Goal: Task Accomplishment & Management: Manage account settings

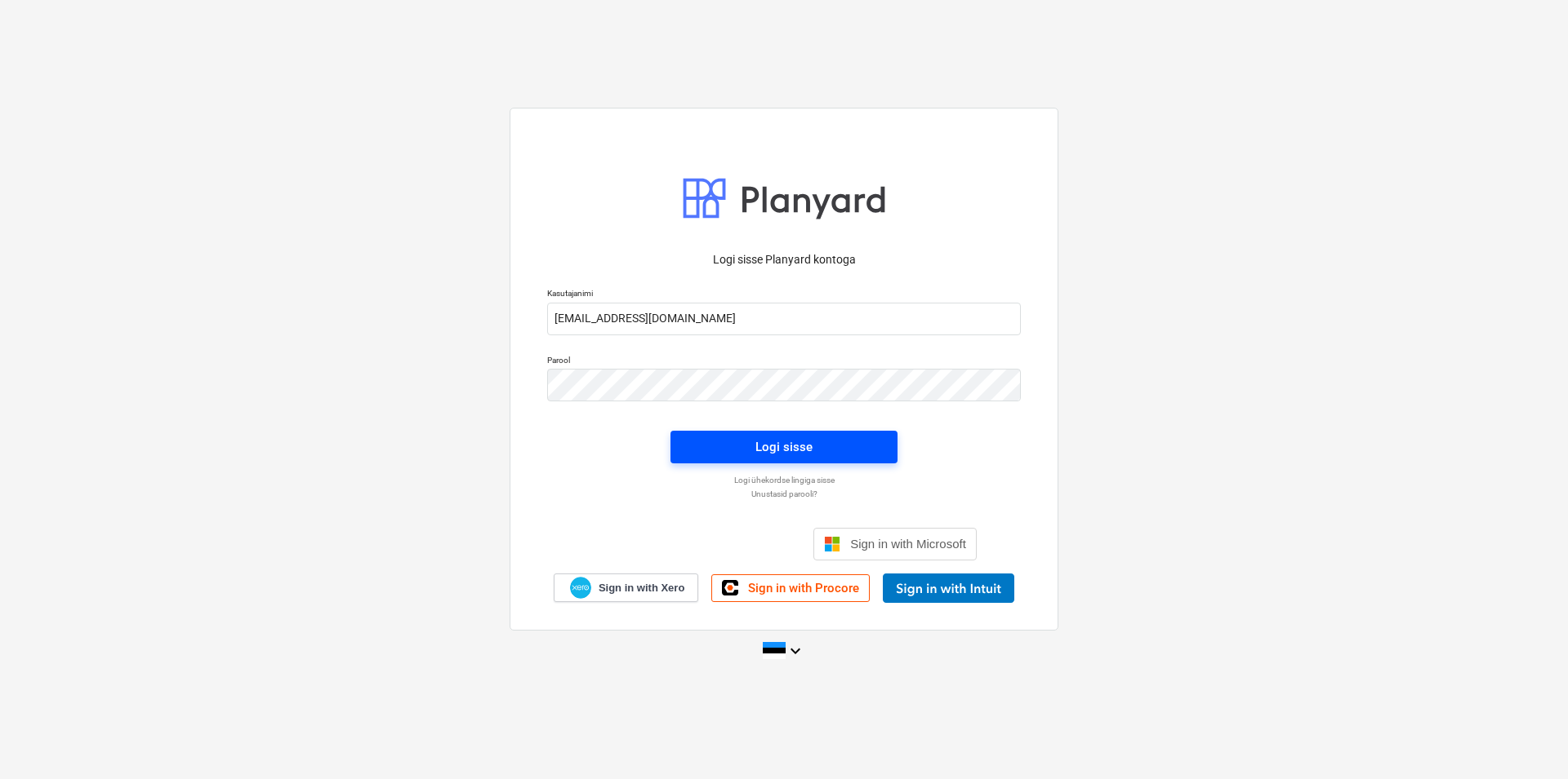
click at [819, 445] on span "Logi sisse" at bounding box center [784, 447] width 187 height 21
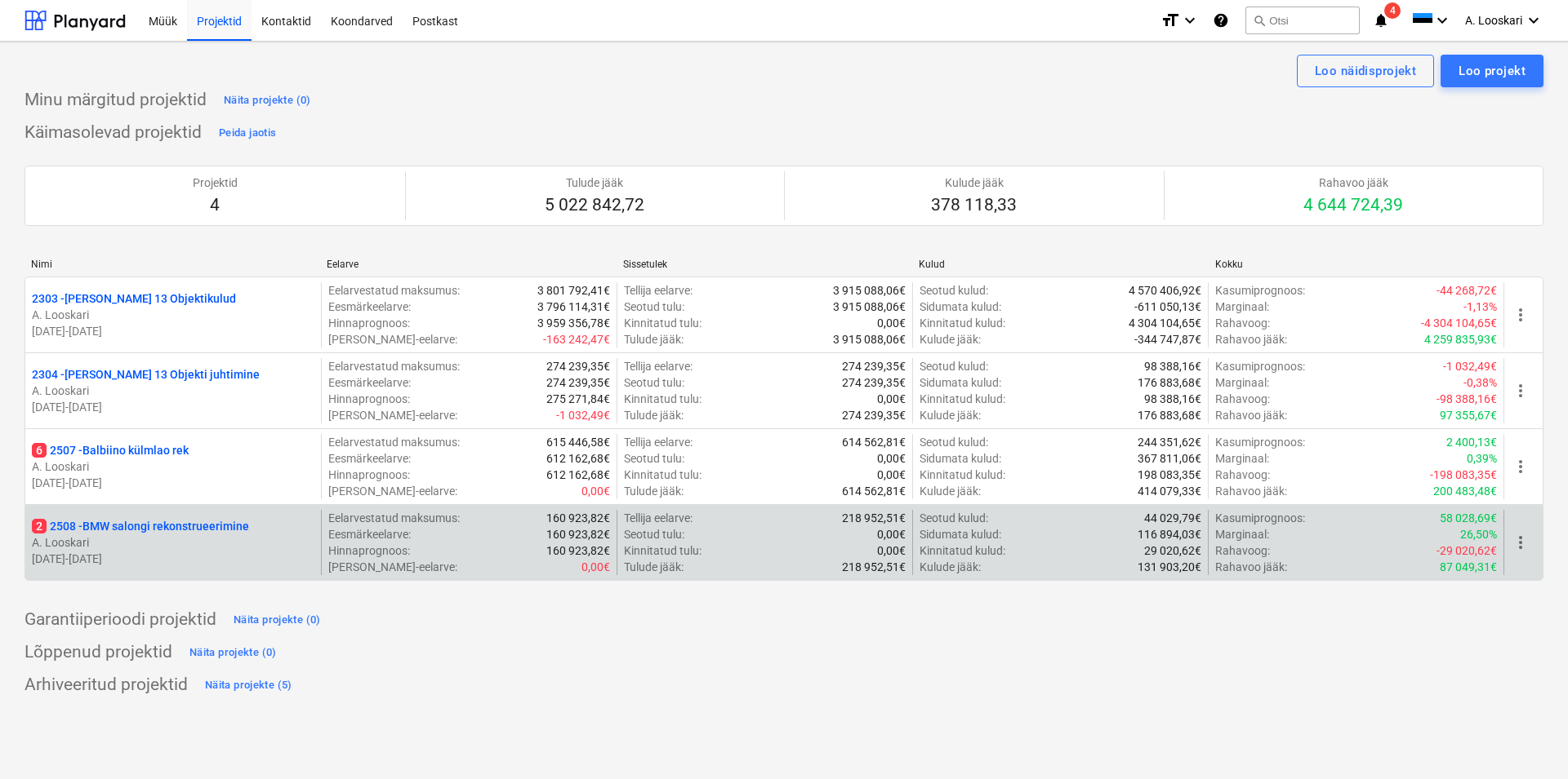
click at [145, 530] on p "2 2508 - BMW salongi rekonstrueerimine" at bounding box center [141, 527] width 217 height 16
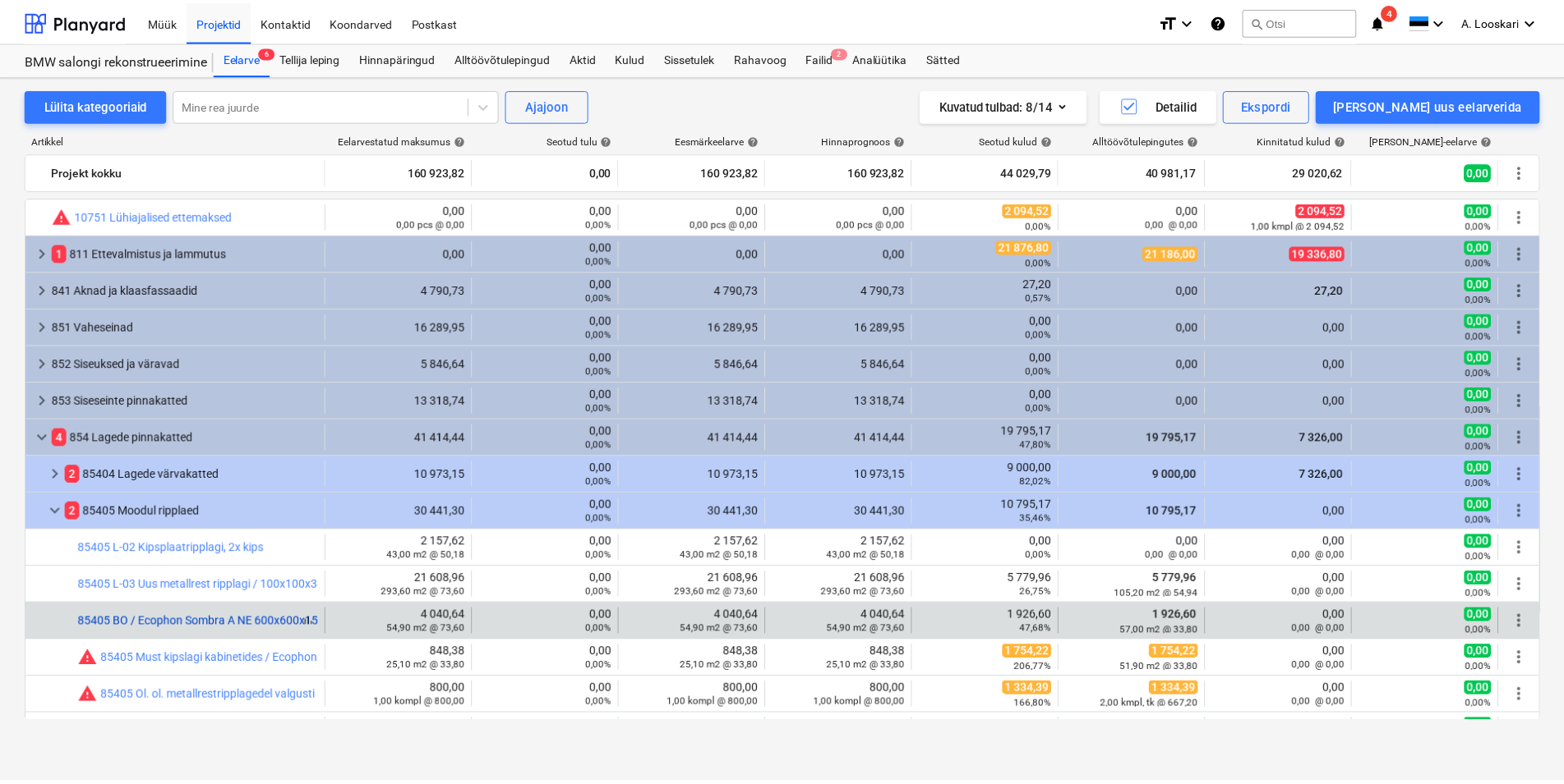
scroll to position [93, 0]
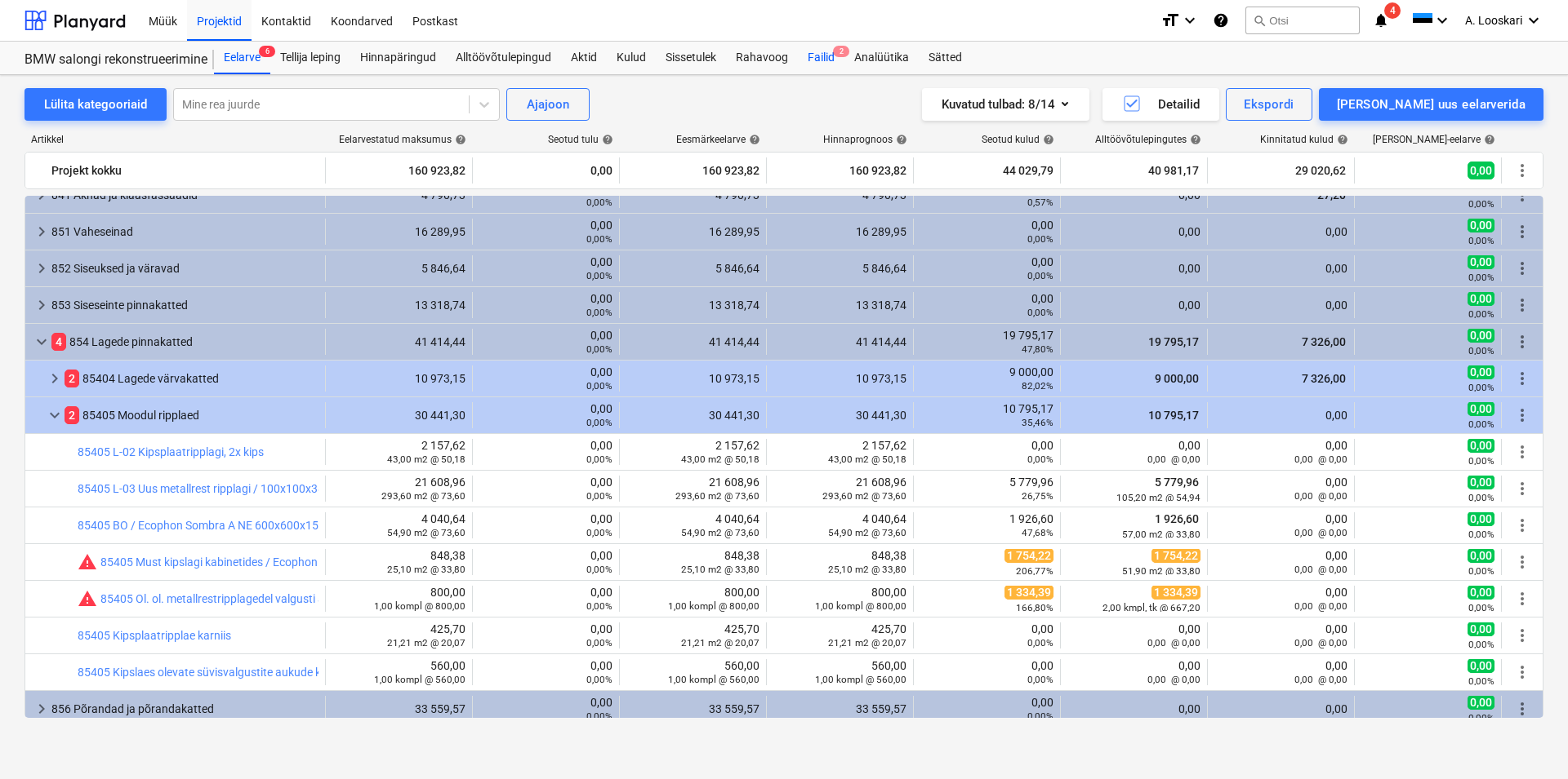
click at [837, 56] on span "2" at bounding box center [841, 52] width 16 height 12
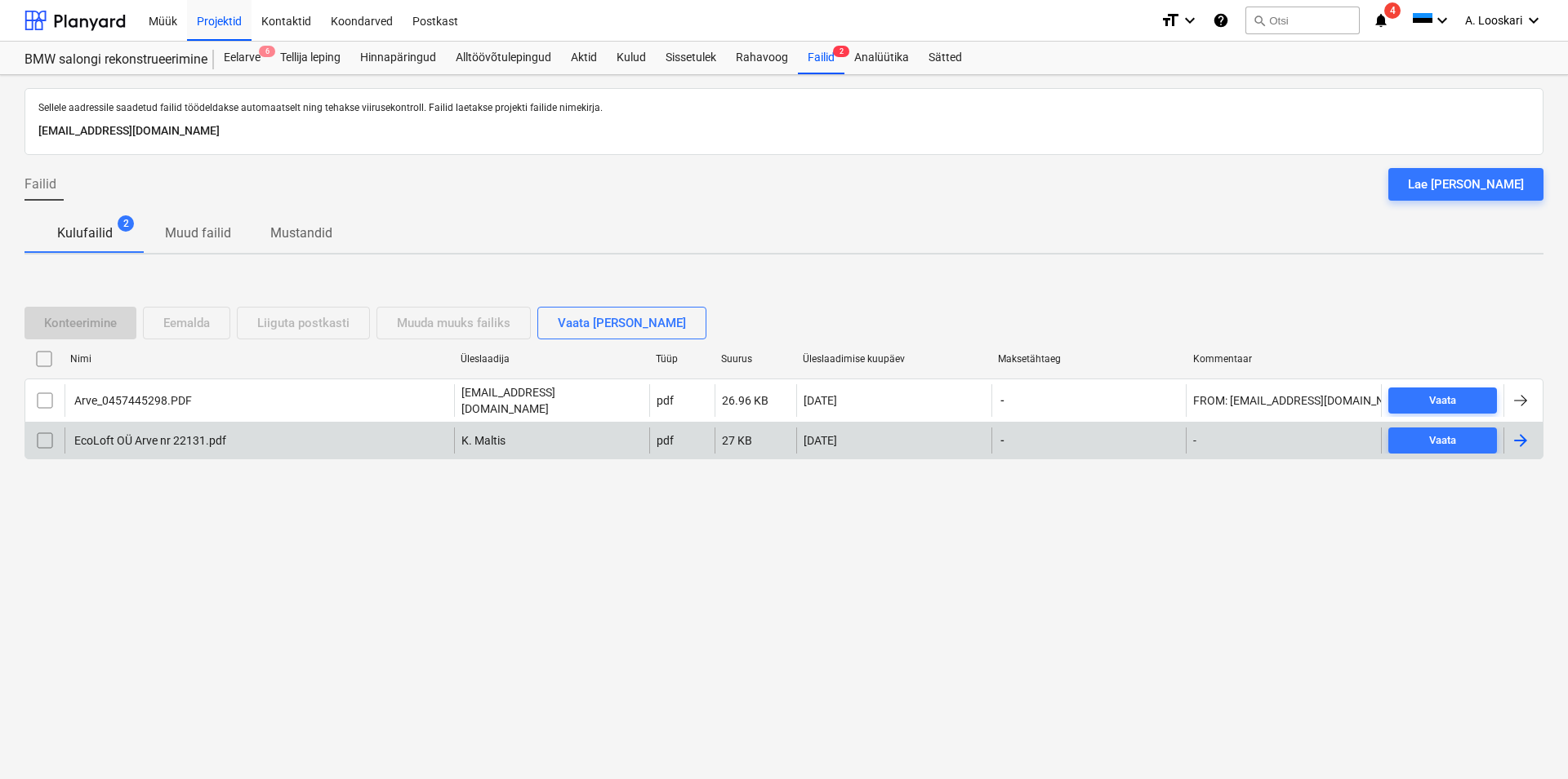
click at [138, 436] on div "EcoLoft OÜ Arve nr 22131.pdf" at bounding box center [149, 440] width 155 height 13
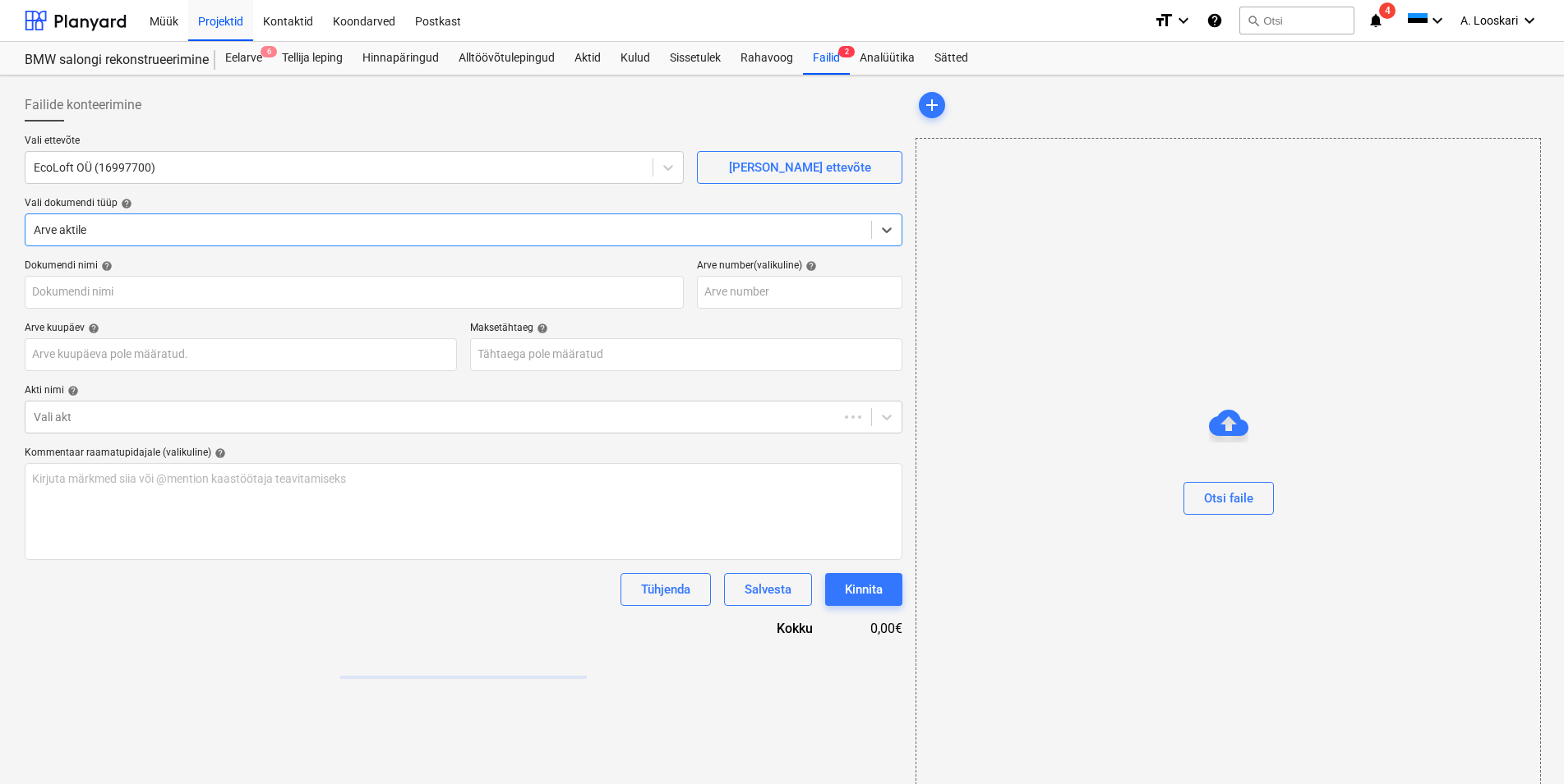
type input "EcoLoft OÜ Arve nr 22131.pdf"
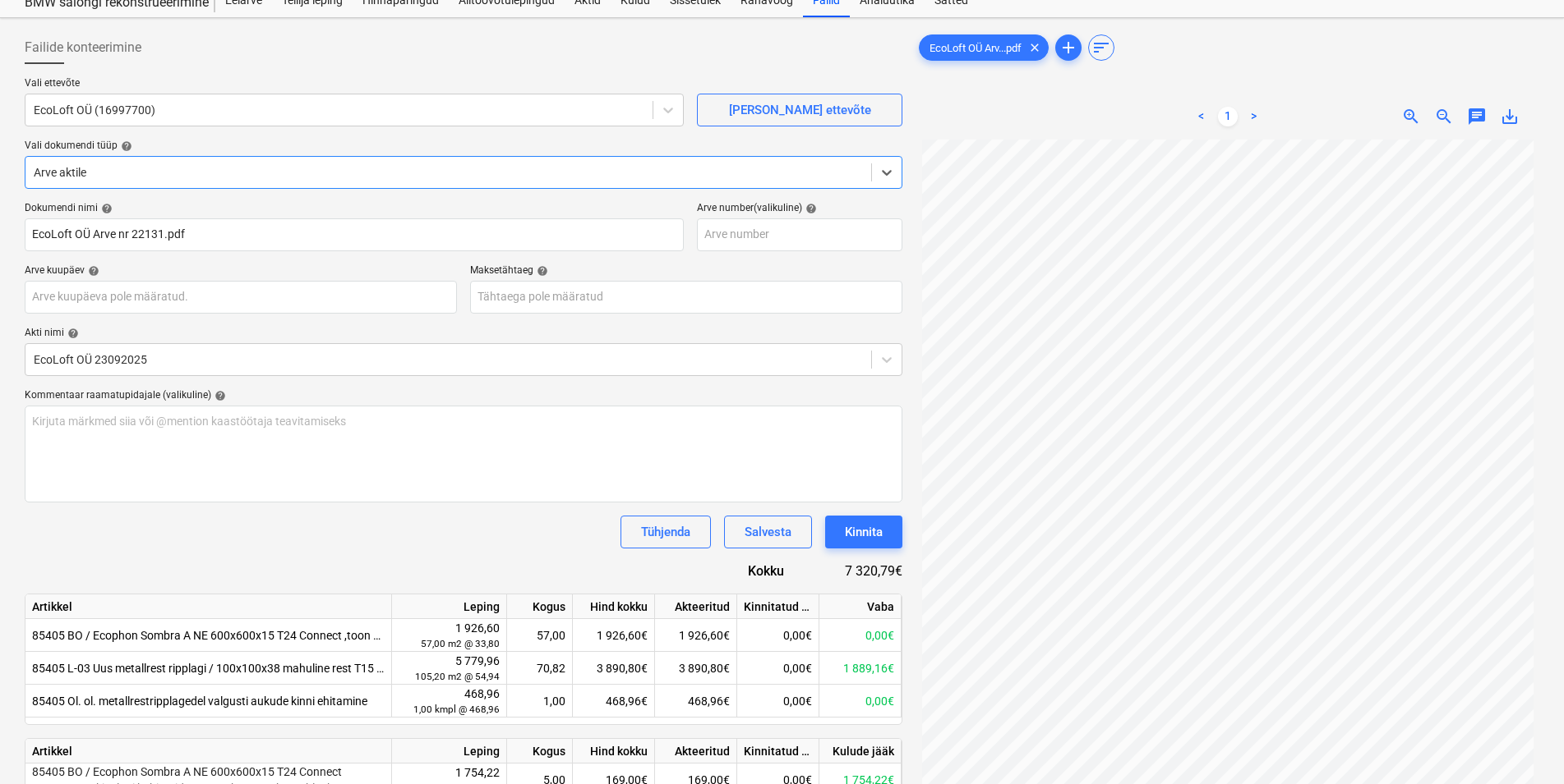
scroll to position [84, 0]
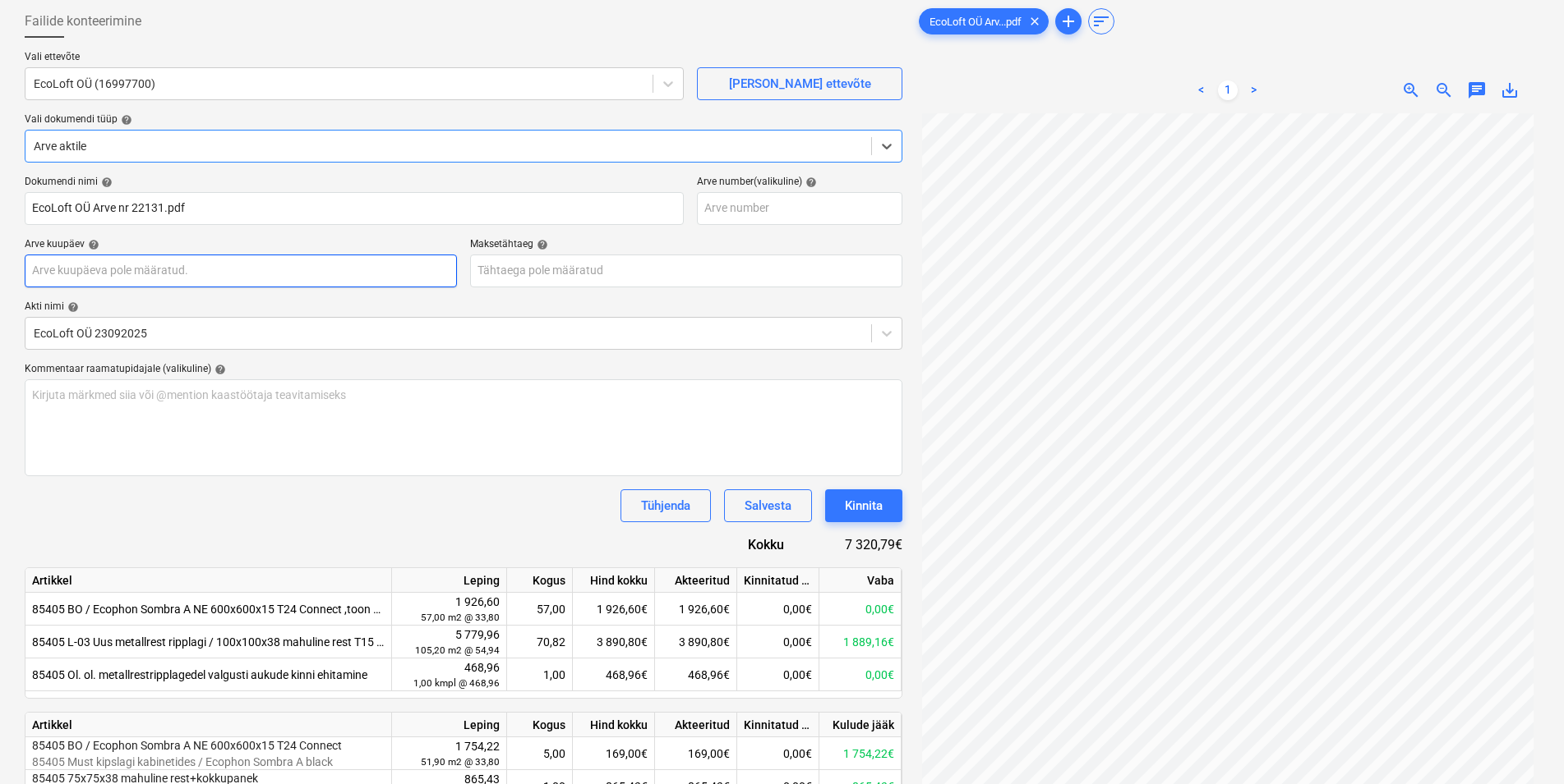
click at [213, 271] on input "text" at bounding box center [241, 271] width 432 height 33
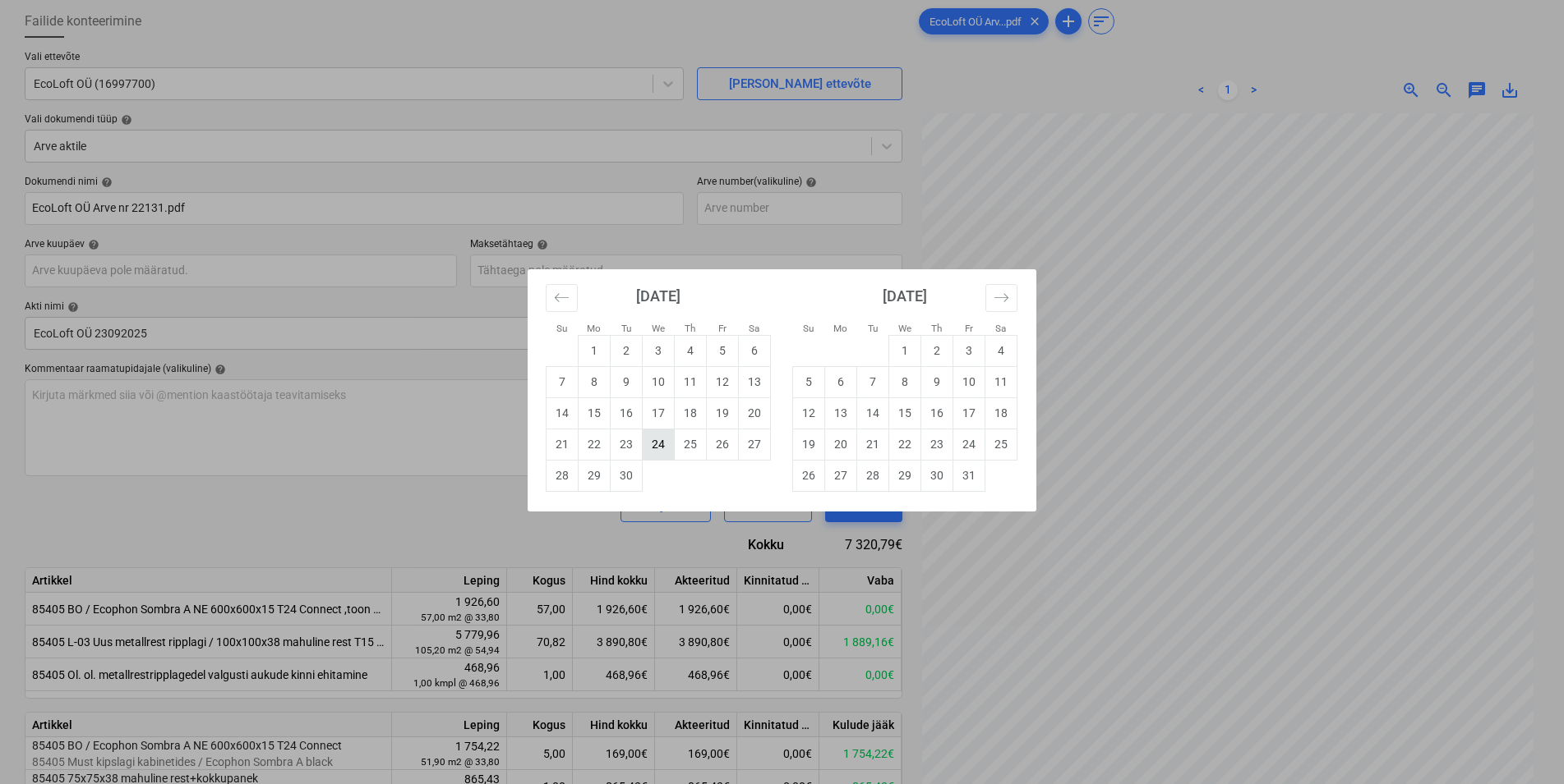
click at [655, 445] on td "24" at bounding box center [659, 444] width 32 height 31
type input "[DATE]"
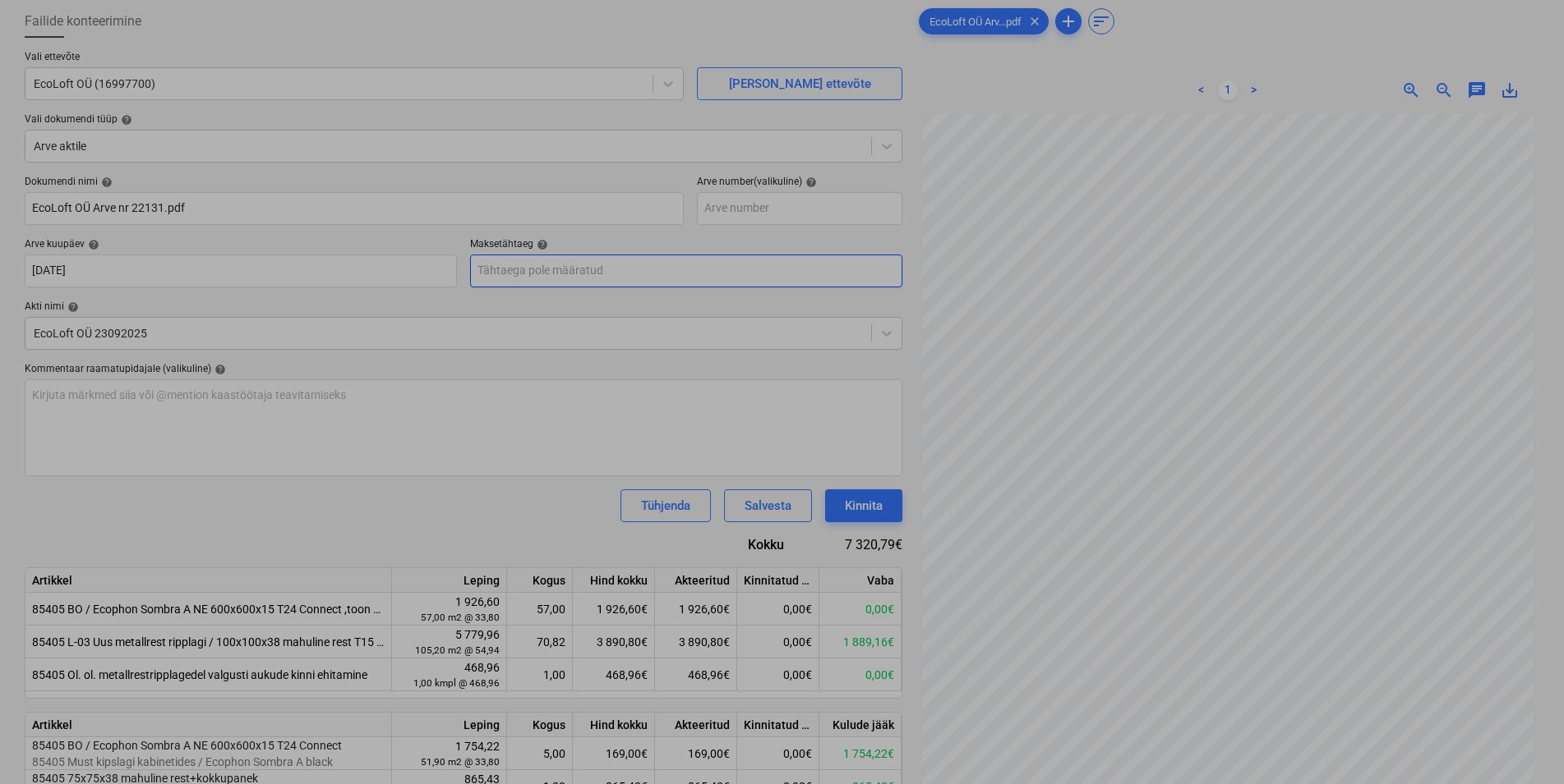
click at [578, 272] on input "text" at bounding box center [686, 271] width 432 height 33
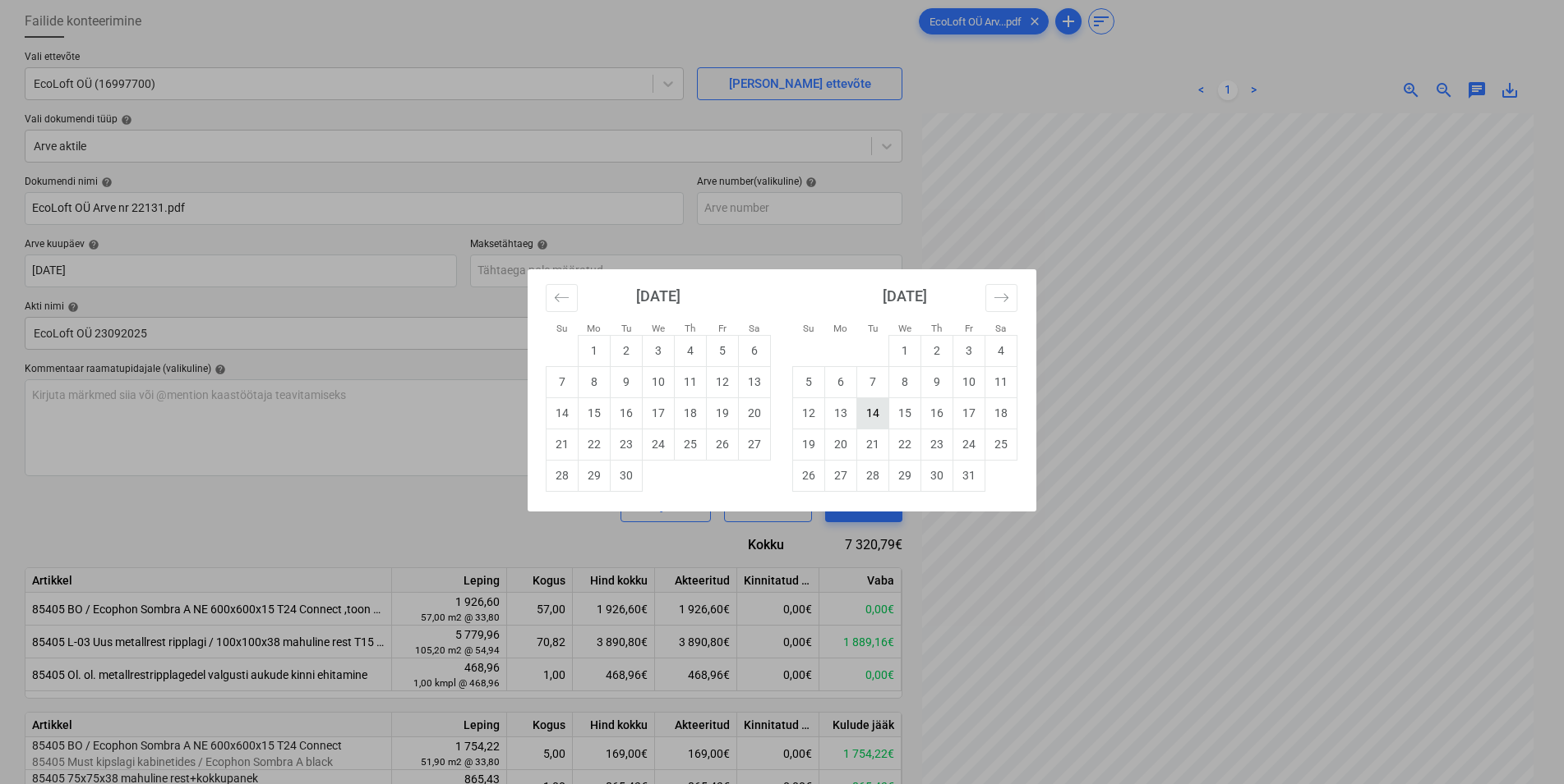
click at [874, 412] on td "14" at bounding box center [873, 414] width 32 height 31
type input "[DATE]"
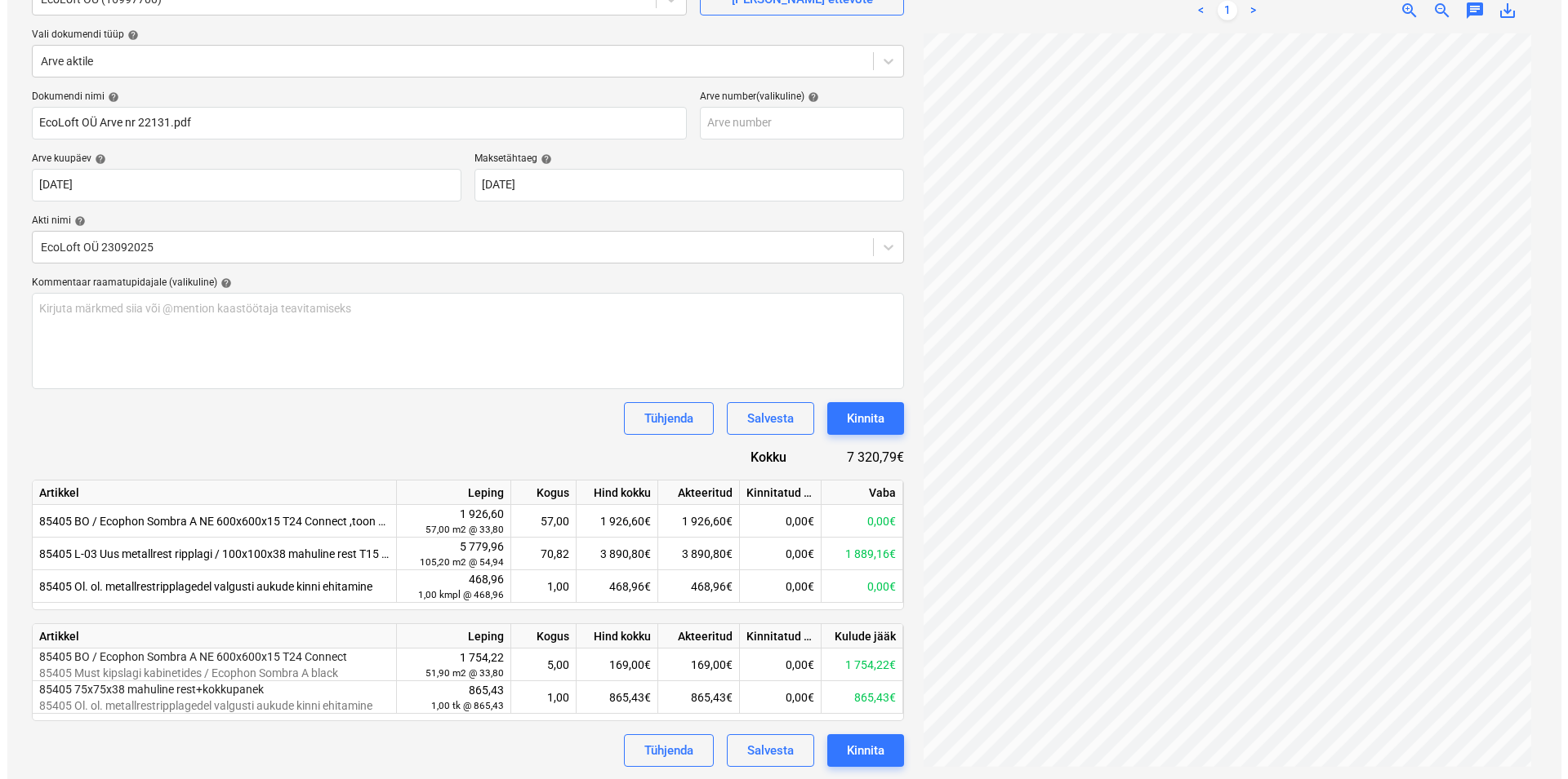
scroll to position [168, 0]
click at [861, 750] on div "Kinnita" at bounding box center [858, 750] width 38 height 21
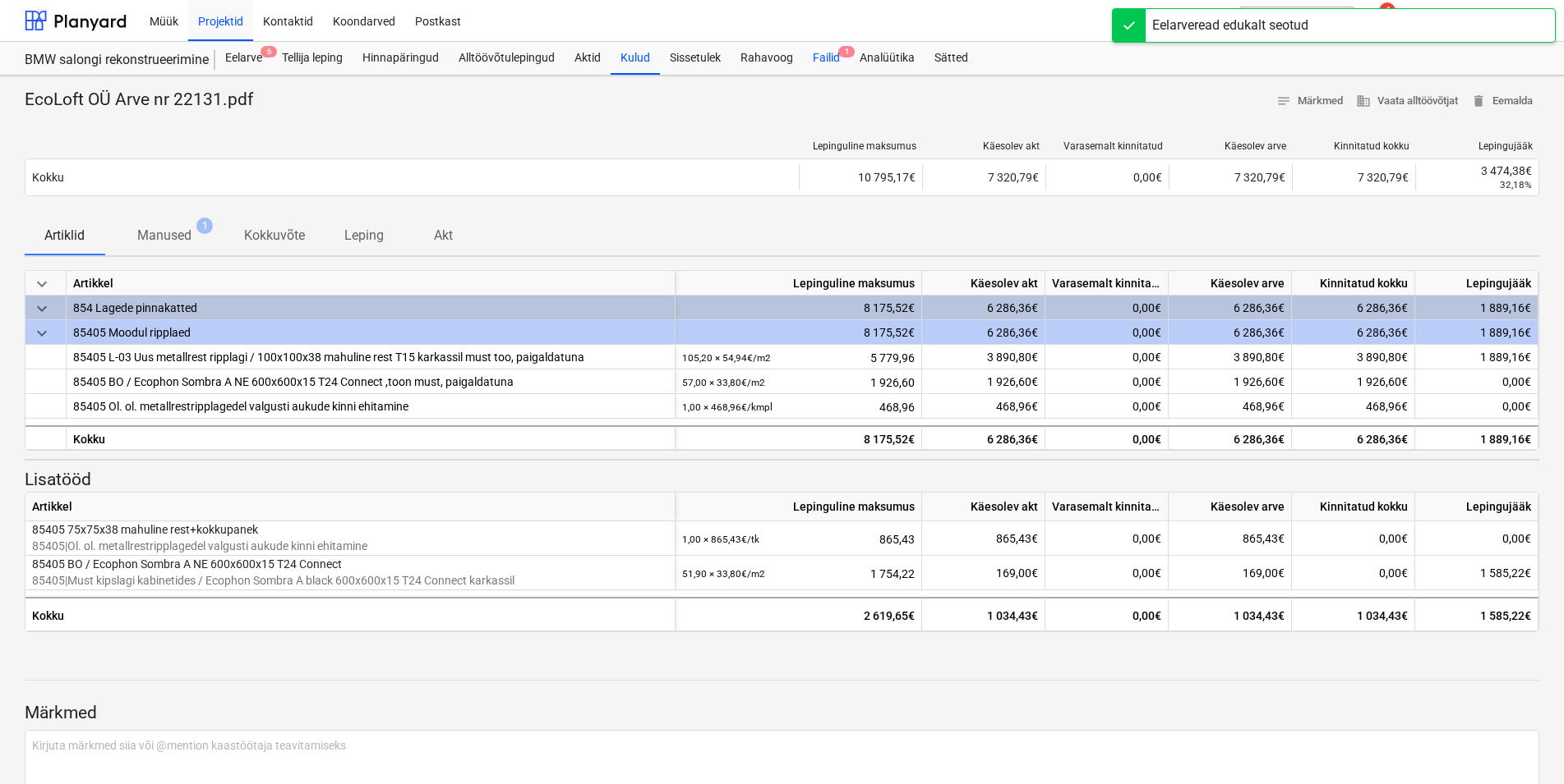
click at [838, 55] on div "Failid 1" at bounding box center [826, 59] width 47 height 33
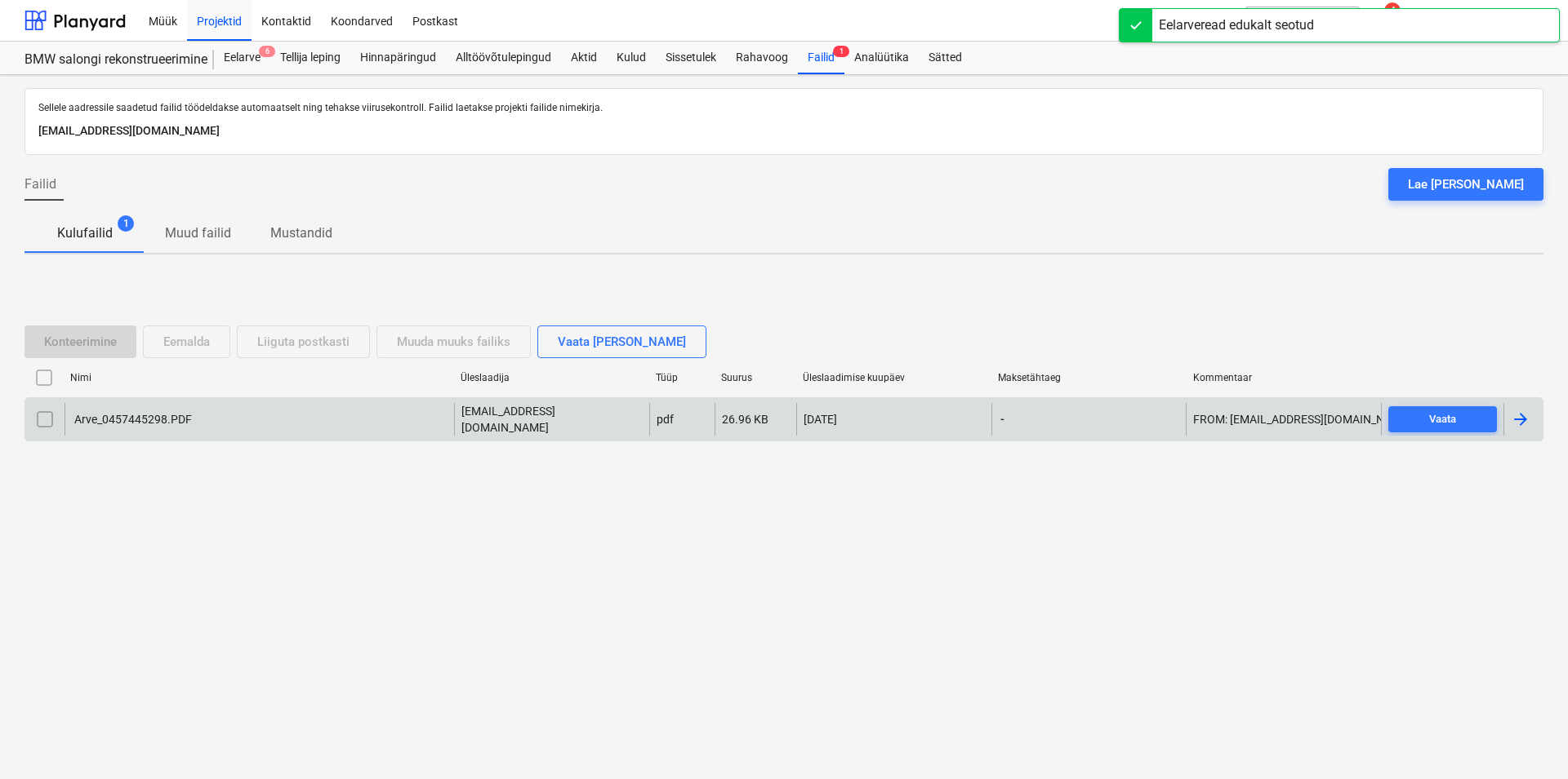
click at [141, 415] on div "Arve_0457445298.PDF" at bounding box center [132, 419] width 120 height 13
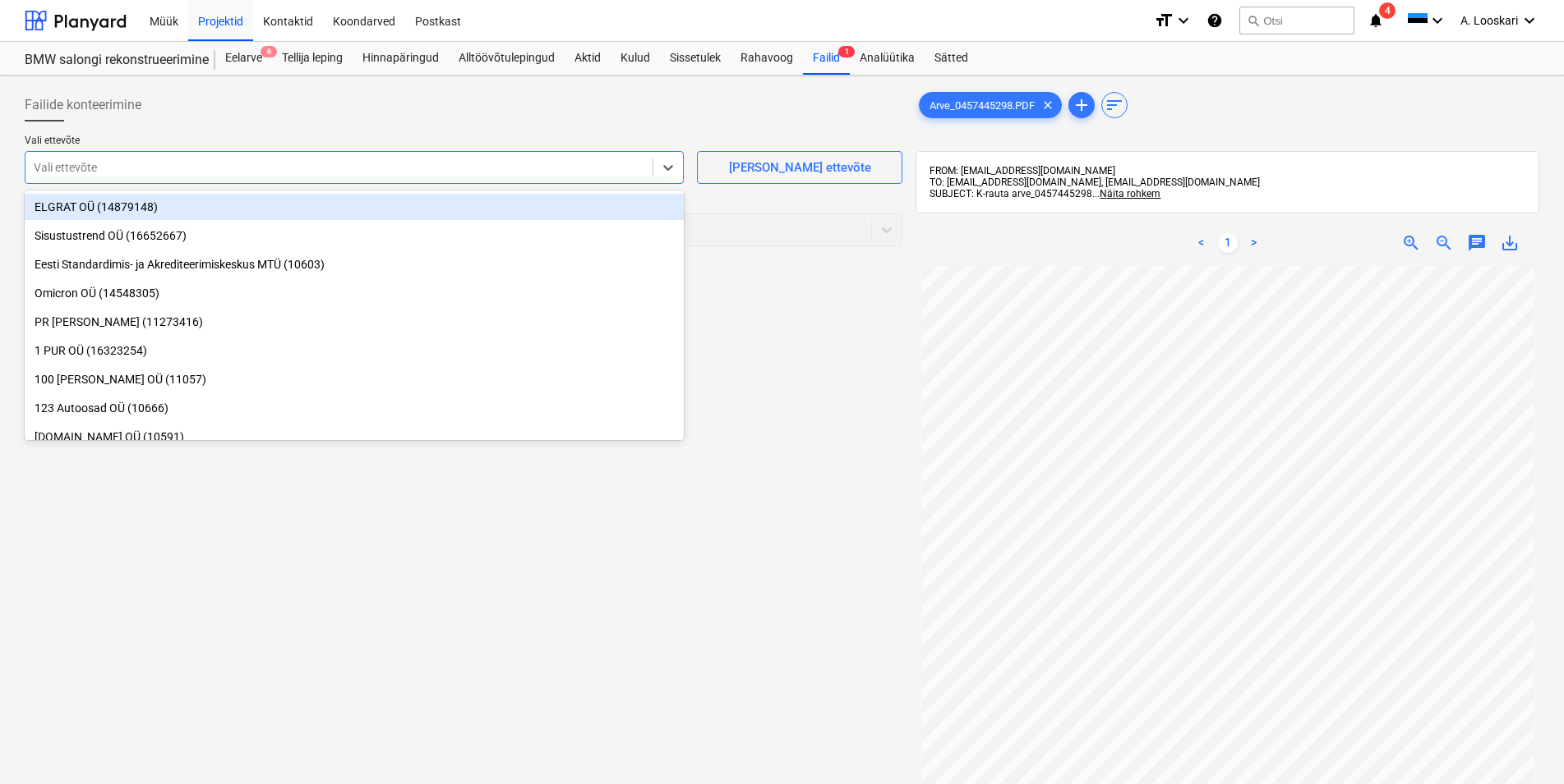
click at [132, 163] on div at bounding box center [339, 168] width 611 height 17
type input "kesko"
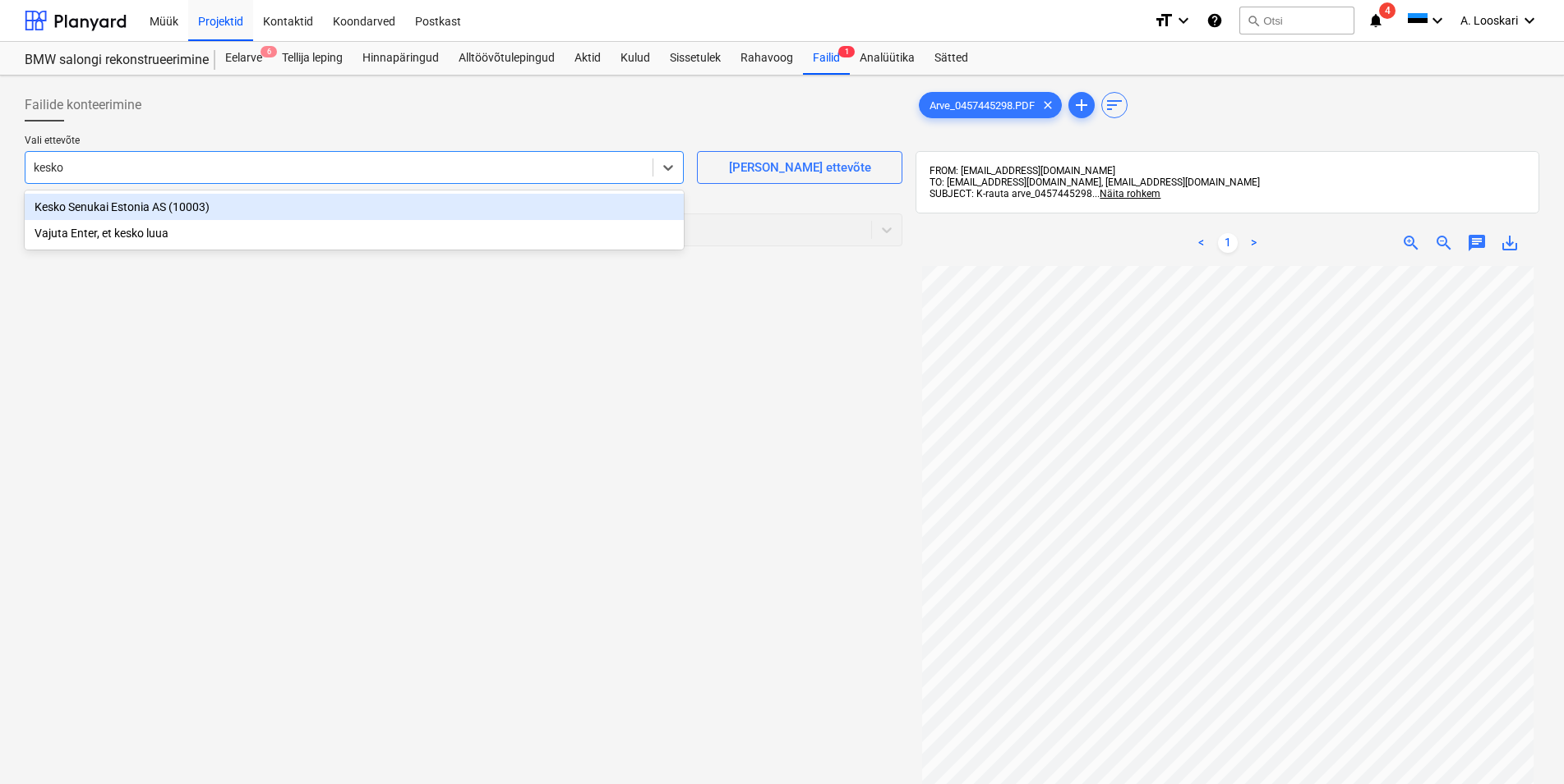
click at [130, 209] on div "Kesko Senukai Estonia AS (10003)" at bounding box center [354, 207] width 659 height 26
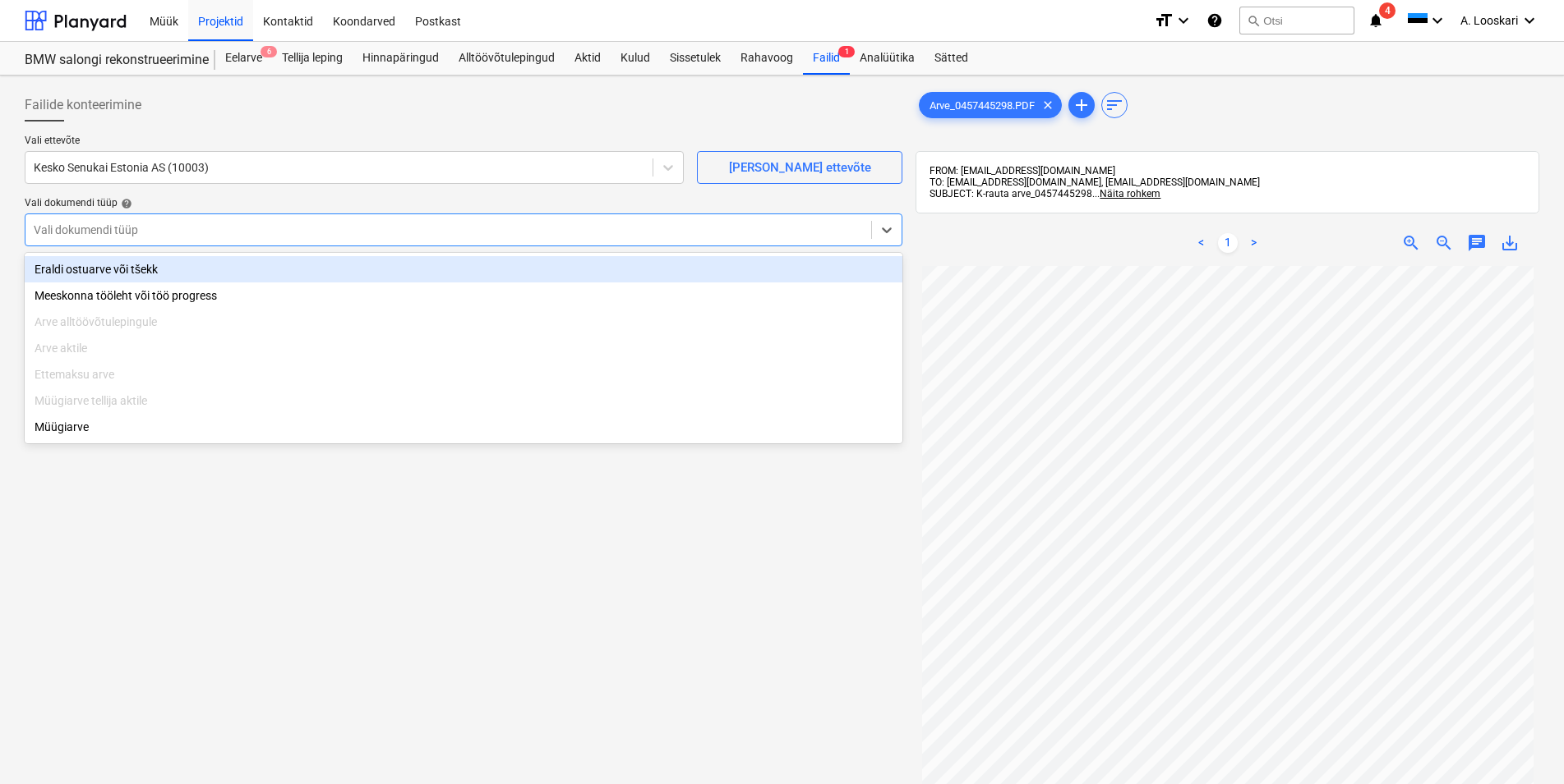
drag, startPoint x: 135, startPoint y: 227, endPoint x: 135, endPoint y: 240, distance: 13.0
click at [135, 233] on div at bounding box center [449, 230] width 829 height 17
click at [138, 269] on div "Eraldi ostuarve või tšekk" at bounding box center [463, 270] width 878 height 26
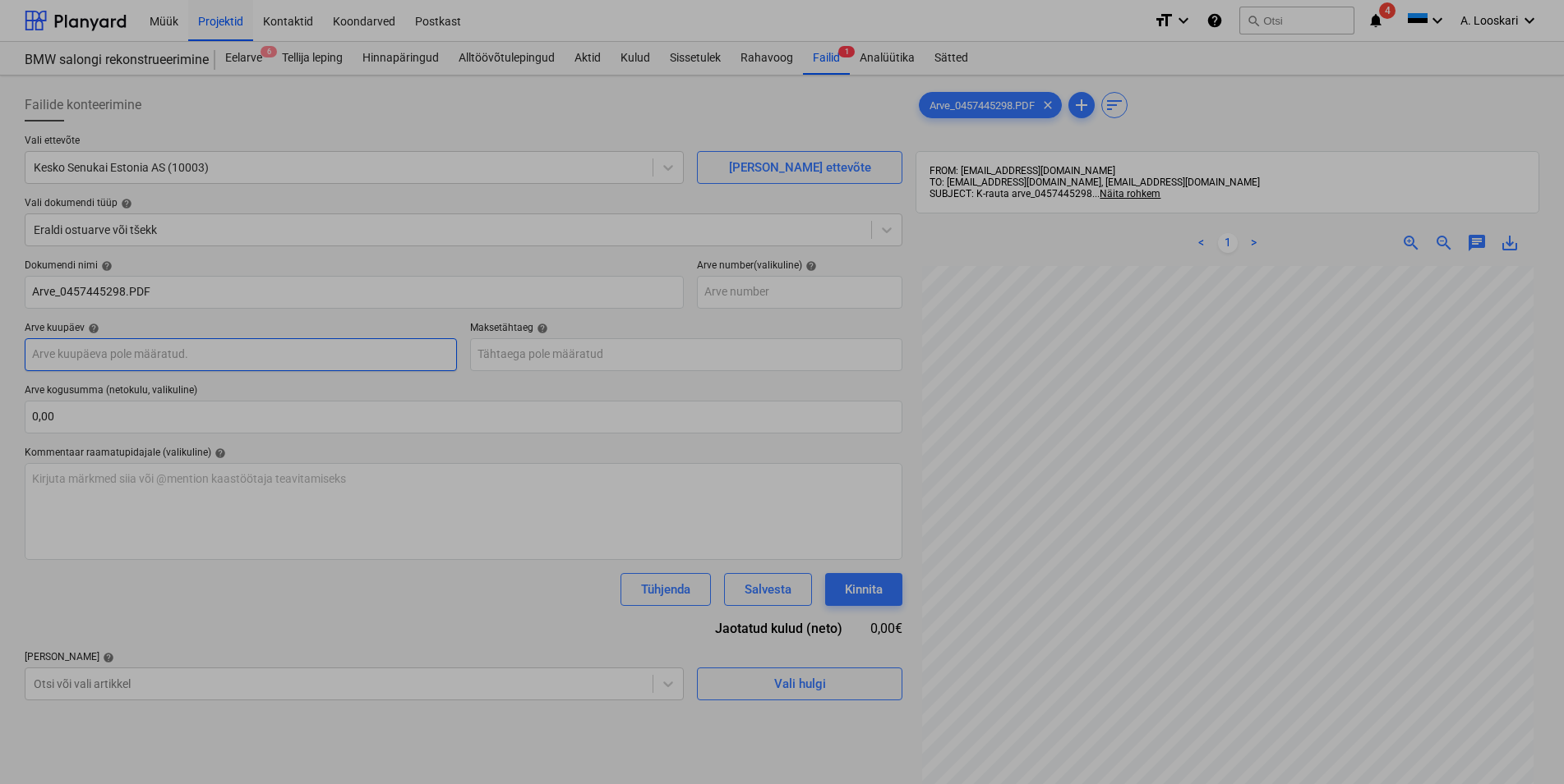
click at [156, 352] on input "text" at bounding box center [241, 355] width 432 height 33
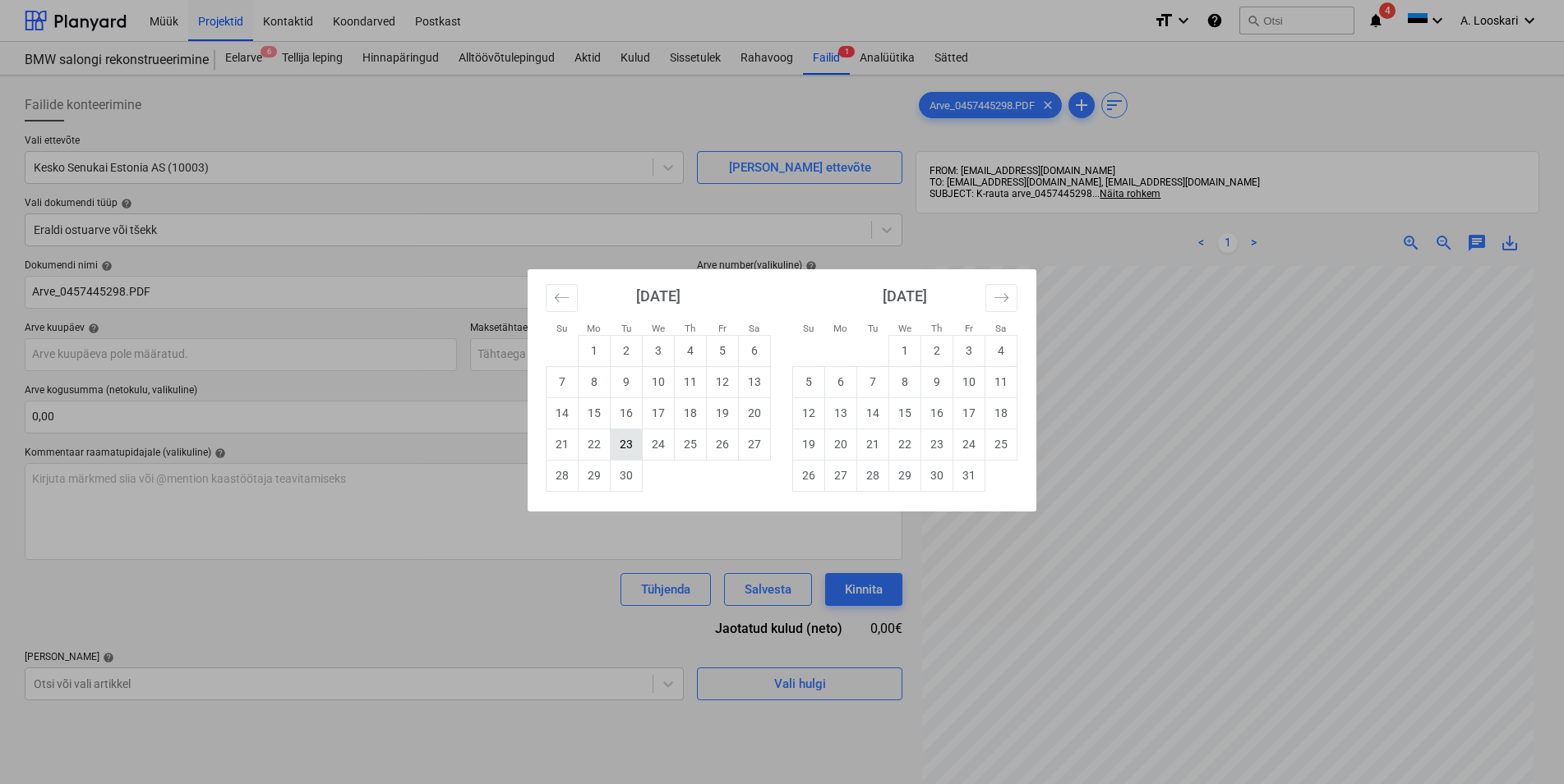
click at [636, 446] on td "23" at bounding box center [626, 444] width 32 height 31
type input "[DATE]"
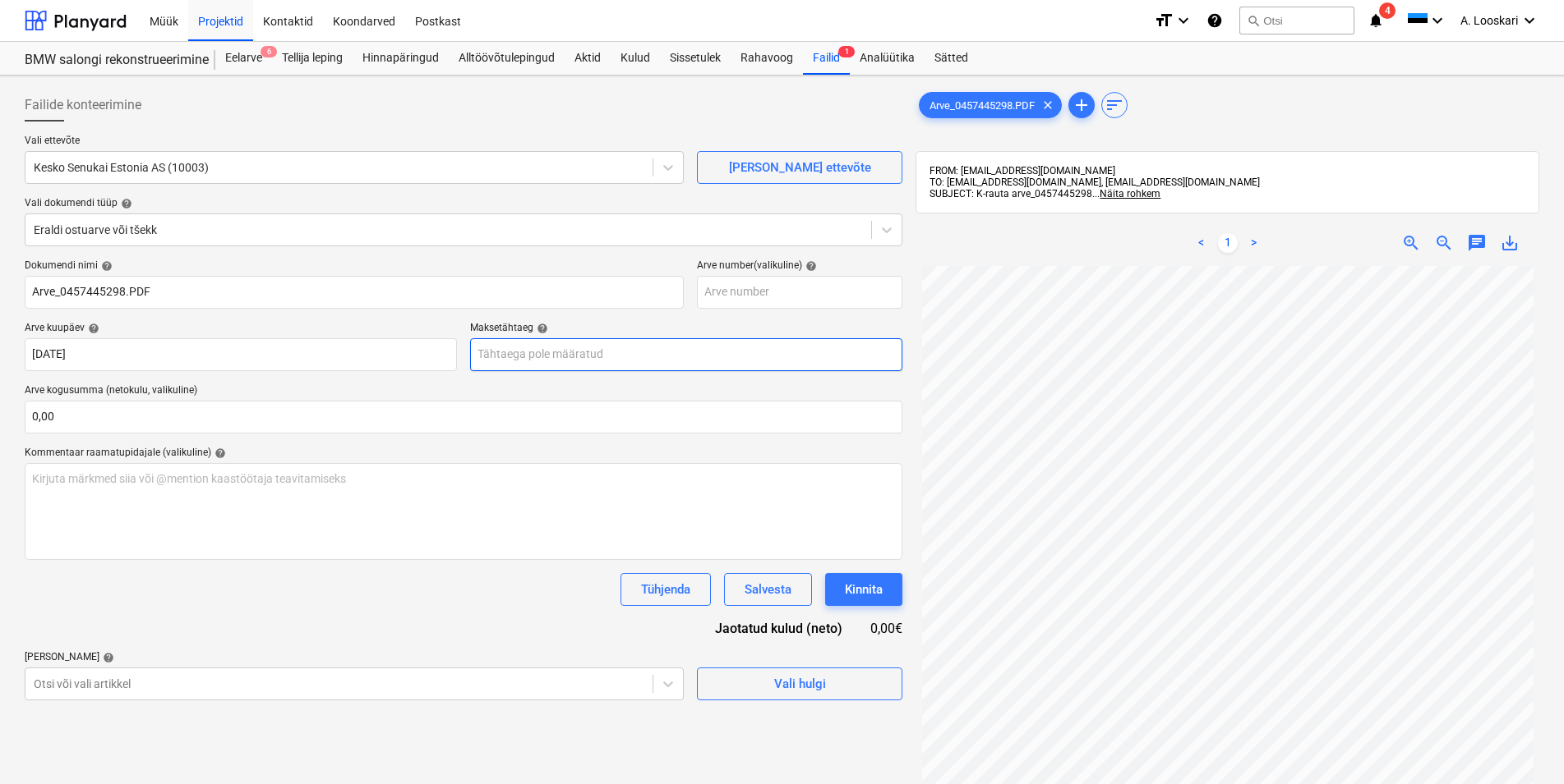
click at [595, 353] on input "text" at bounding box center [686, 355] width 432 height 33
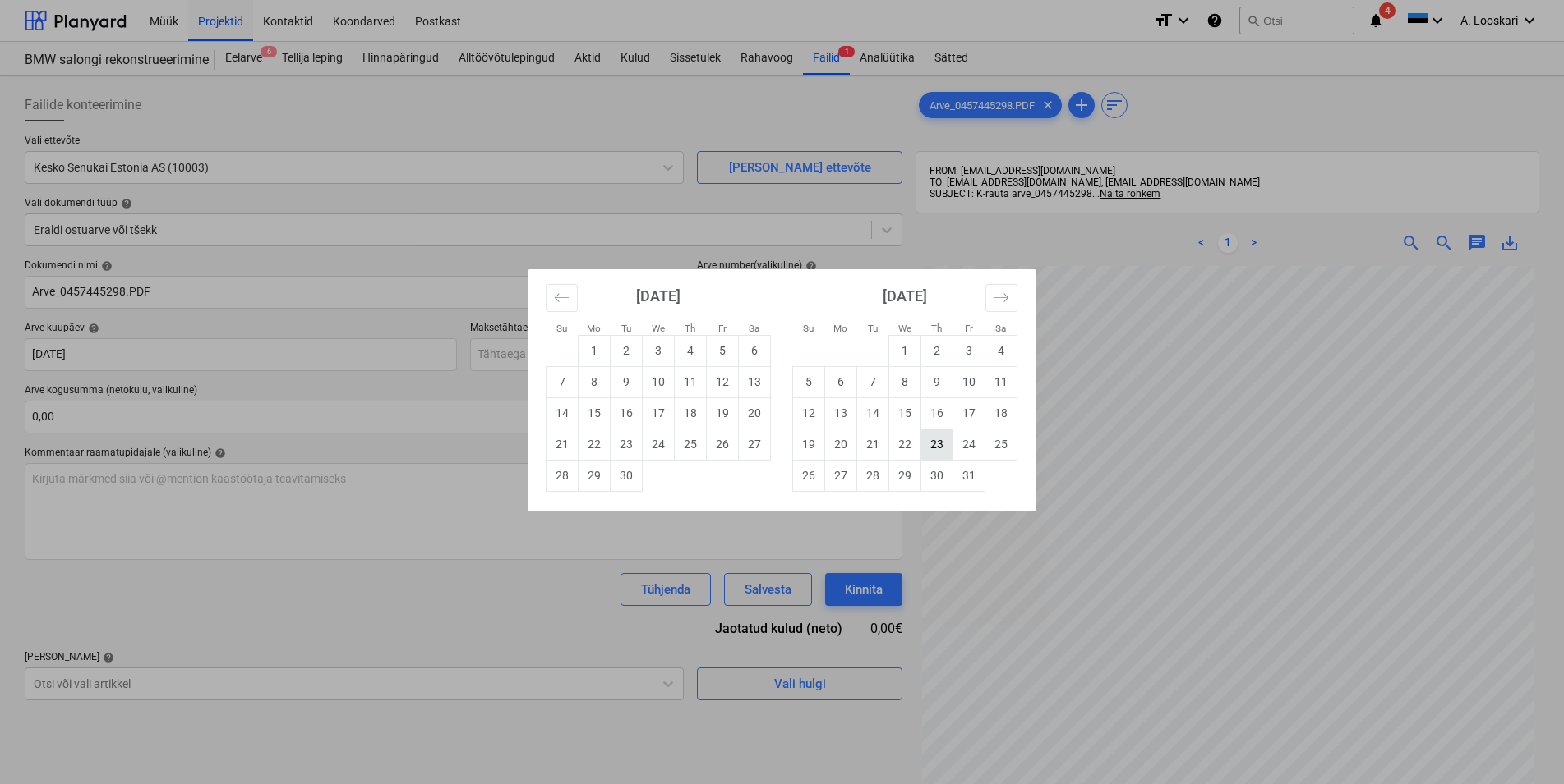
click at [942, 437] on td "23" at bounding box center [937, 444] width 32 height 31
type input "[DATE]"
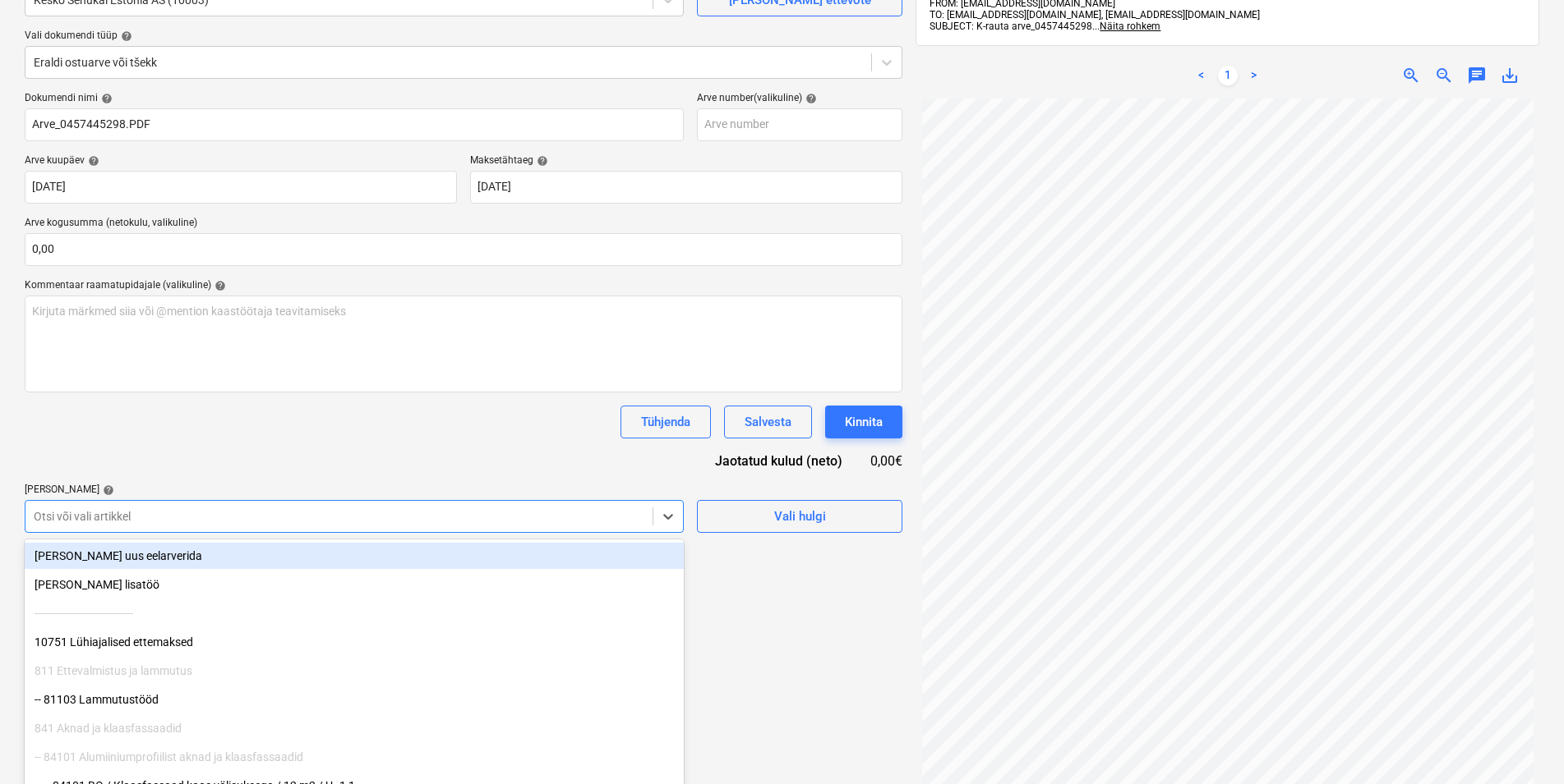
scroll to position [179, 0]
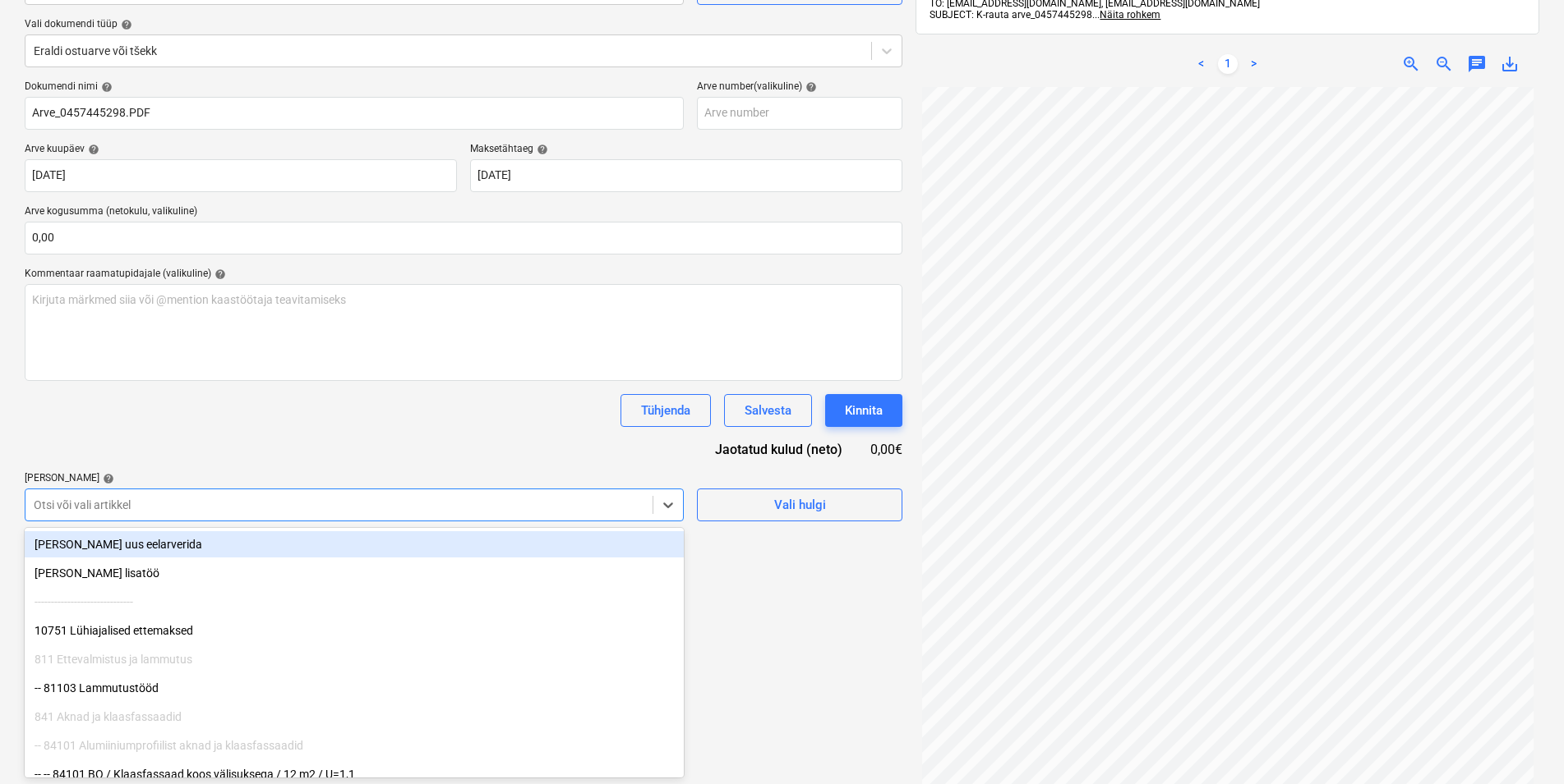
click at [115, 519] on div "Otsi või vali artikkel" at bounding box center [354, 505] width 659 height 33
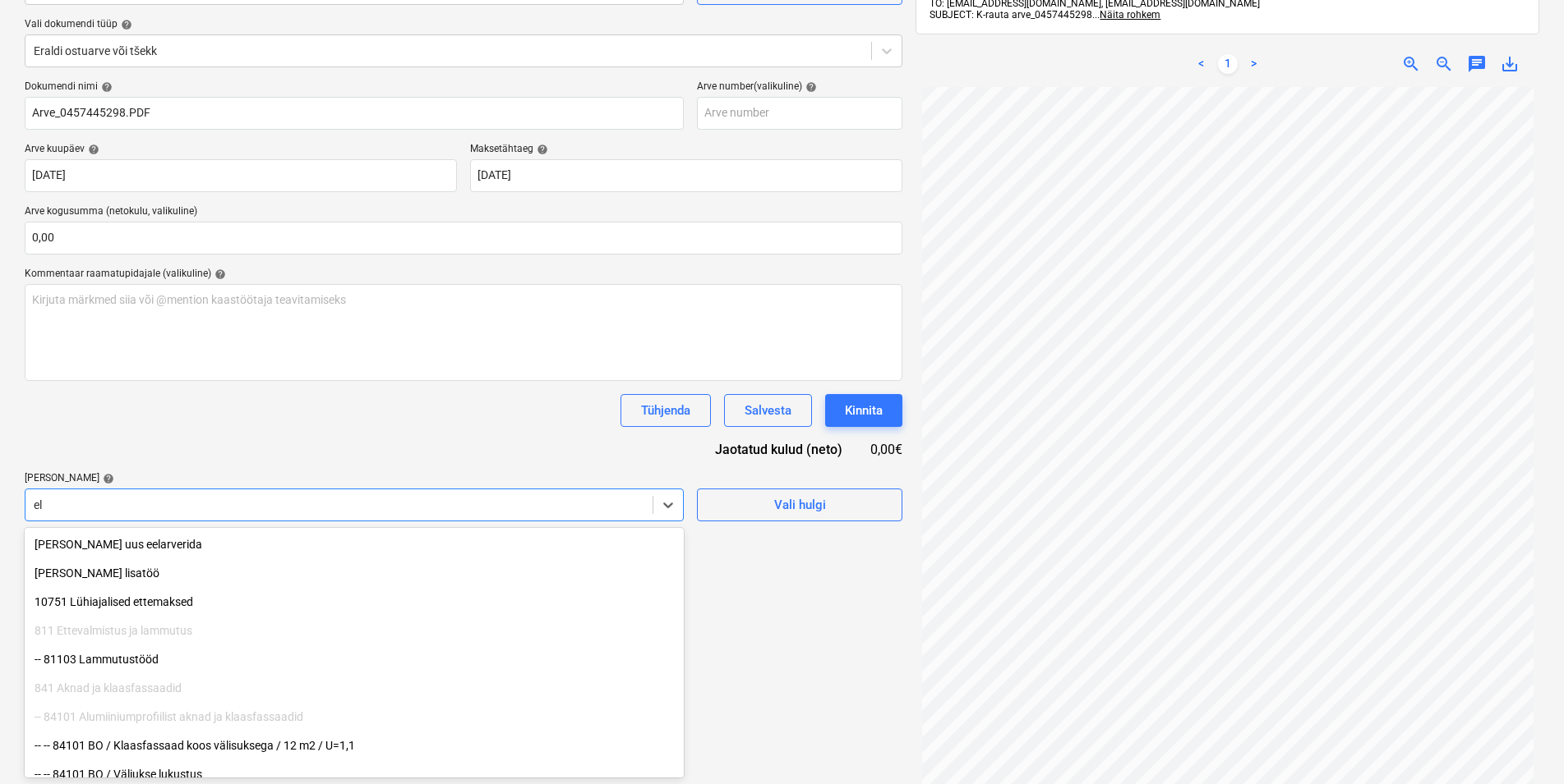
type input "e"
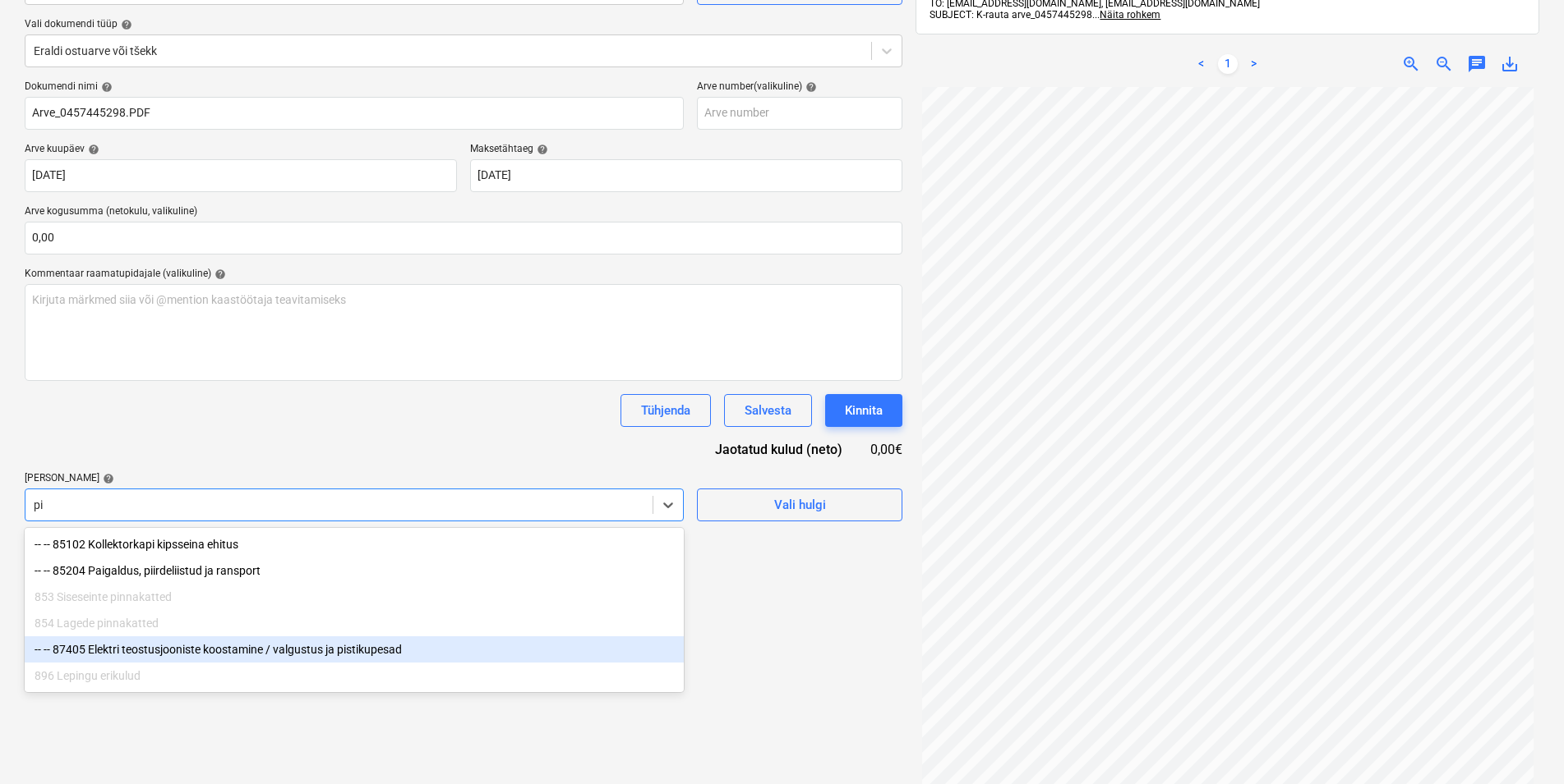
type input "p"
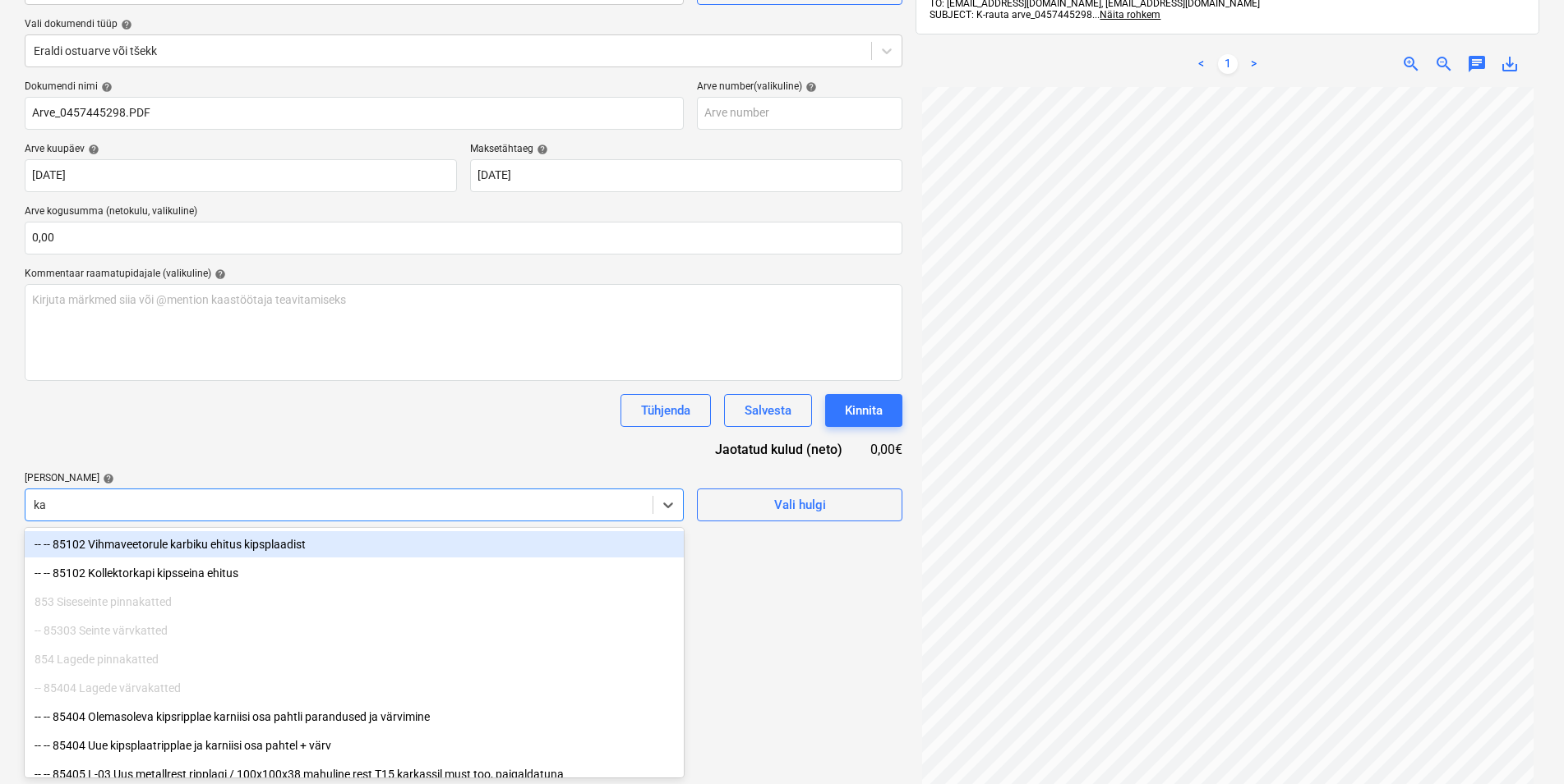
type input "k"
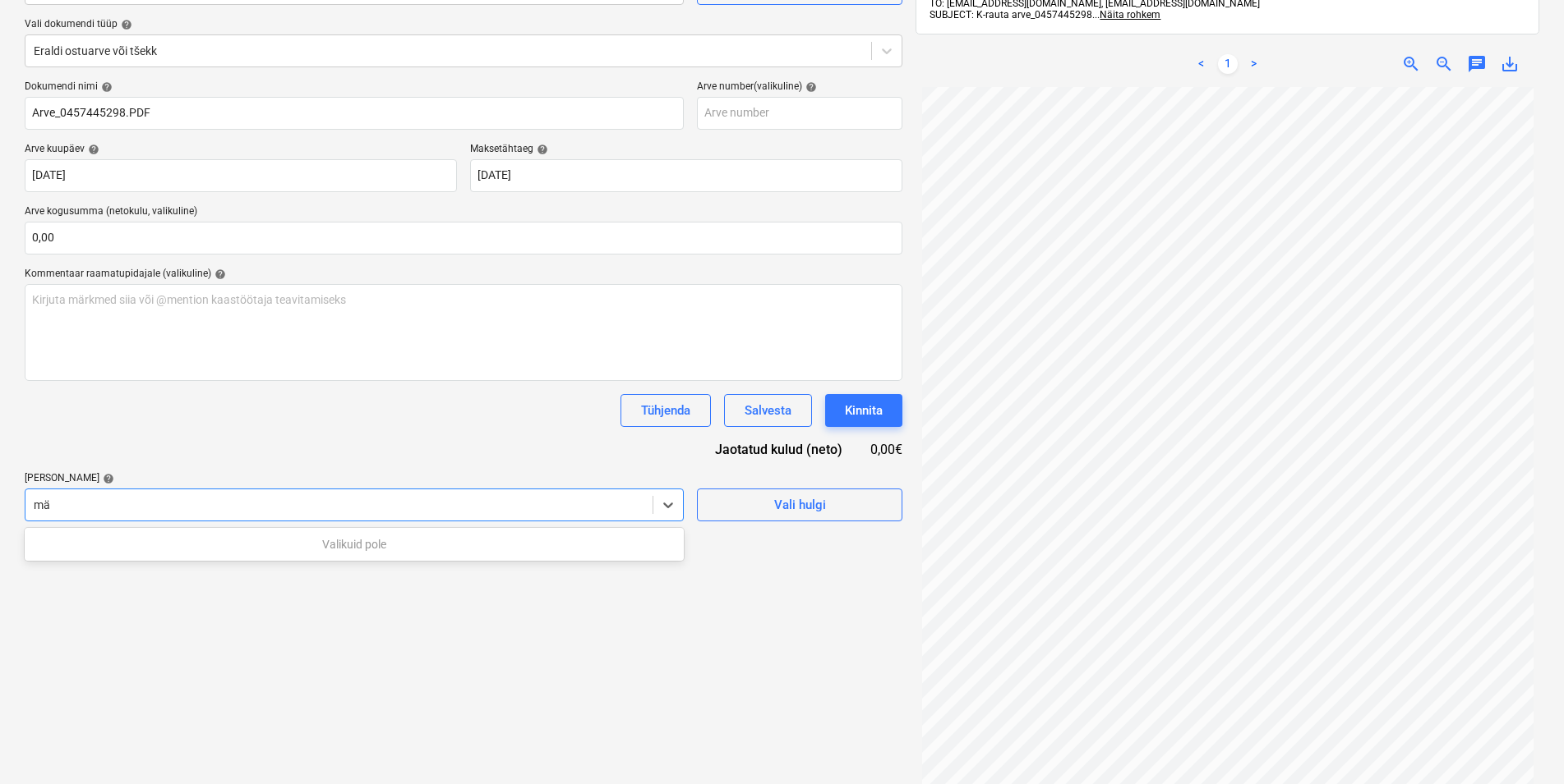
type input "m"
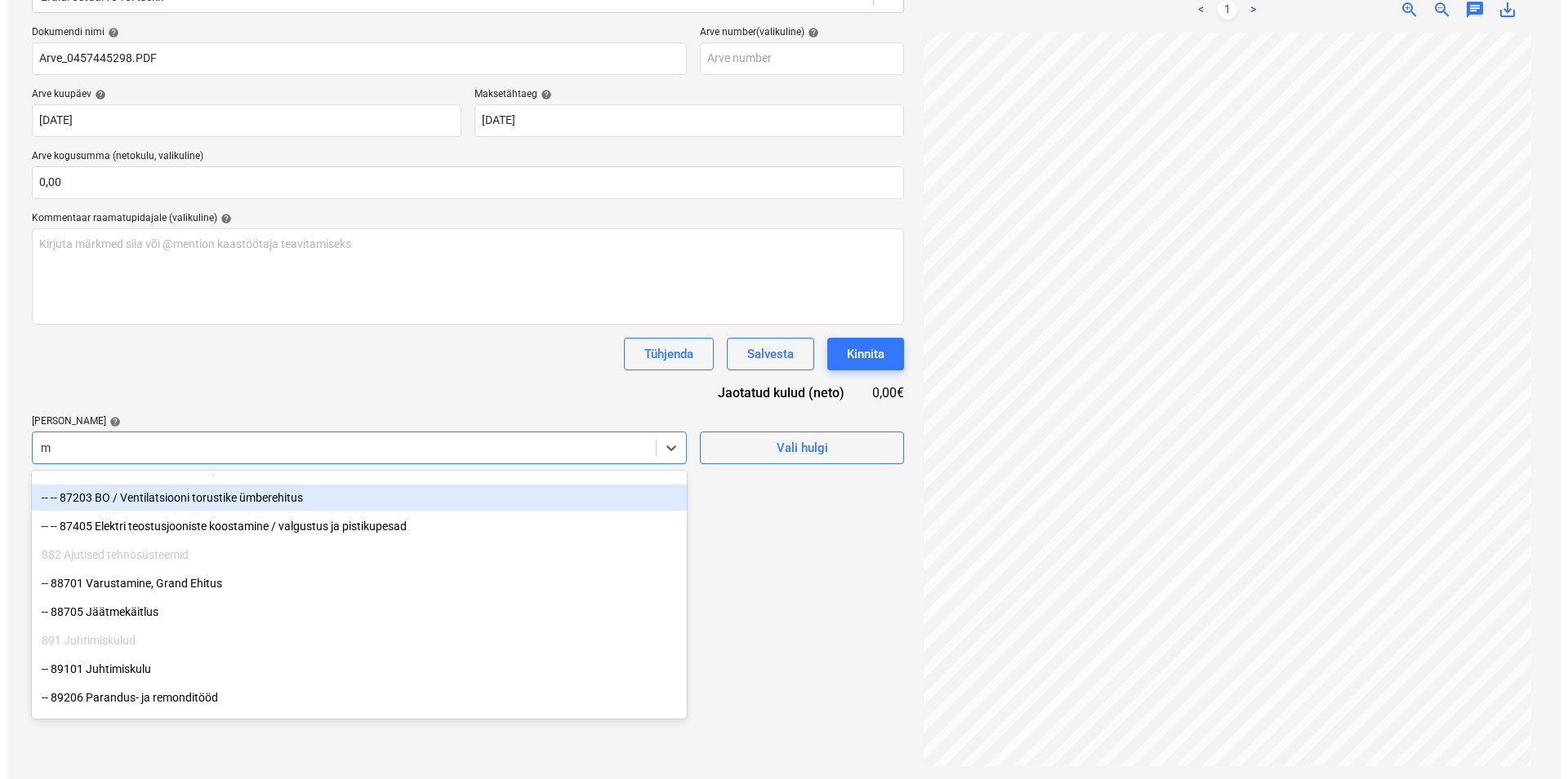
scroll to position [1354, 0]
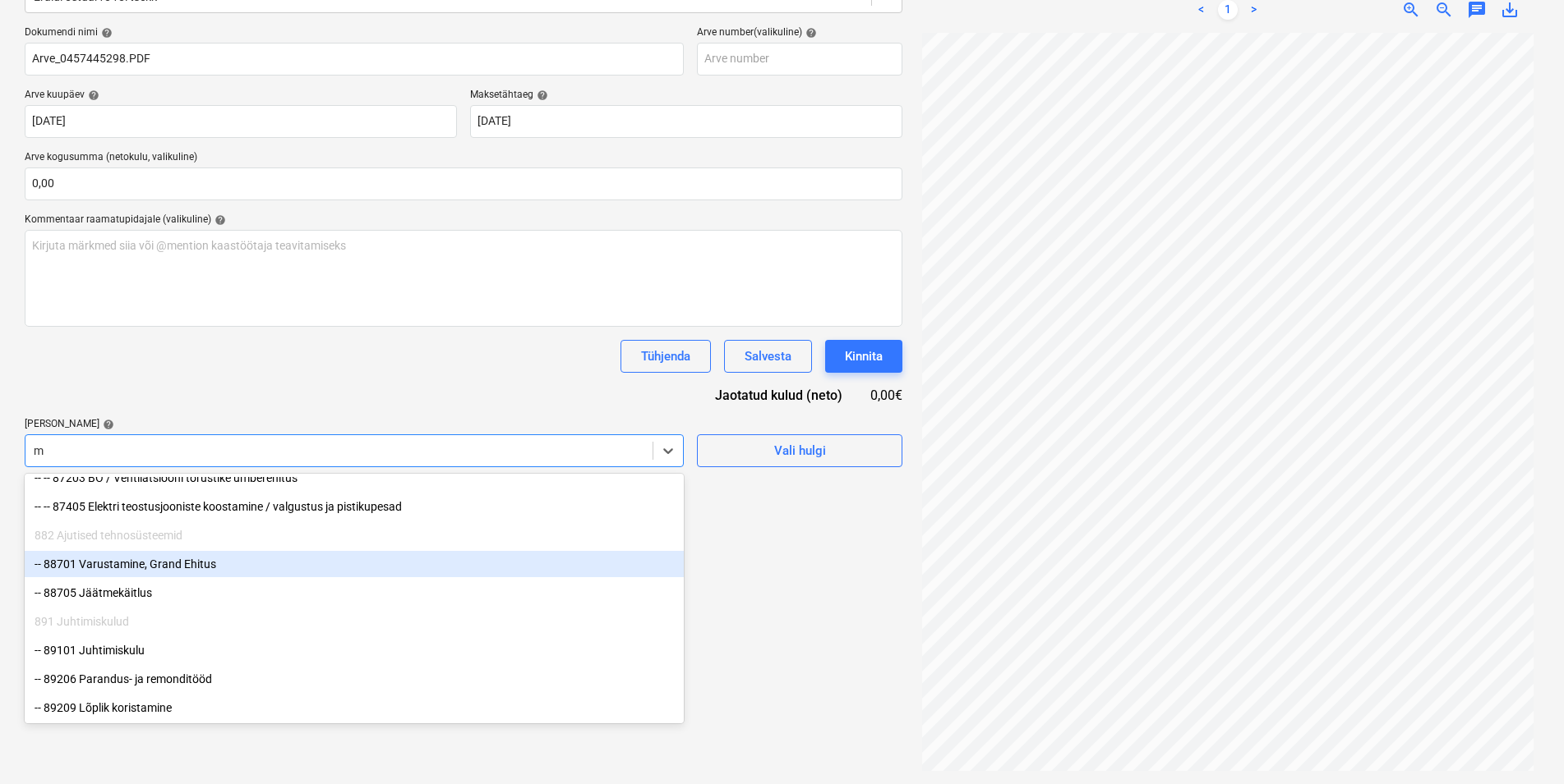
click at [187, 558] on div "-- 88701 Varustamine, Grand Ehitus" at bounding box center [354, 564] width 659 height 26
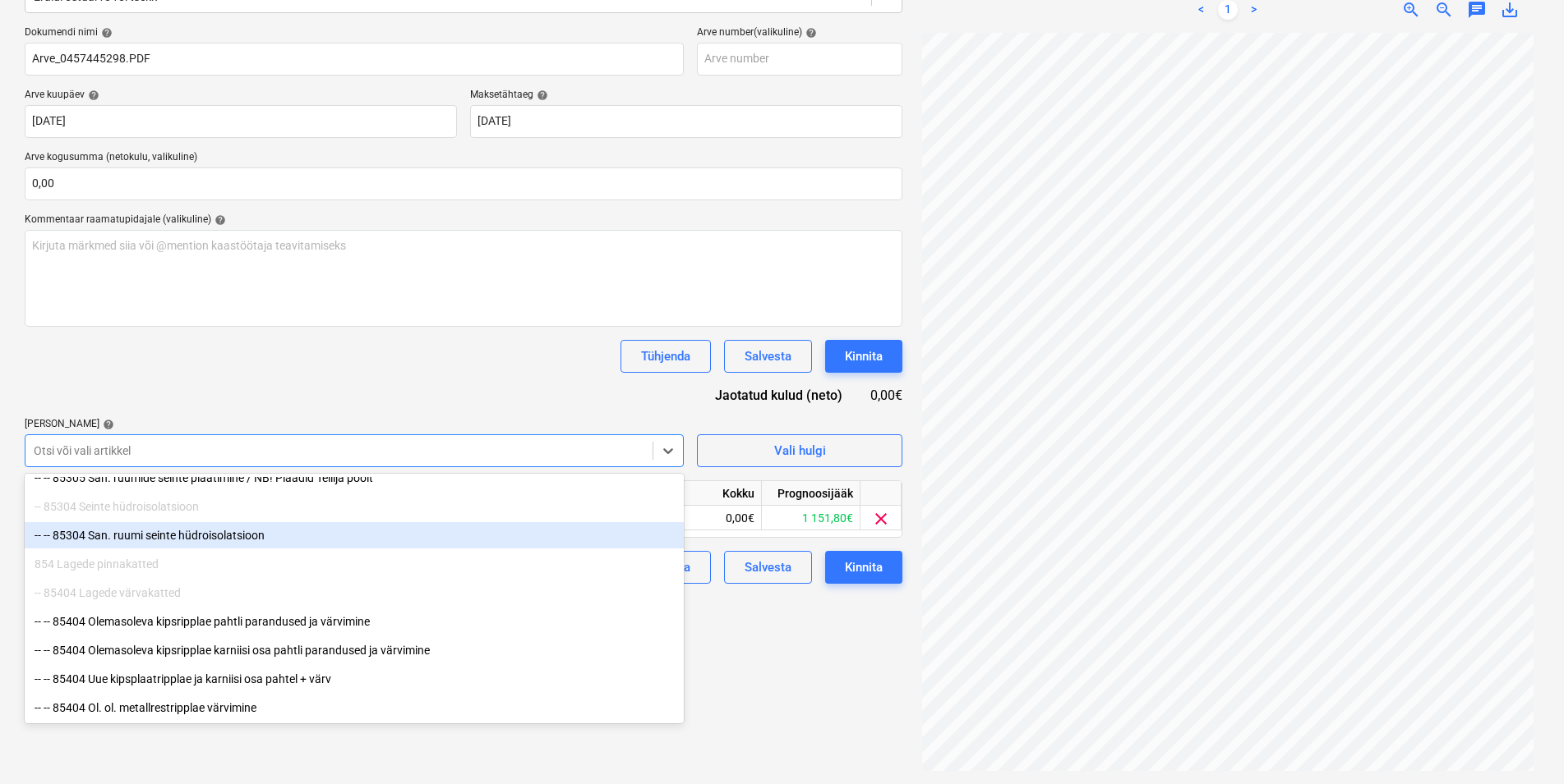
drag, startPoint x: 385, startPoint y: 366, endPoint x: 388, endPoint y: 381, distance: 15.3
click at [385, 367] on div "Tühjenda Salvesta Kinnita" at bounding box center [463, 356] width 878 height 33
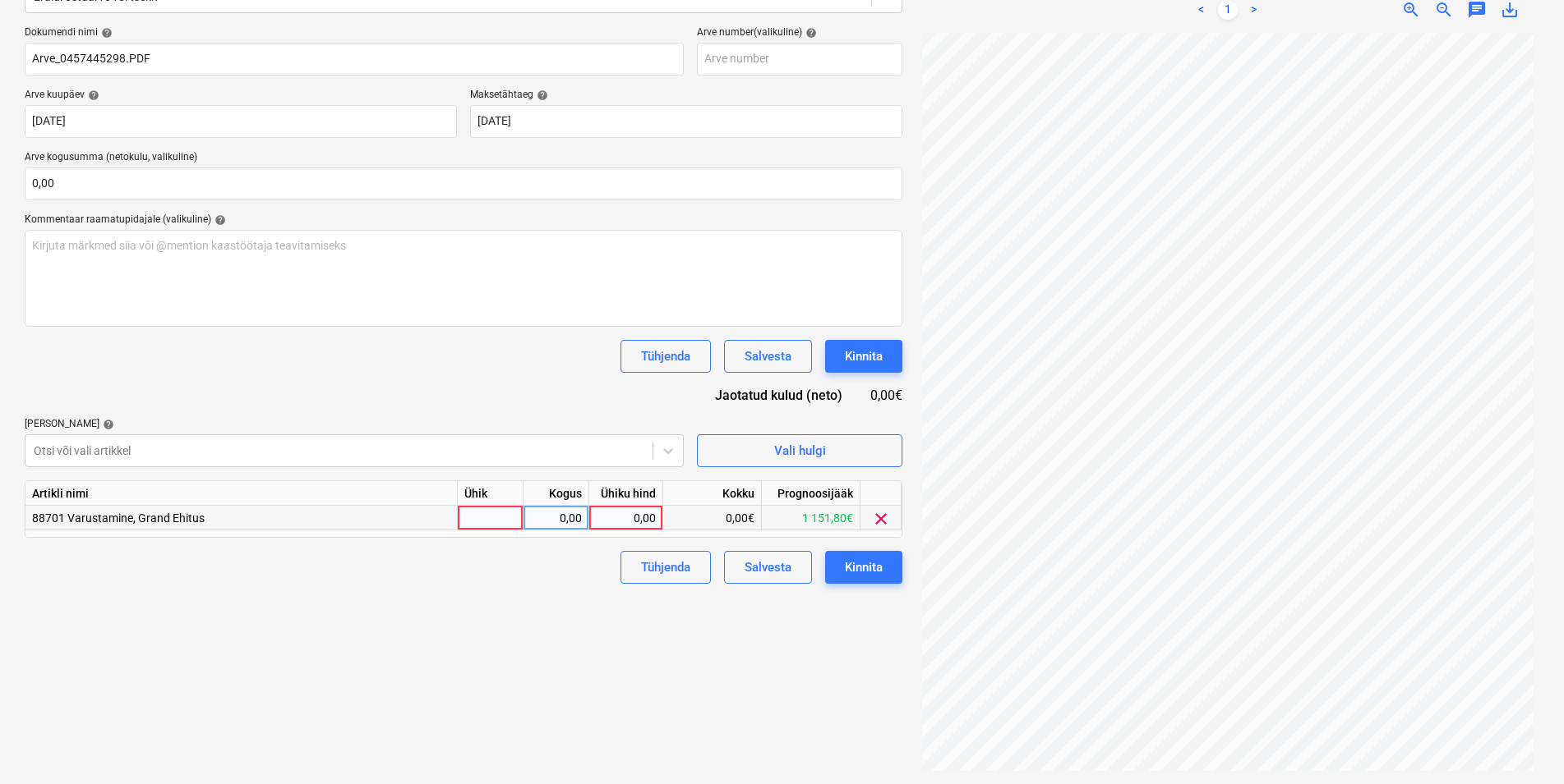
click at [477, 518] on div at bounding box center [490, 519] width 65 height 25
type input "kmpl"
click at [541, 514] on div "0,00" at bounding box center [555, 519] width 52 height 25
type input "1"
click at [619, 518] on div "0,00" at bounding box center [626, 519] width 60 height 25
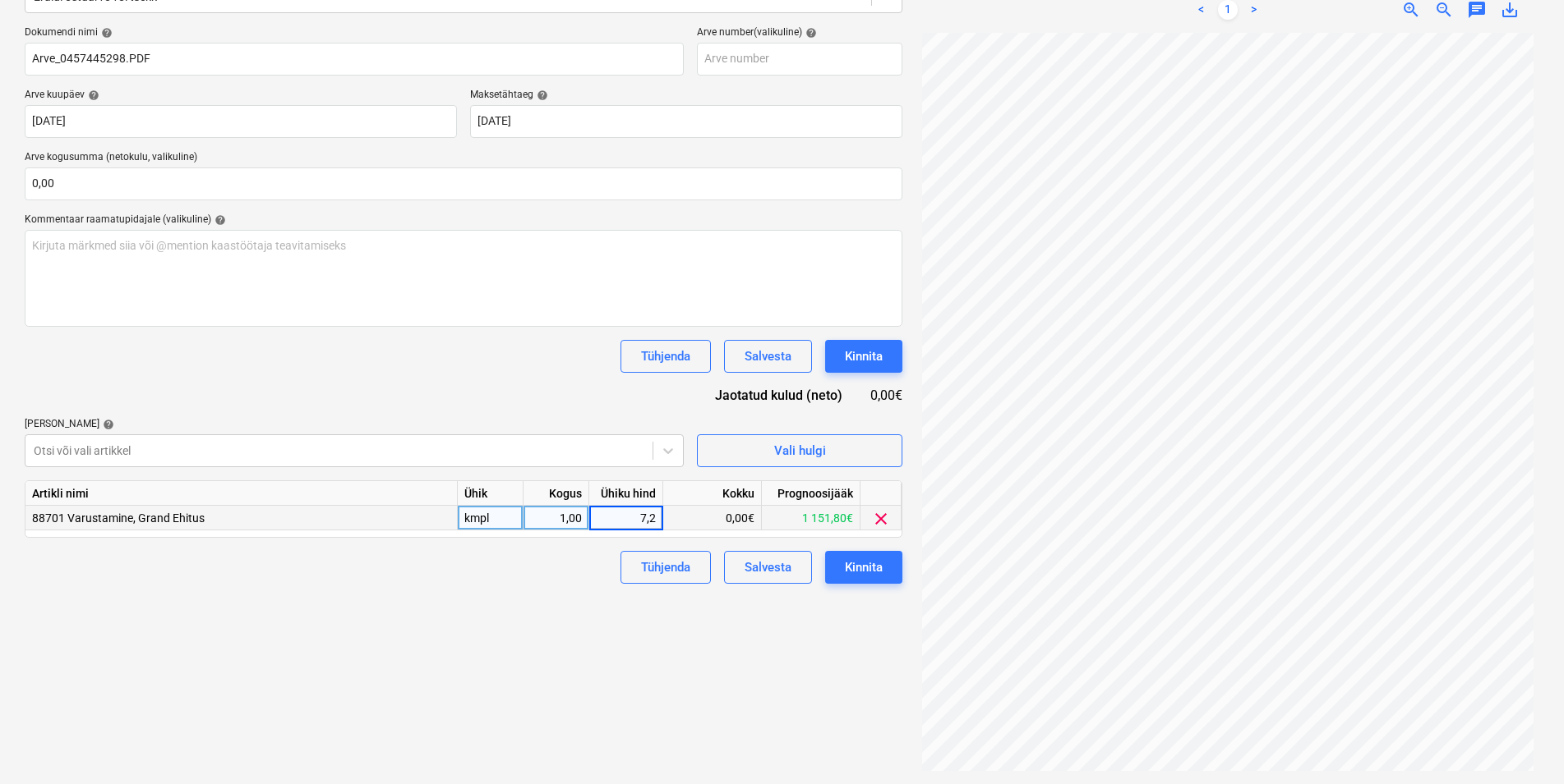
type input "7,25"
click at [561, 602] on div "Failide konteerimine Vali ettevõte Kesko Senukai Estonia AS (10003) [PERSON_NAM…" at bounding box center [463, 313] width 890 height 929
click at [887, 571] on button "Kinnita" at bounding box center [863, 567] width 77 height 33
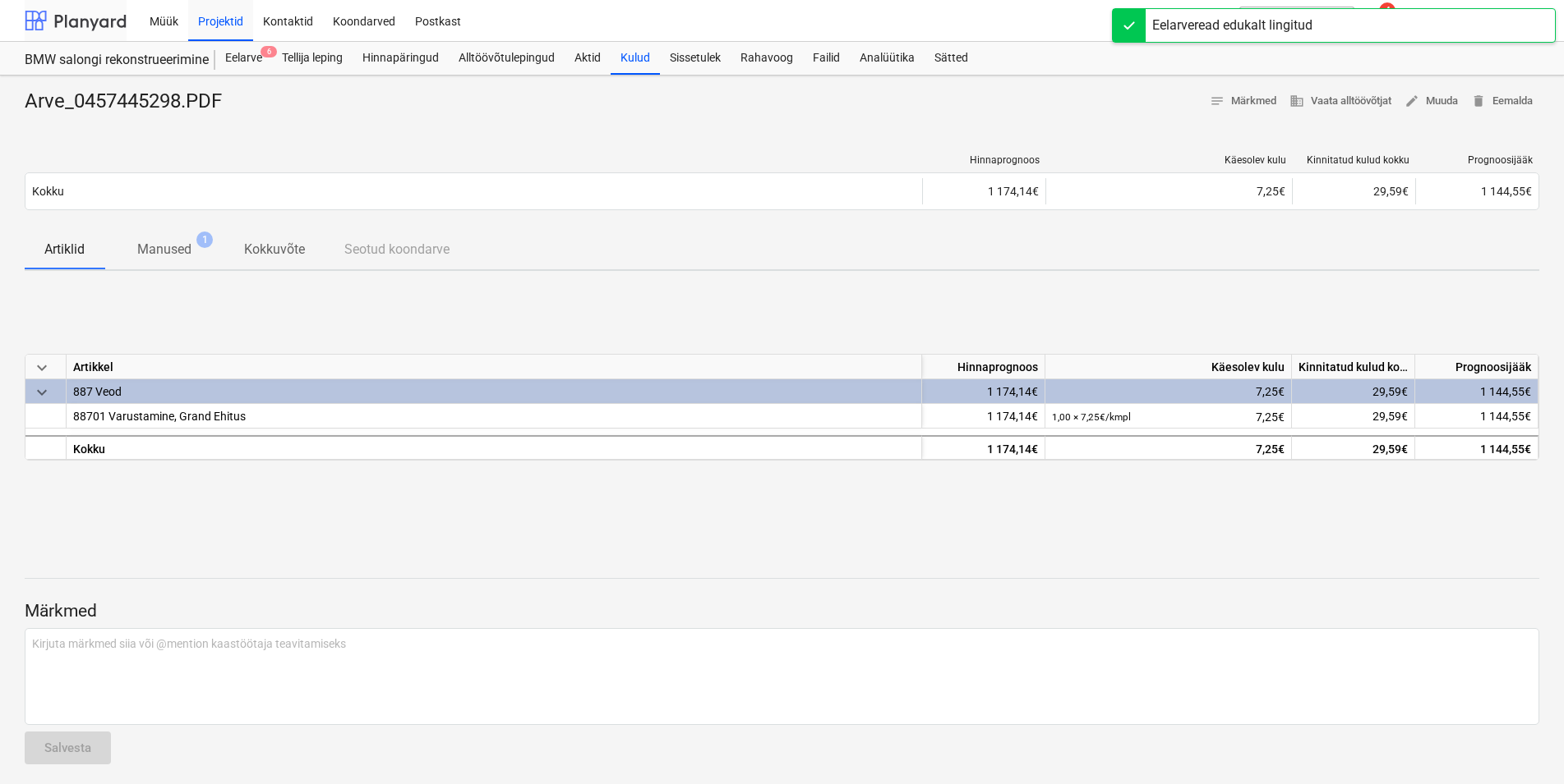
click at [93, 22] on div at bounding box center [75, 21] width 102 height 41
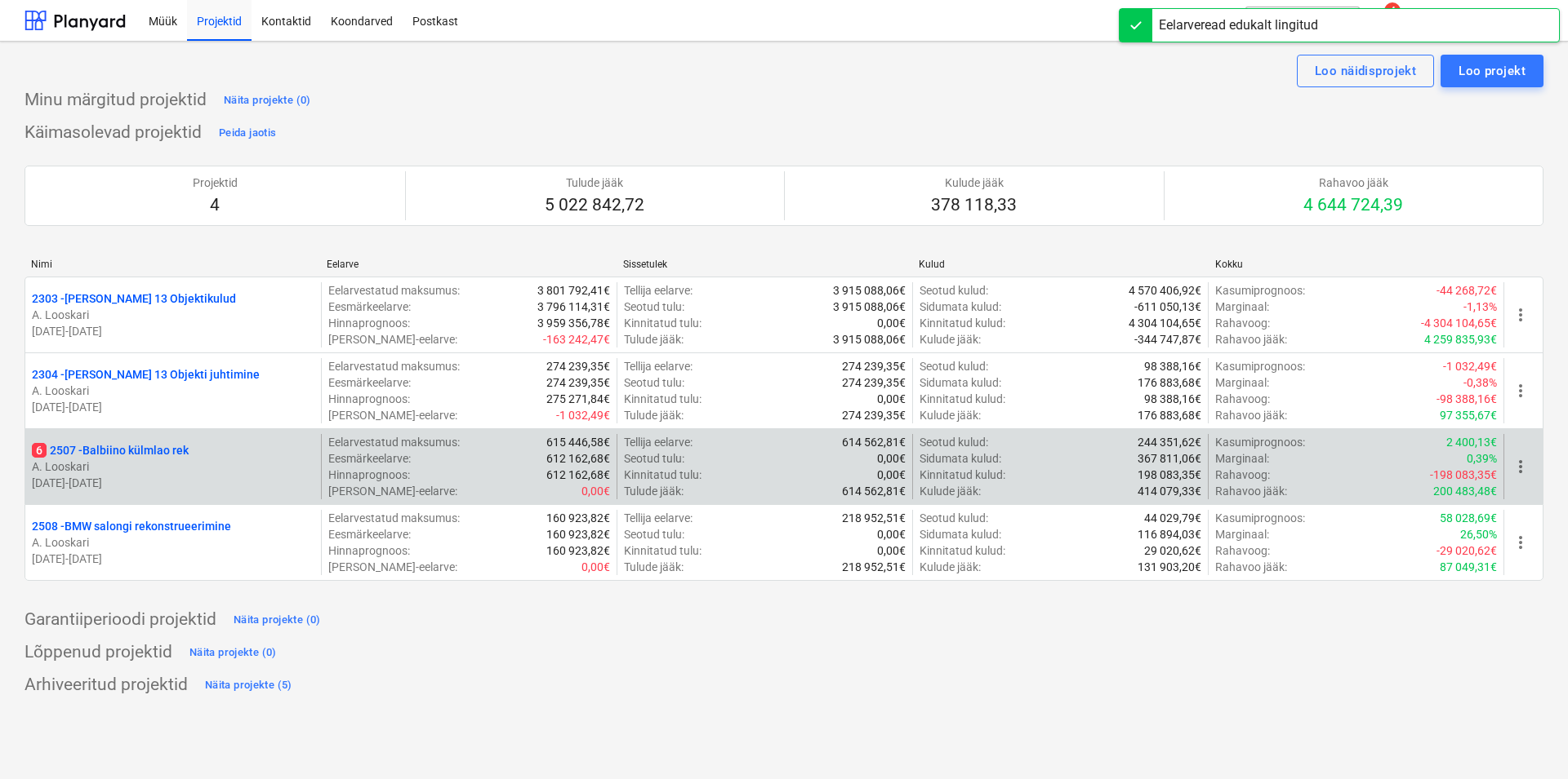
click at [132, 454] on p "6 2507 - Balbiino külmlao rek" at bounding box center [110, 450] width 157 height 16
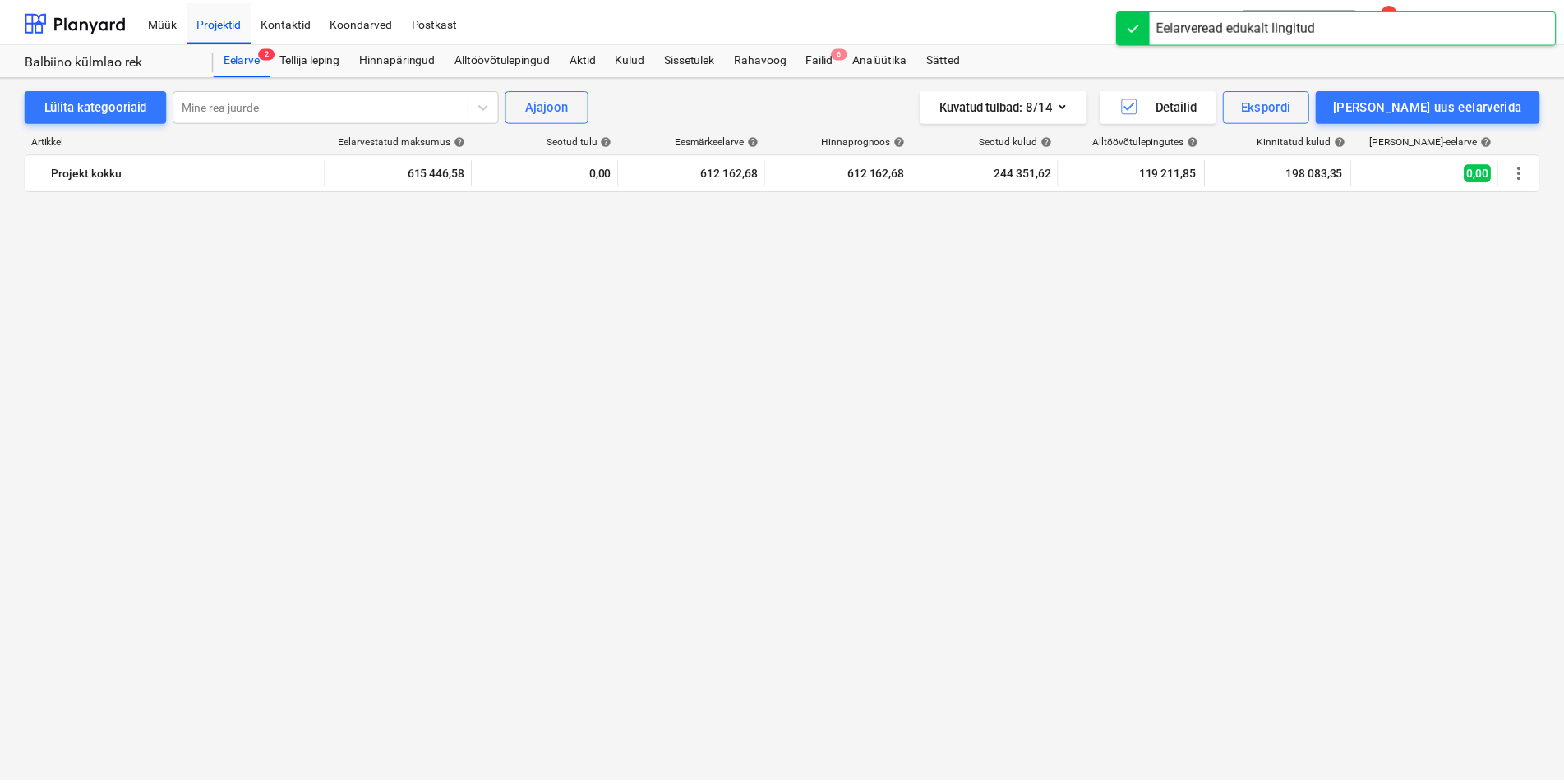
scroll to position [1699, 0]
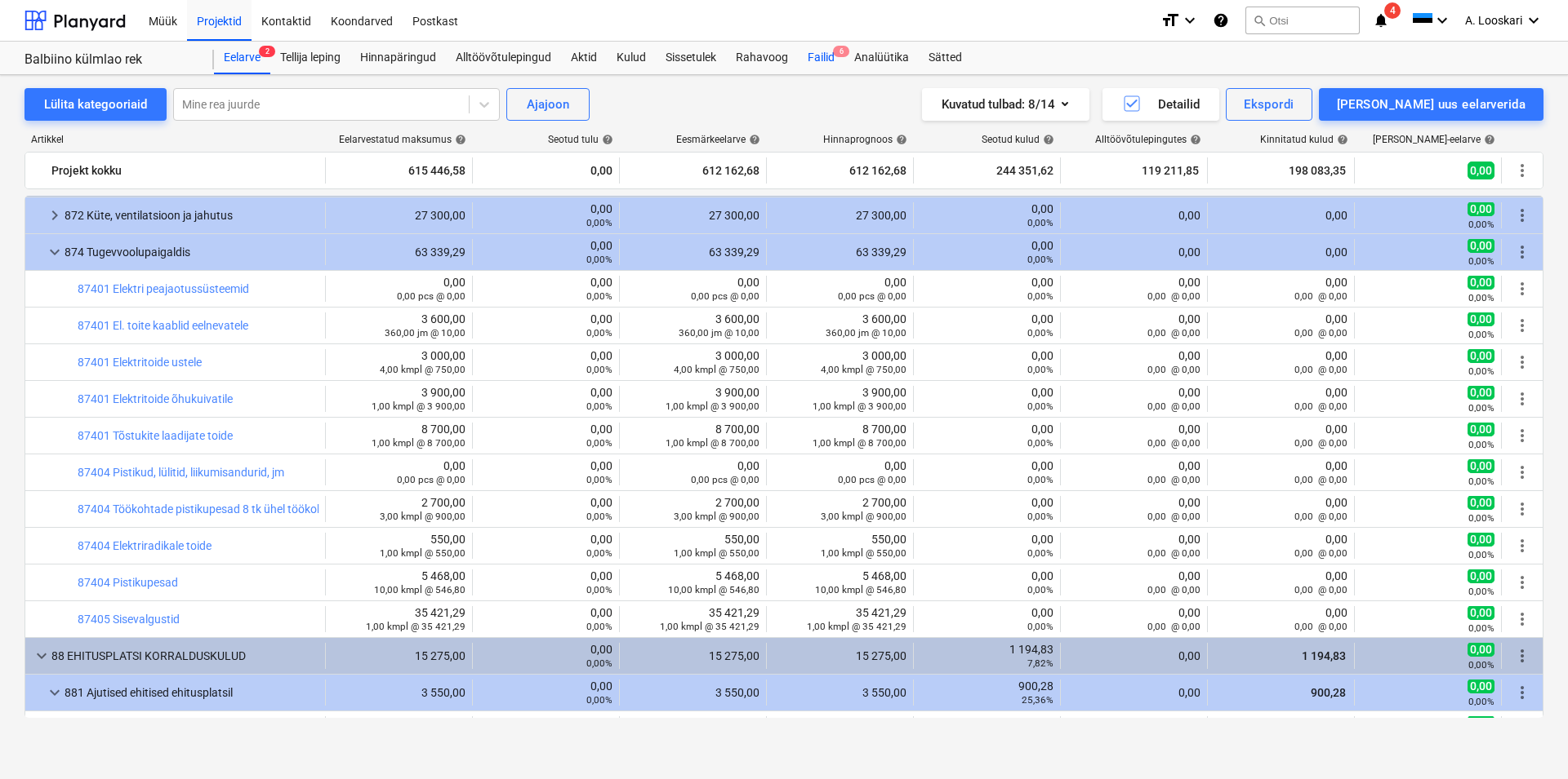
click at [828, 56] on div "Failid 6" at bounding box center [821, 58] width 47 height 33
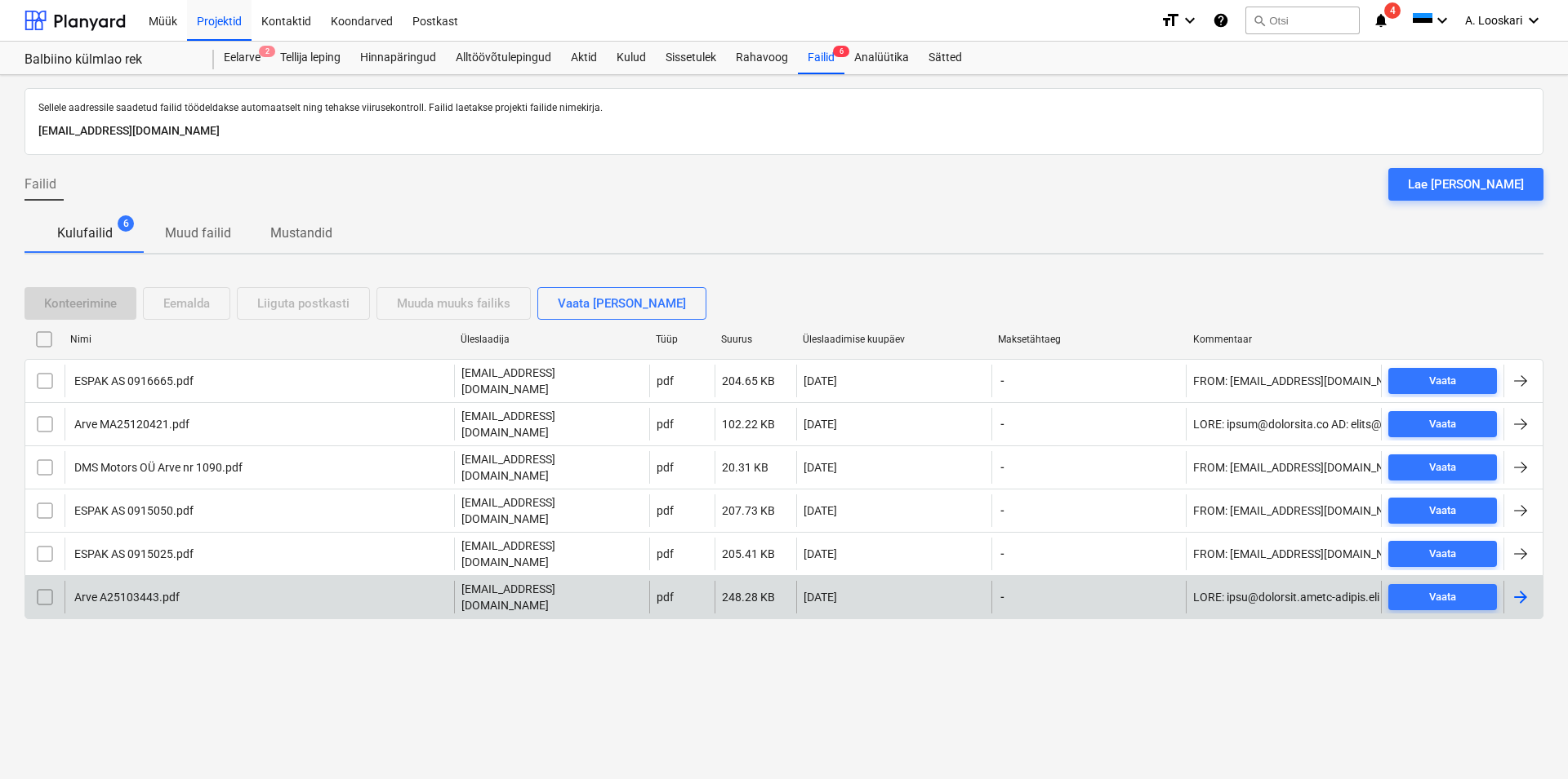
click at [157, 591] on div "Arve A25103443.pdf" at bounding box center [125, 597] width 108 height 13
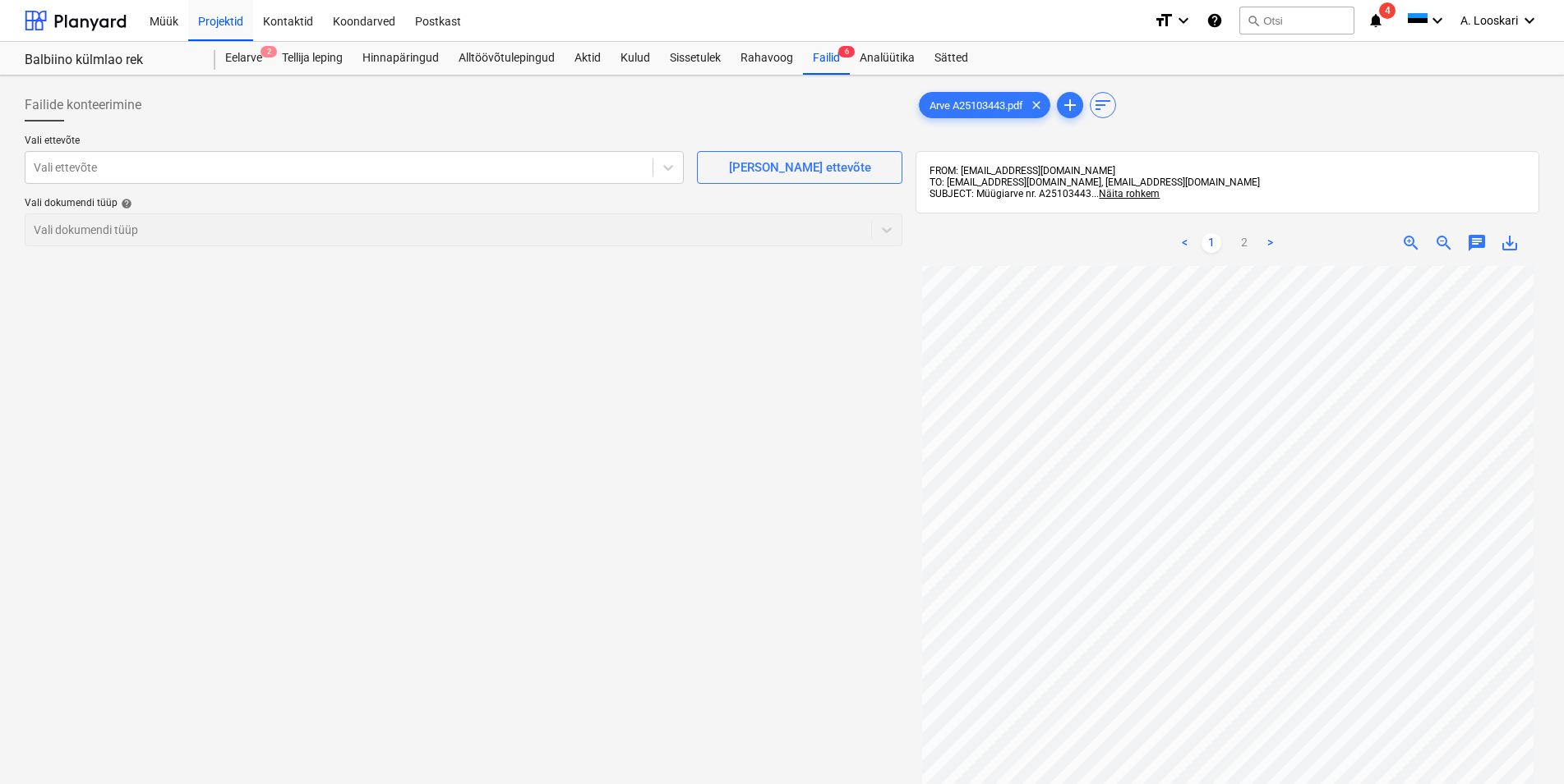
click at [1508, 241] on span "save_alt" at bounding box center [1509, 243] width 20 height 20
click at [103, 171] on div at bounding box center [339, 168] width 611 height 17
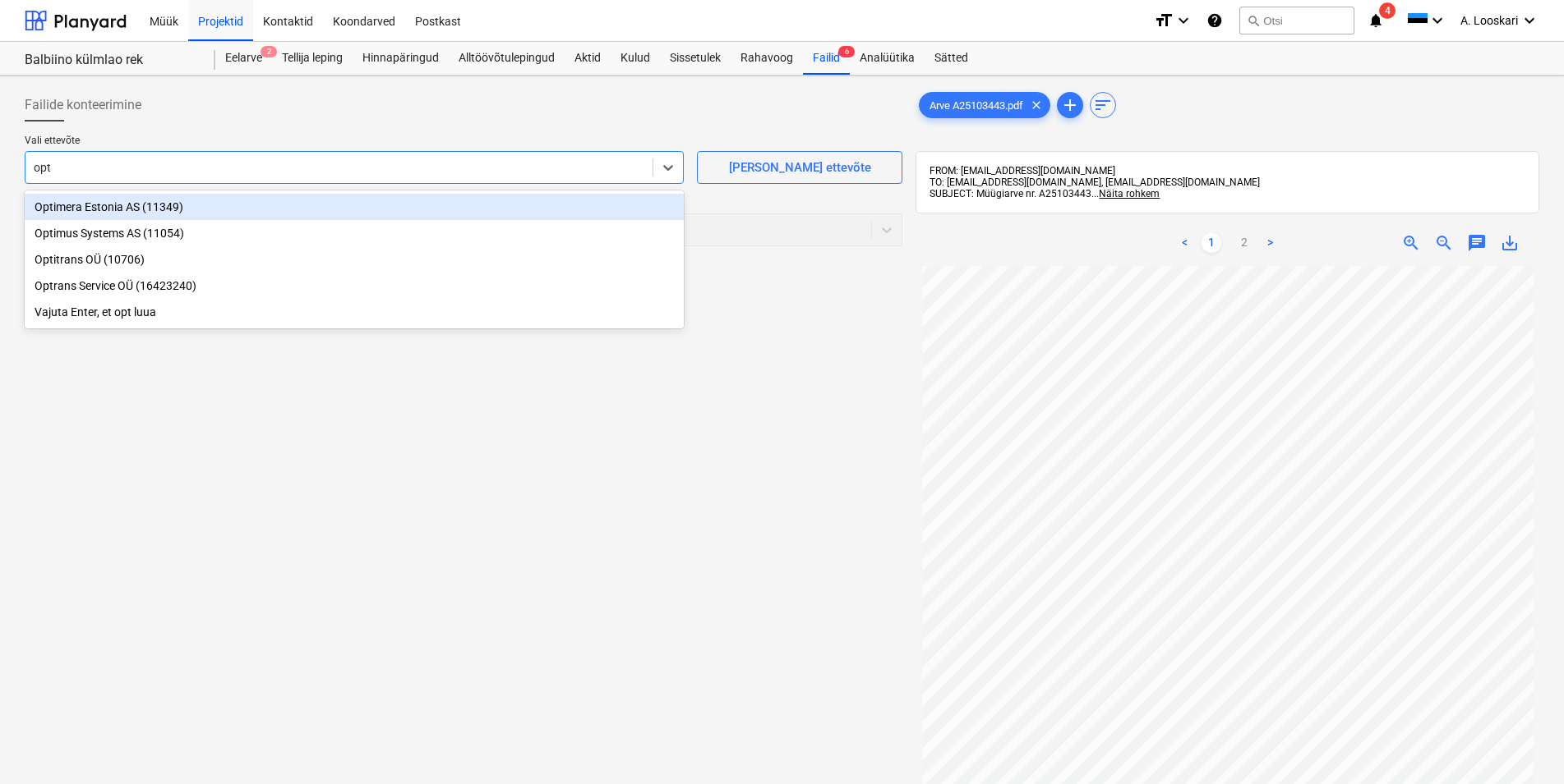
type input "opti"
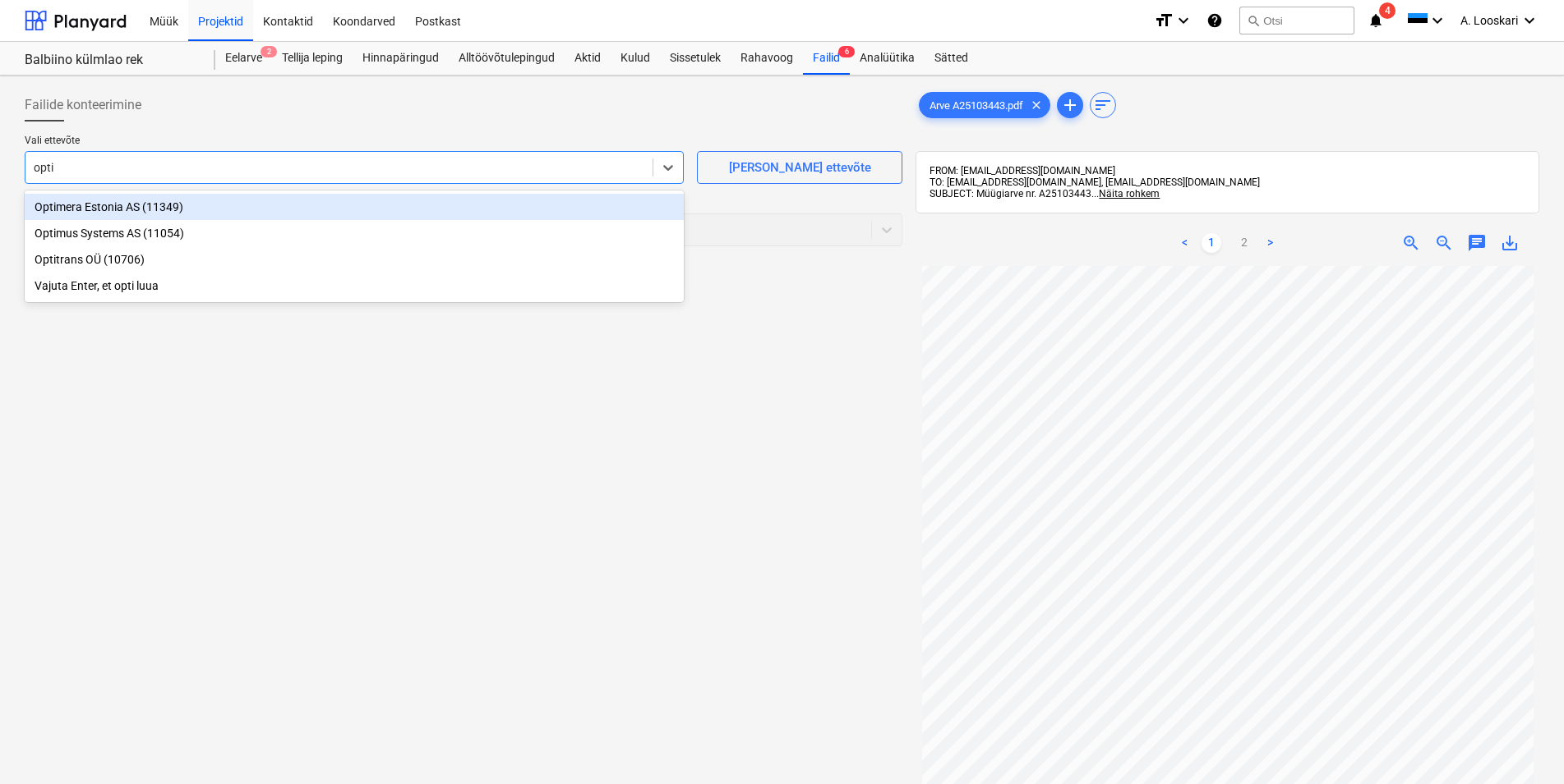
click at [215, 210] on div "Optimera Estonia AS (11349)" at bounding box center [354, 207] width 659 height 26
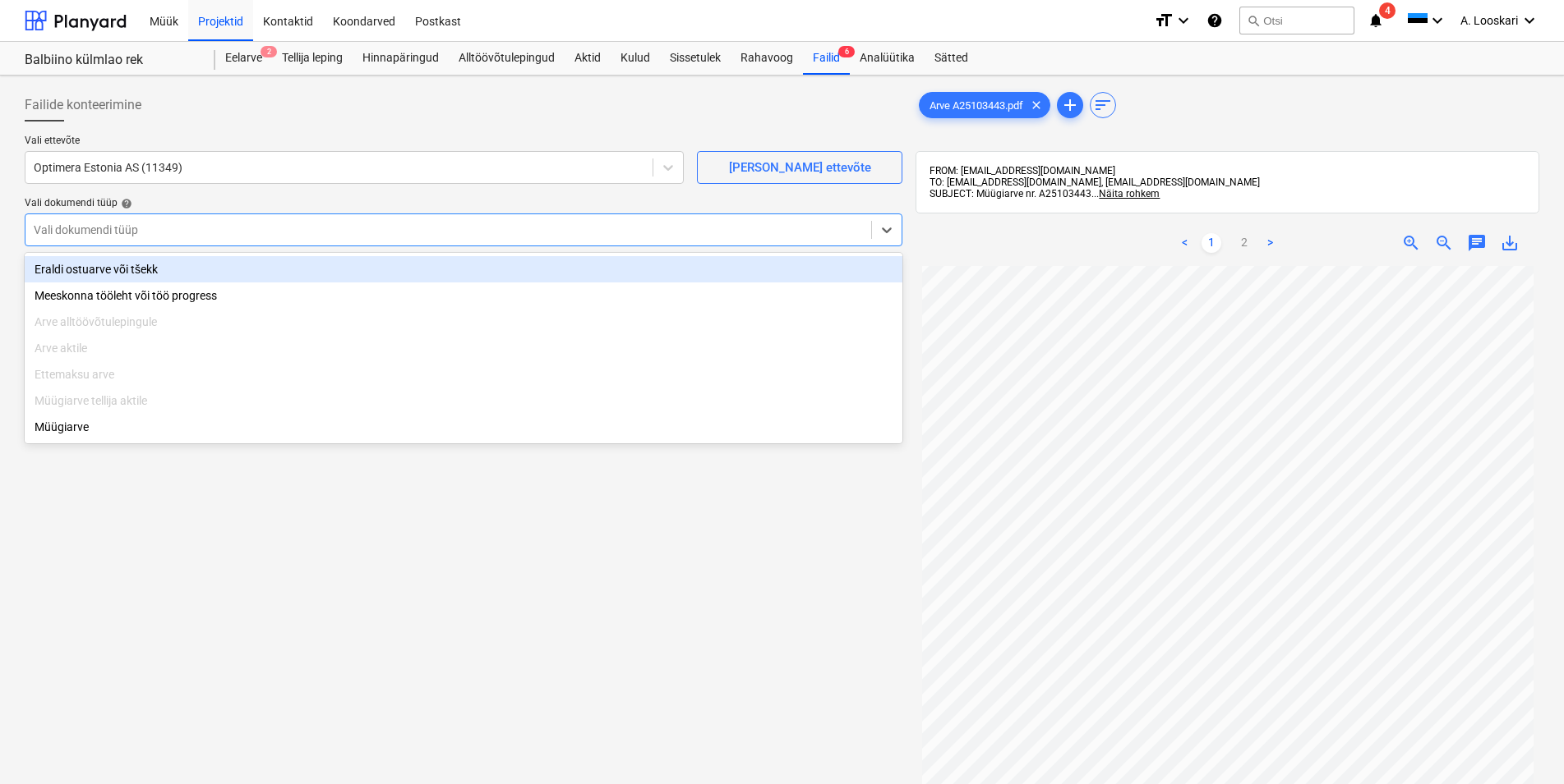
click at [102, 231] on div at bounding box center [449, 230] width 829 height 17
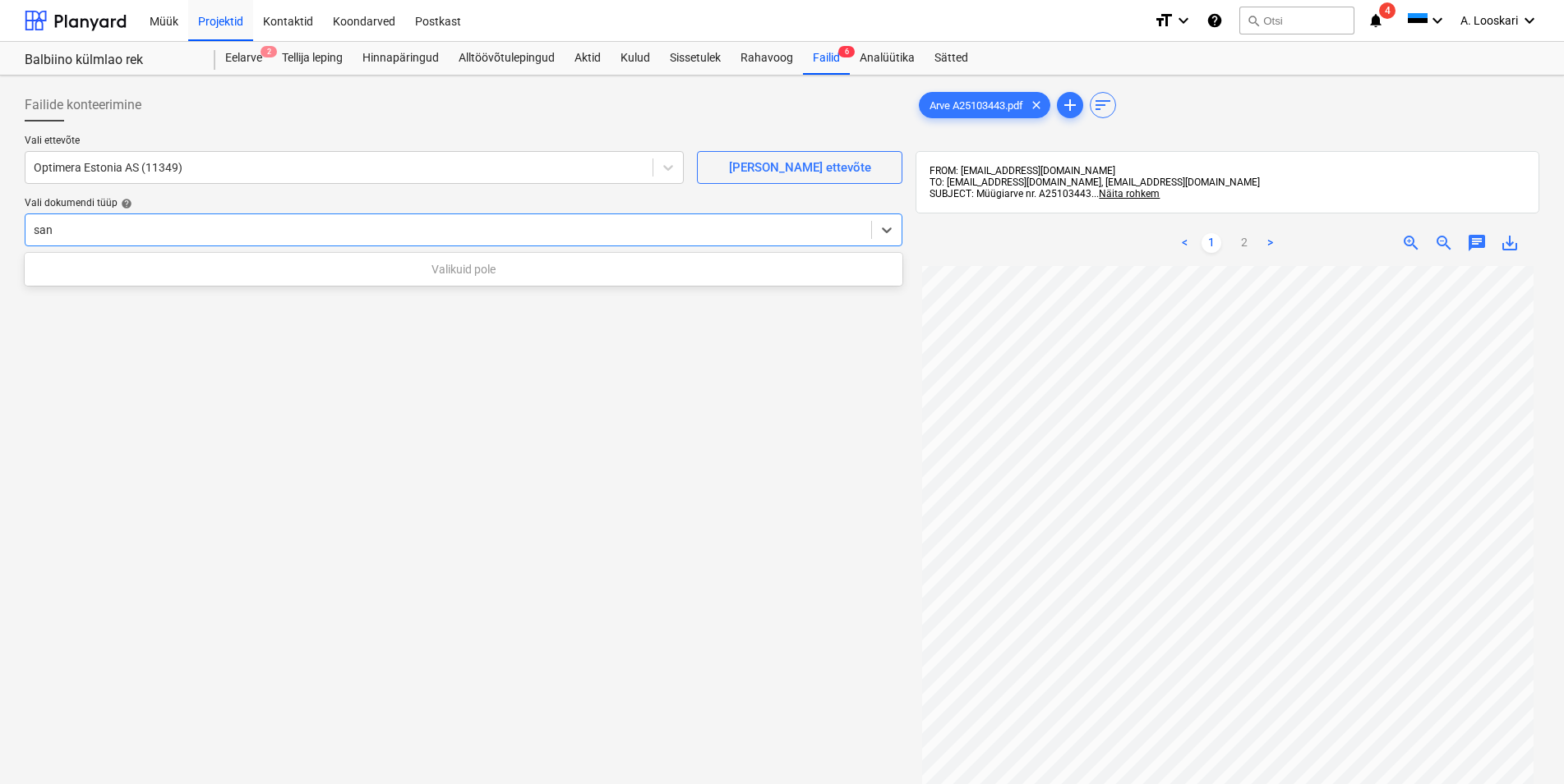
type input "sand"
click at [85, 230] on div at bounding box center [449, 230] width 829 height 17
click at [93, 227] on div at bounding box center [449, 230] width 829 height 17
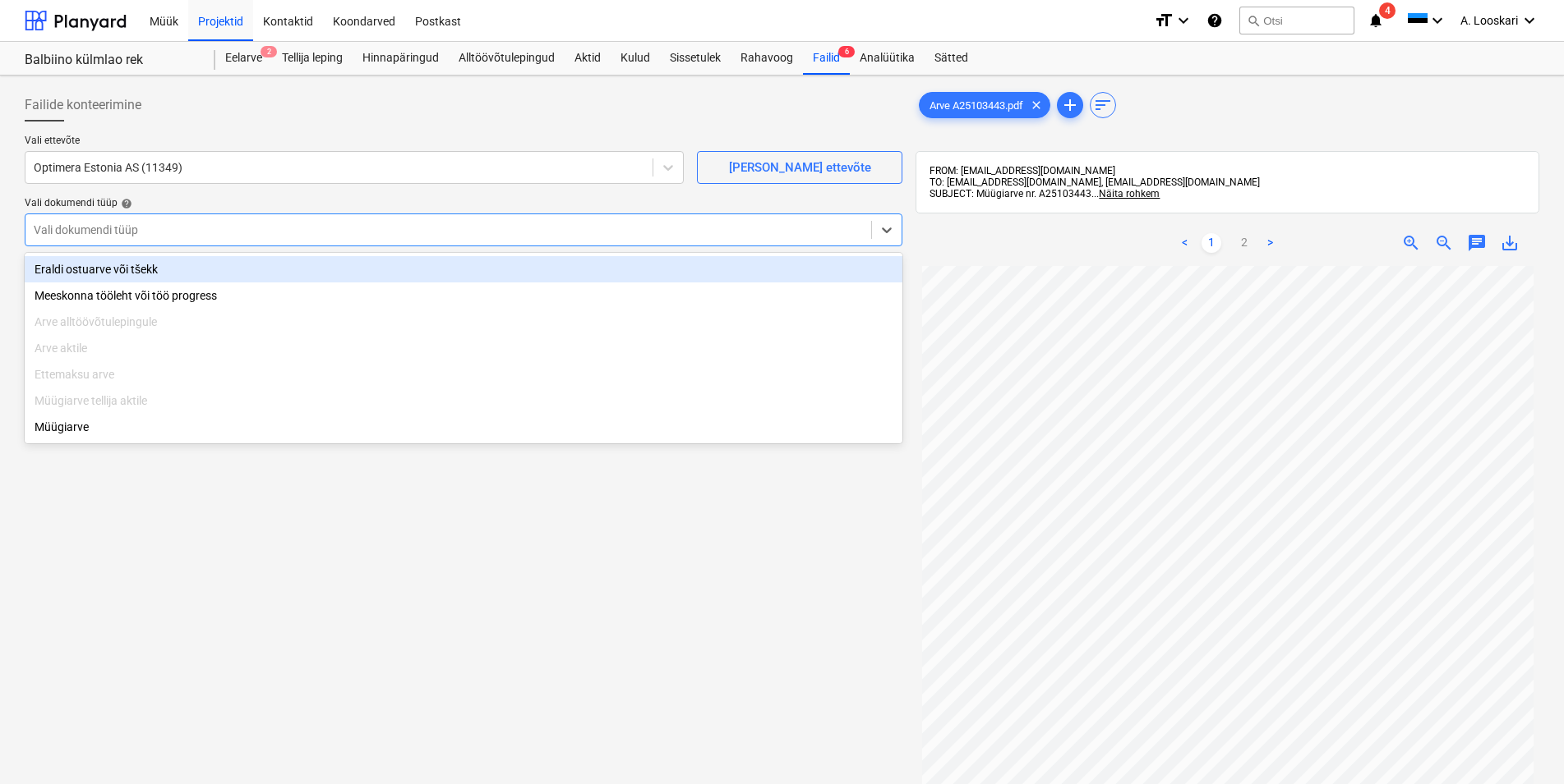
click at [117, 269] on div "Eraldi ostuarve või tšekk" at bounding box center [463, 270] width 878 height 26
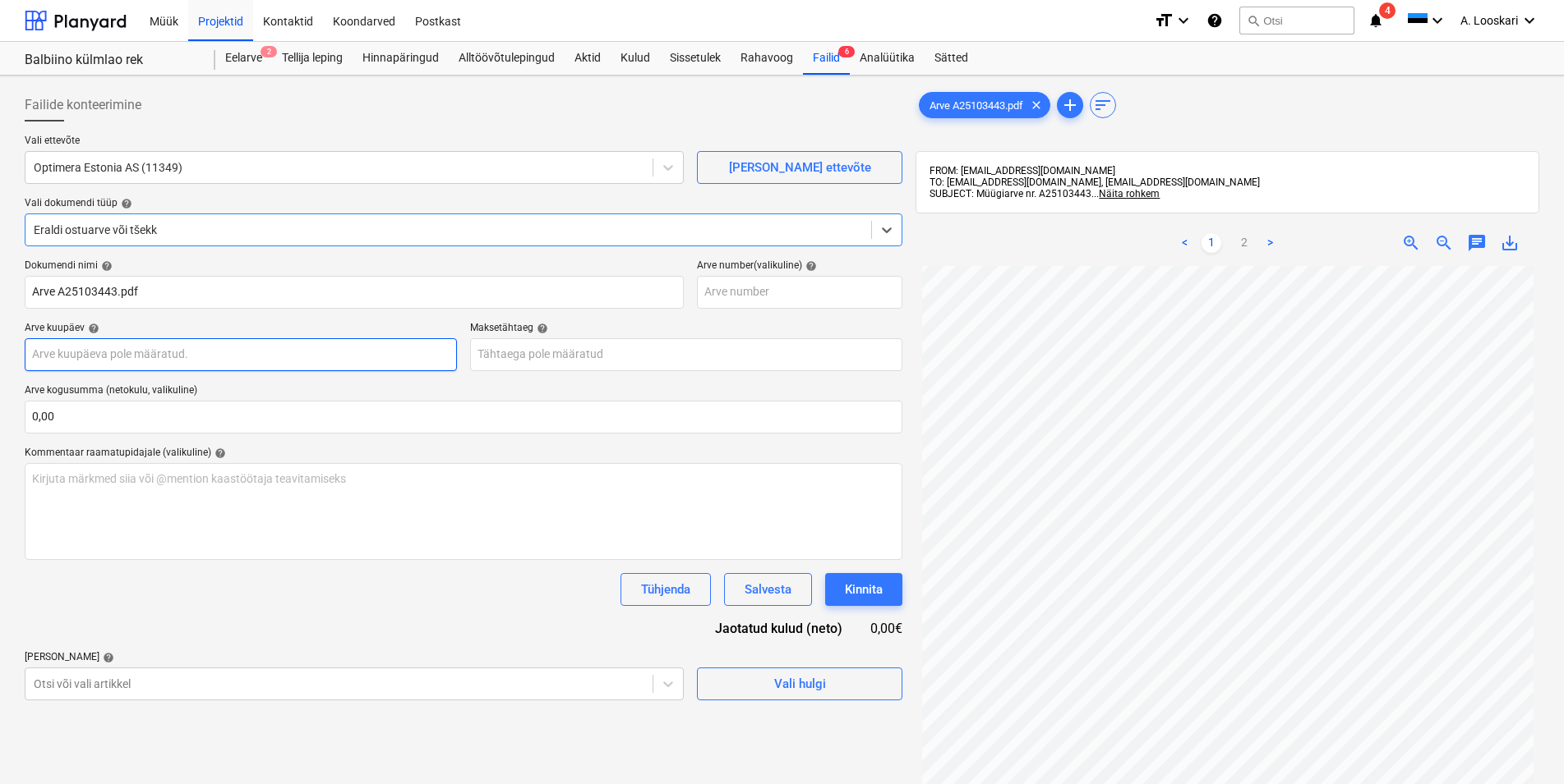
click at [135, 354] on input "text" at bounding box center [241, 355] width 432 height 33
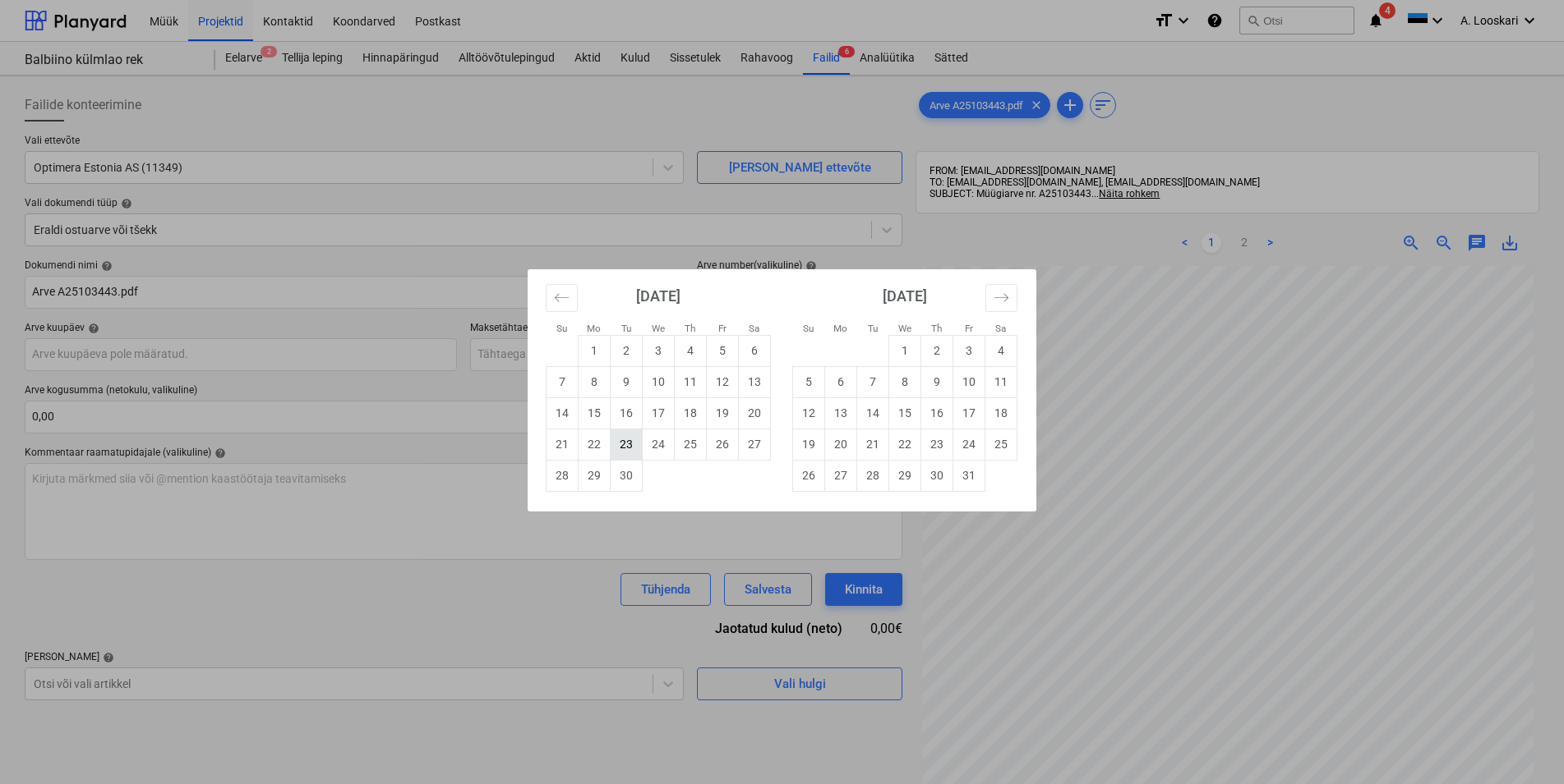
click at [627, 445] on td "23" at bounding box center [626, 444] width 32 height 31
type input "[DATE]"
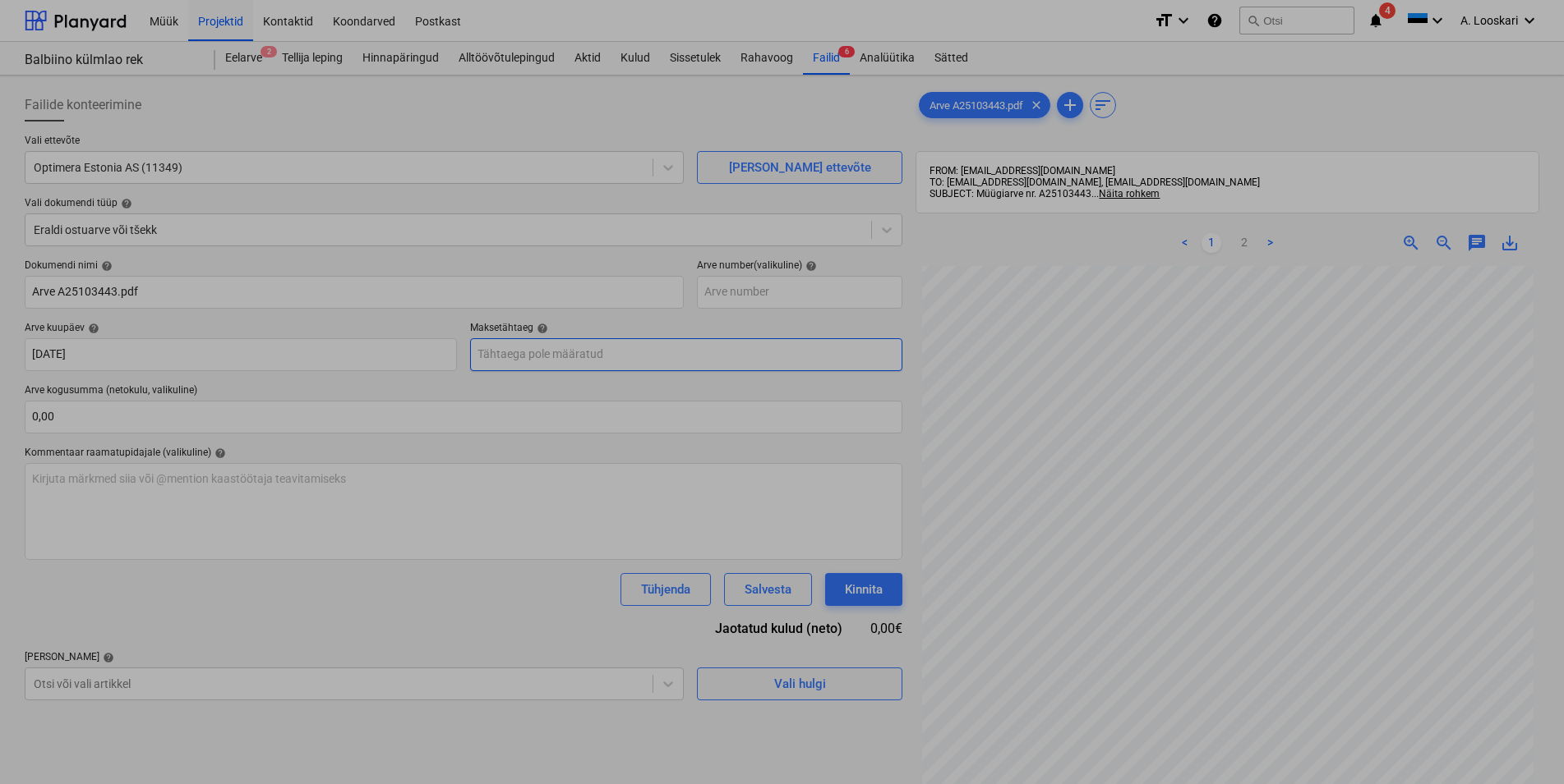
click at [550, 361] on input "text" at bounding box center [686, 355] width 432 height 33
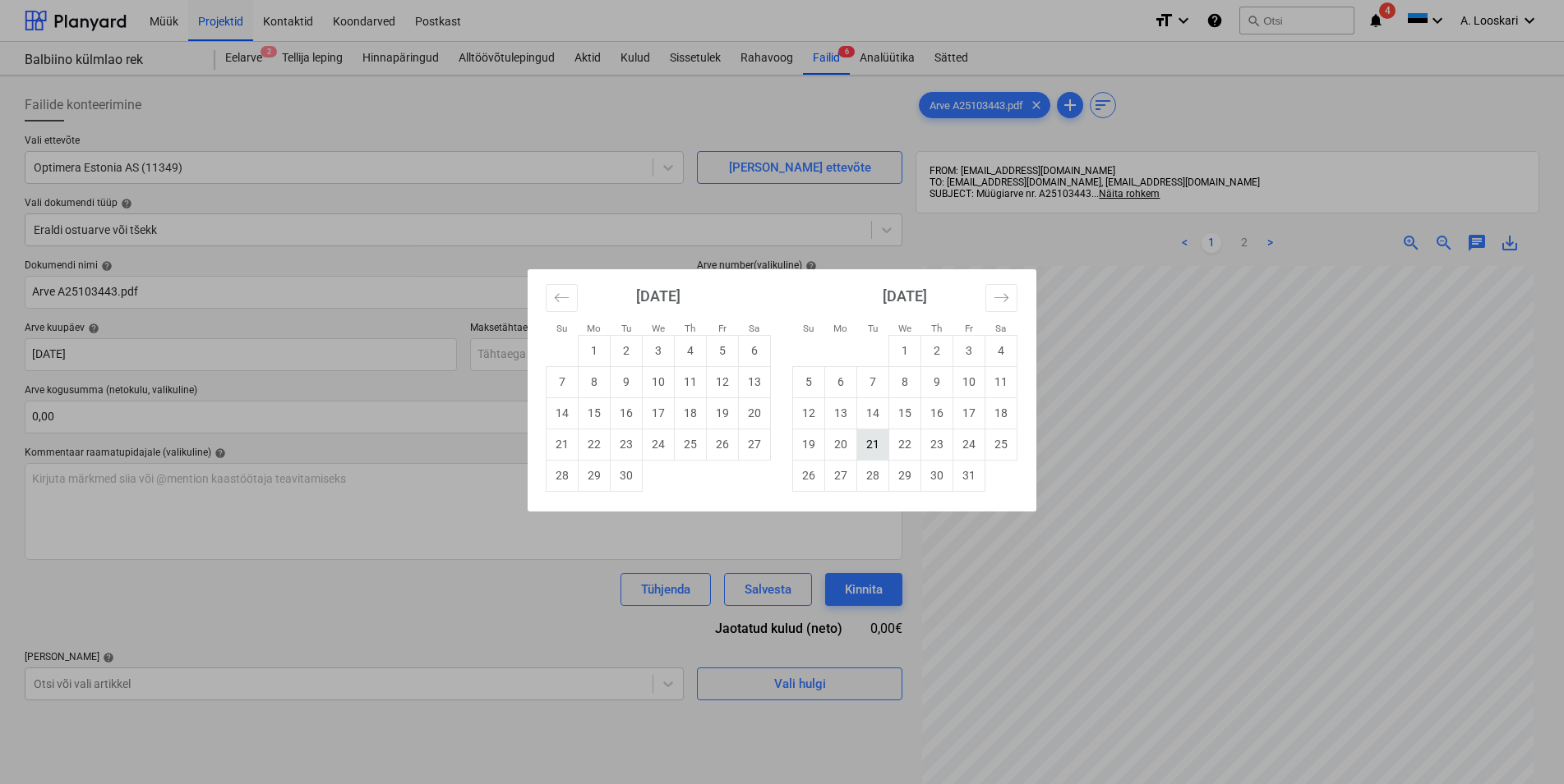
click at [880, 447] on td "21" at bounding box center [873, 444] width 32 height 31
type input "[DATE]"
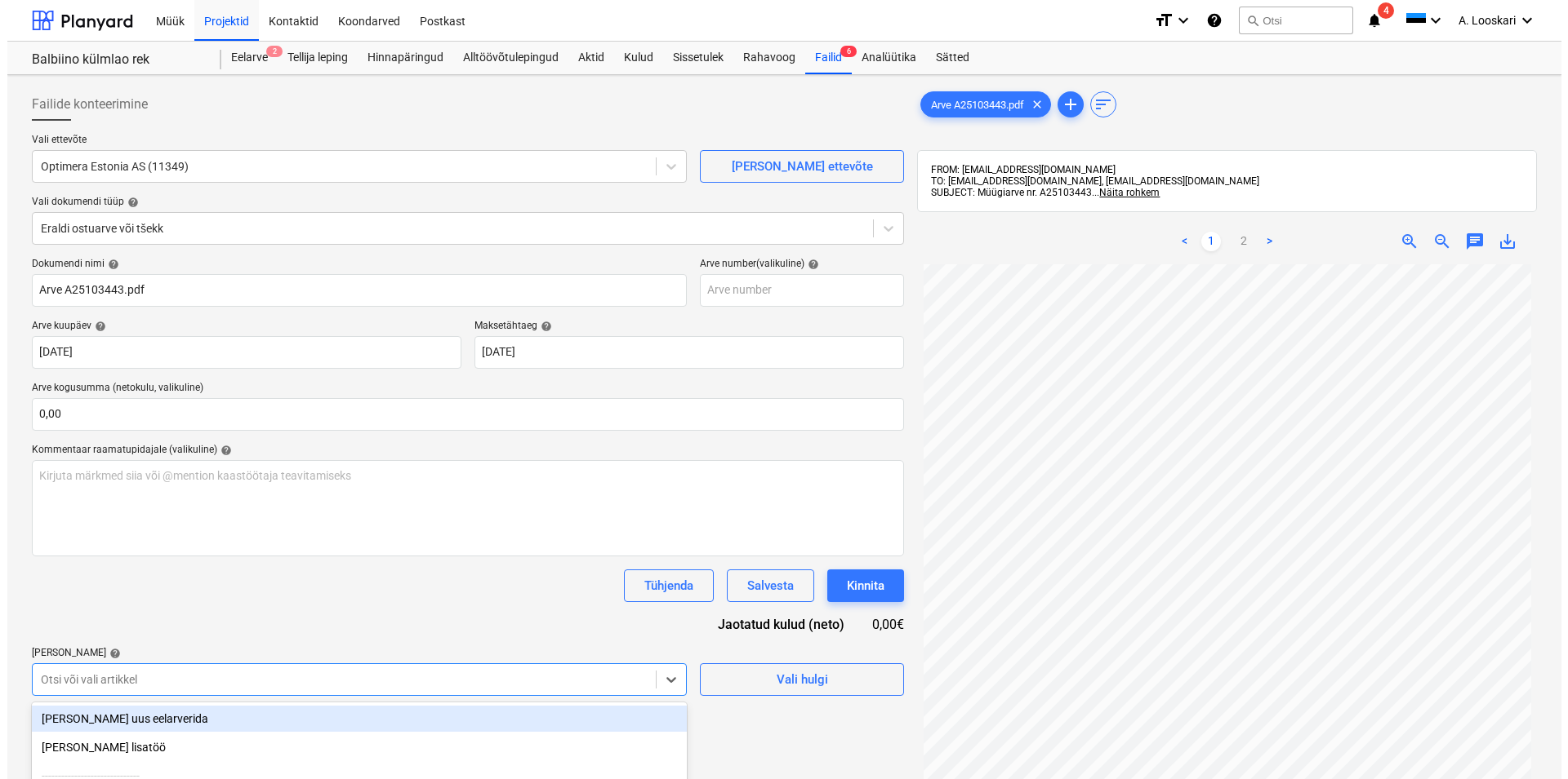
scroll to position [177, 0]
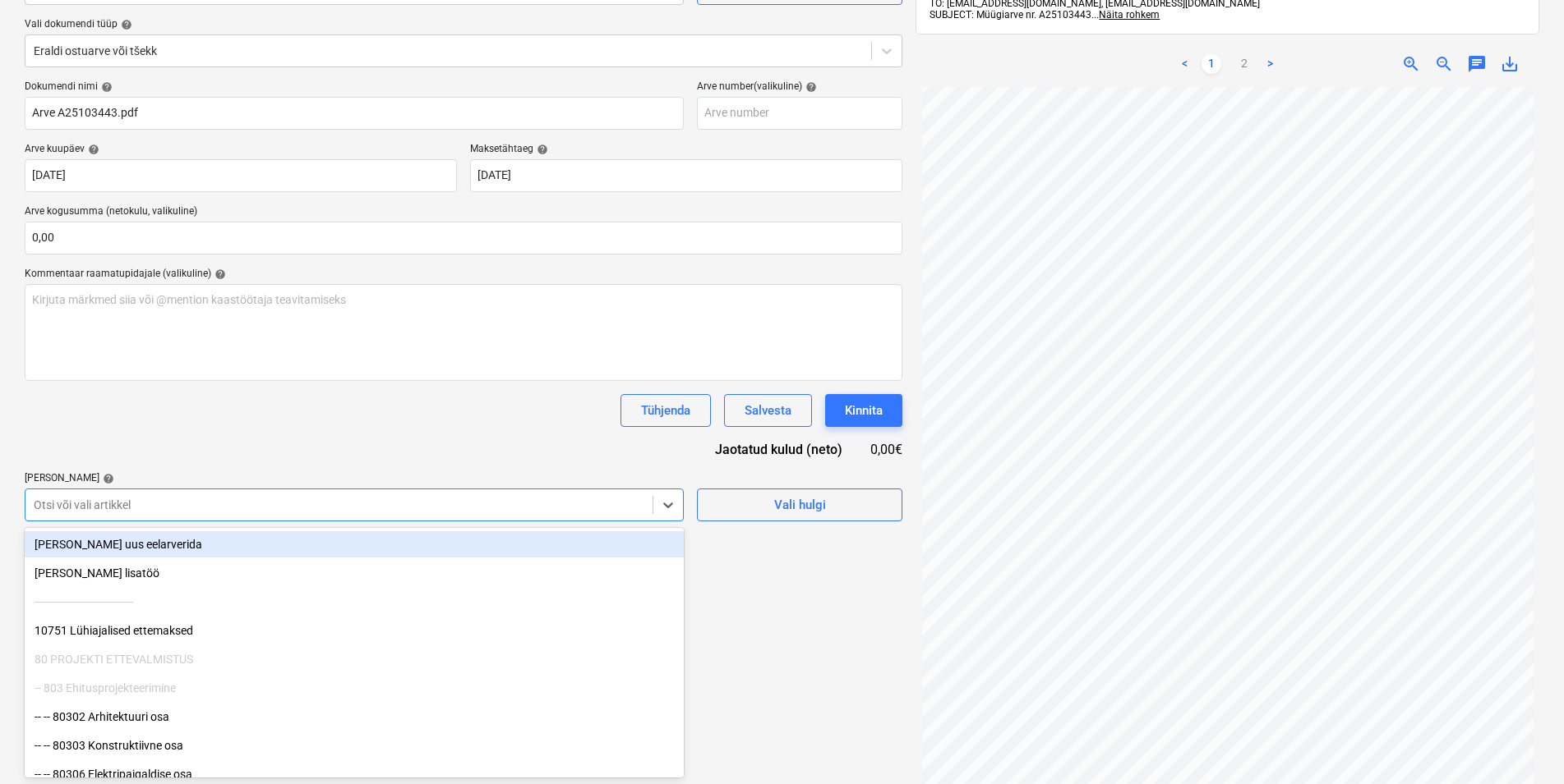
click at [100, 605] on body "Müük Projektid Kontaktid Koondarved Postkast format_size keyboard_arrow_down he…" at bounding box center [782, 213] width 1564 height 784
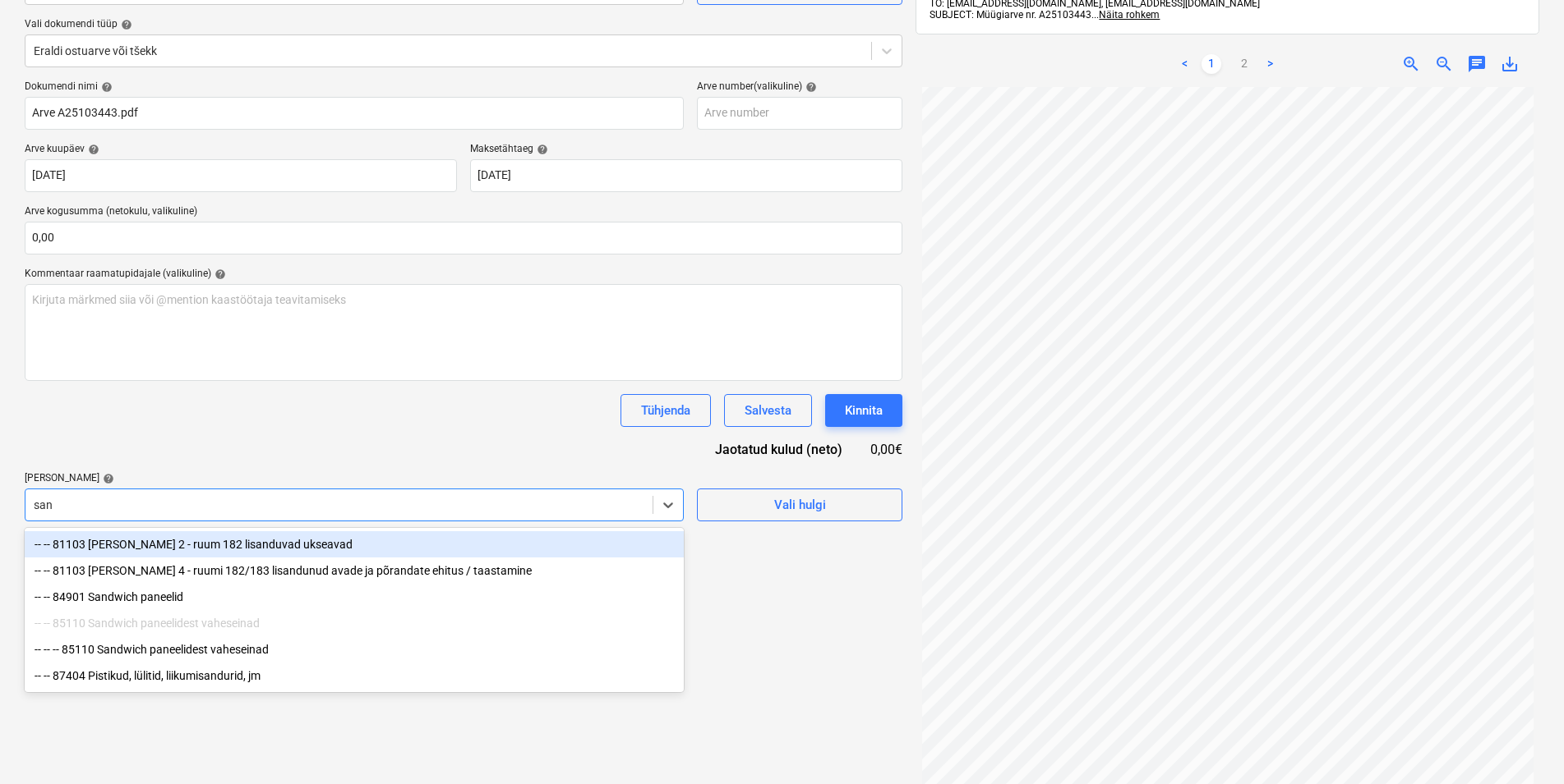
type input "sand"
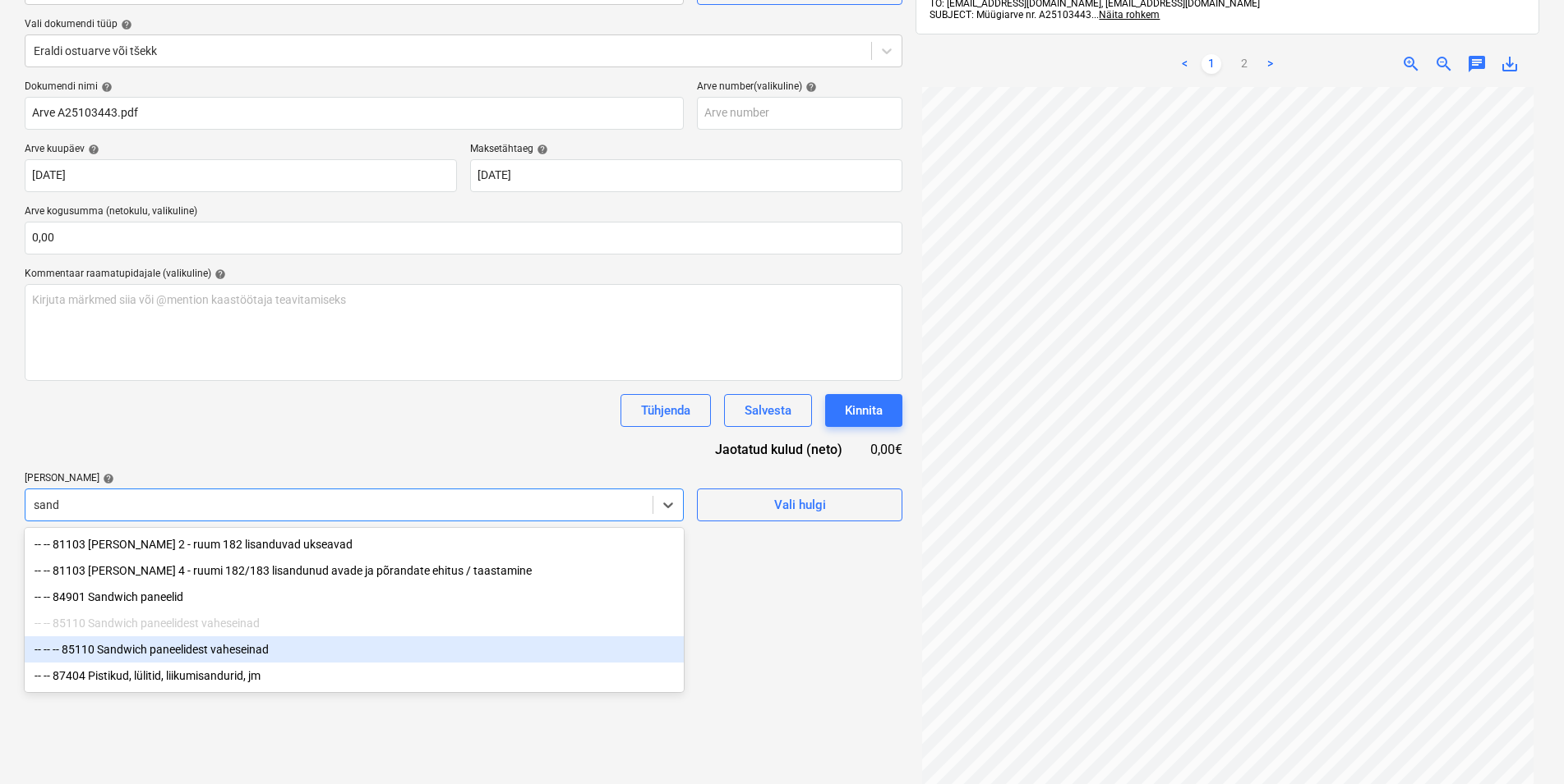
click at [175, 647] on div "-- -- -- 85110 Sandwich paneelidest vaheseinad" at bounding box center [354, 650] width 659 height 26
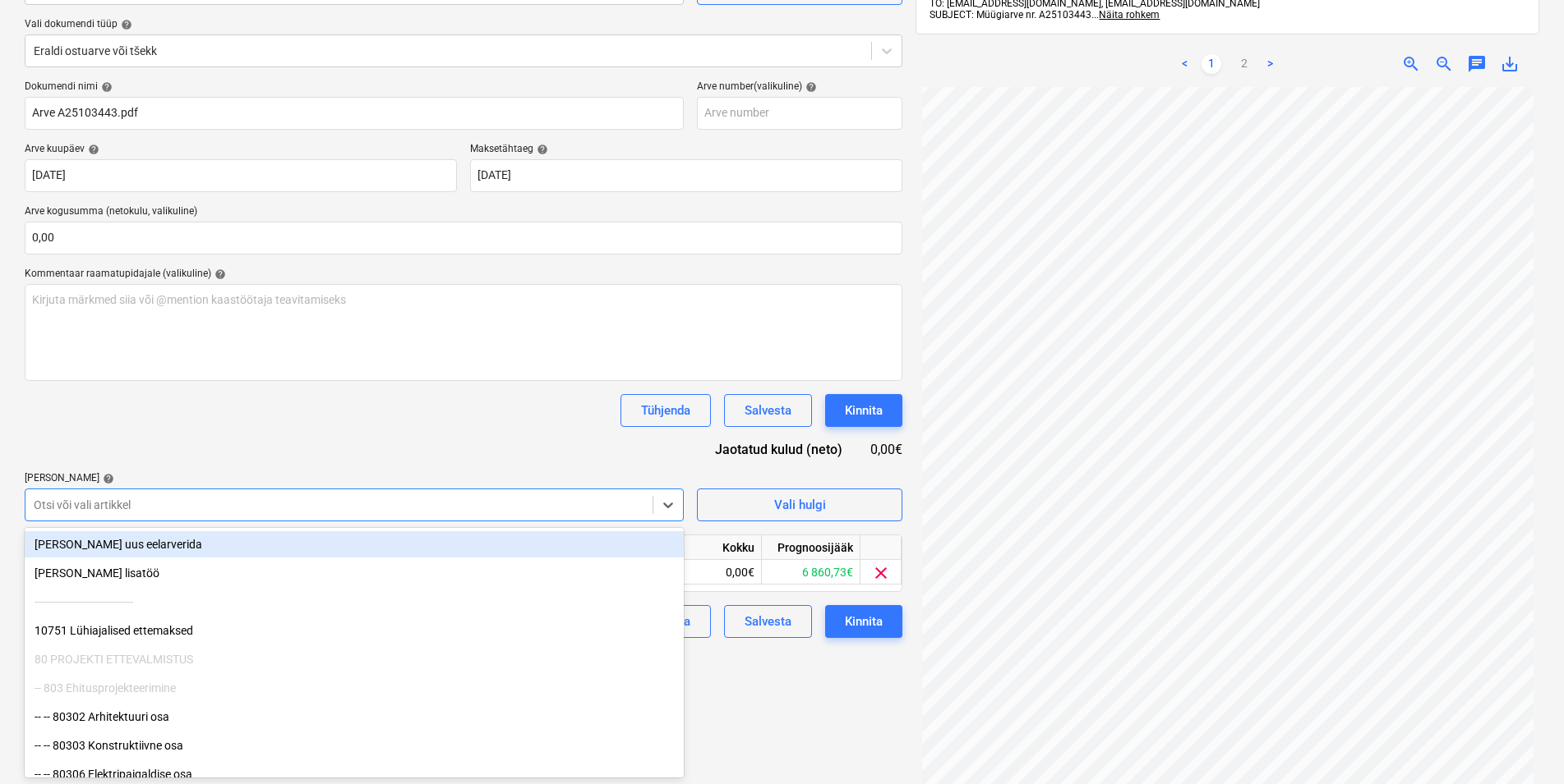
click at [269, 430] on div "Dokumendi nimi help Arve A25103443.pdf Arve number (valikuline) help [PERSON_NA…" at bounding box center [463, 359] width 878 height 557
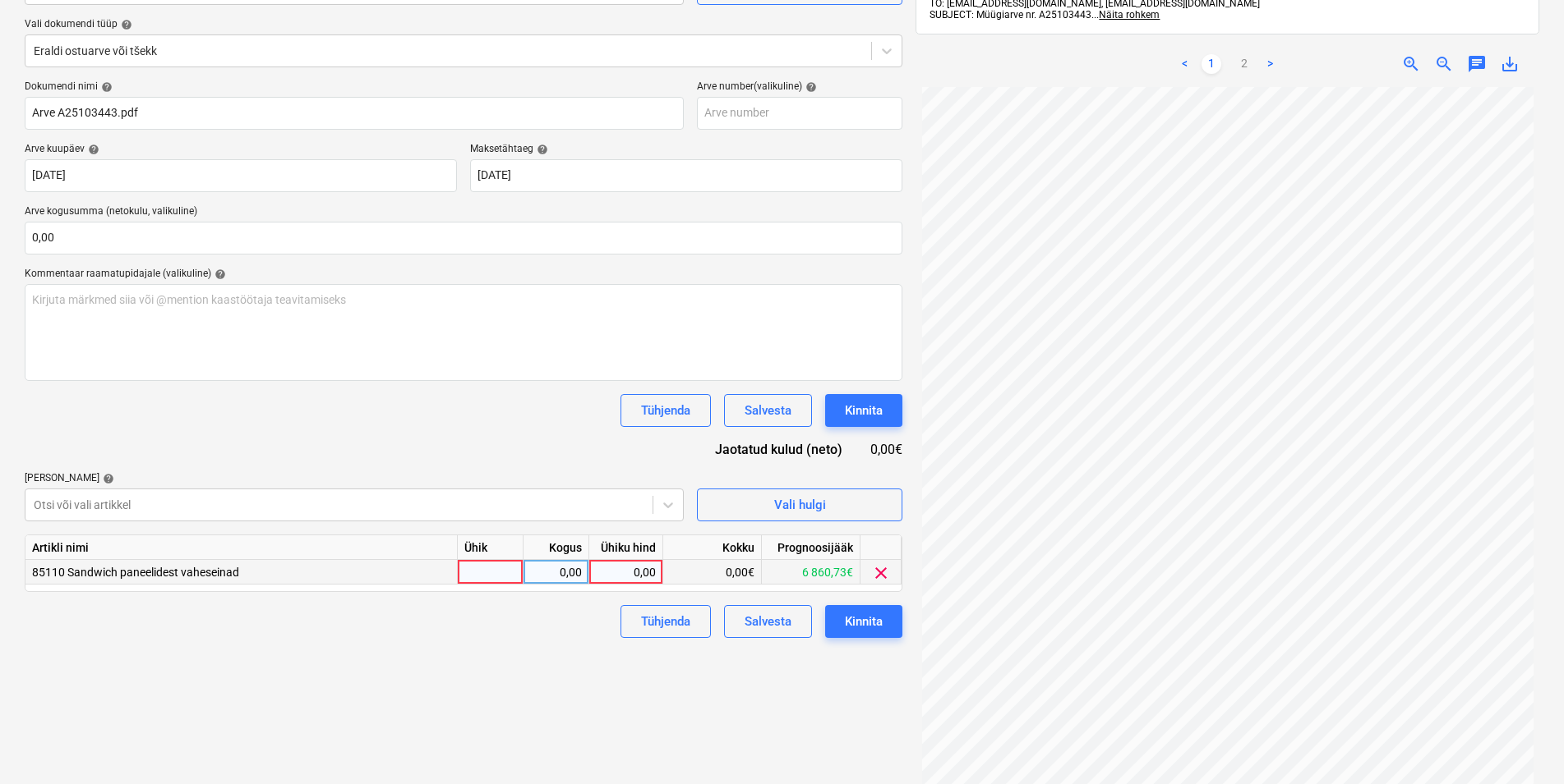
click at [488, 566] on div at bounding box center [490, 572] width 65 height 25
type input "kmpl"
click at [539, 571] on div "0,00" at bounding box center [555, 572] width 52 height 25
type input "1"
click at [626, 574] on div "0,00" at bounding box center [626, 572] width 60 height 25
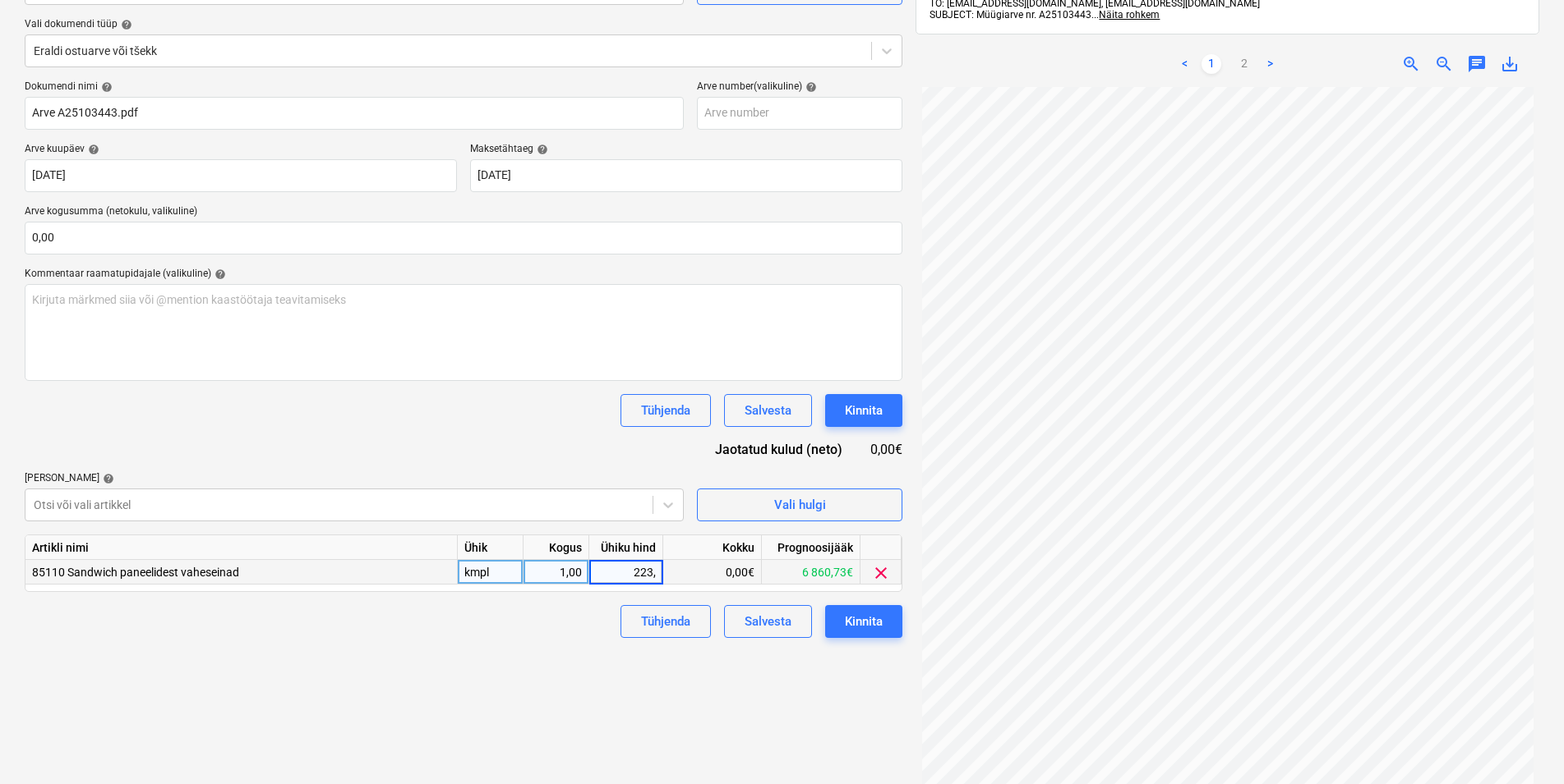
type input "223,2"
click at [546, 644] on div "Failide konteerimine Vali ettevõte Optimera Estonia AS (11349) [PERSON_NAME] uu…" at bounding box center [463, 367] width 890 height 929
click at [856, 614] on div "Kinnita" at bounding box center [864, 622] width 38 height 22
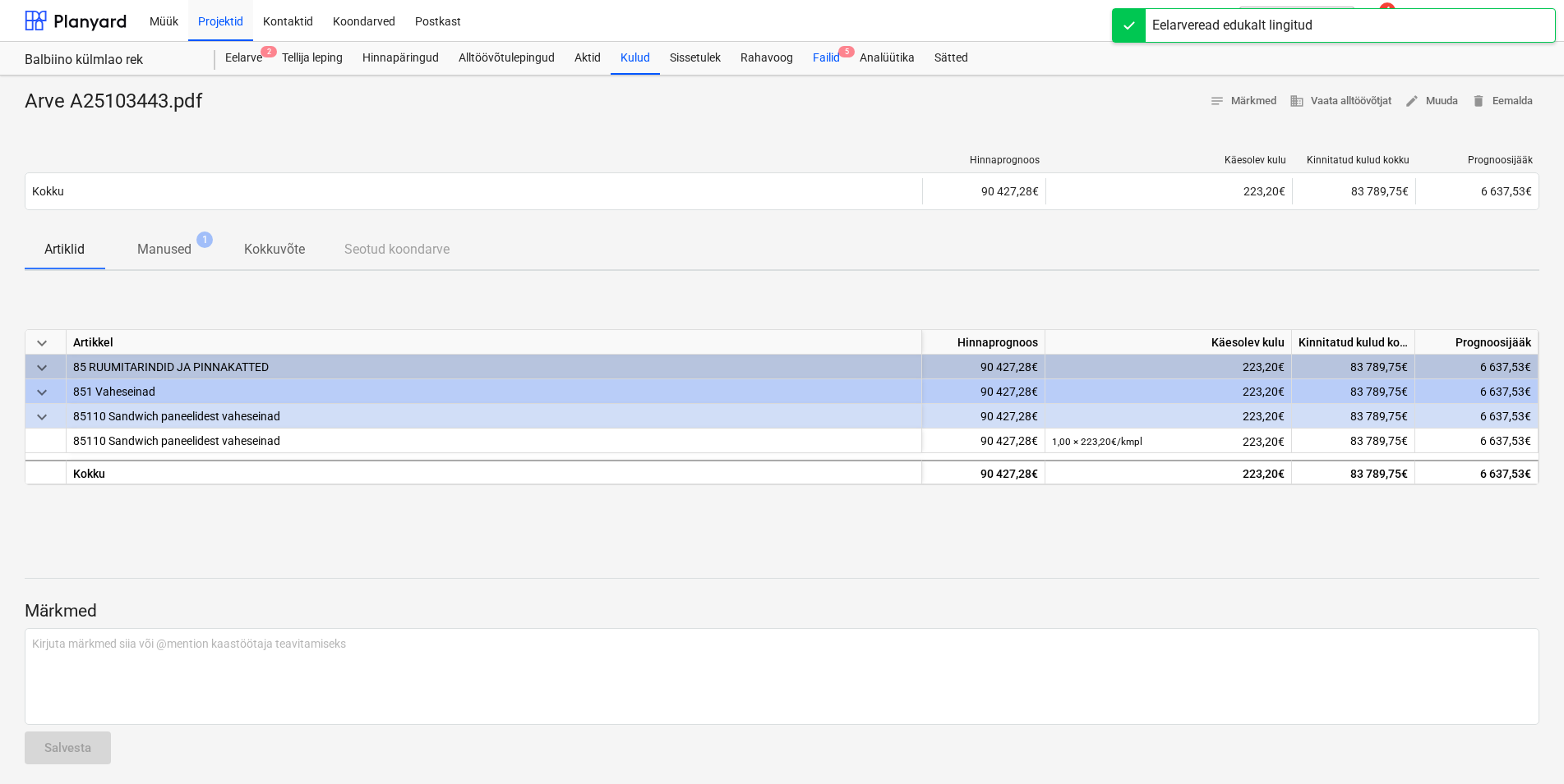
click at [832, 52] on div "Failid 5" at bounding box center [826, 59] width 47 height 33
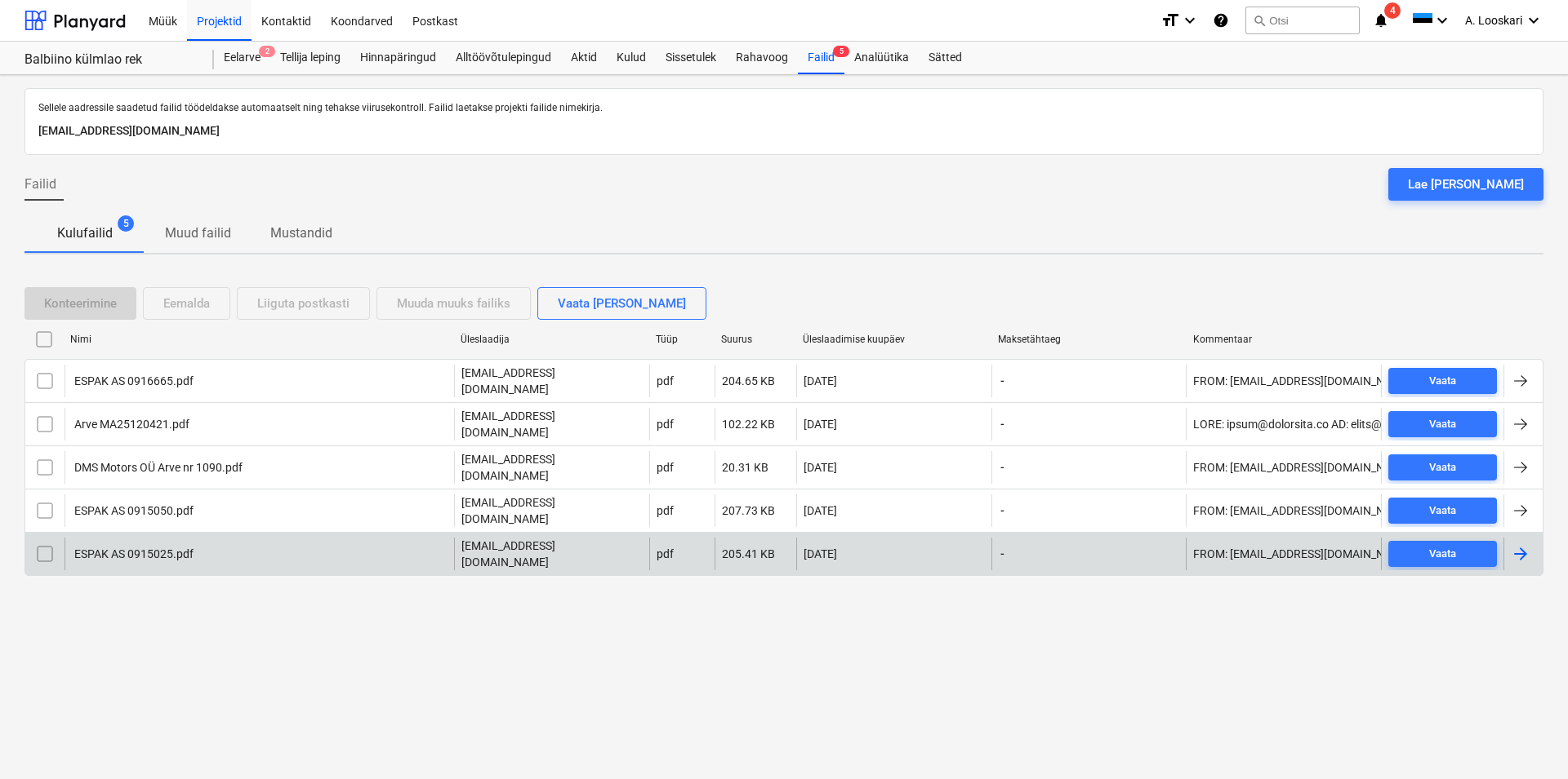
click at [132, 547] on div "ESPAK AS 0915025.pdf" at bounding box center [132, 554] width 122 height 13
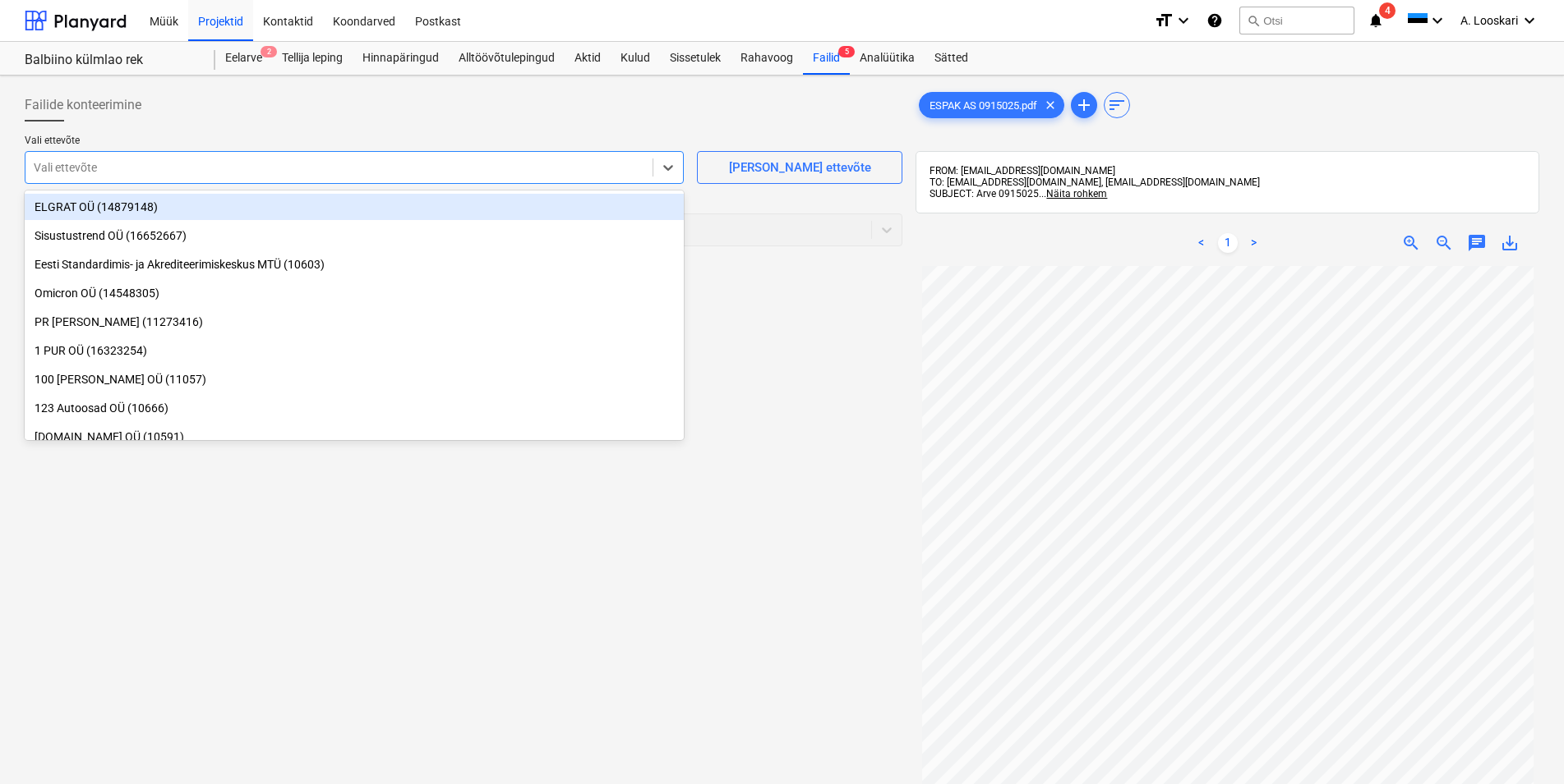
click at [118, 160] on div at bounding box center [339, 168] width 611 height 17
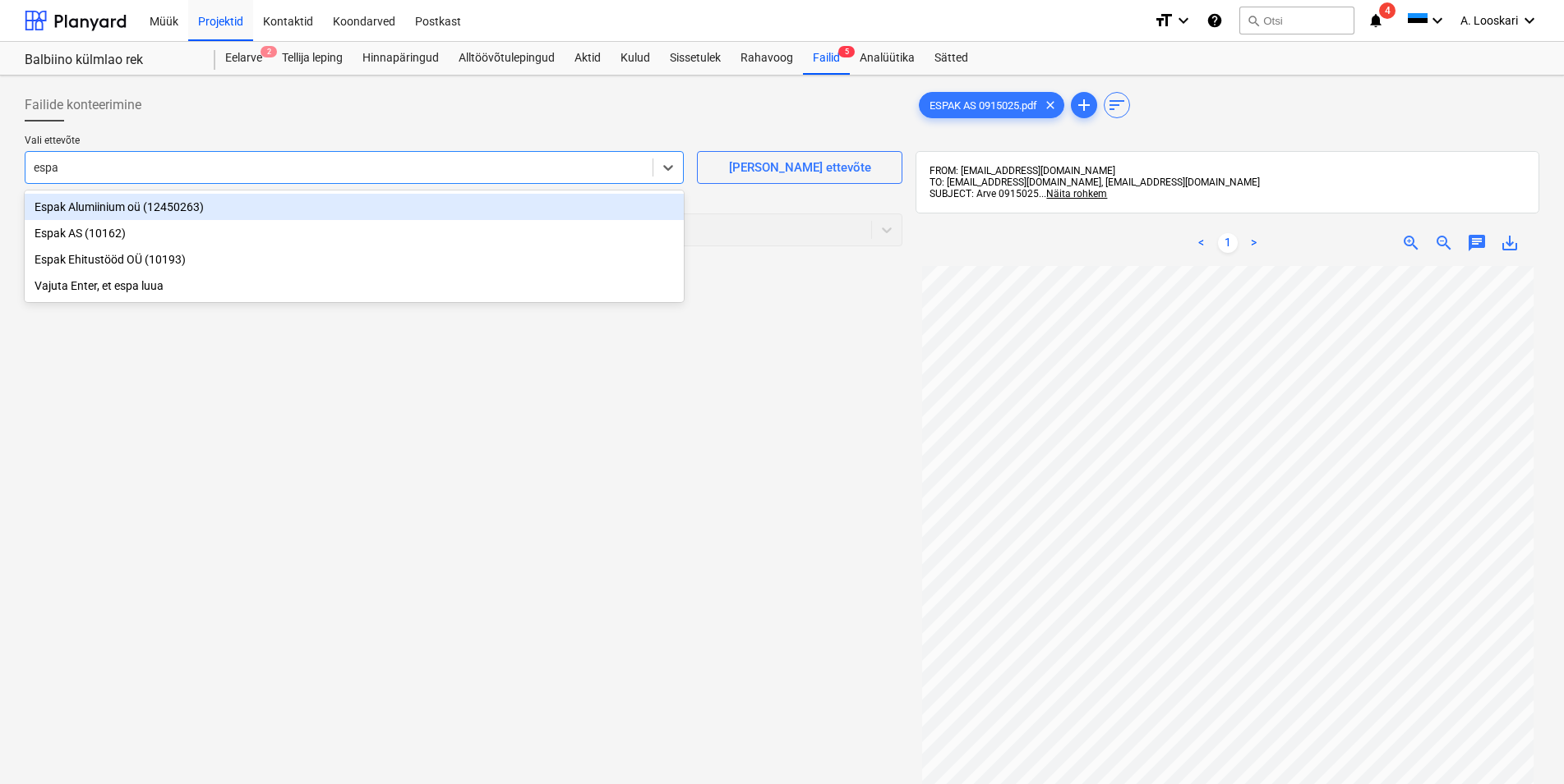
type input "espak"
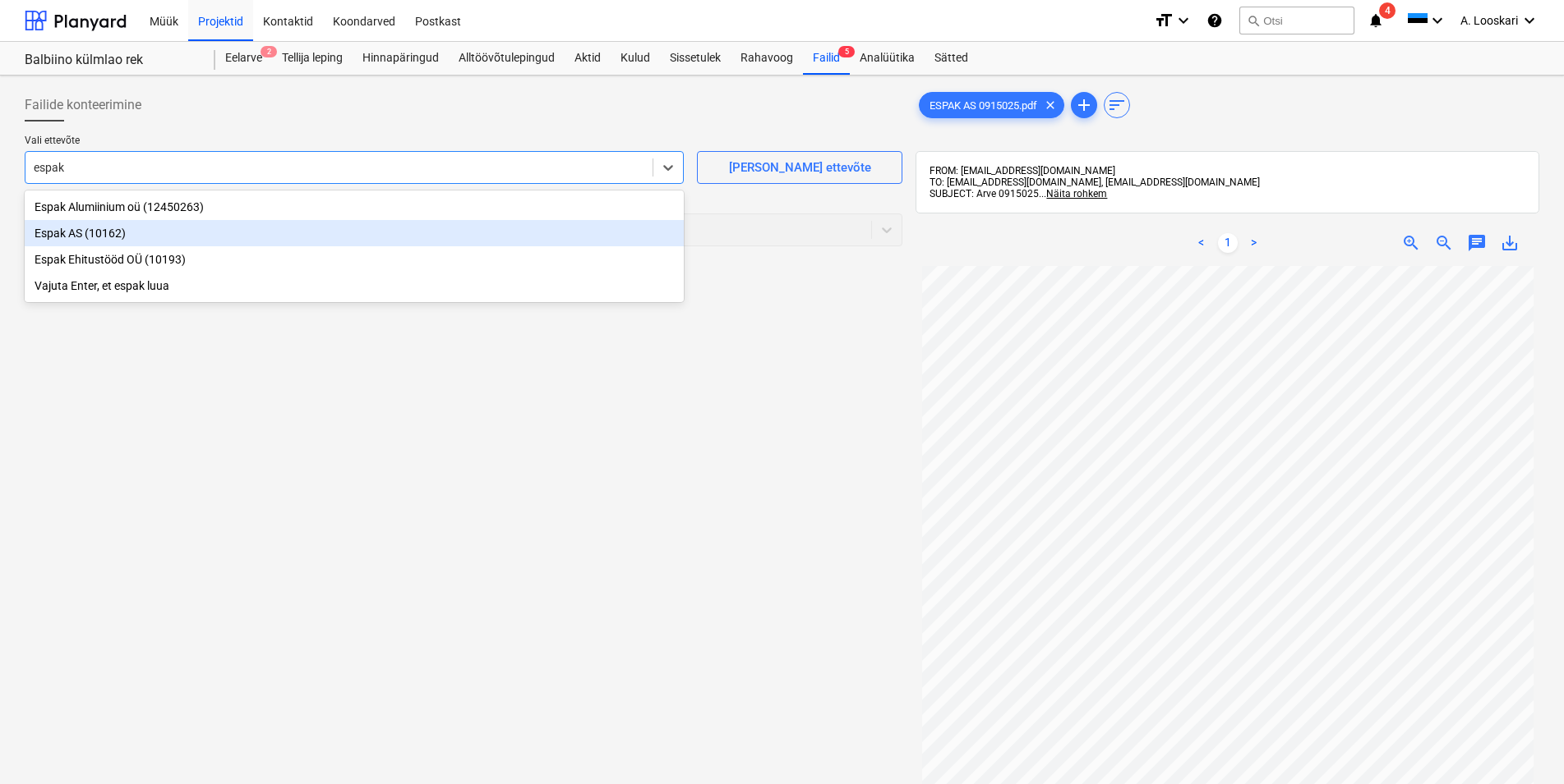
click at [89, 234] on div "Espak AS (10162)" at bounding box center [354, 233] width 659 height 26
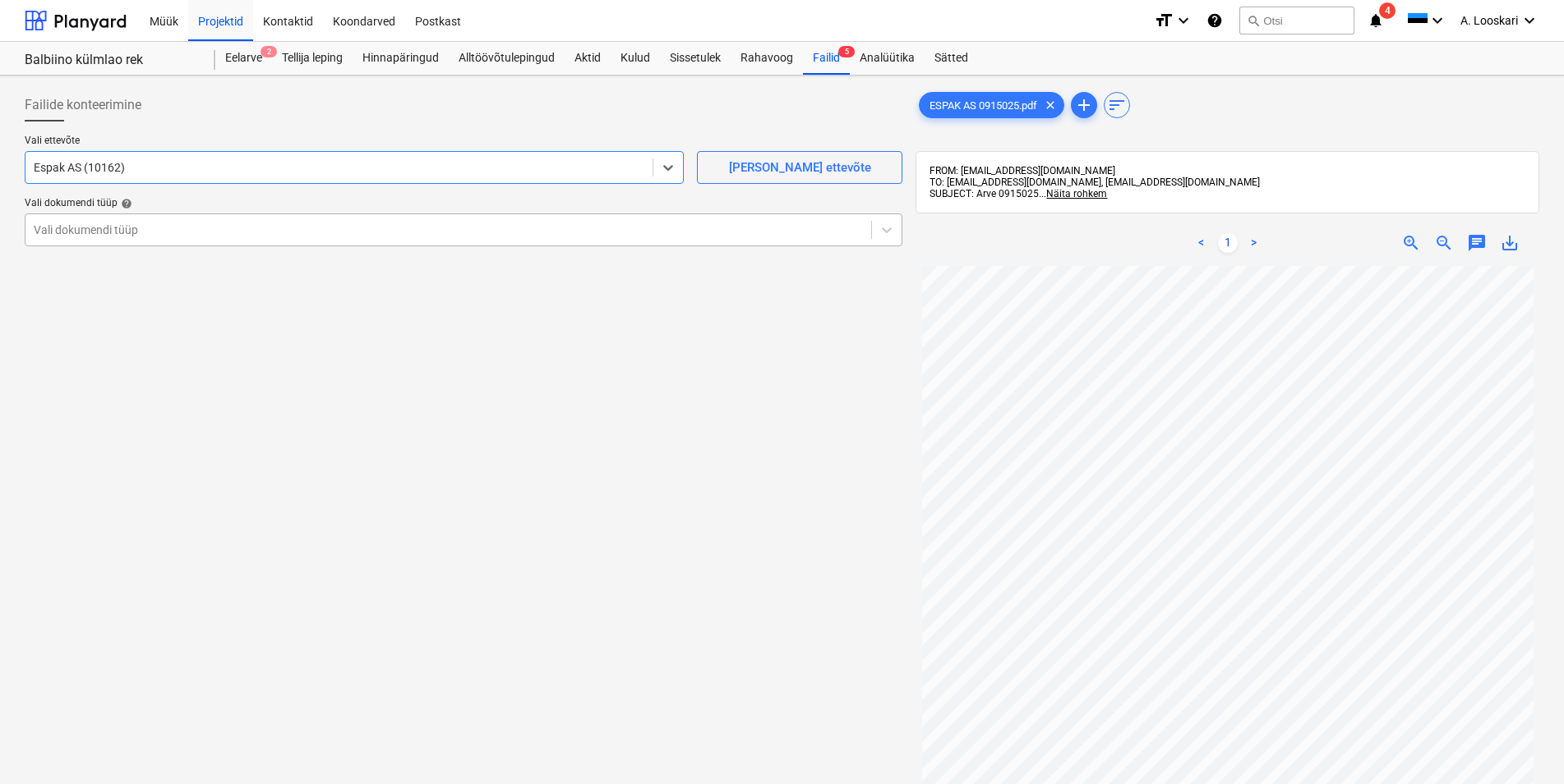
click at [99, 236] on div at bounding box center [449, 230] width 829 height 17
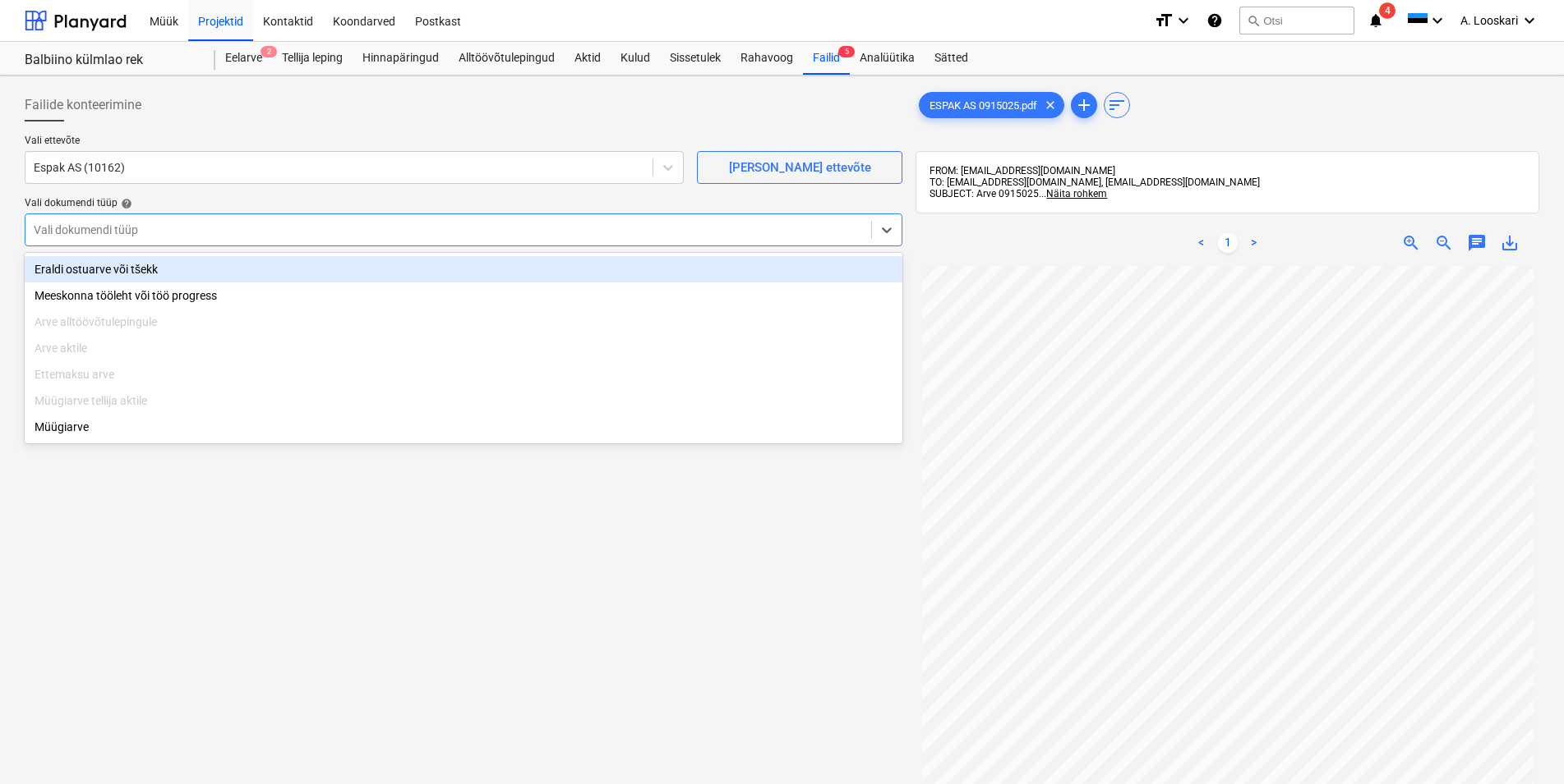
click at [108, 269] on div "Eraldi ostuarve või tšekk" at bounding box center [463, 270] width 878 height 26
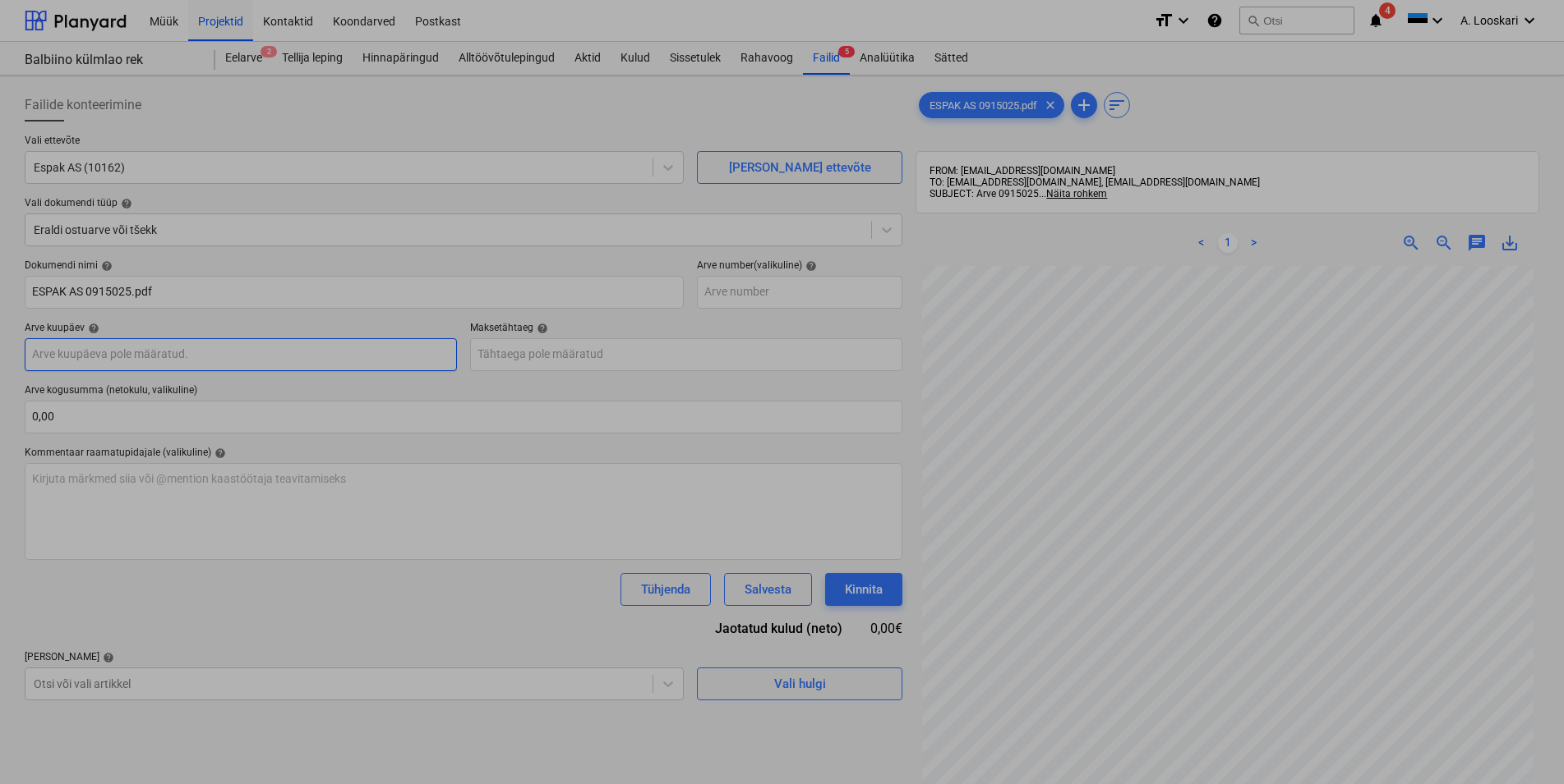
click at [166, 350] on input "text" at bounding box center [241, 355] width 432 height 33
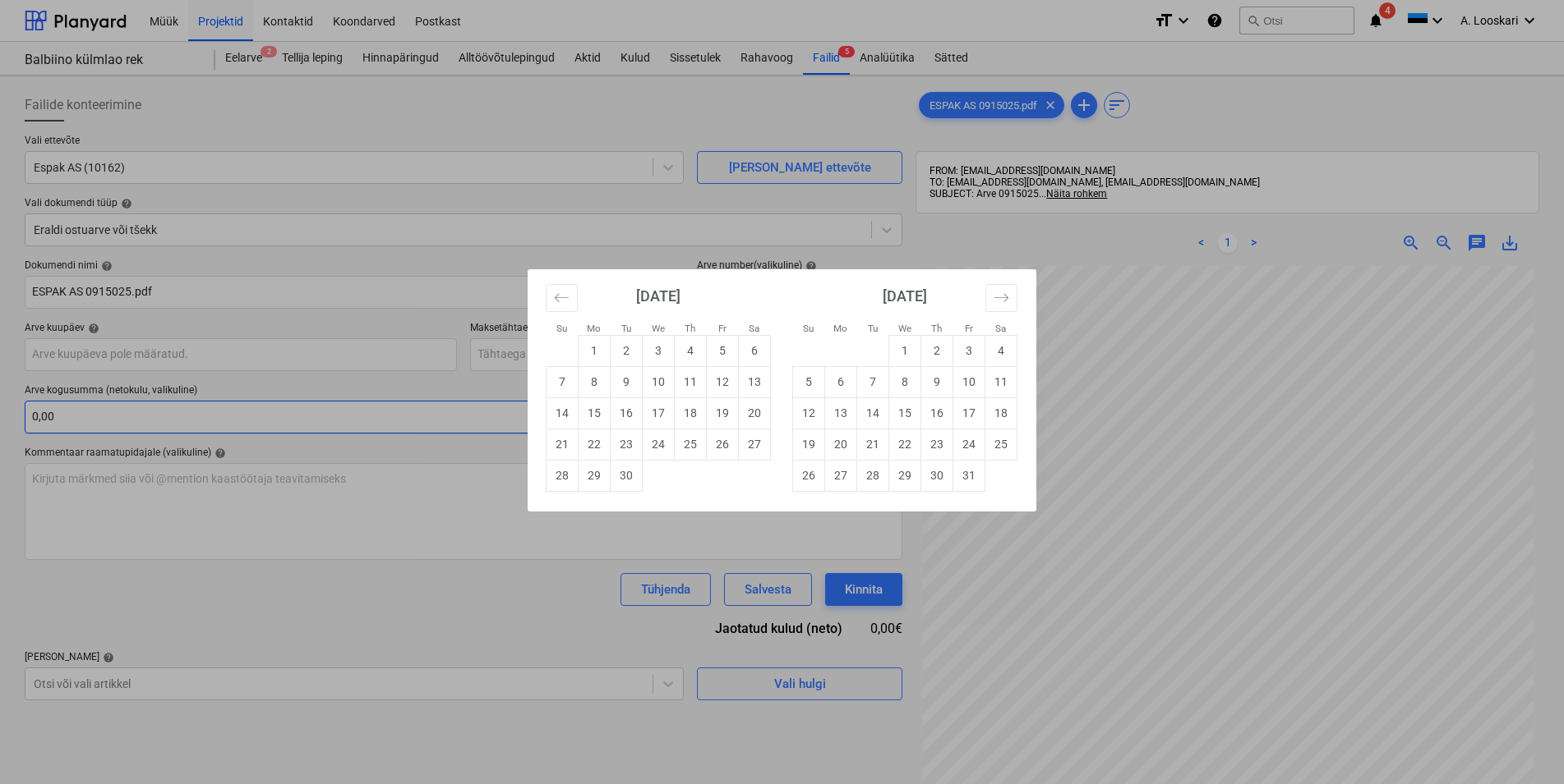
drag, startPoint x: 660, startPoint y: 441, endPoint x: 637, endPoint y: 428, distance: 26.4
click at [660, 440] on td "24" at bounding box center [659, 444] width 32 height 31
type input "[DATE]"
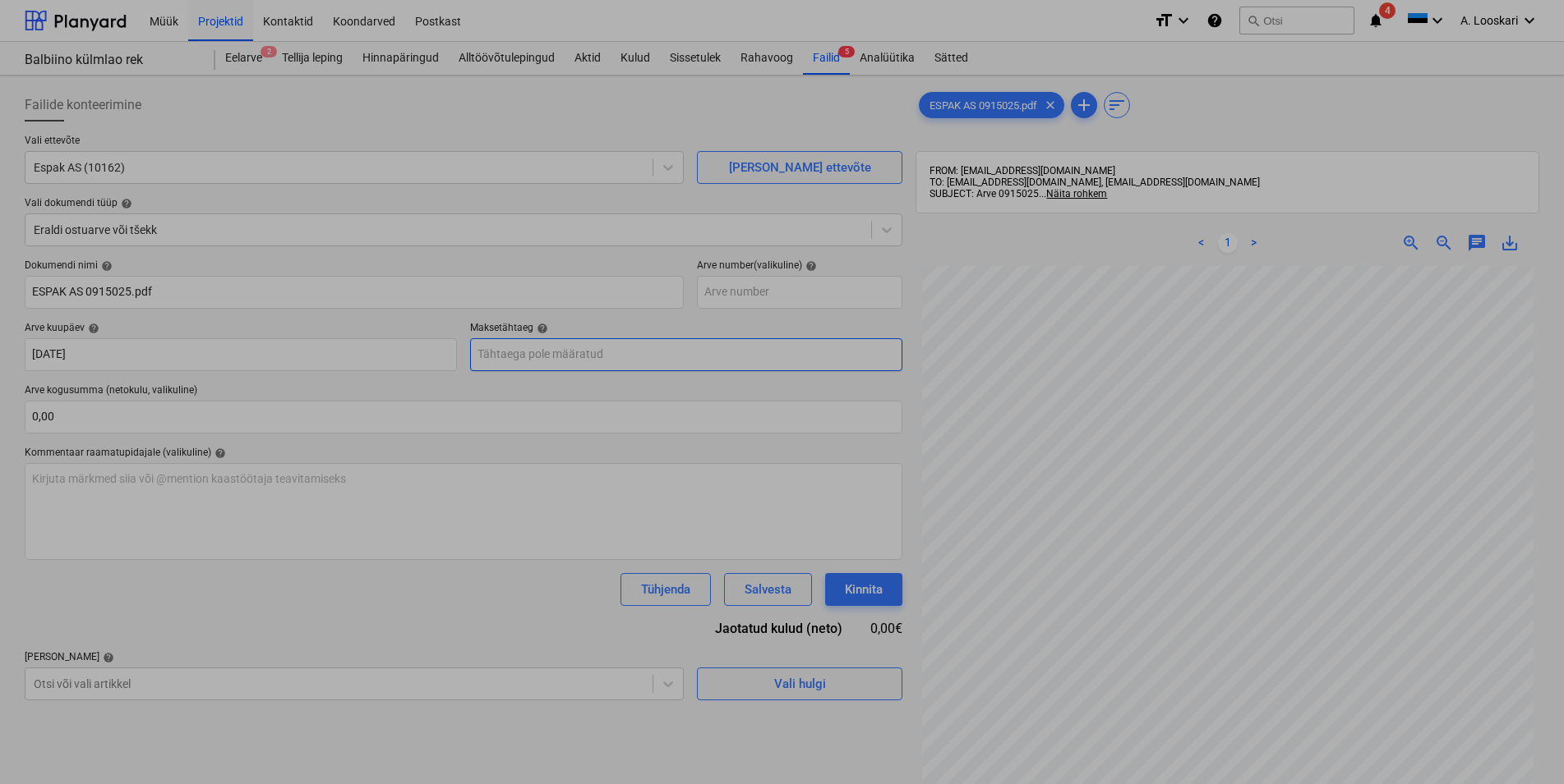
click at [549, 356] on input "text" at bounding box center [686, 355] width 432 height 33
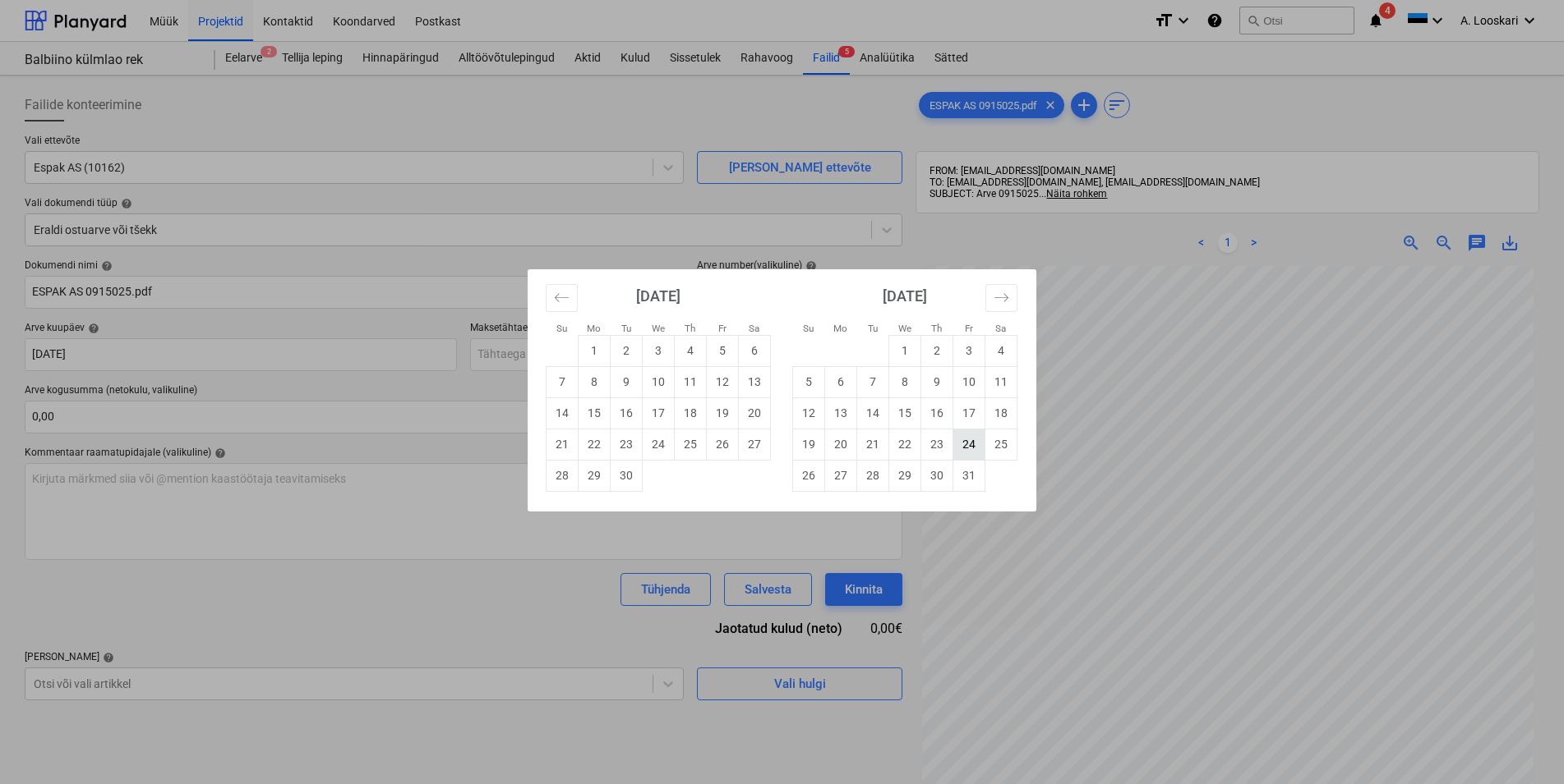
click at [972, 441] on td "24" at bounding box center [969, 444] width 32 height 31
type input "[DATE]"
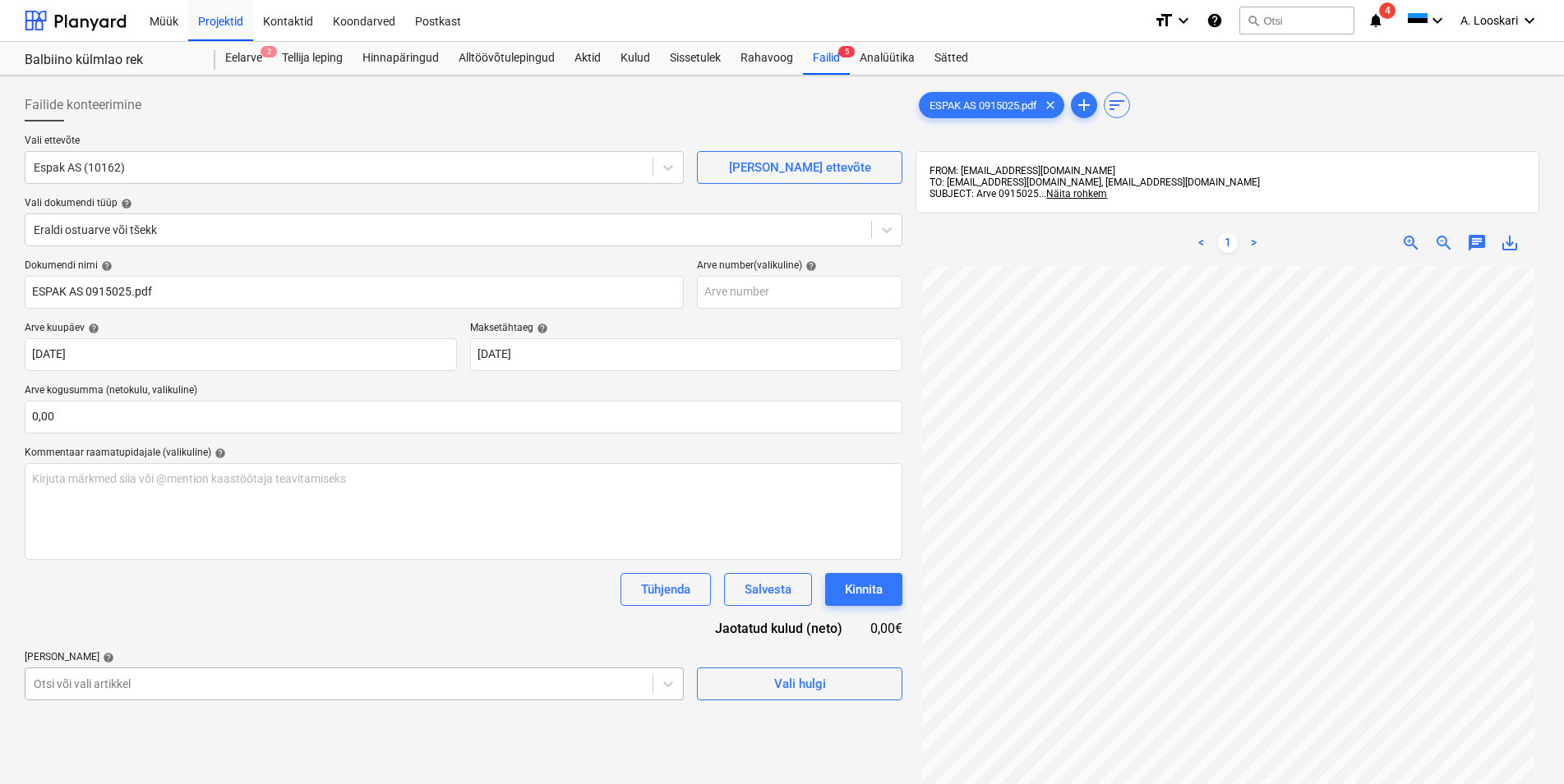
click at [105, 686] on body "Müük Projektid Kontaktid Koondarved Postkast format_size keyboard_arrow_down he…" at bounding box center [782, 392] width 1564 height 784
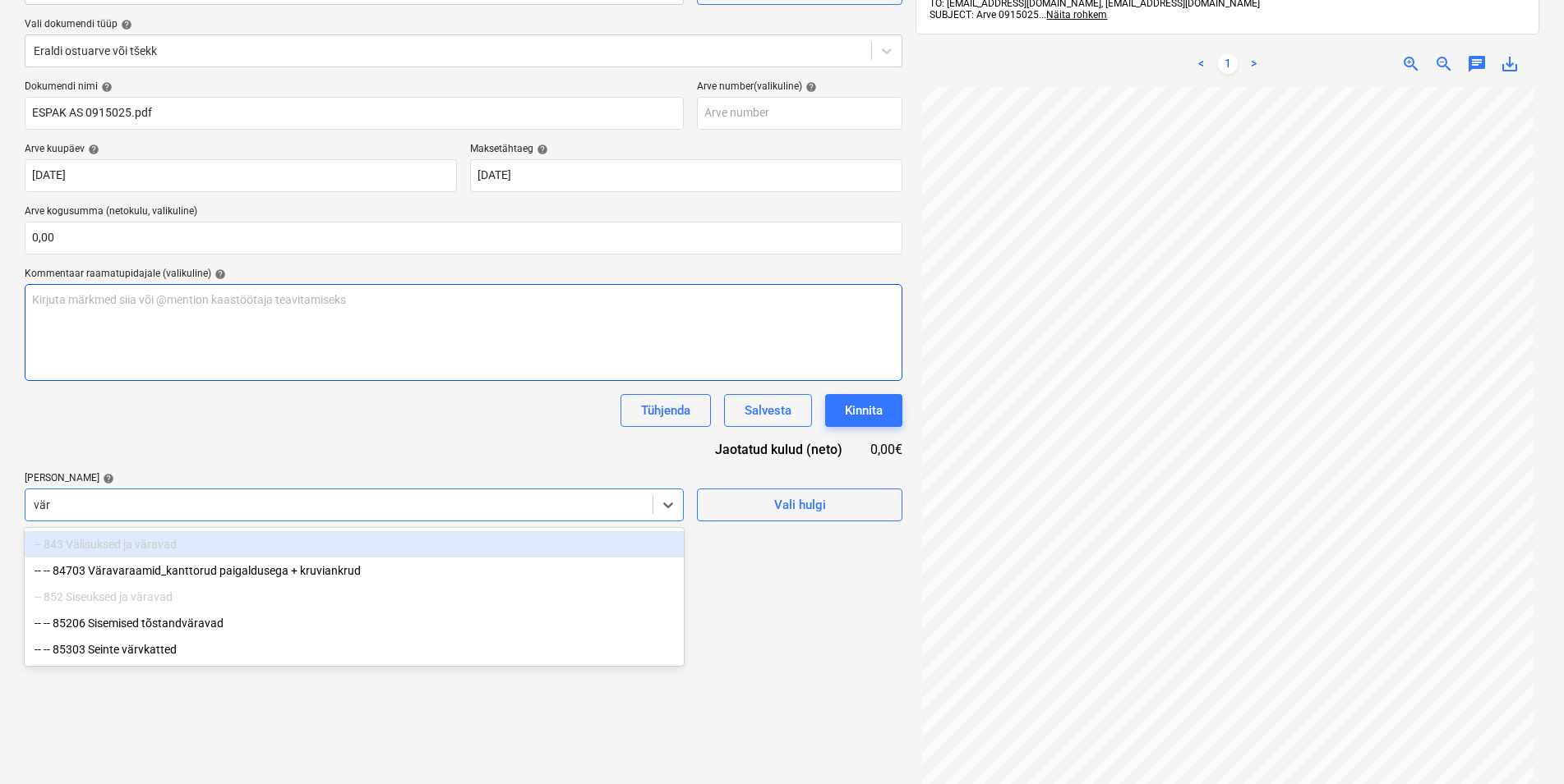
type input "värv"
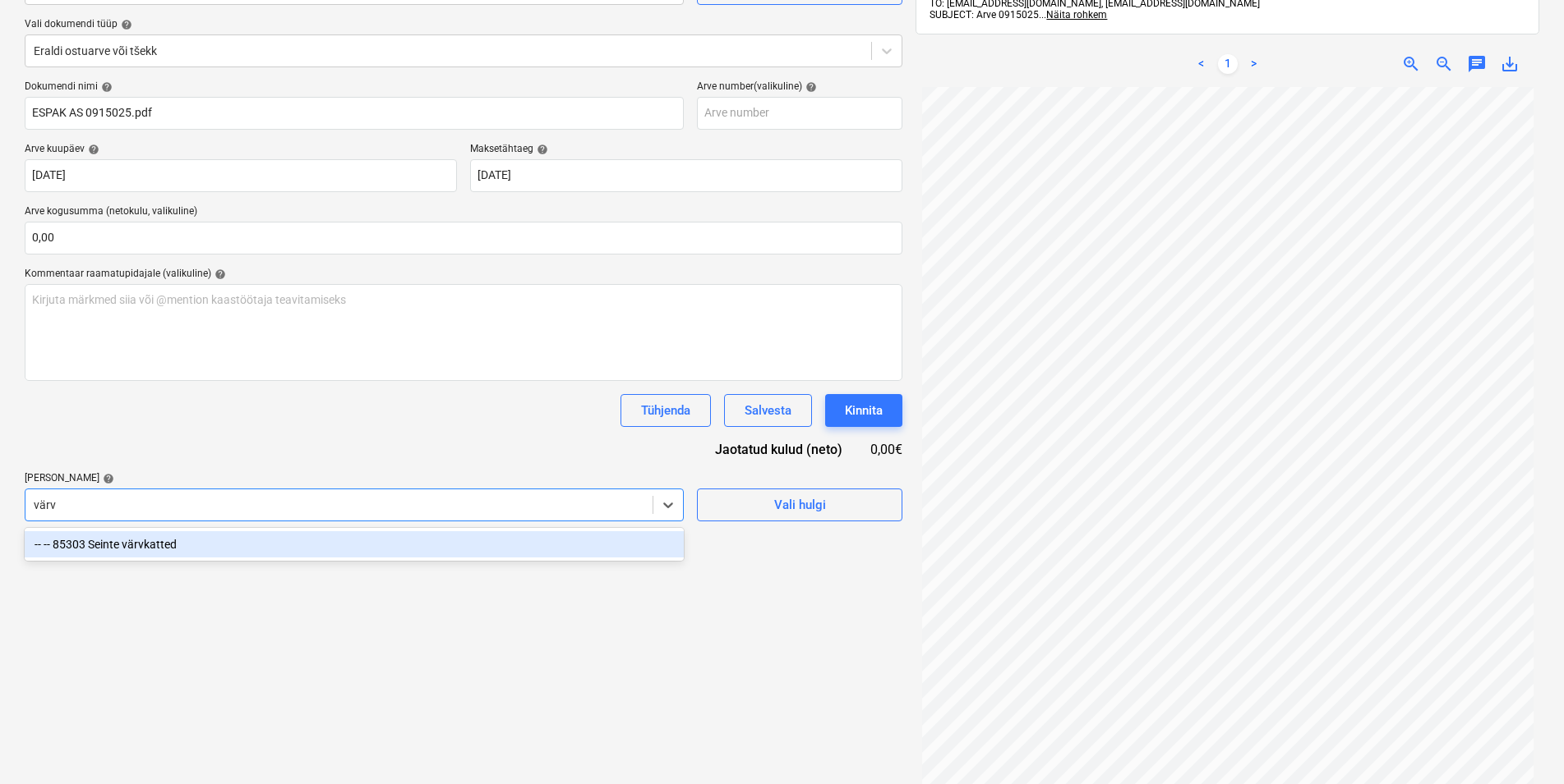
click at [156, 542] on div "-- -- 85303 Seinte värvkatted" at bounding box center [354, 544] width 659 height 26
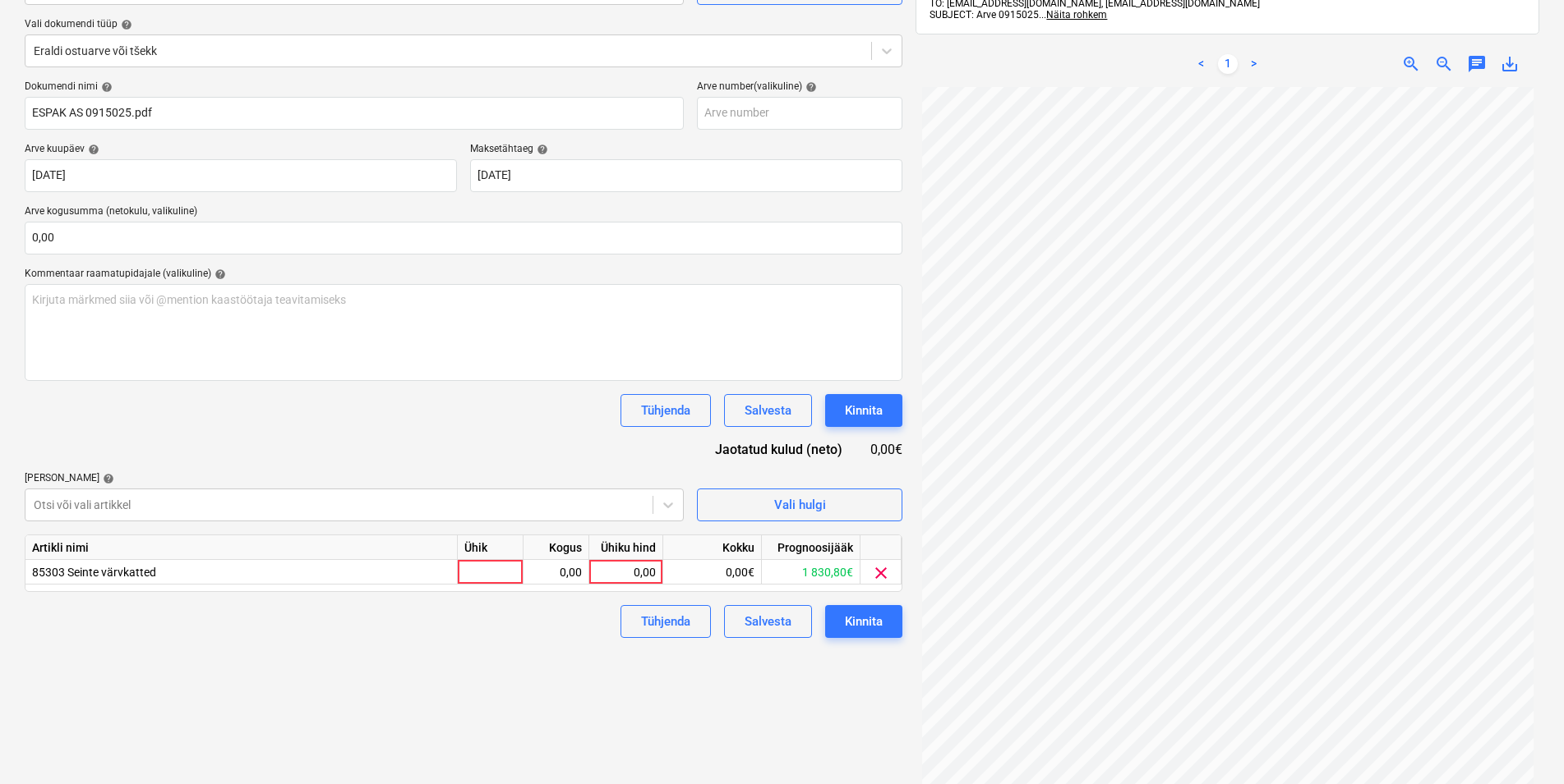
click at [162, 459] on div "Dokumendi nimi help ESPAK AS 0915025.pdf Arve number (valikuline) help [PERSON_…" at bounding box center [463, 359] width 878 height 557
click at [486, 572] on div at bounding box center [490, 572] width 65 height 25
type input "kmpl"
click at [553, 571] on div "0,00" at bounding box center [555, 572] width 52 height 25
type input "1"
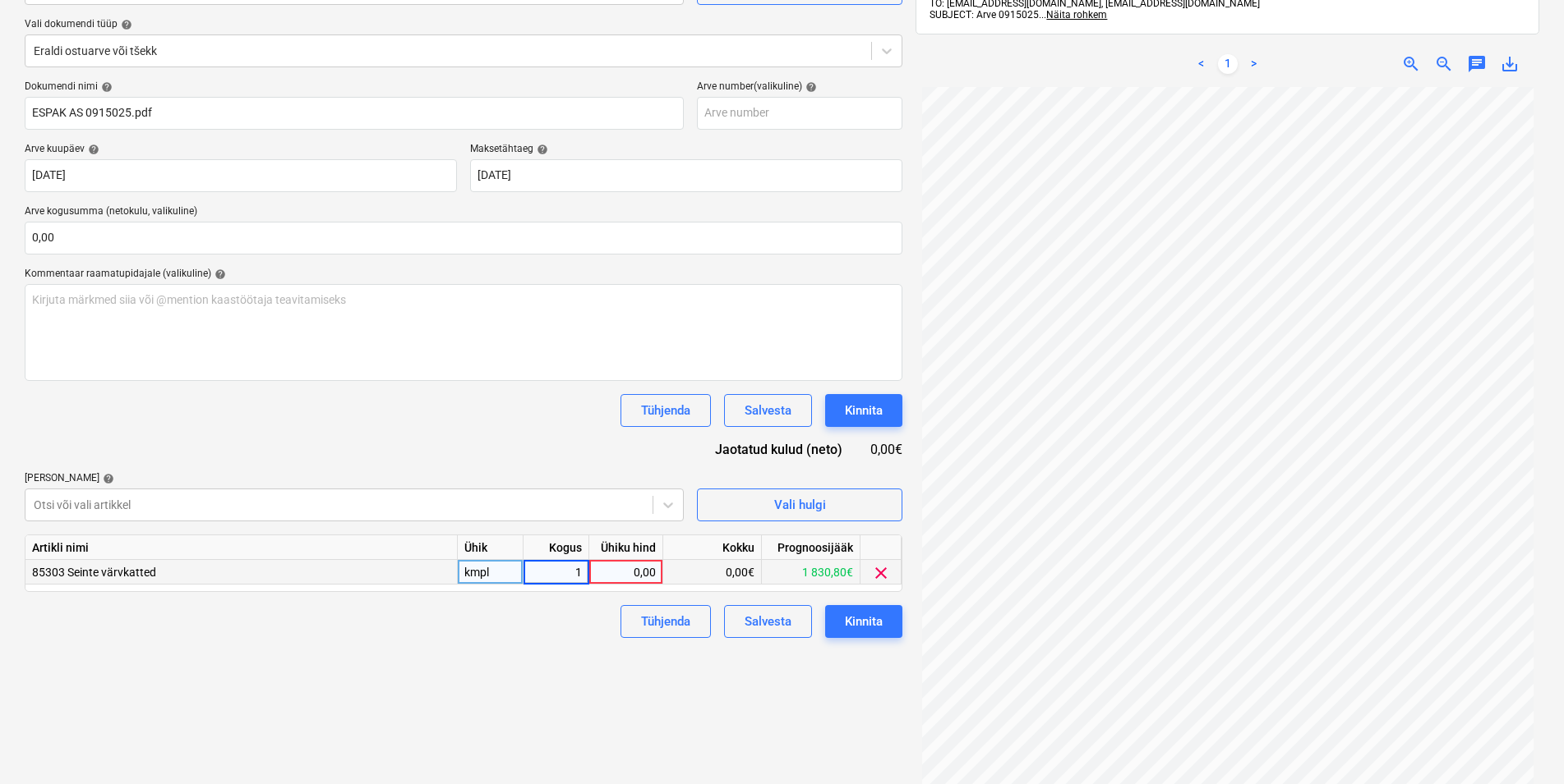
click at [607, 564] on div "0,00" at bounding box center [626, 572] width 60 height 25
type input "51,34"
click at [523, 700] on div "Failide konteerimine Vali ettevõte Espak AS (10162) [PERSON_NAME] uus ettevõte …" at bounding box center [463, 367] width 890 height 929
click at [880, 624] on div "Kinnita" at bounding box center [864, 622] width 38 height 22
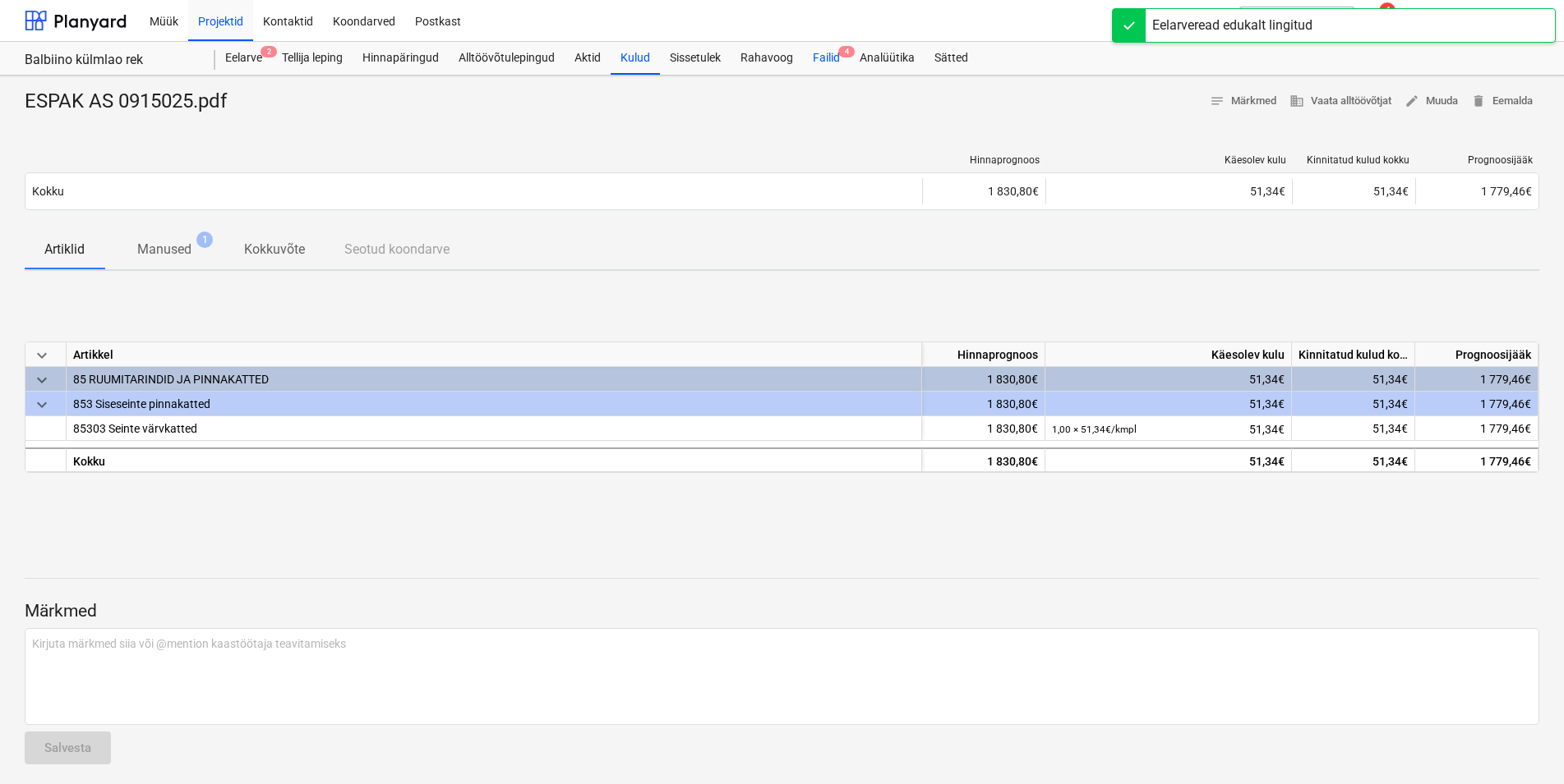
click at [829, 59] on div "Failid 4" at bounding box center [826, 59] width 47 height 33
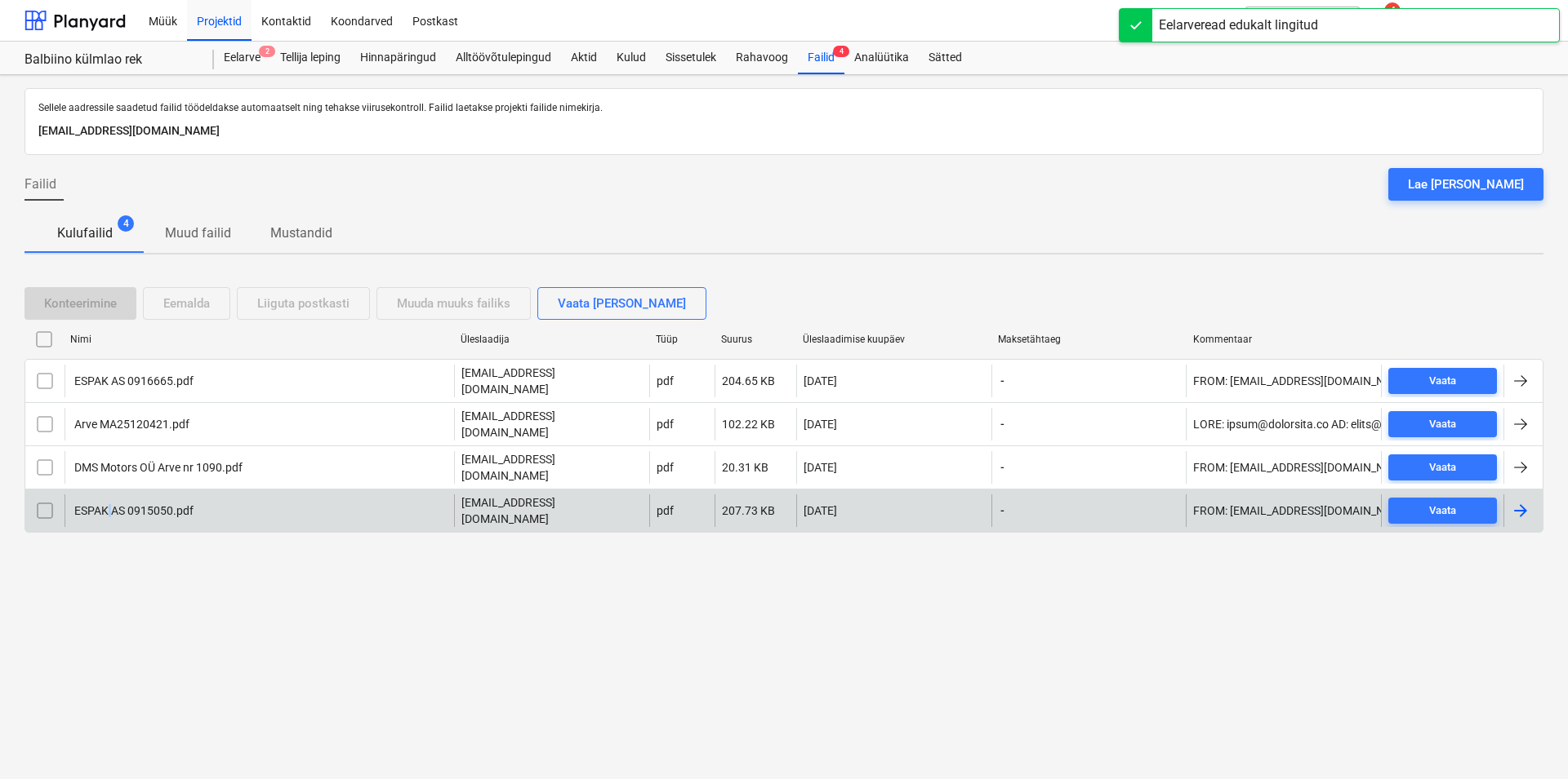
click at [111, 495] on div "ESPAK AS 0915050.pdf" at bounding box center [259, 511] width 390 height 33
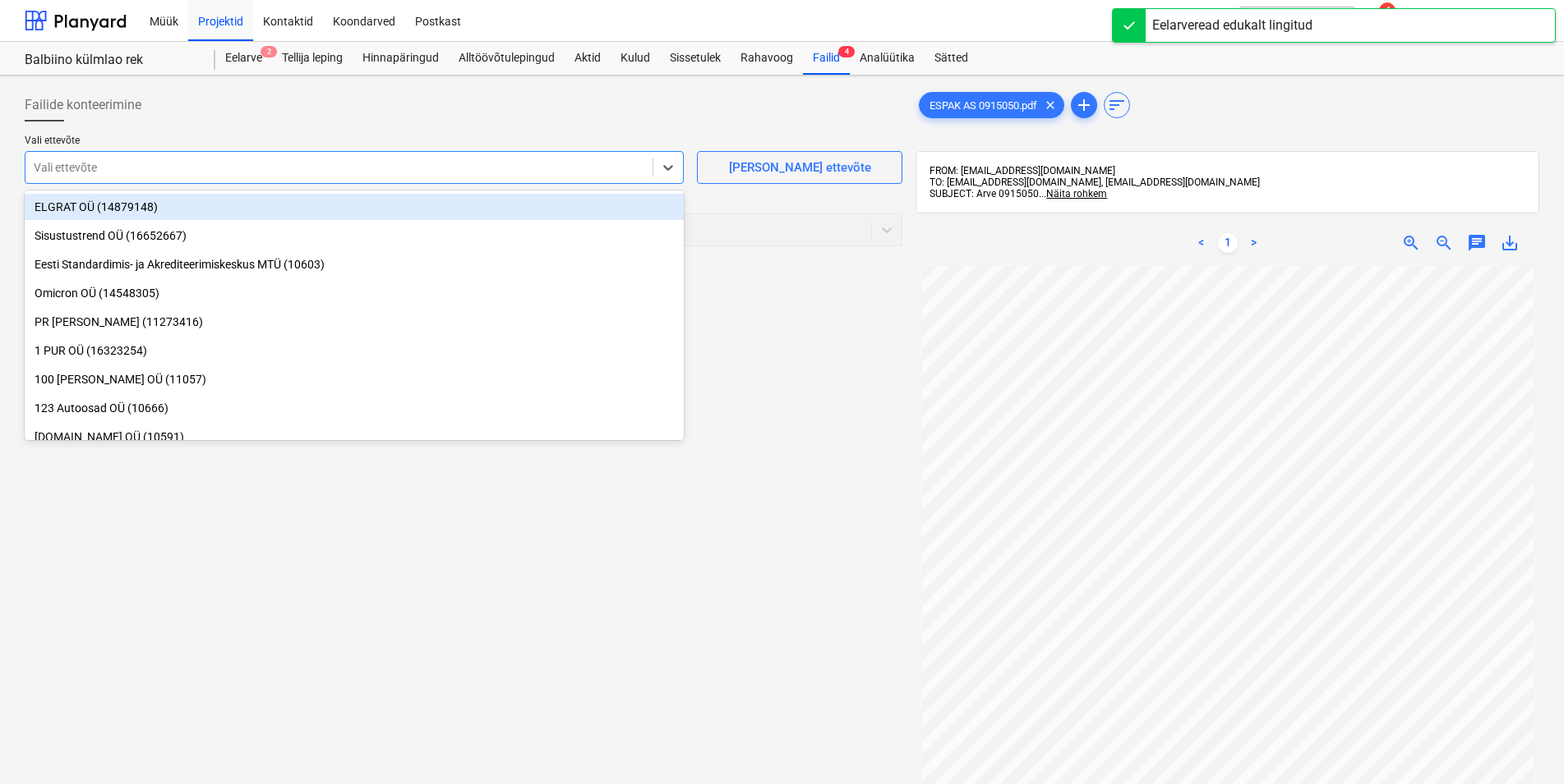
click at [132, 167] on div at bounding box center [339, 168] width 611 height 17
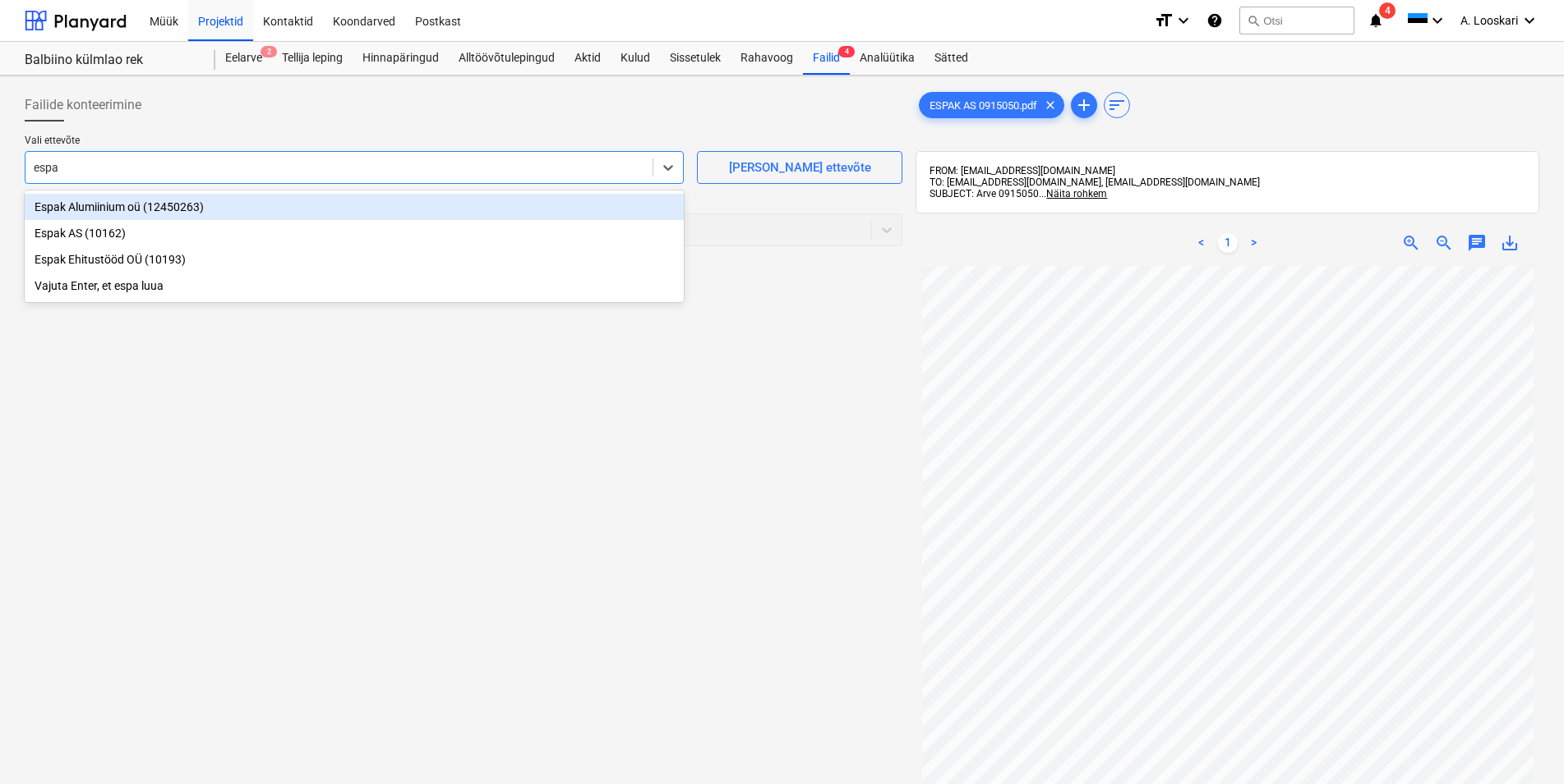
type input "espak"
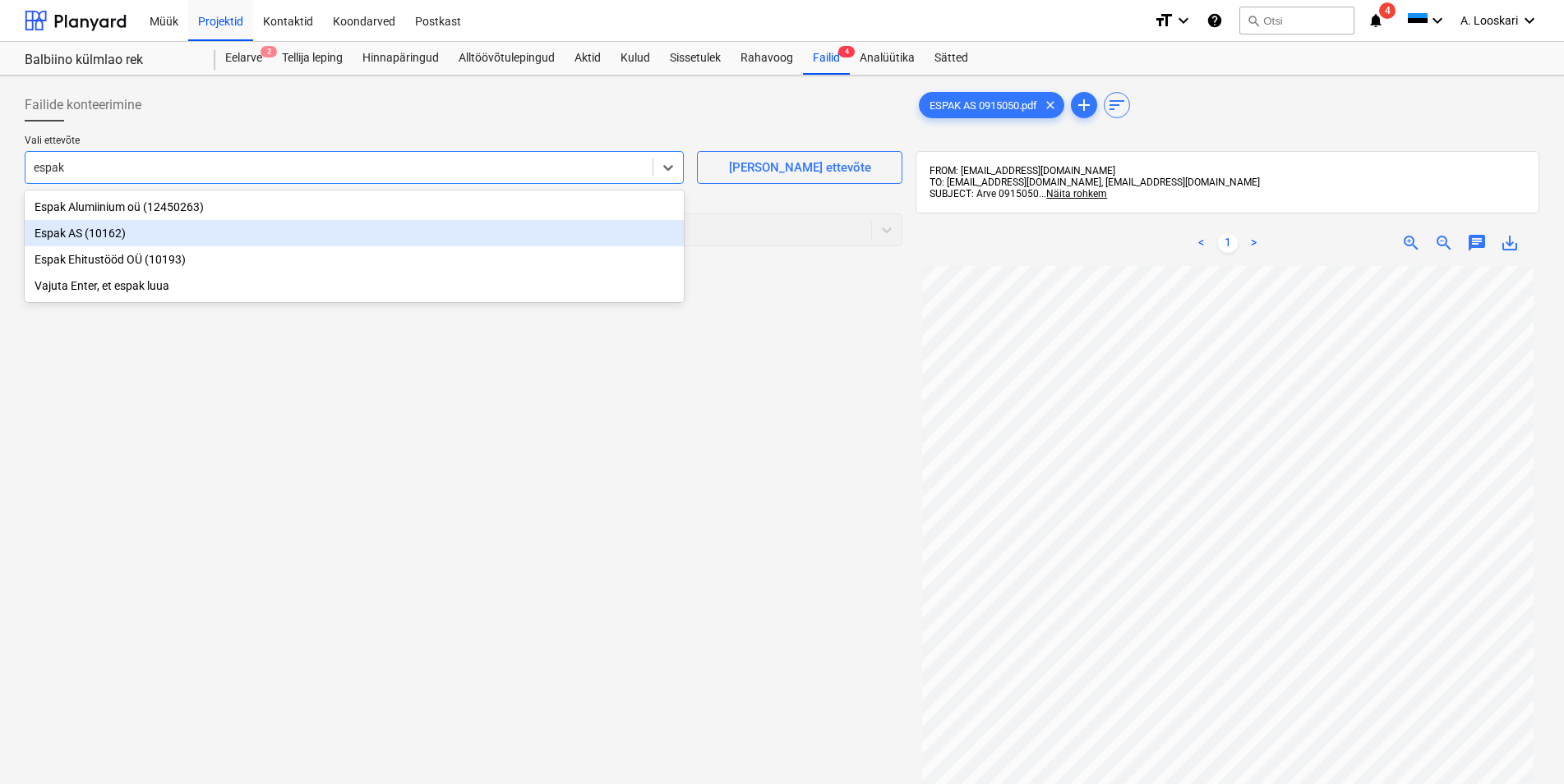
click at [141, 234] on div "Espak AS (10162)" at bounding box center [354, 233] width 659 height 26
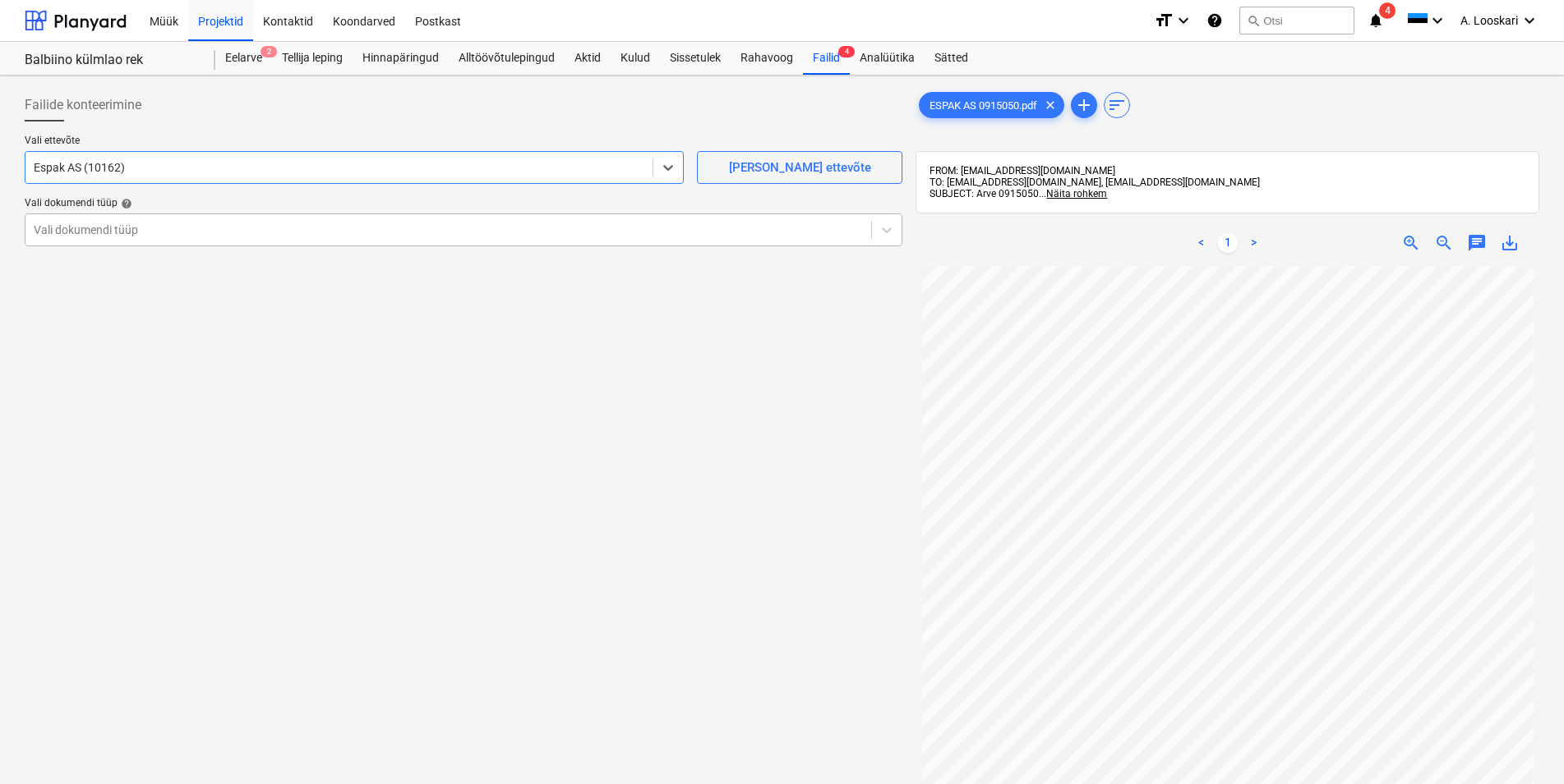
click at [131, 237] on div at bounding box center [449, 230] width 829 height 17
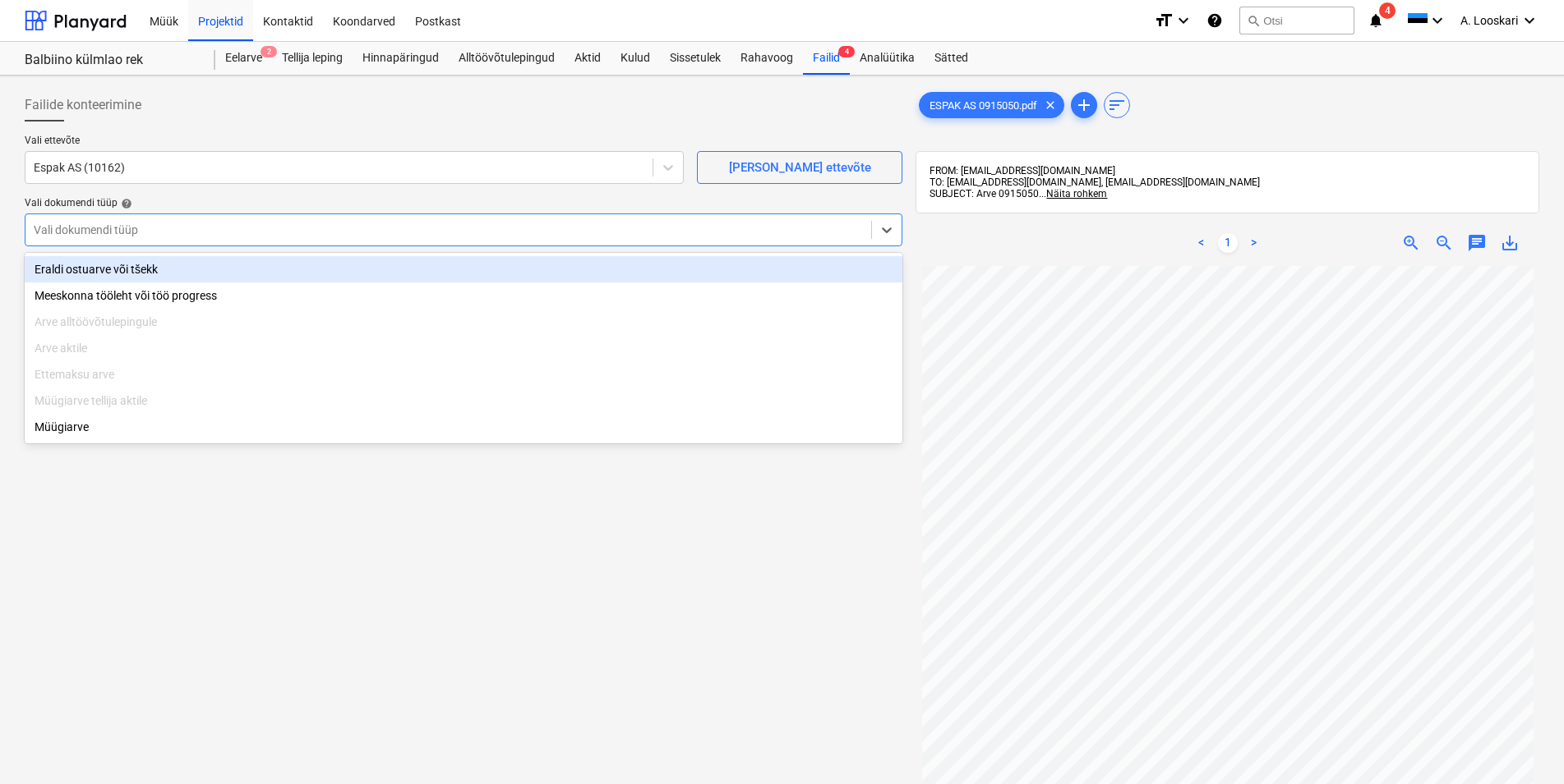
click at [146, 259] on div "Eraldi ostuarve või tšekk" at bounding box center [463, 270] width 878 height 26
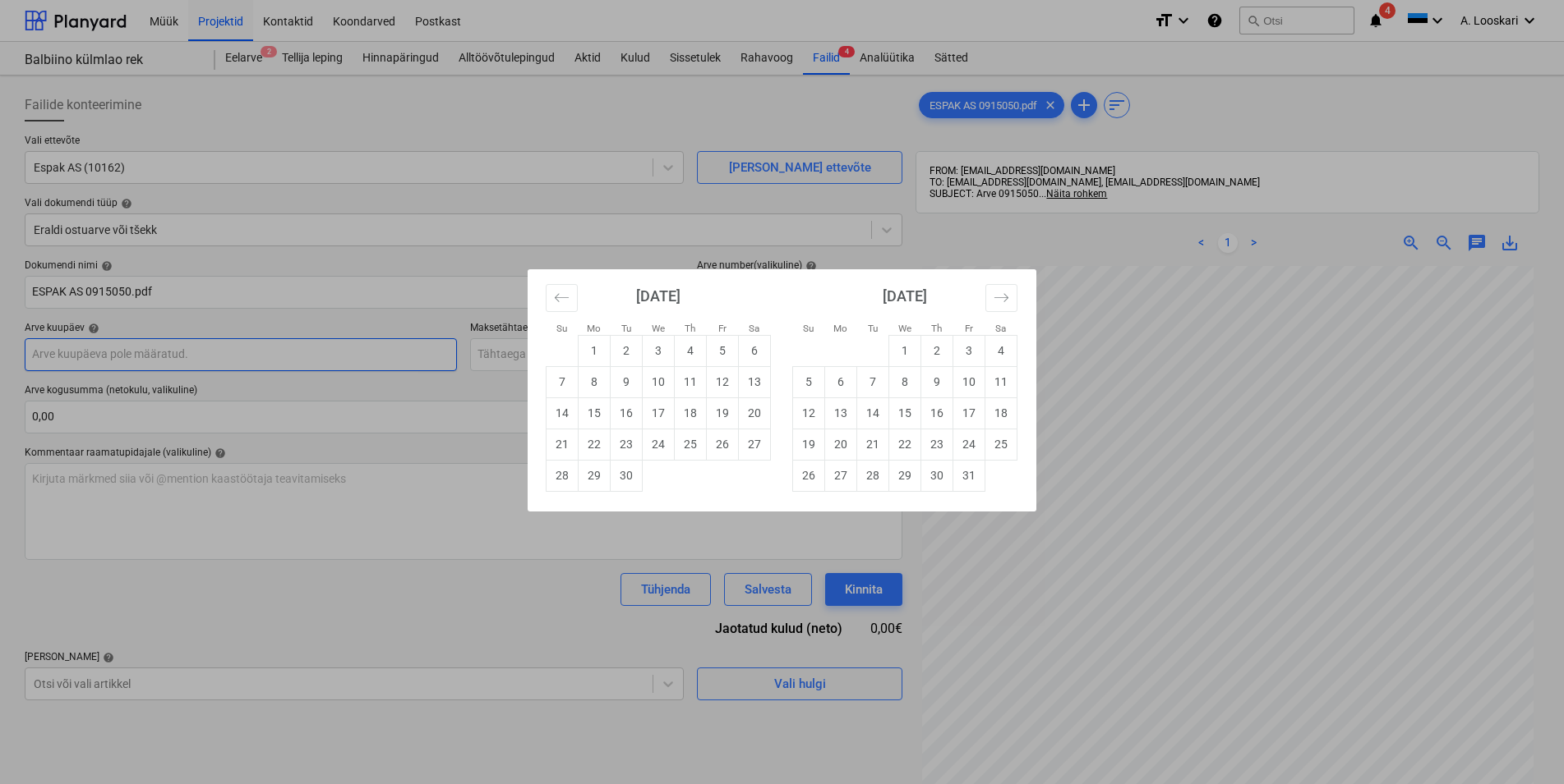
click at [151, 358] on input "text" at bounding box center [241, 355] width 432 height 33
click at [660, 441] on td "24" at bounding box center [659, 444] width 32 height 31
type input "[DATE]"
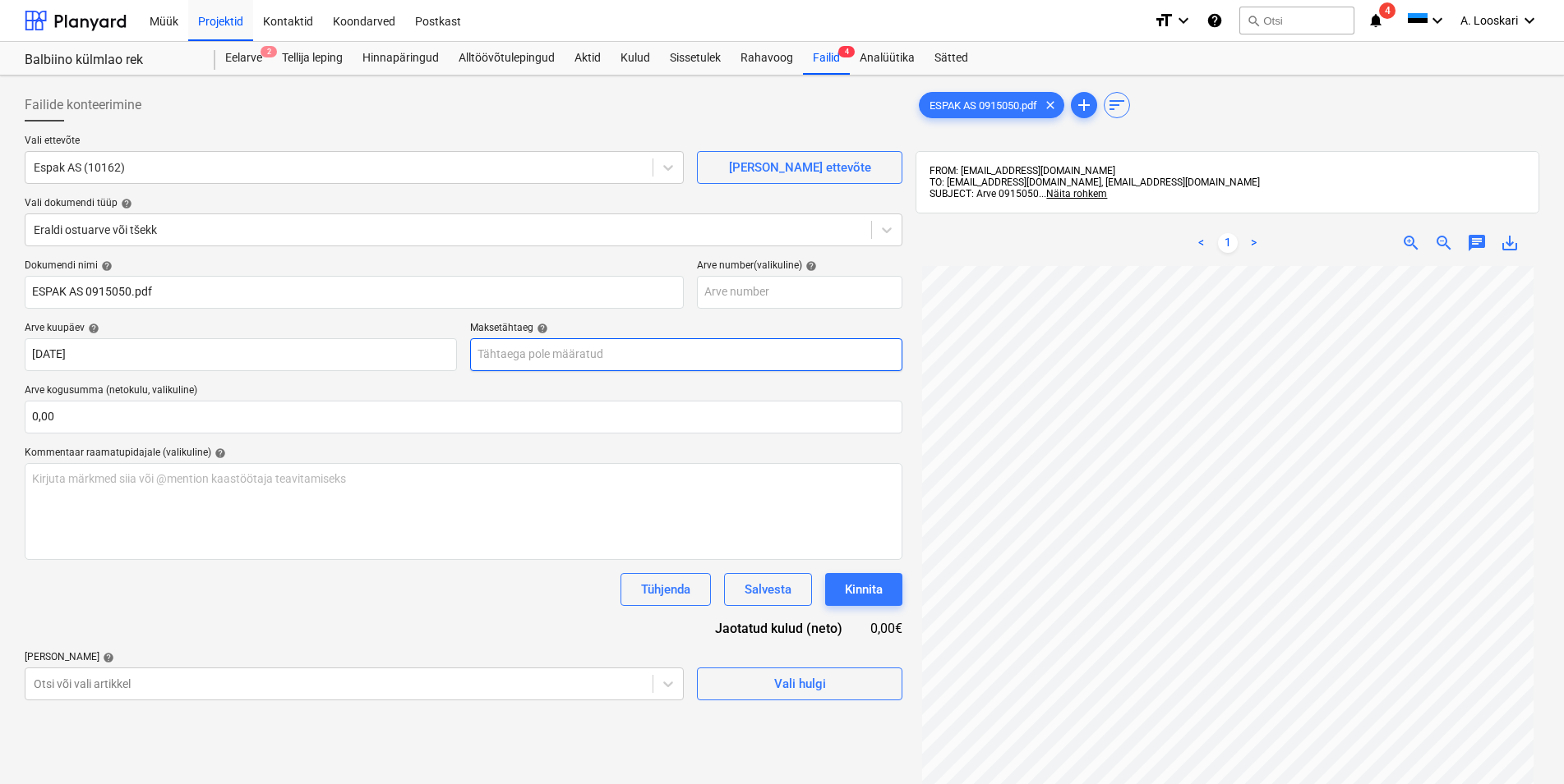
click at [598, 350] on input "text" at bounding box center [686, 355] width 432 height 33
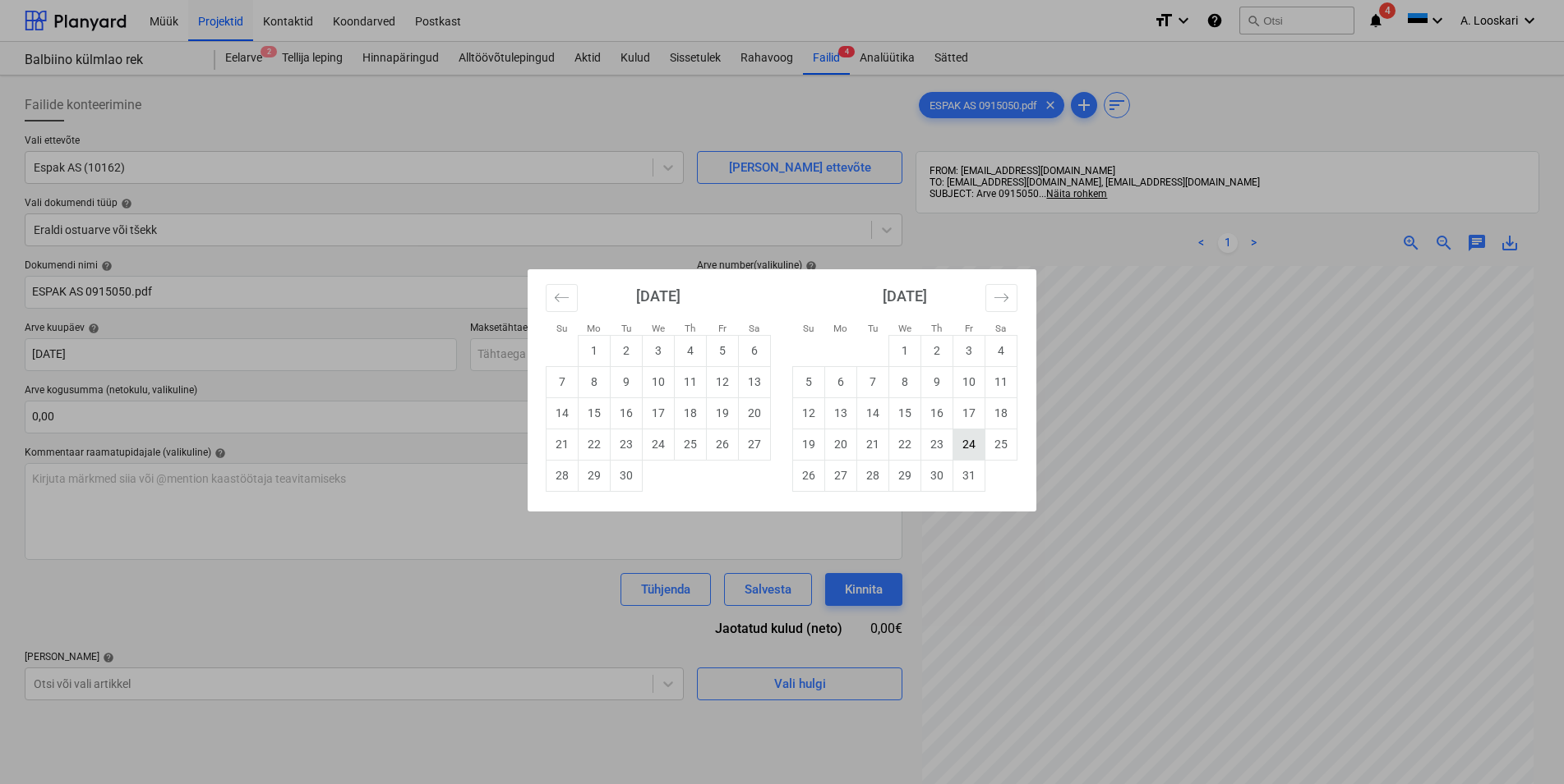
click at [974, 442] on td "24" at bounding box center [969, 444] width 32 height 31
type input "[DATE]"
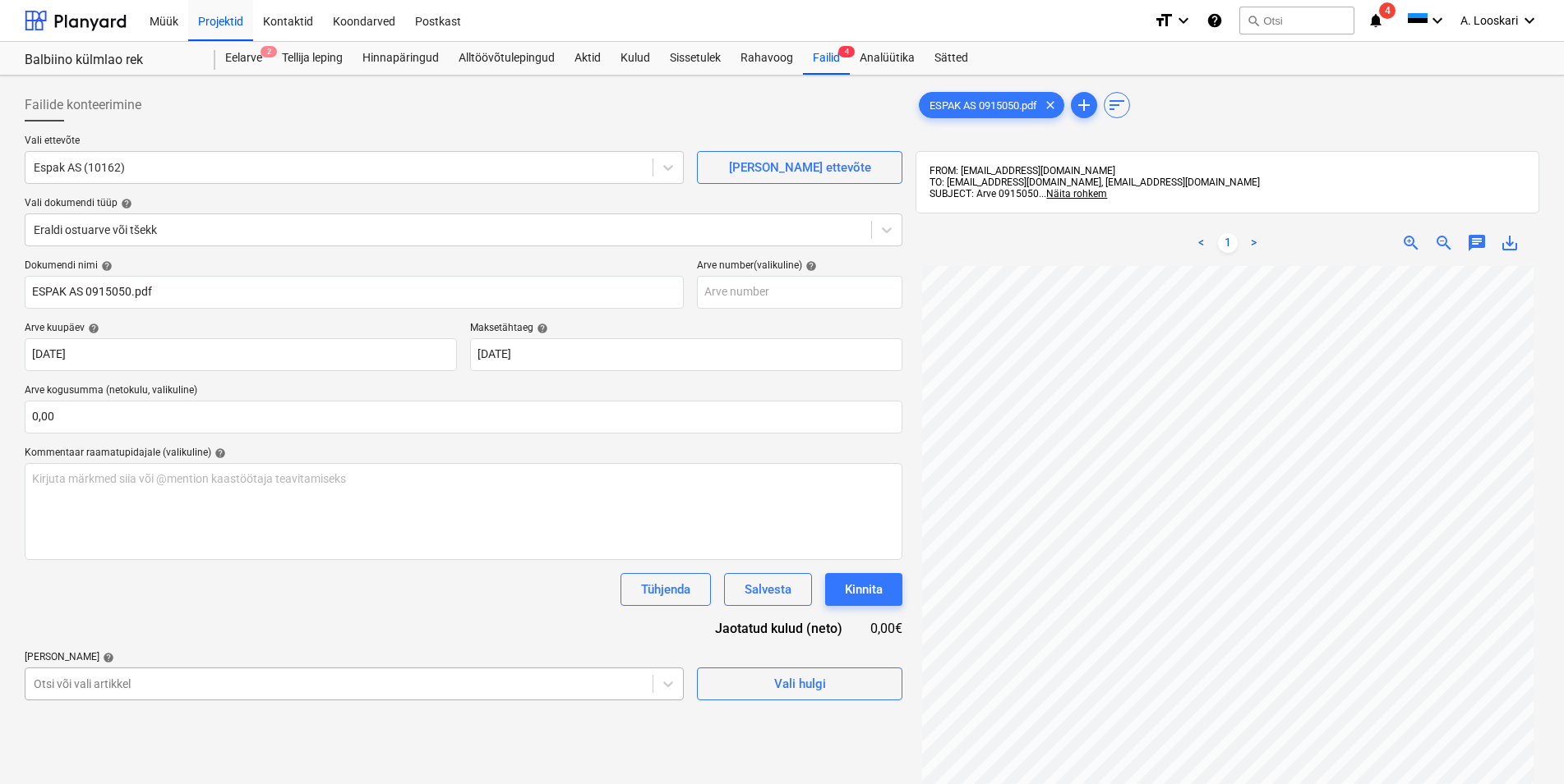
click at [173, 684] on body "Müük Projektid Kontaktid Koondarved Postkast format_size keyboard_arrow_down he…" at bounding box center [782, 392] width 1564 height 784
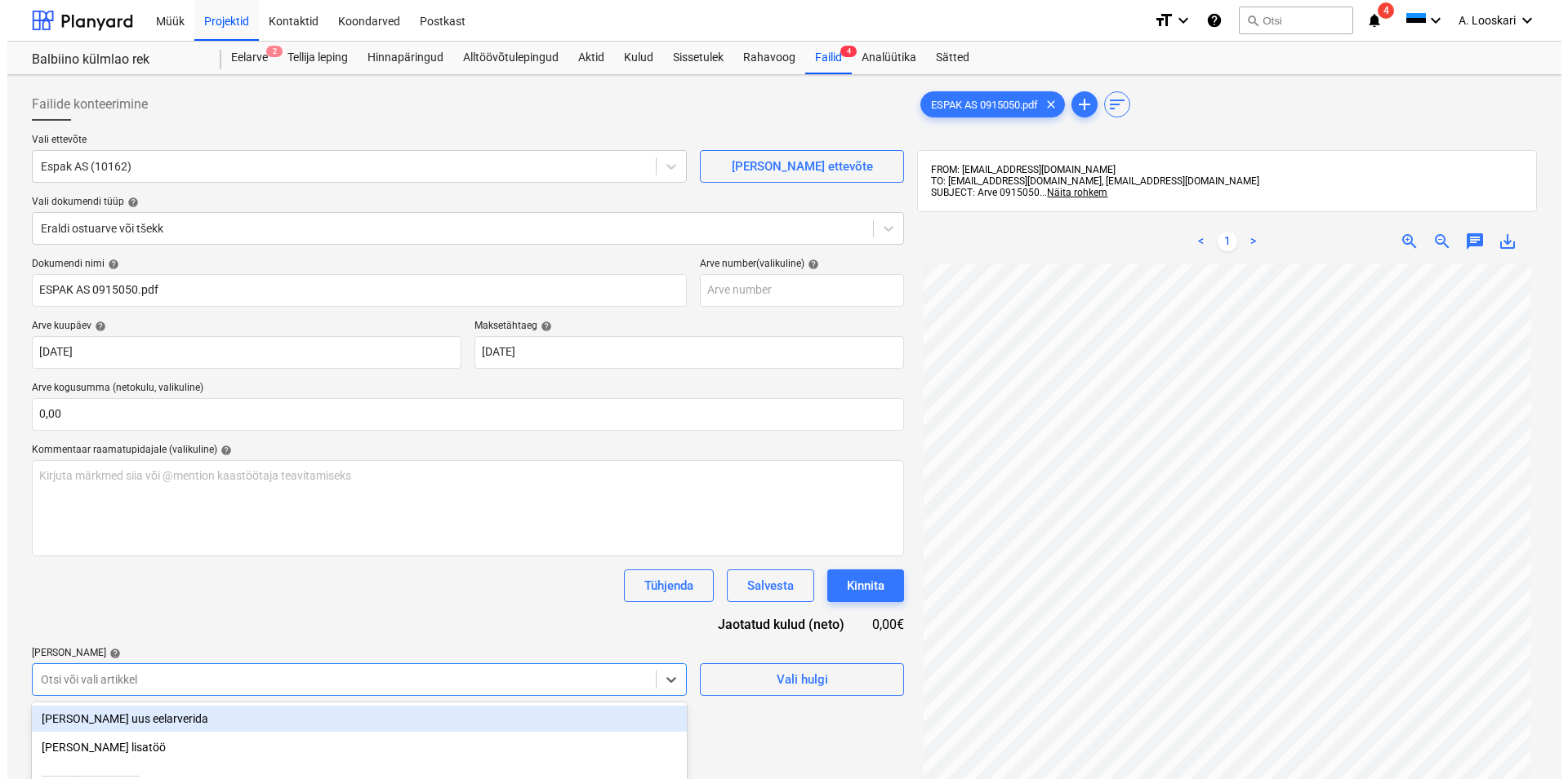
scroll to position [177, 0]
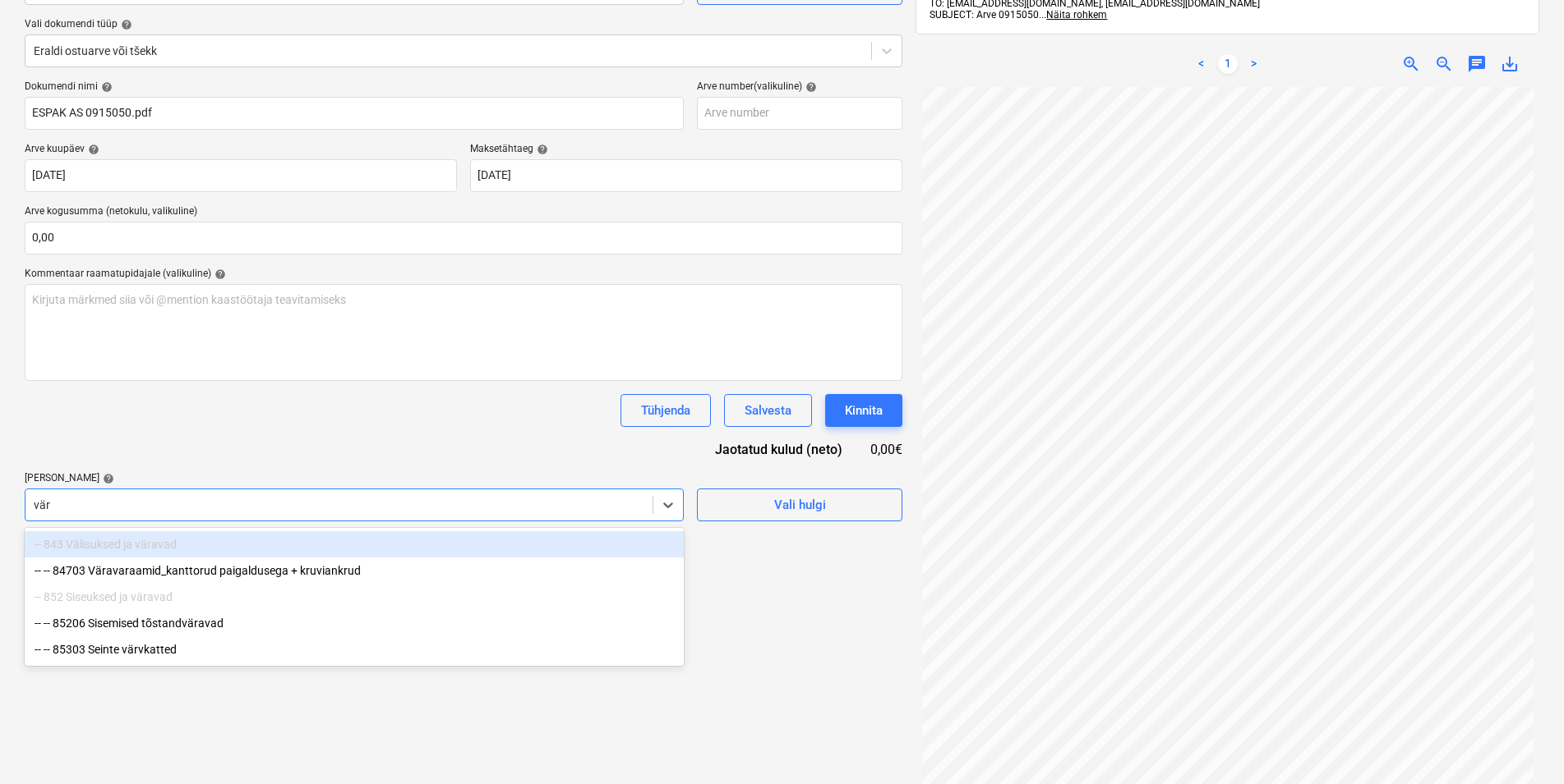
type input "värv"
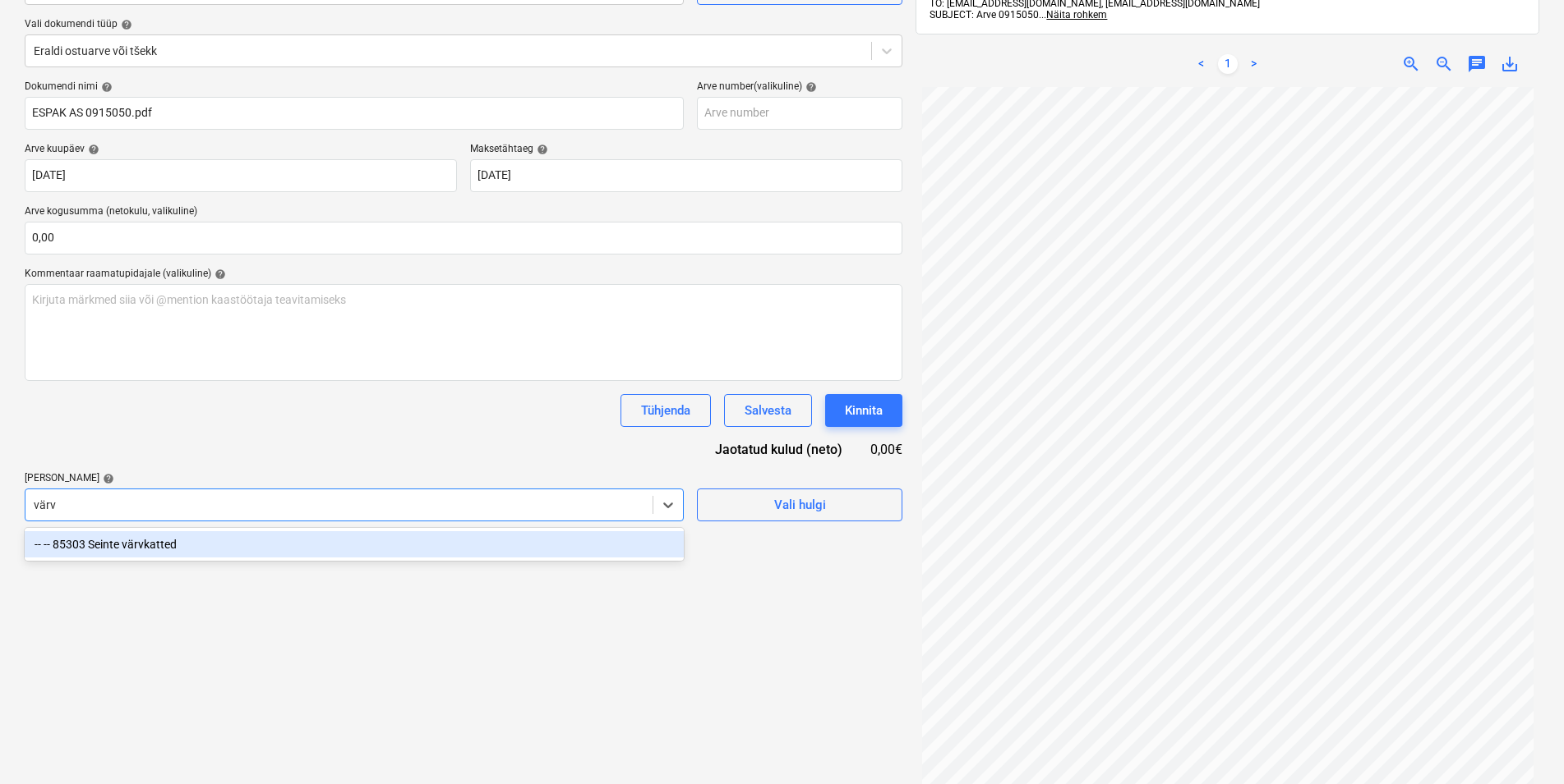
click at [211, 547] on div "-- -- 85303 Seinte värvkatted" at bounding box center [354, 544] width 659 height 26
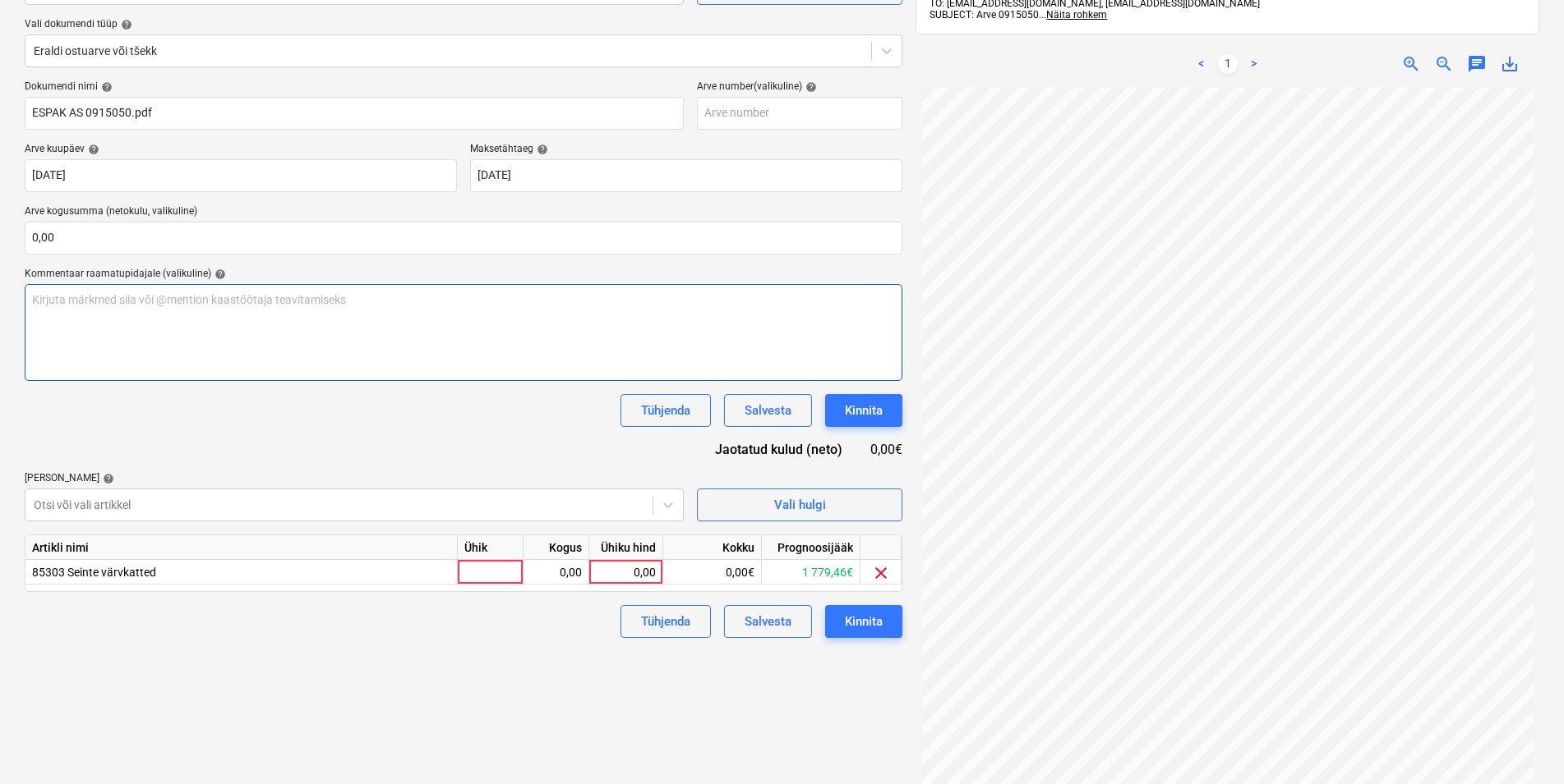
click at [237, 312] on div "Kirjuta märkmed siia või @mention kaastöötaja teavitamiseks ﻿" at bounding box center [463, 332] width 878 height 97
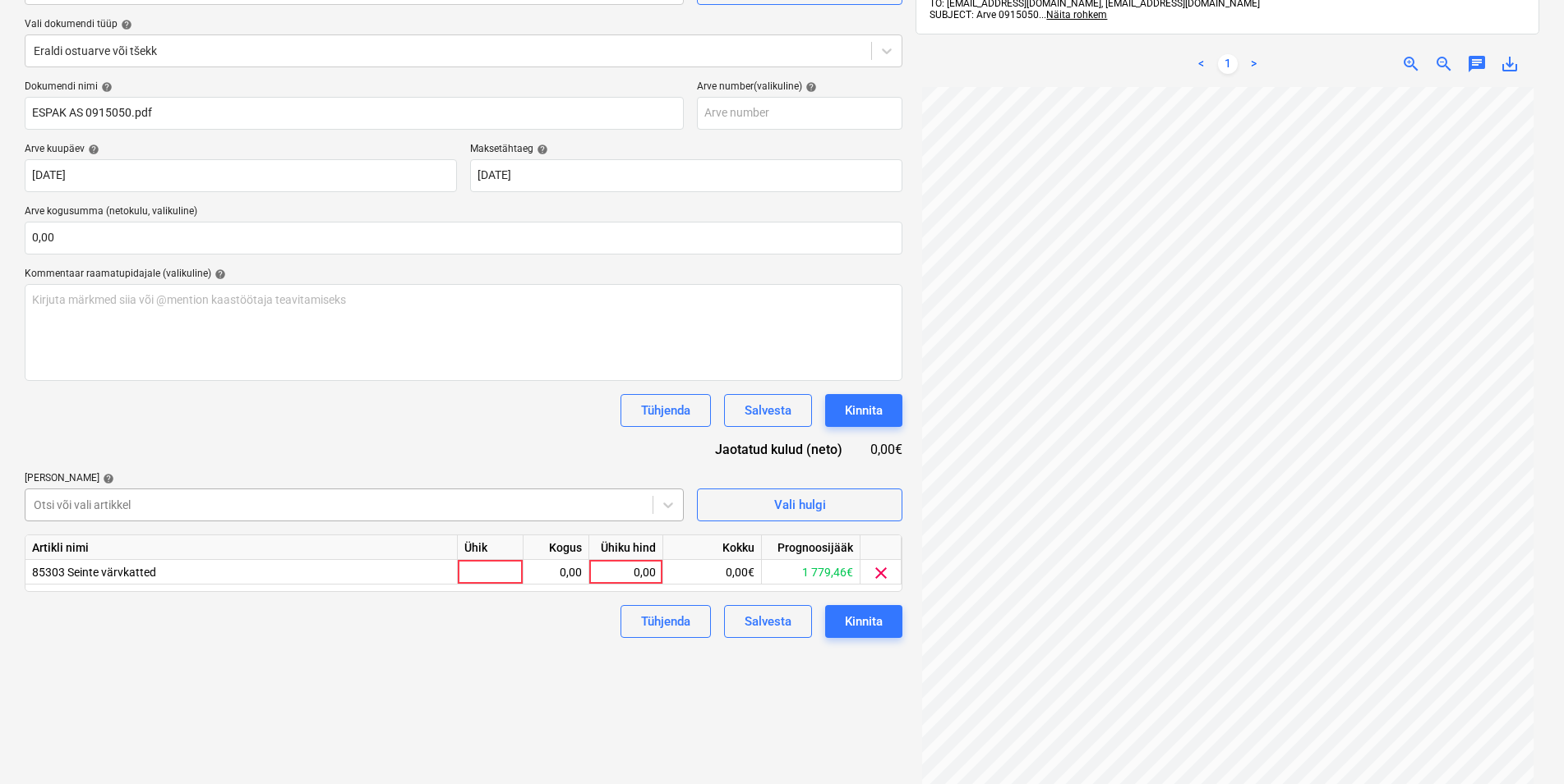
click at [173, 505] on div at bounding box center [339, 505] width 611 height 17
click at [194, 423] on div "Tühjenda Salvesta Kinnita" at bounding box center [463, 411] width 878 height 33
click at [517, 577] on div at bounding box center [490, 572] width 65 height 25
type input "kmpl"
click at [538, 568] on div "0,00" at bounding box center [555, 572] width 52 height 25
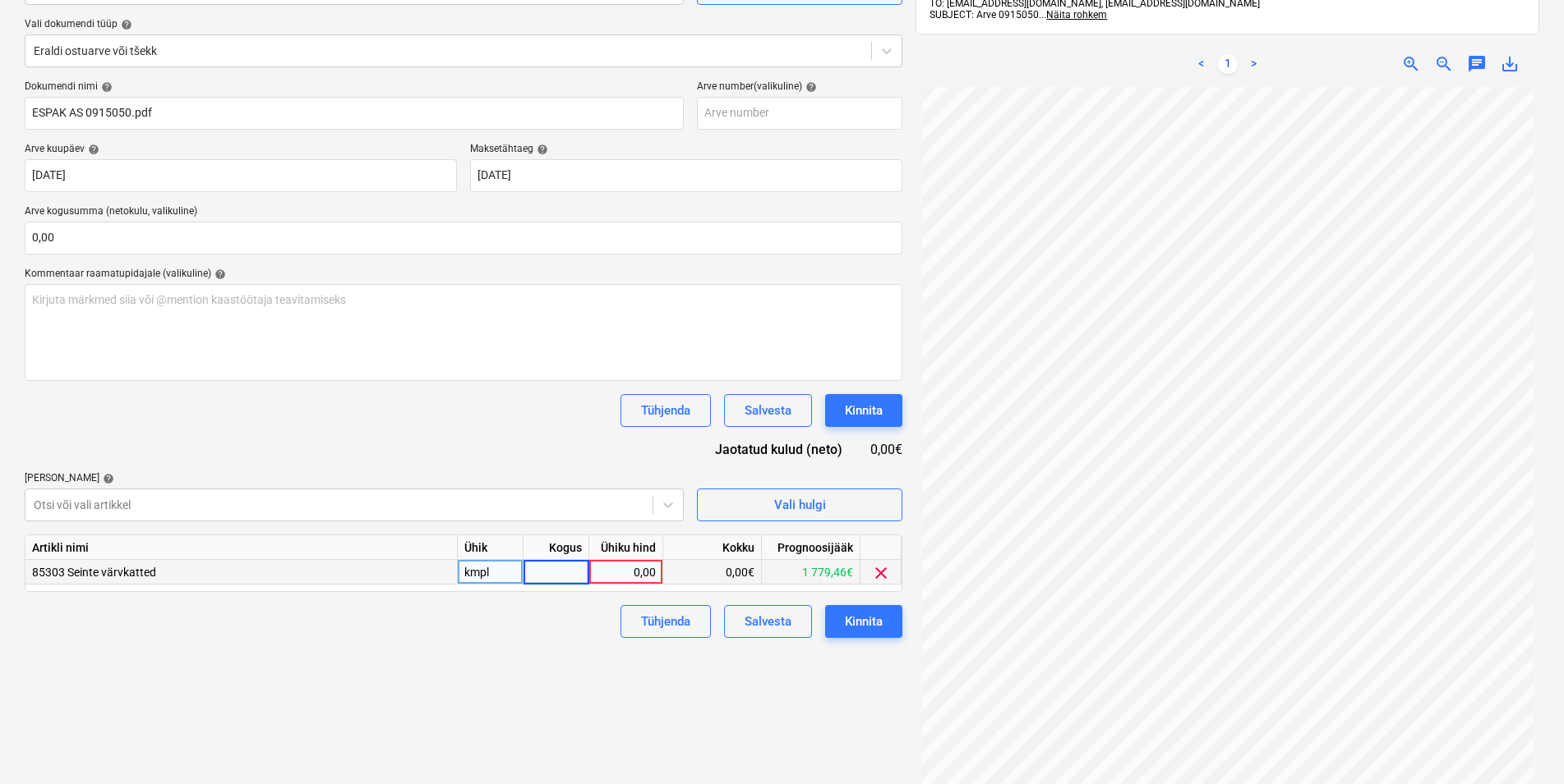
type input "1"
click at [641, 575] on div "0,00" at bounding box center [626, 572] width 60 height 25
type input "130,35"
click at [516, 655] on div "Failide konteerimine Vali ettevõte Espak AS (10162) [PERSON_NAME] uus ettevõte …" at bounding box center [463, 367] width 890 height 929
click at [885, 624] on button "Kinnita" at bounding box center [863, 622] width 77 height 33
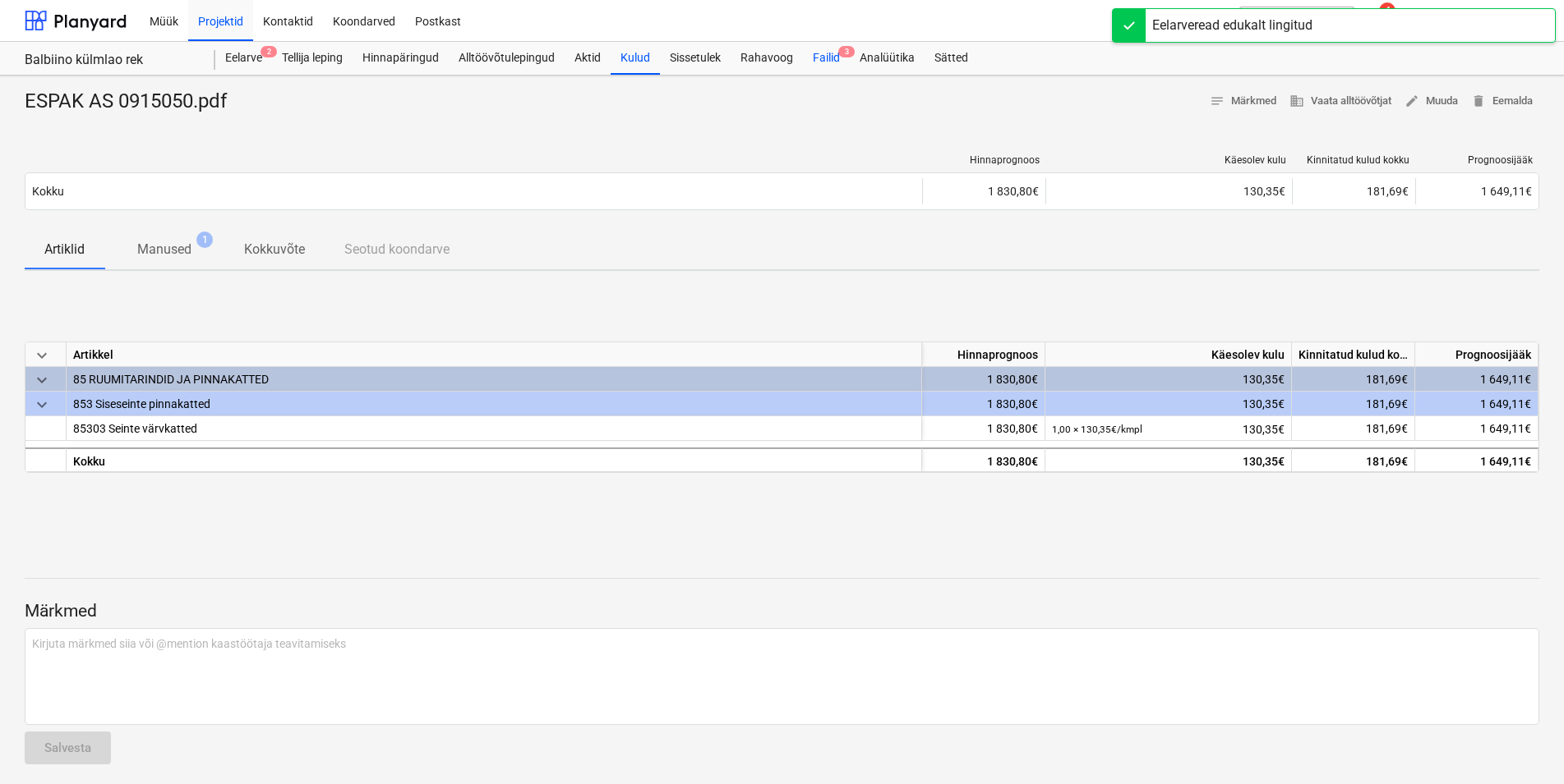
drag, startPoint x: 832, startPoint y: 54, endPoint x: 821, endPoint y: 69, distance: 18.6
click at [832, 55] on div "Failid 3" at bounding box center [826, 59] width 47 height 33
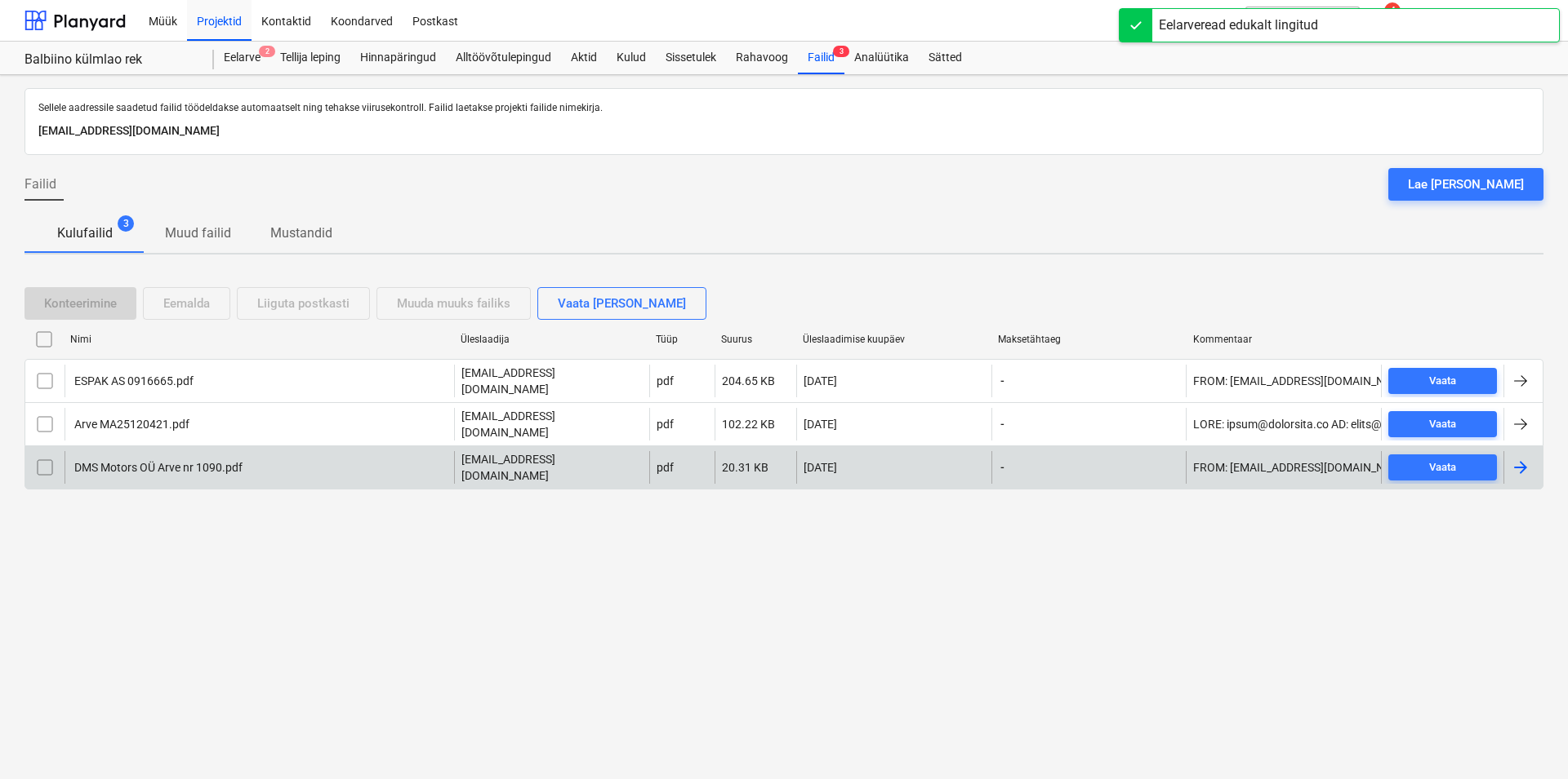
click at [181, 461] on div "DMS Motors OÜ Arve nr 1090.pdf" at bounding box center [157, 468] width 171 height 13
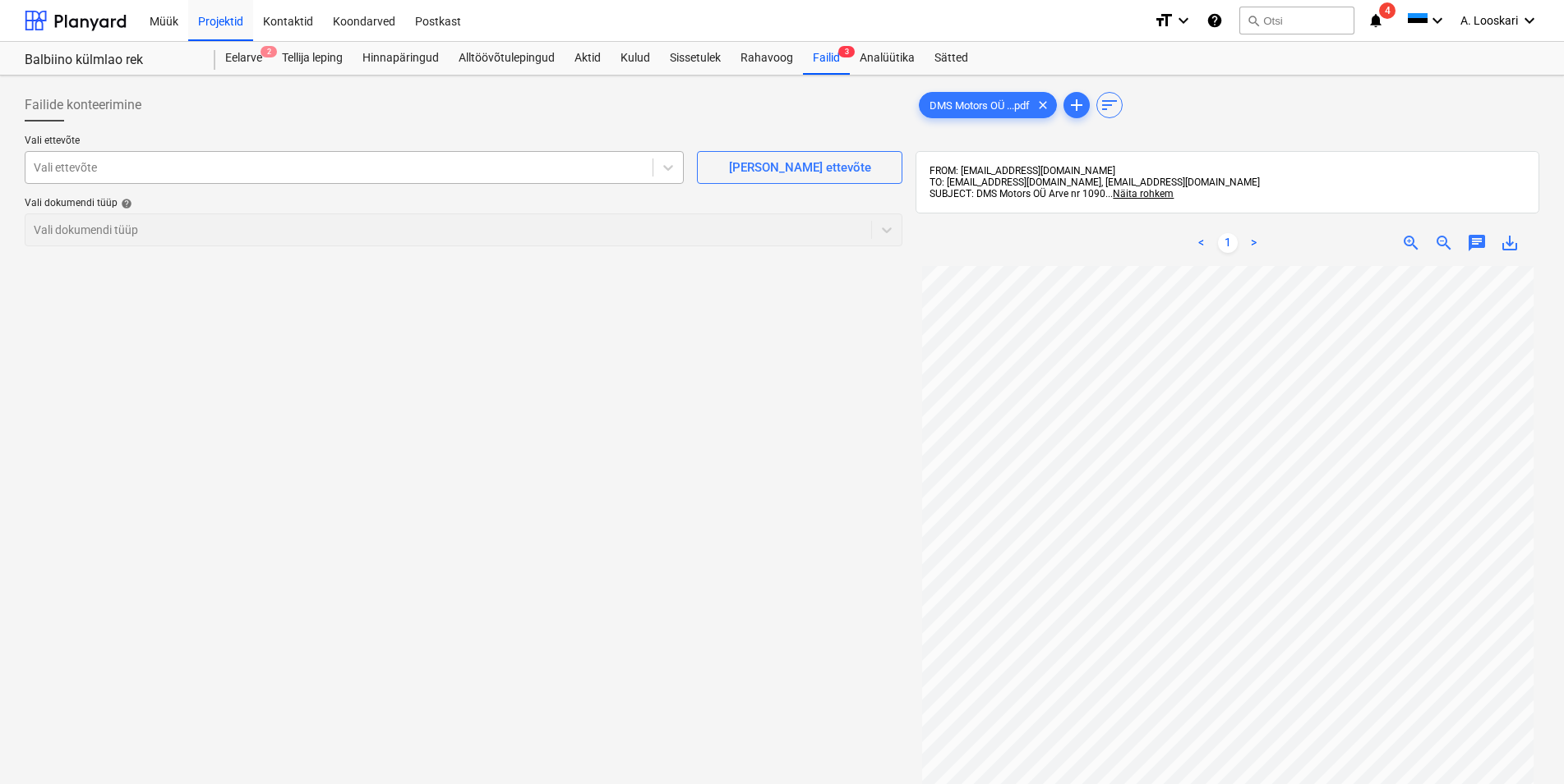
click at [234, 169] on div at bounding box center [339, 168] width 611 height 17
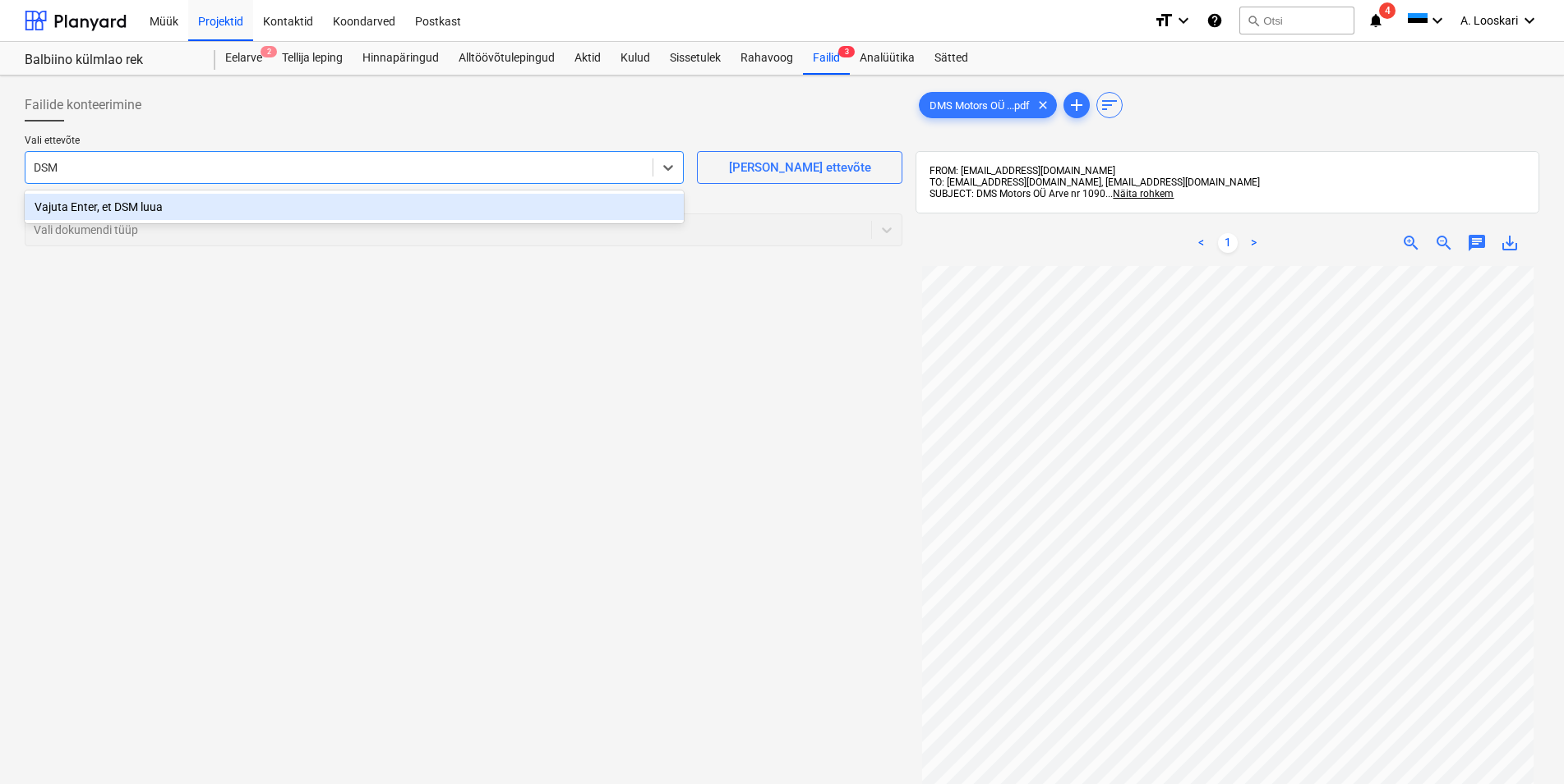
type input "DSM"
click at [1510, 243] on span "save_alt" at bounding box center [1509, 243] width 20 height 20
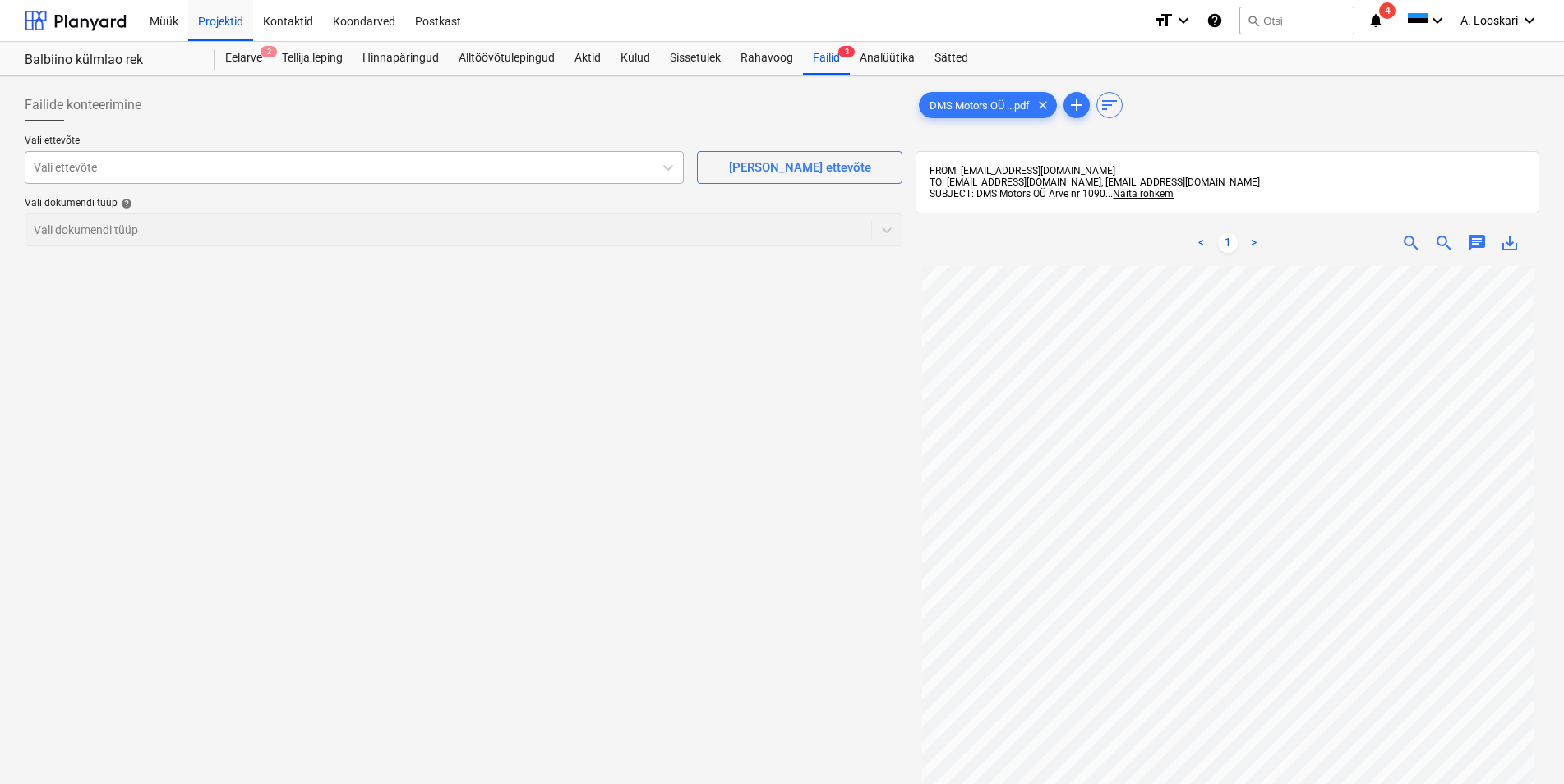
click at [82, 167] on div at bounding box center [339, 168] width 611 height 17
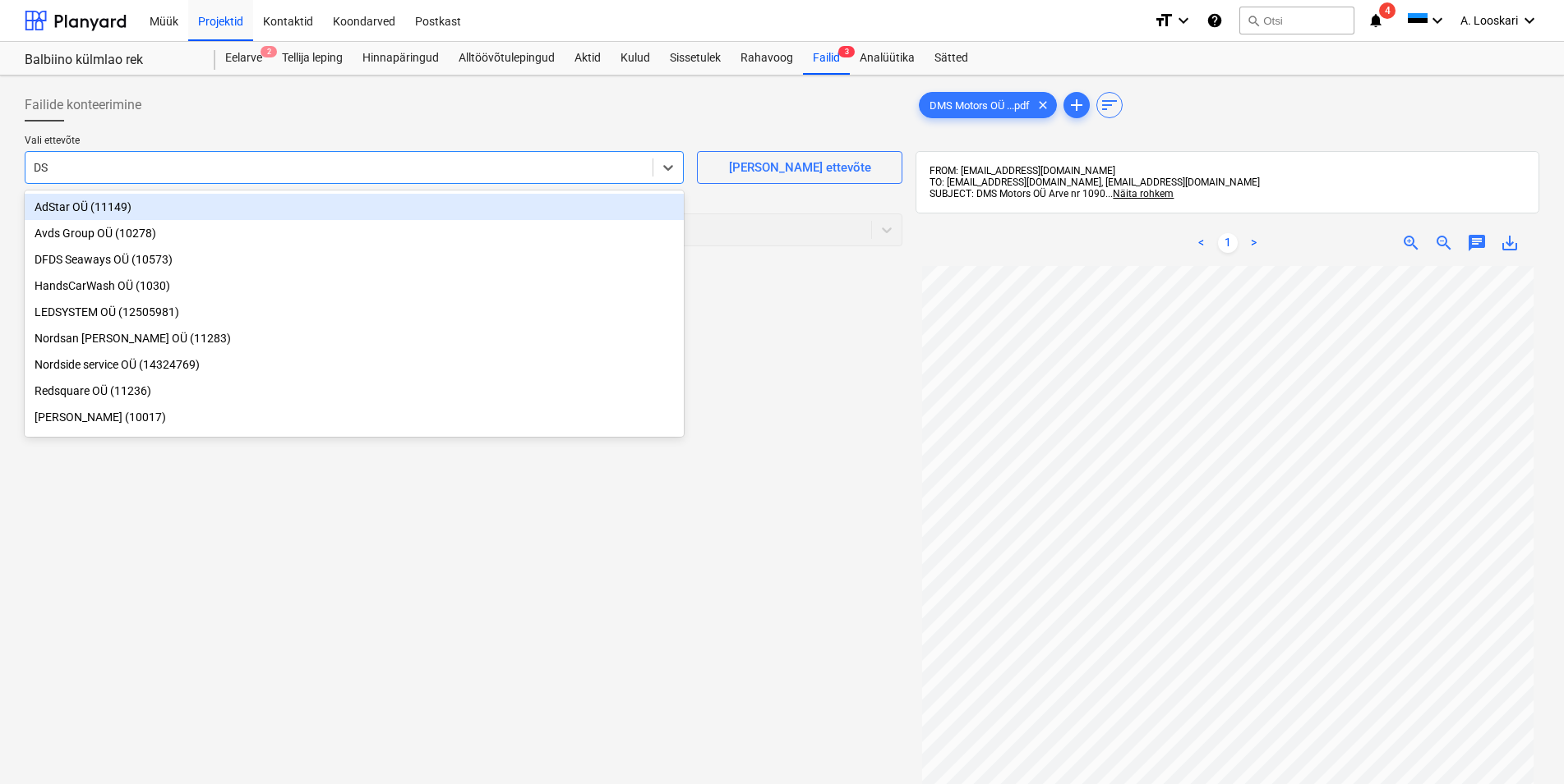
type input "DSM"
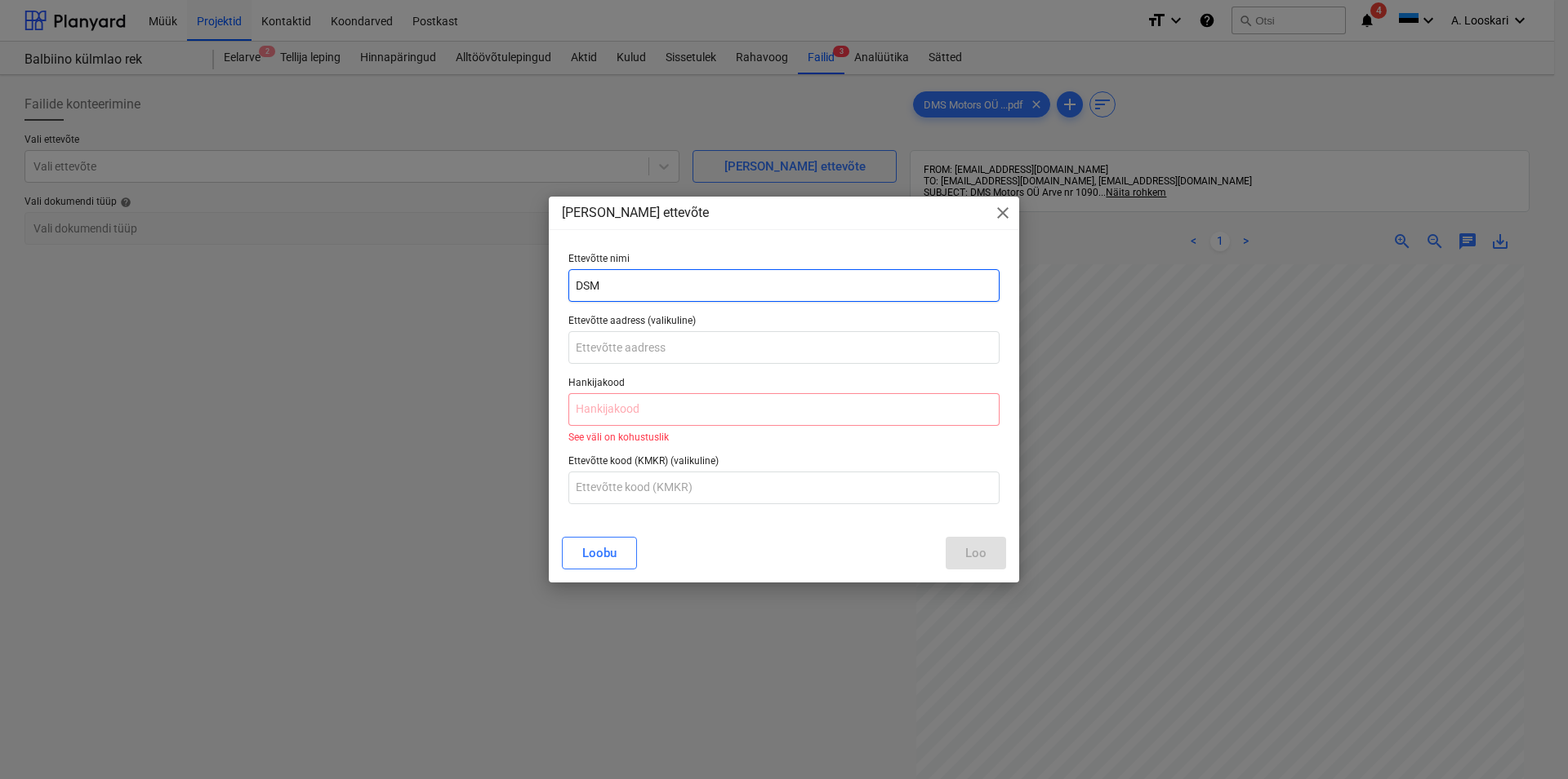
click at [627, 277] on input "DSM" at bounding box center [784, 286] width 431 height 33
click at [658, 289] on input "DSM" at bounding box center [784, 286] width 431 height 33
paste input "Motors OÜ"
type input "DSM Motors OÜ"
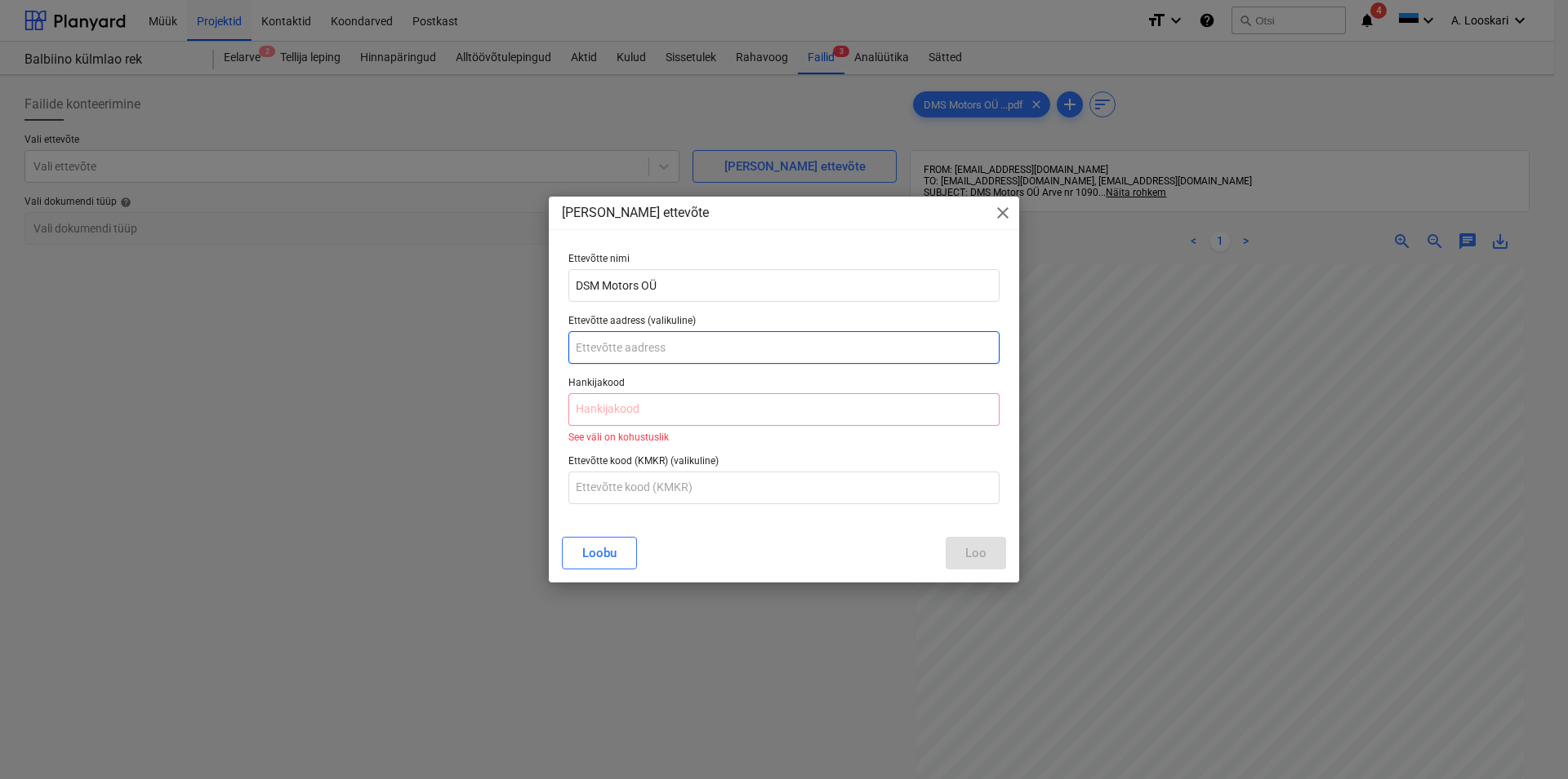
click at [618, 354] on input "text" at bounding box center [784, 348] width 431 height 33
paste input "Vesse tn [STREET_ADDRESS][PERSON_NAME]"
type input "Vesse tn [STREET_ADDRESS][PERSON_NAME]"
click at [610, 411] on input "text" at bounding box center [784, 410] width 431 height 33
paste input "14222230"
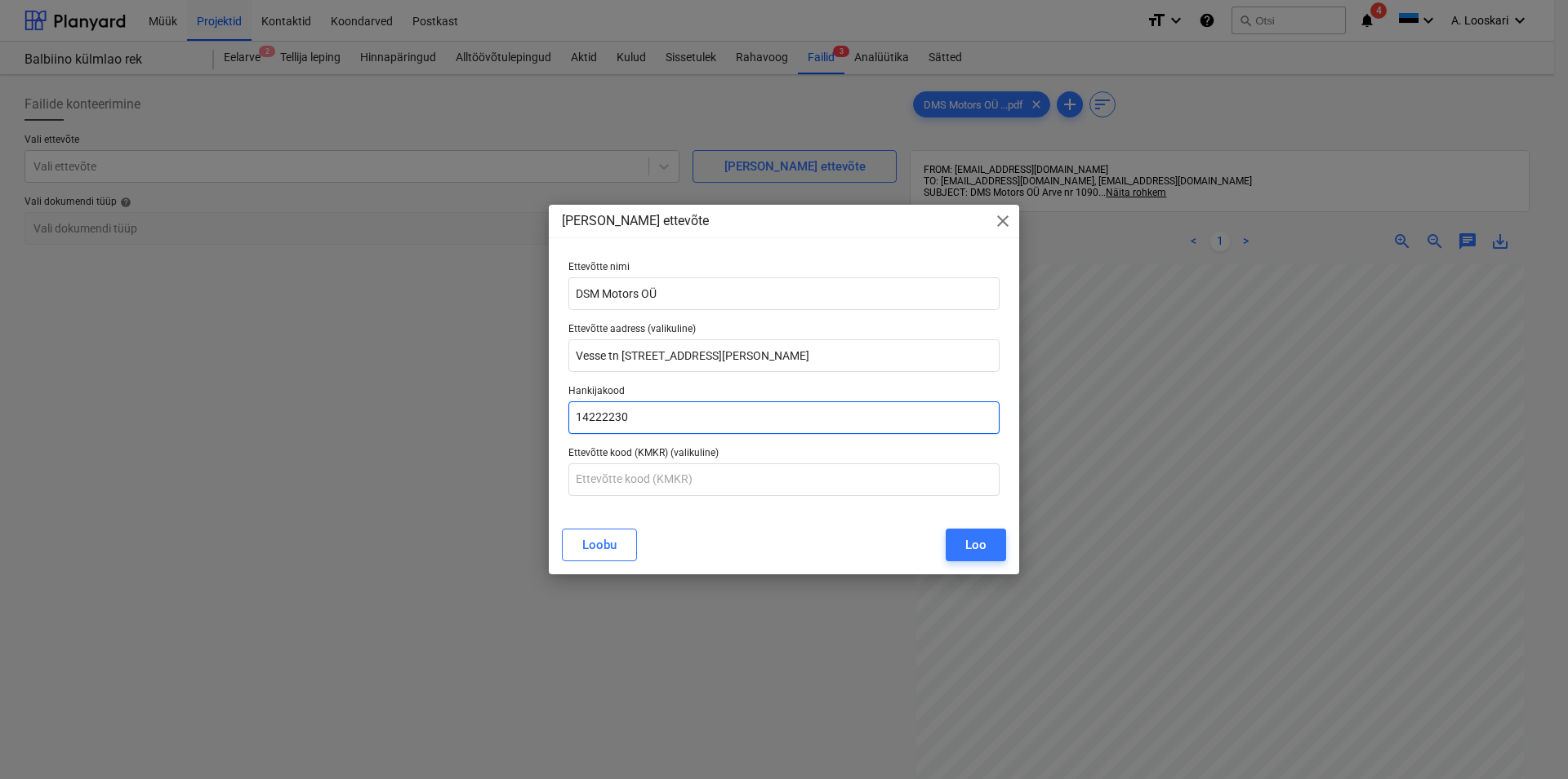
click at [576, 414] on input "14222230" at bounding box center [784, 418] width 431 height 33
type input "14222230"
click at [987, 539] on button "Loo" at bounding box center [975, 545] width 60 height 33
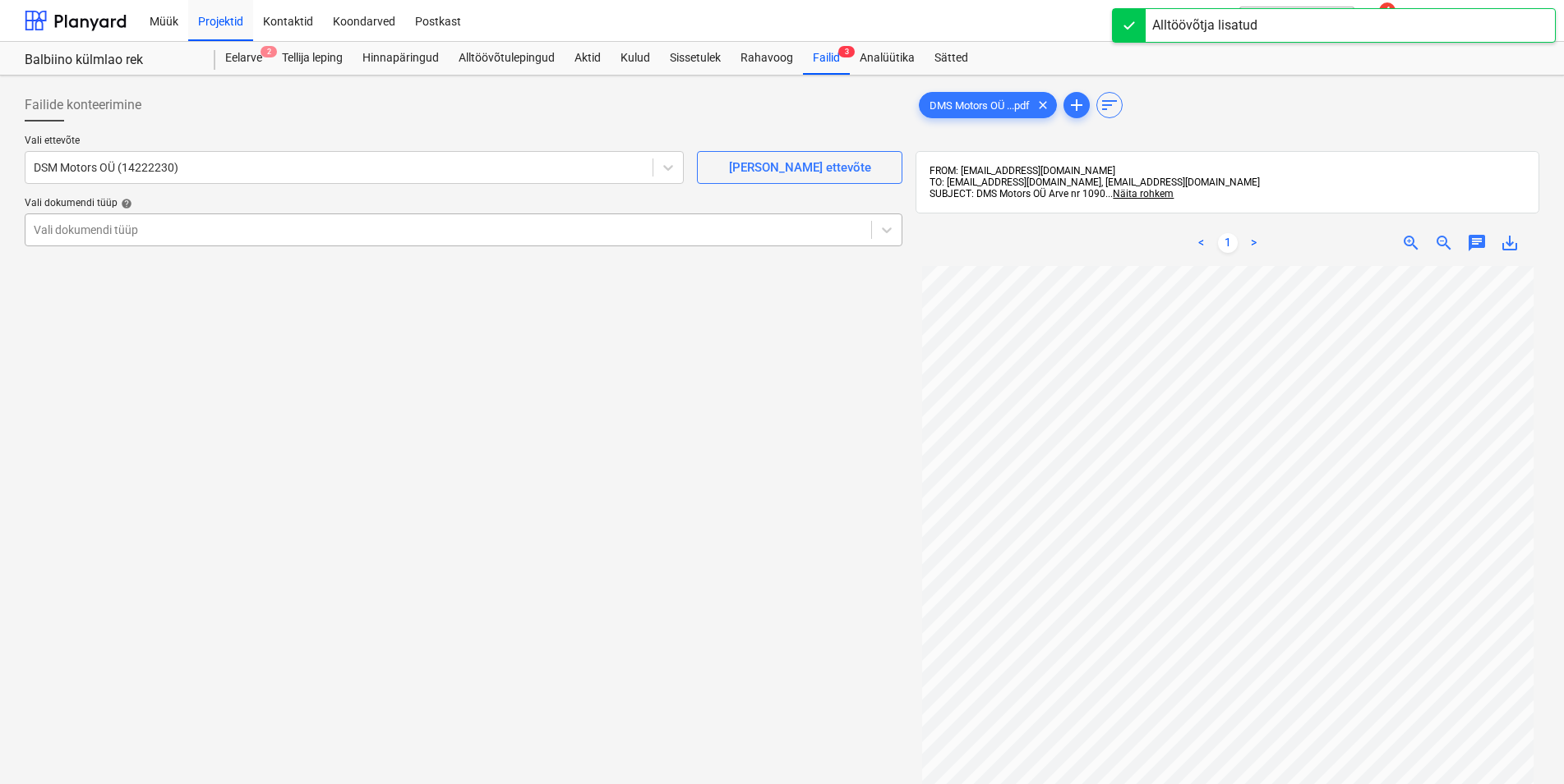
click at [126, 233] on div at bounding box center [449, 230] width 829 height 17
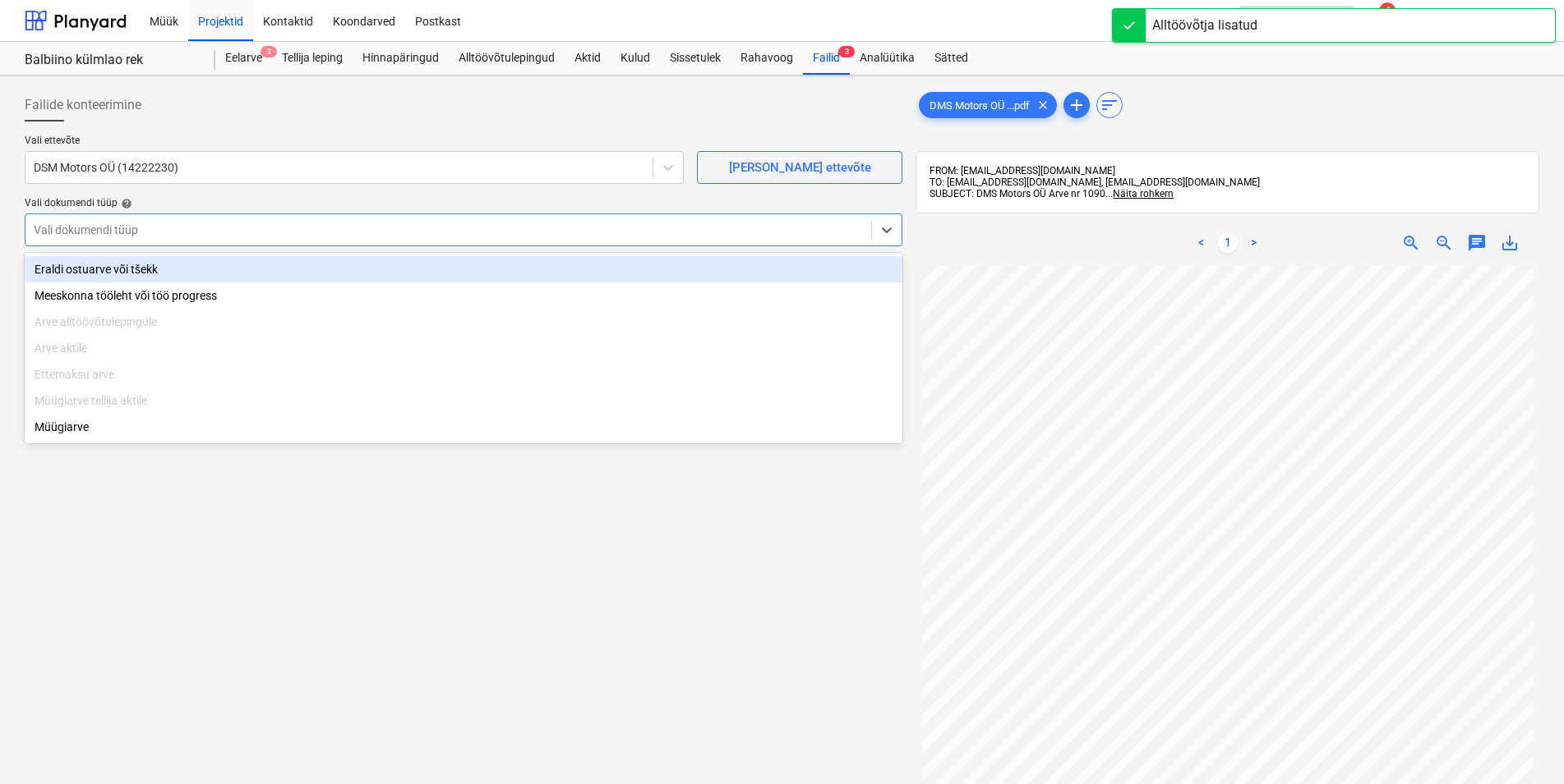
click at [126, 267] on div "Eraldi ostuarve või tšekk" at bounding box center [463, 270] width 878 height 26
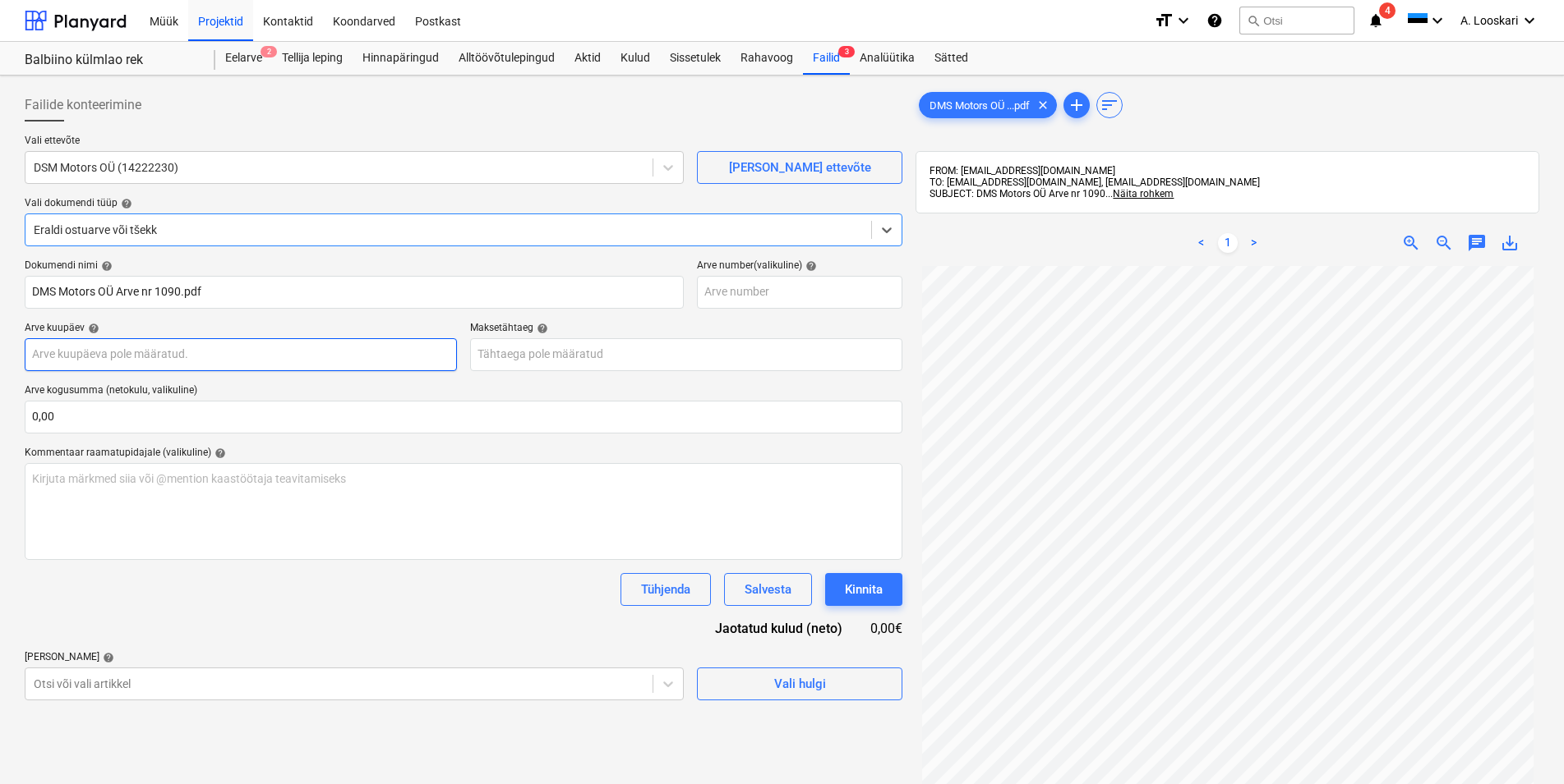
click at [151, 351] on input "text" at bounding box center [241, 355] width 432 height 33
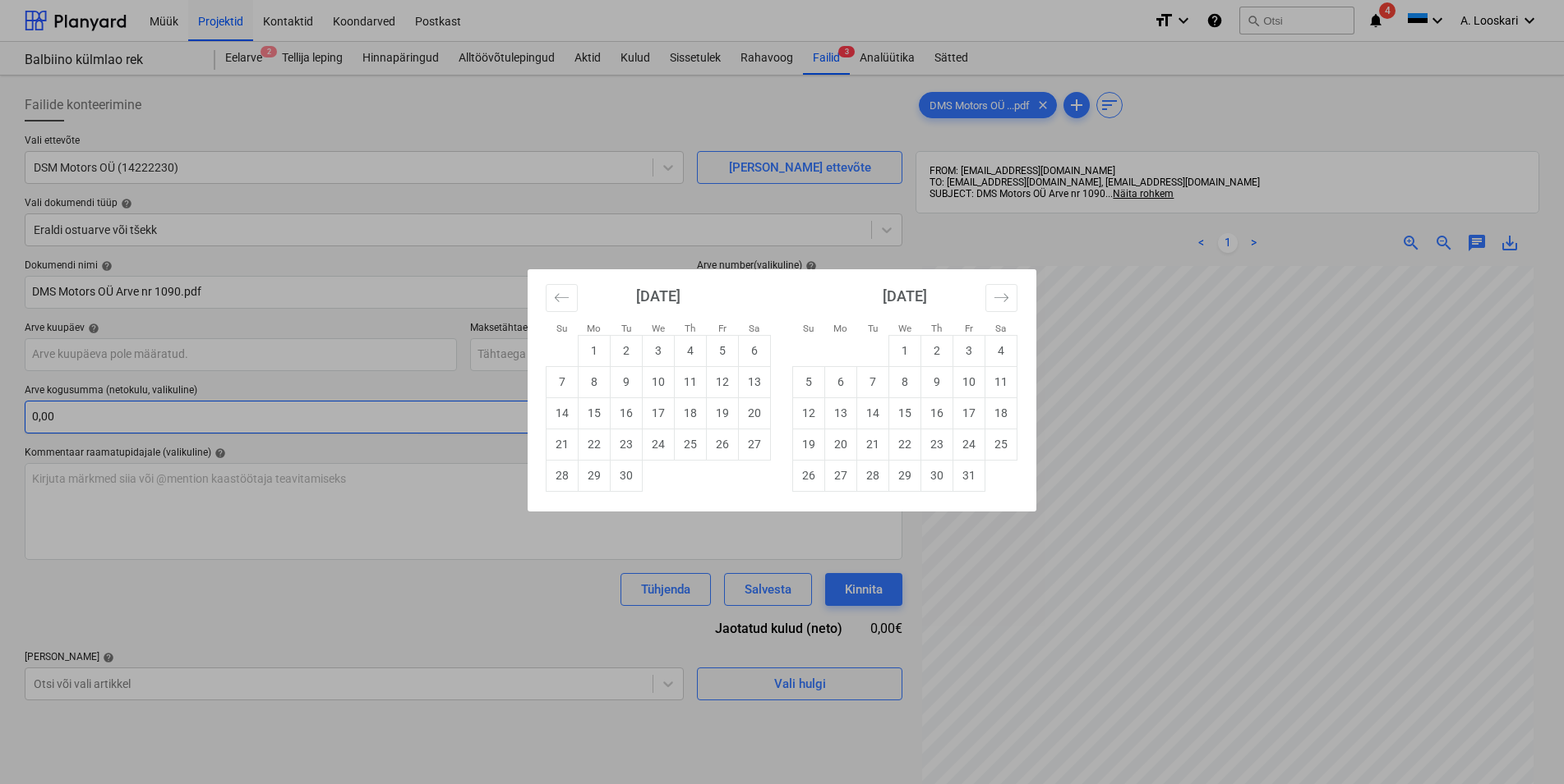
drag, startPoint x: 694, startPoint y: 445, endPoint x: 593, endPoint y: 407, distance: 107.9
click at [690, 444] on td "25" at bounding box center [690, 444] width 32 height 31
type input "[DATE]"
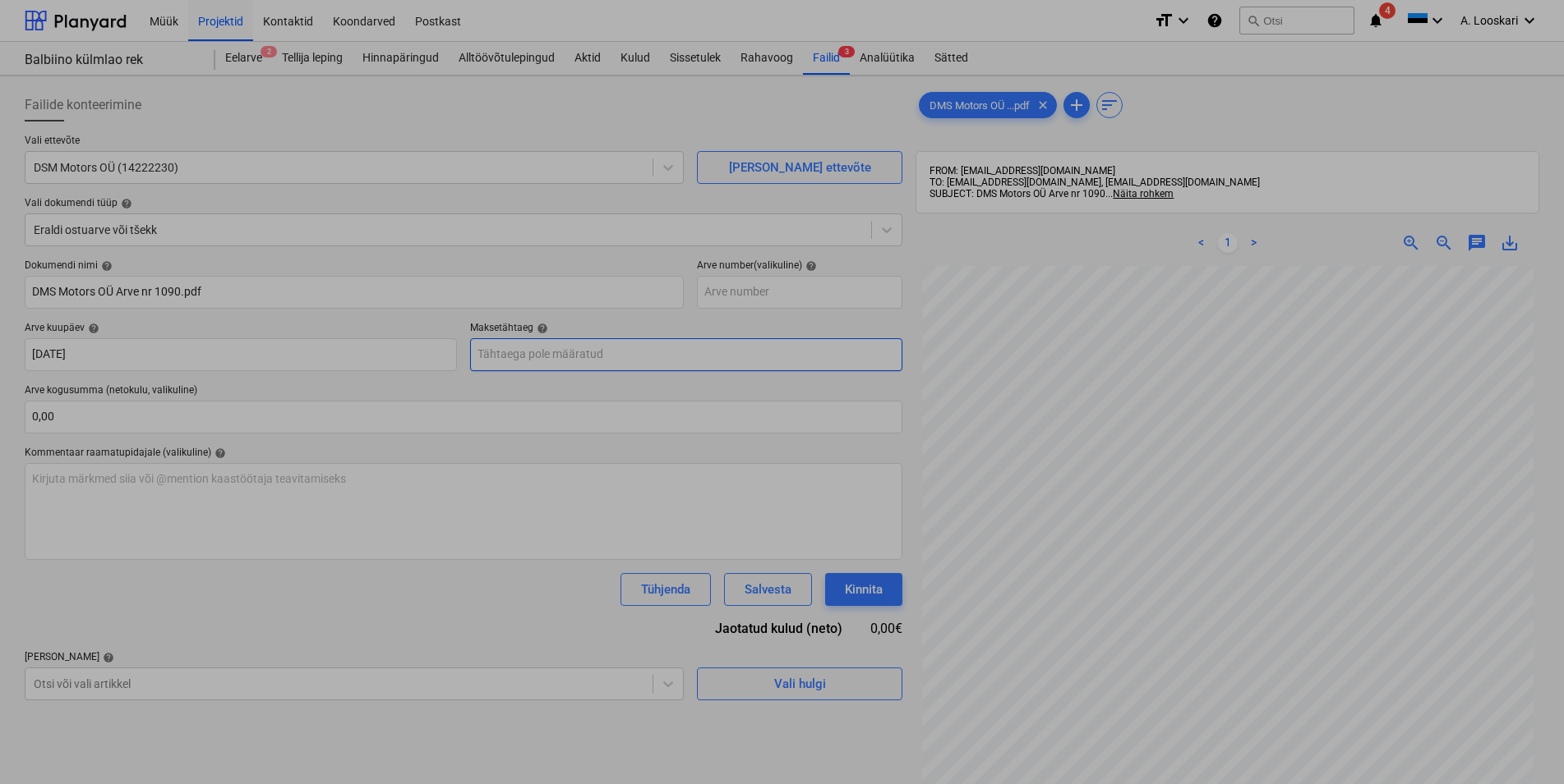
click at [556, 359] on input "text" at bounding box center [686, 355] width 432 height 33
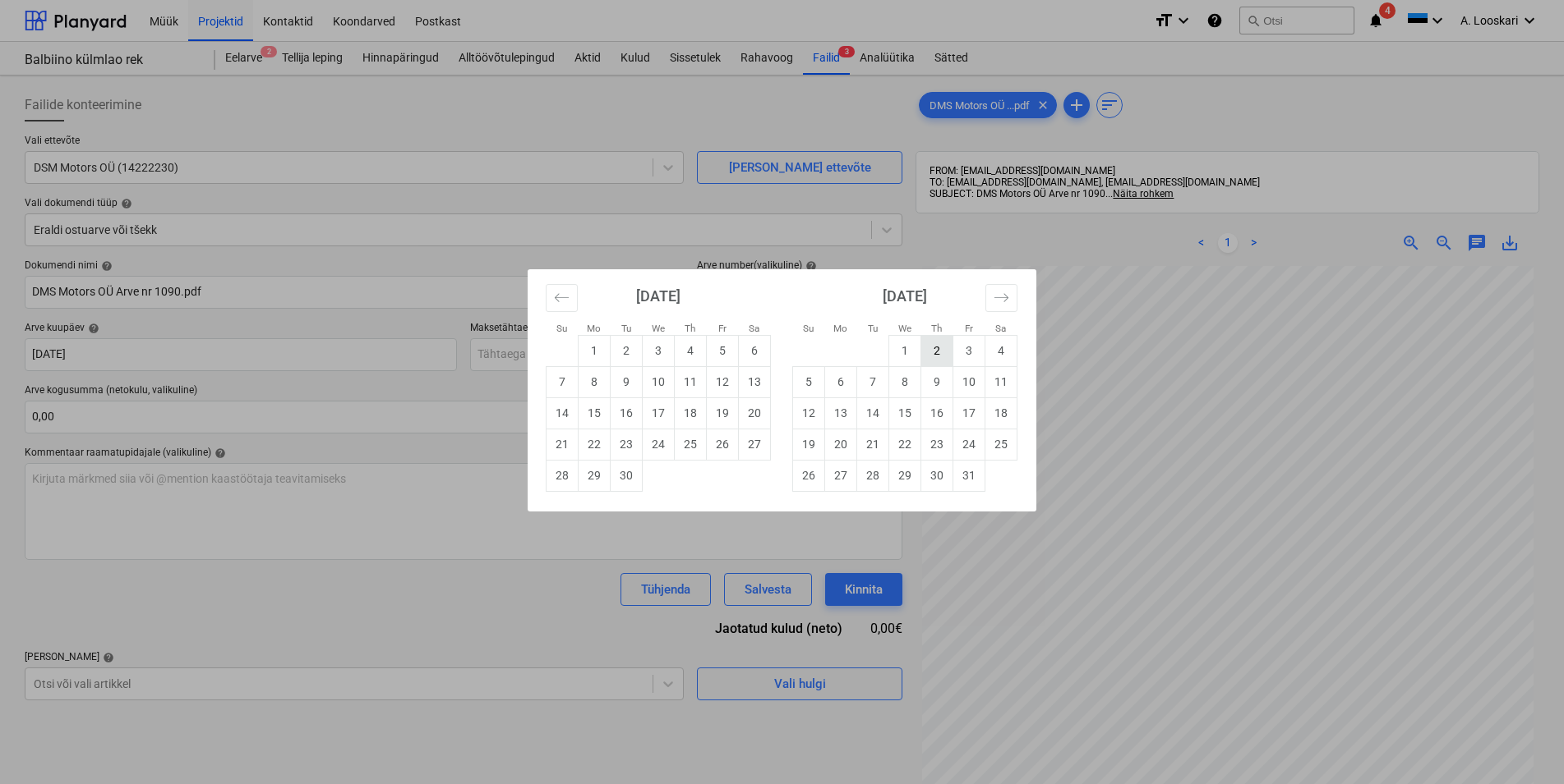
click at [935, 350] on td "2" at bounding box center [937, 351] width 32 height 31
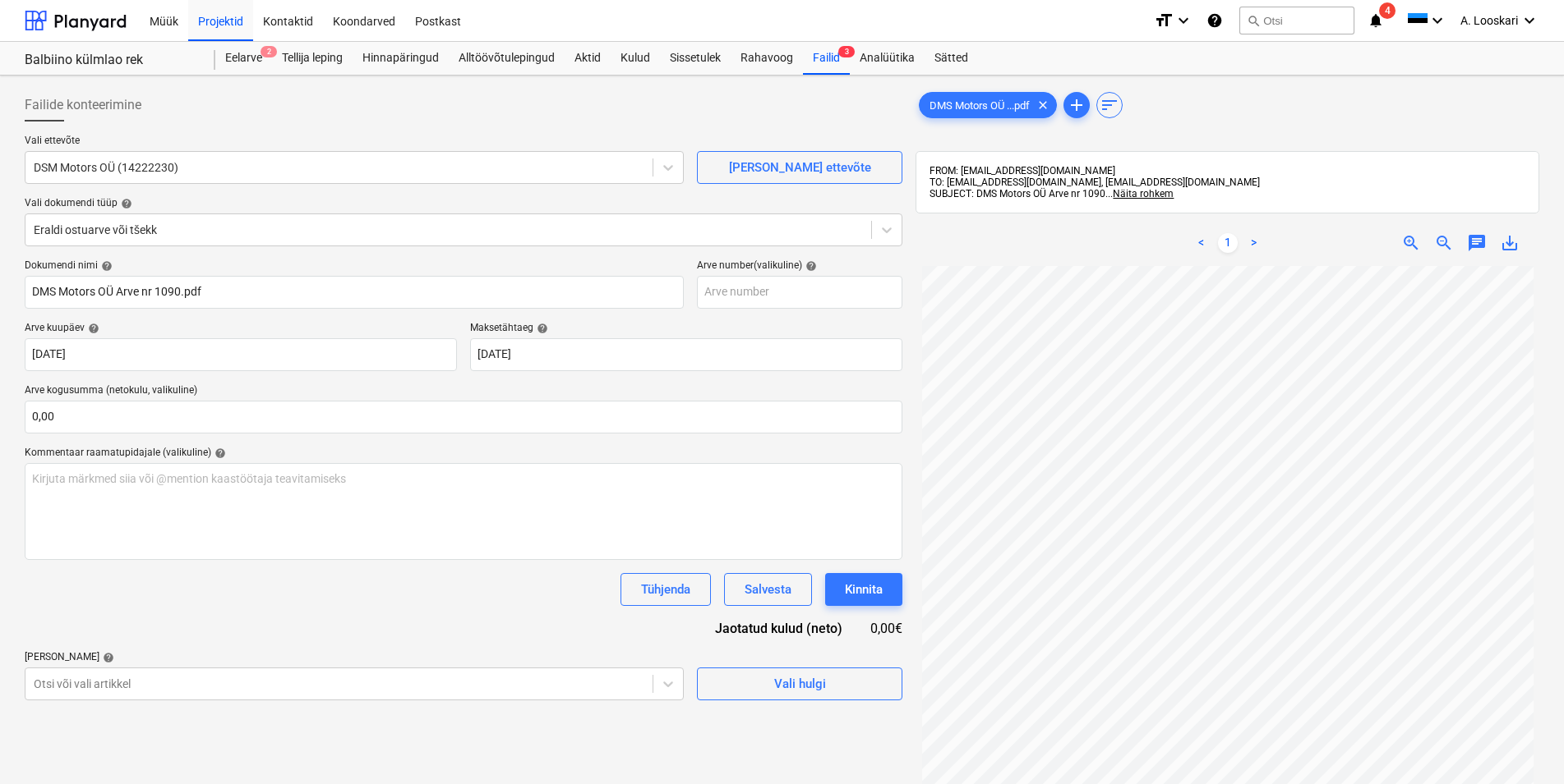
type input "[DATE]"
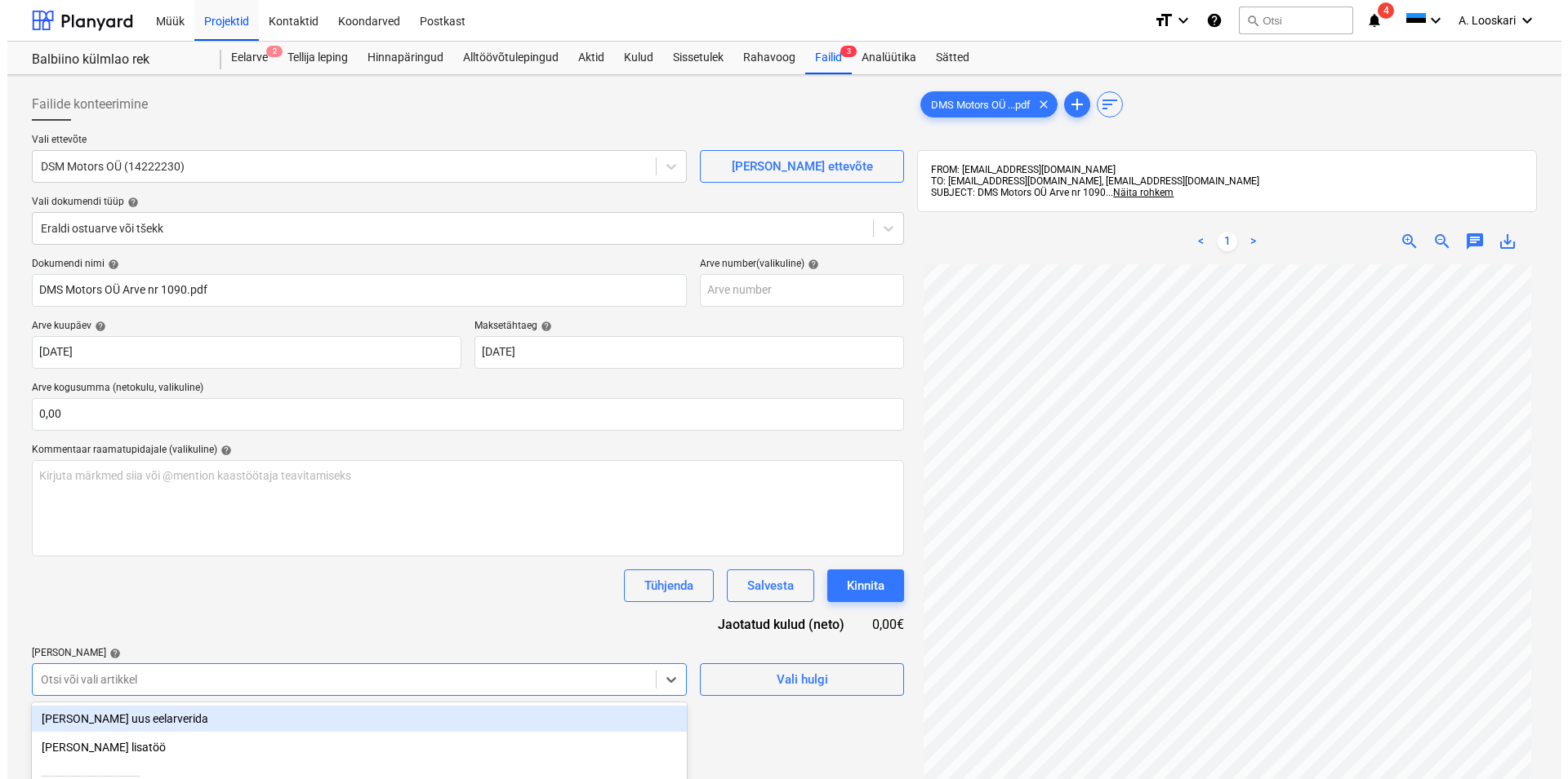
scroll to position [177, 0]
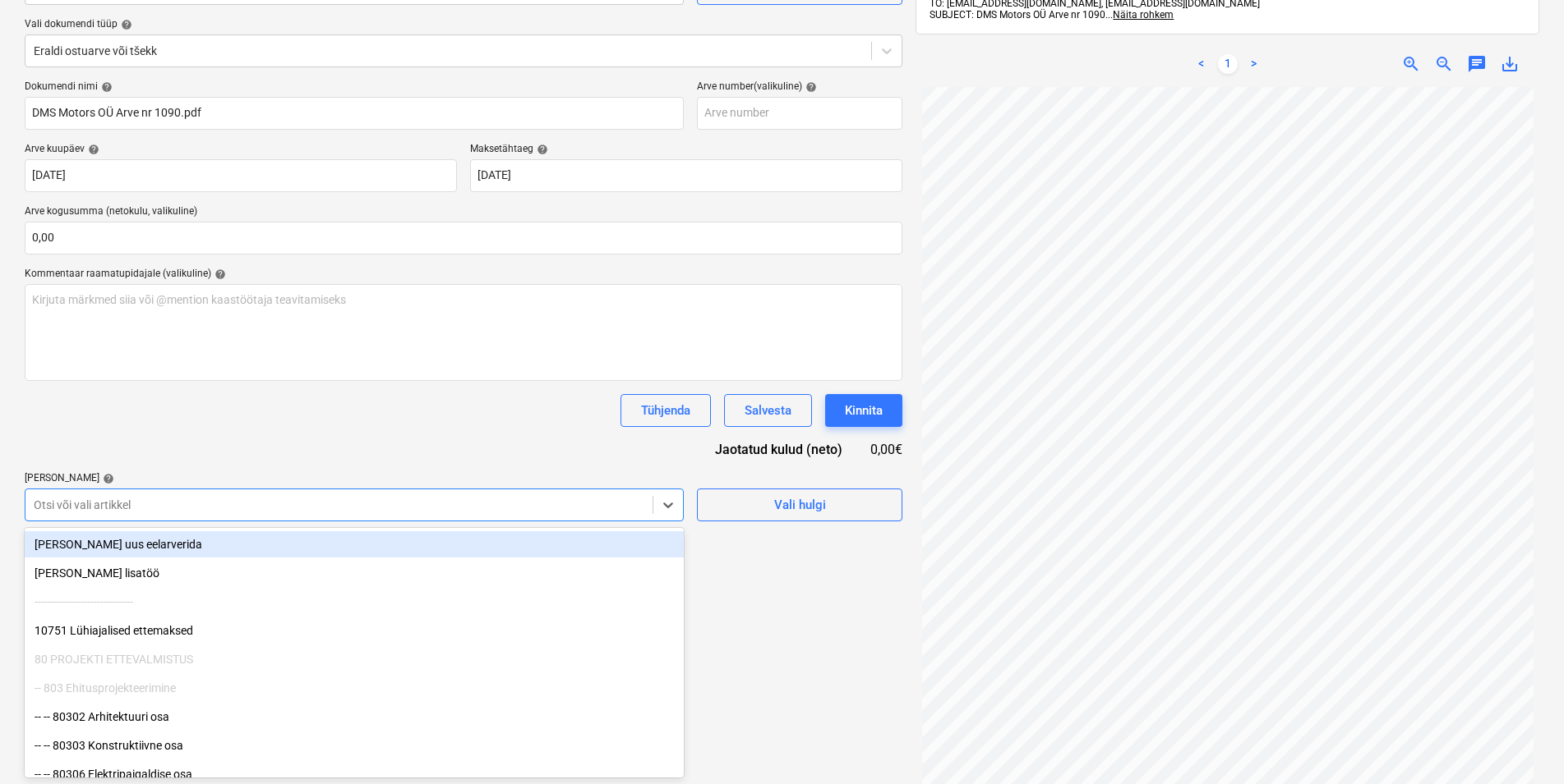
click at [108, 605] on body "Müük Projektid Kontaktid Koondarved Postkast format_size keyboard_arrow_down he…" at bounding box center [782, 213] width 1564 height 784
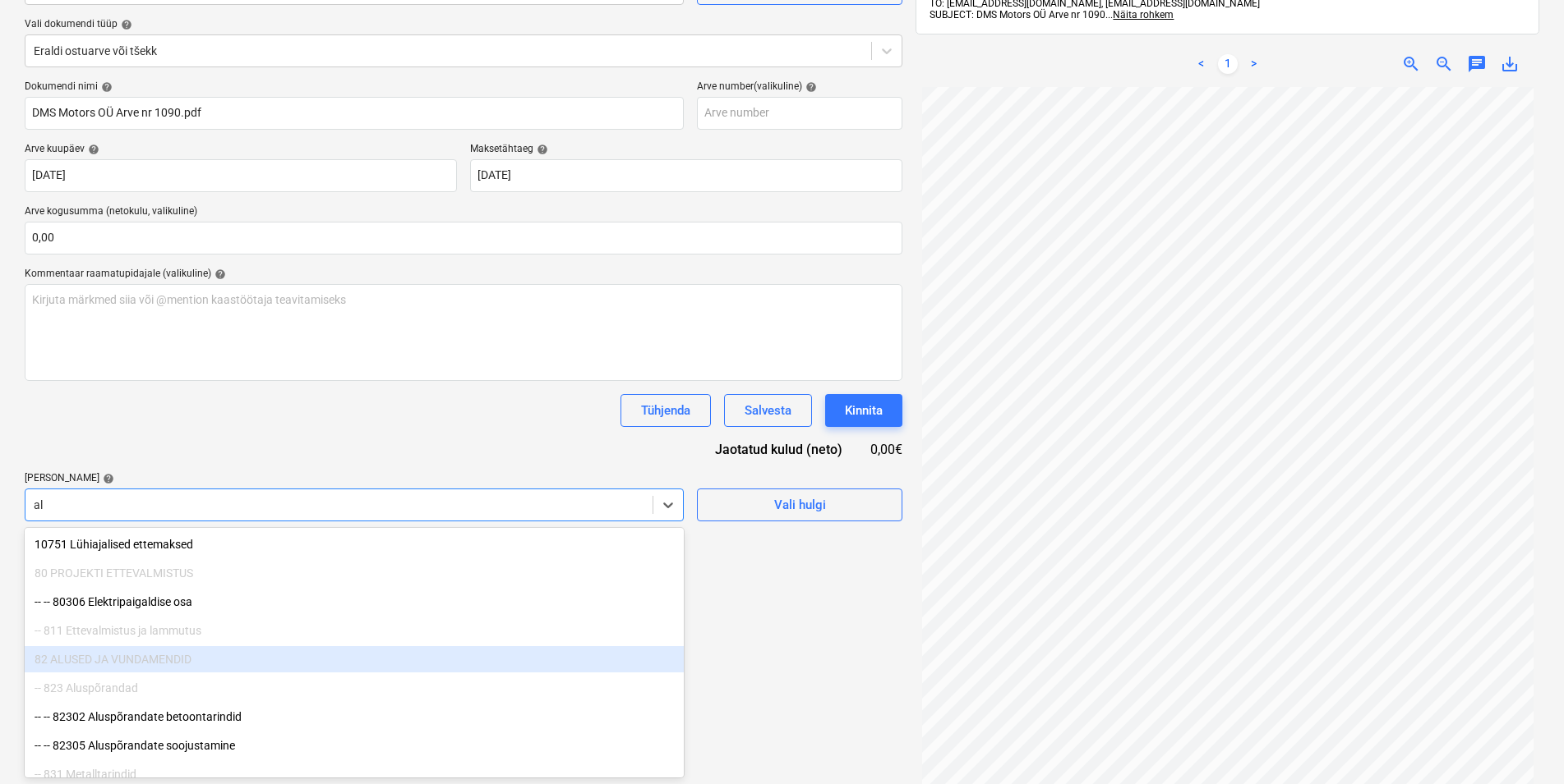
type input "a"
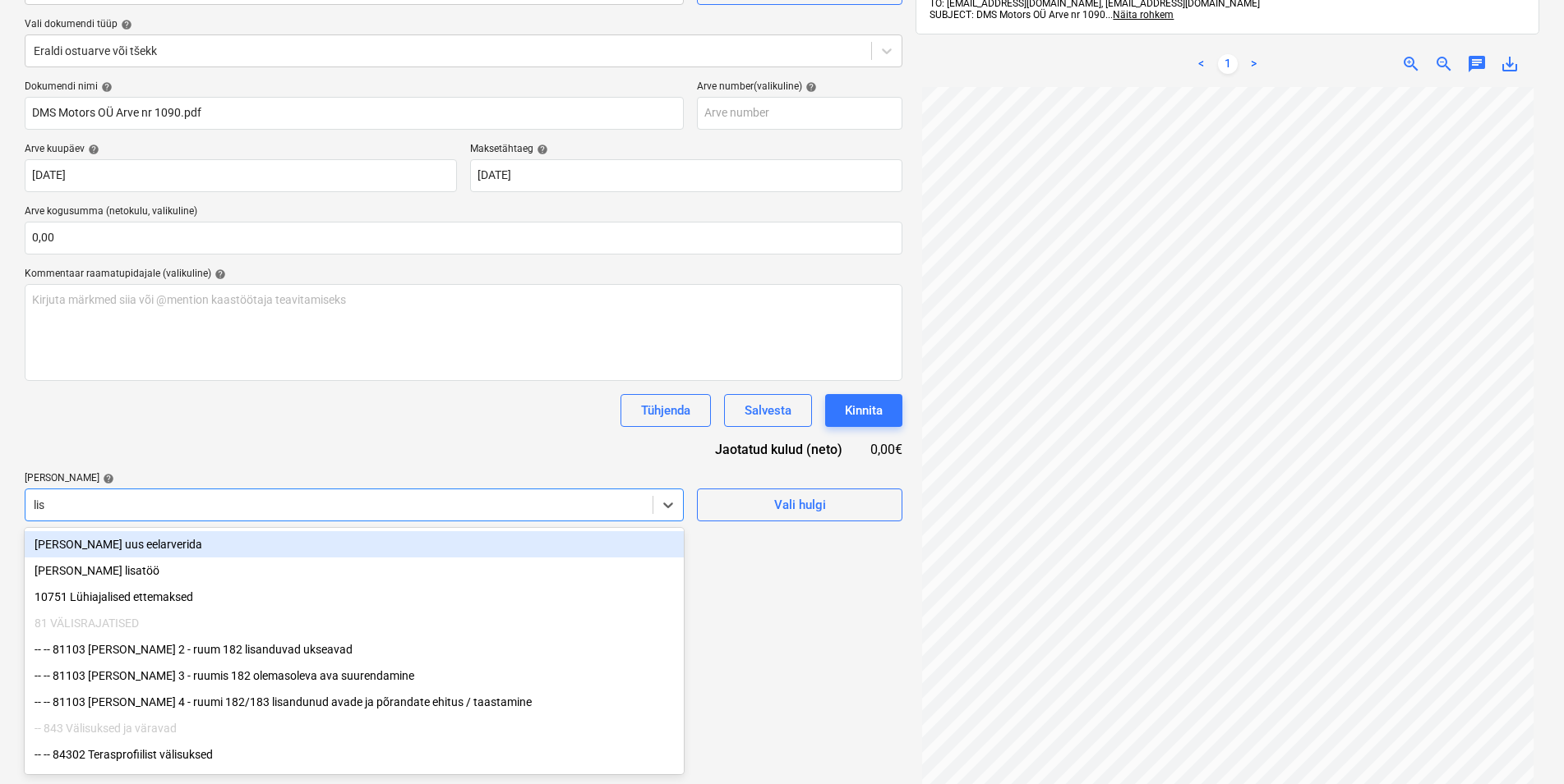
type input "[PERSON_NAME]"
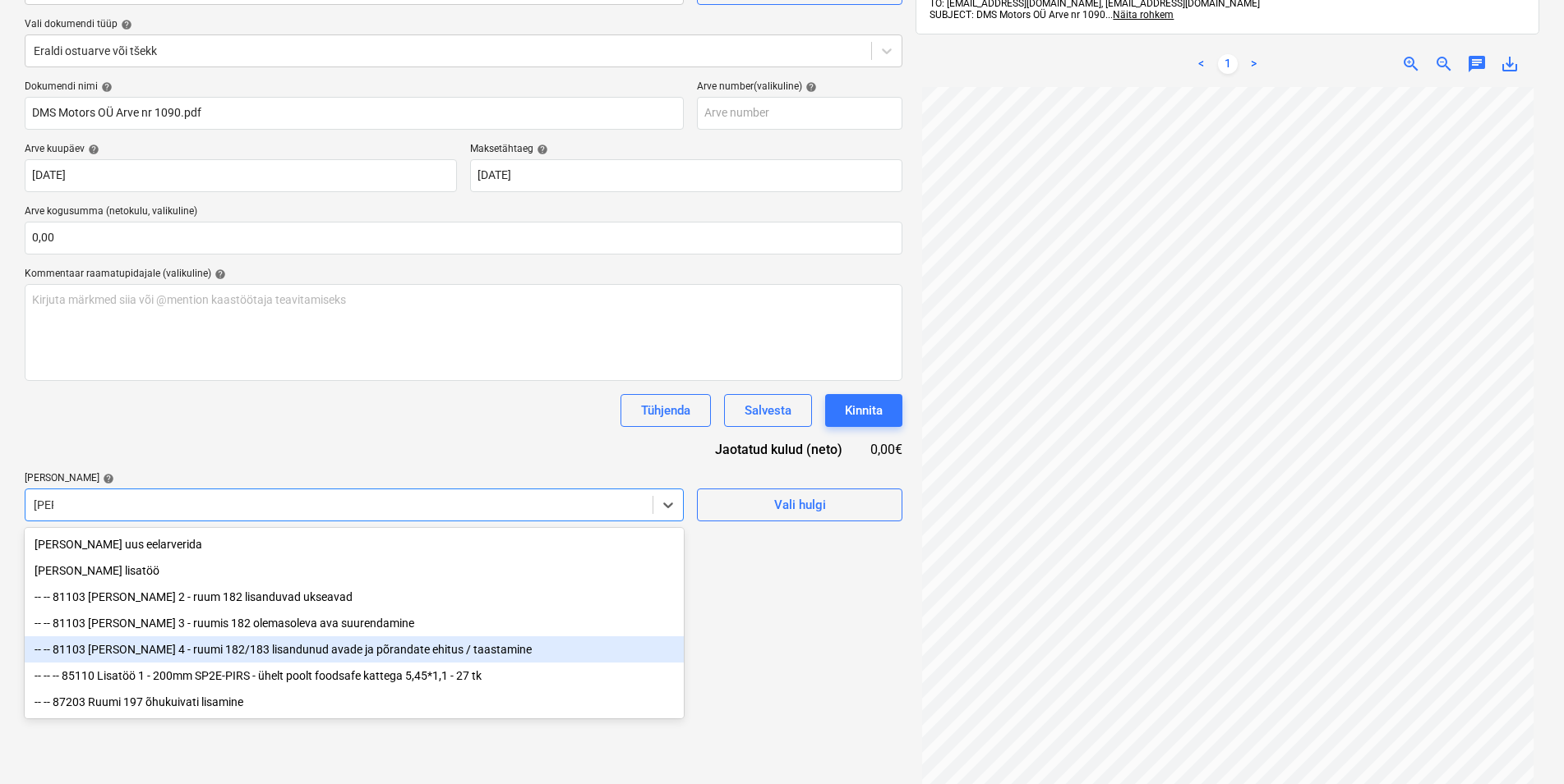
click at [343, 650] on div "-- -- 81103 [PERSON_NAME] 4 - ruumi 182/183 lisandunud avade ja põrandate ehitu…" at bounding box center [354, 650] width 659 height 26
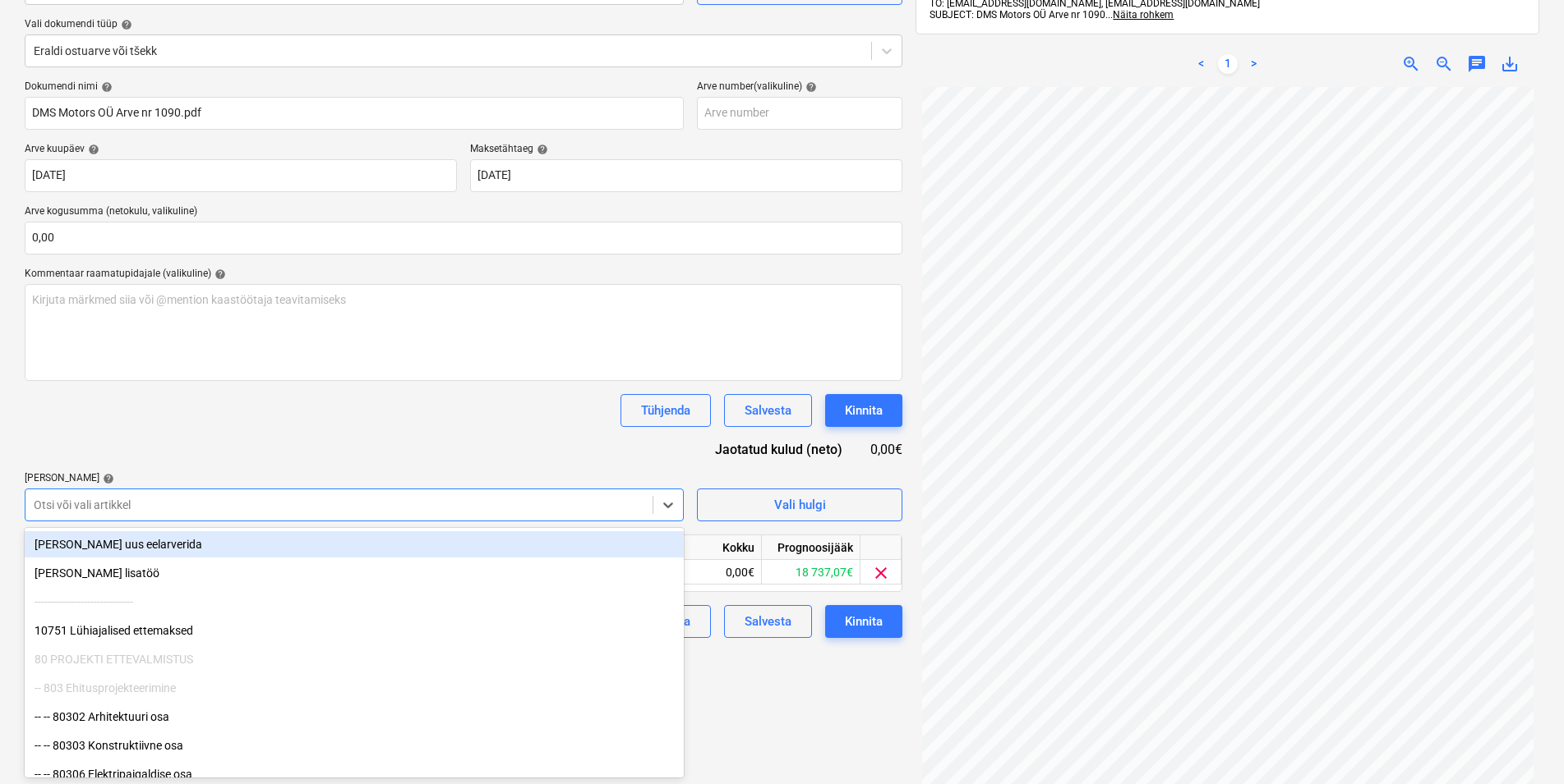
click at [305, 399] on div "Tühjenda Salvesta Kinnita" at bounding box center [463, 411] width 878 height 33
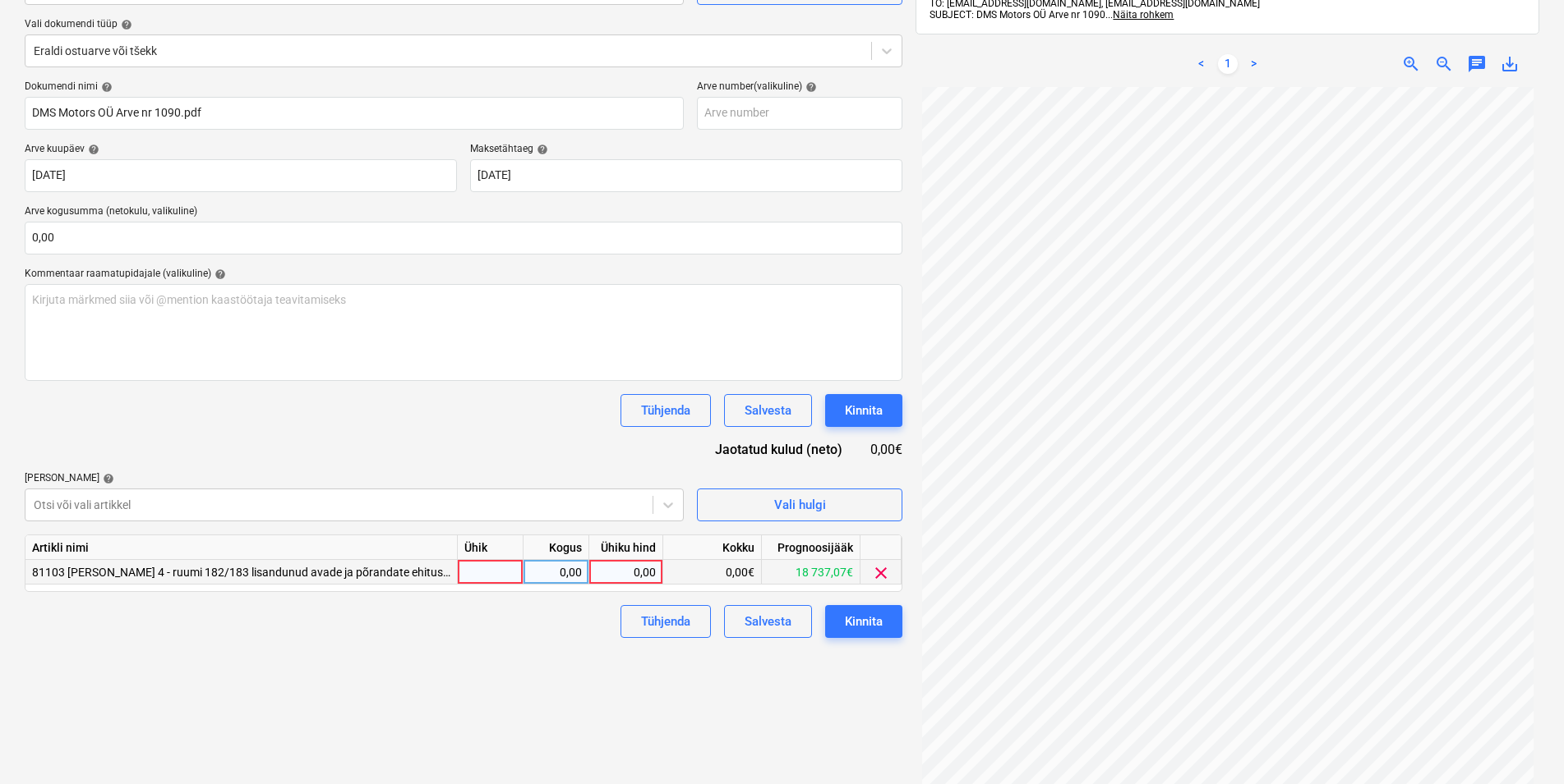
click at [468, 576] on div at bounding box center [490, 572] width 65 height 25
type input "kmpl"
click at [537, 572] on div "0,00" at bounding box center [555, 572] width 52 height 25
type input "1"
click at [639, 574] on div "0,00" at bounding box center [626, 572] width 60 height 25
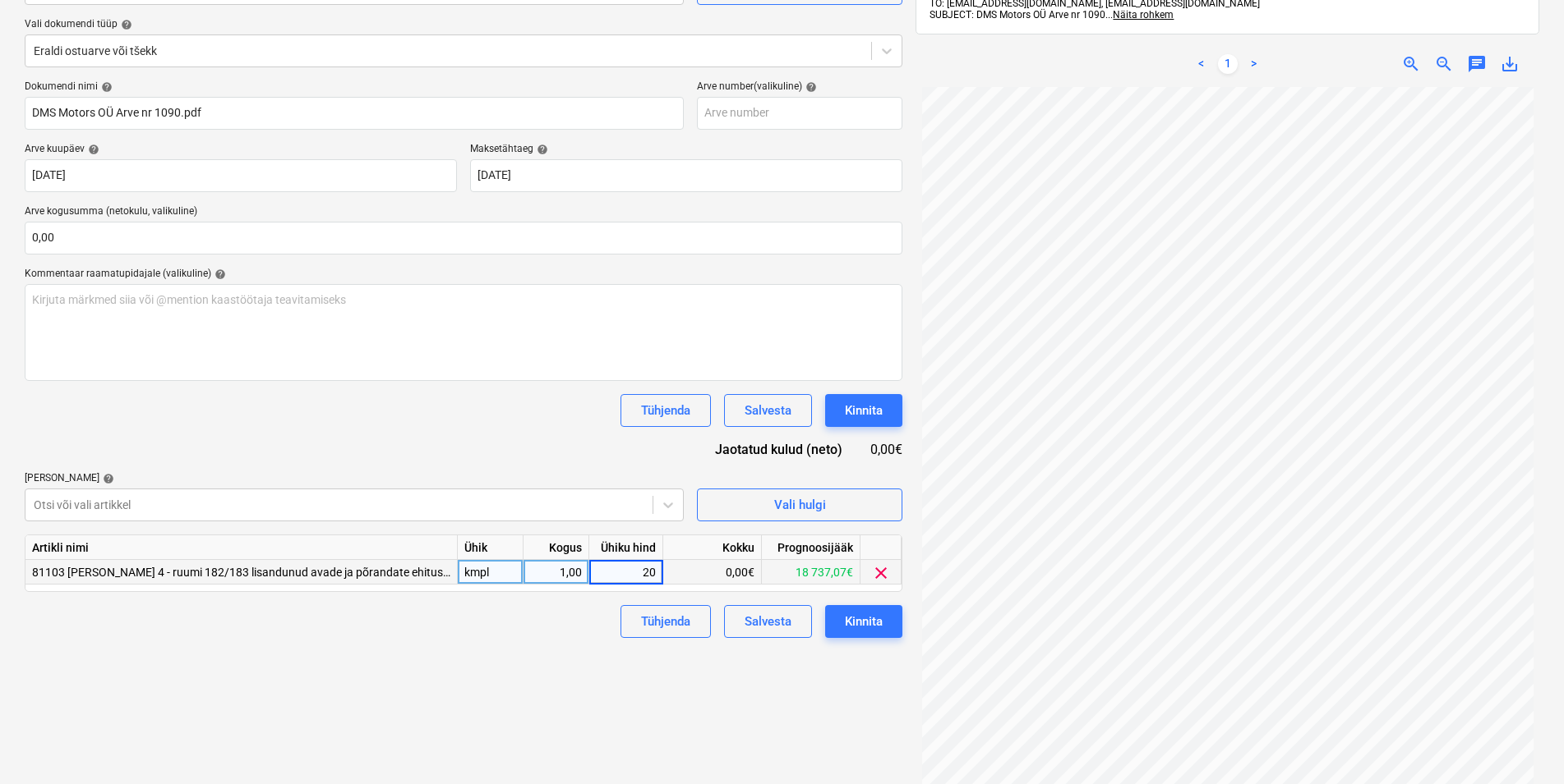
type input "200"
click at [533, 649] on div "Failide konteerimine Vali ettevõte DSM Motors OÜ (14222230) [PERSON_NAME] uus e…" at bounding box center [463, 367] width 890 height 929
click at [863, 614] on div "Kinnita" at bounding box center [864, 622] width 38 height 22
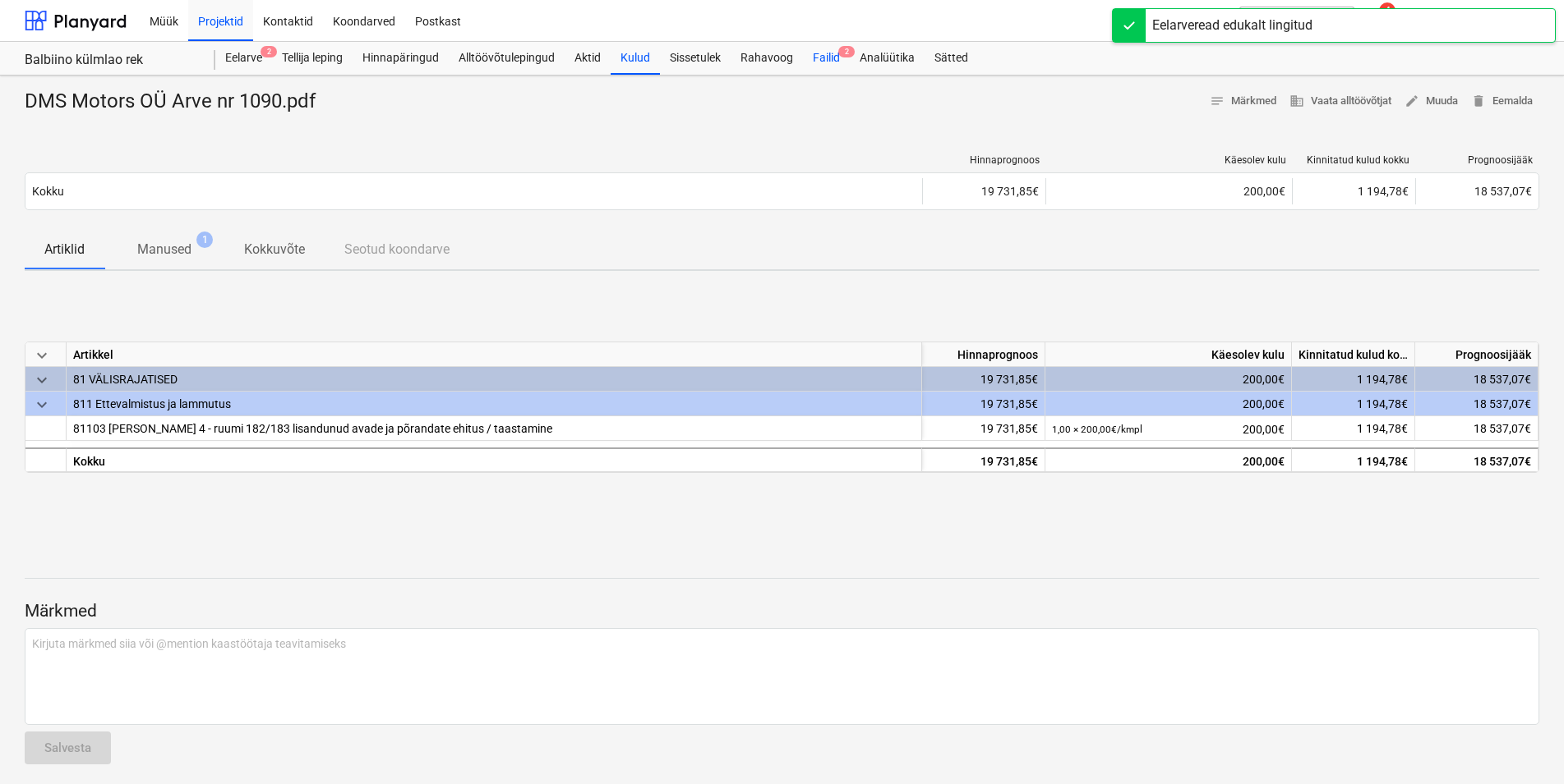
click at [831, 55] on div "Failid 2" at bounding box center [826, 59] width 47 height 33
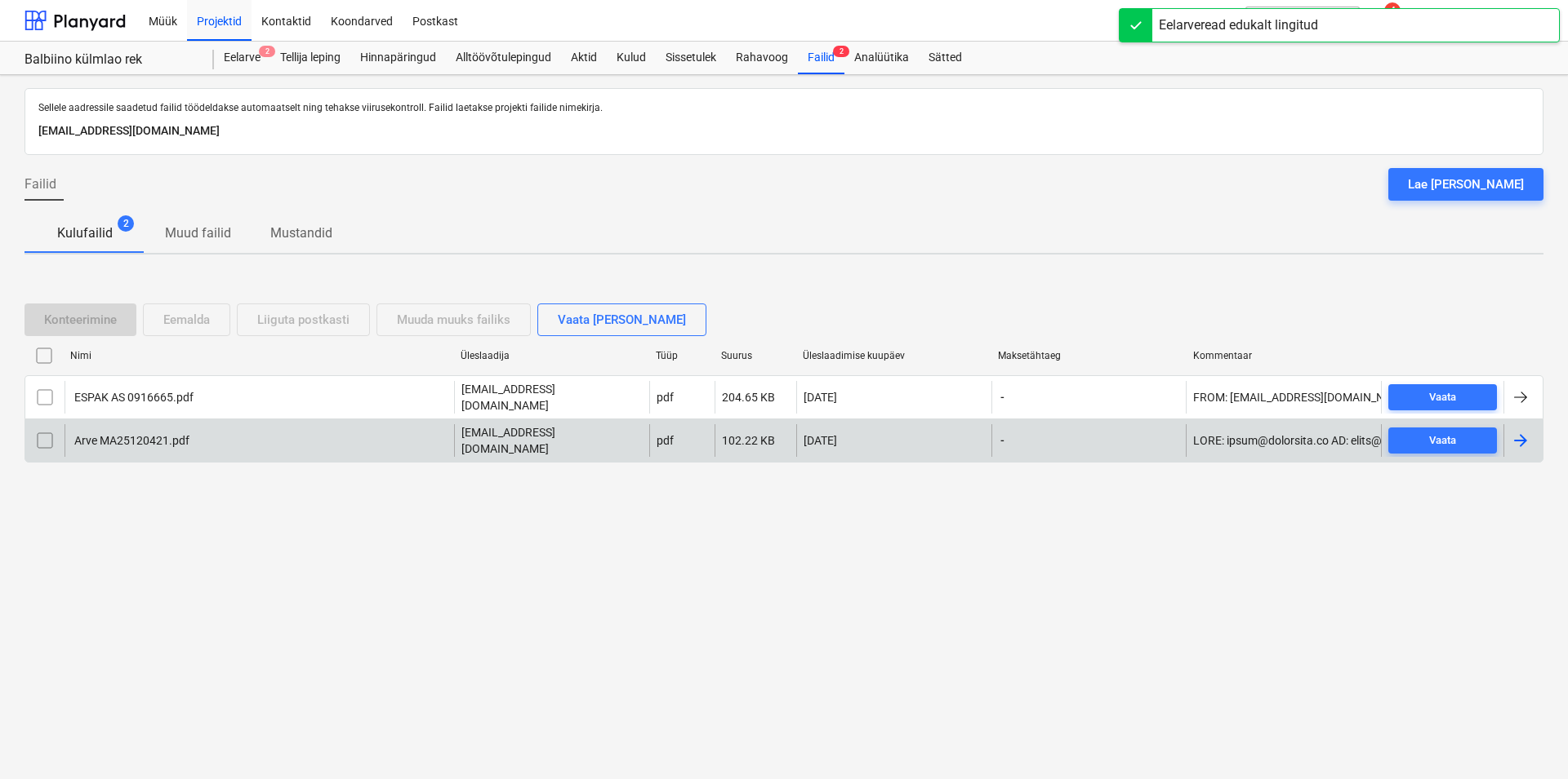
click at [112, 434] on div "Arve MA25120421.pdf" at bounding box center [130, 440] width 118 height 13
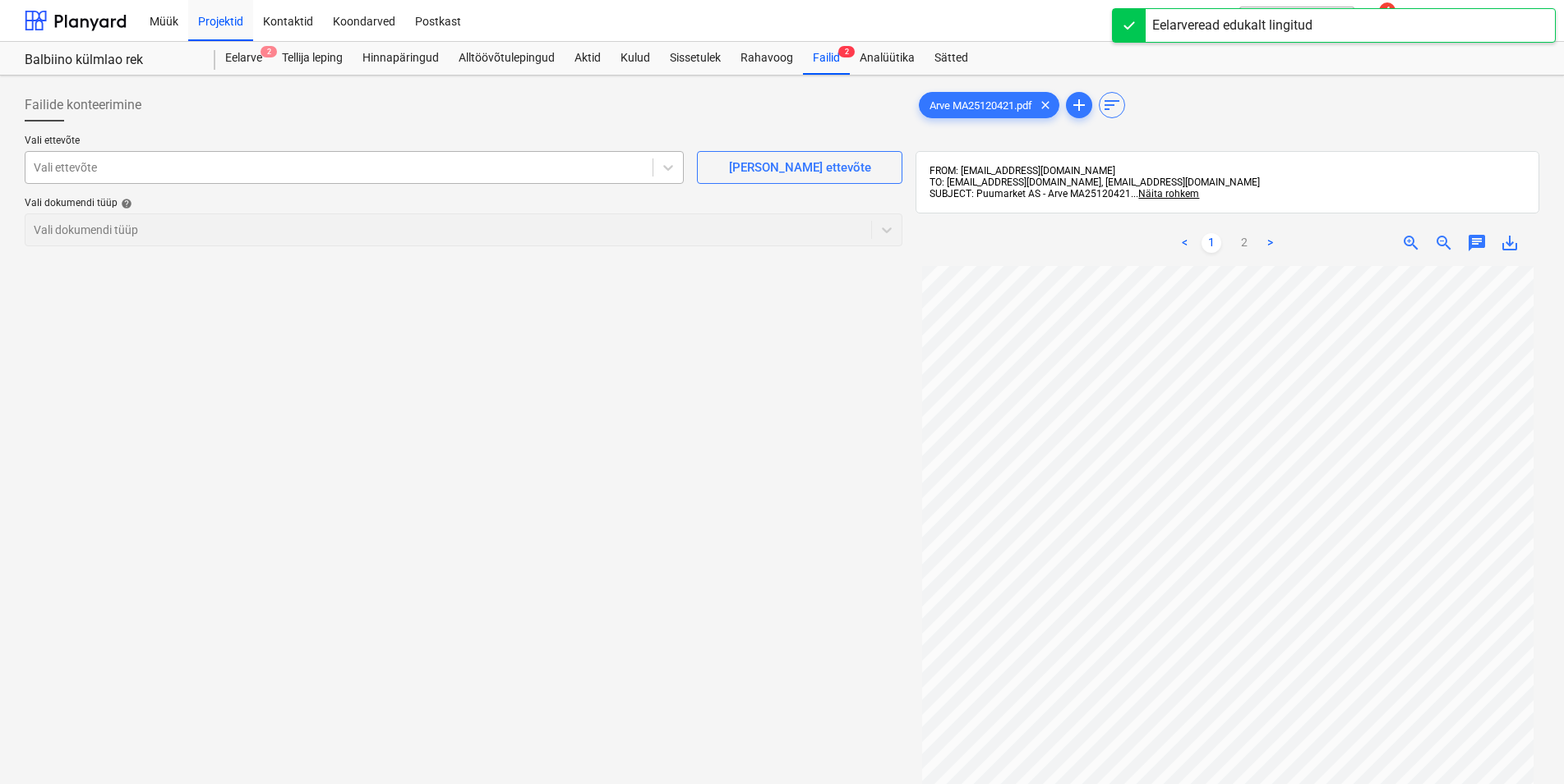
click at [300, 172] on div at bounding box center [339, 168] width 611 height 17
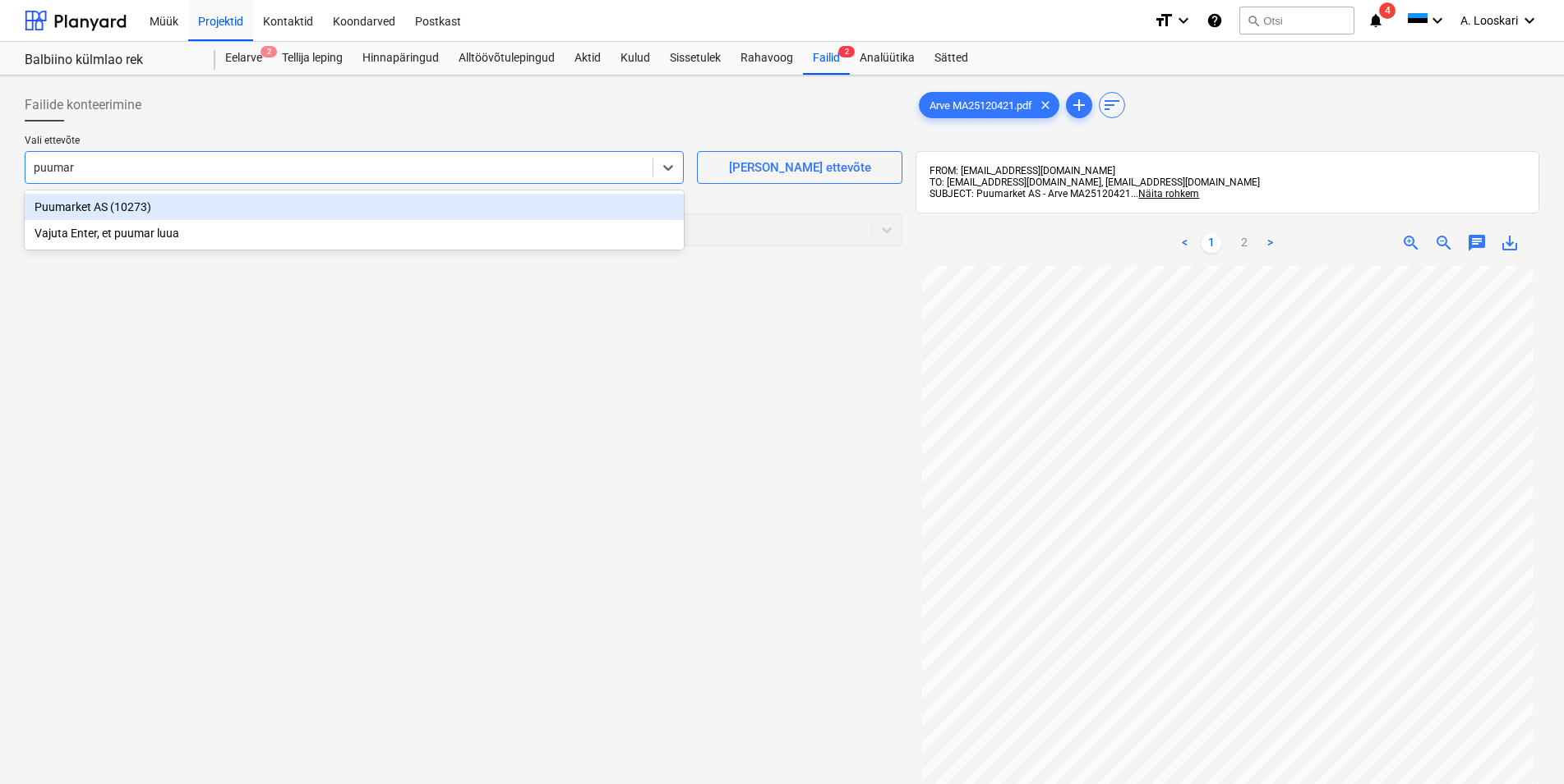
type input "puumark"
click at [287, 201] on div "Puumarket AS (10273)" at bounding box center [354, 207] width 659 height 26
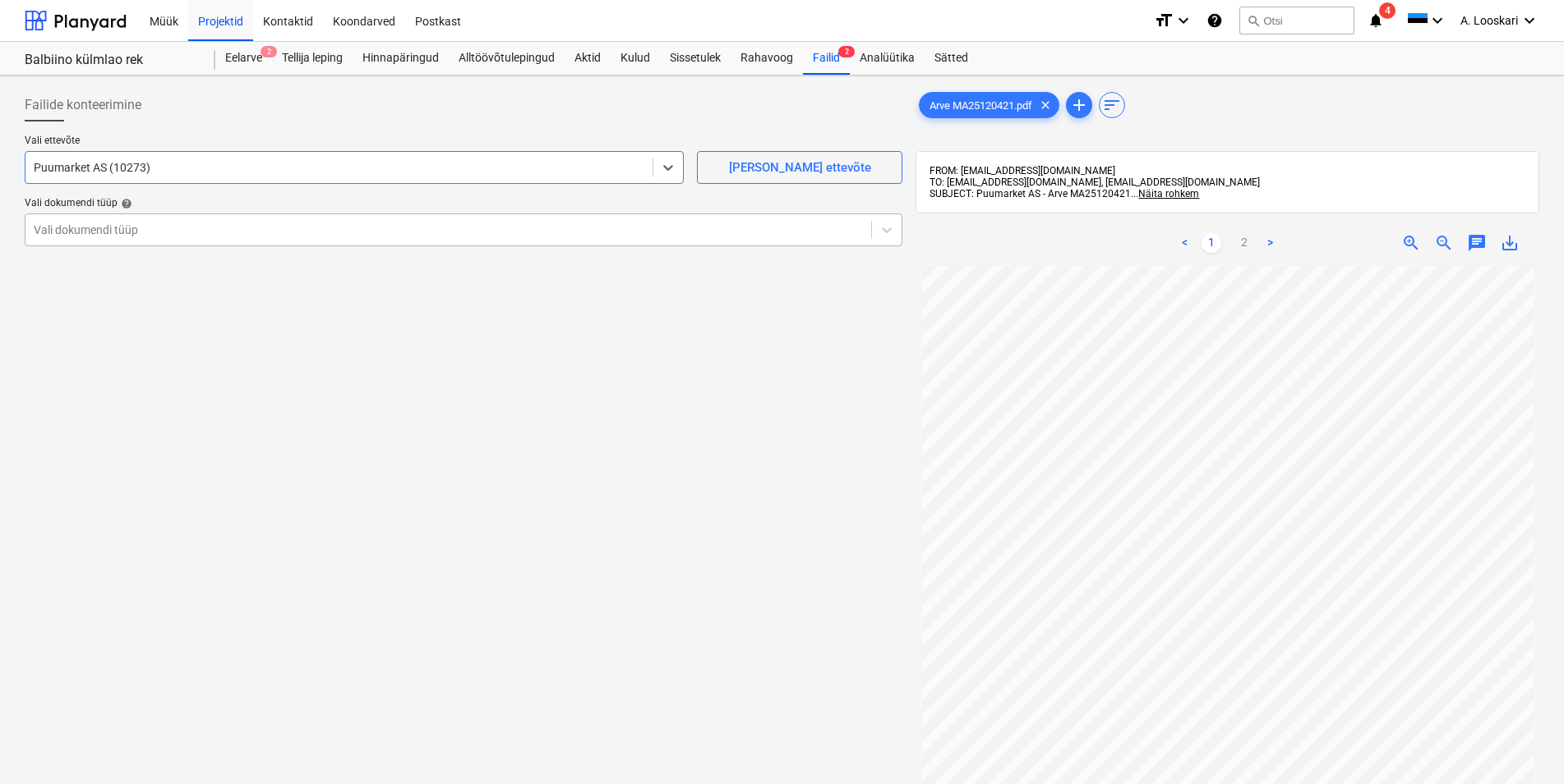
click at [246, 227] on div "Vali dokumendi tüüp" at bounding box center [449, 230] width 846 height 23
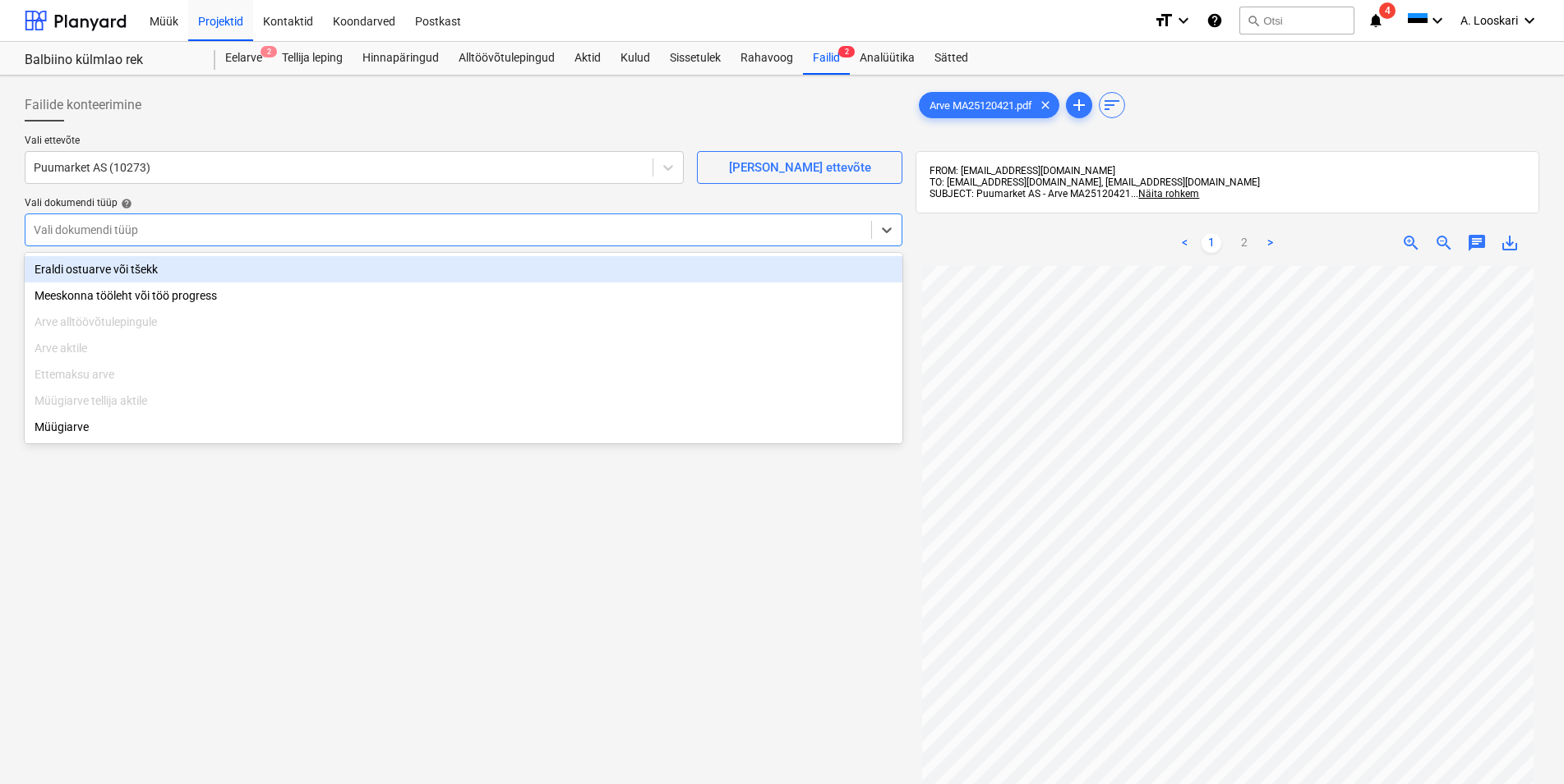
click at [238, 270] on div "Eraldi ostuarve või tšekk" at bounding box center [463, 270] width 878 height 26
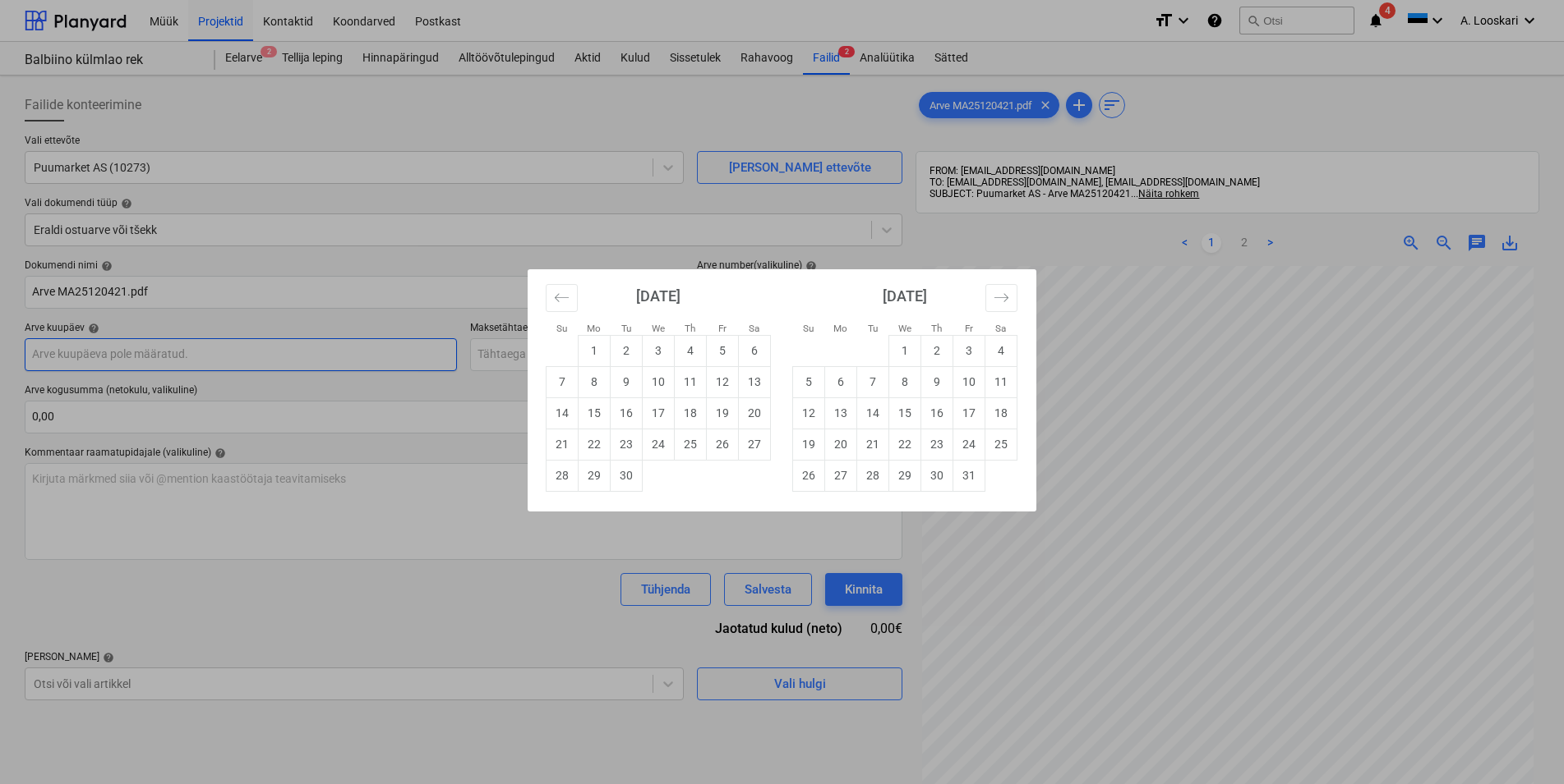
click at [207, 356] on input "text" at bounding box center [241, 355] width 432 height 33
click at [716, 441] on td "26" at bounding box center [722, 444] width 32 height 31
type input "[DATE]"
click at [668, 347] on input "text" at bounding box center [686, 355] width 432 height 33
click at [813, 474] on td "26" at bounding box center [808, 476] width 32 height 31
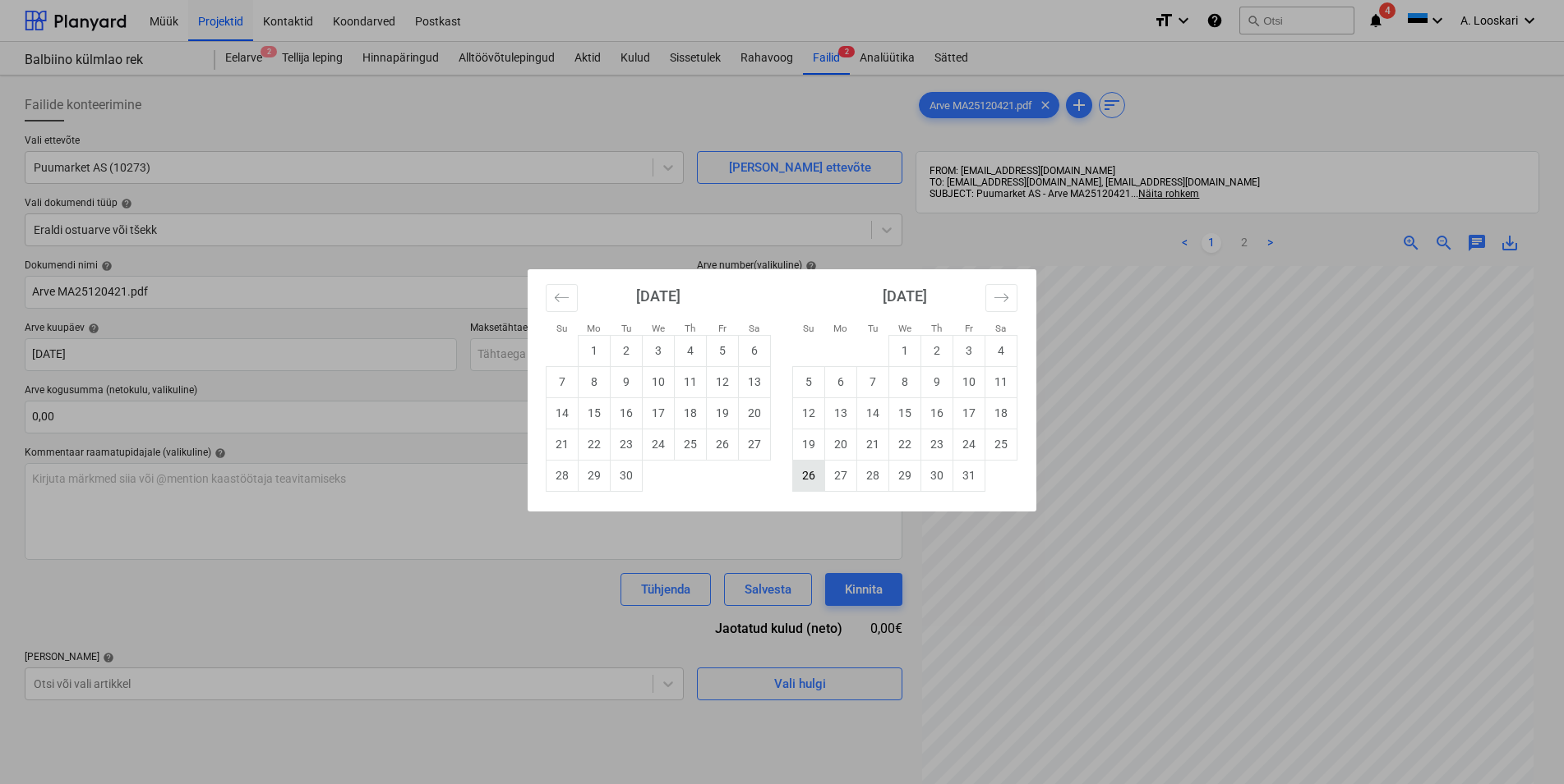
type input "[DATE]"
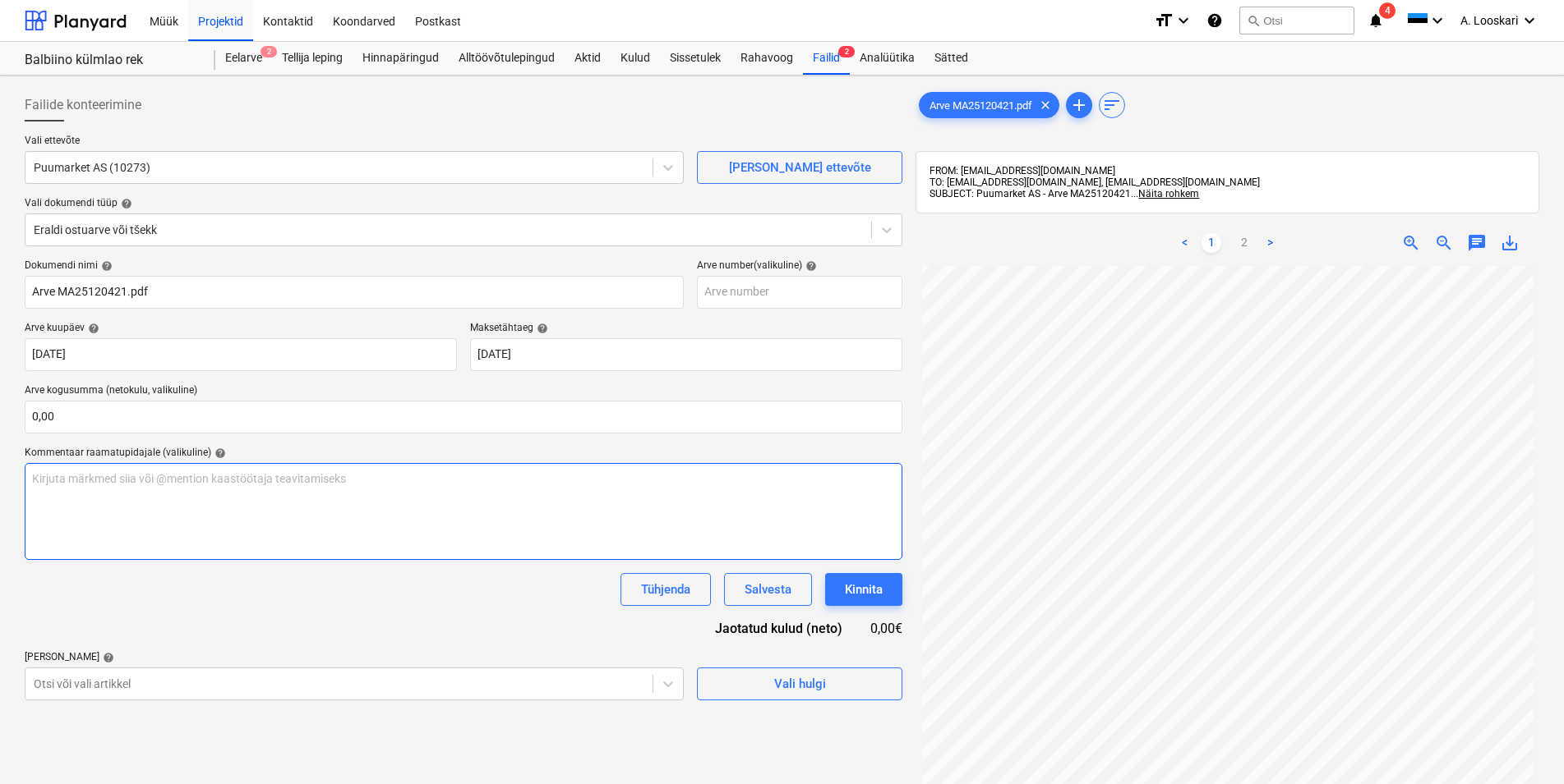
scroll to position [143, 0]
click at [127, 685] on body "Müük Projektid Kontaktid Koondarved Postkast format_size keyboard_arrow_down he…" at bounding box center [782, 392] width 1564 height 784
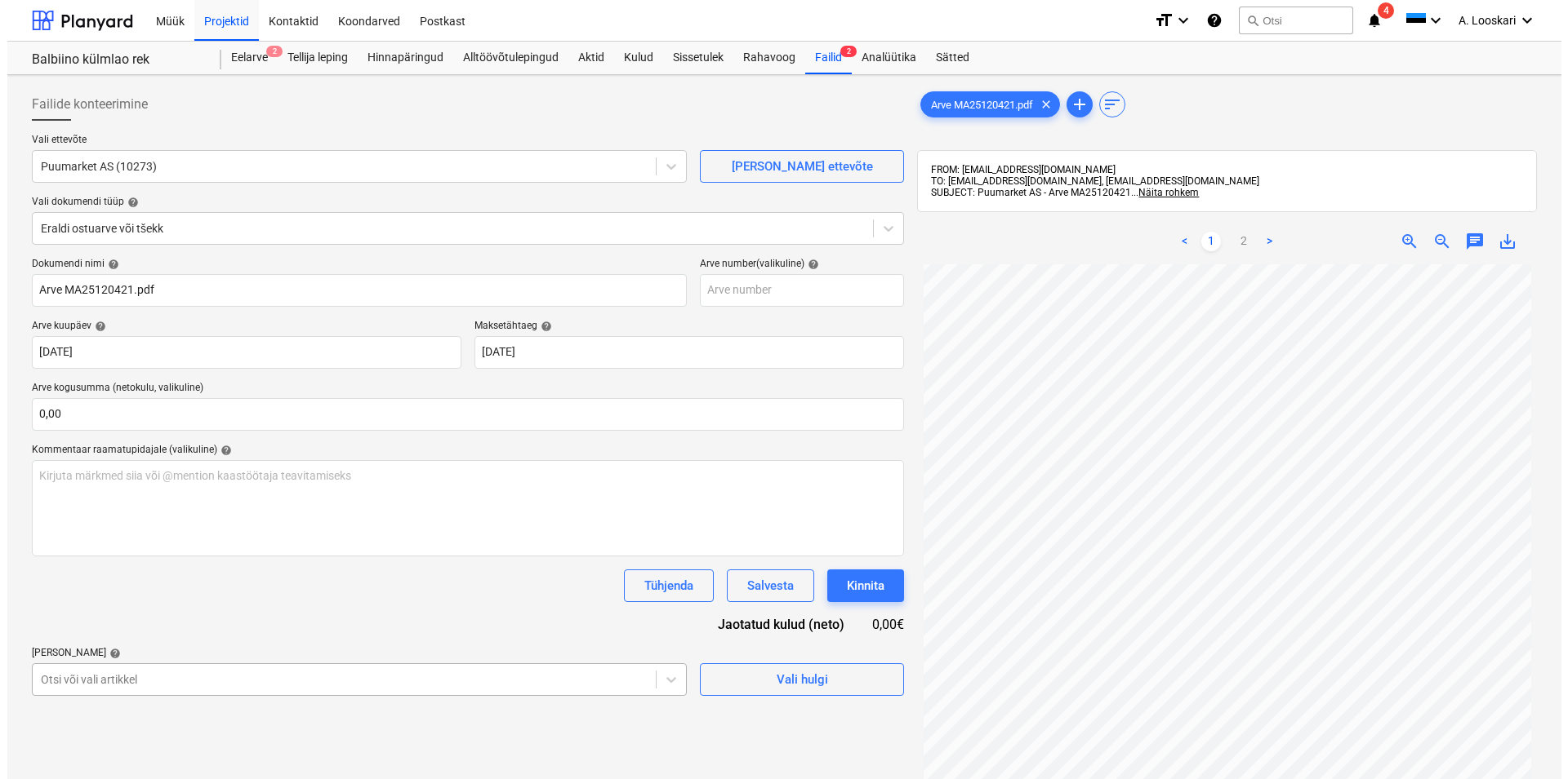
scroll to position [177, 0]
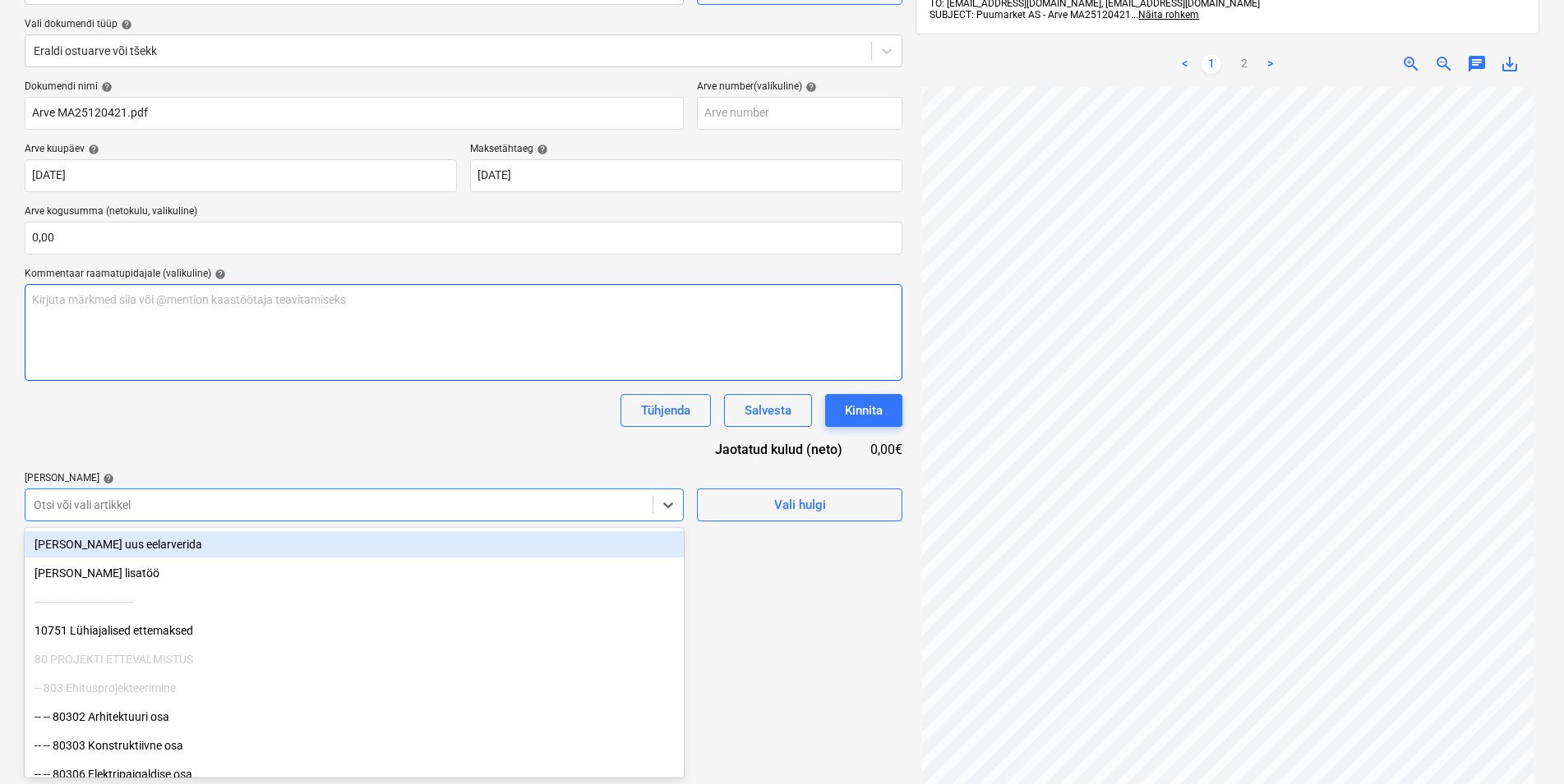
click at [107, 304] on p "Kirjuta märkmed siia või @mention kaastöötaja teavitamiseks ﻿" at bounding box center [463, 300] width 863 height 17
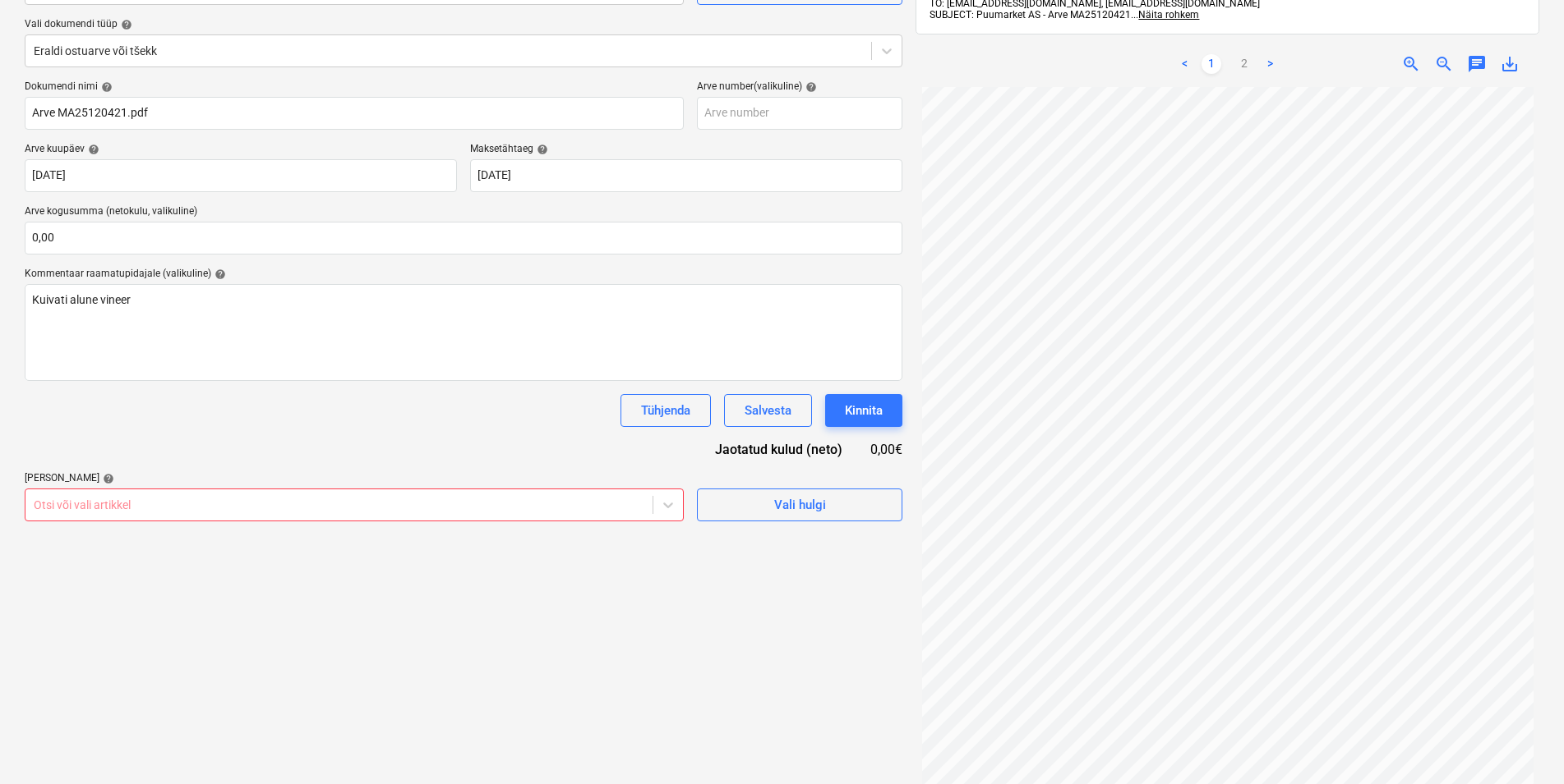
click at [118, 507] on div at bounding box center [339, 505] width 611 height 17
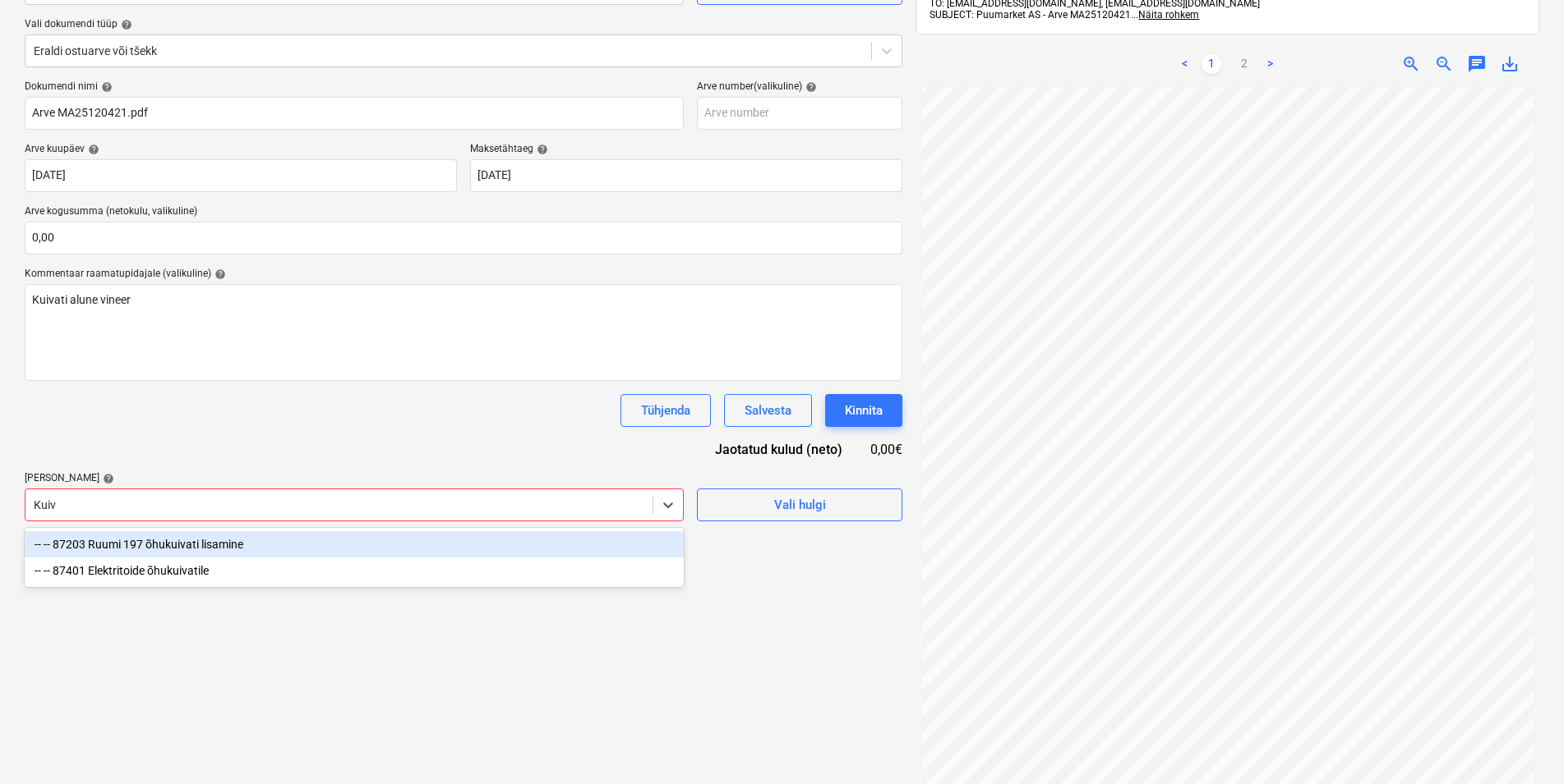
type input "Kuiva"
click at [234, 539] on div "-- -- 87203 Ruumi 197 õhukuivati lisamine" at bounding box center [354, 544] width 659 height 26
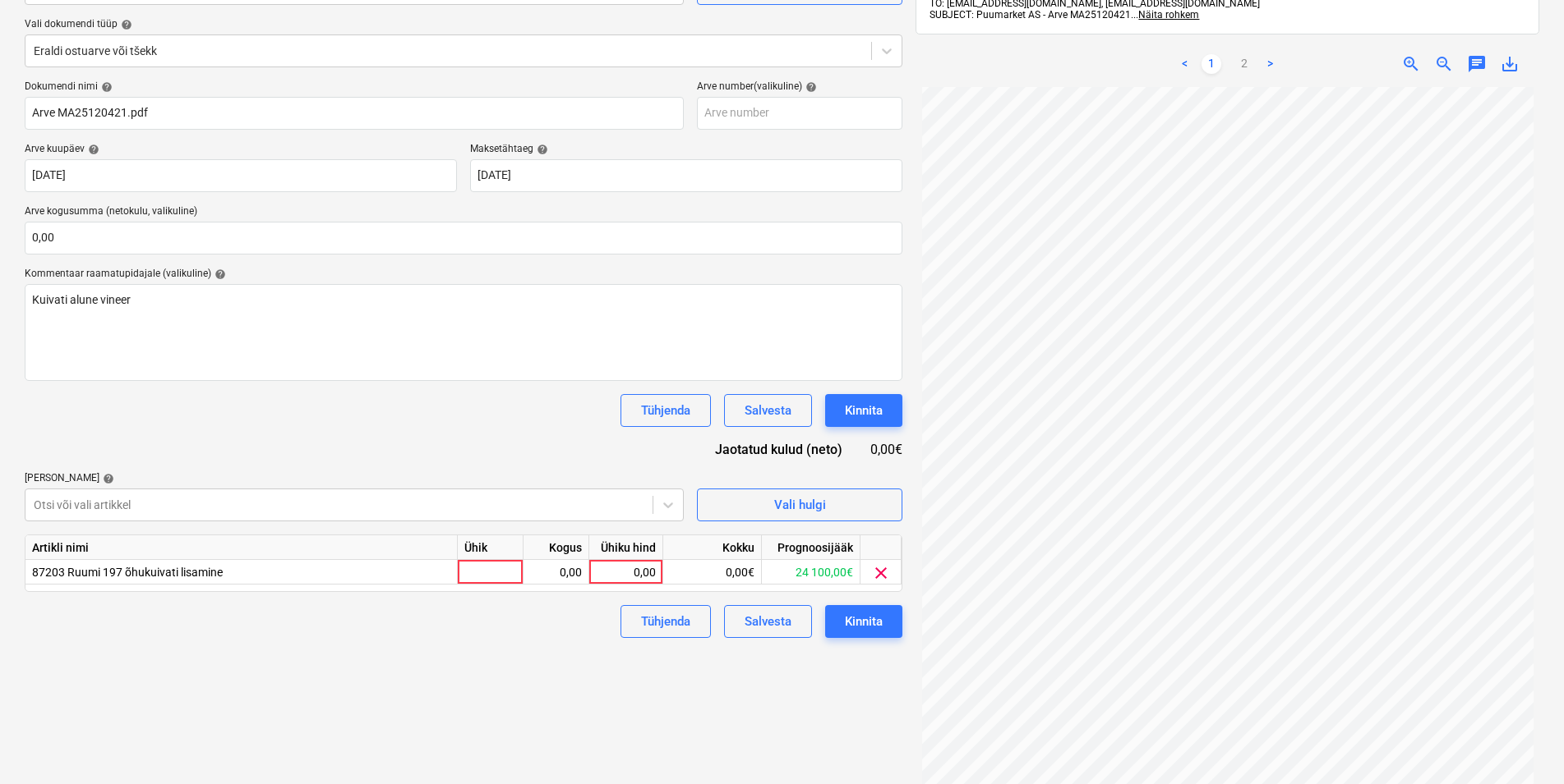
click at [246, 416] on div "Tühjenda Salvesta Kinnita" at bounding box center [463, 411] width 878 height 33
click at [479, 568] on div at bounding box center [490, 572] width 65 height 25
type input "kmpl"
click at [575, 566] on div "0,00" at bounding box center [555, 572] width 52 height 25
type input "1"
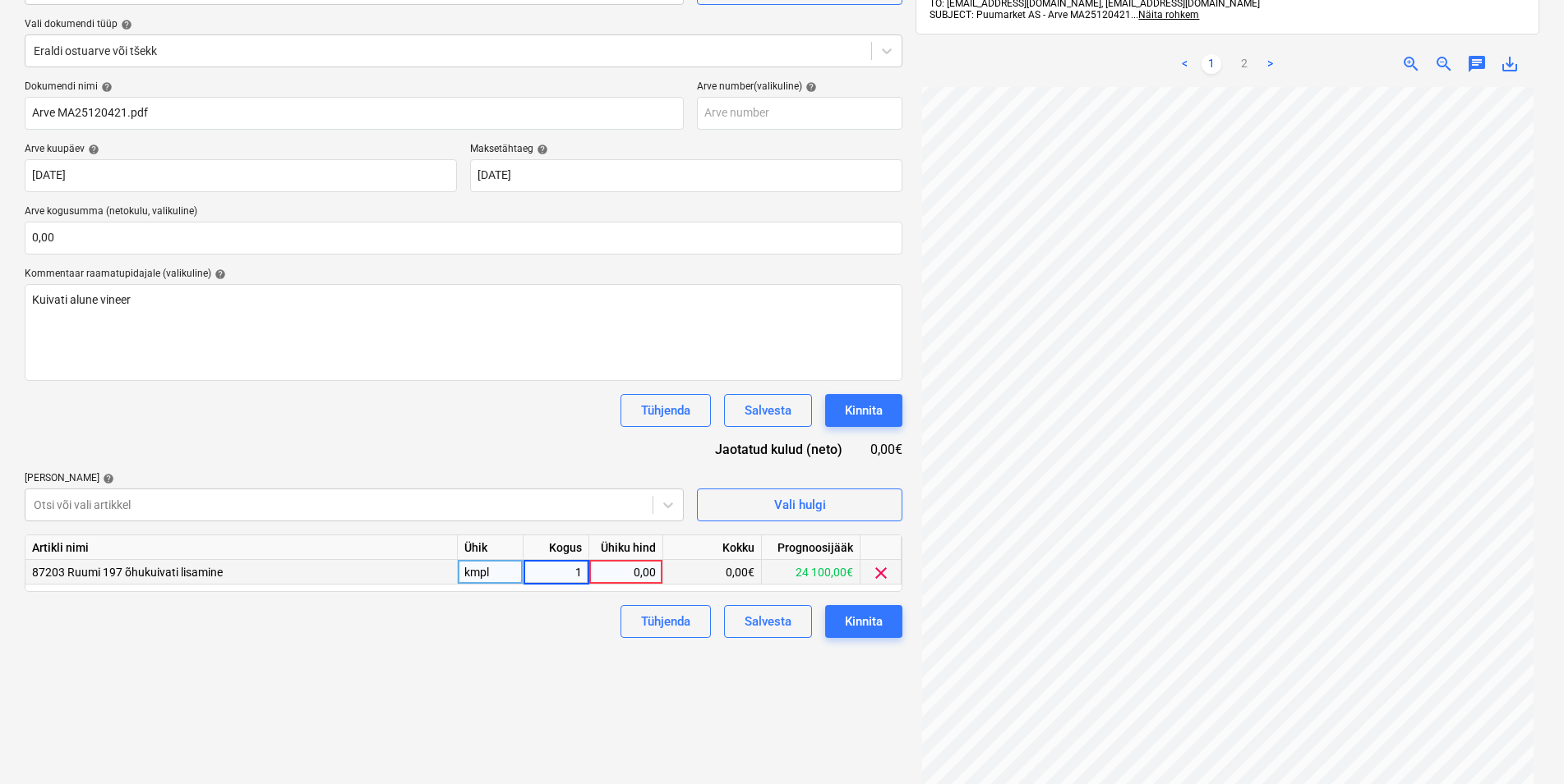
click at [623, 572] on div "0,00" at bounding box center [626, 572] width 60 height 25
type input "58,15"
click at [559, 675] on div "Failide konteerimine Vali ettevõte Puumarket AS (10273) [PERSON_NAME] uus ettev…" at bounding box center [463, 367] width 890 height 929
click at [856, 623] on div "Kinnita" at bounding box center [864, 622] width 38 height 22
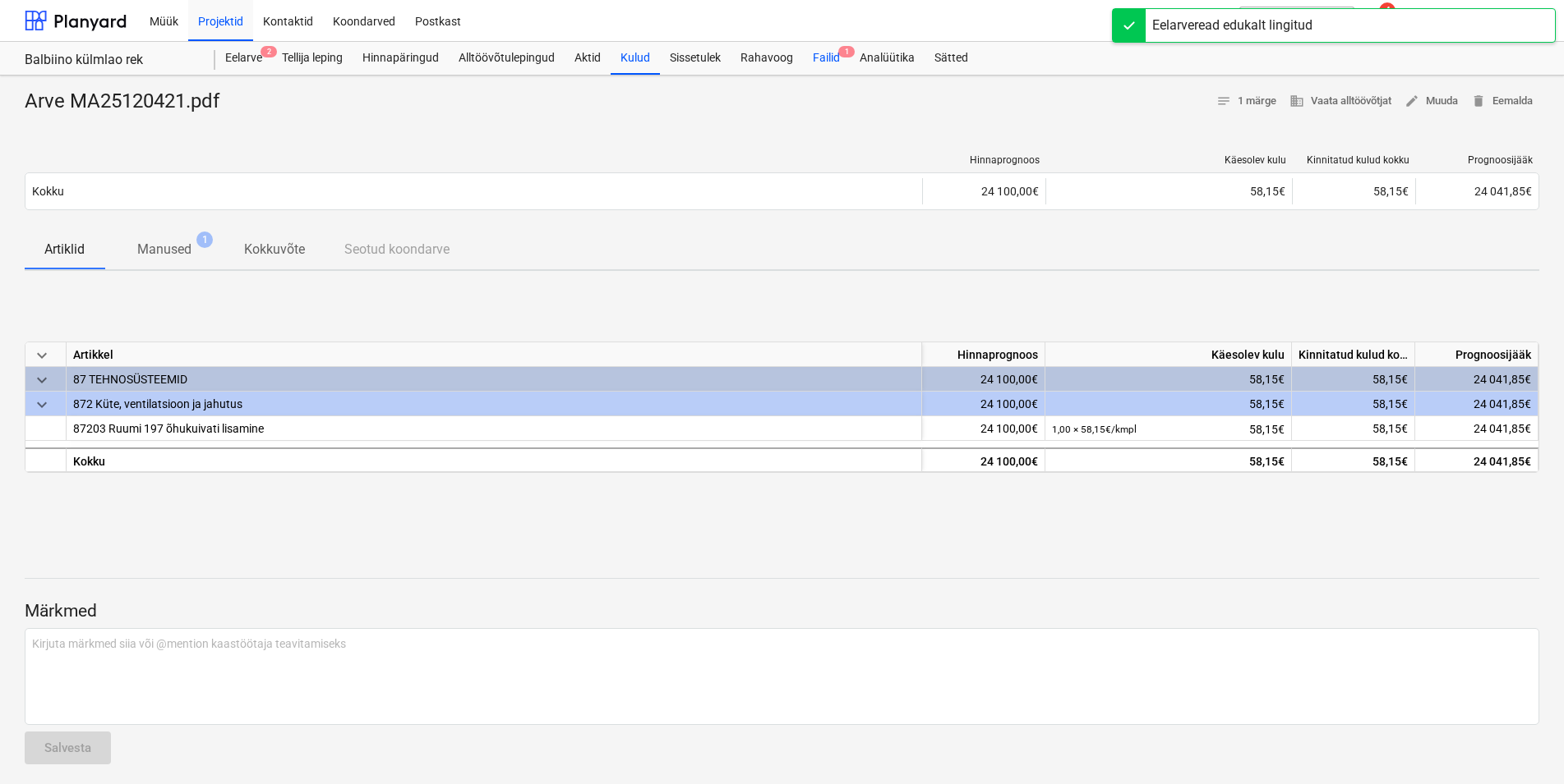
click at [826, 53] on div "Failid 1" at bounding box center [826, 59] width 47 height 33
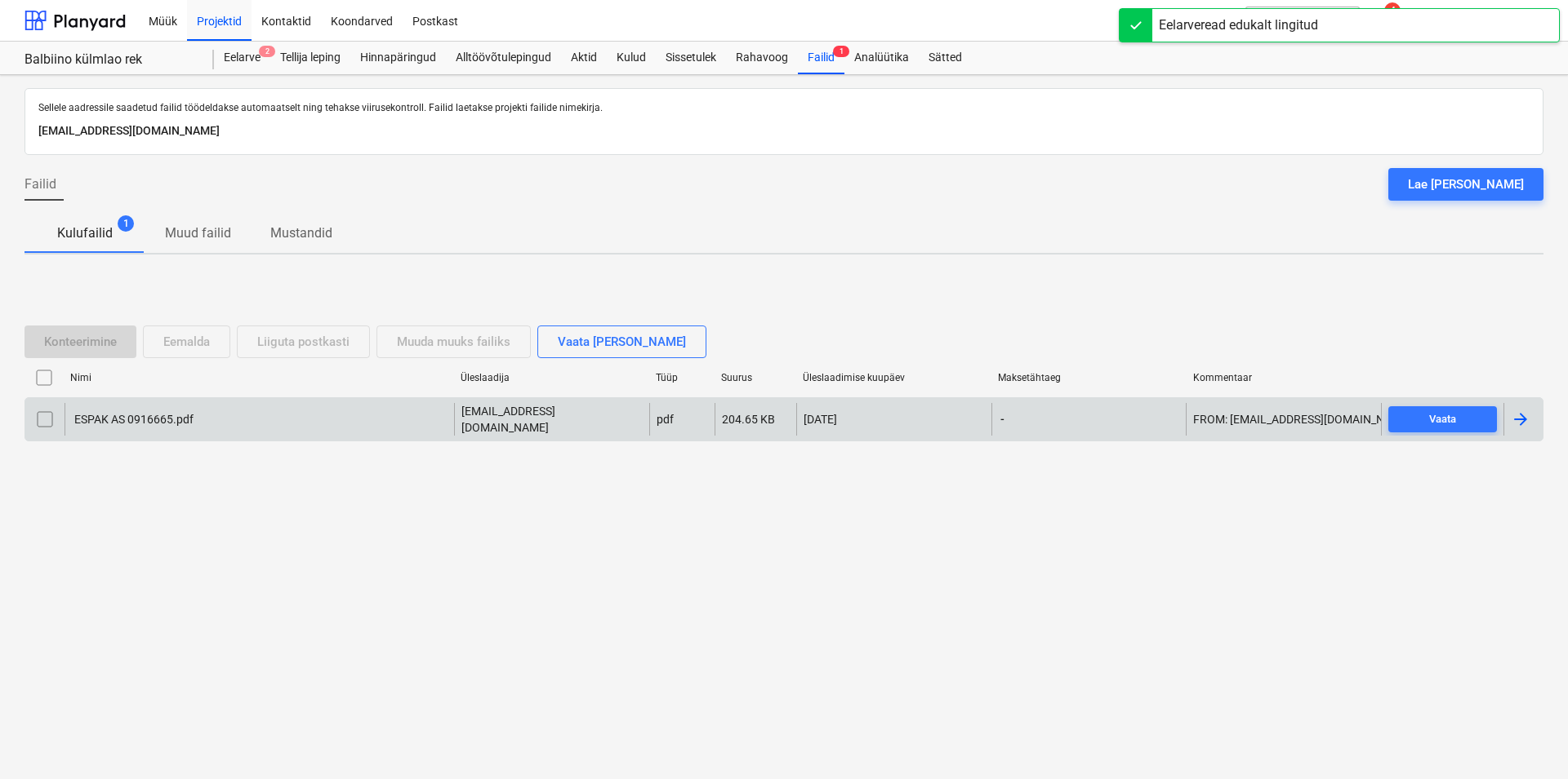
click at [123, 415] on div "ESPAK AS 0916665.pdf" at bounding box center [132, 419] width 122 height 13
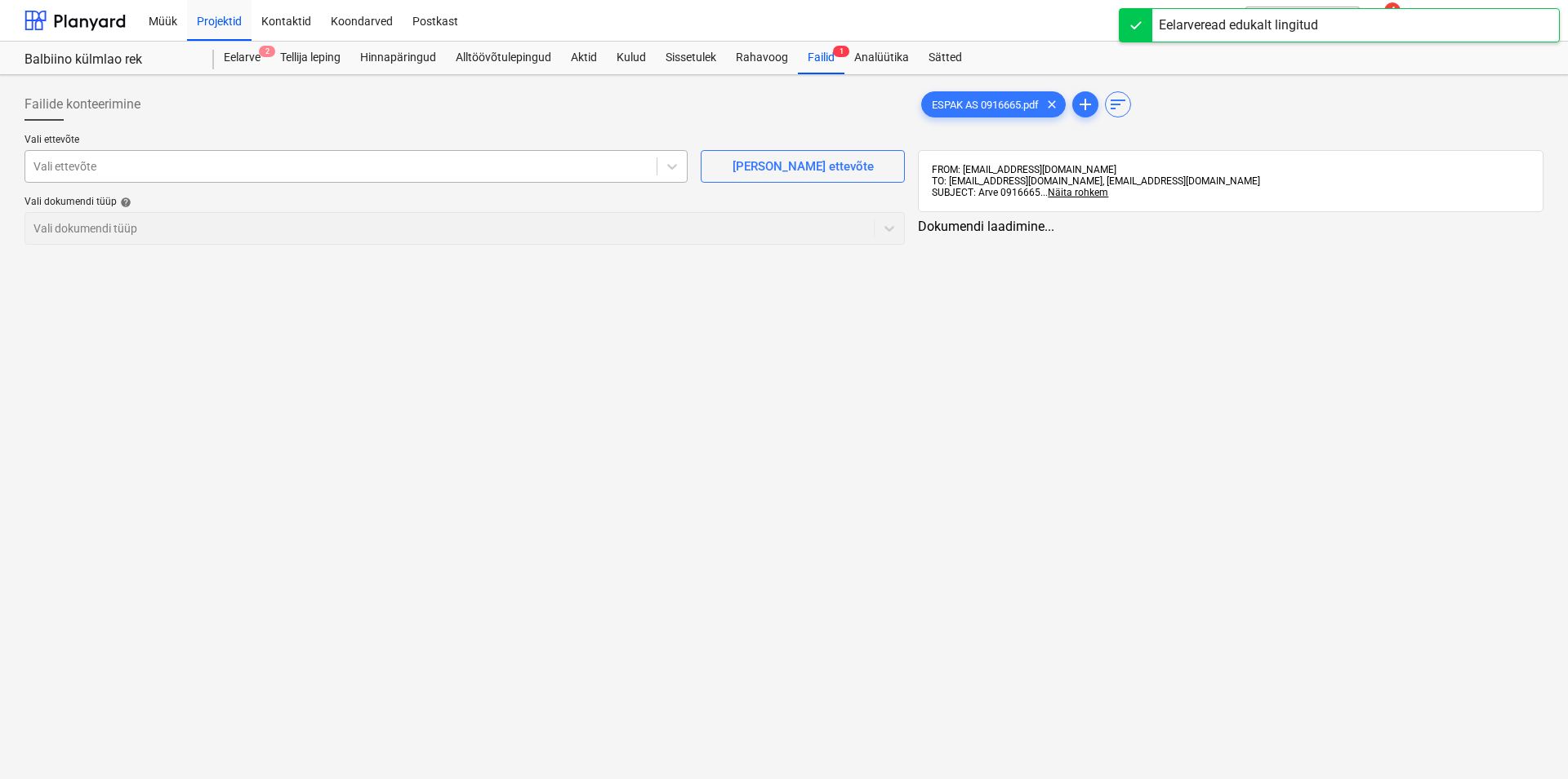
click at [110, 158] on div "Vali ettevõte" at bounding box center [341, 167] width 631 height 23
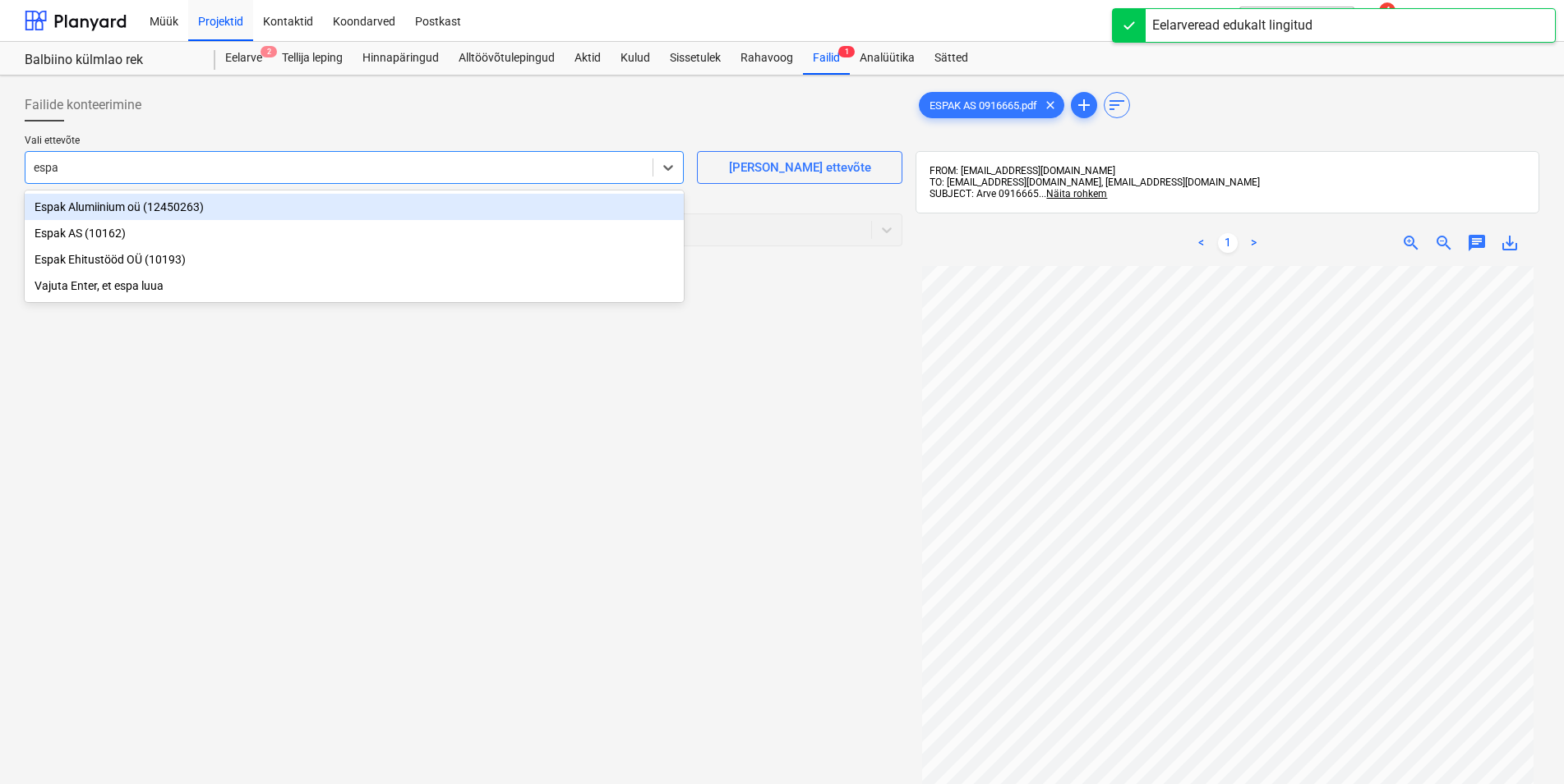
type input "espak"
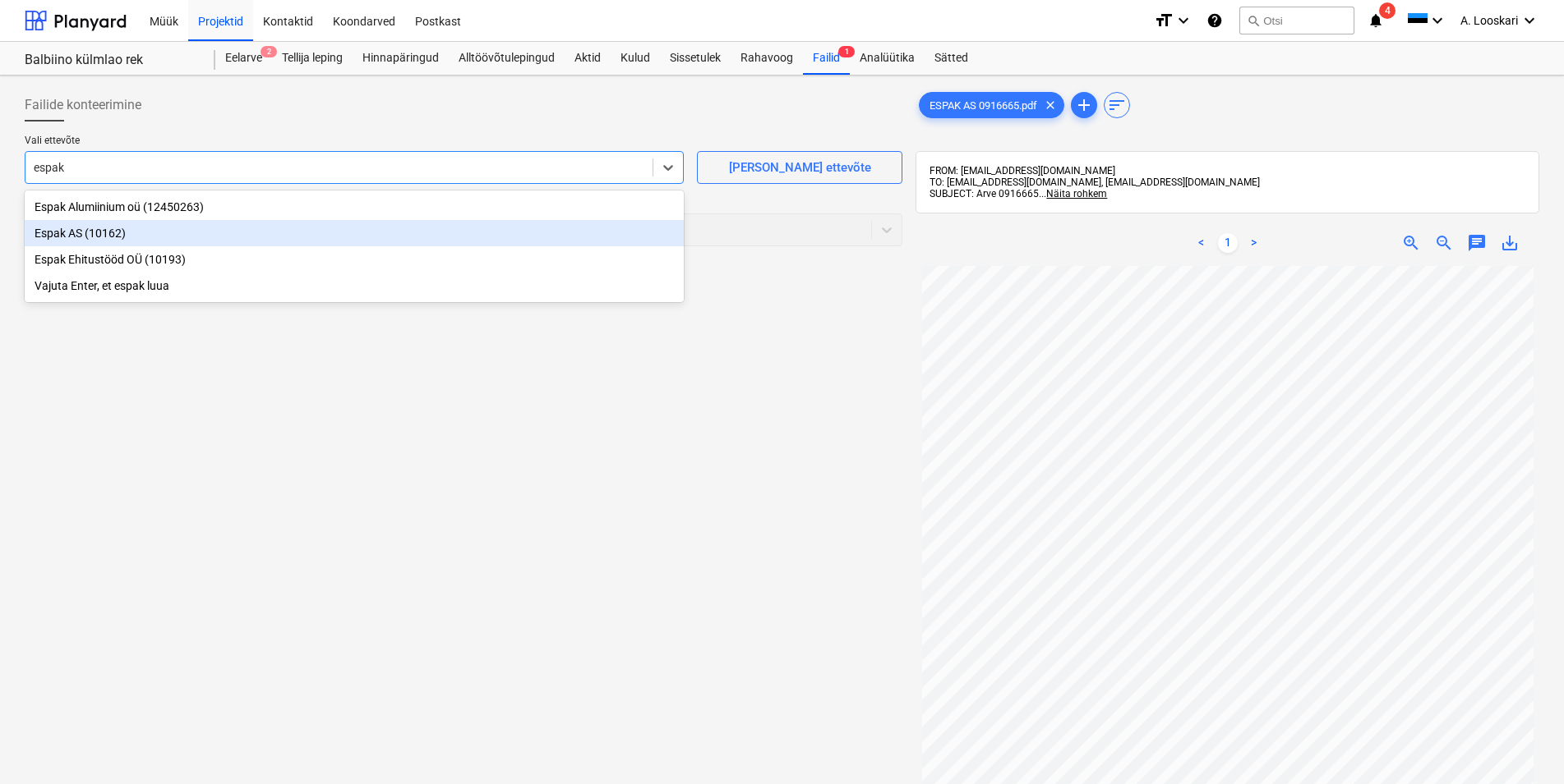
click at [133, 228] on div "Espak AS (10162)" at bounding box center [354, 233] width 659 height 26
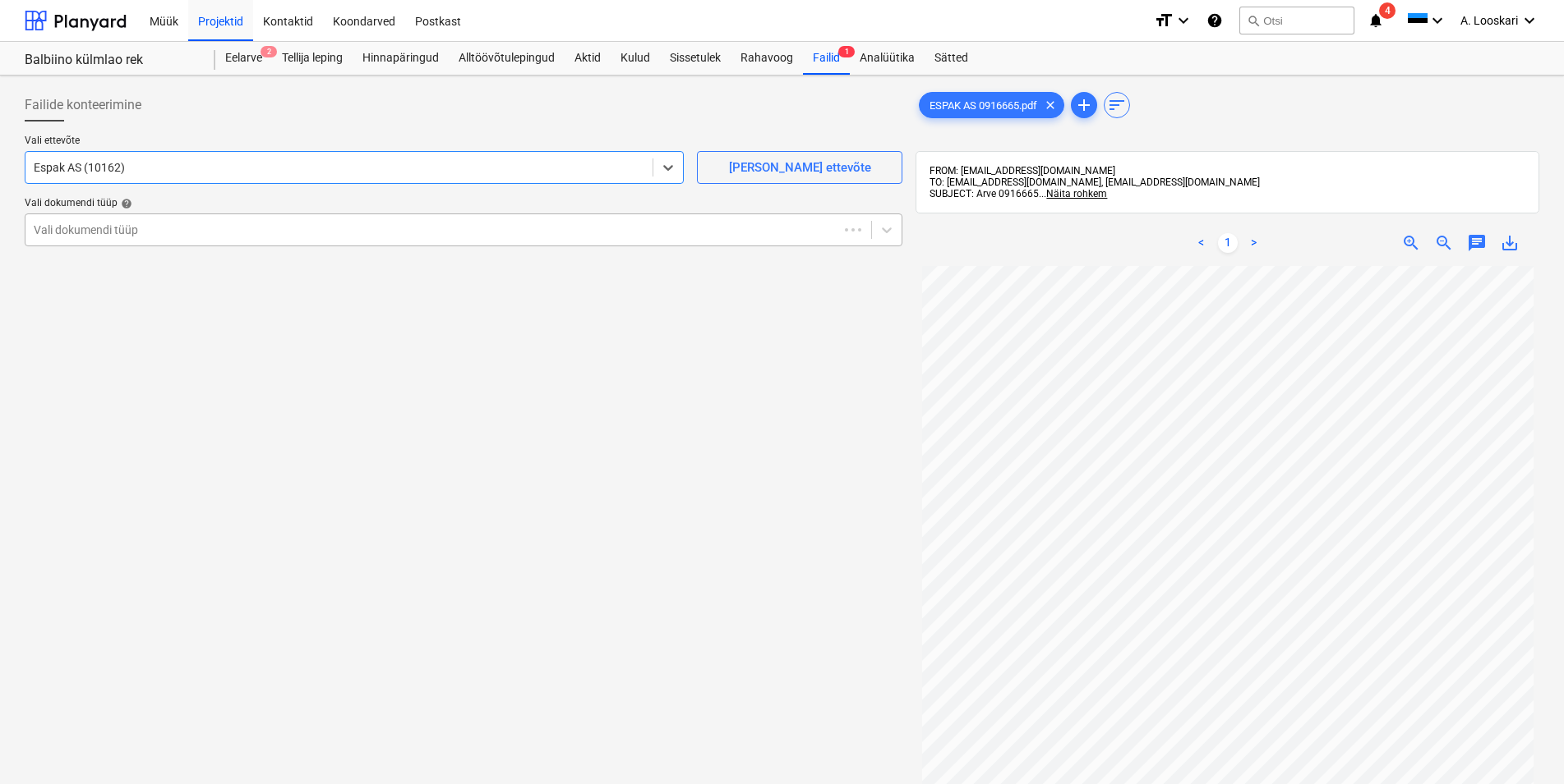
click at [156, 236] on div at bounding box center [432, 230] width 796 height 17
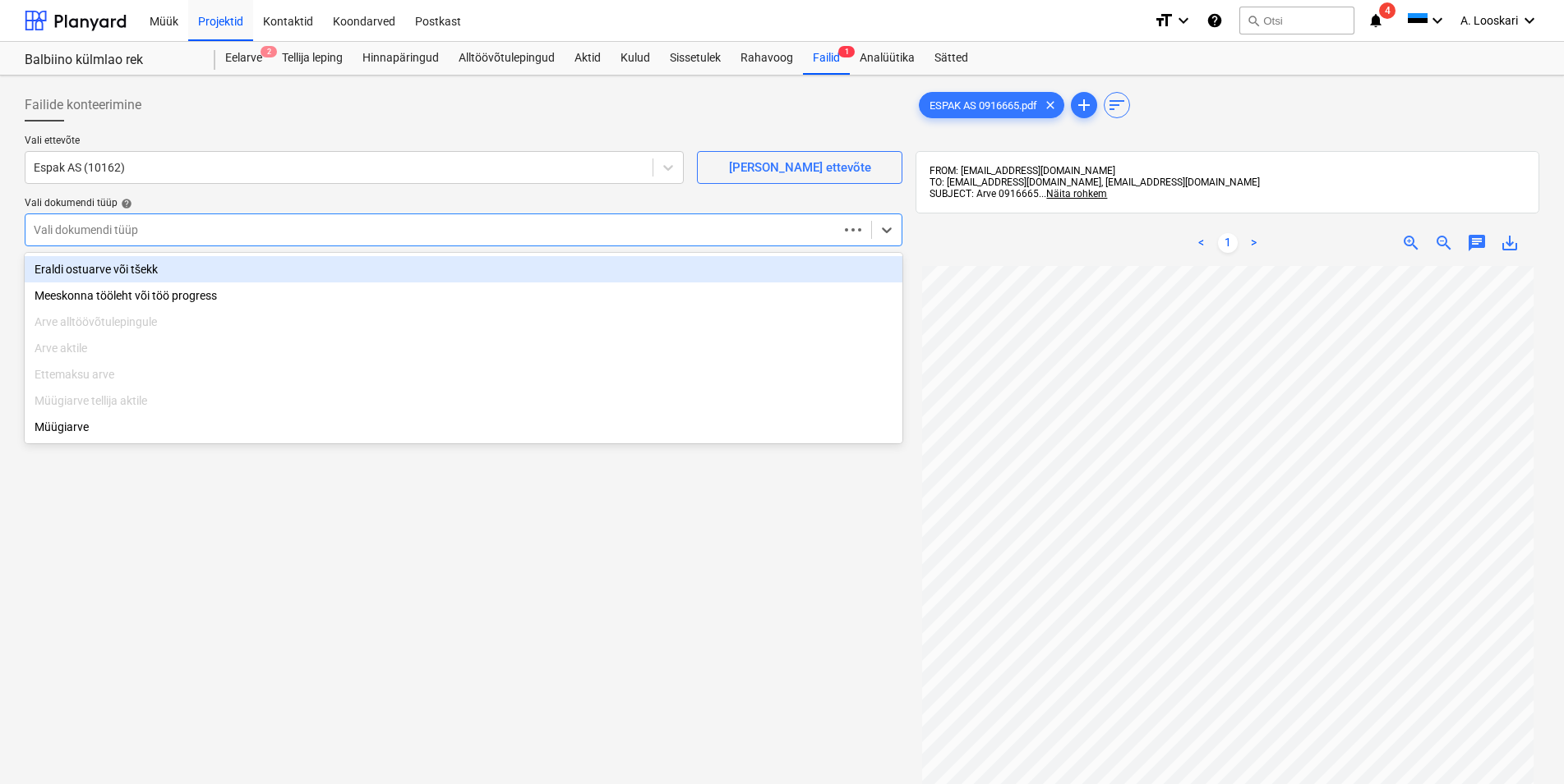
click at [168, 265] on div "Eraldi ostuarve või tšekk" at bounding box center [463, 270] width 878 height 26
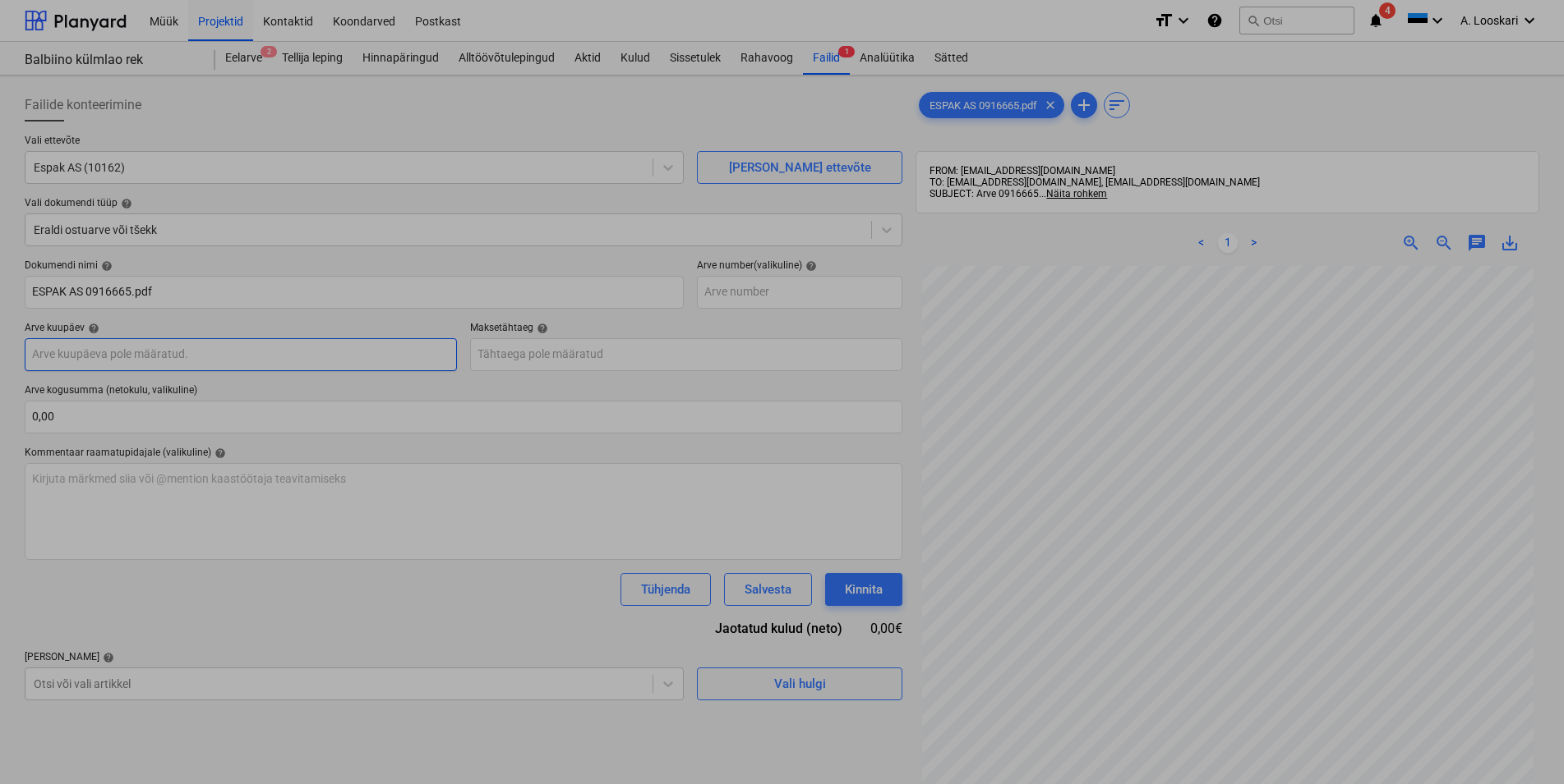
click at [144, 356] on input "text" at bounding box center [241, 355] width 432 height 33
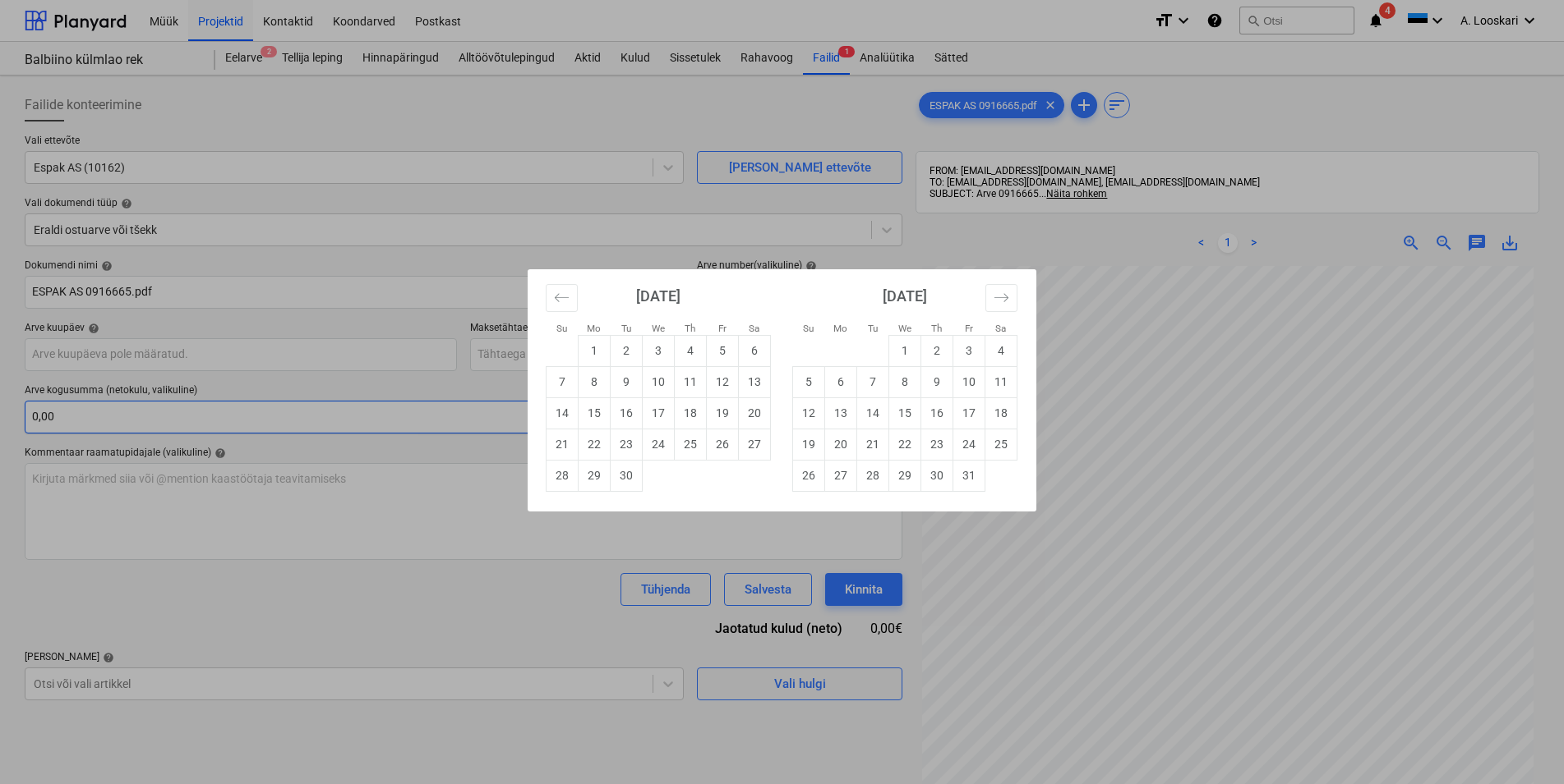
drag, startPoint x: 729, startPoint y: 444, endPoint x: 697, endPoint y: 423, distance: 38.3
click at [727, 442] on td "26" at bounding box center [722, 444] width 32 height 31
type input "[DATE]"
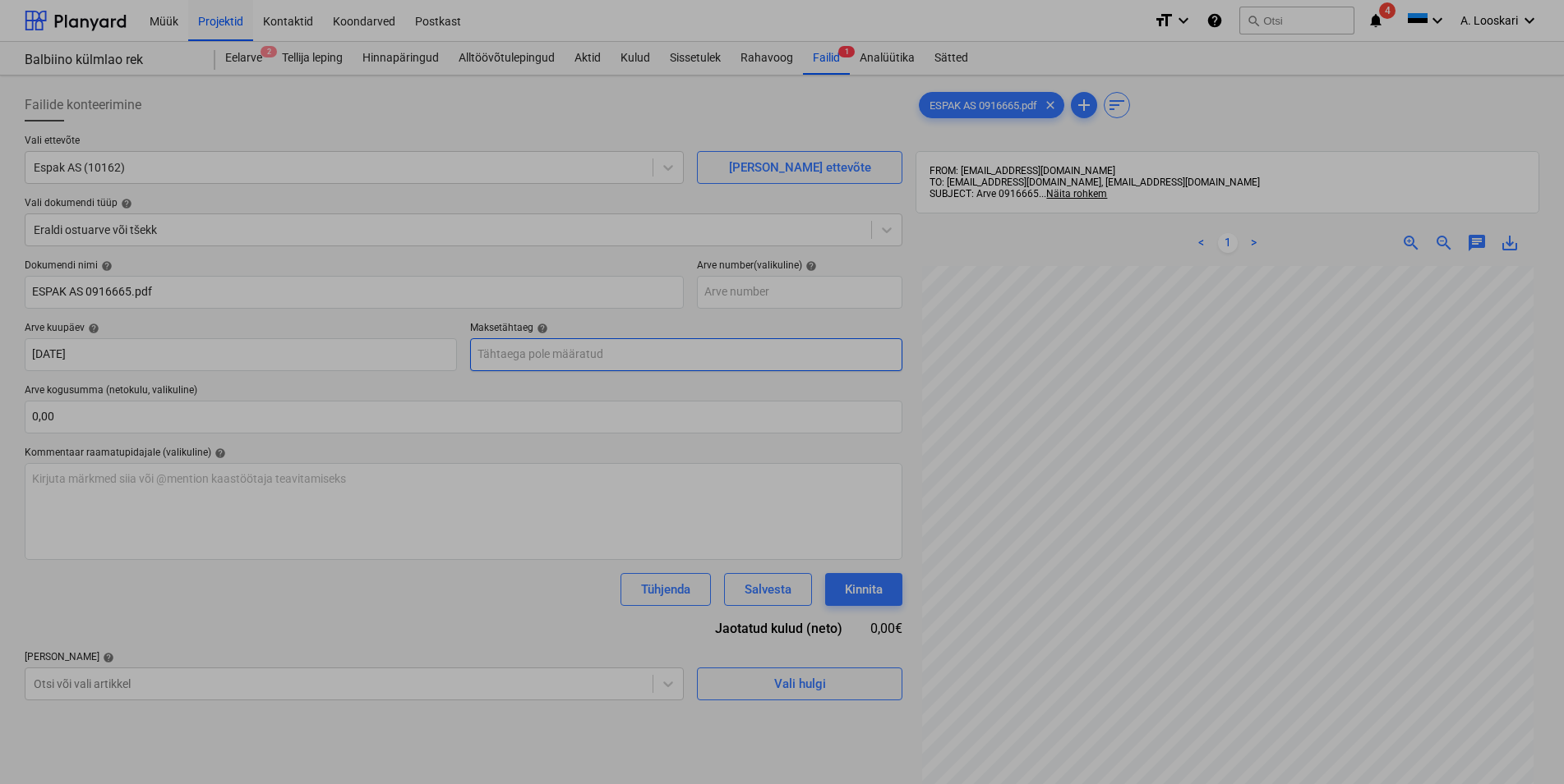
click at [650, 359] on input "text" at bounding box center [686, 355] width 432 height 33
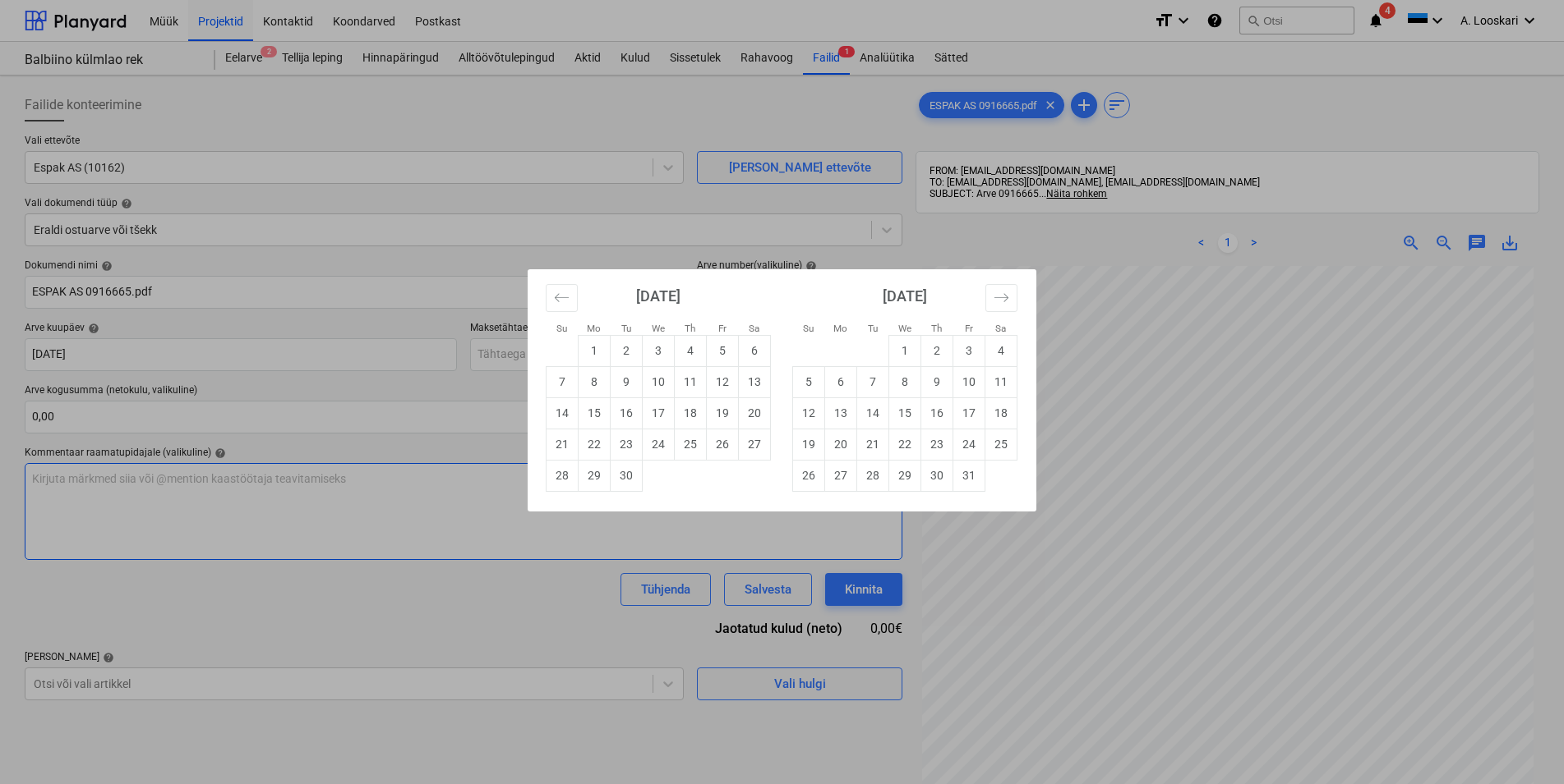
click at [811, 471] on td "26" at bounding box center [808, 476] width 32 height 31
type input "[DATE]"
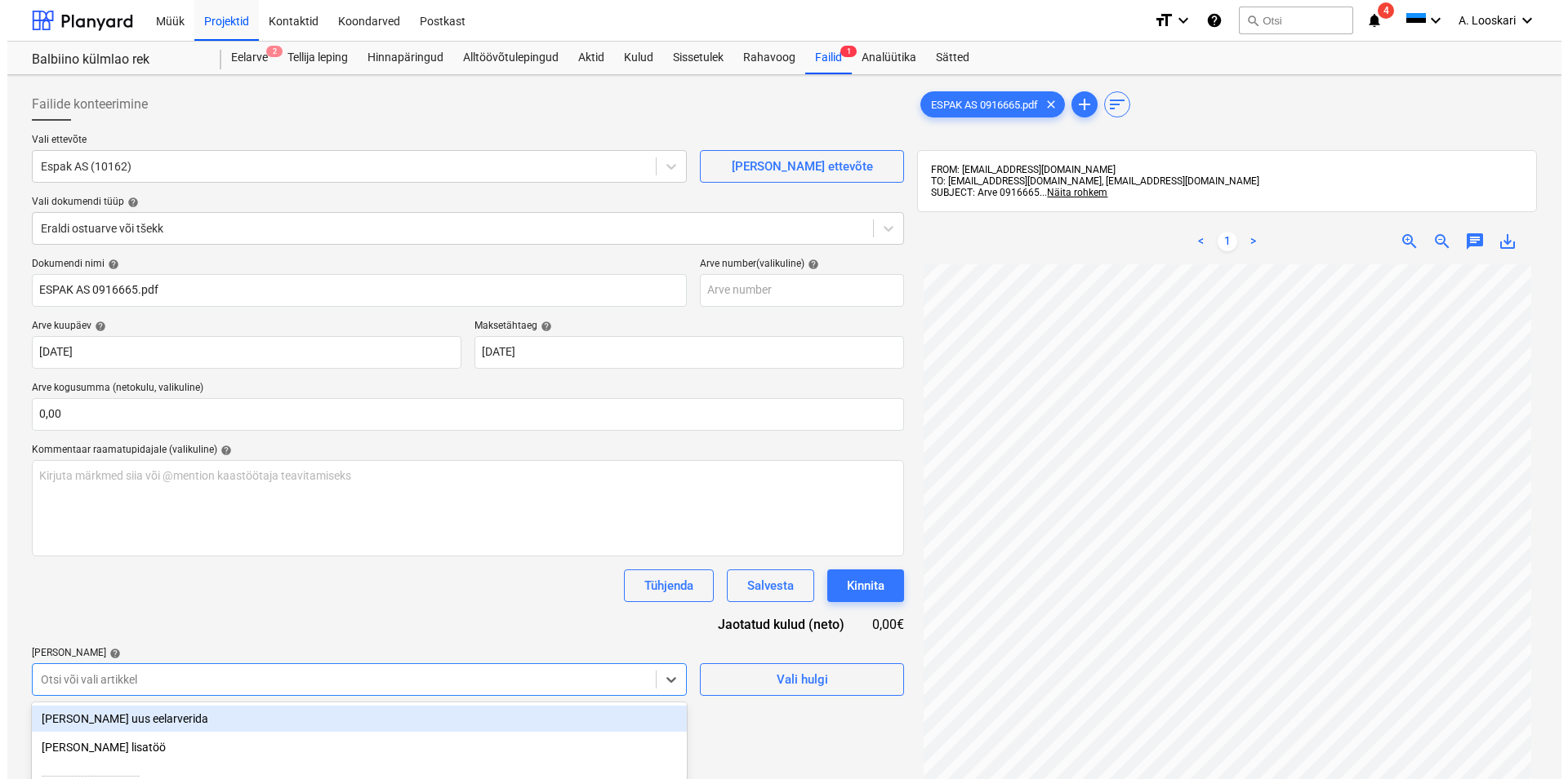
scroll to position [177, 0]
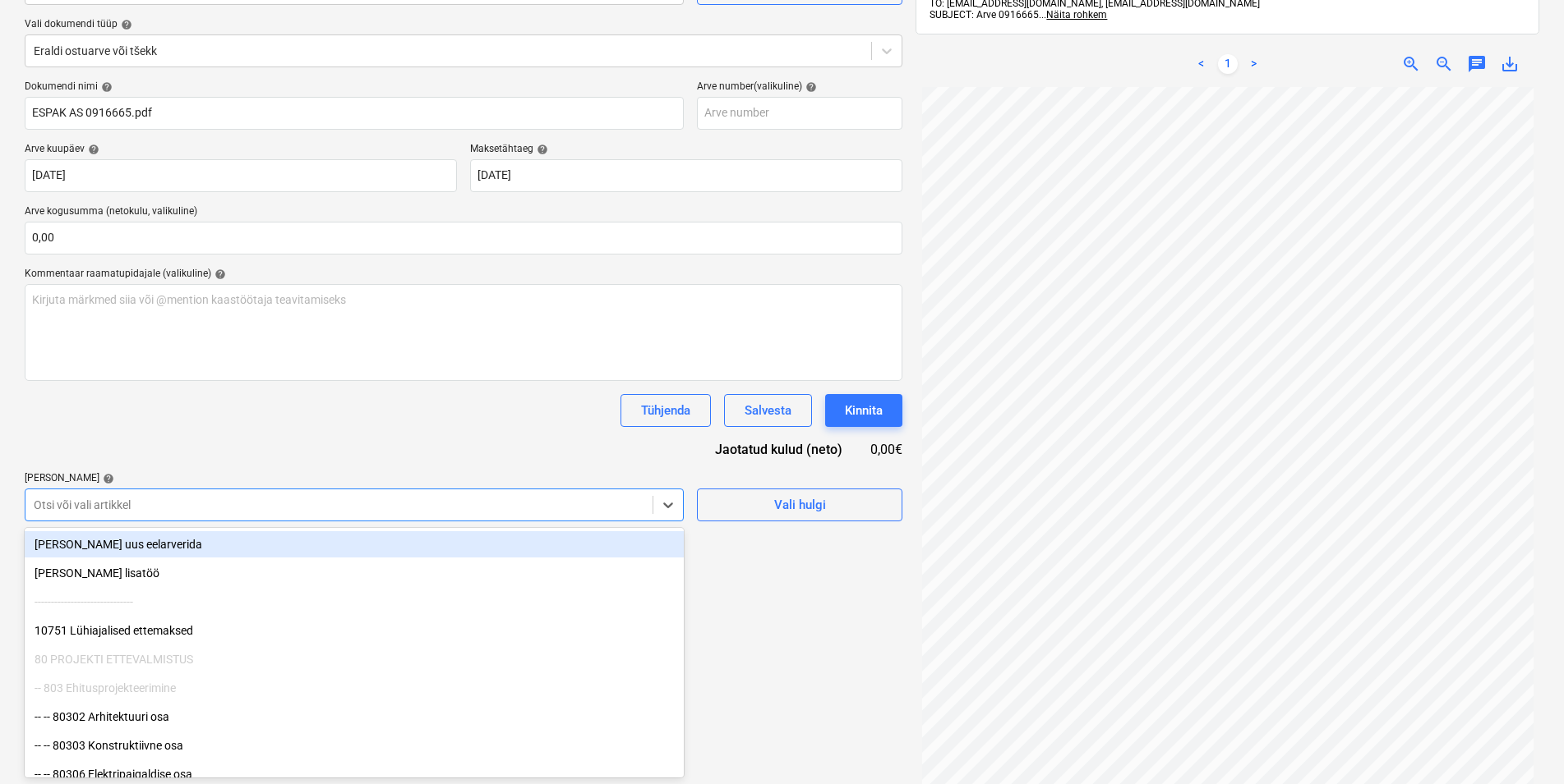
click at [117, 605] on body "Müük Projektid Kontaktid Koondarved Postkast format_size keyboard_arrow_down he…" at bounding box center [782, 213] width 1564 height 784
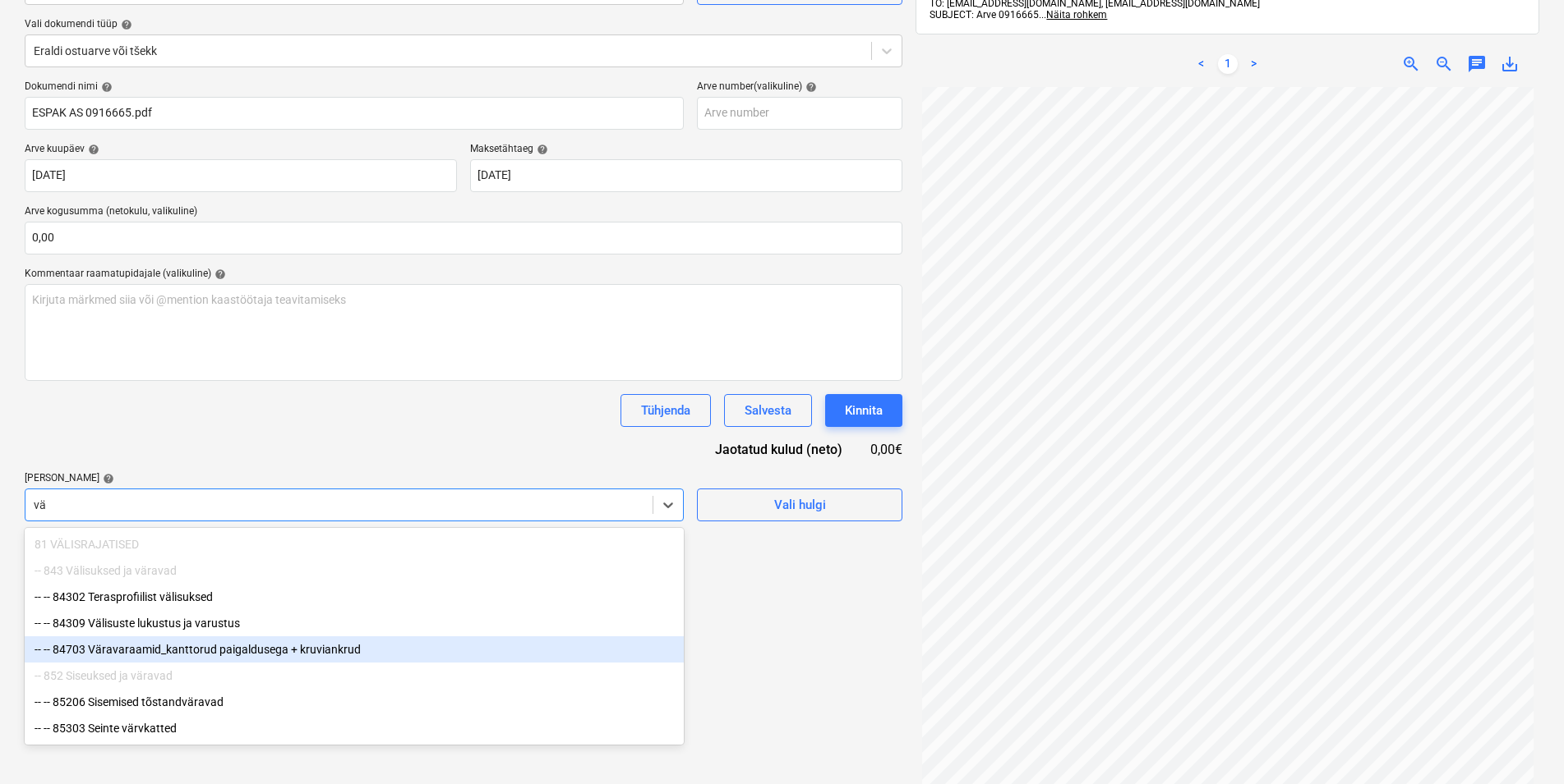
type input "vär"
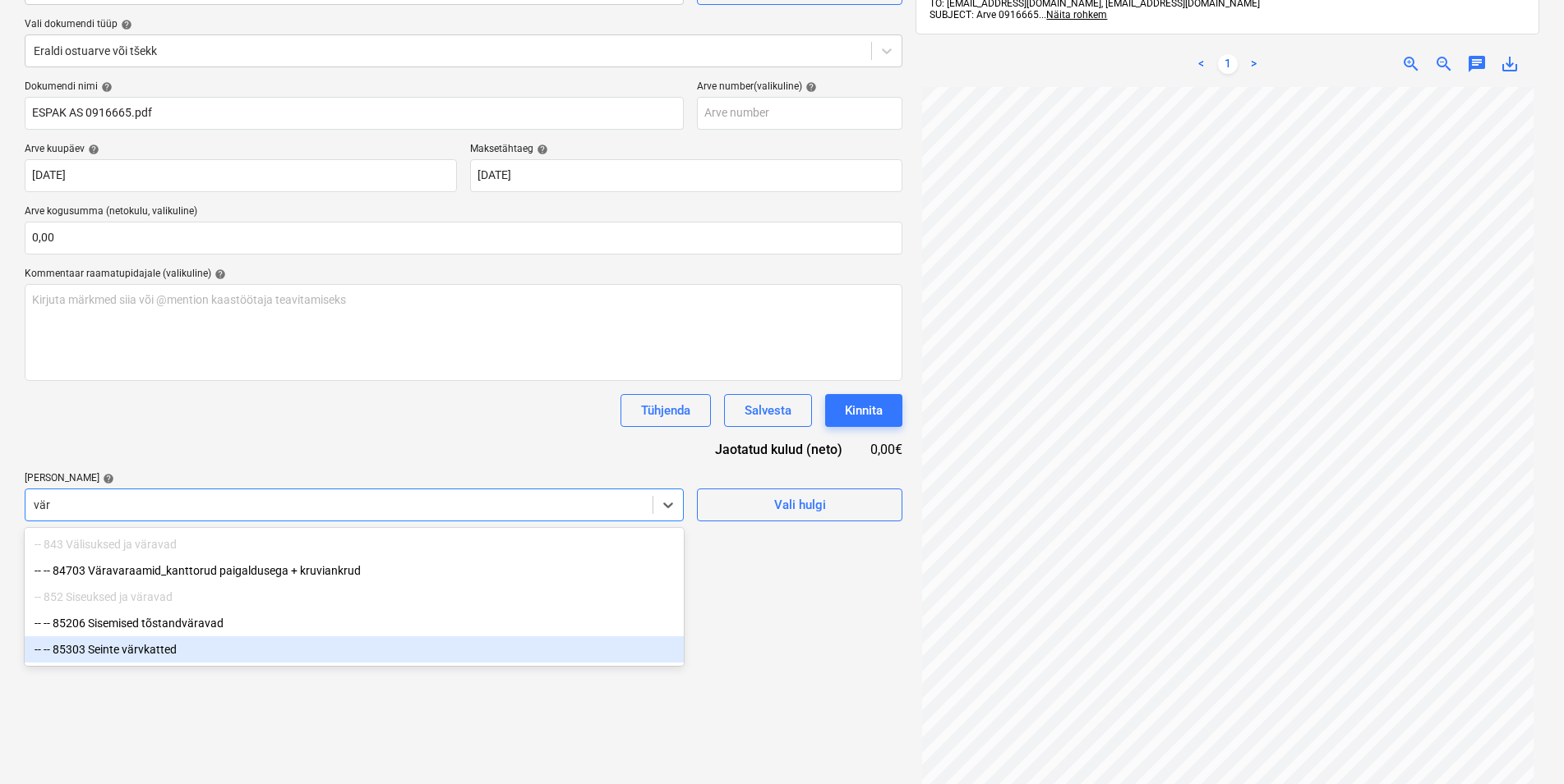
click at [154, 653] on div "-- -- 85303 Seinte värvkatted" at bounding box center [354, 650] width 659 height 26
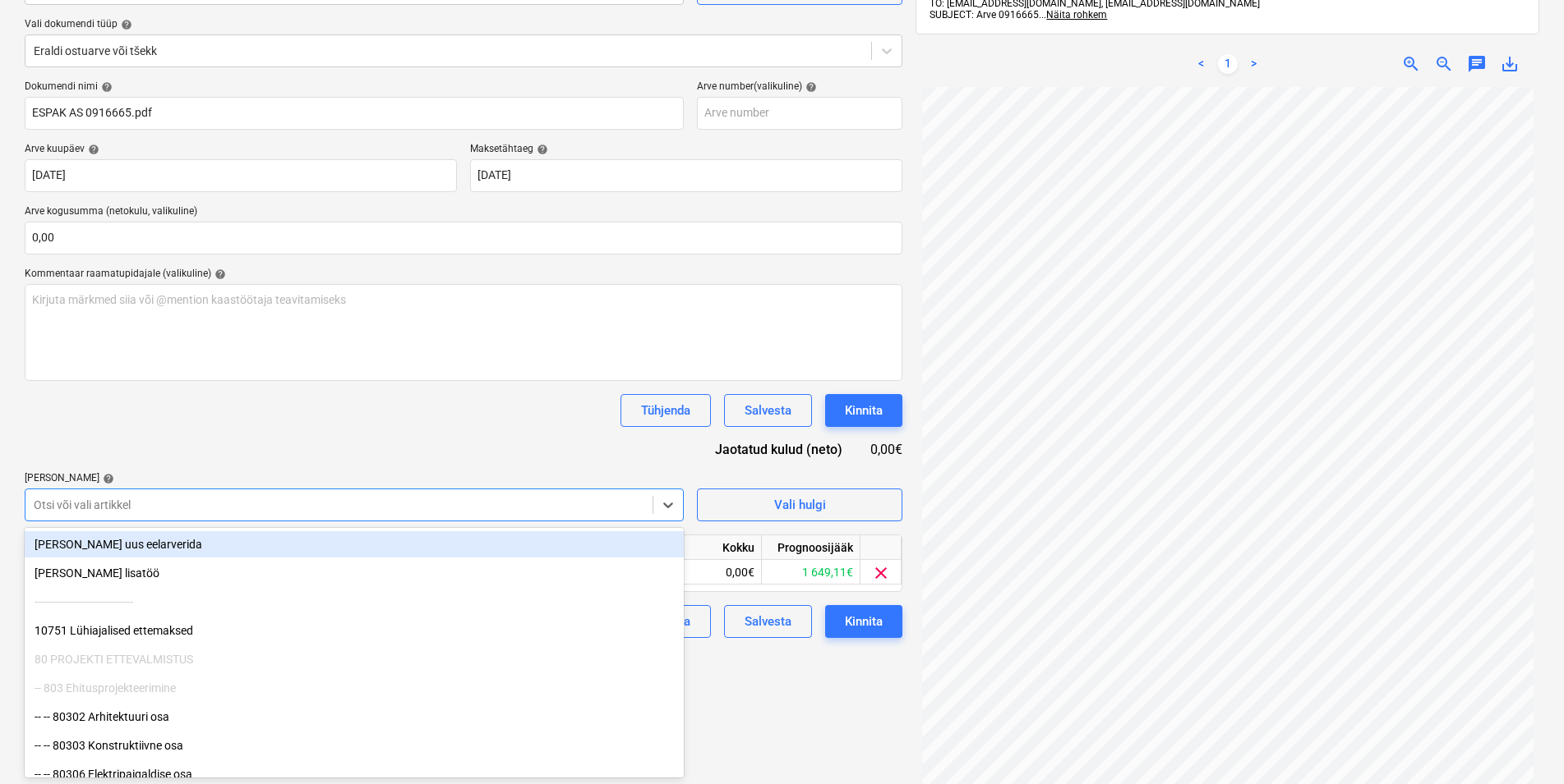
drag, startPoint x: 248, startPoint y: 403, endPoint x: 245, endPoint y: 429, distance: 26.2
click at [243, 406] on div "Tühjenda Salvesta Kinnita" at bounding box center [463, 411] width 878 height 33
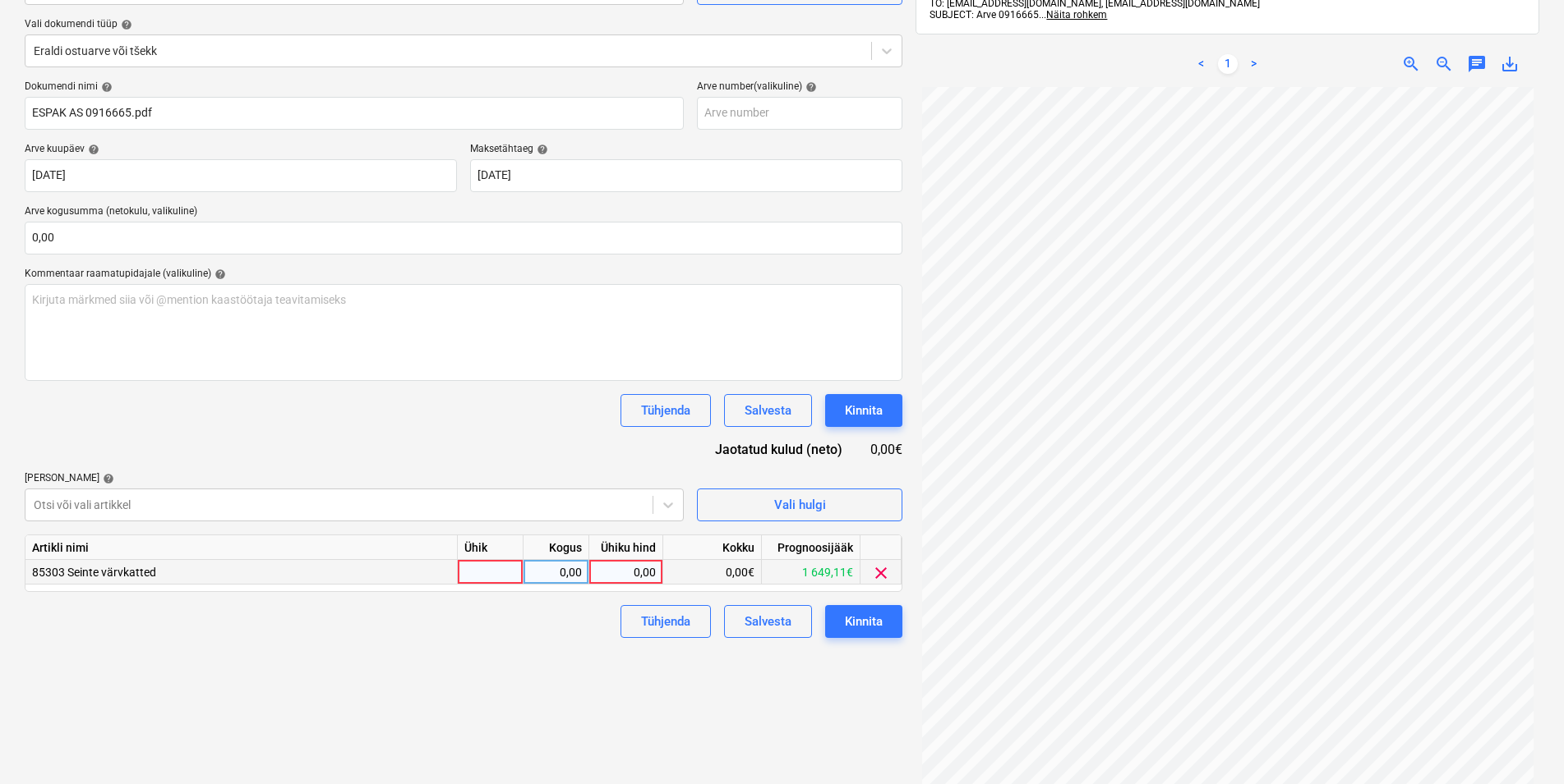
click at [507, 574] on div at bounding box center [490, 572] width 65 height 25
type input "kmpl"
click at [565, 570] on div "0,00" at bounding box center [555, 572] width 52 height 25
type input "1"
click at [621, 571] on div "0,00" at bounding box center [626, 572] width 60 height 25
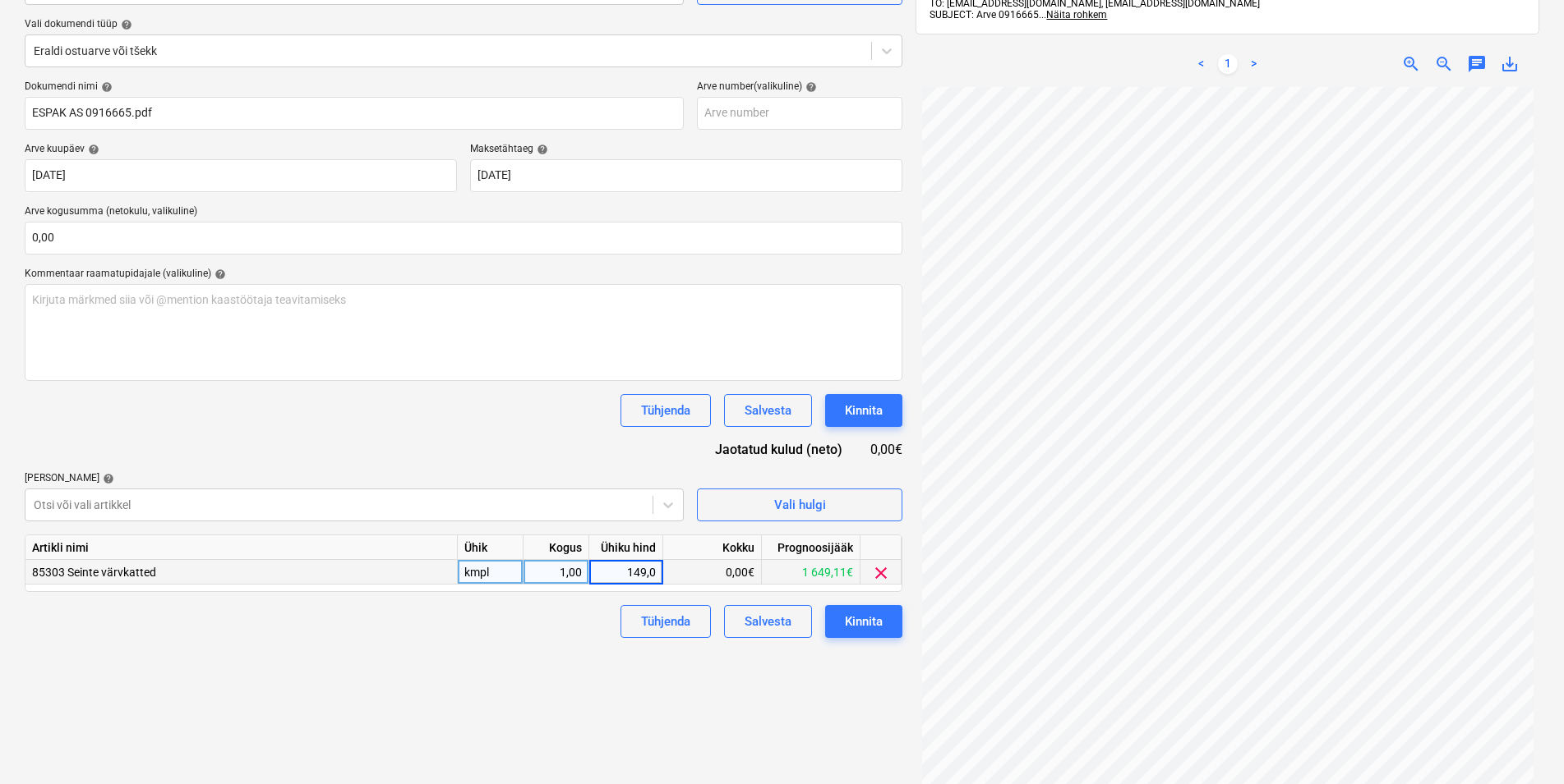
type input "149,07"
click at [760, 698] on div "Failide konteerimine Vali ettevõte Espak AS (10162) [PERSON_NAME] uus ettevõte …" at bounding box center [463, 367] width 890 height 929
click at [873, 610] on button "Kinnita" at bounding box center [863, 622] width 77 height 33
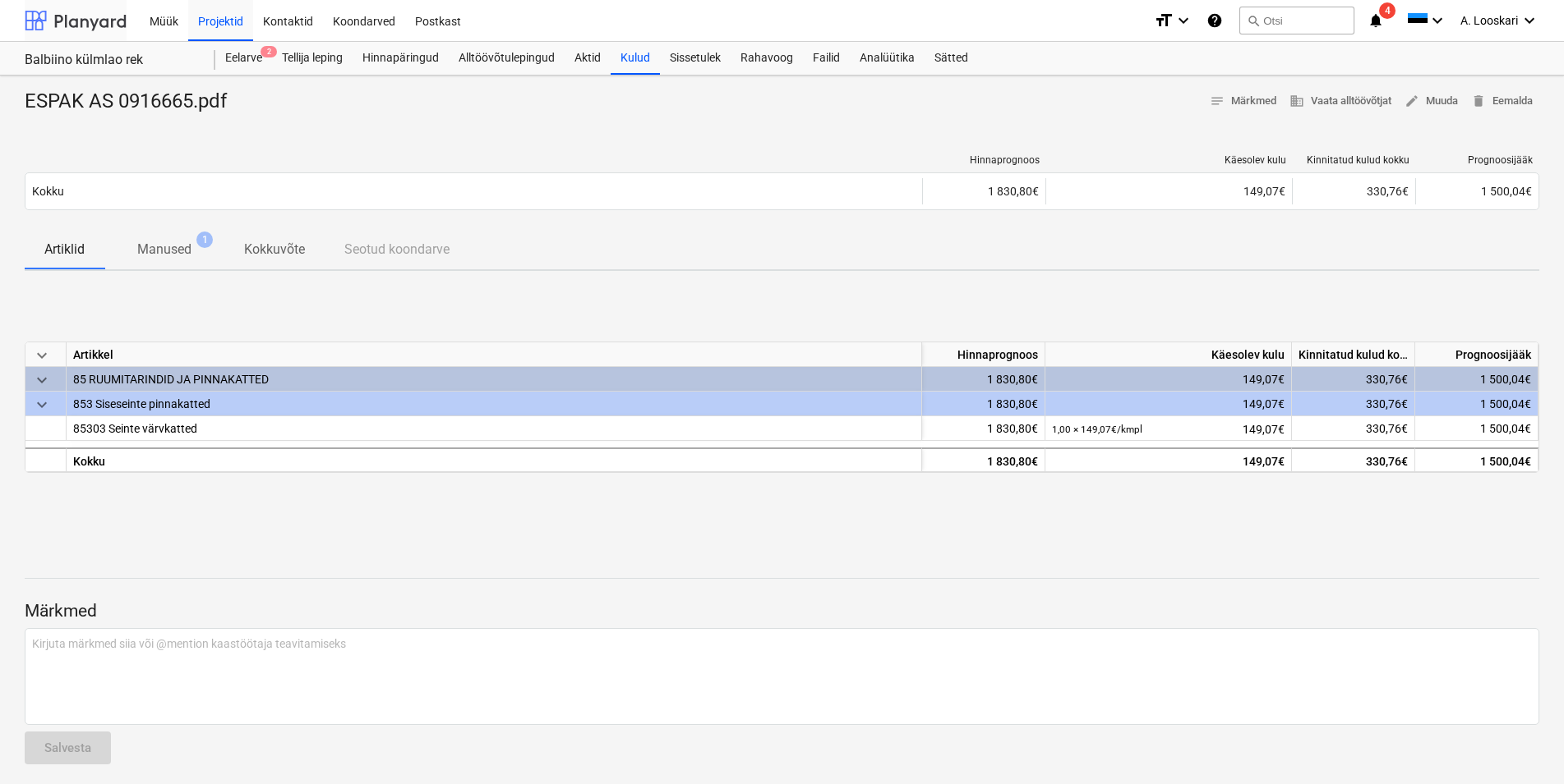
click at [104, 28] on div at bounding box center [75, 21] width 102 height 41
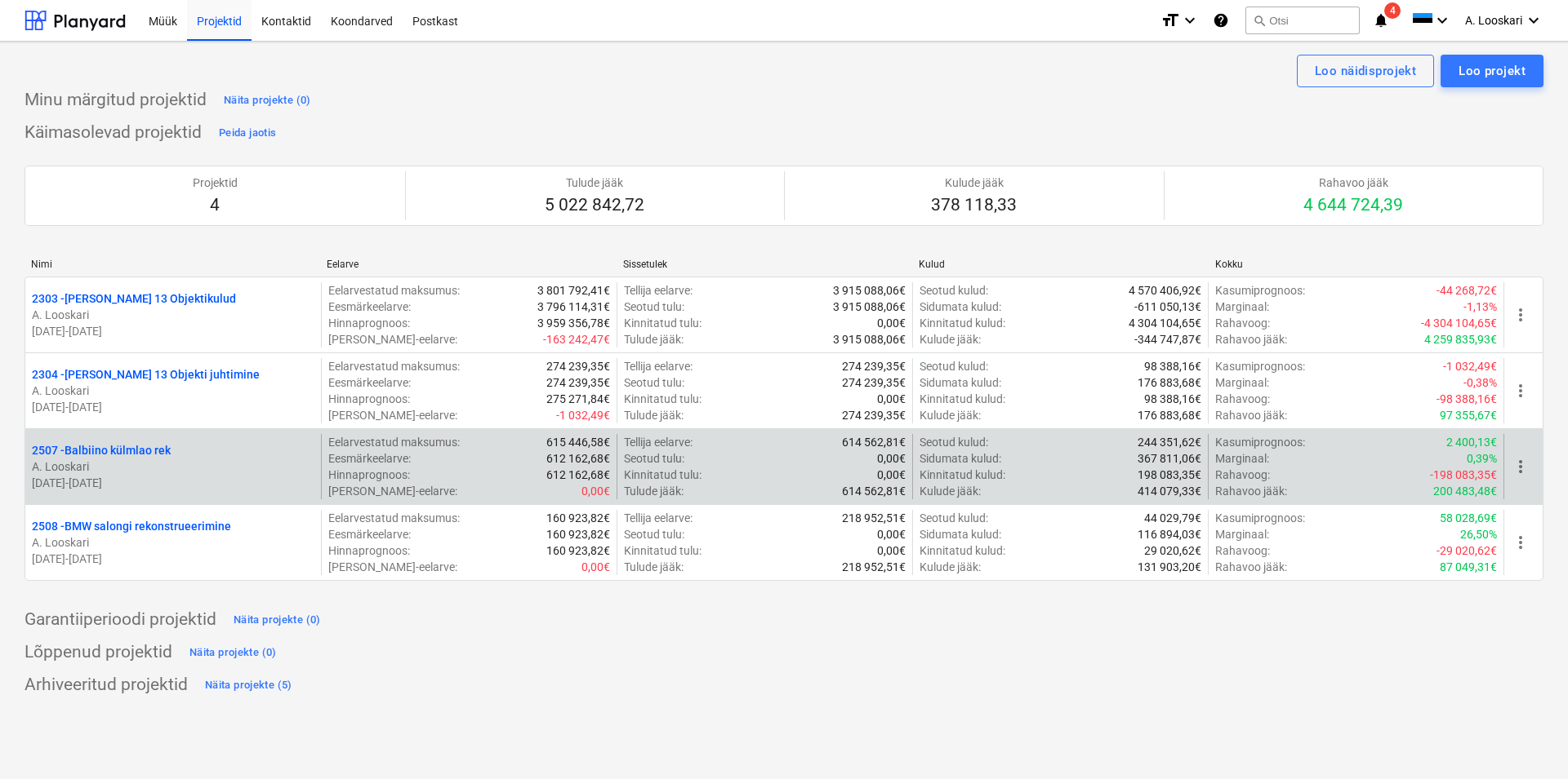
click at [126, 445] on p "2507 - Balbiino külmlao rek" at bounding box center [101, 450] width 139 height 16
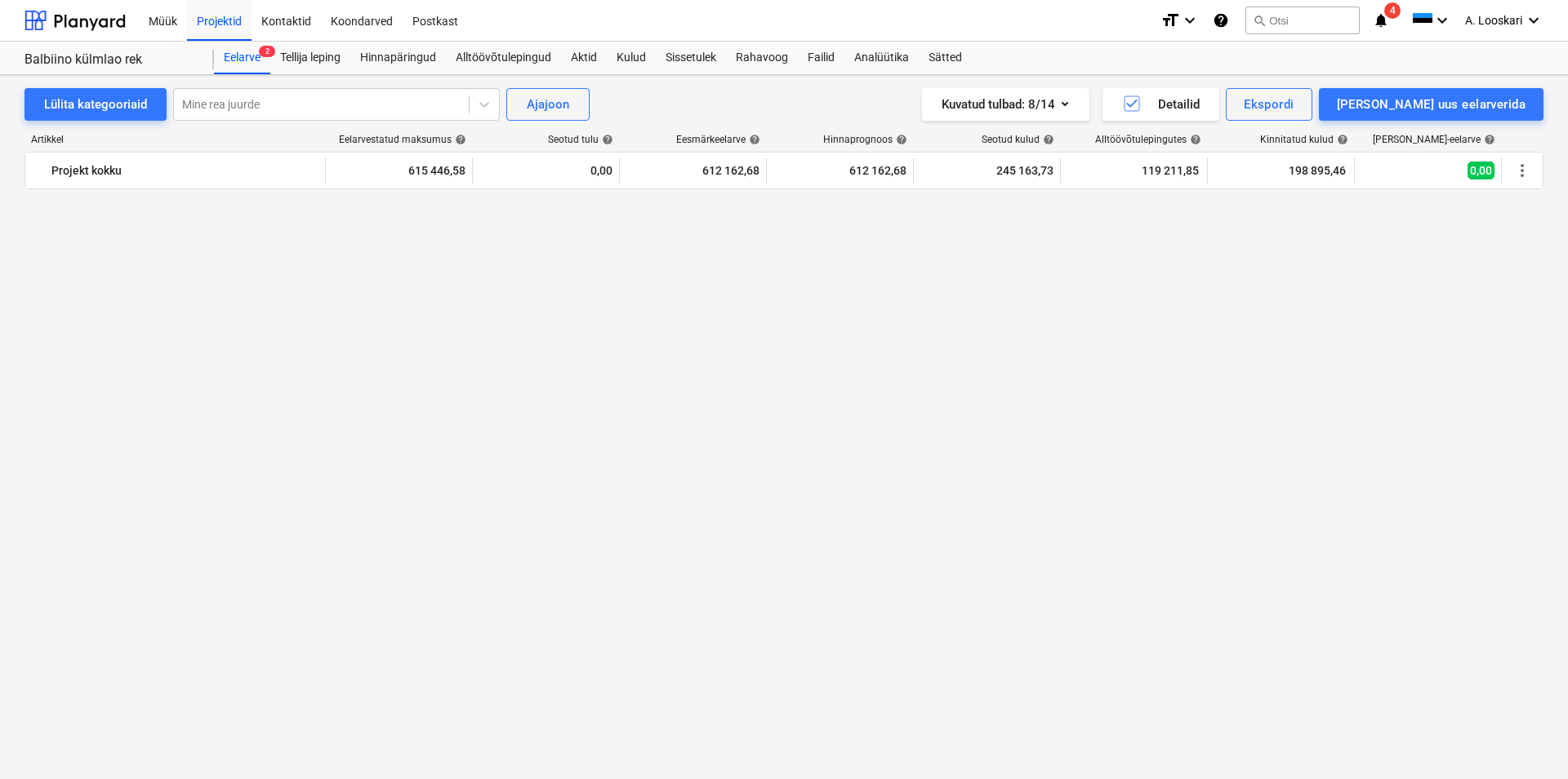
scroll to position [1689, 0]
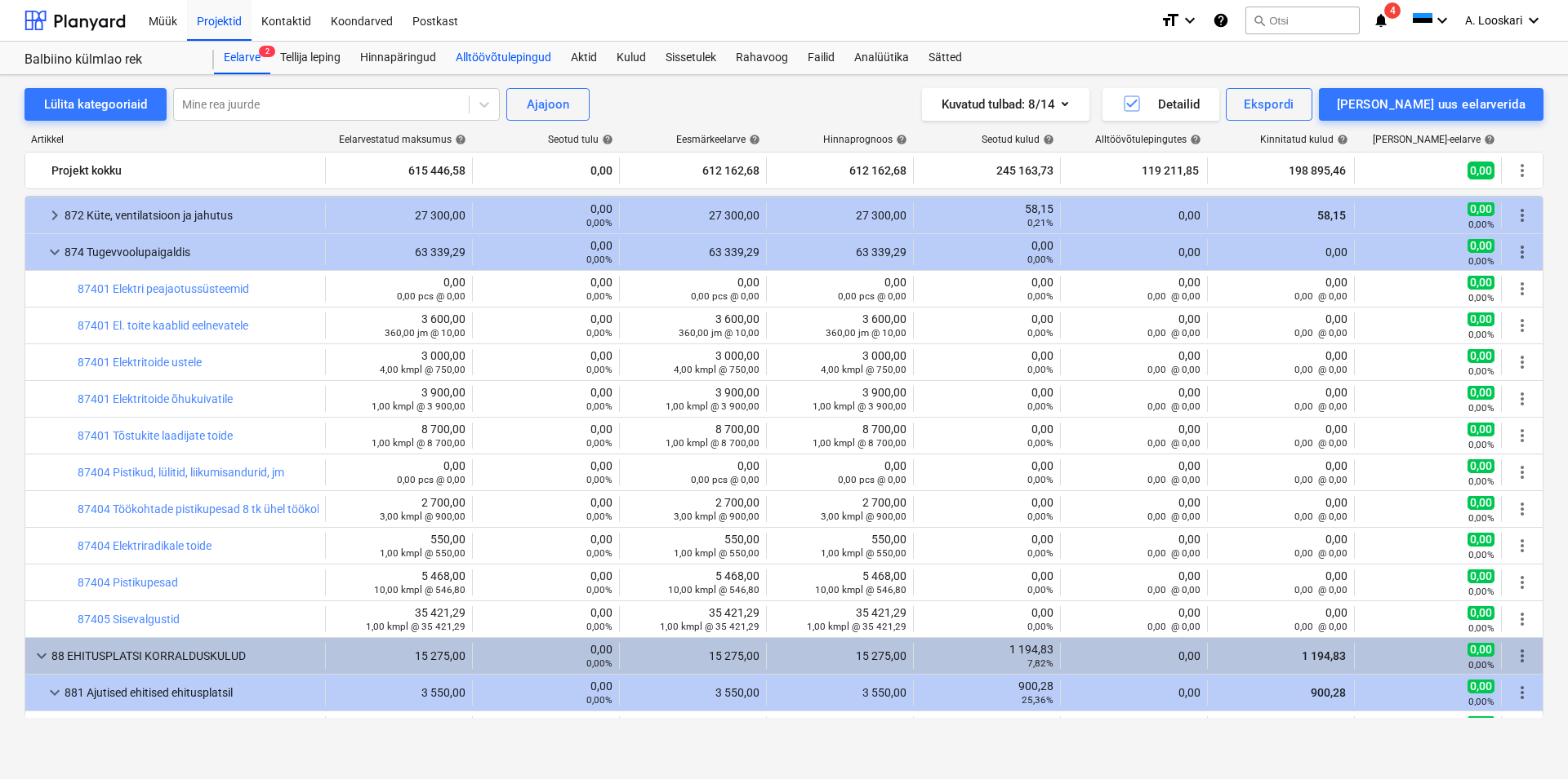
click at [484, 53] on div "Alltöövõtulepingud" at bounding box center [503, 58] width 115 height 33
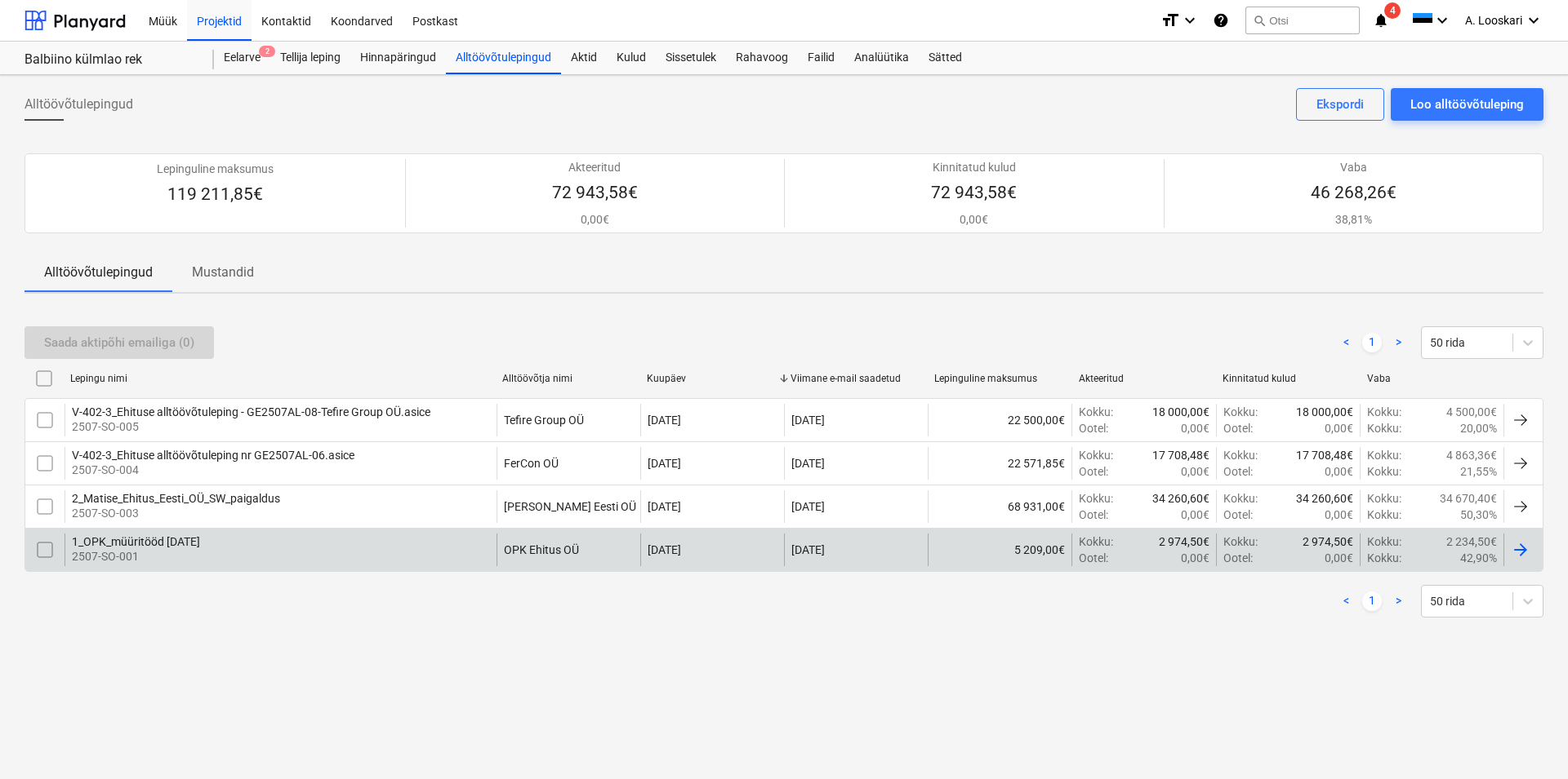
click at [251, 538] on div "1_OPK_müüritööd [DATE] 2507-SO-001" at bounding box center [280, 550] width 432 height 33
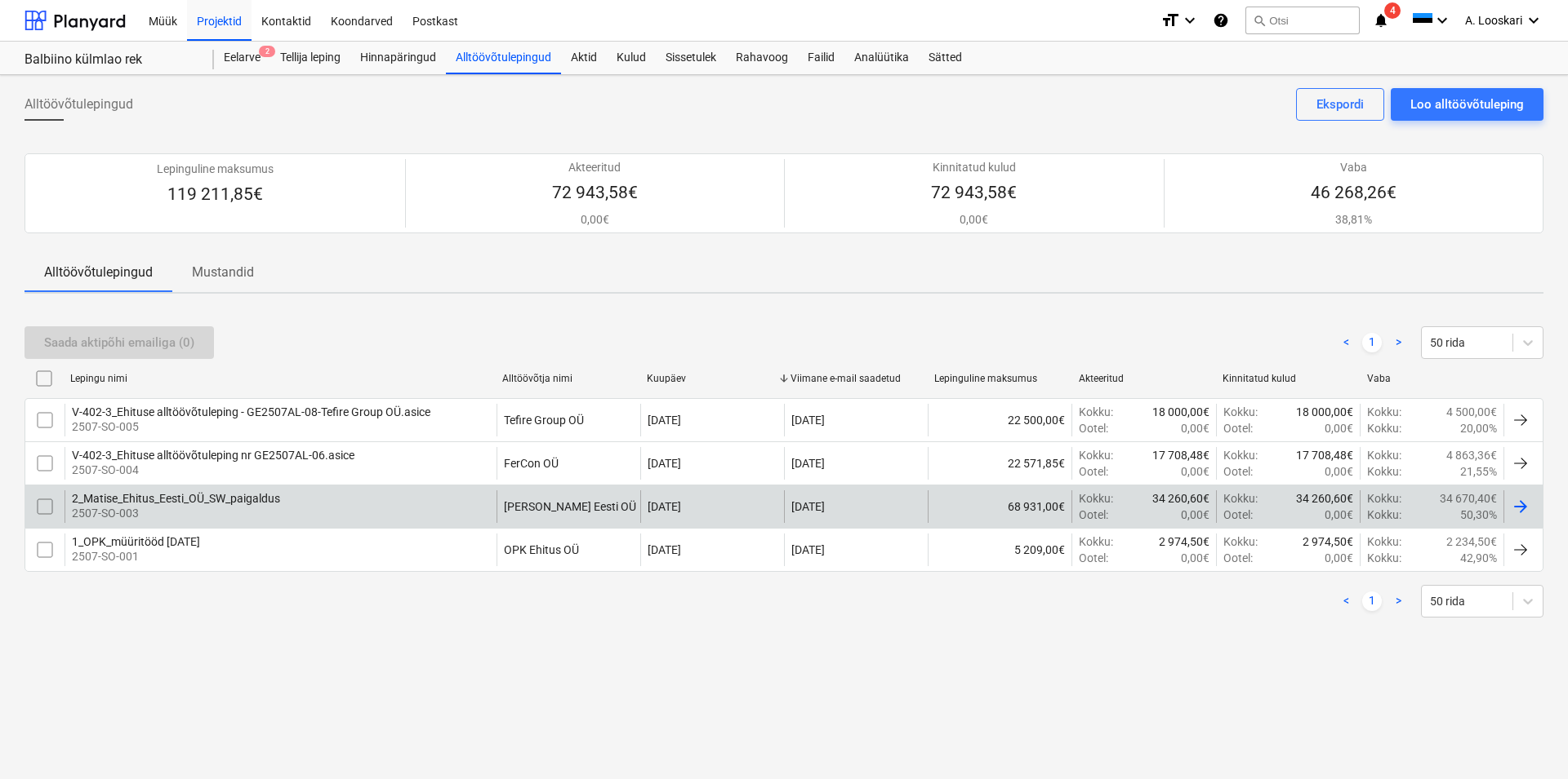
click at [224, 496] on div "2_Matise_Ehitus_Eesti_OÜ_SW_paigaldus" at bounding box center [175, 499] width 208 height 13
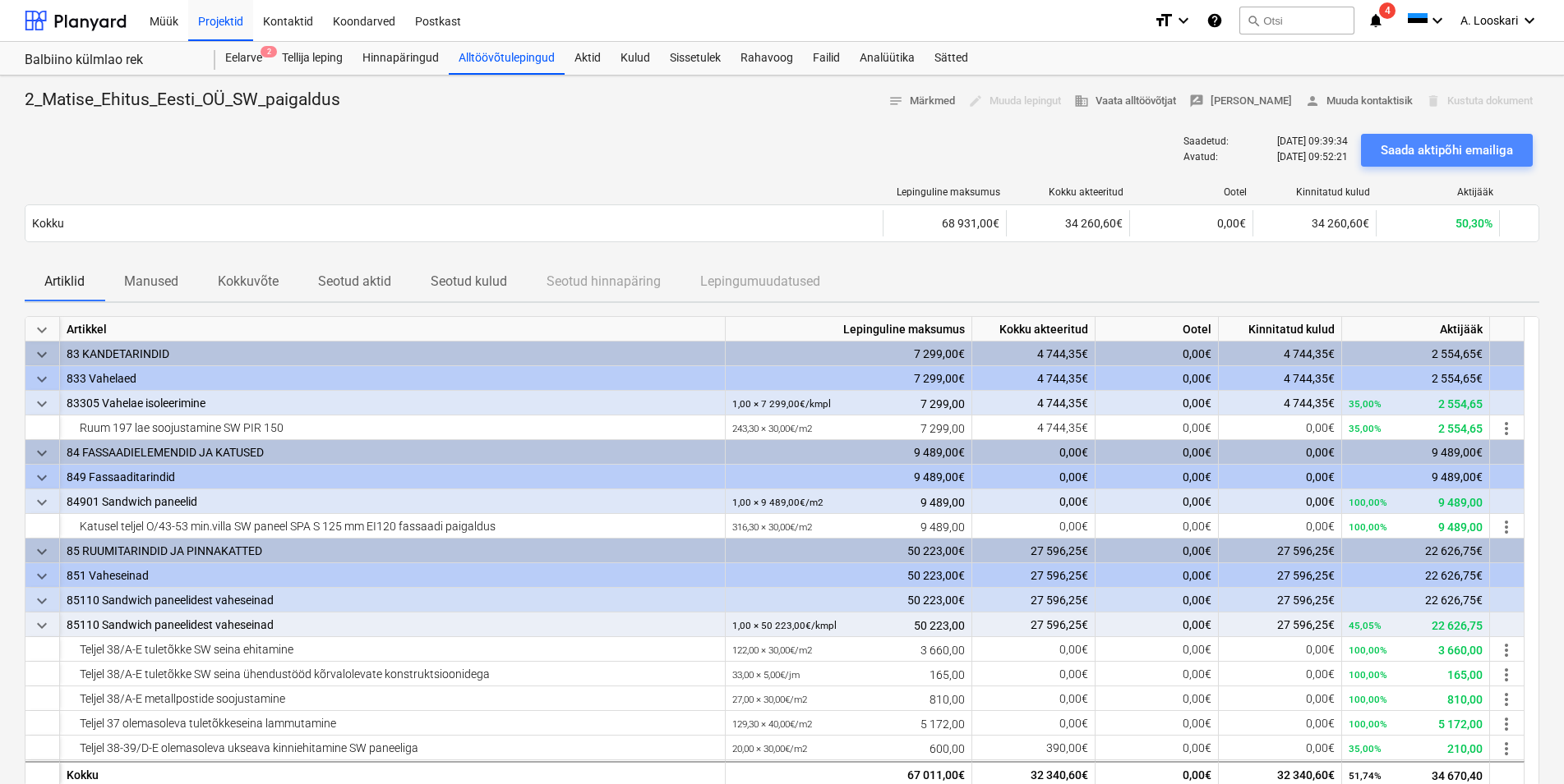
click at [1423, 152] on div "Saada aktipõhi emailiga" at bounding box center [1446, 151] width 132 height 22
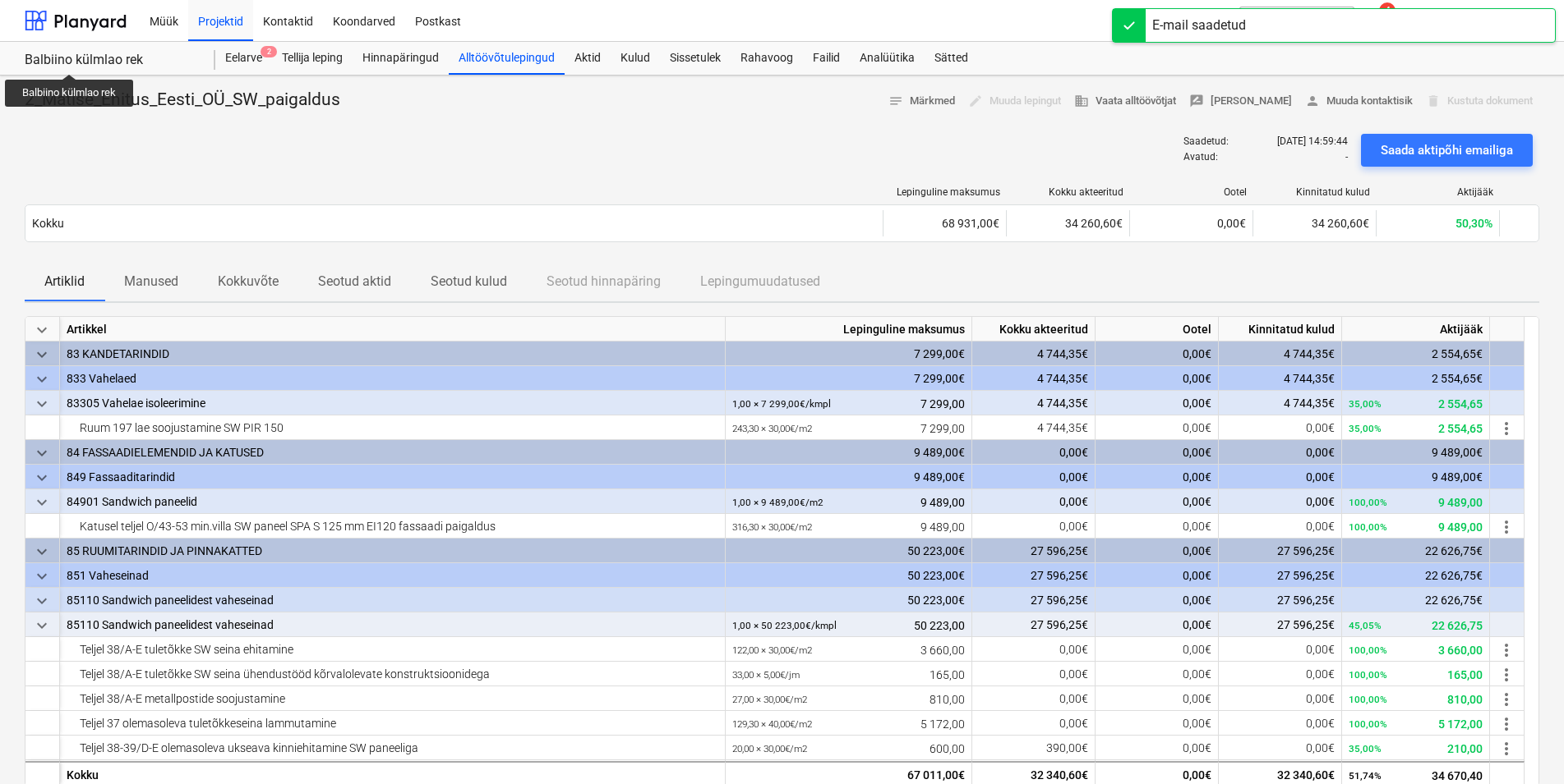
click at [70, 59] on div "Balbiino külmlao rek" at bounding box center [110, 60] width 171 height 17
click at [86, 16] on div at bounding box center [75, 21] width 102 height 41
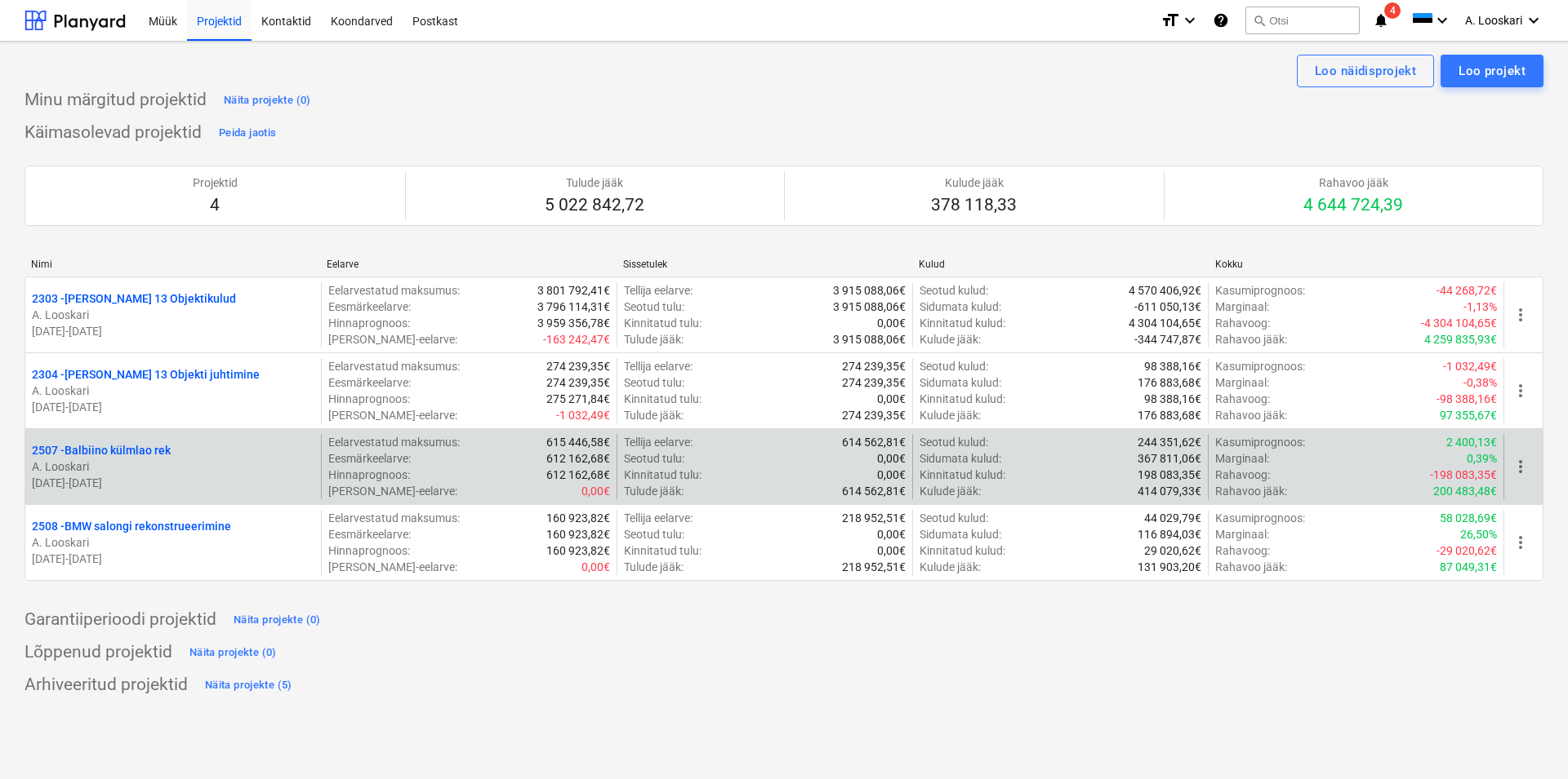
click at [136, 447] on p "2507 - Balbiino külmlao rek" at bounding box center [101, 450] width 139 height 16
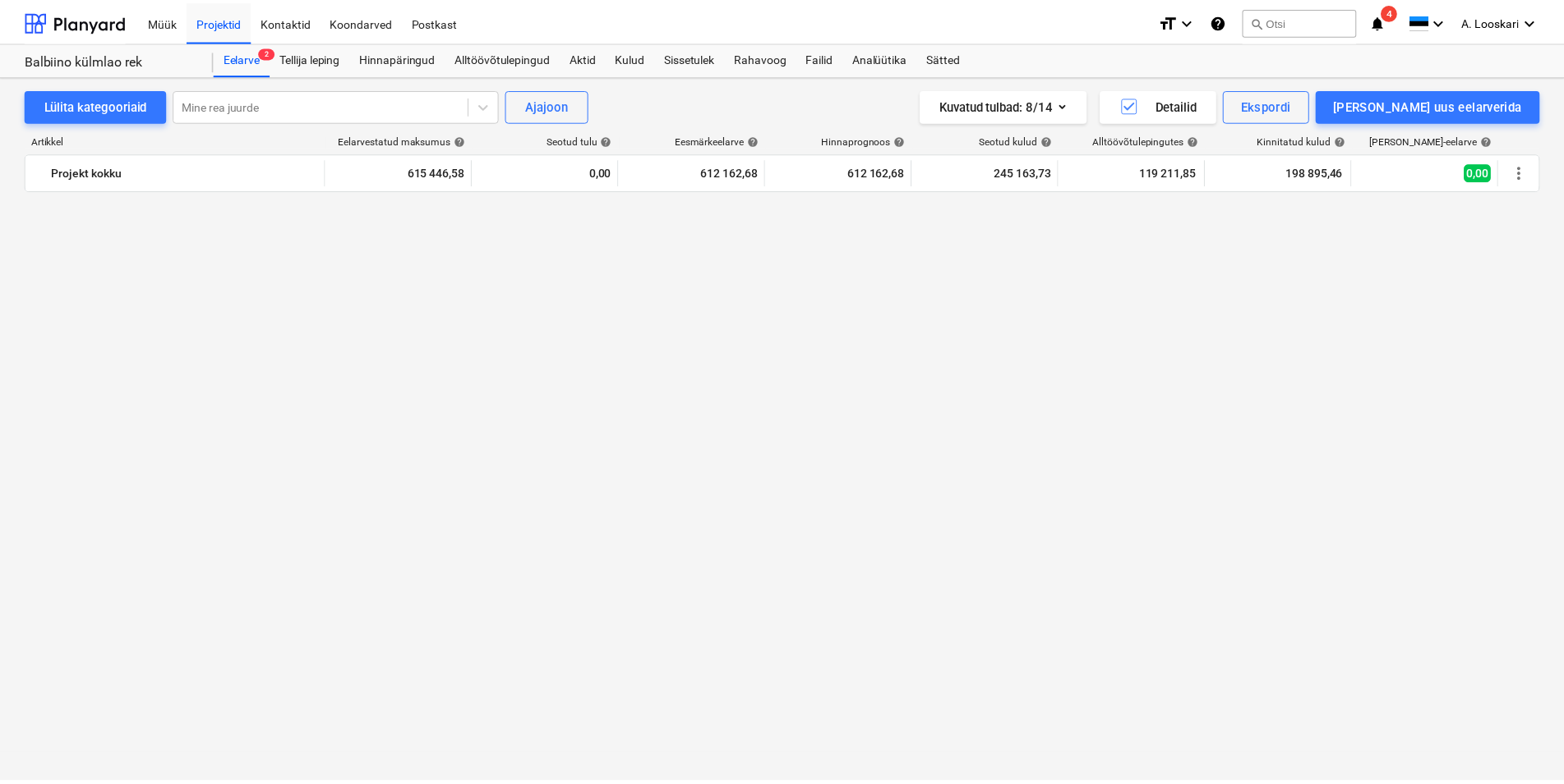
scroll to position [1699, 0]
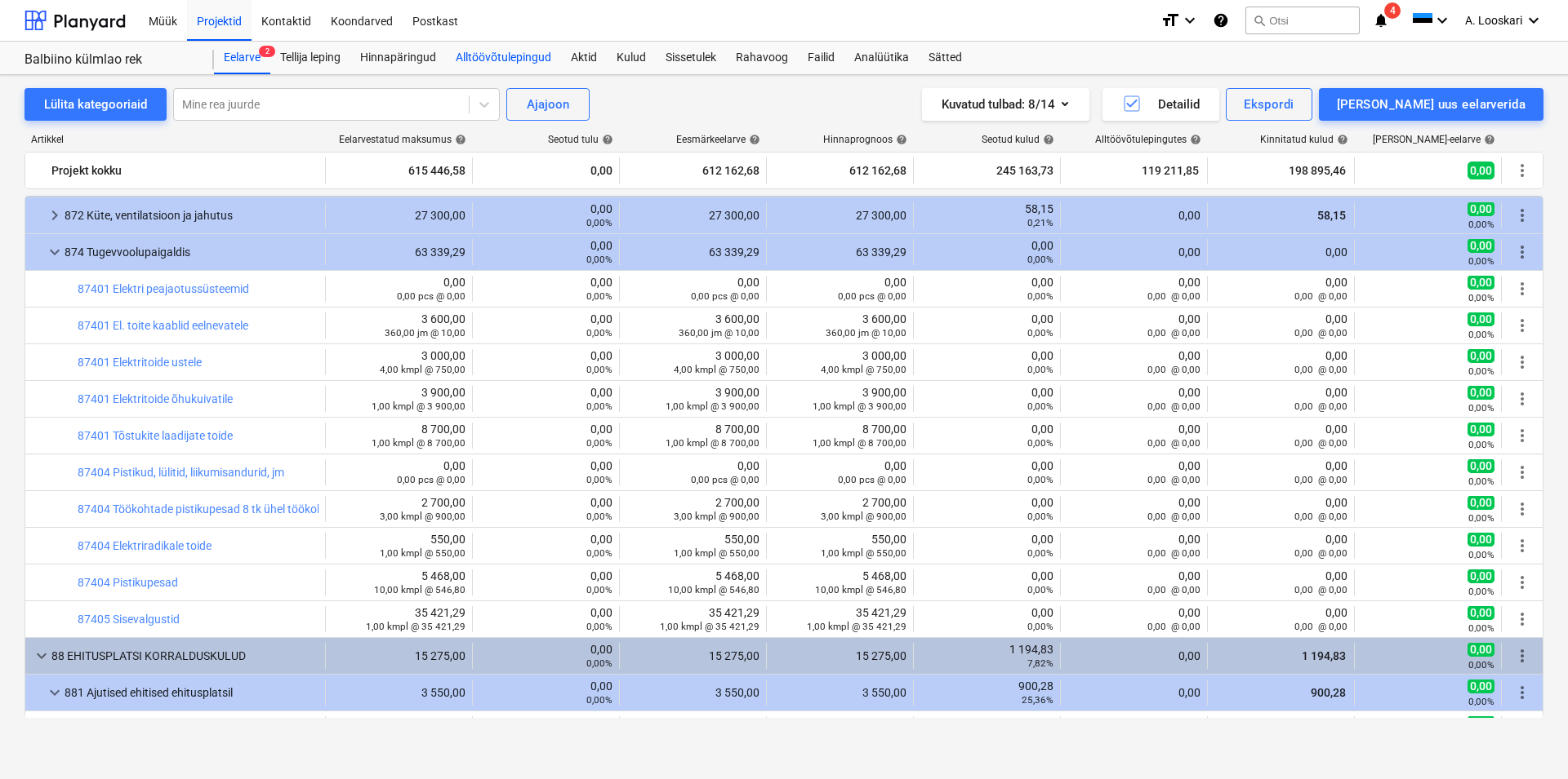
click at [498, 55] on div "Alltöövõtulepingud" at bounding box center [503, 58] width 115 height 33
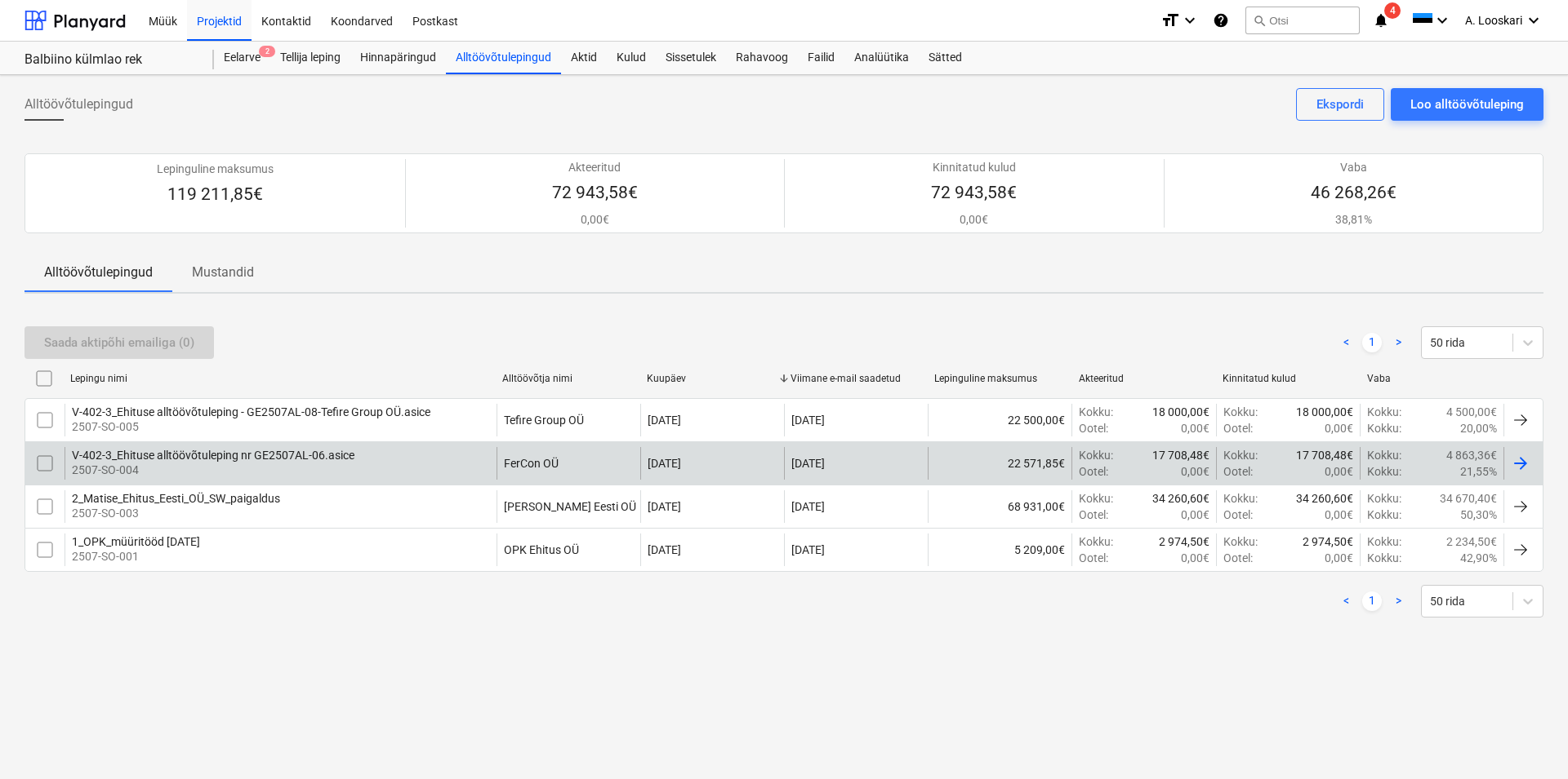
click at [245, 459] on div "V-402-3_Ehituse alltöövõtuleping nr GE2507AL-06.asice" at bounding box center [213, 455] width 283 height 13
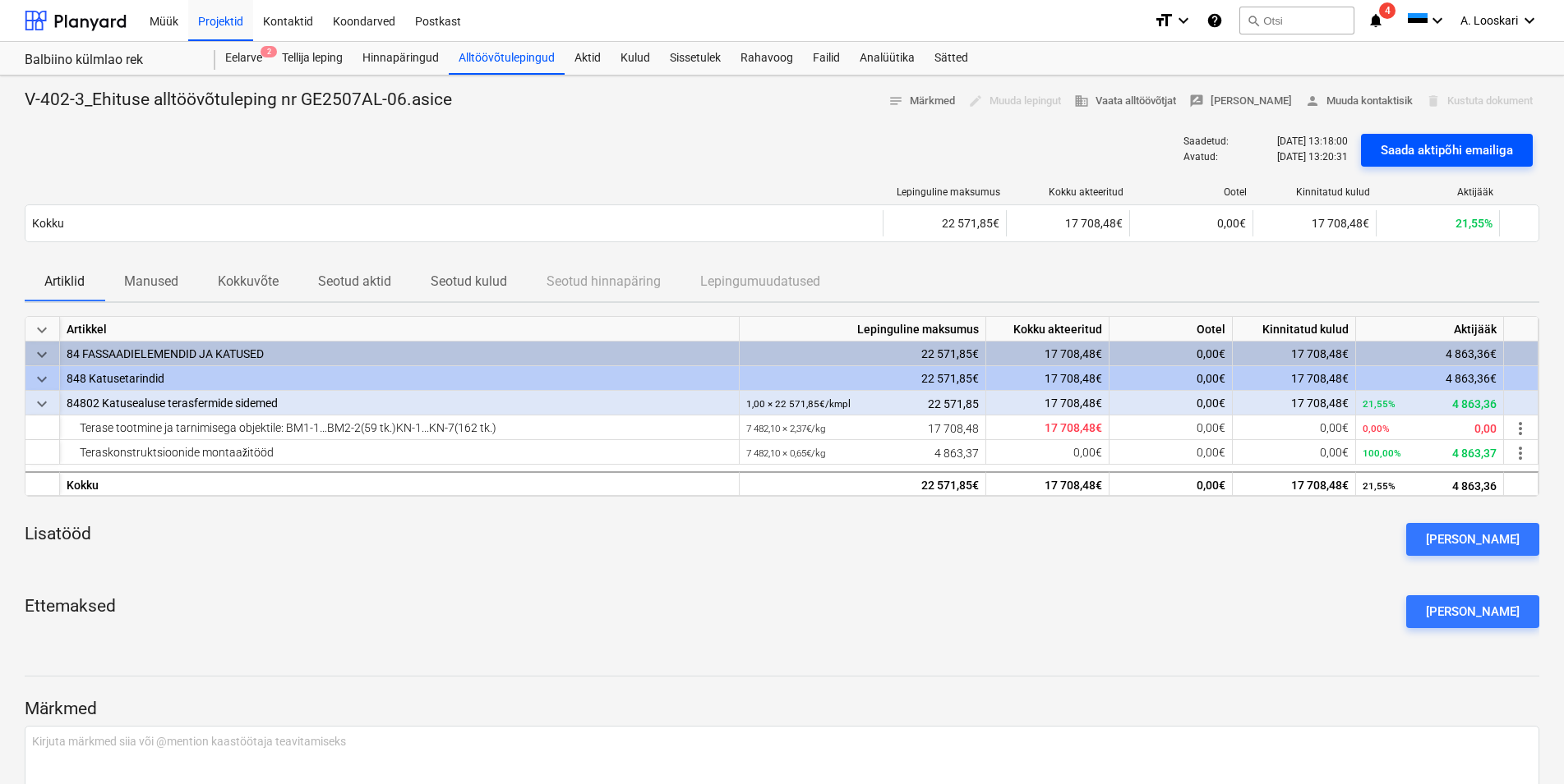
click at [1415, 150] on div "Saada aktipõhi emailiga" at bounding box center [1446, 151] width 132 height 22
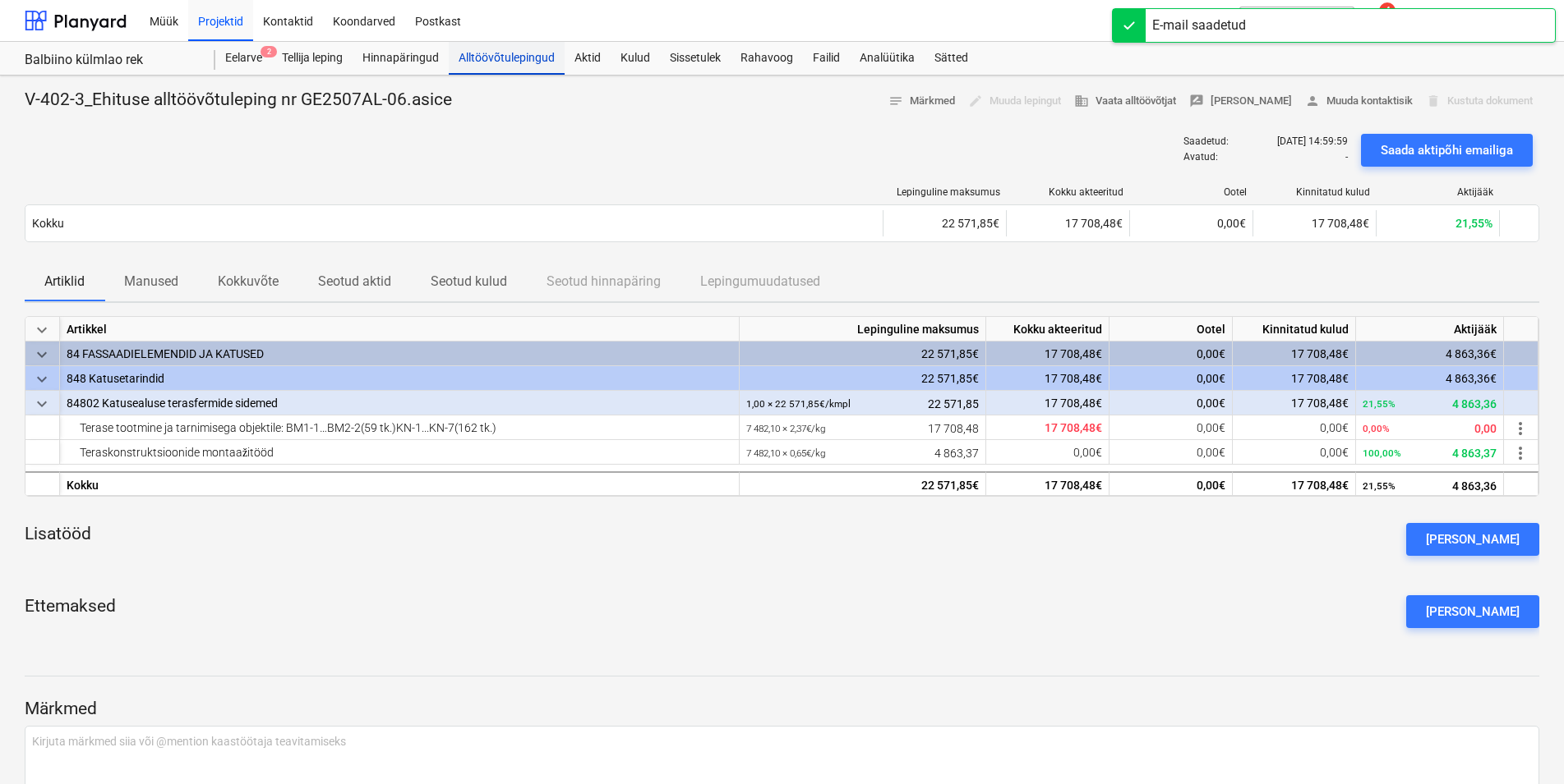
click at [494, 60] on div "Alltöövõtulepingud" at bounding box center [506, 59] width 116 height 33
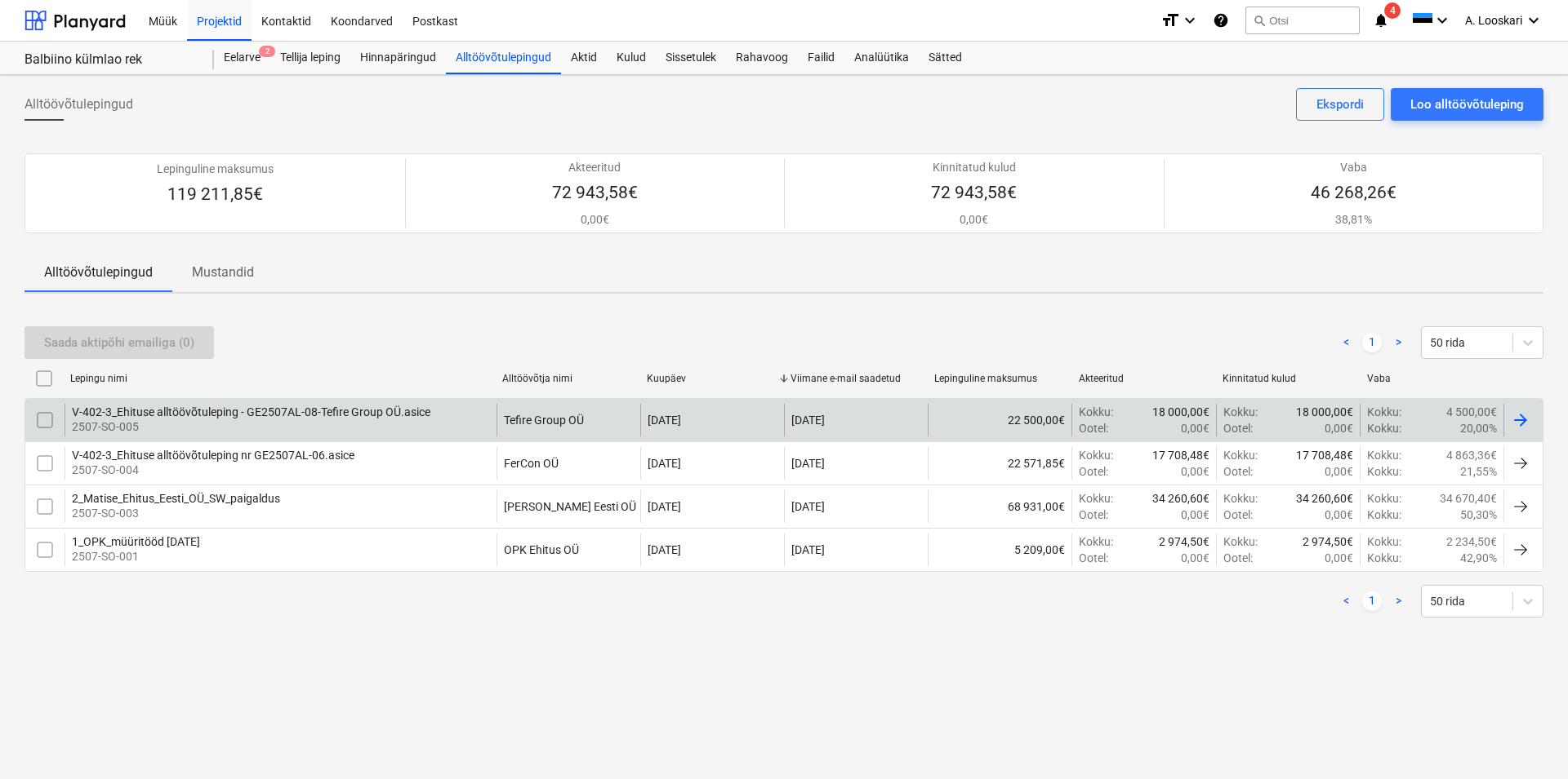
click at [173, 411] on div "V-402-3_Ehituse alltöövõtuleping - GE2507AL-08-Tefire Group OÜ.asice" at bounding box center [251, 413] width 358 height 13
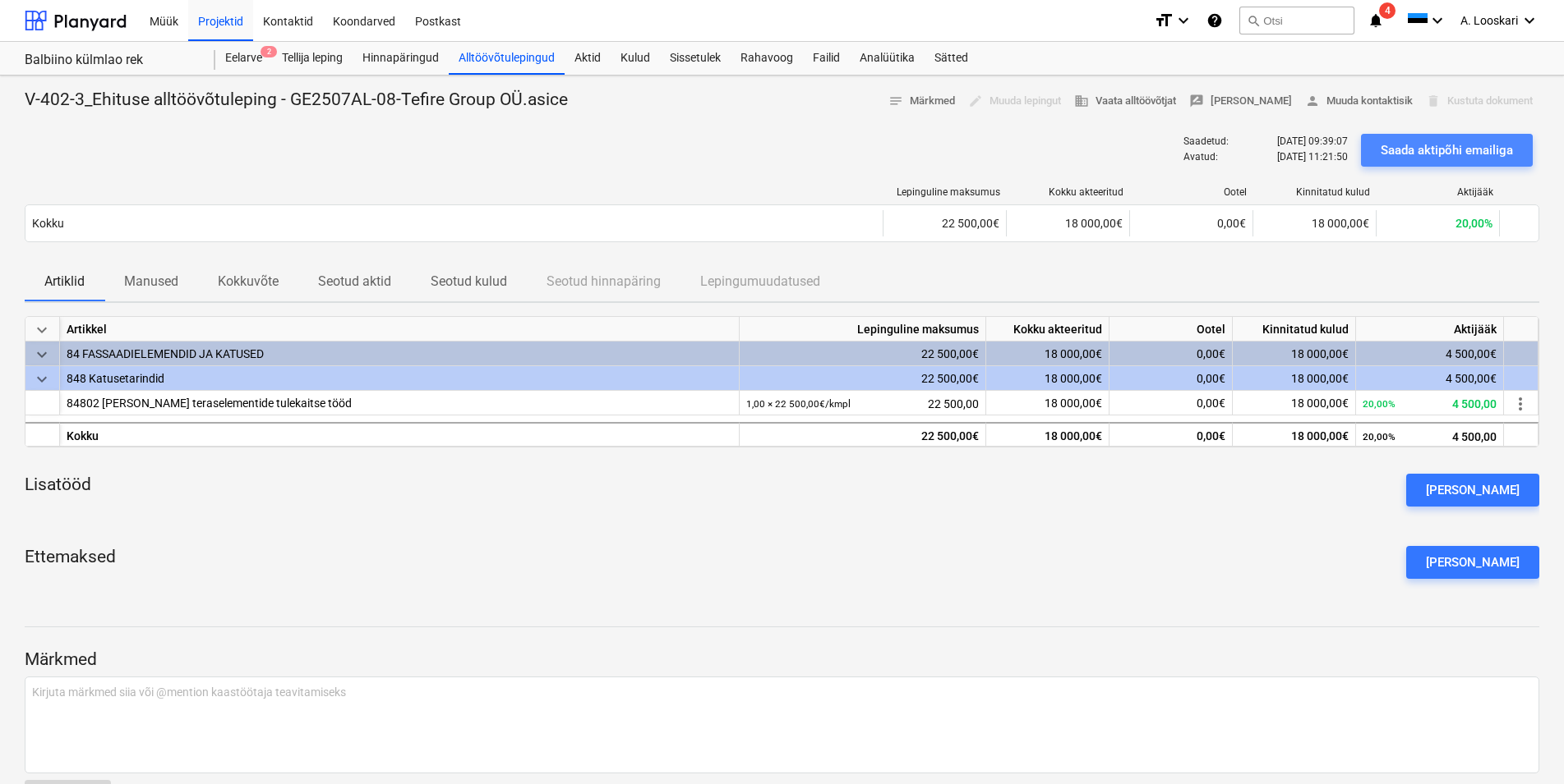
click at [1430, 148] on div "Saada aktipõhi emailiga" at bounding box center [1446, 151] width 132 height 22
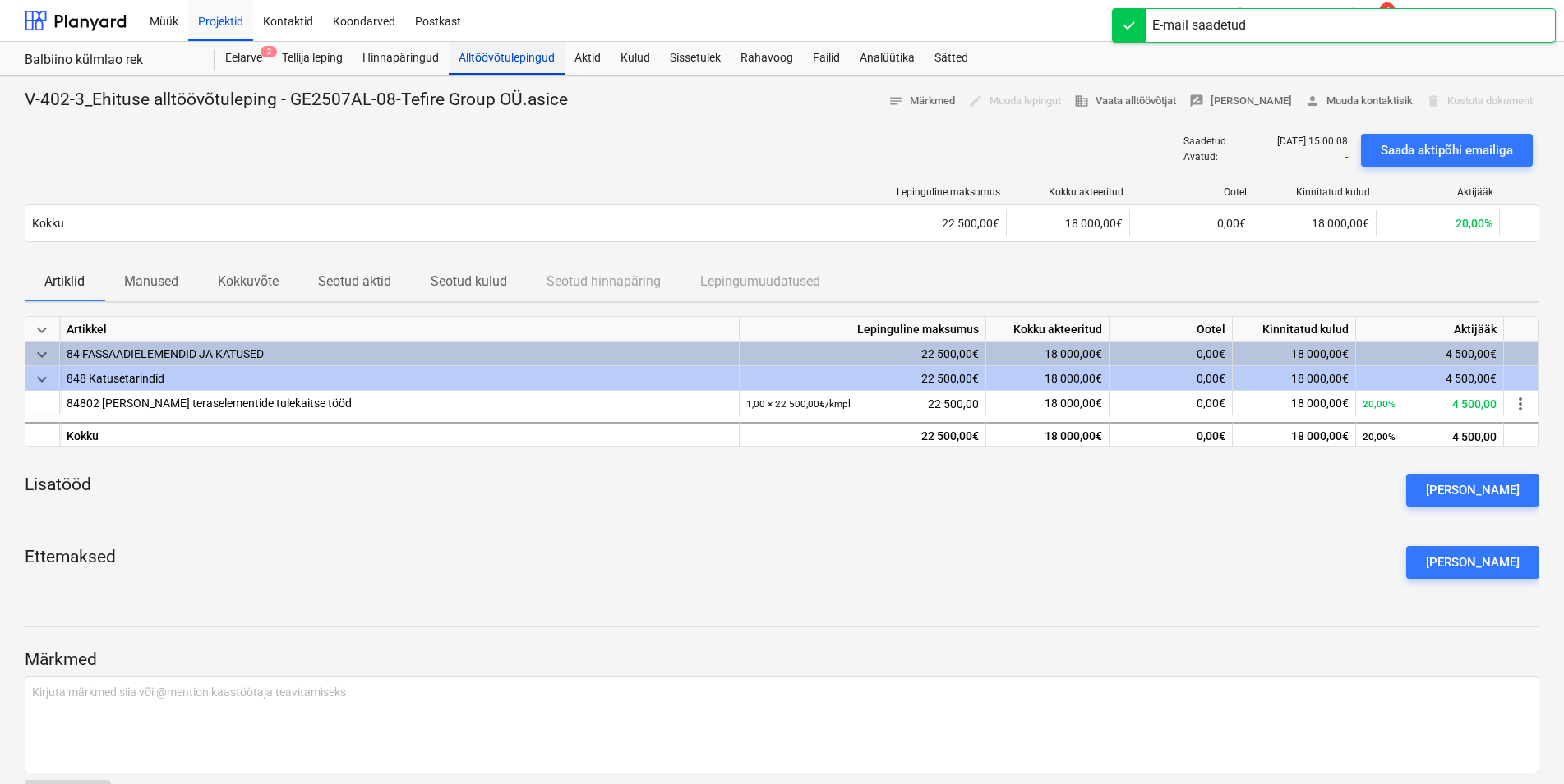
click at [474, 59] on div "Alltöövõtulepingud" at bounding box center [506, 59] width 116 height 33
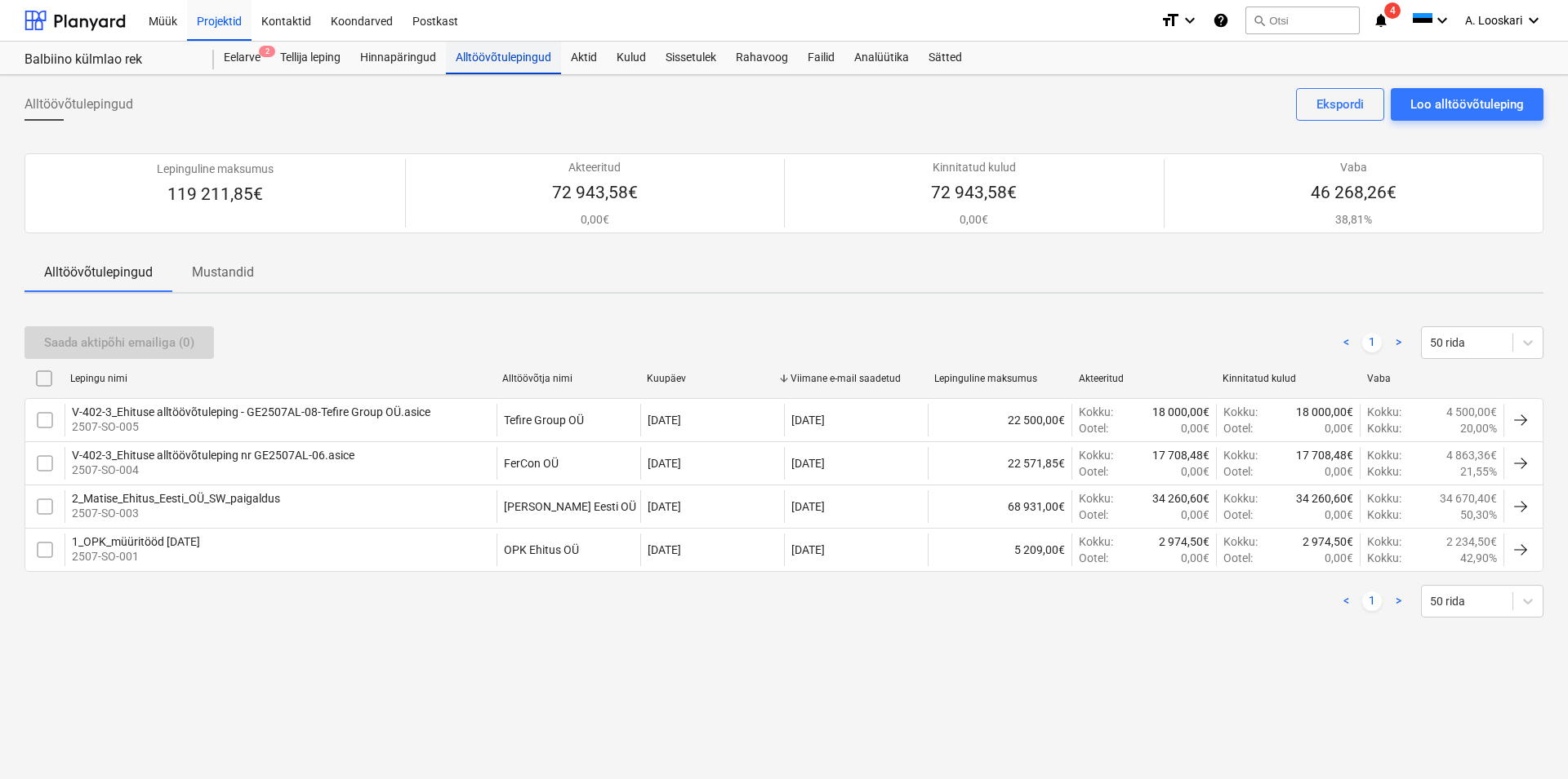
click at [497, 54] on div "Alltöövõtulepingud" at bounding box center [503, 58] width 115 height 33
click at [1482, 104] on div "Loo alltöövõtuleping" at bounding box center [1467, 104] width 113 height 21
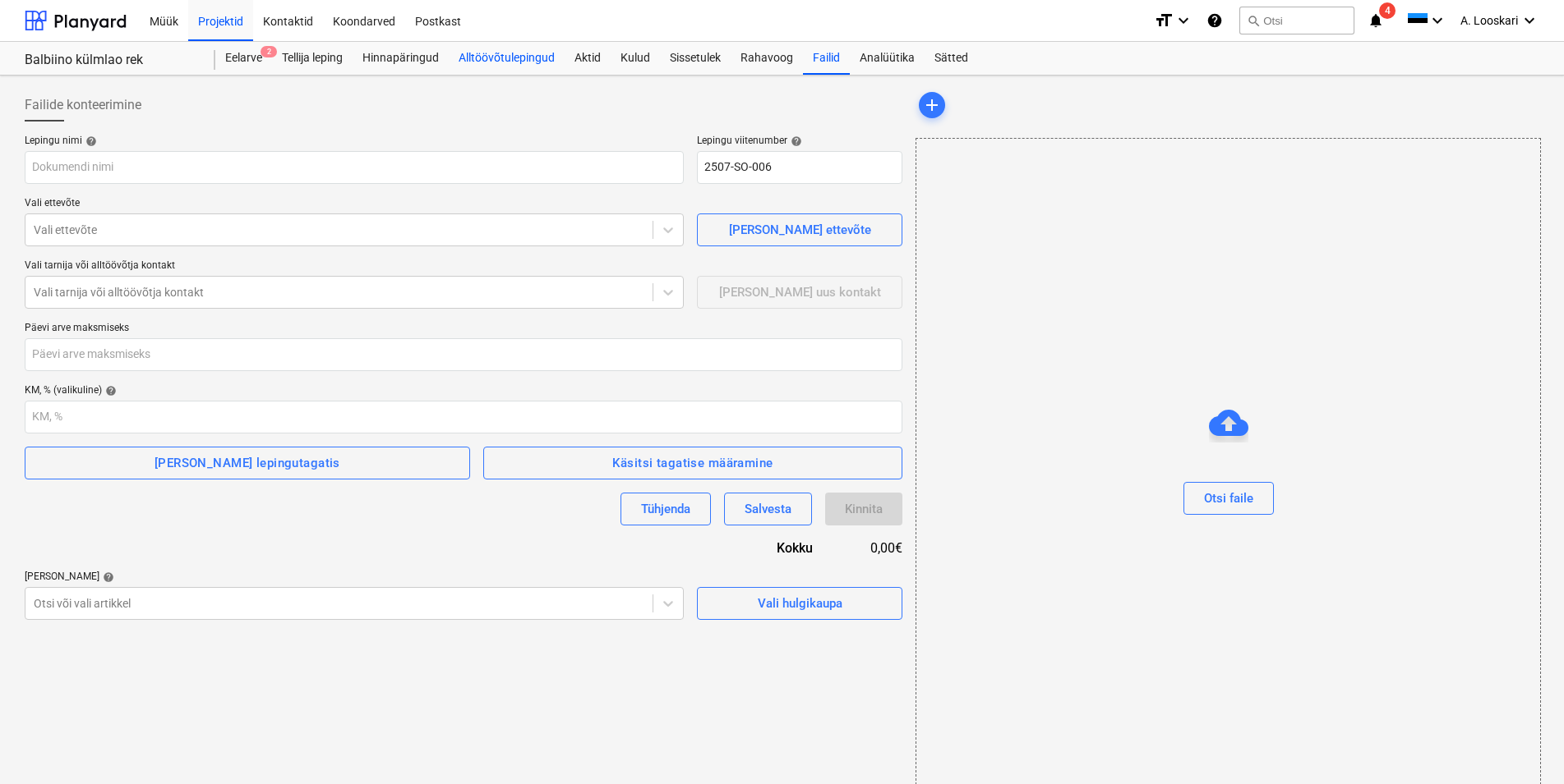
click at [500, 55] on div "Alltöövõtulepingud" at bounding box center [506, 59] width 116 height 33
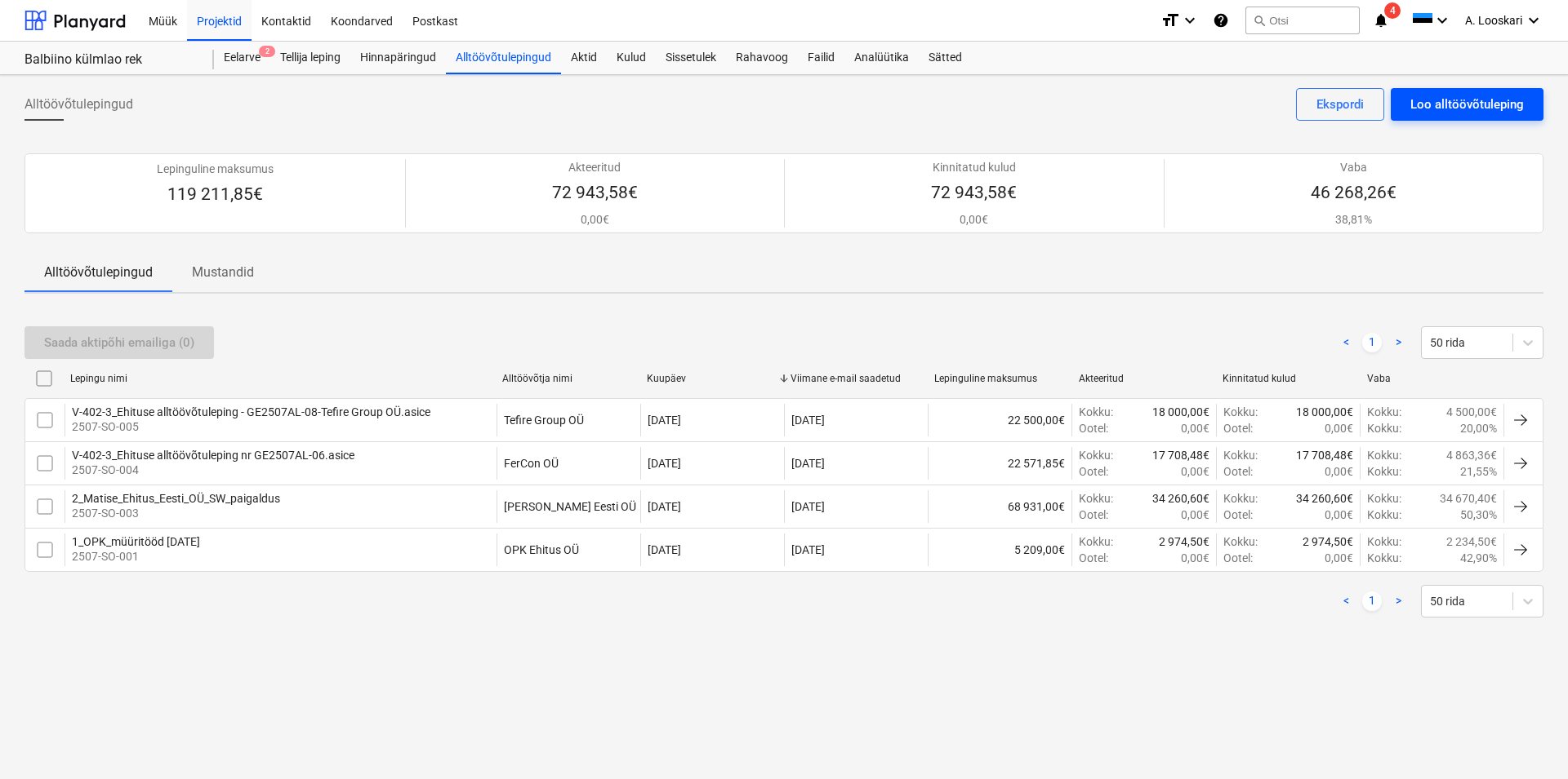
click at [1460, 104] on div "Loo alltöövõtuleping" at bounding box center [1467, 104] width 113 height 21
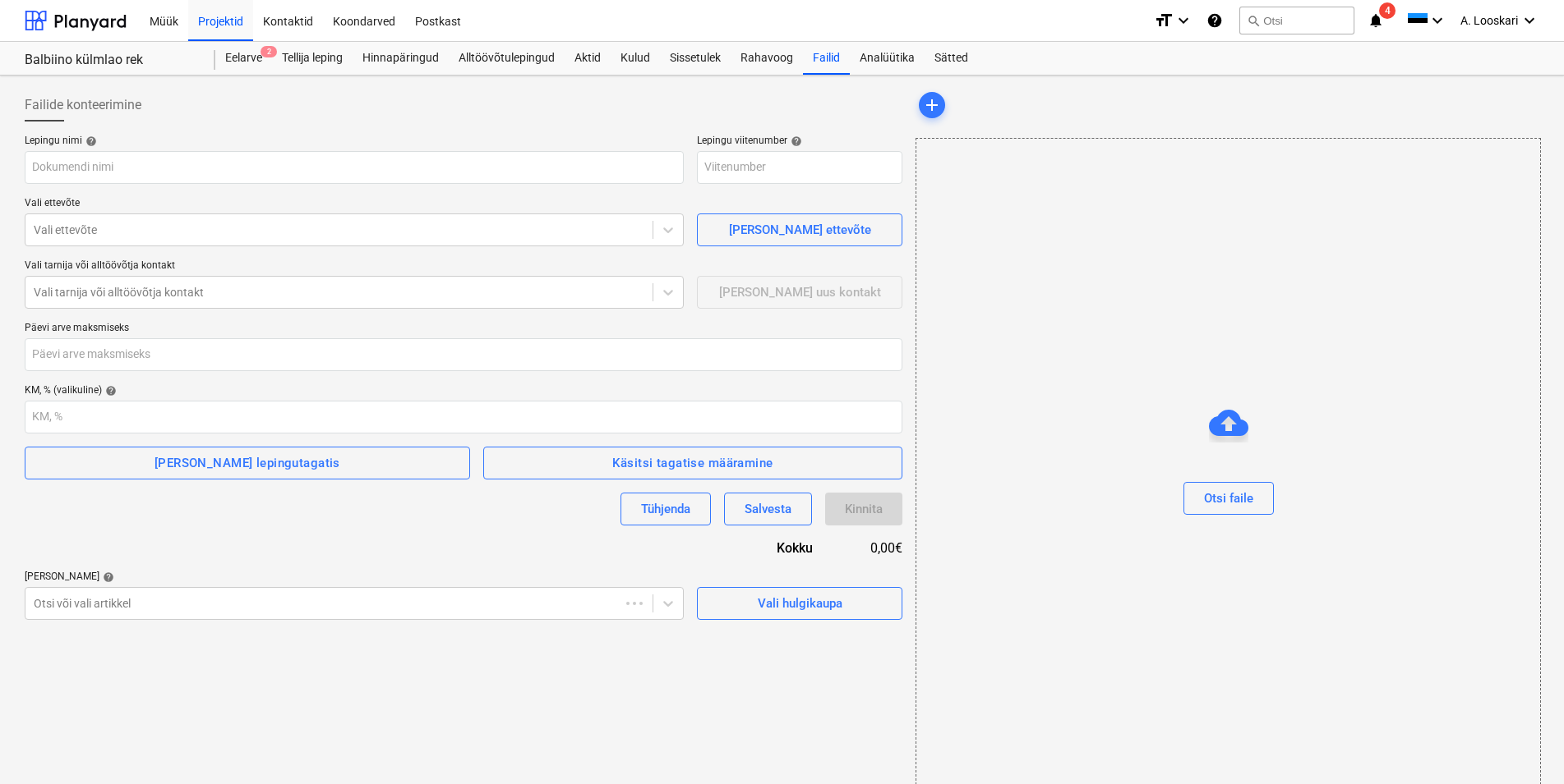
type input "2507-SO-007"
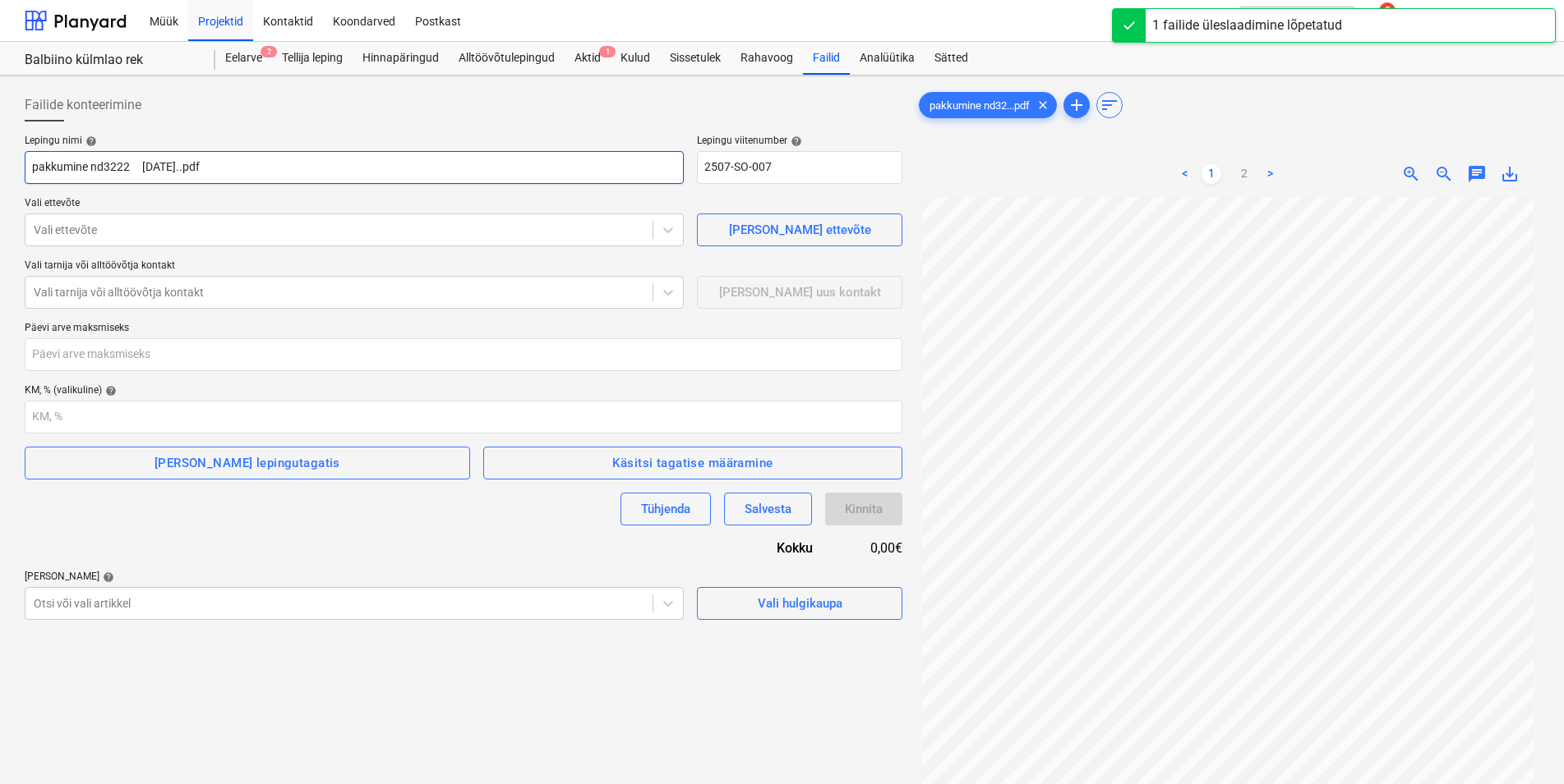
drag, startPoint x: 222, startPoint y: 166, endPoint x: 2, endPoint y: 160, distance: 220.1
click at [25, 160] on input "pakkumine nd3222 [DATE]..pdf" at bounding box center [354, 168] width 659 height 33
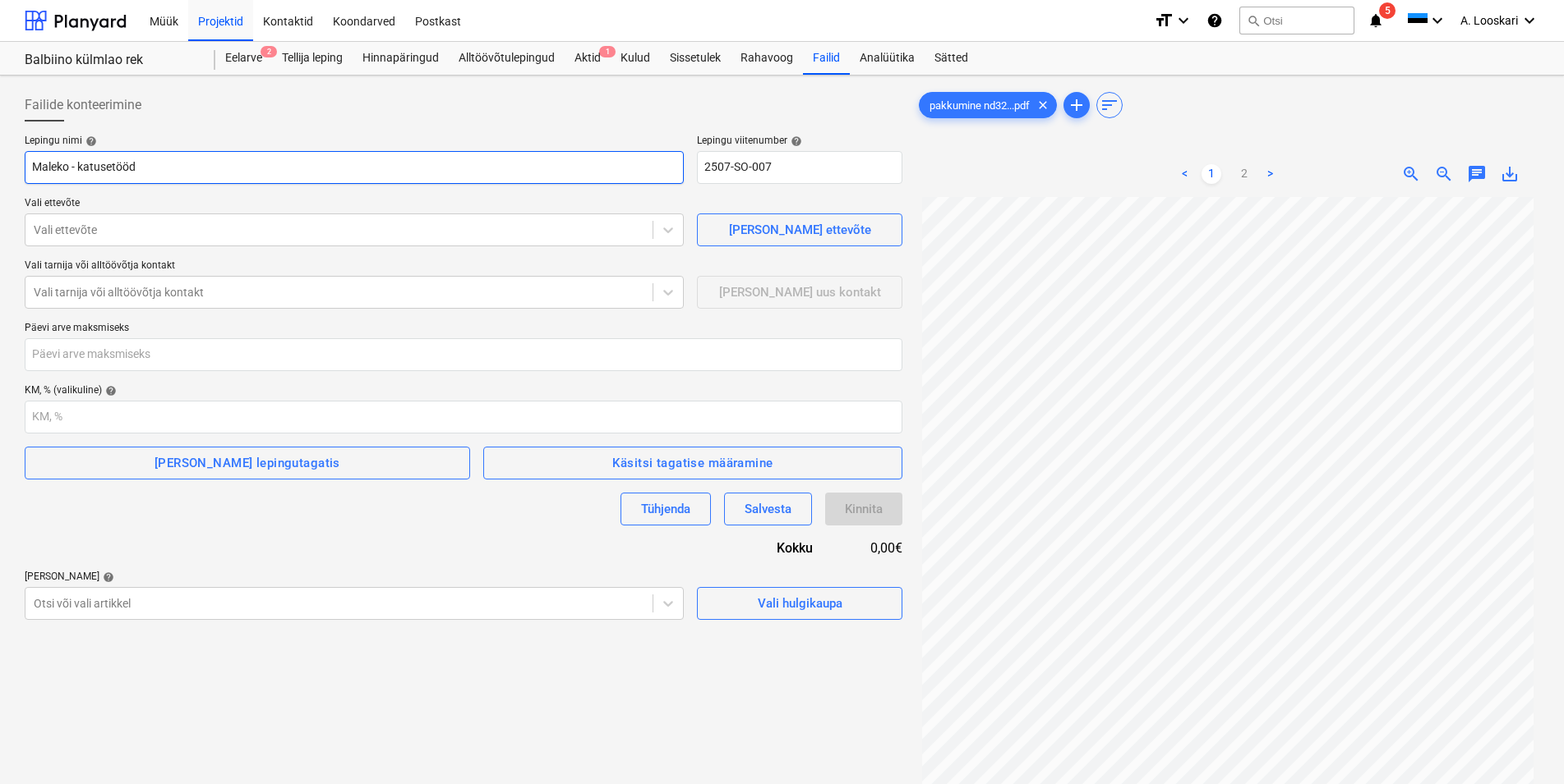
click at [68, 164] on input "Maleko - katusetööd" at bounding box center [354, 168] width 659 height 33
type input "Maleko AS - katusetööd"
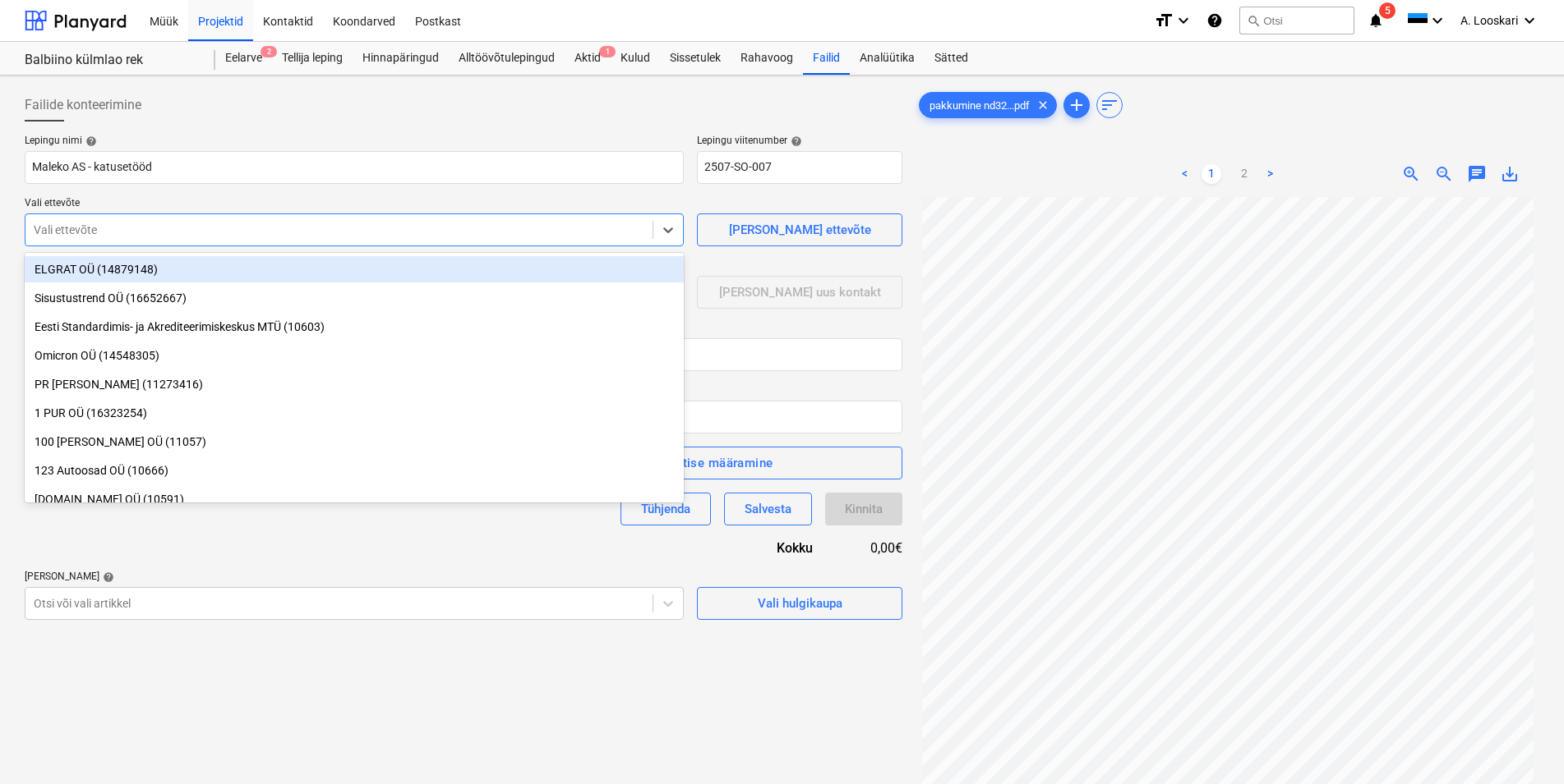
click at [97, 228] on div at bounding box center [339, 230] width 611 height 17
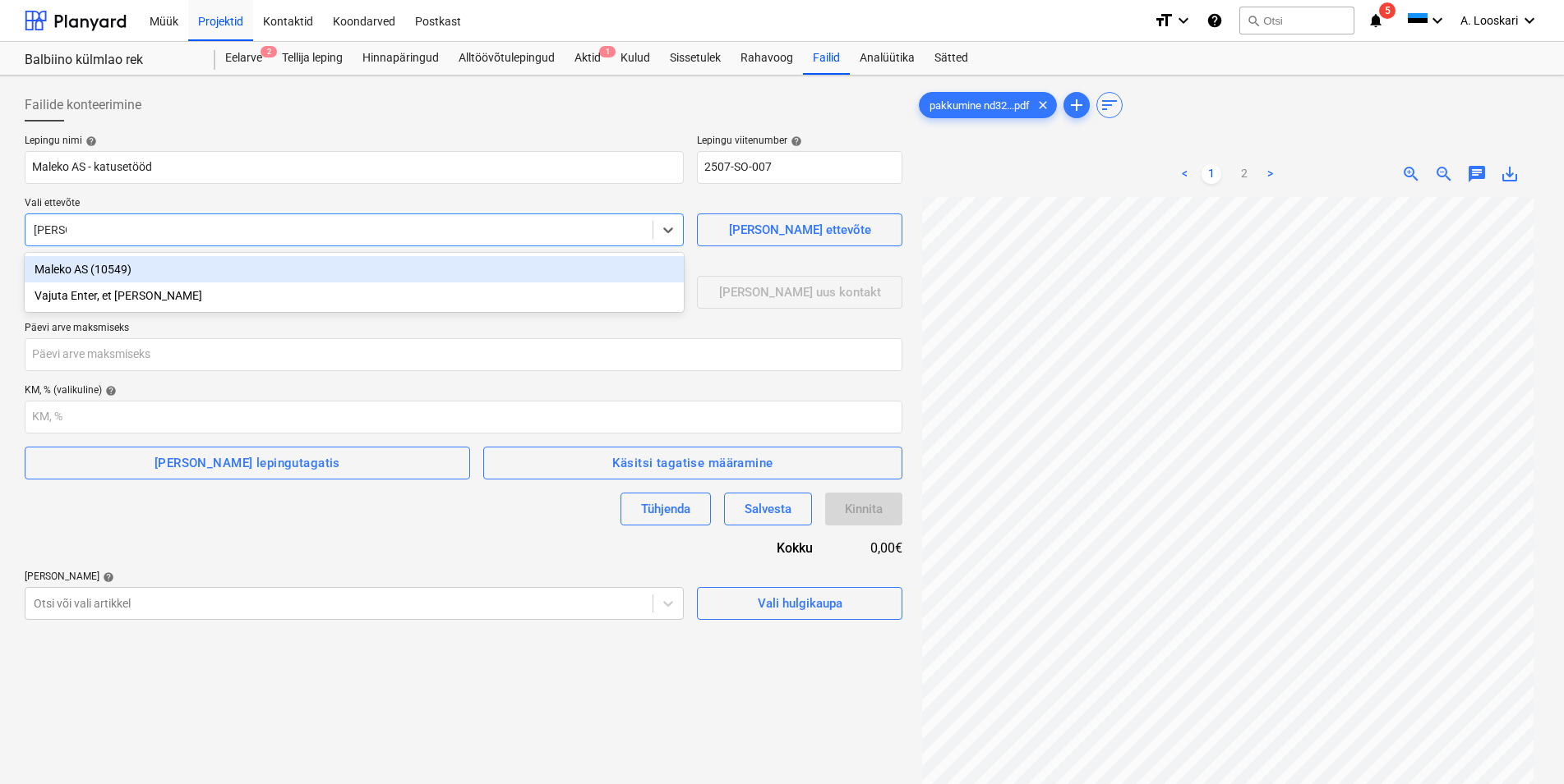
type input "Maleko"
click at [69, 268] on div "Maleko AS (10549)" at bounding box center [354, 270] width 659 height 26
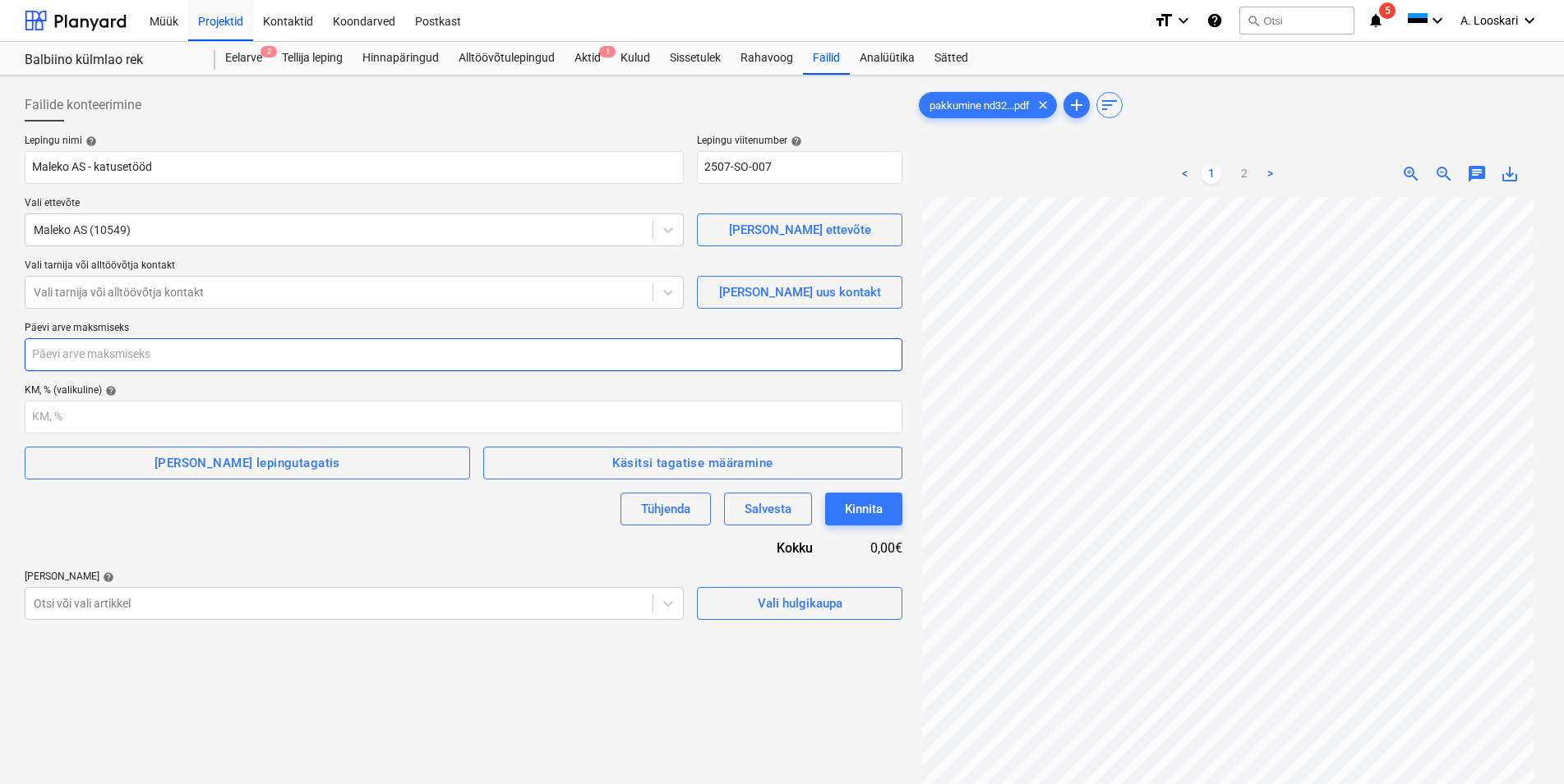
click at [195, 356] on input "number" at bounding box center [463, 355] width 878 height 33
type input "21"
click at [137, 289] on div at bounding box center [339, 293] width 611 height 17
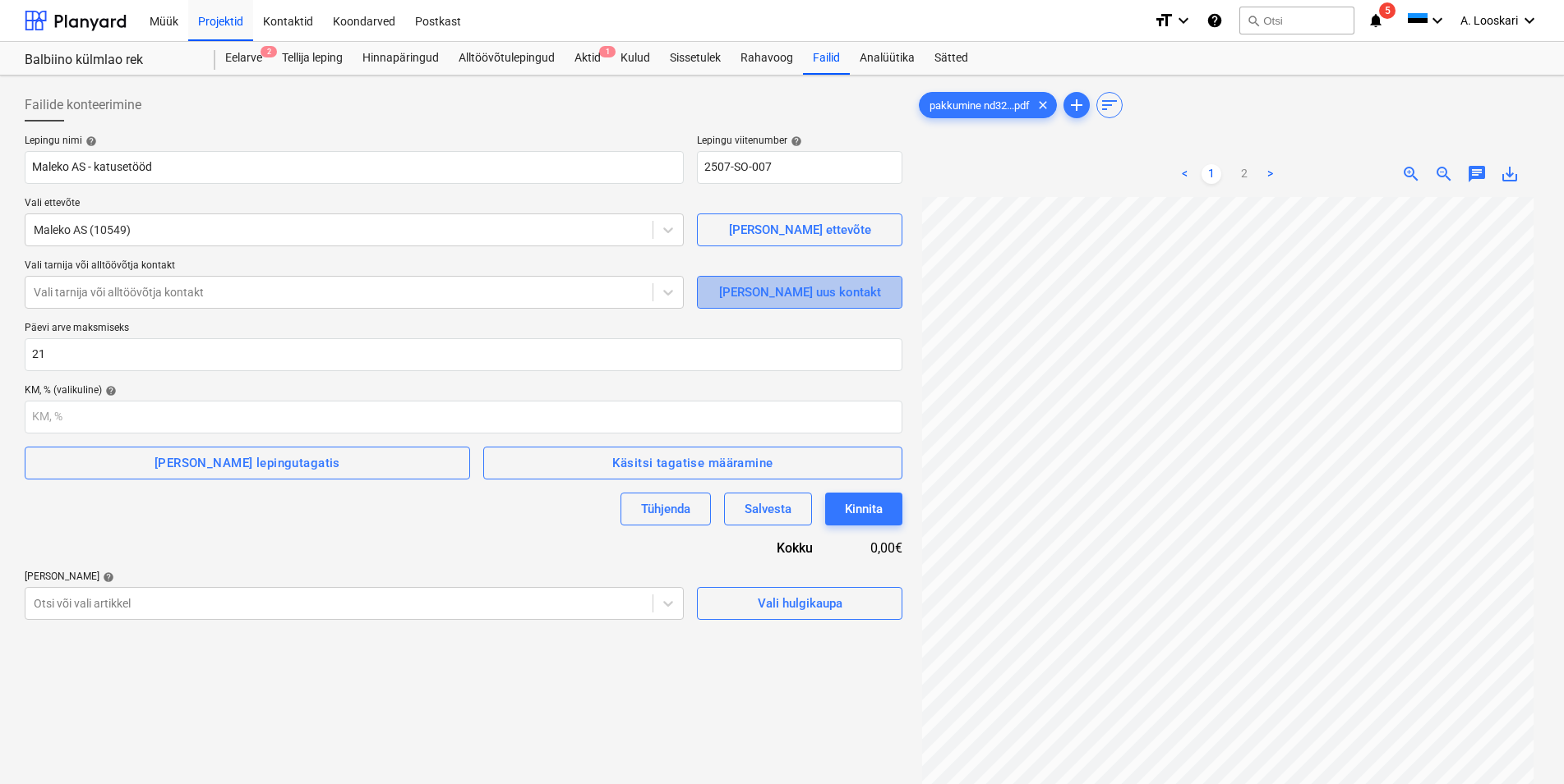
click at [784, 288] on div "[PERSON_NAME] uus kontakt" at bounding box center [800, 293] width 162 height 22
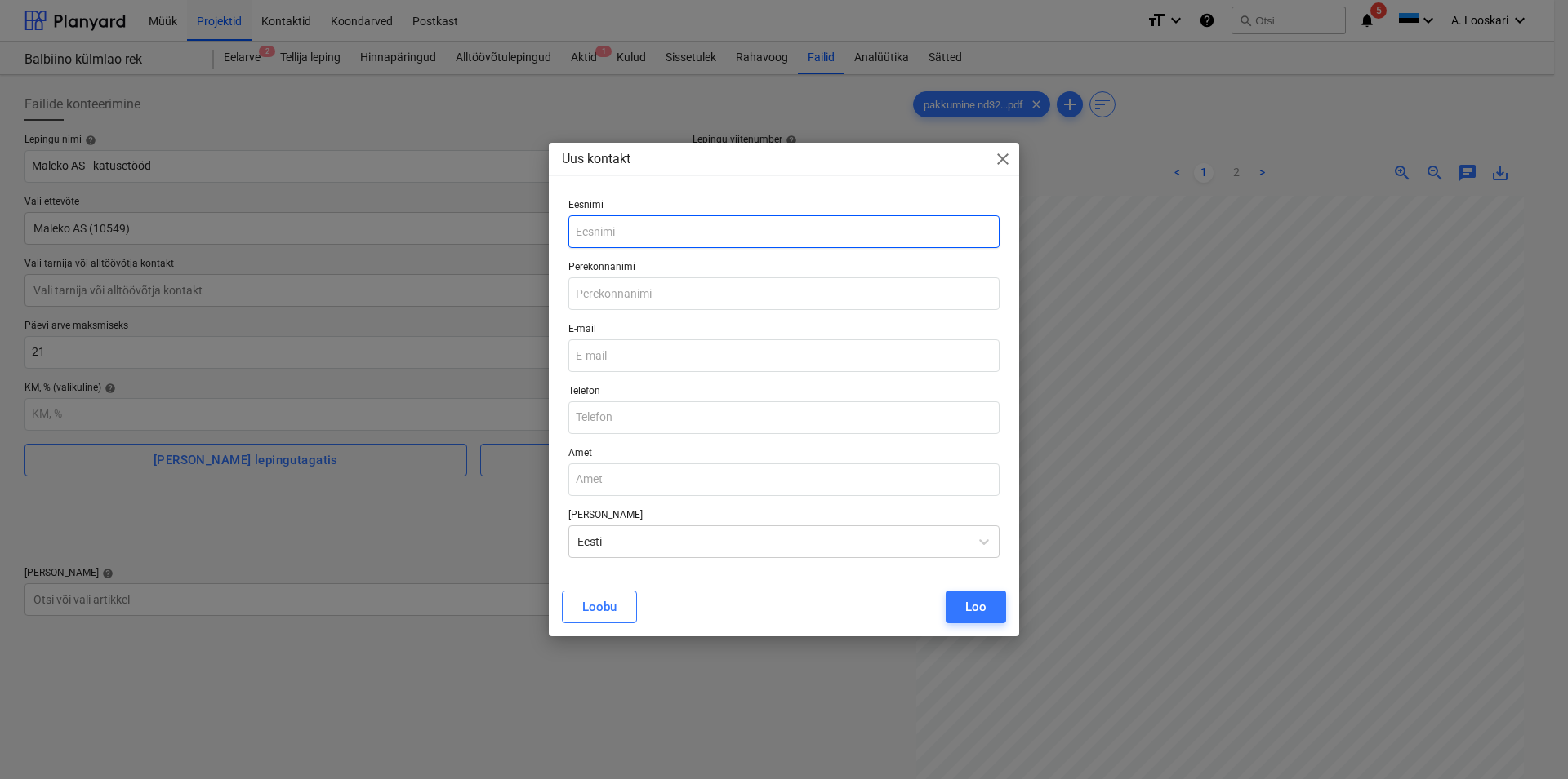
click at [655, 228] on input "text" at bounding box center [784, 232] width 431 height 33
type input "Margus"
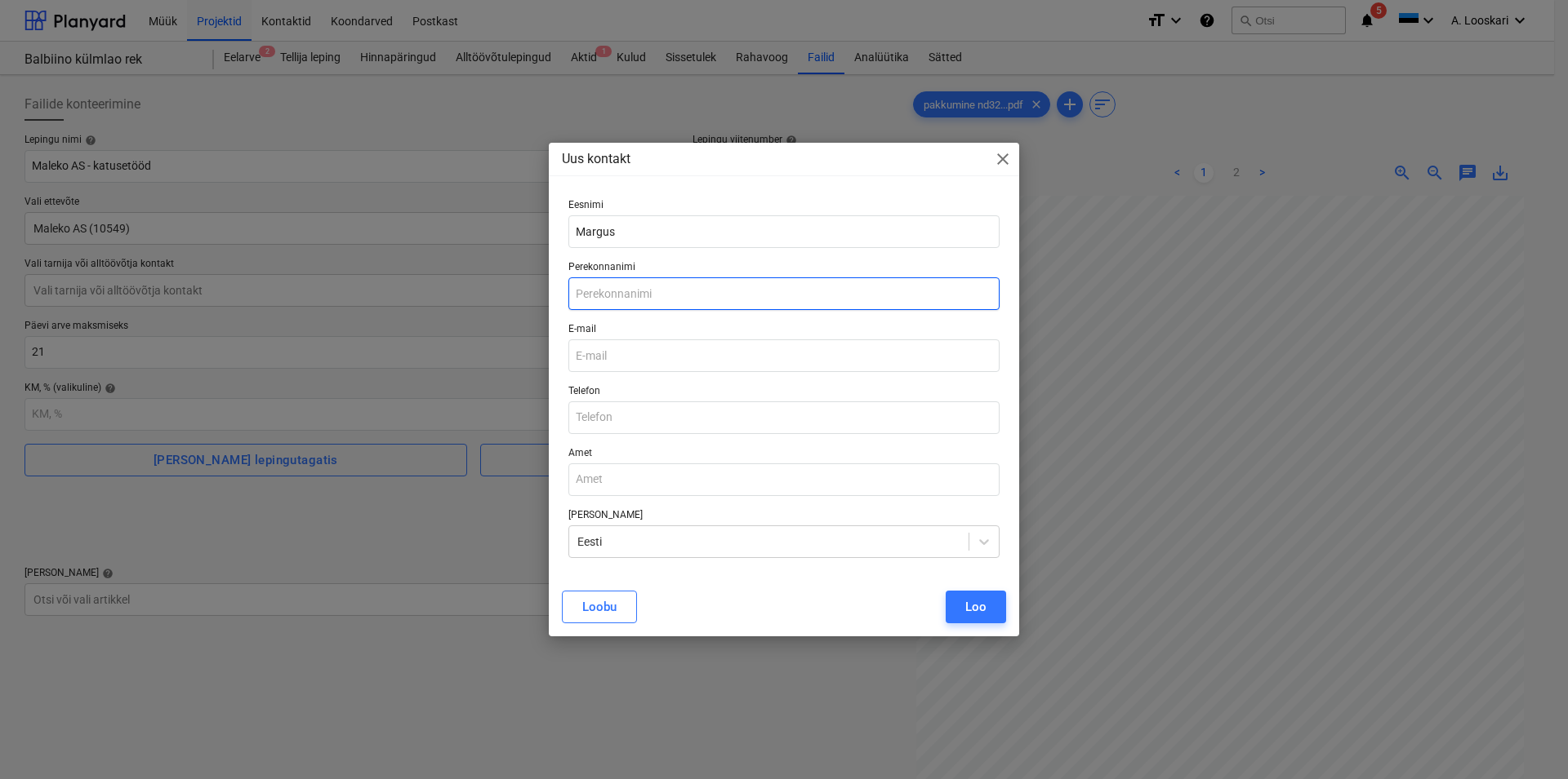
click at [641, 288] on input "text" at bounding box center [784, 294] width 431 height 33
type input "Oks"
click at [620, 355] on input "email" at bounding box center [784, 356] width 431 height 33
paste input "[EMAIL_ADDRESS][DOMAIN_NAME]"
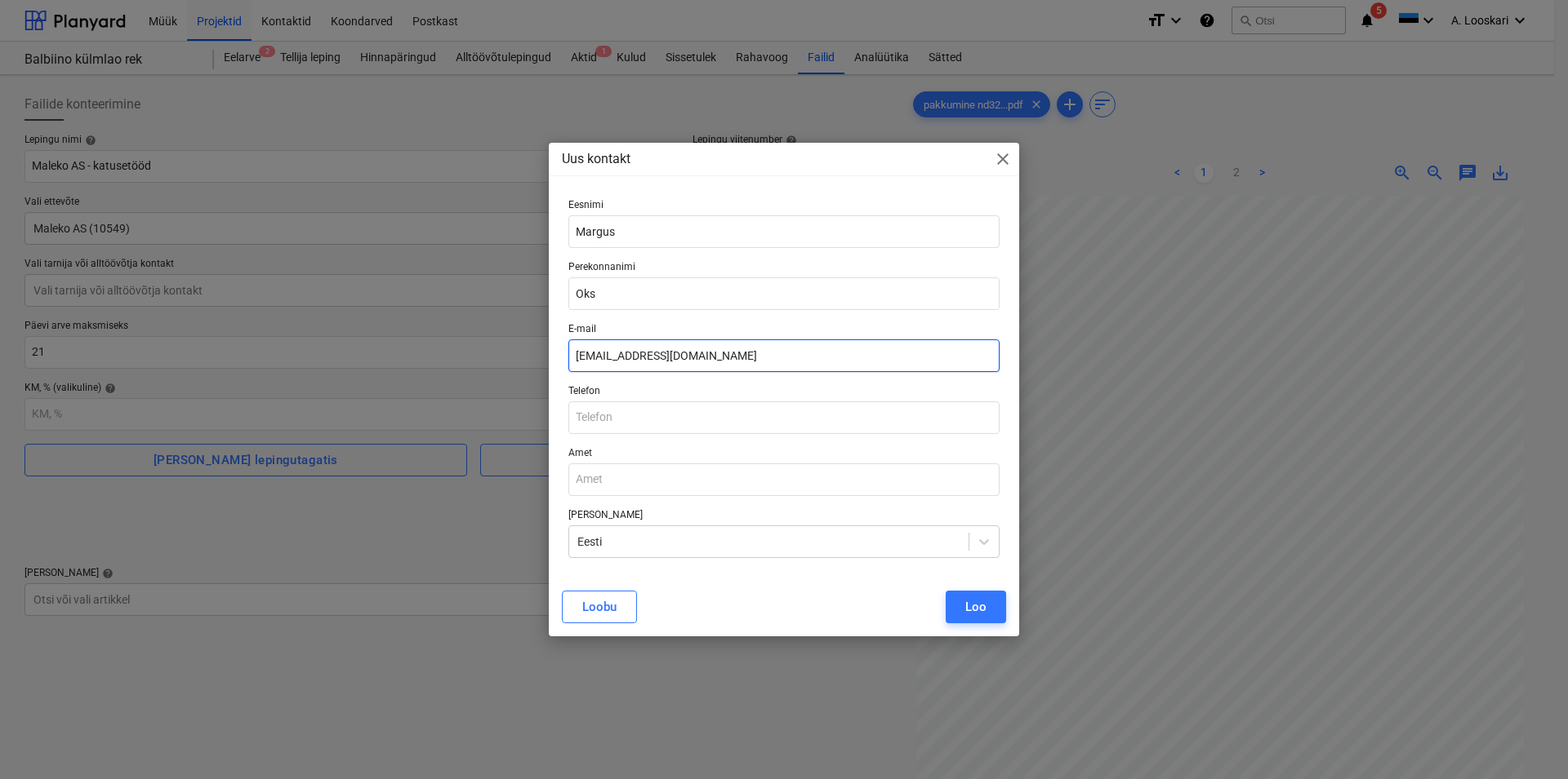
type input "[EMAIL_ADDRESS][DOMAIN_NAME]"
click at [636, 416] on input "text" at bounding box center [784, 418] width 431 height 33
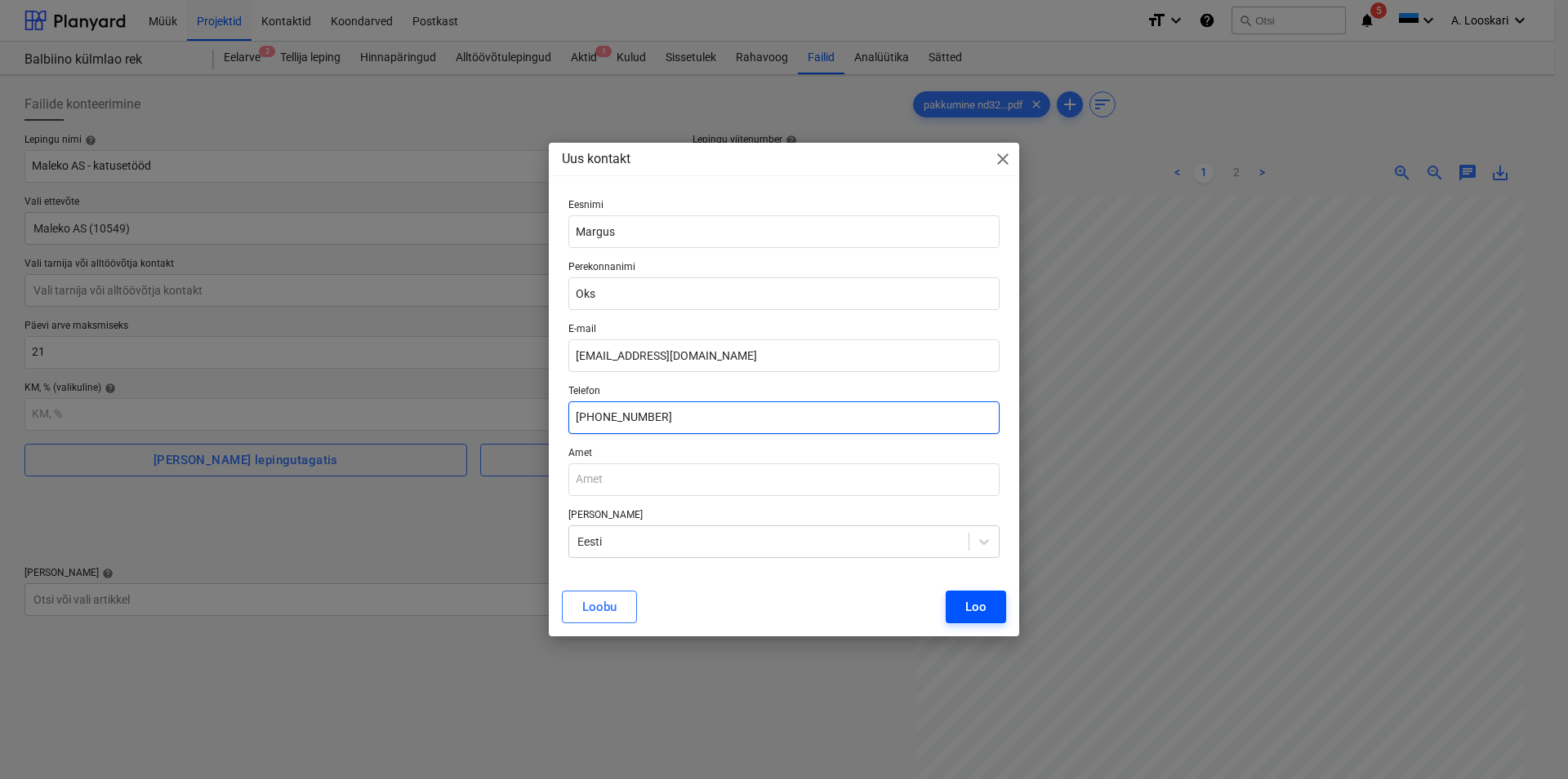
type input "[PHONE_NUMBER]"
click at [980, 612] on div "Loo" at bounding box center [976, 607] width 21 height 21
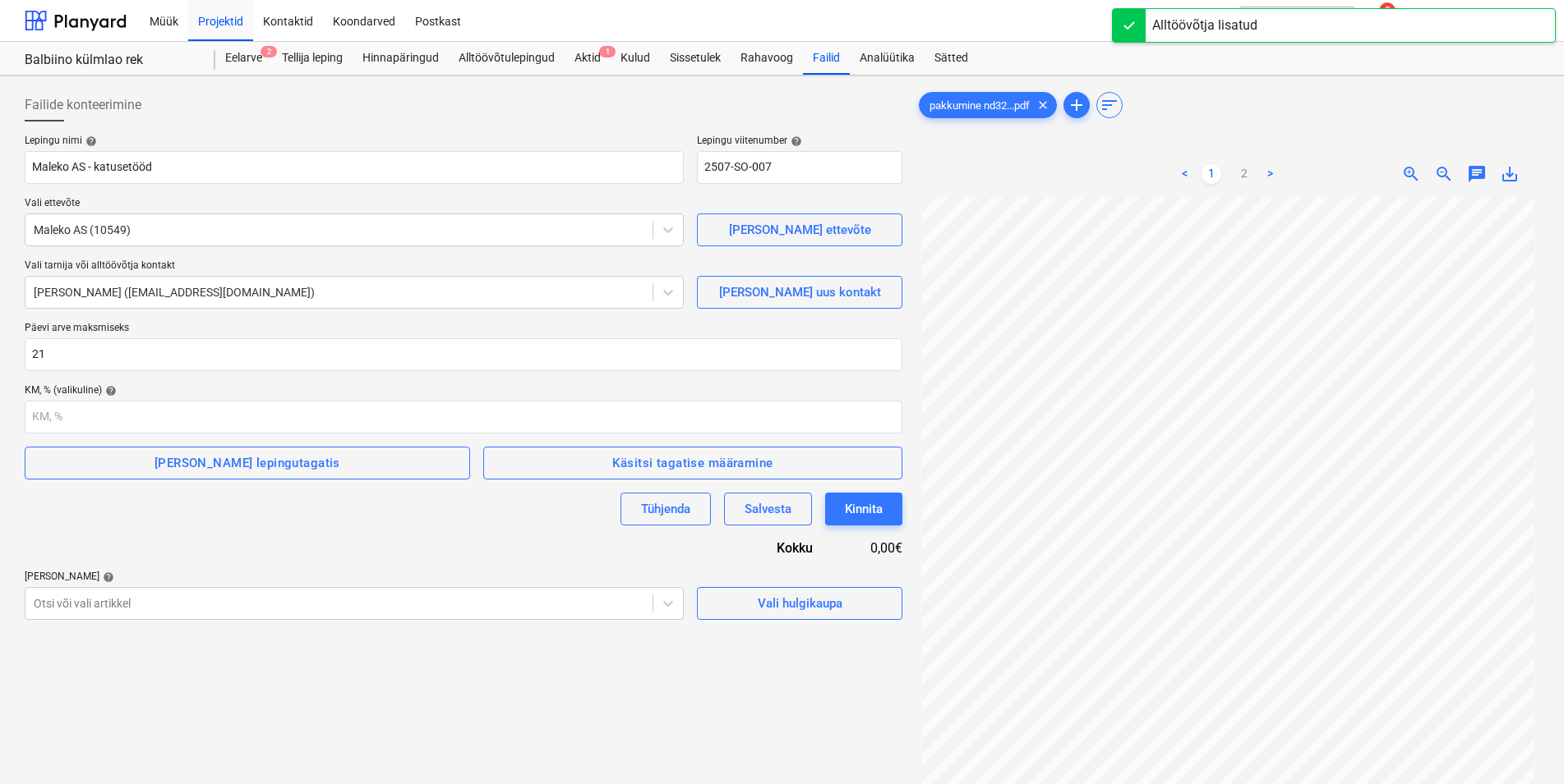
scroll to position [84, 0]
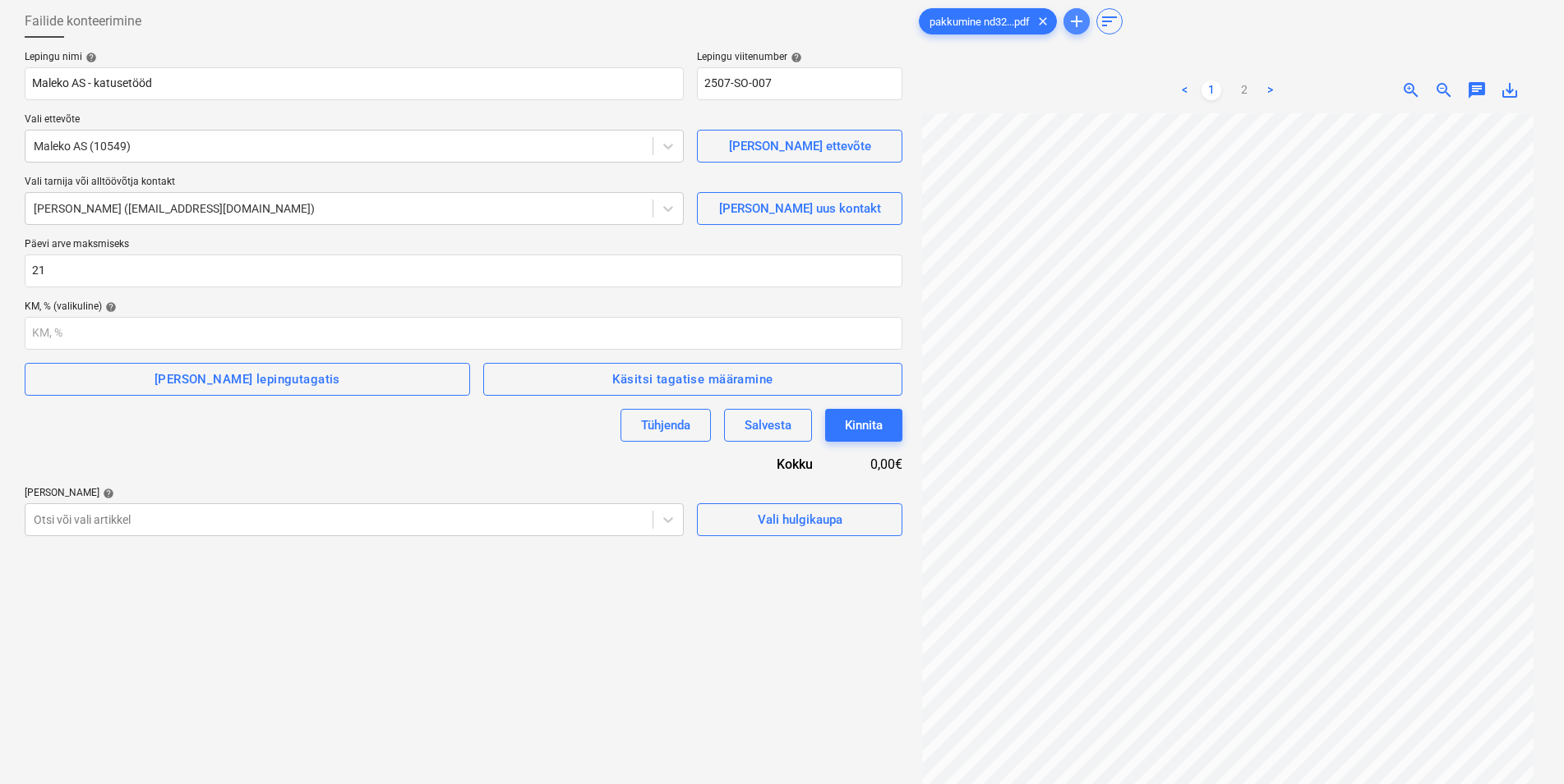
click at [1083, 22] on span "add" at bounding box center [1077, 22] width 20 height 20
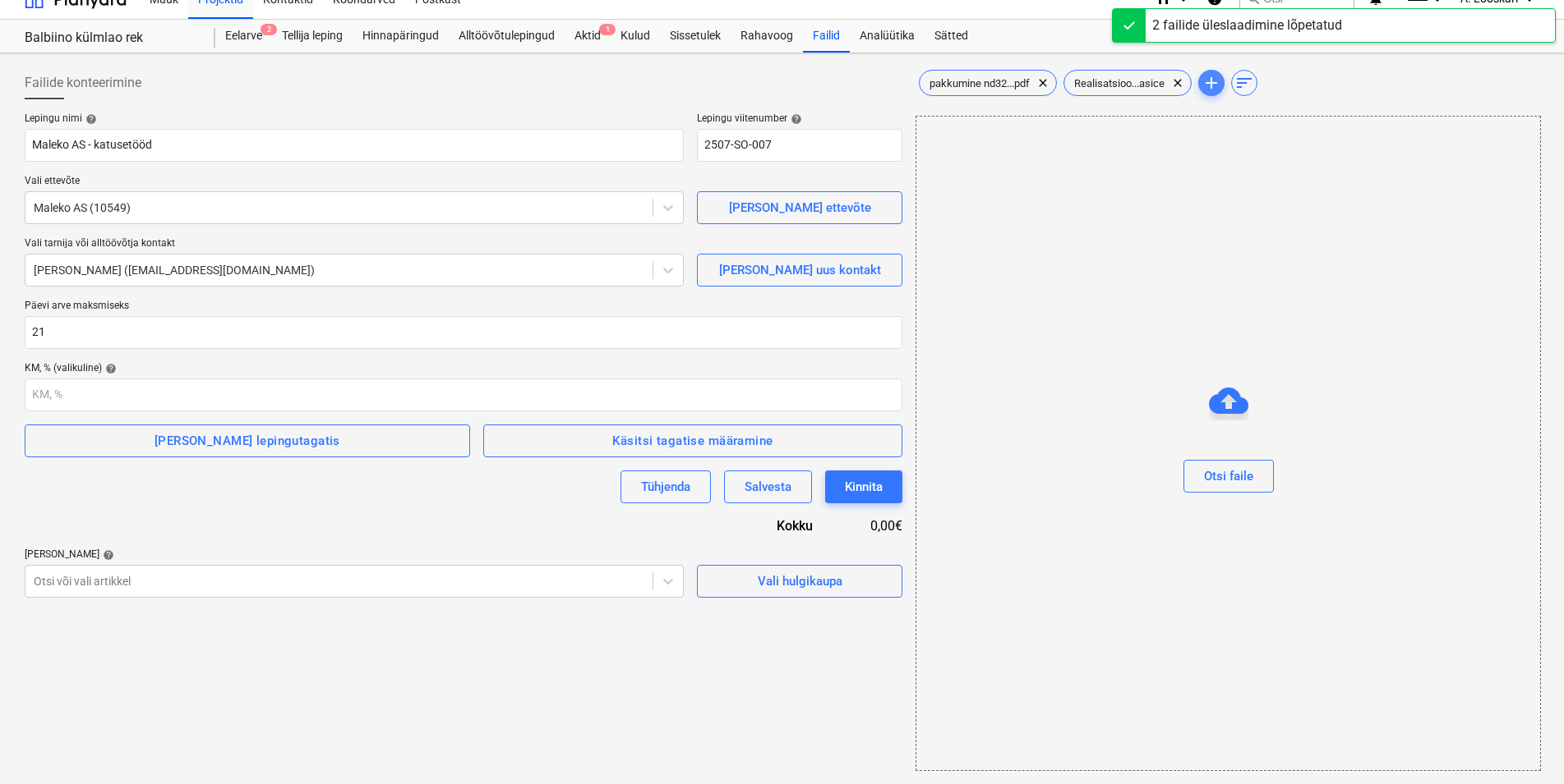
click at [1215, 84] on span "add" at bounding box center [1211, 83] width 20 height 20
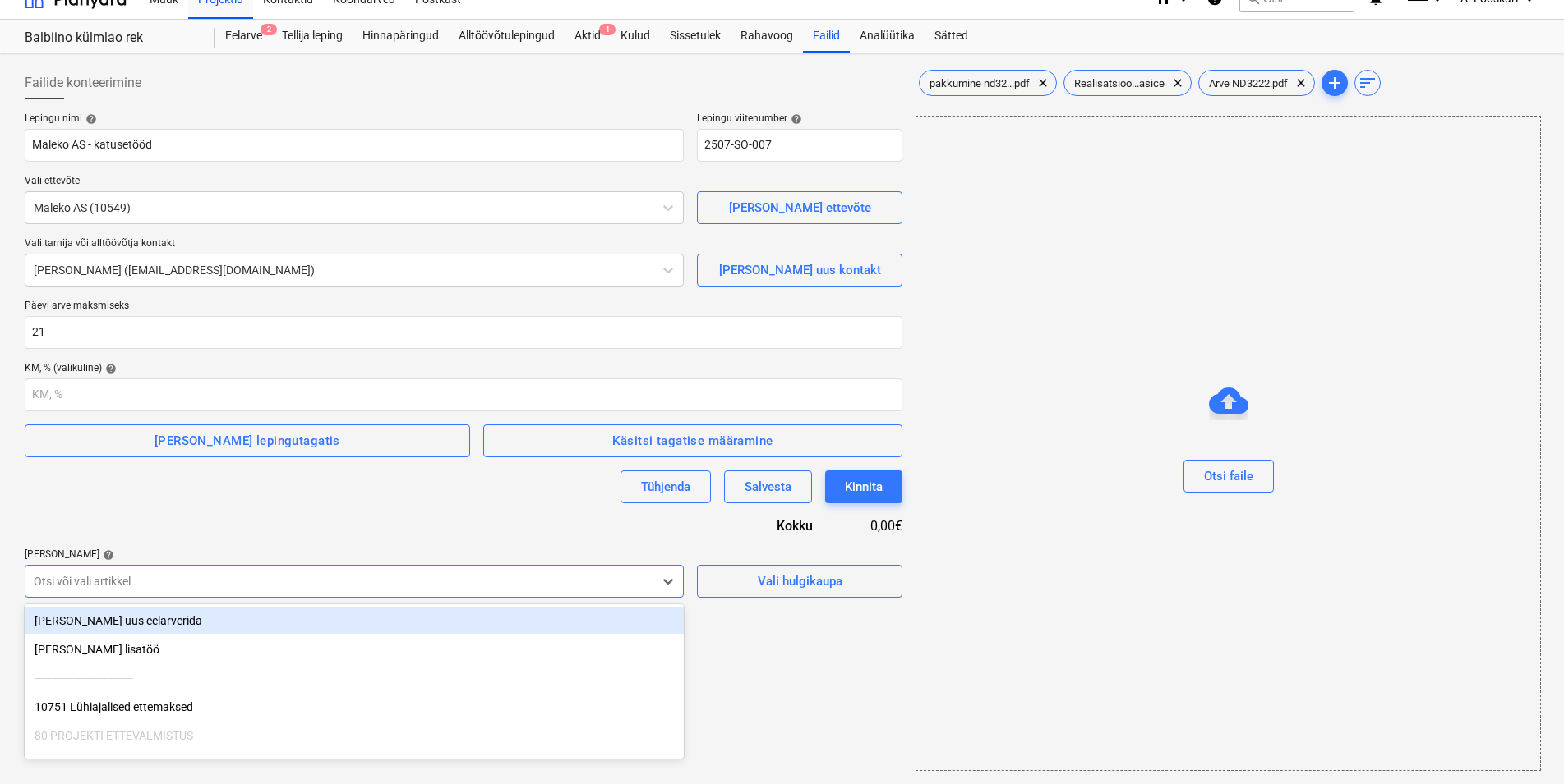
click at [152, 573] on div at bounding box center [339, 581] width 611 height 17
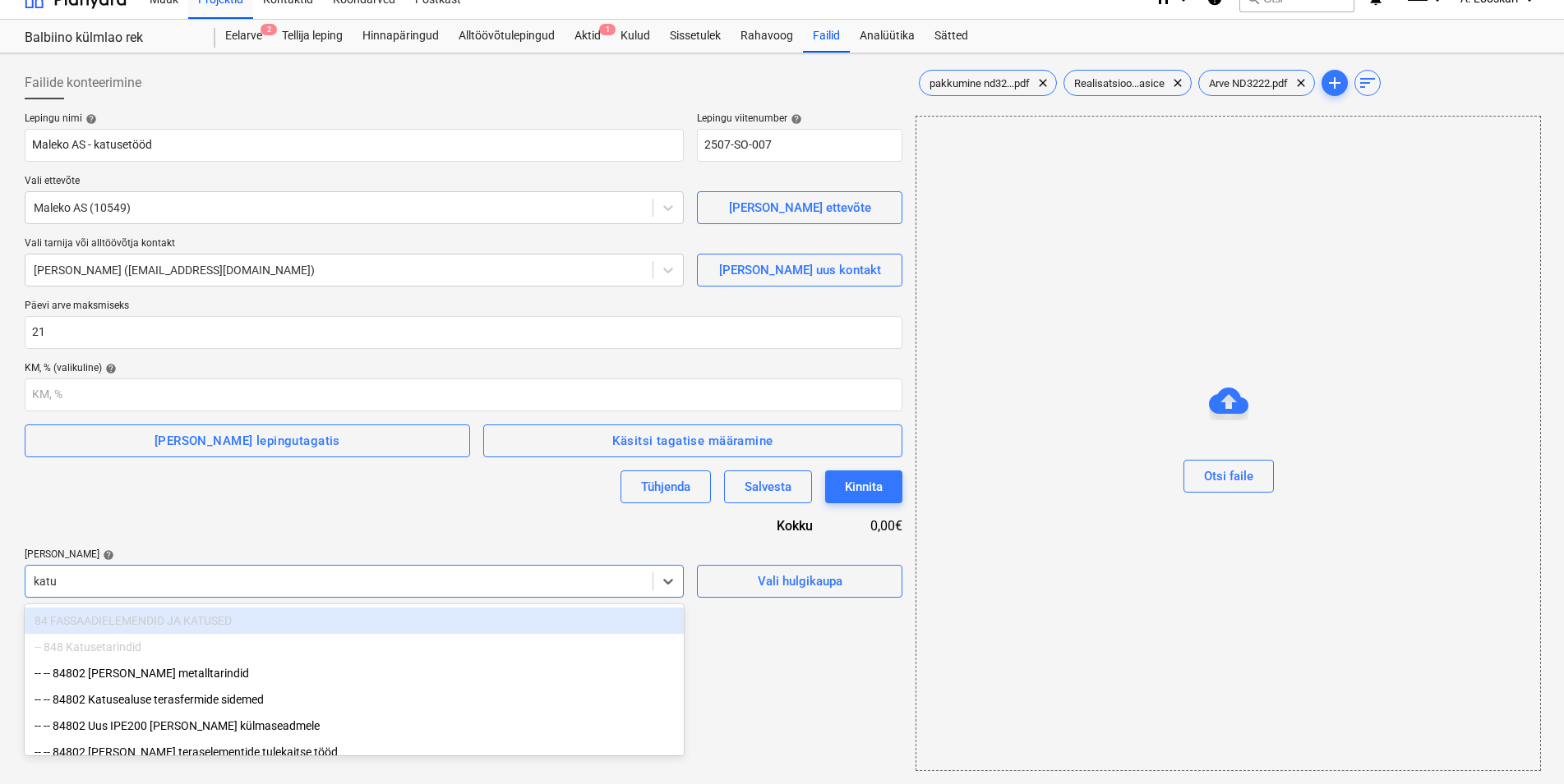
type input "katus"
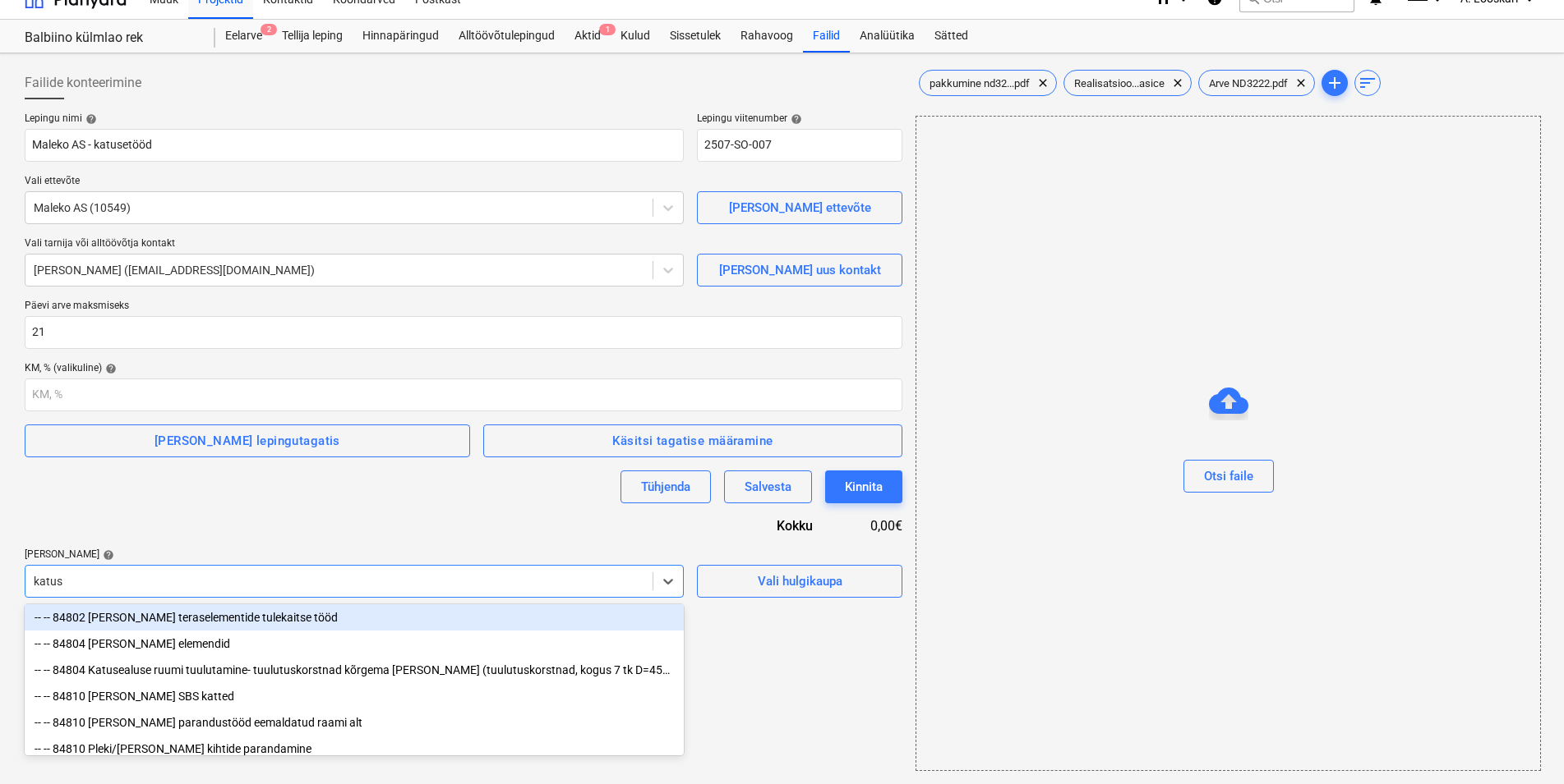
scroll to position [154, 0]
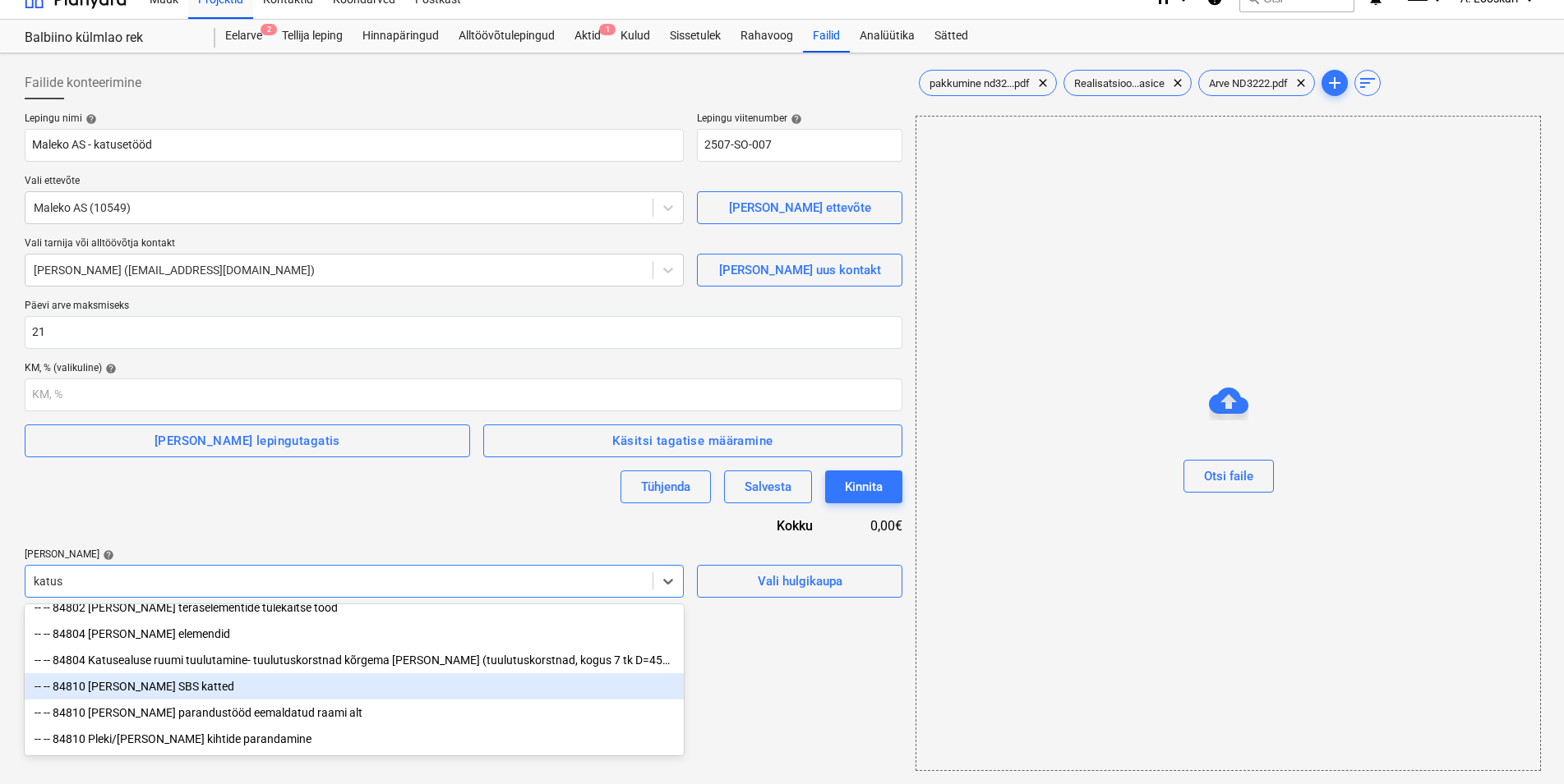
click at [152, 682] on div "-- -- 84810 [PERSON_NAME] SBS katted" at bounding box center [354, 686] width 659 height 26
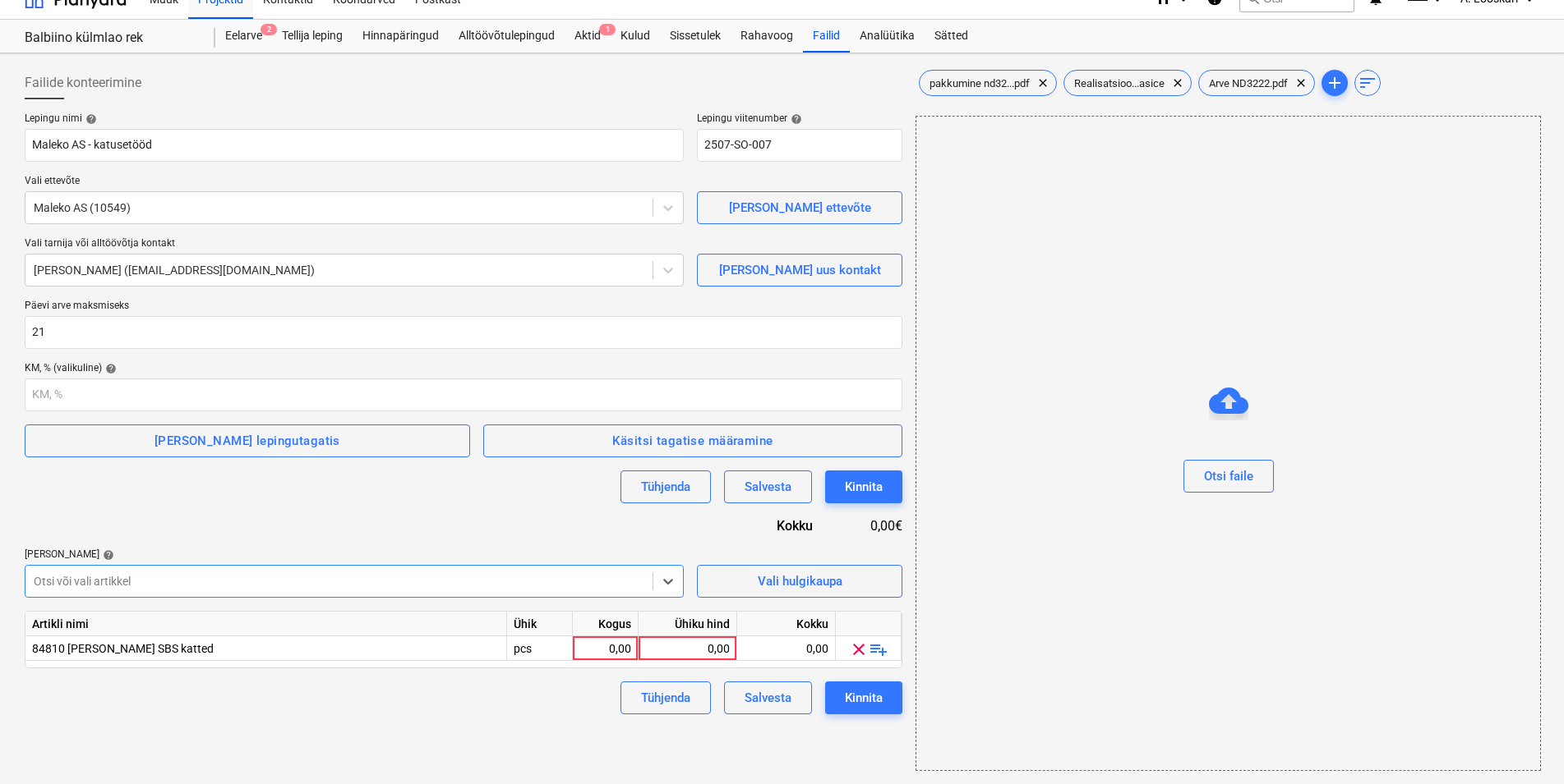
click at [242, 726] on div "Failide konteerimine Lepingu nimi help [PERSON_NAME] AS - katusetööd Lepingu vi…" at bounding box center [463, 418] width 890 height 718
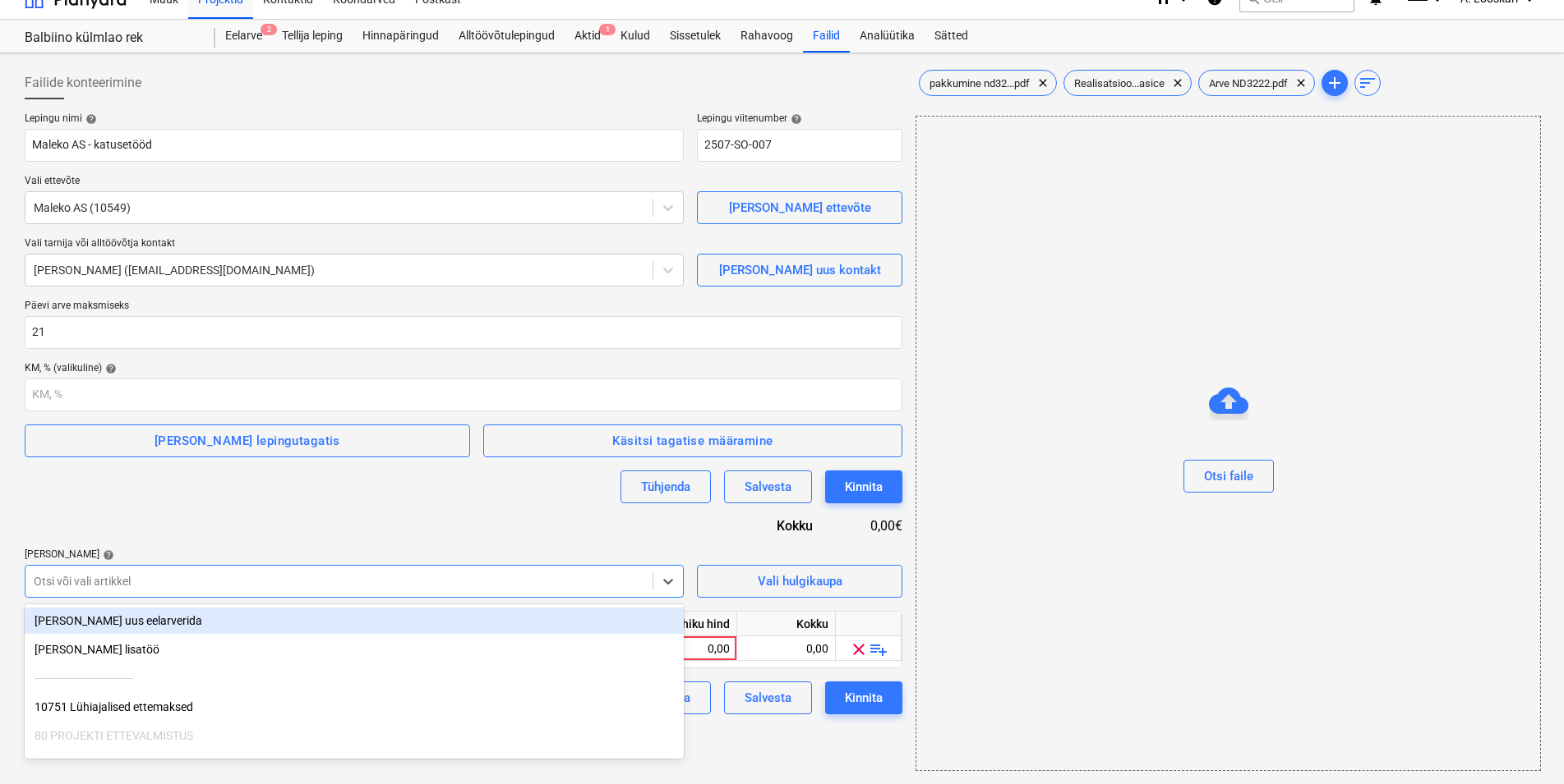
click at [166, 583] on div at bounding box center [339, 581] width 611 height 17
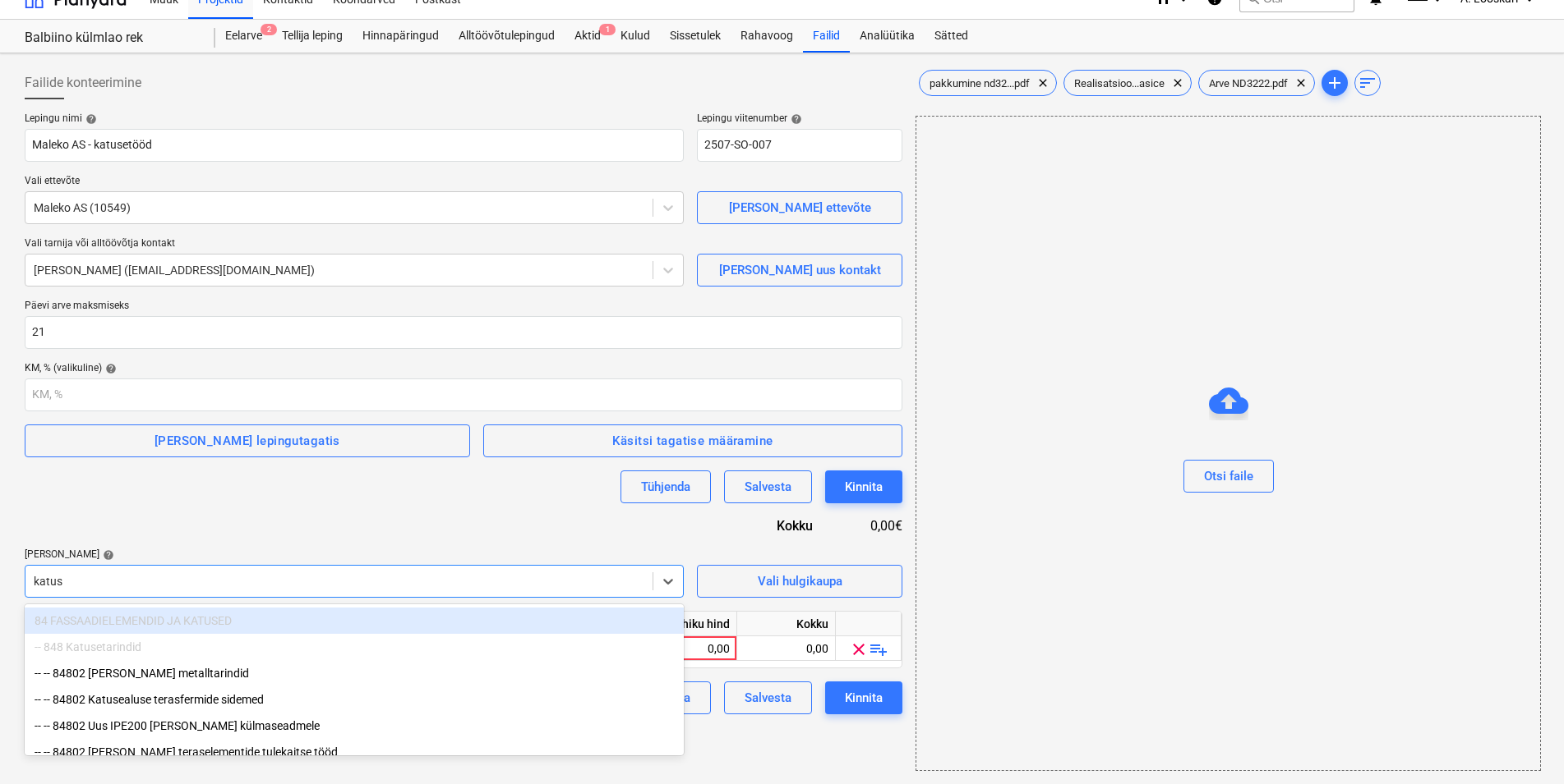
type input "[PERSON_NAME]"
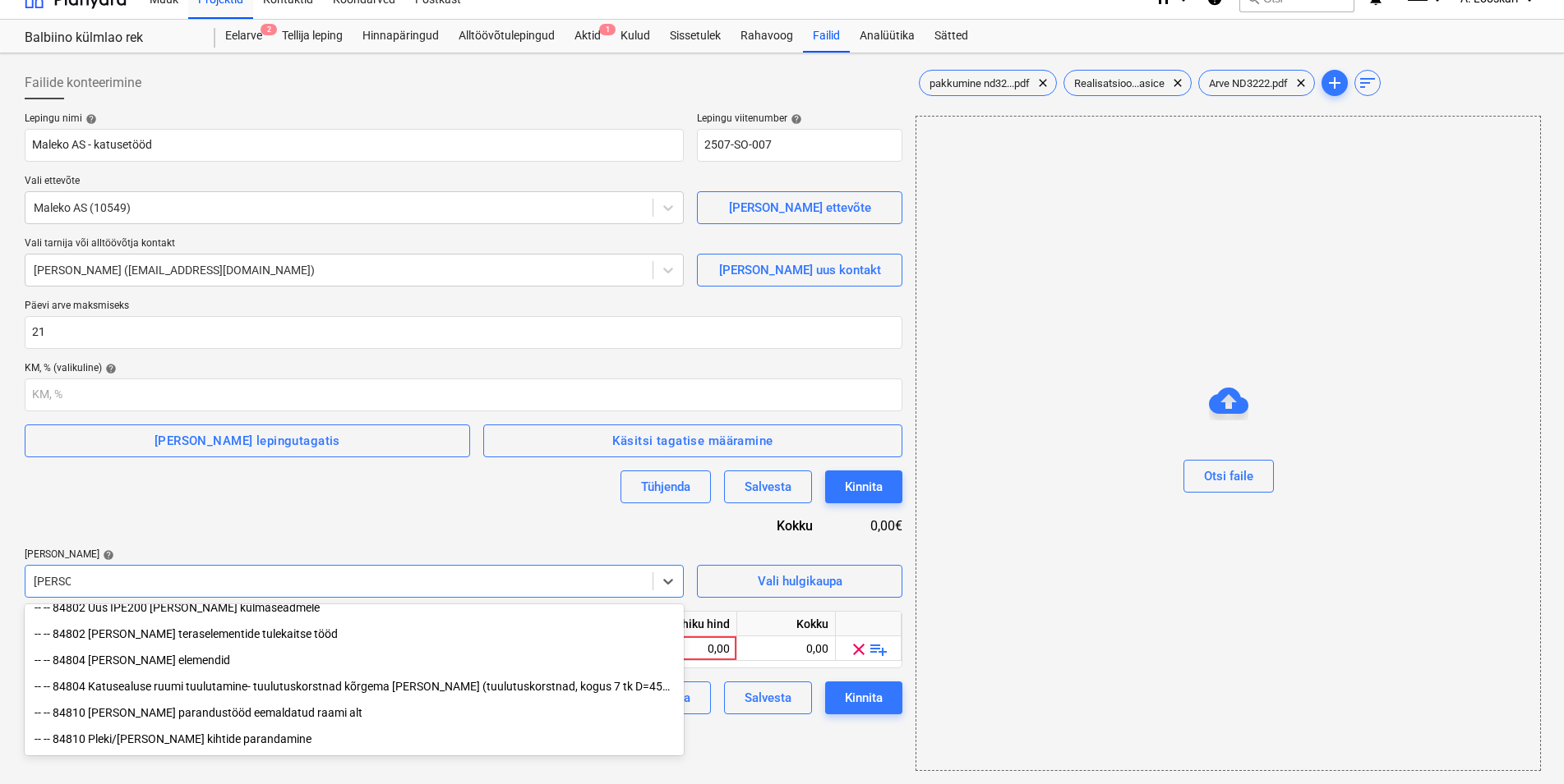
scroll to position [127, 0]
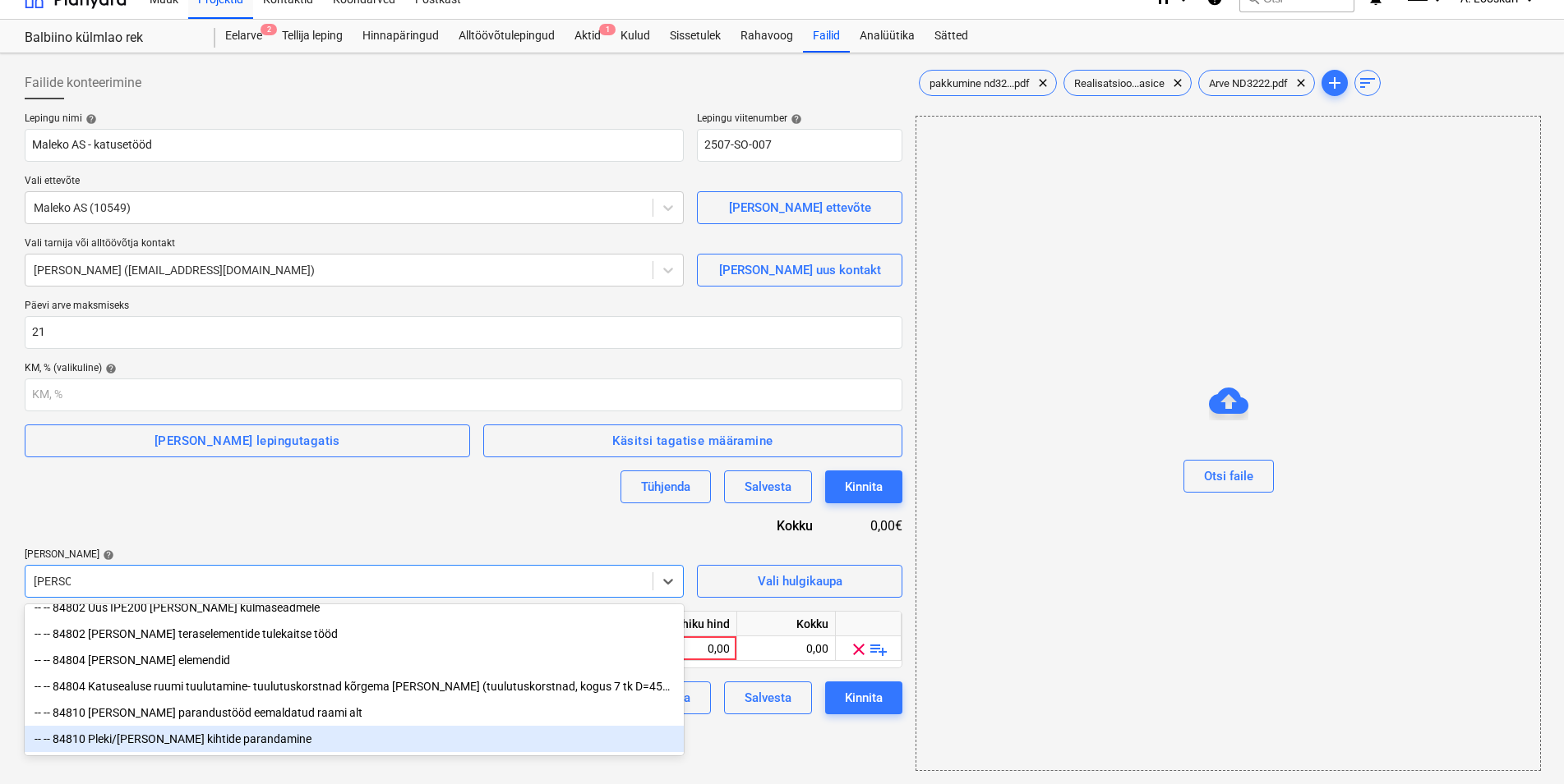
click at [220, 735] on div "-- -- 84810 Pleki/[PERSON_NAME] kihtide parandamine" at bounding box center [354, 739] width 659 height 26
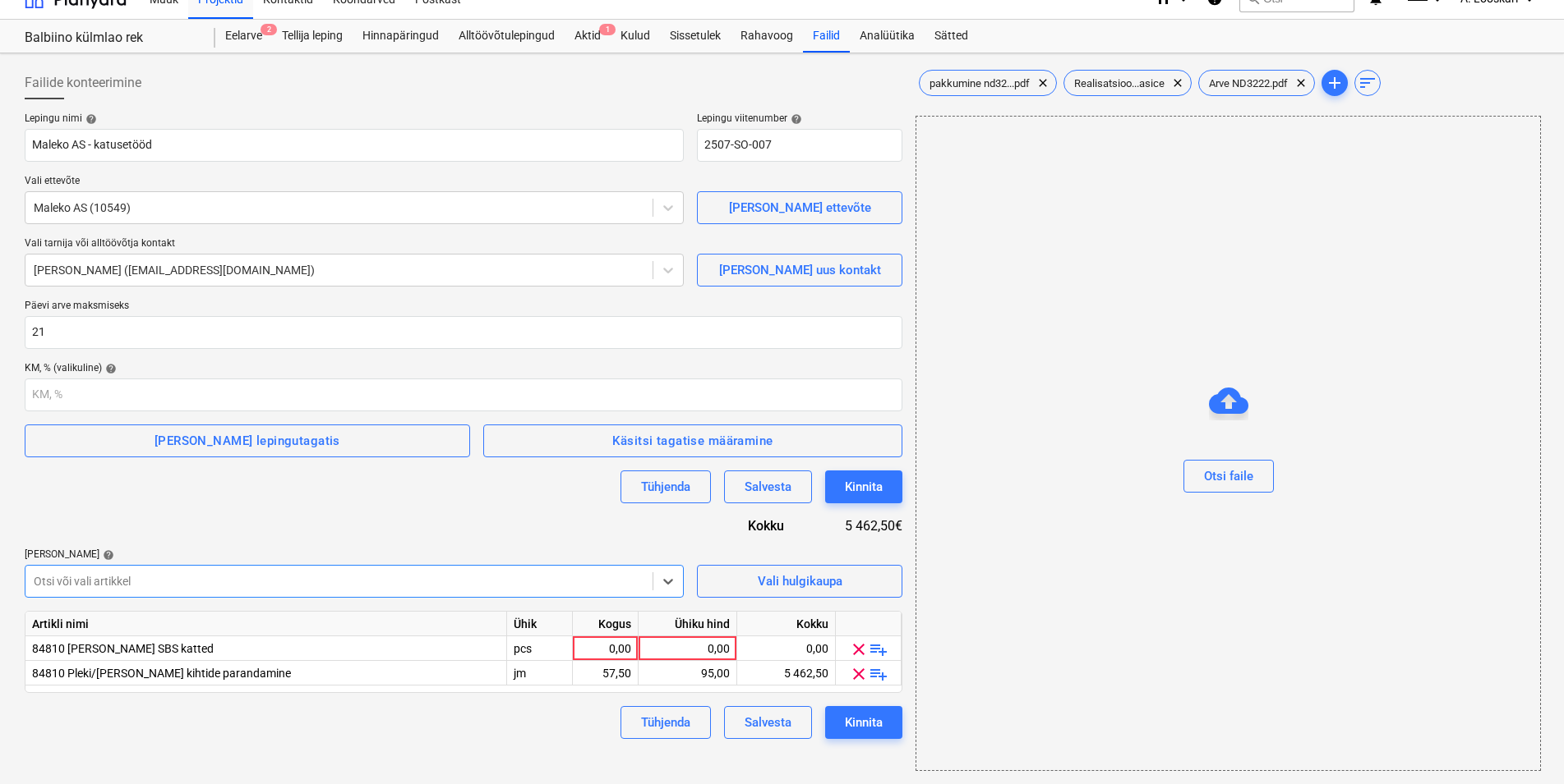
click at [319, 739] on div "Tühjenda Salvesta Kinnita" at bounding box center [463, 723] width 878 height 33
click at [1248, 82] on span "Arve ND3222.pdf" at bounding box center [1248, 83] width 98 height 12
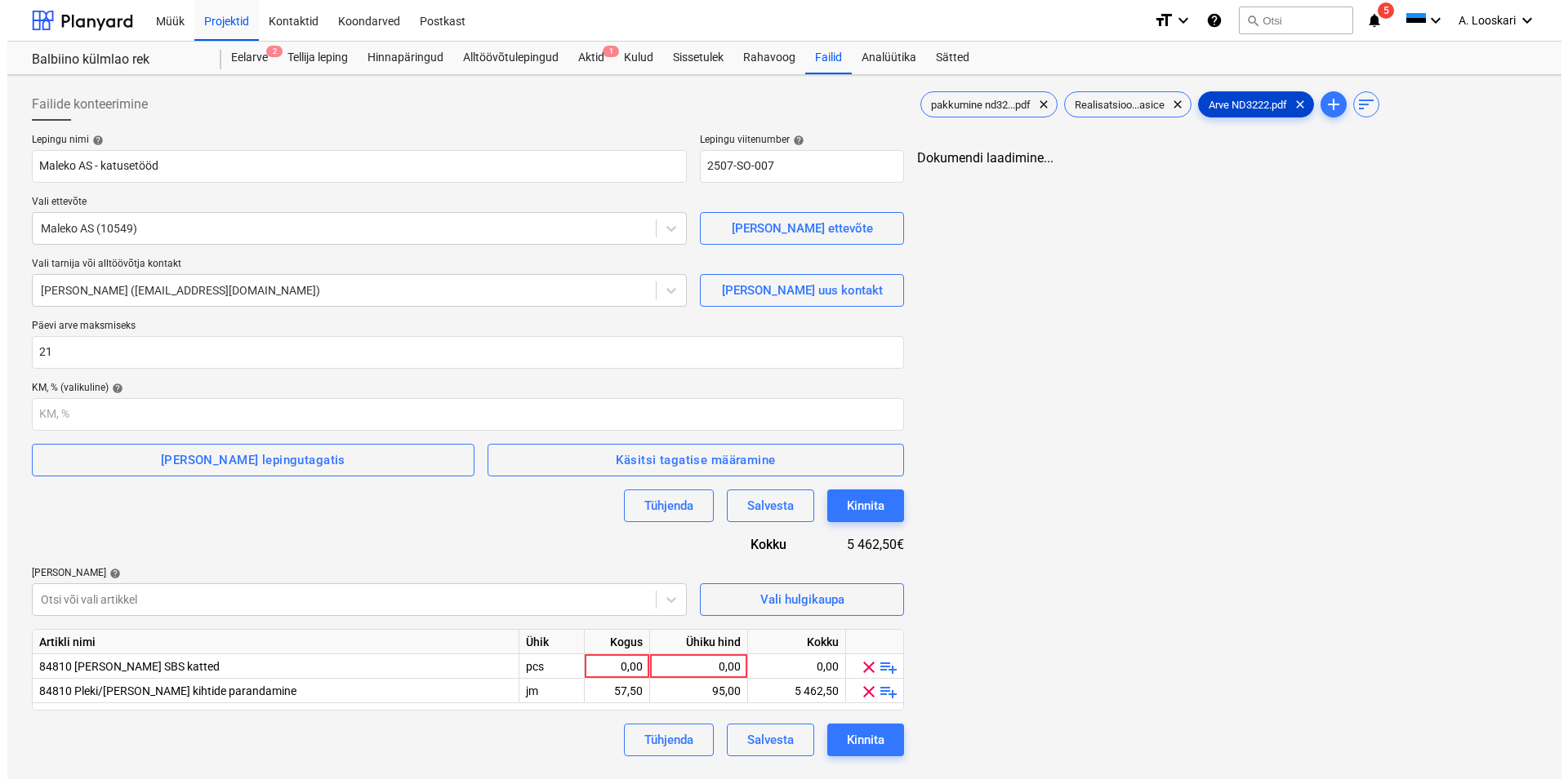
scroll to position [0, 0]
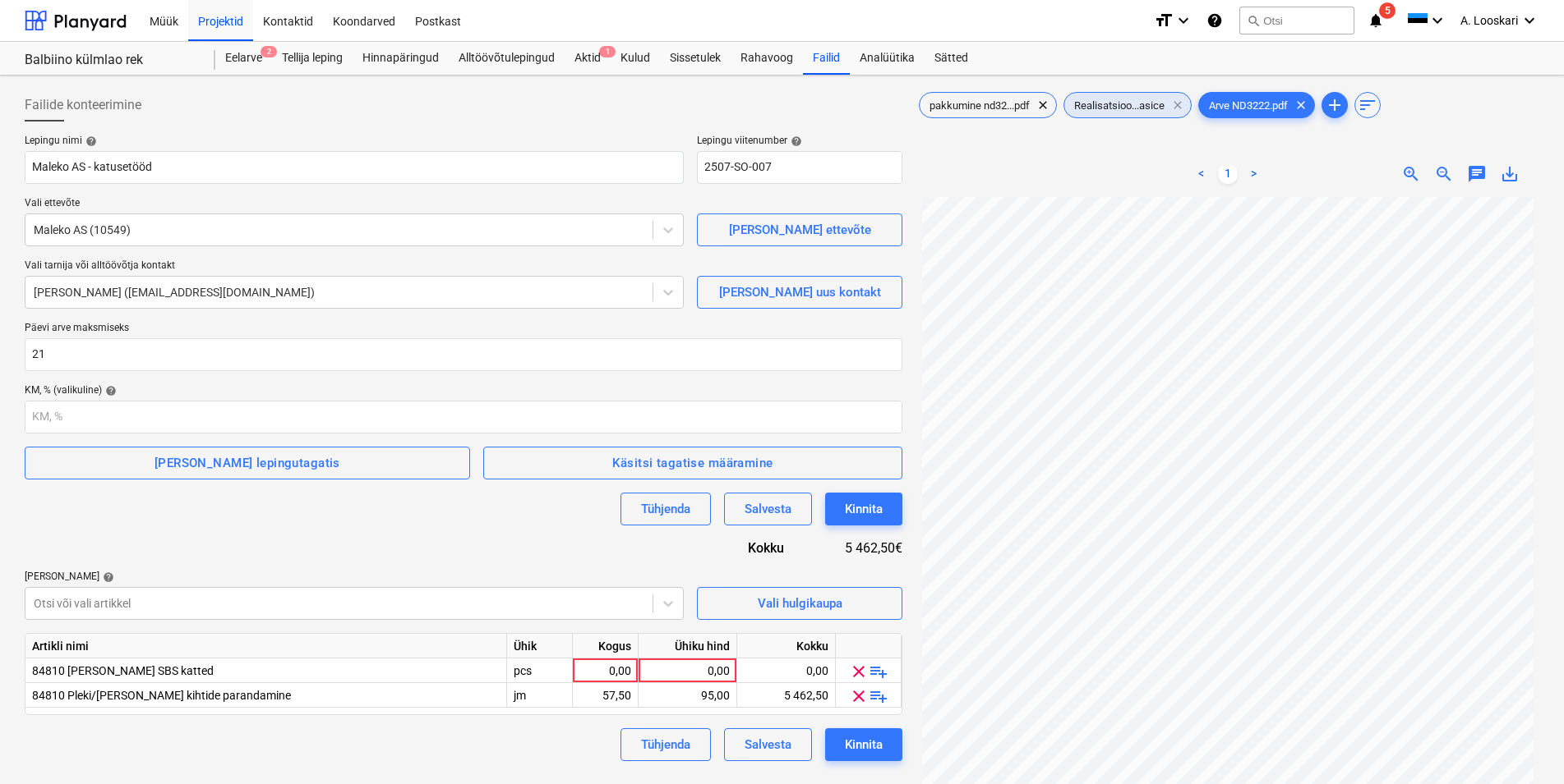
click at [1183, 103] on span "clear" at bounding box center [1178, 105] width 20 height 20
click at [982, 99] on span "pakkumine nd32...pdf" at bounding box center [979, 105] width 120 height 12
click at [1045, 98] on span "clear" at bounding box center [1043, 105] width 20 height 20
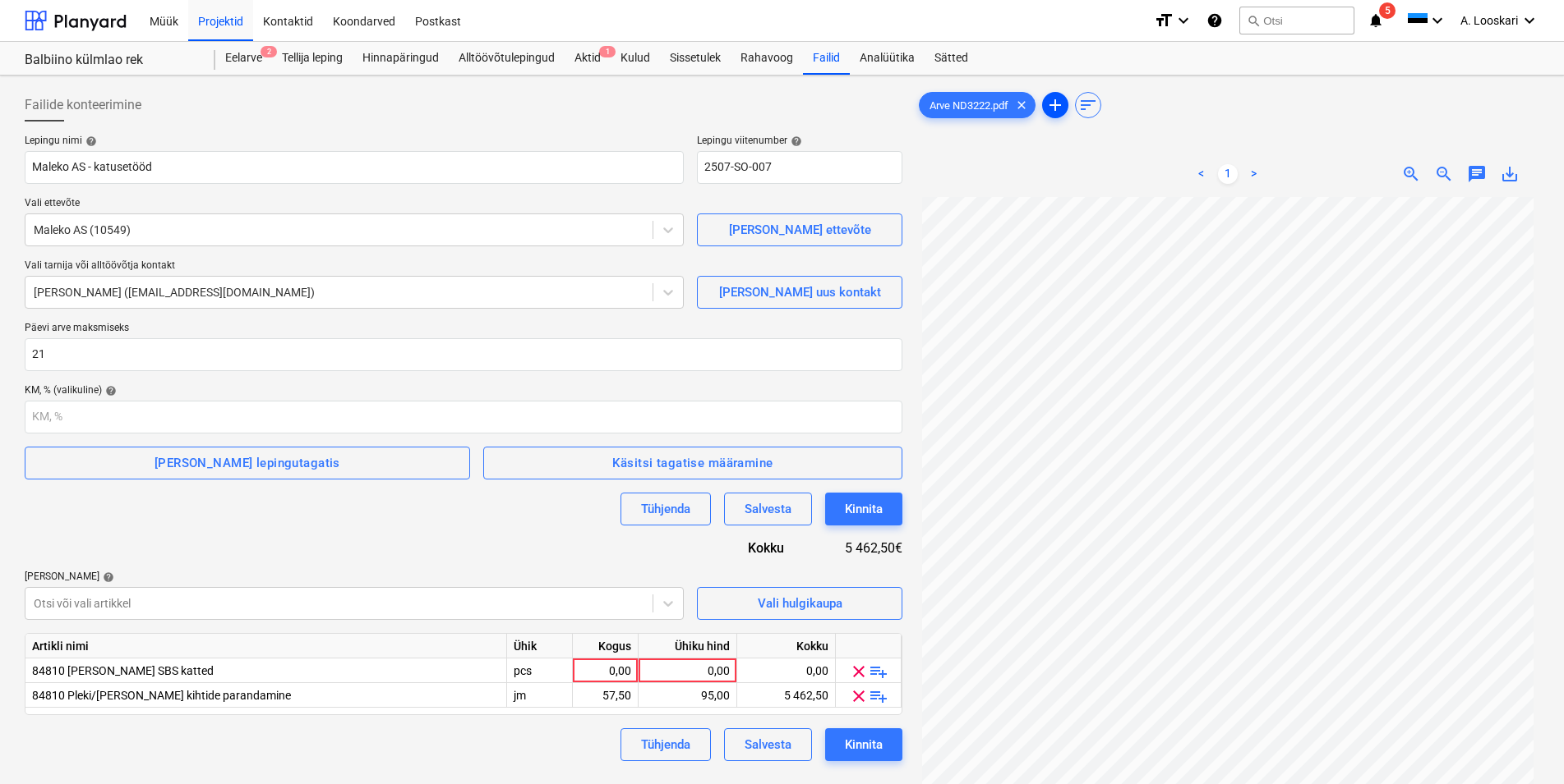
click at [1064, 107] on span "add" at bounding box center [1055, 105] width 20 height 20
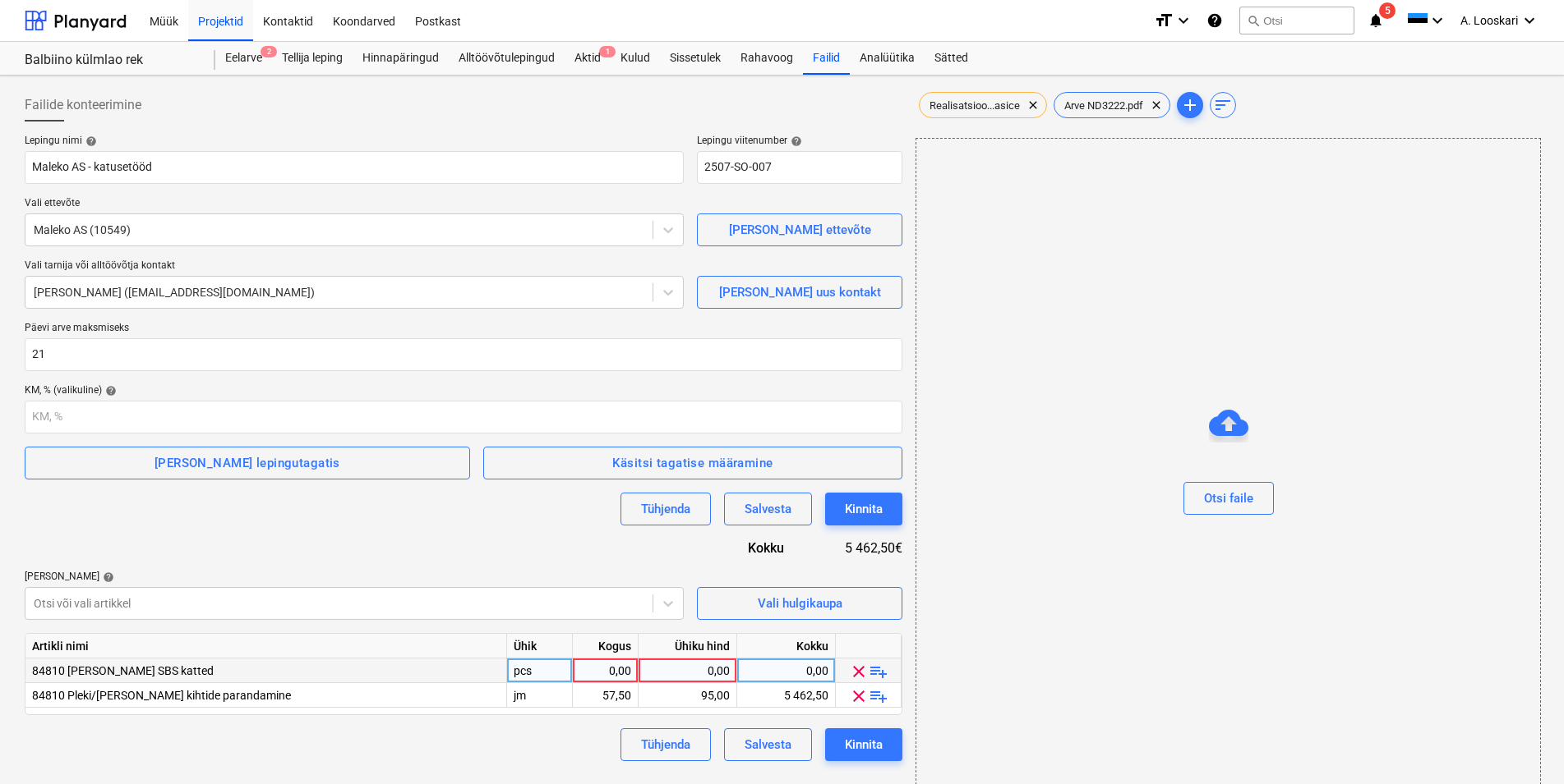
click at [544, 668] on div "pcs" at bounding box center [540, 671] width 65 height 25
type input "kmpl"
click at [1197, 105] on span "add" at bounding box center [1190, 105] width 20 height 20
click at [991, 103] on span "Realisatsioo...asice" at bounding box center [974, 105] width 110 height 12
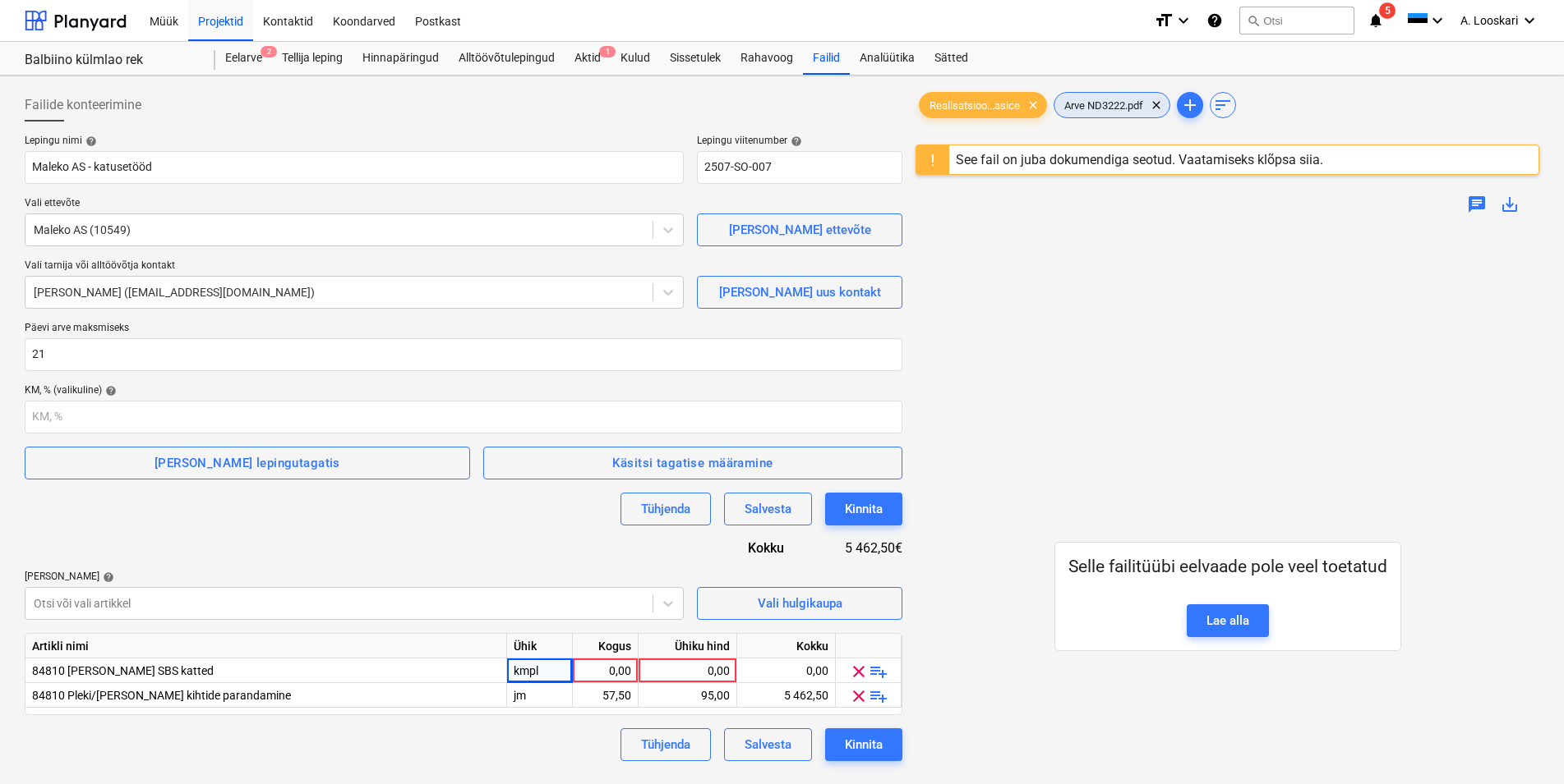
click at [1101, 103] on span "Arve ND3222.pdf" at bounding box center [1103, 105] width 98 height 12
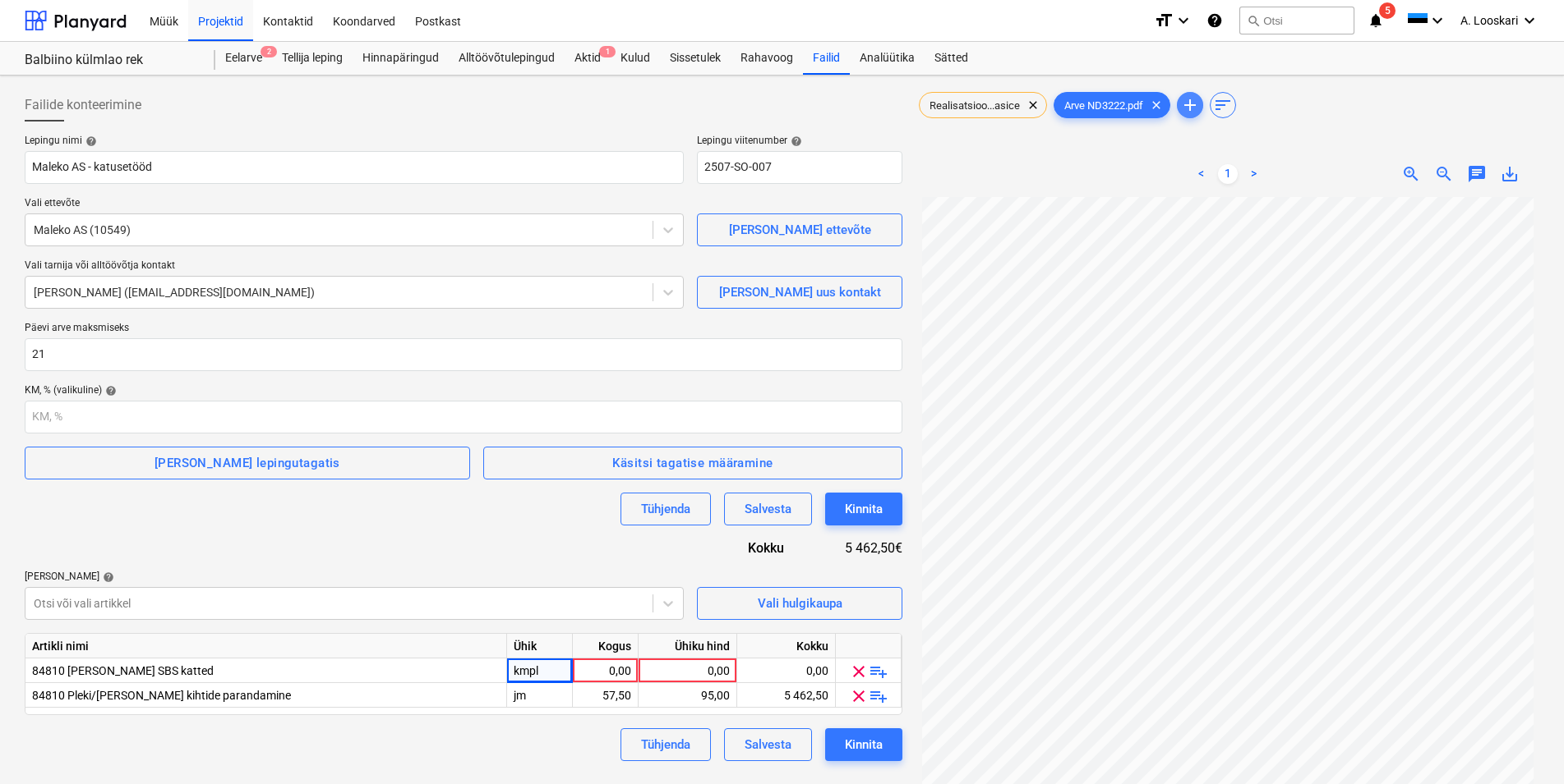
click at [1203, 99] on span "add" at bounding box center [1190, 105] width 26 height 20
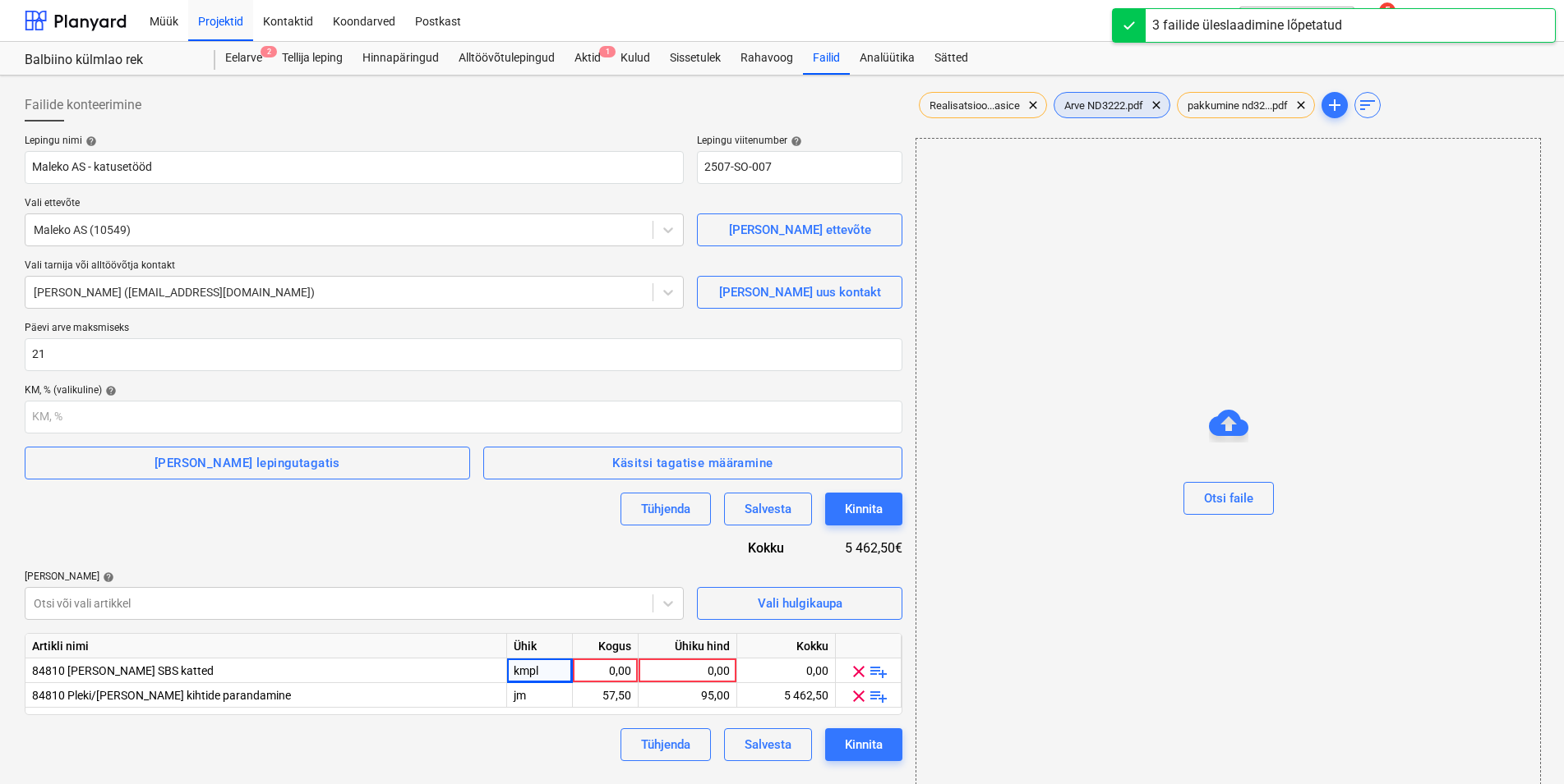
click at [1105, 106] on span "Arve ND3222.pdf" at bounding box center [1103, 105] width 98 height 12
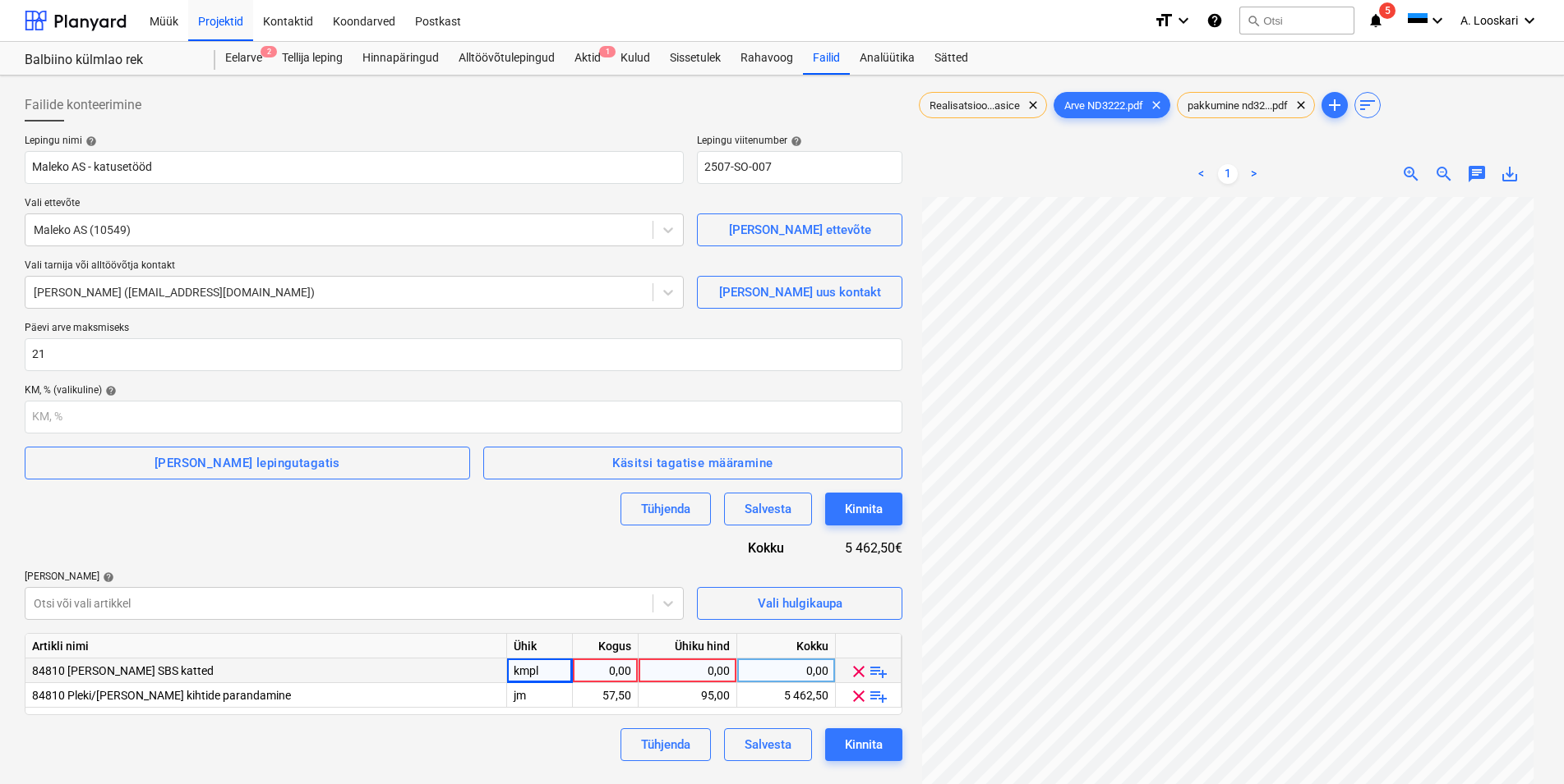
click at [610, 670] on div "0,00" at bounding box center [605, 671] width 52 height 25
type input "1"
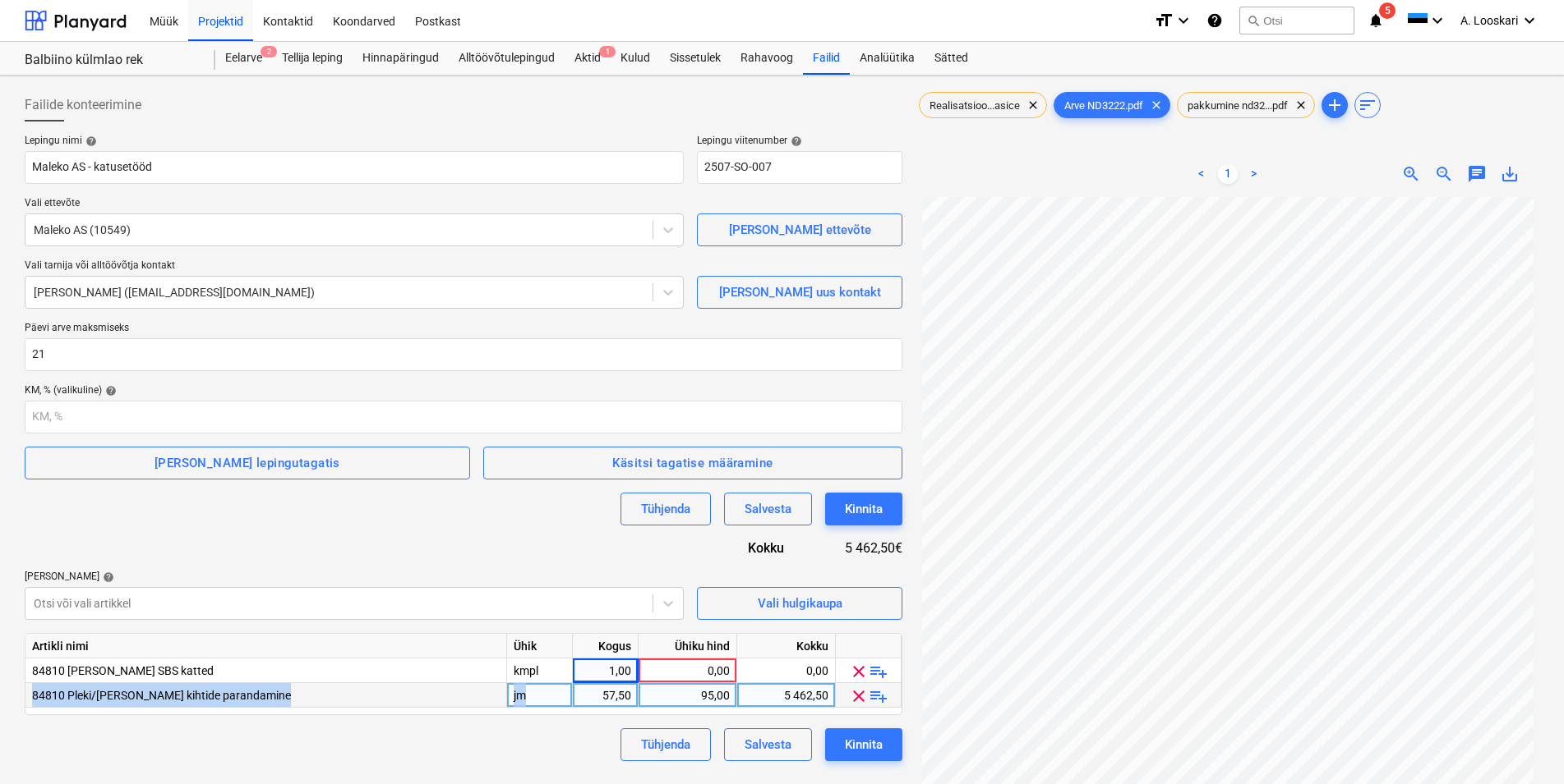
click at [535, 692] on div "jm" at bounding box center [540, 696] width 65 height 25
click at [535, 696] on input "jm" at bounding box center [540, 695] width 65 height 24
drag, startPoint x: 538, startPoint y: 697, endPoint x: 513, endPoint y: 694, distance: 25.2
click at [513, 694] on input "jm" at bounding box center [540, 695] width 65 height 24
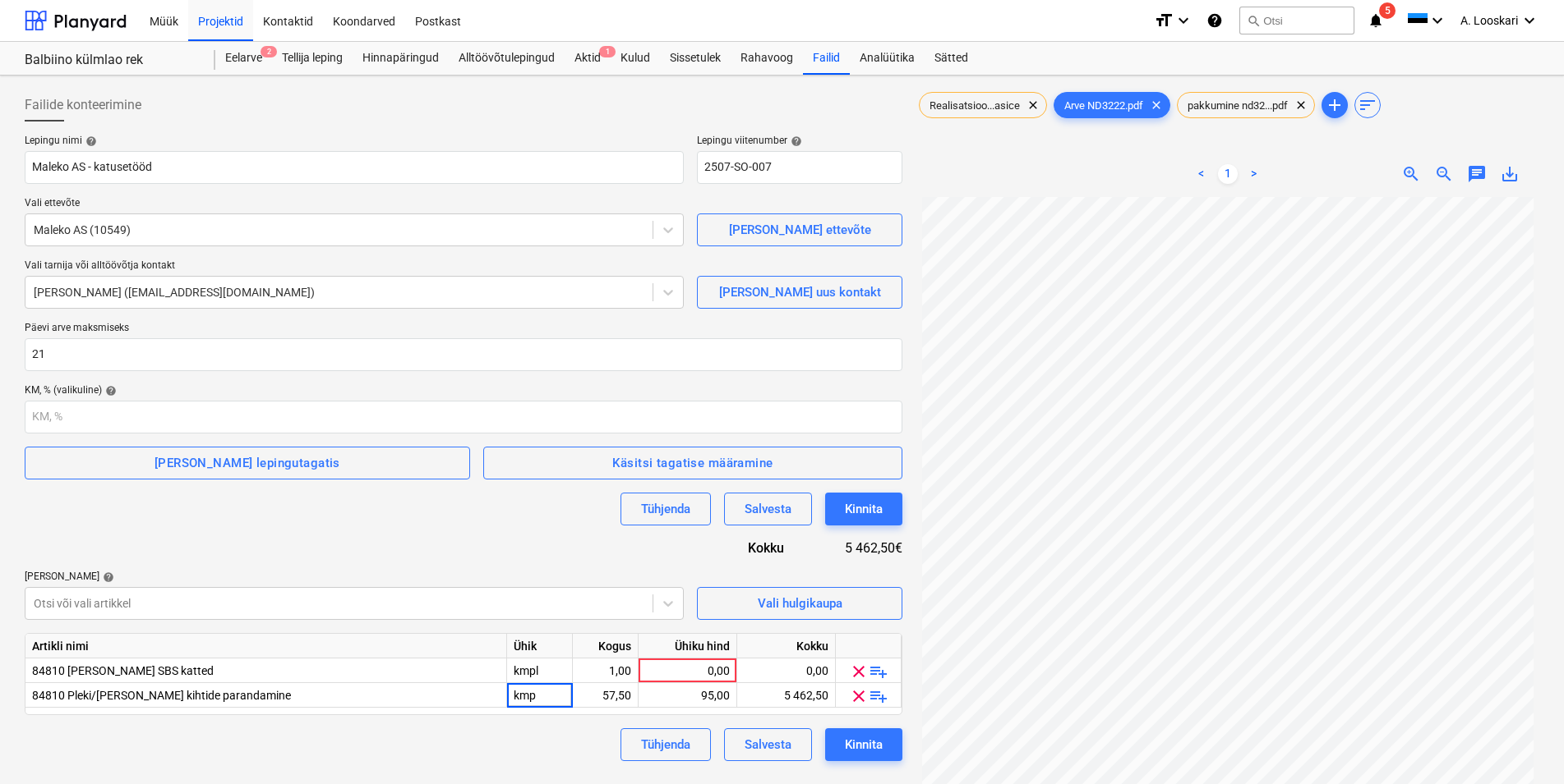
type input "kmpl"
click at [611, 698] on div "57,50" at bounding box center [605, 696] width 52 height 25
type input "1"
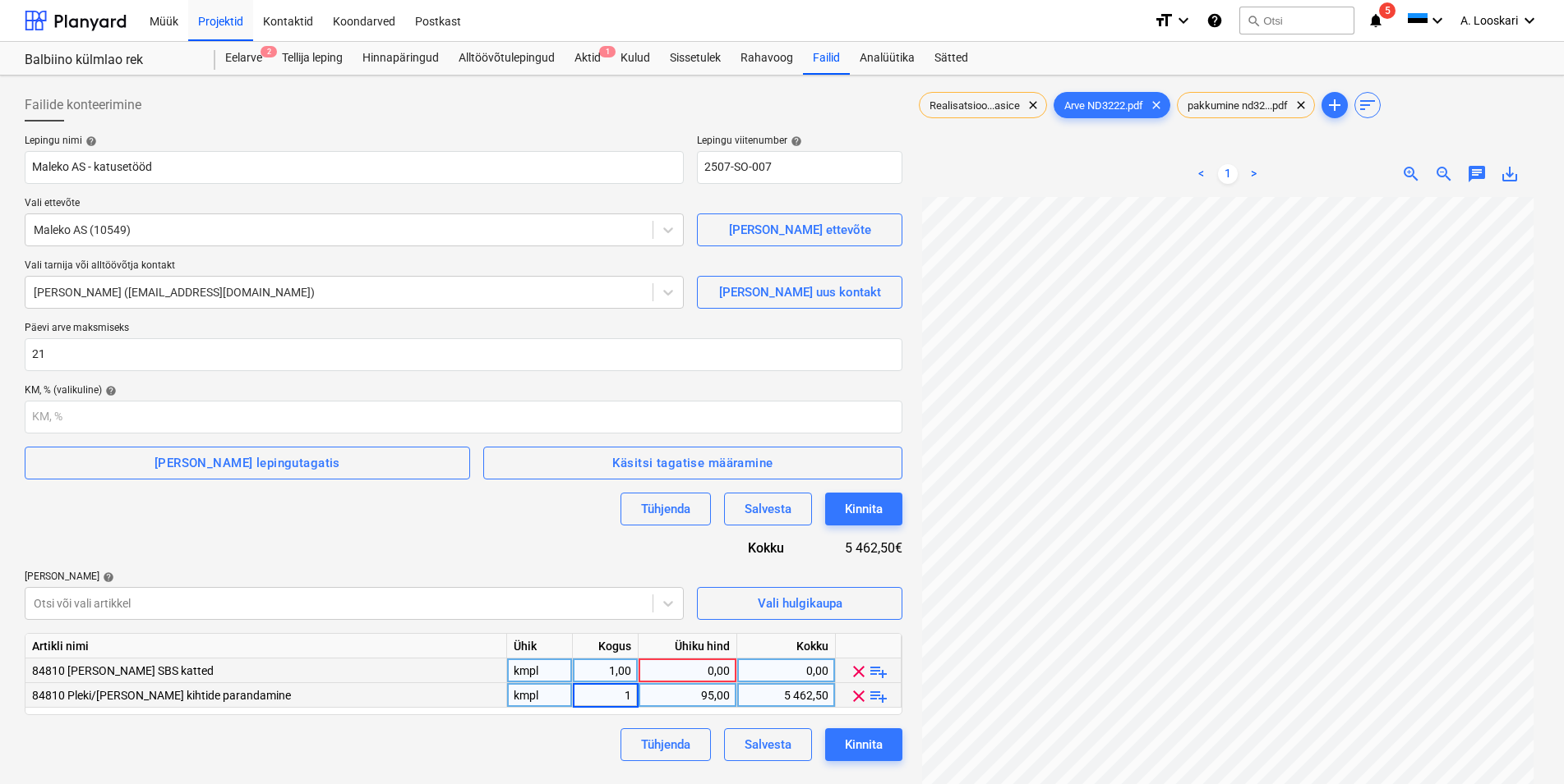
click at [688, 667] on div "0,00" at bounding box center [688, 671] width 84 height 25
click at [692, 668] on div "0,00" at bounding box center [688, 671] width 84 height 25
type input "1500"
click at [717, 696] on div "95,00" at bounding box center [688, 696] width 84 height 25
type input "5000"
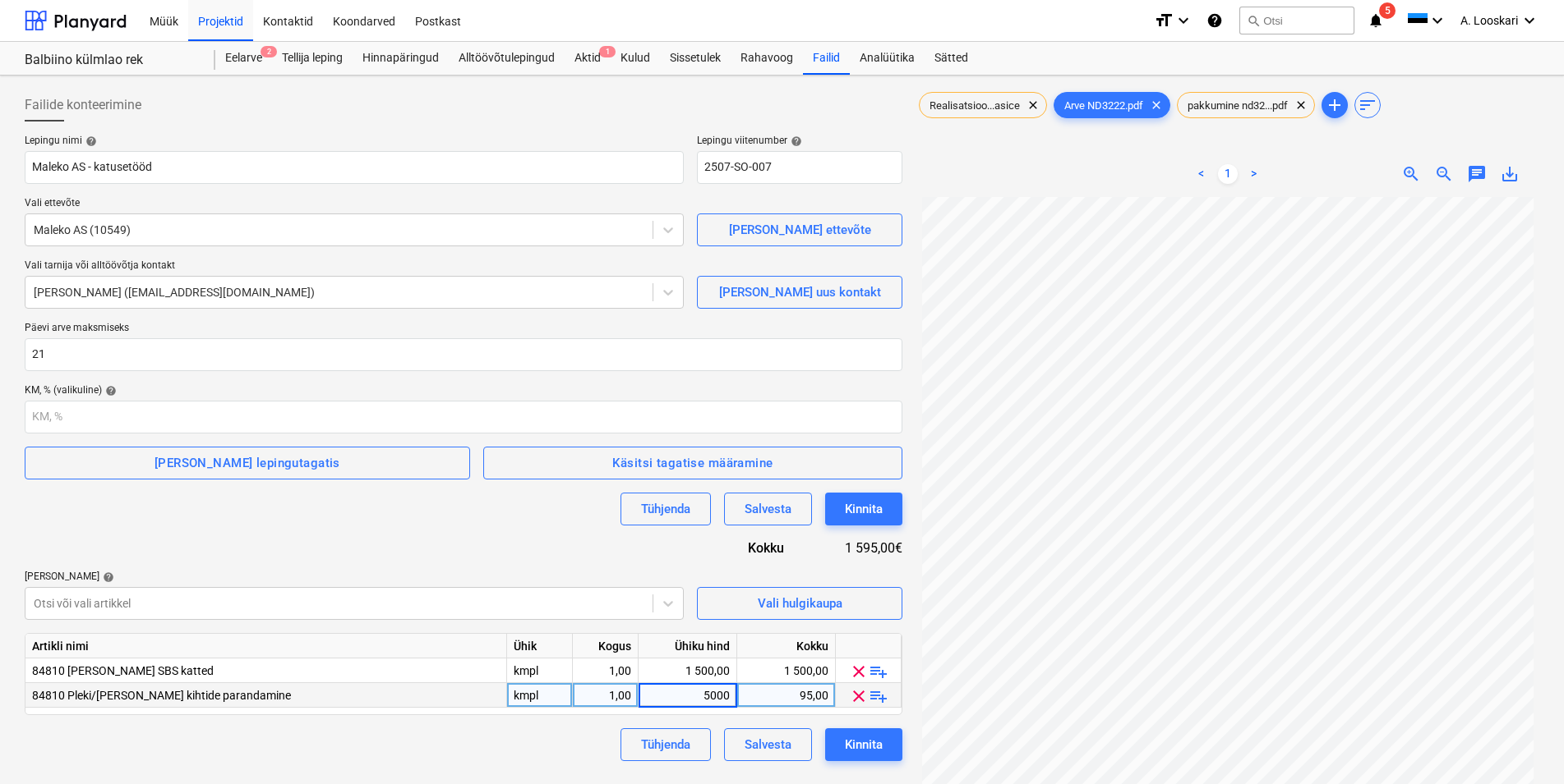
click at [546, 743] on div "Tühjenda Salvesta Kinnita" at bounding box center [463, 745] width 878 height 33
click at [546, 742] on div "Tühjenda Salvesta Kinnita" at bounding box center [463, 745] width 878 height 33
click at [885, 754] on button "Kinnita" at bounding box center [863, 745] width 77 height 33
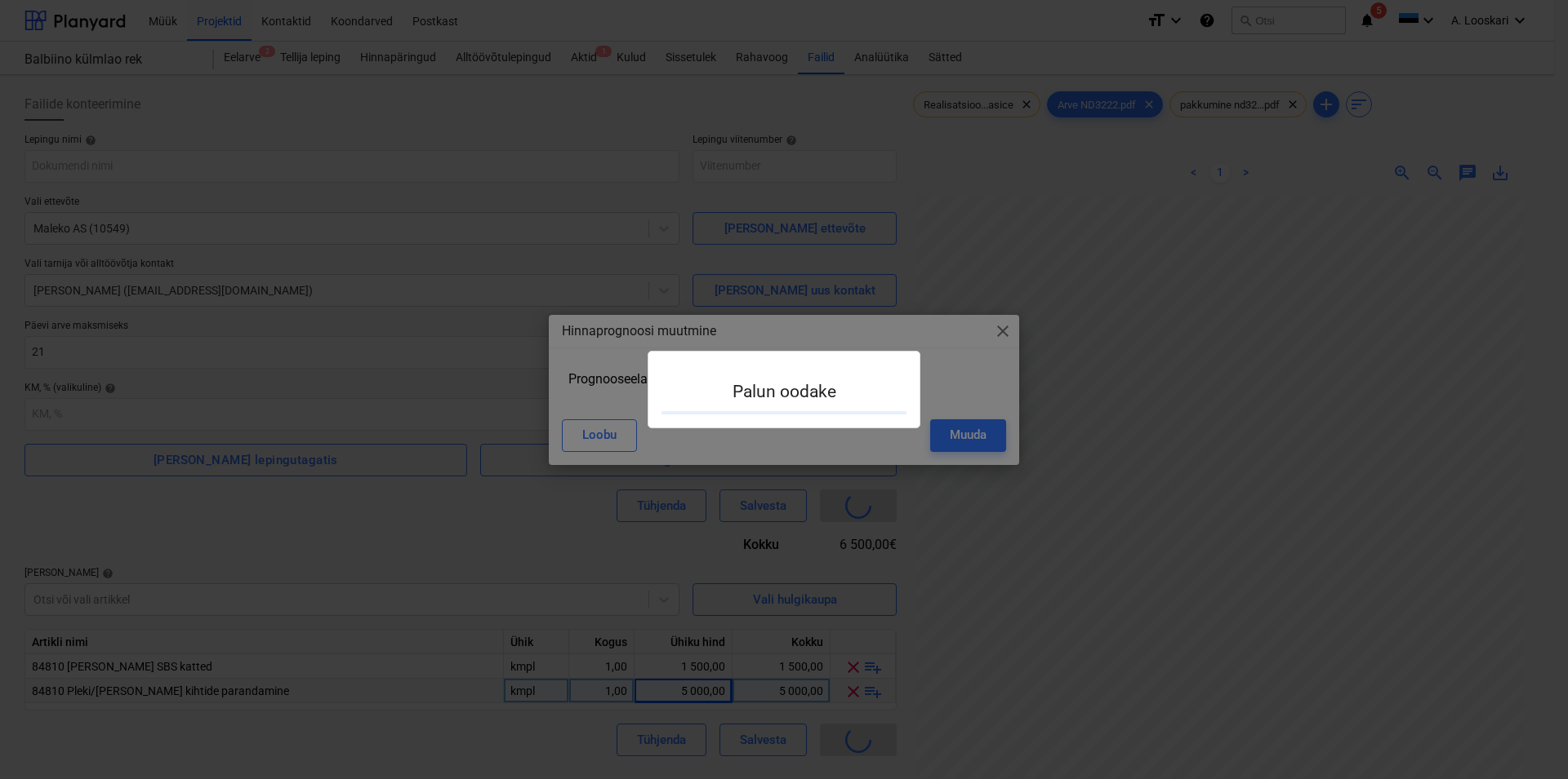
type input "2507-SO-007"
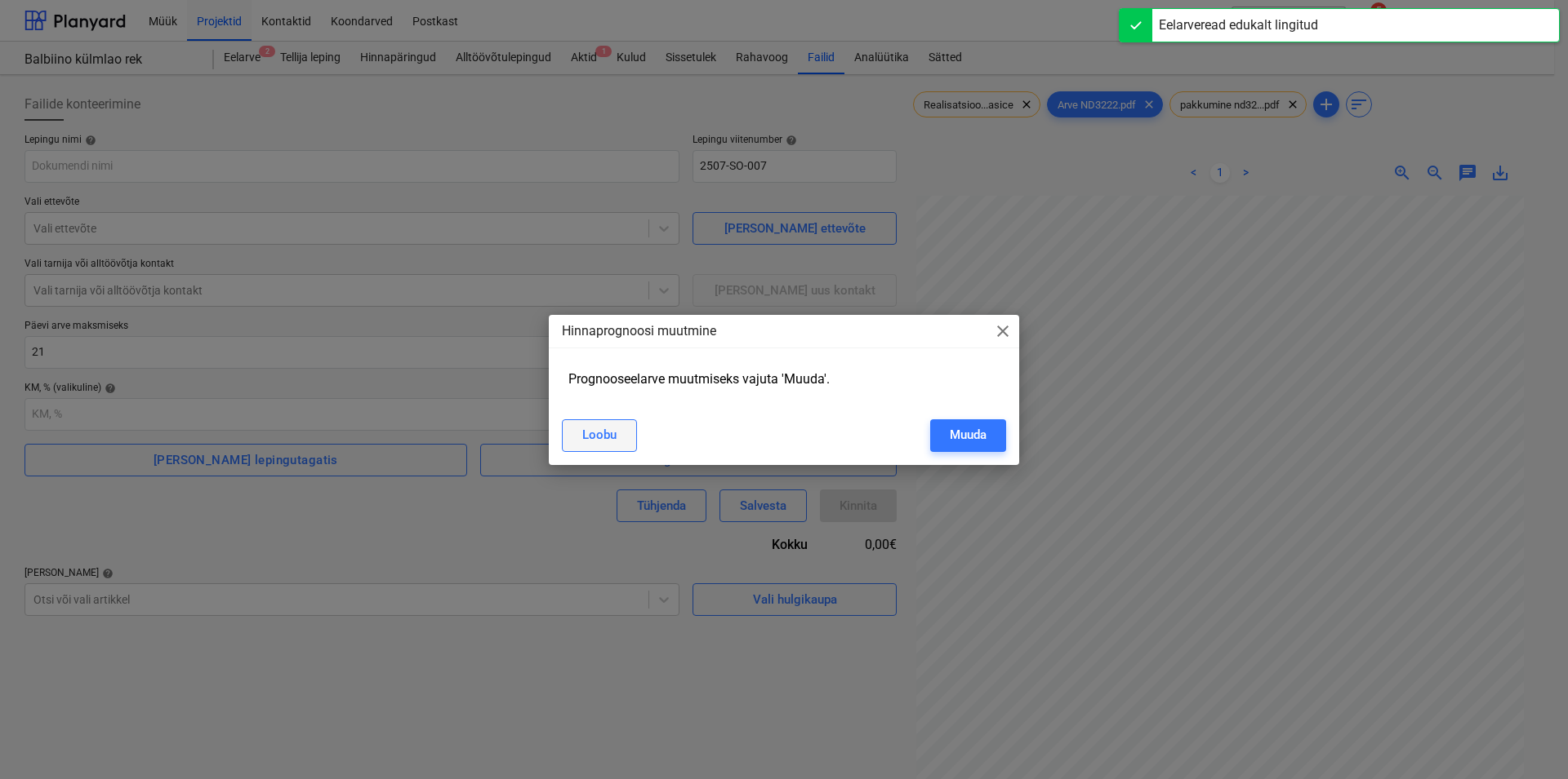
click at [597, 434] on div "Loobu" at bounding box center [599, 435] width 35 height 21
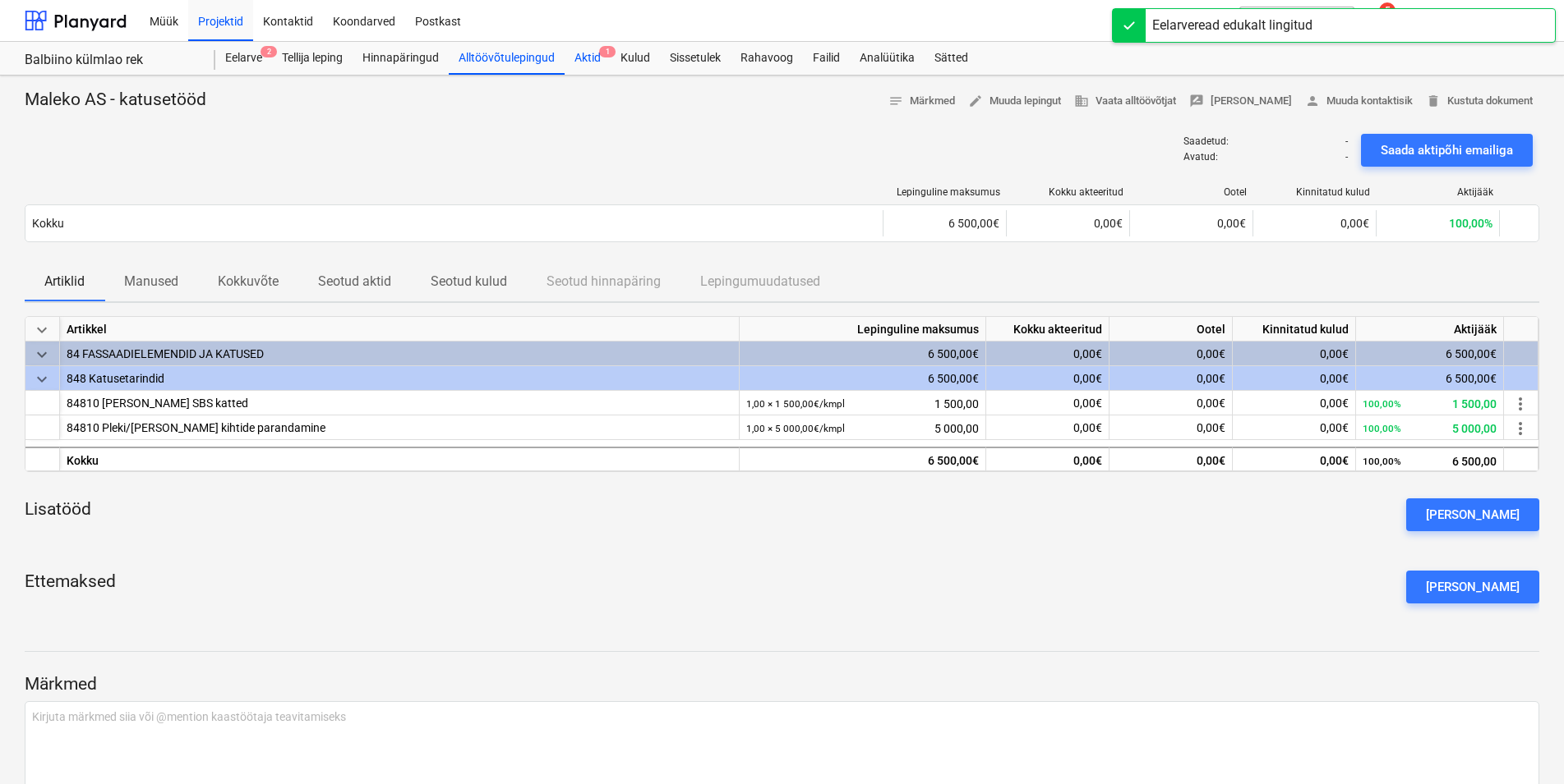
click at [588, 58] on div "Aktid 1" at bounding box center [588, 59] width 46 height 33
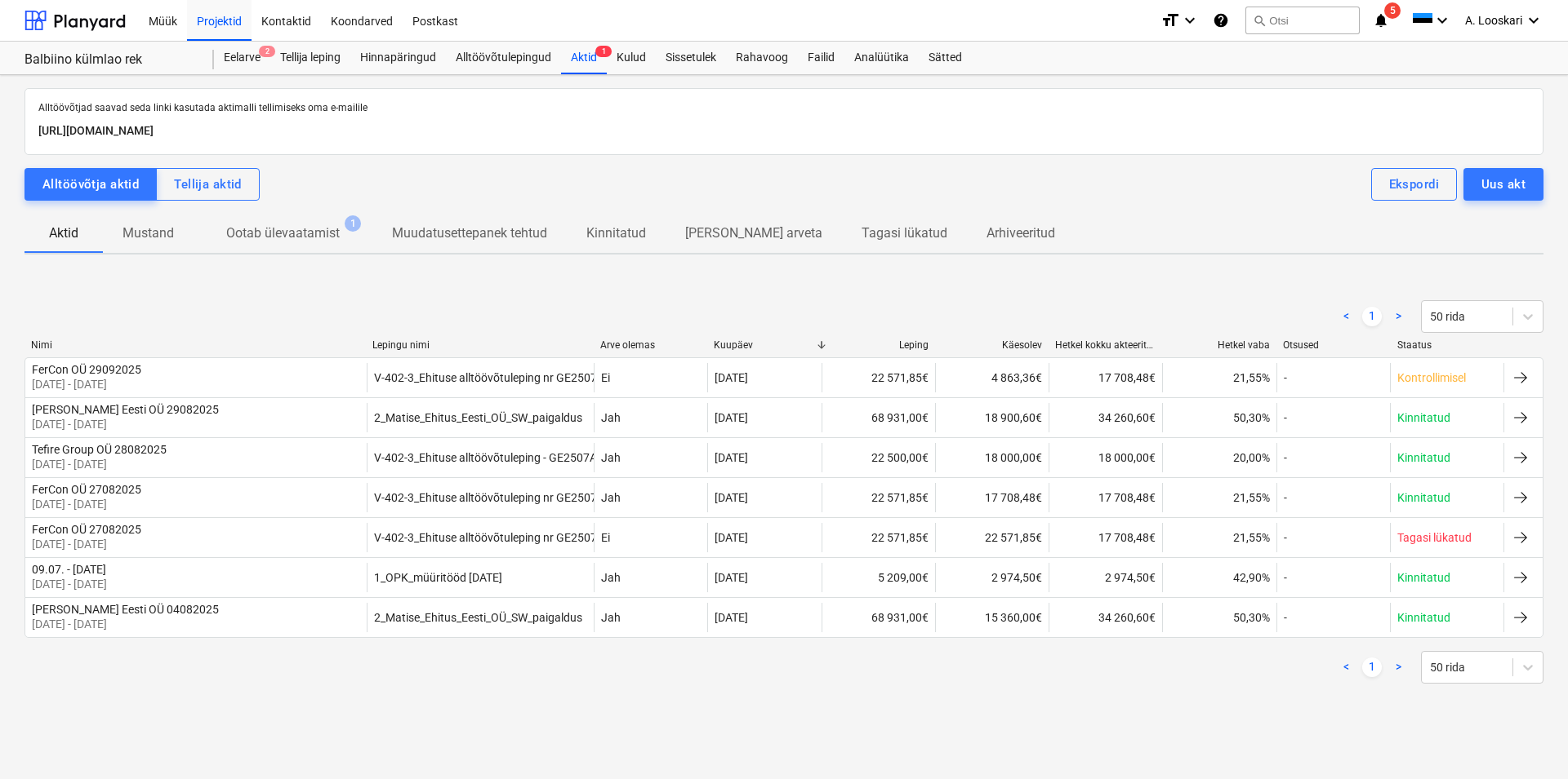
click at [300, 233] on p "Ootab ülevaatamist" at bounding box center [283, 233] width 113 height 20
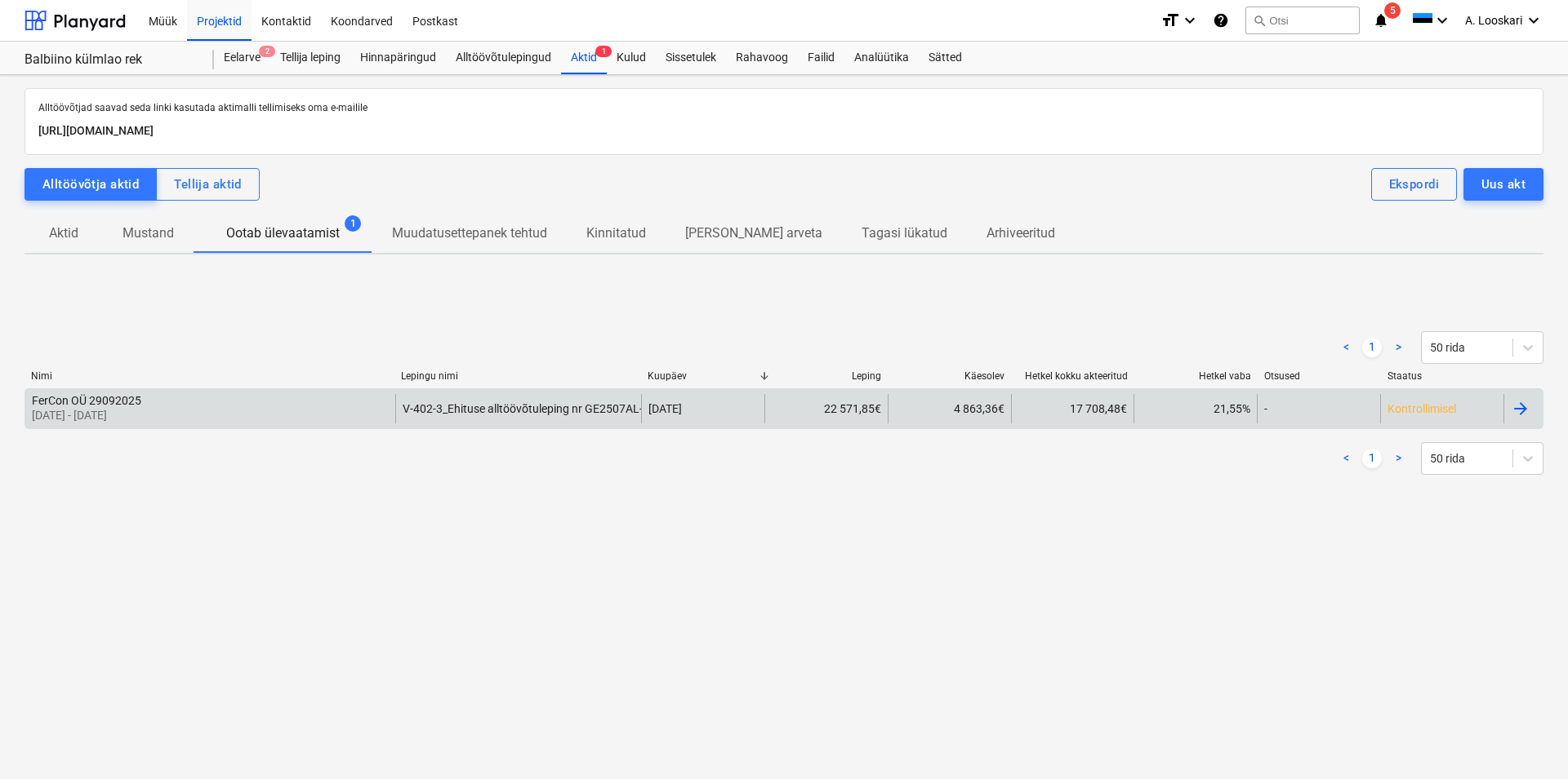
click at [86, 399] on div "FerCon OÜ 29092025" at bounding box center [86, 401] width 109 height 13
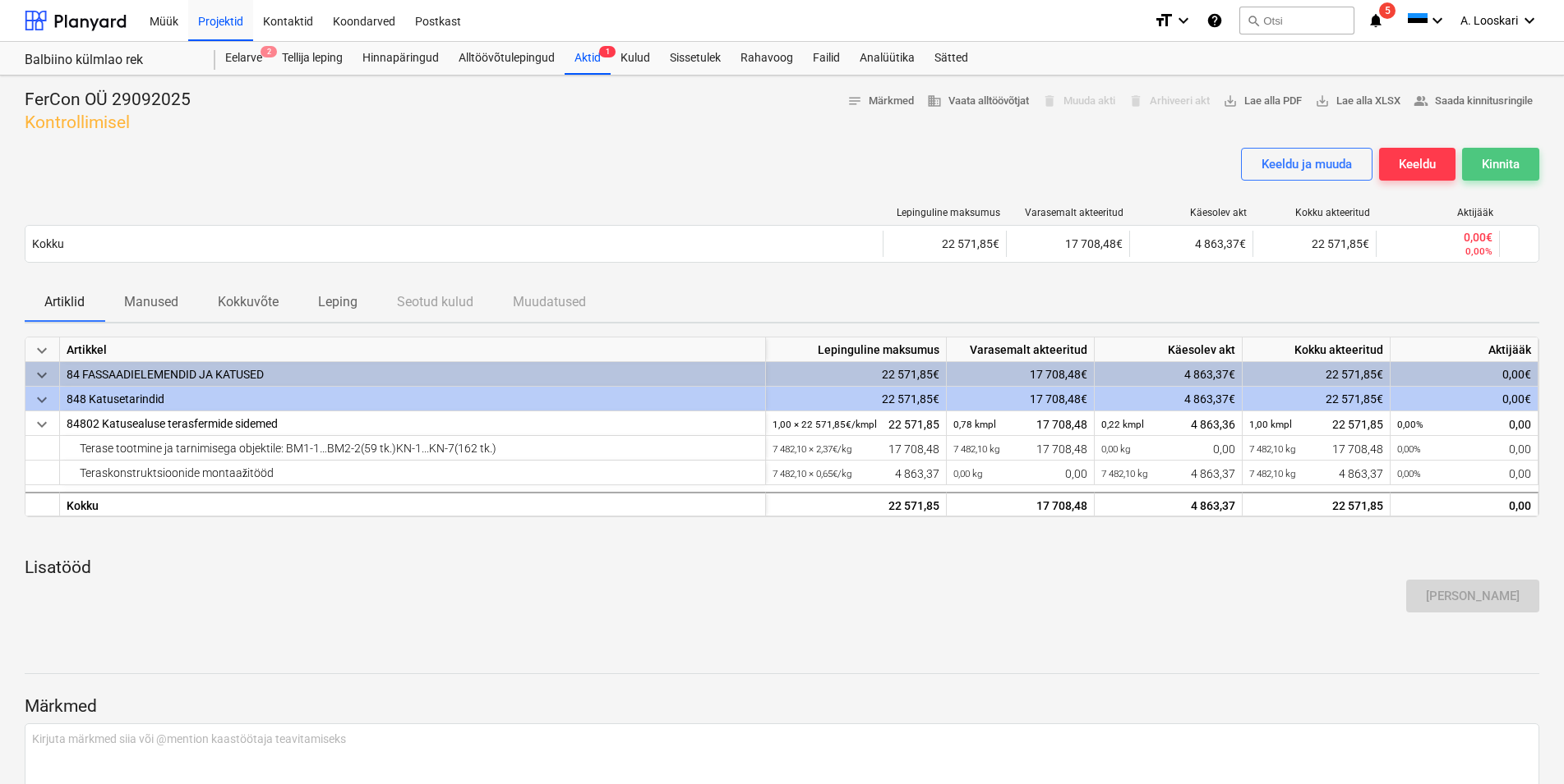
click at [1505, 158] on div "Kinnita" at bounding box center [1500, 165] width 38 height 22
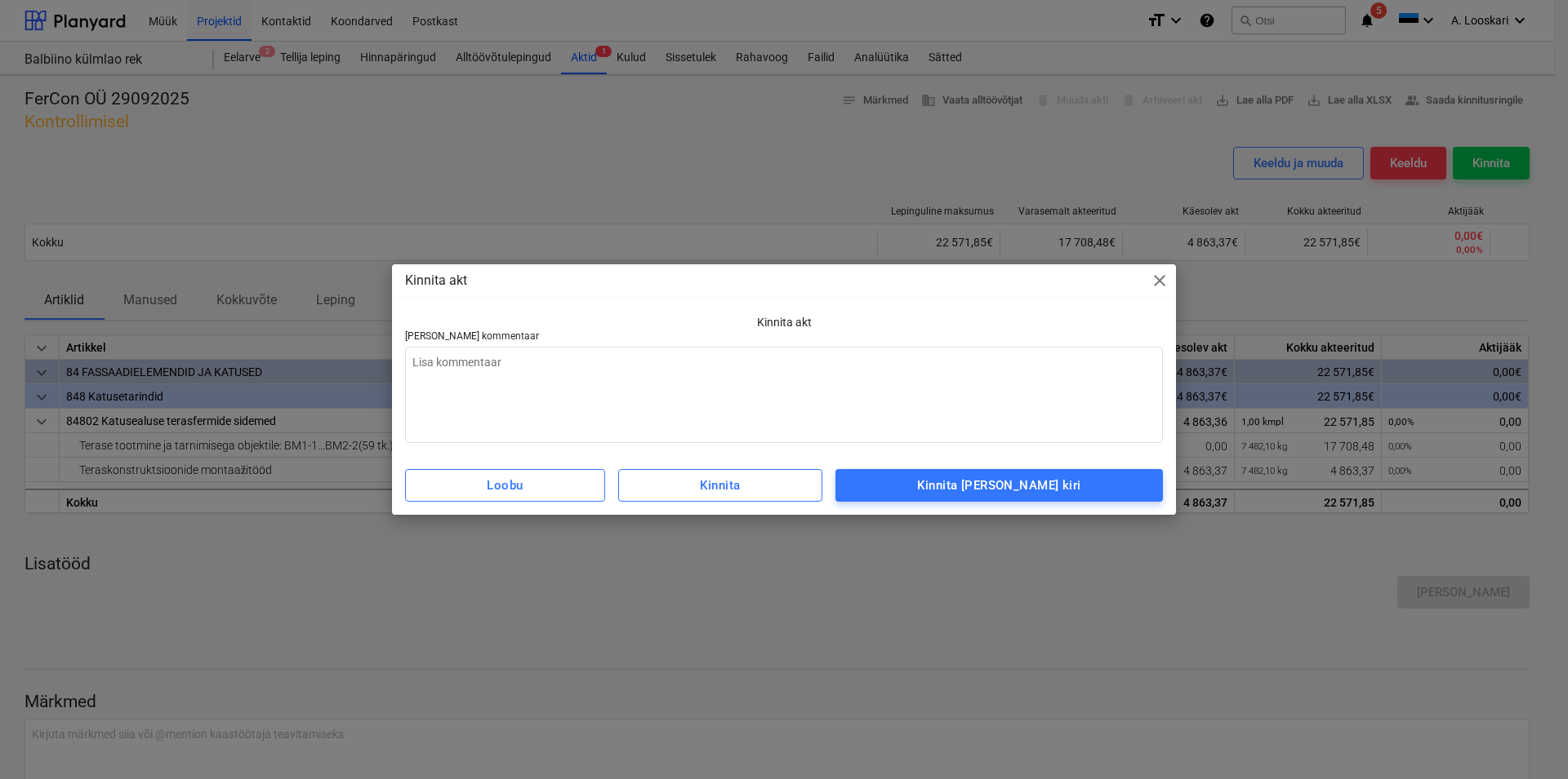
type textarea "x"
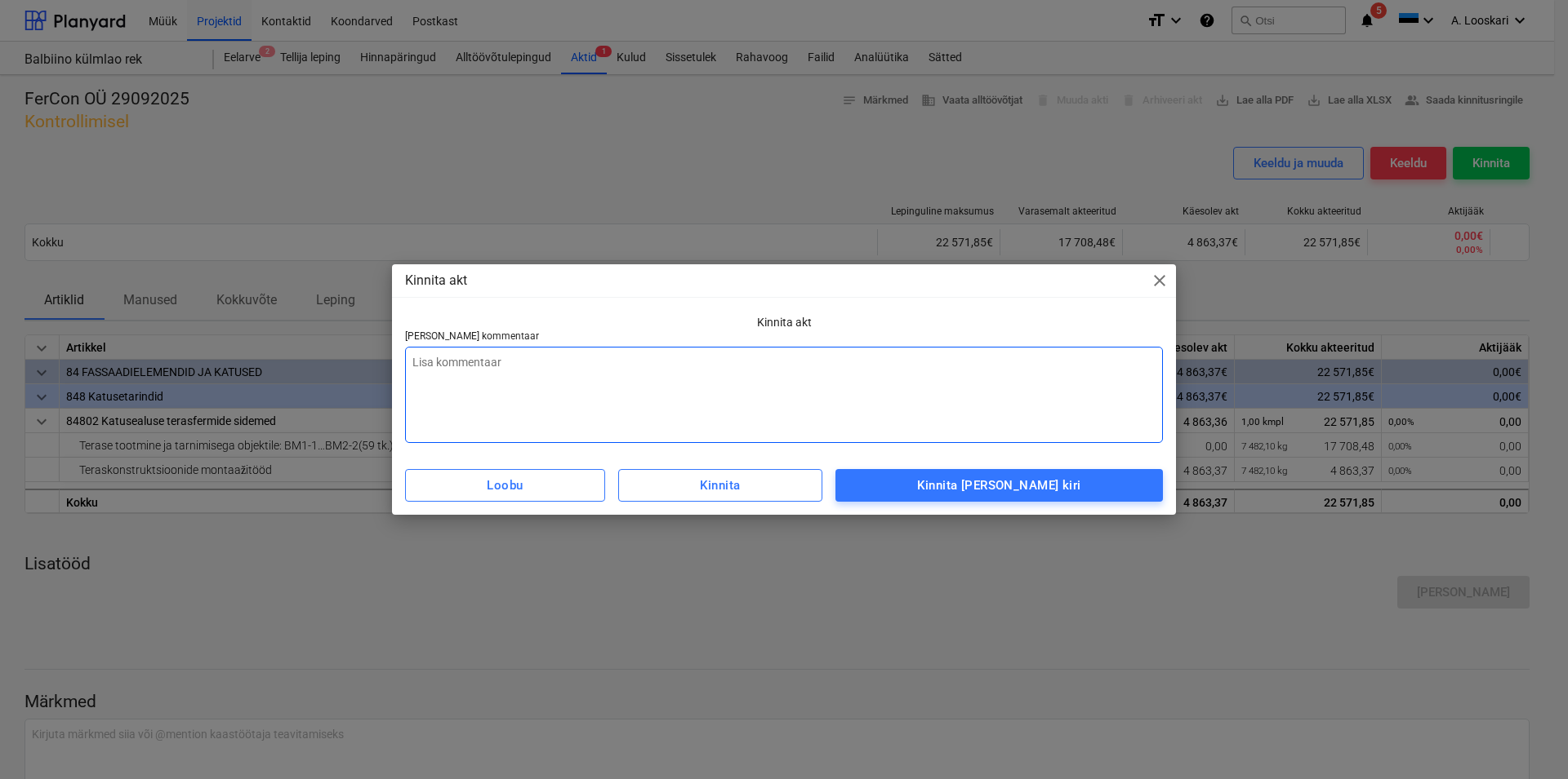
click at [424, 353] on textarea at bounding box center [784, 394] width 758 height 96
type textarea "T"
type textarea "x"
type textarea "Te"
type textarea "x"
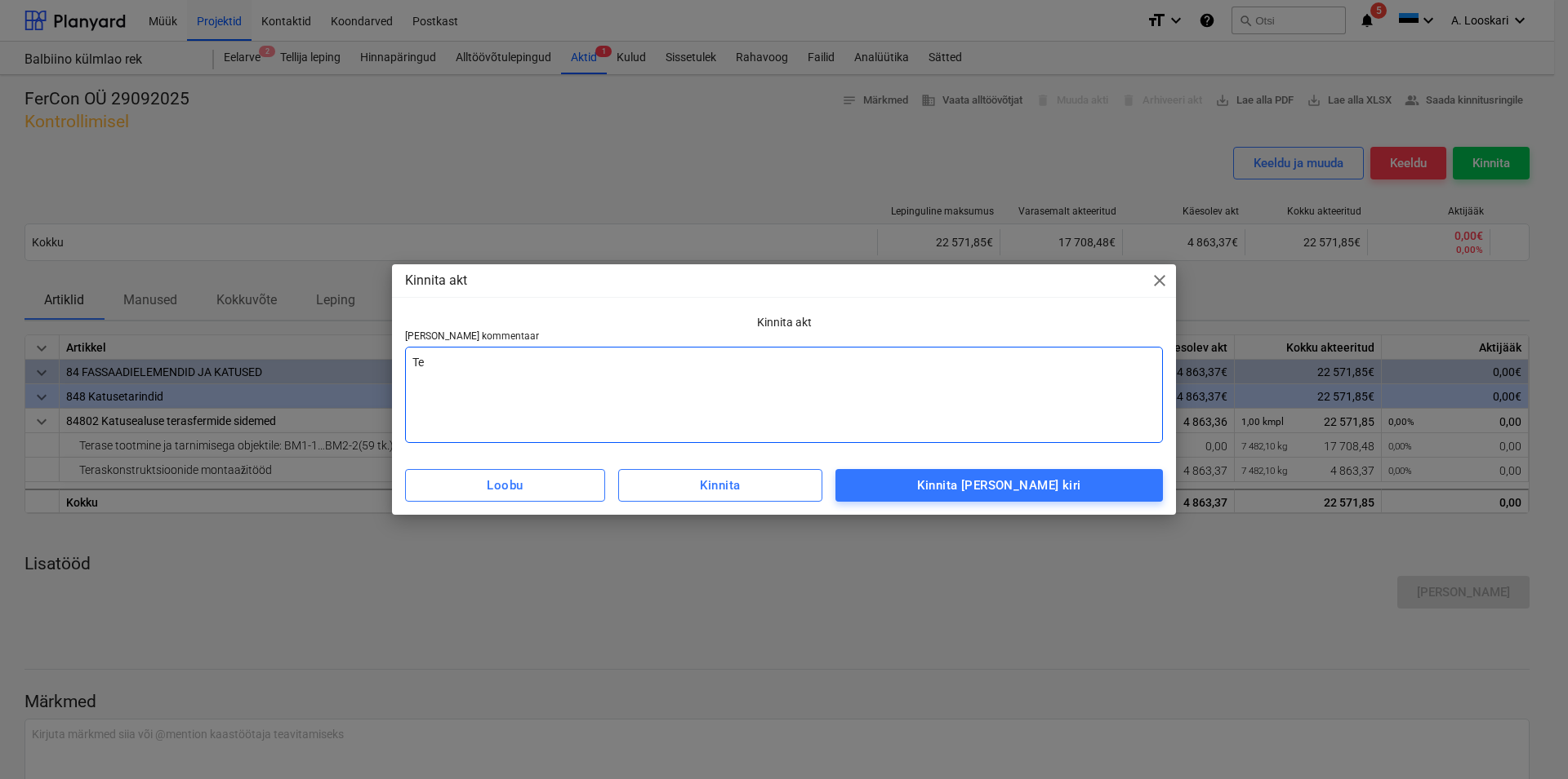
type textarea "Ter"
type textarea "x"
type textarea "Tere"
type textarea "x"
type textarea "Tere"
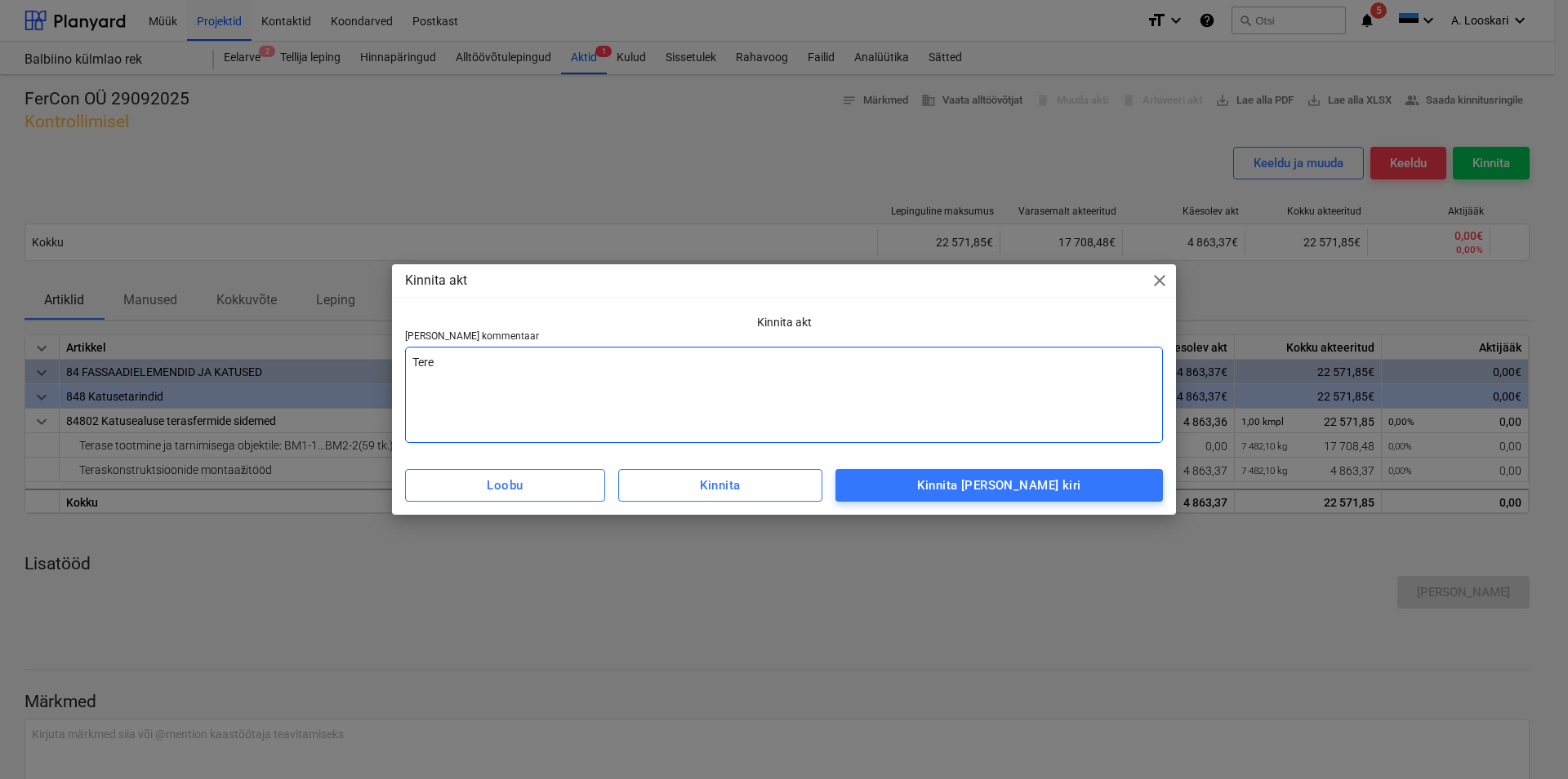
type textarea "x"
type textarea "Tere"
type textarea "x"
type textarea "Tere E"
type textarea "x"
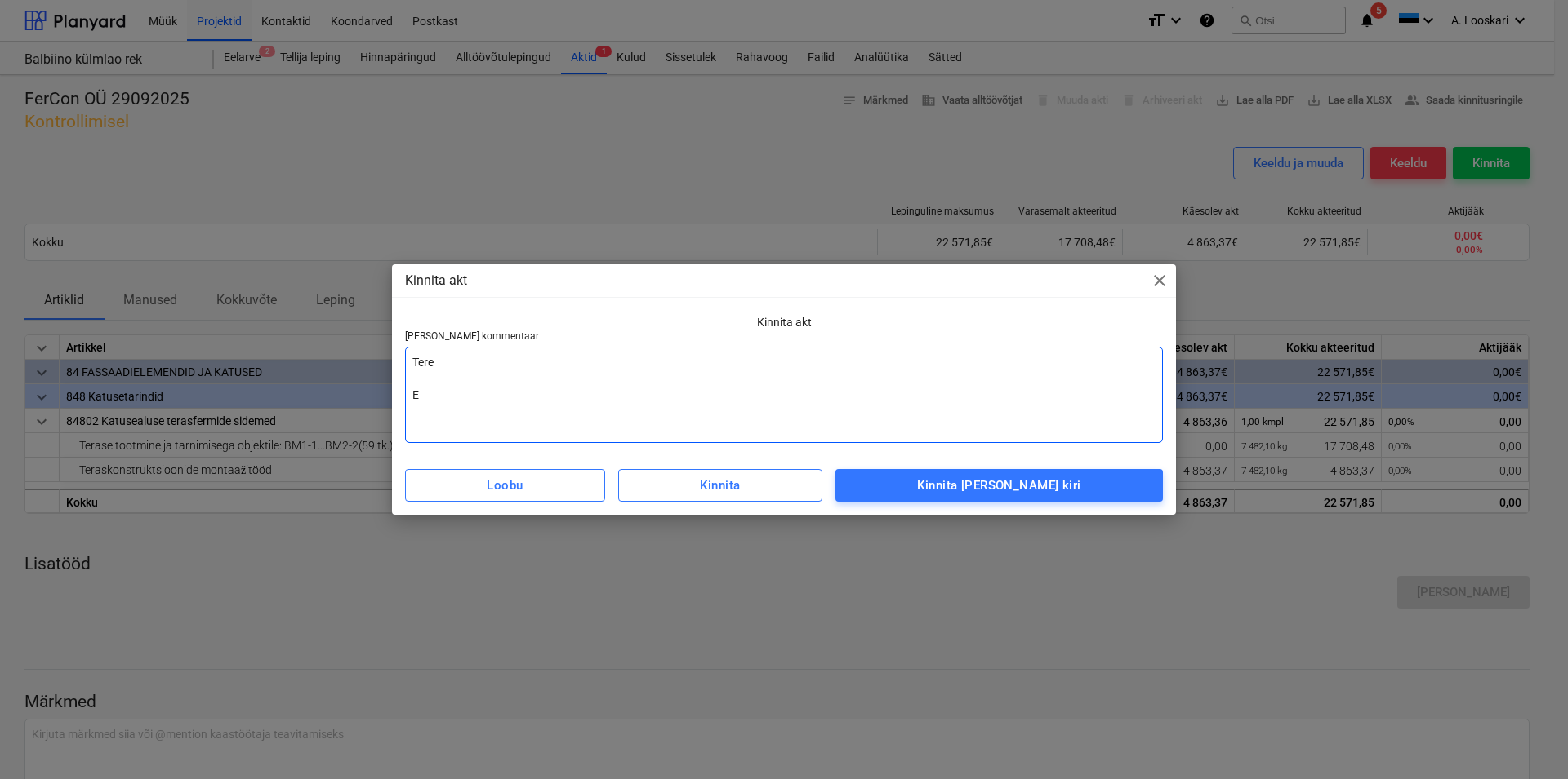
type textarea "Tere Es"
type textarea "x"
type textarea "Tere Esi"
type textarea "x"
type textarea "Tere Esit"
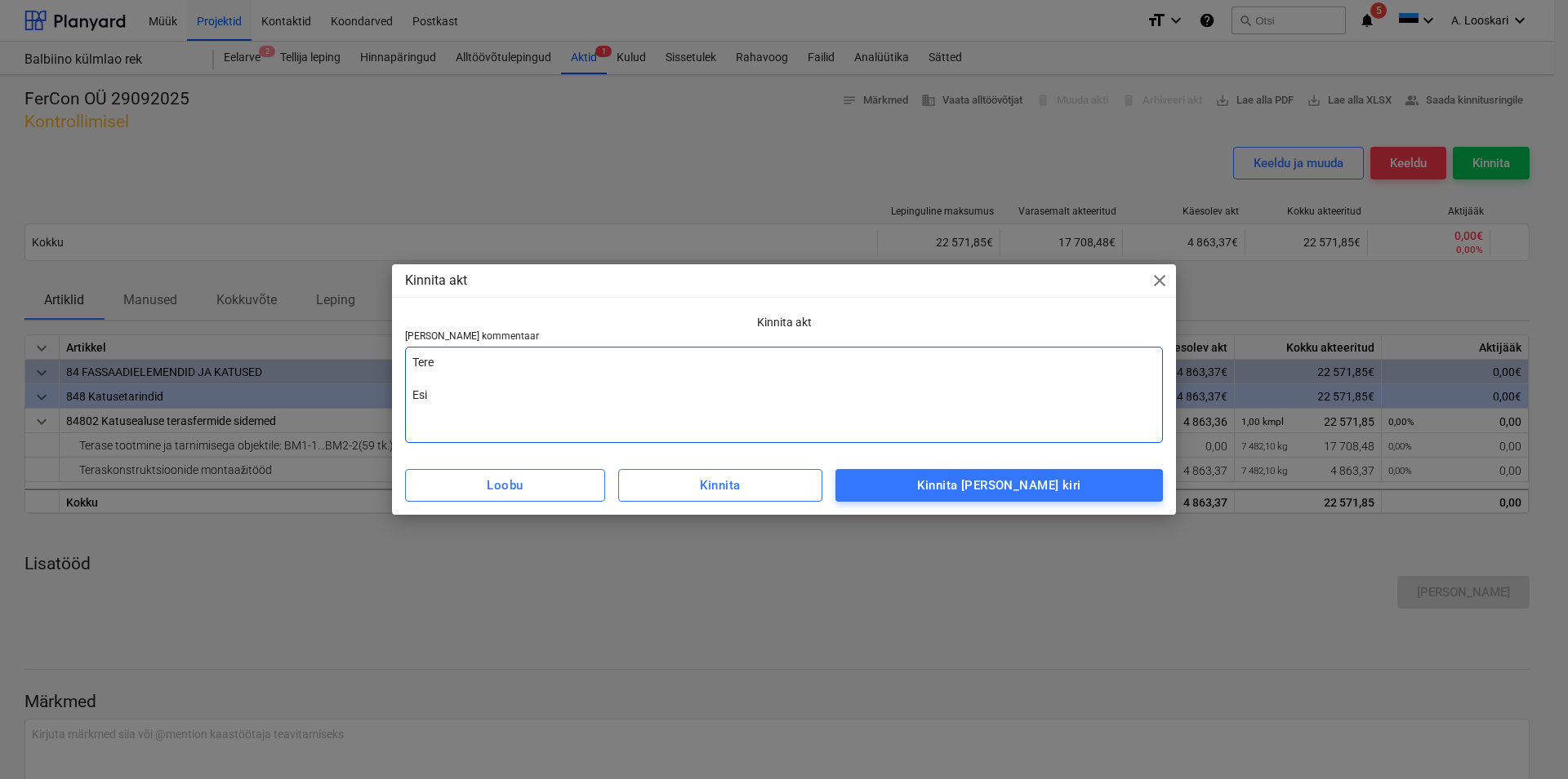
type textarea "x"
type textarea "Tere Esita"
type textarea "x"
type textarea "Tere Esitad"
type textarea "x"
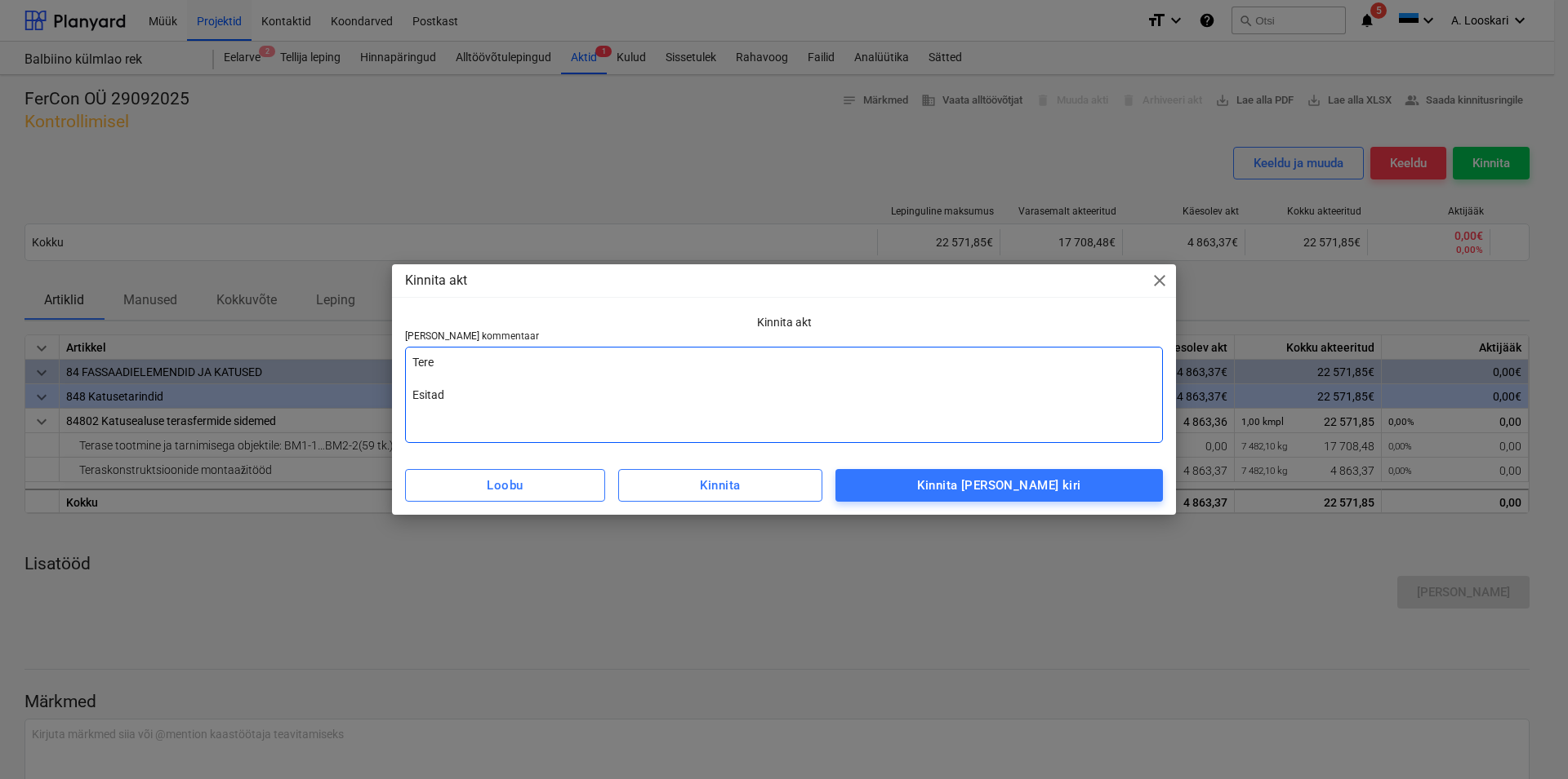
type textarea "Tere Esitada"
type textarea "x"
type textarea "Tere Esitada"
type textarea "x"
type textarea "Tere Esitada p"
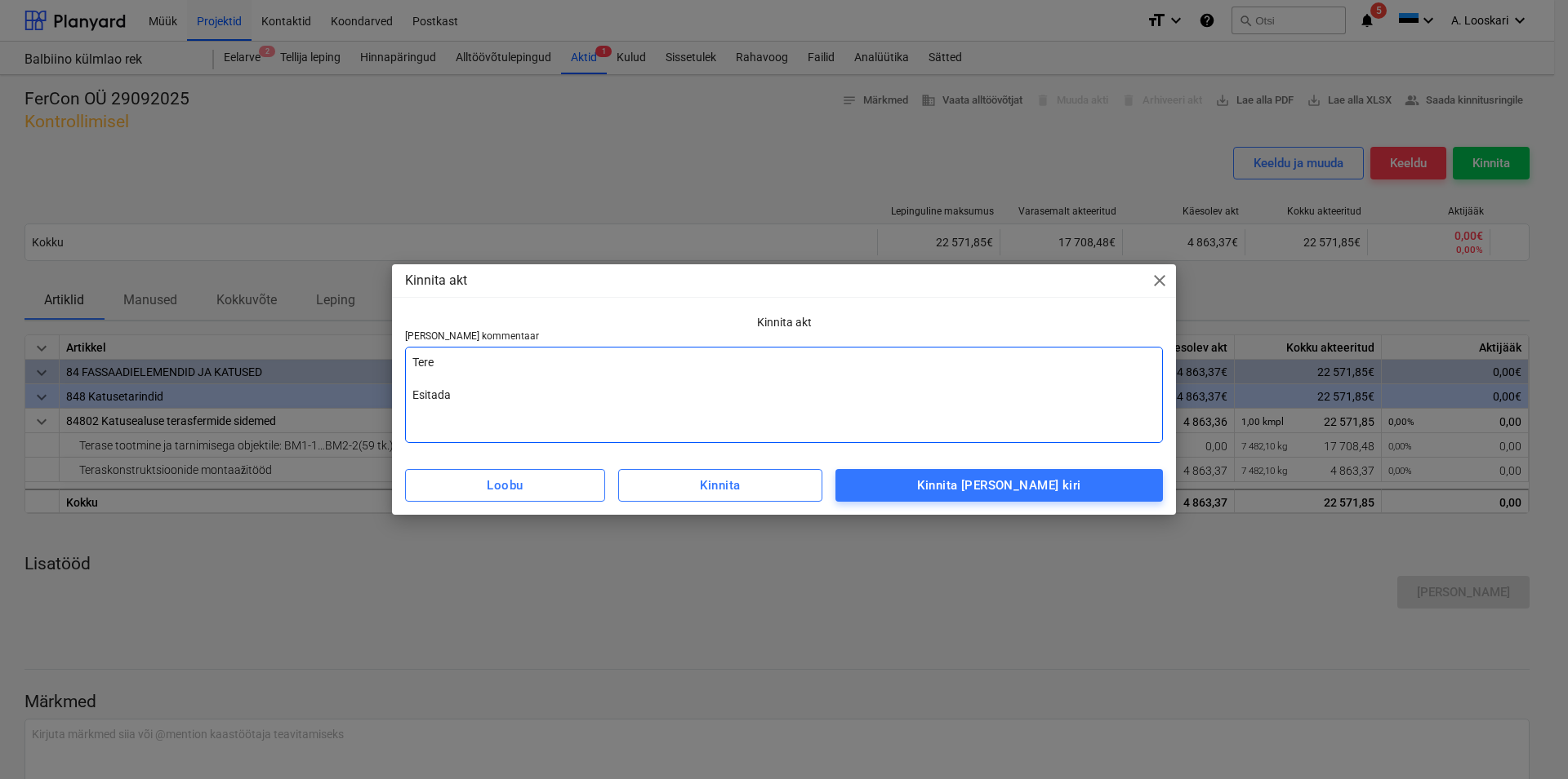
type textarea "x"
type textarea "Tere Esitada pa"
type textarea "x"
type textarea "Tere Esitada pal"
type textarea "x"
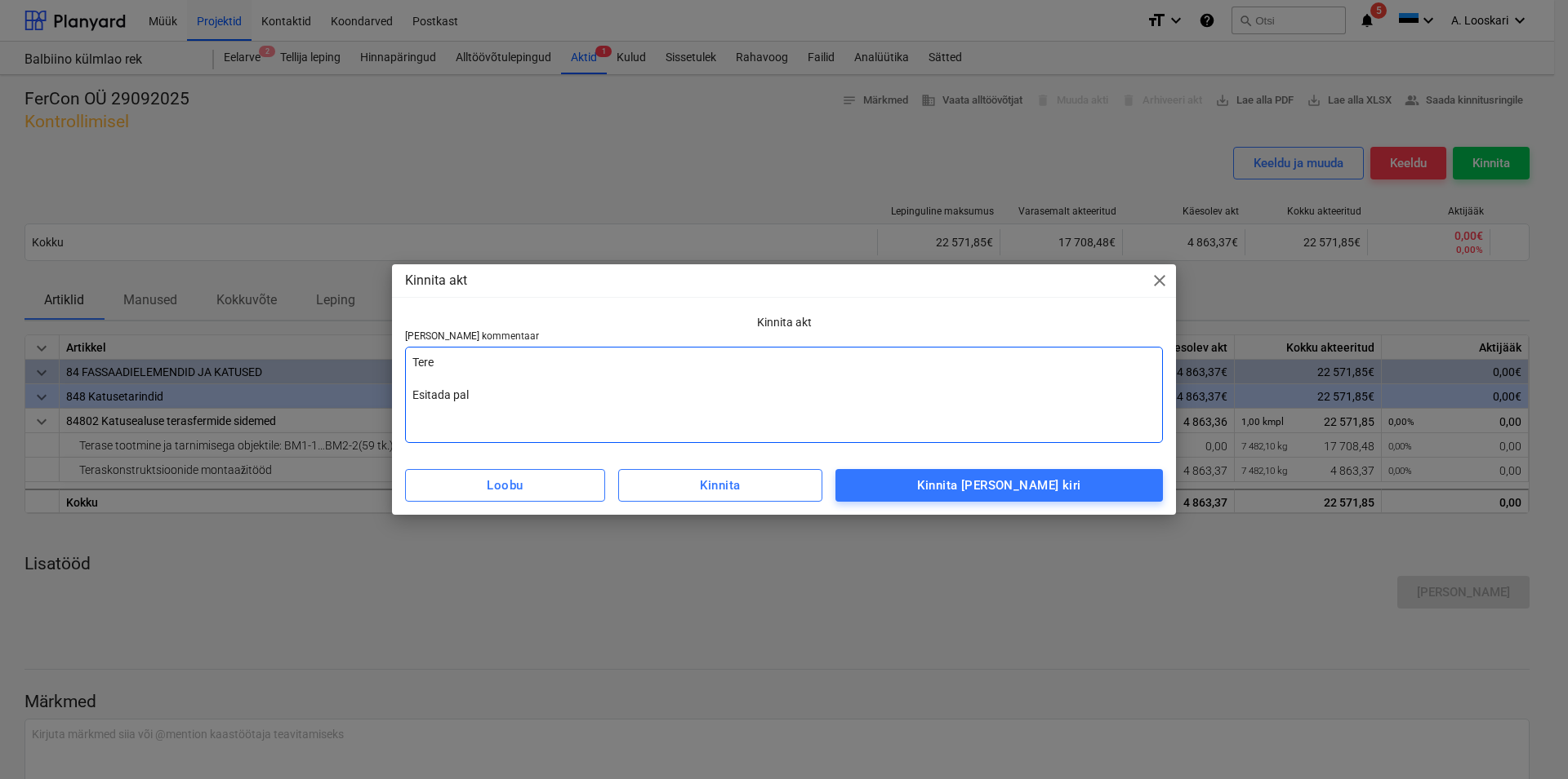
type textarea "Tere Esitada palu"
type textarea "x"
type textarea "Tere Esitada palun"
type textarea "x"
type textarea "Tere Esitada palun"
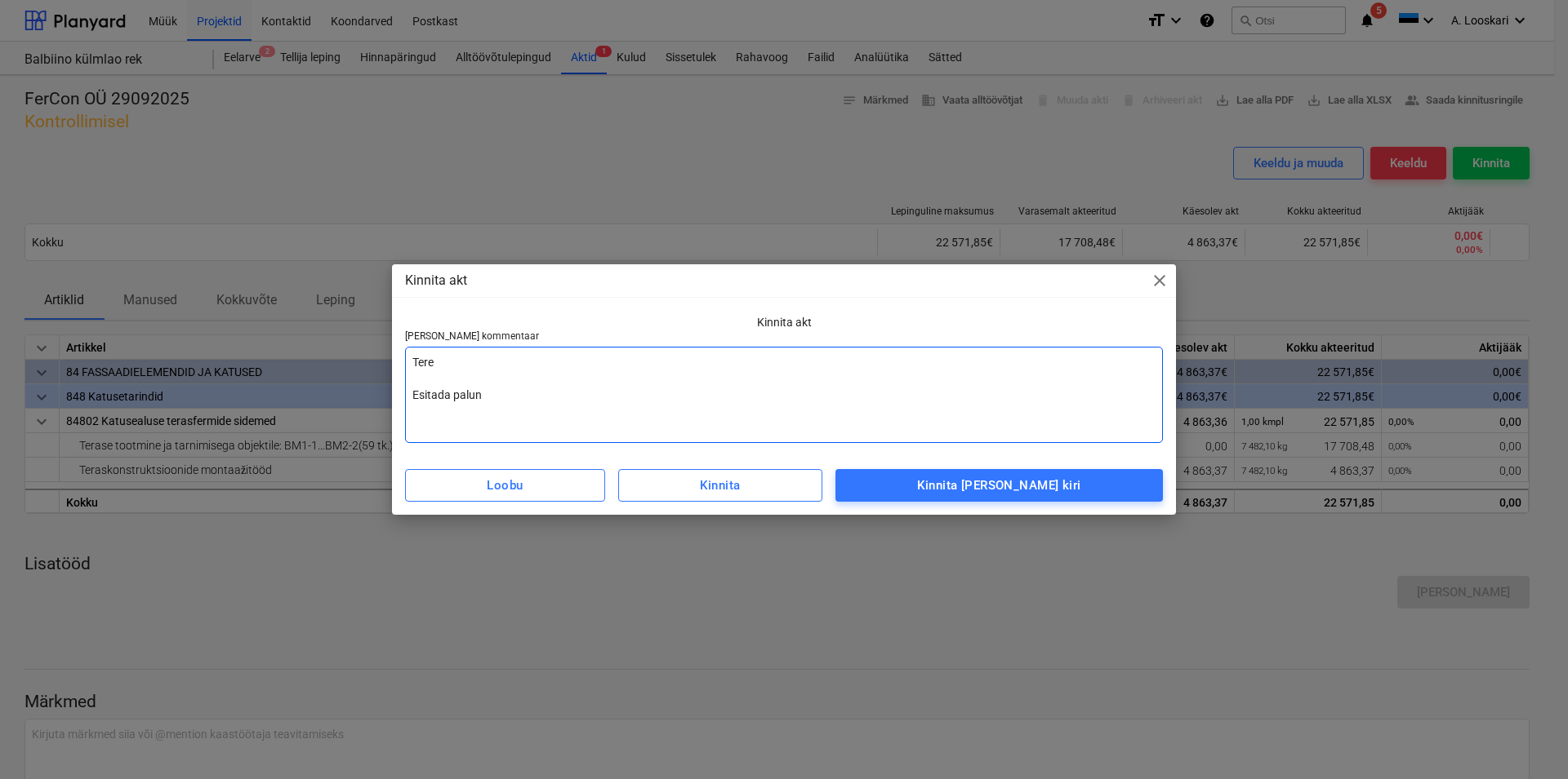
type textarea "x"
type textarea "Tere Esitada palun a"
type textarea "x"
type textarea "Tere Esitada palun ar"
type textarea "x"
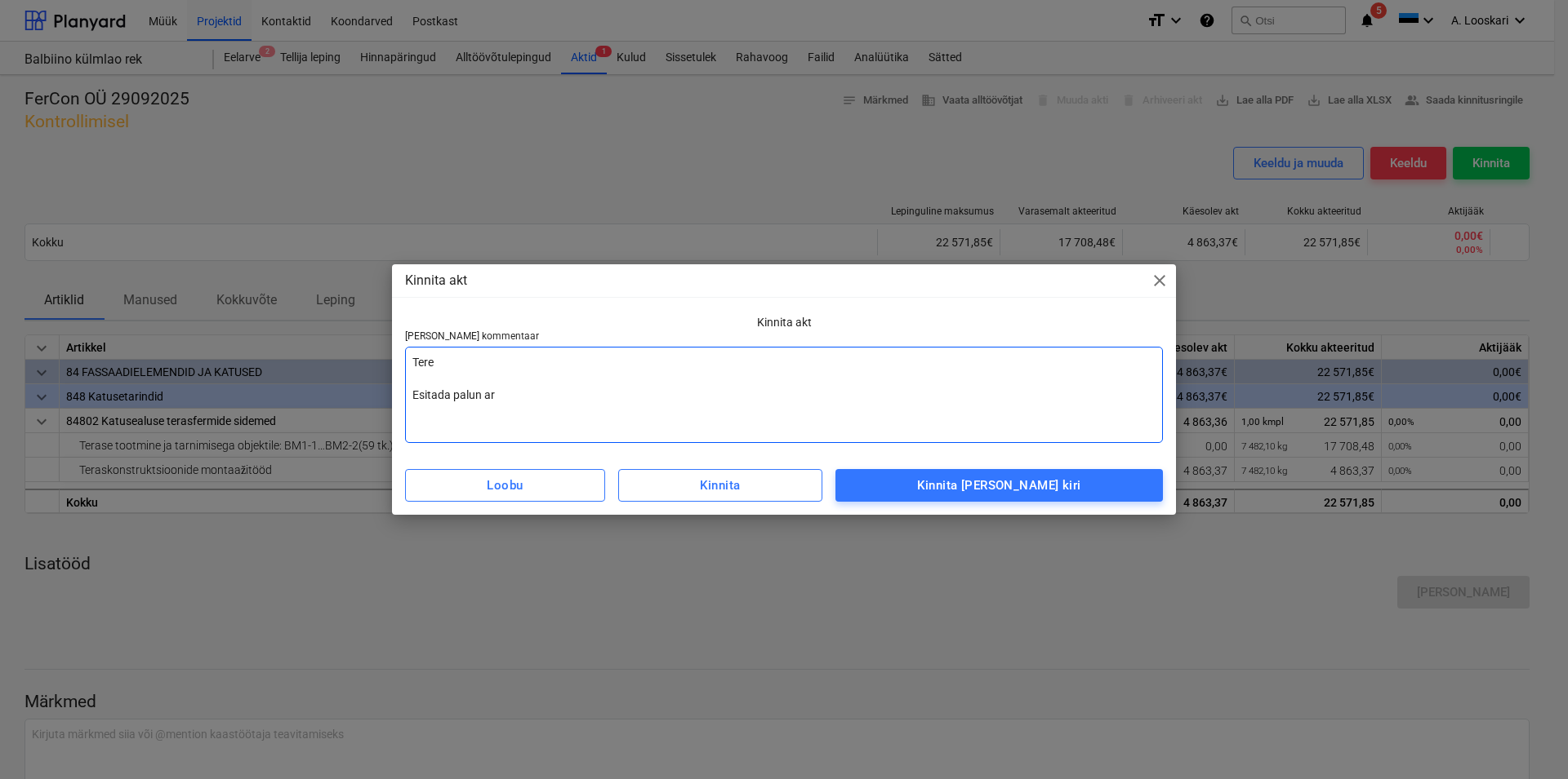
type textarea "Tere Esitada palun arv"
type textarea "x"
type textarea "Tere Esitada palun arve"
type textarea "x"
type textarea "Tere Esitada palun arve"
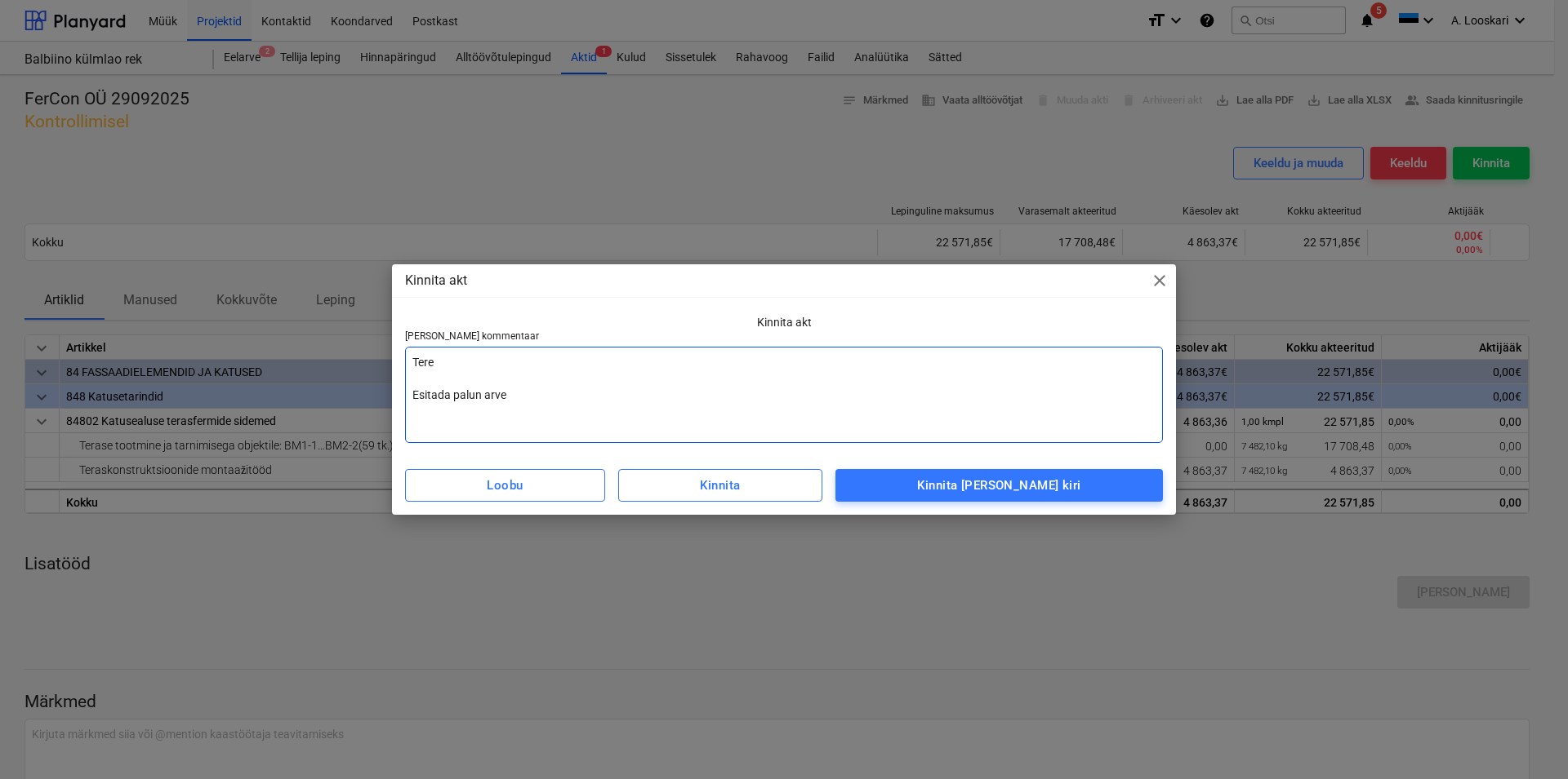
type textarea "x"
type textarea "Tere Esitada palun arve k"
type textarea "x"
type textarea "Tere Esitada palun arve ko"
type textarea "x"
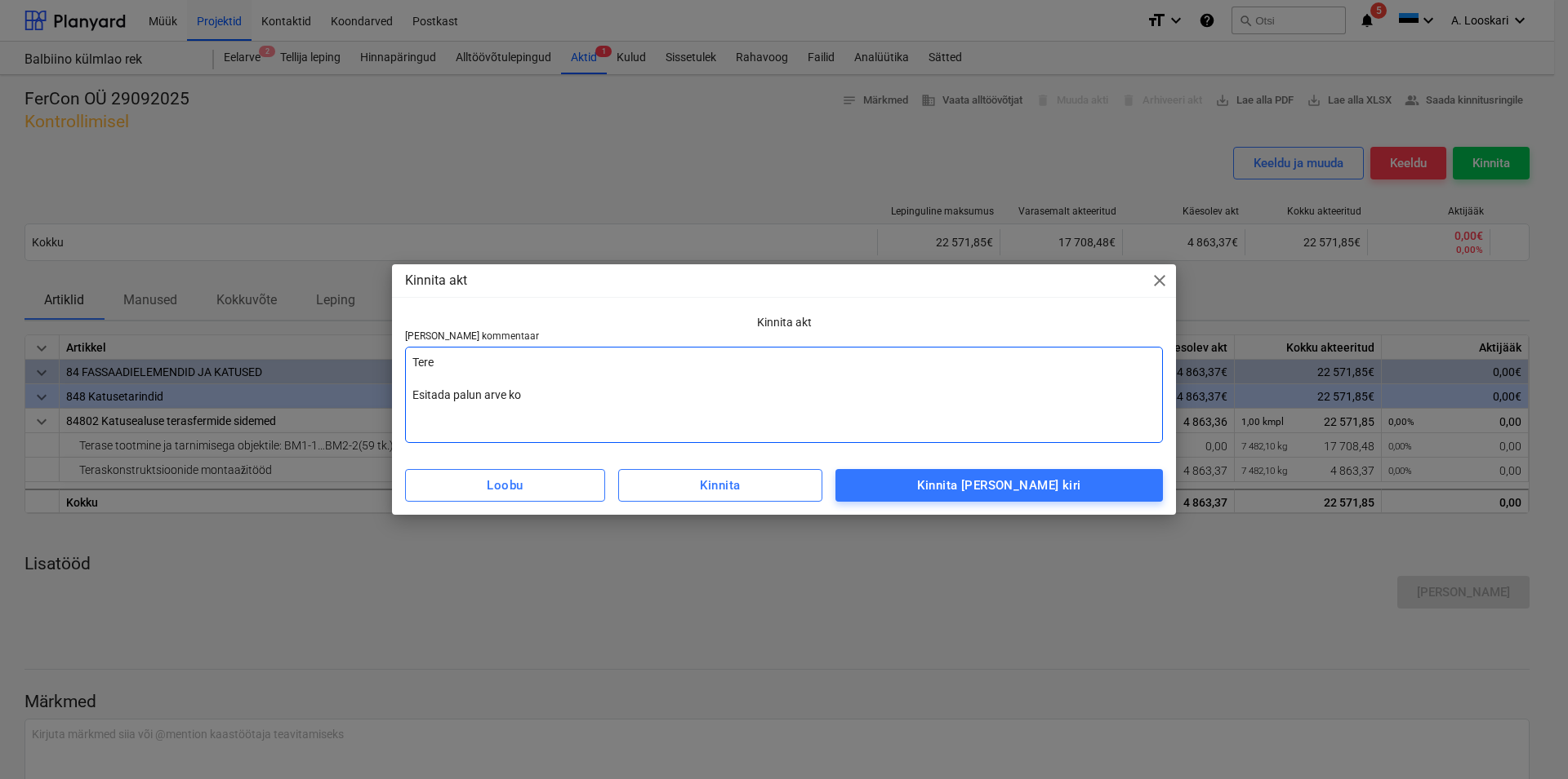
type textarea "Tere Esitada palun [PERSON_NAME]"
type textarea "x"
type textarea "Tere Esitada palun [PERSON_NAME]"
type textarea "x"
type textarea "Tere Esitada palun [PERSON_NAME]"
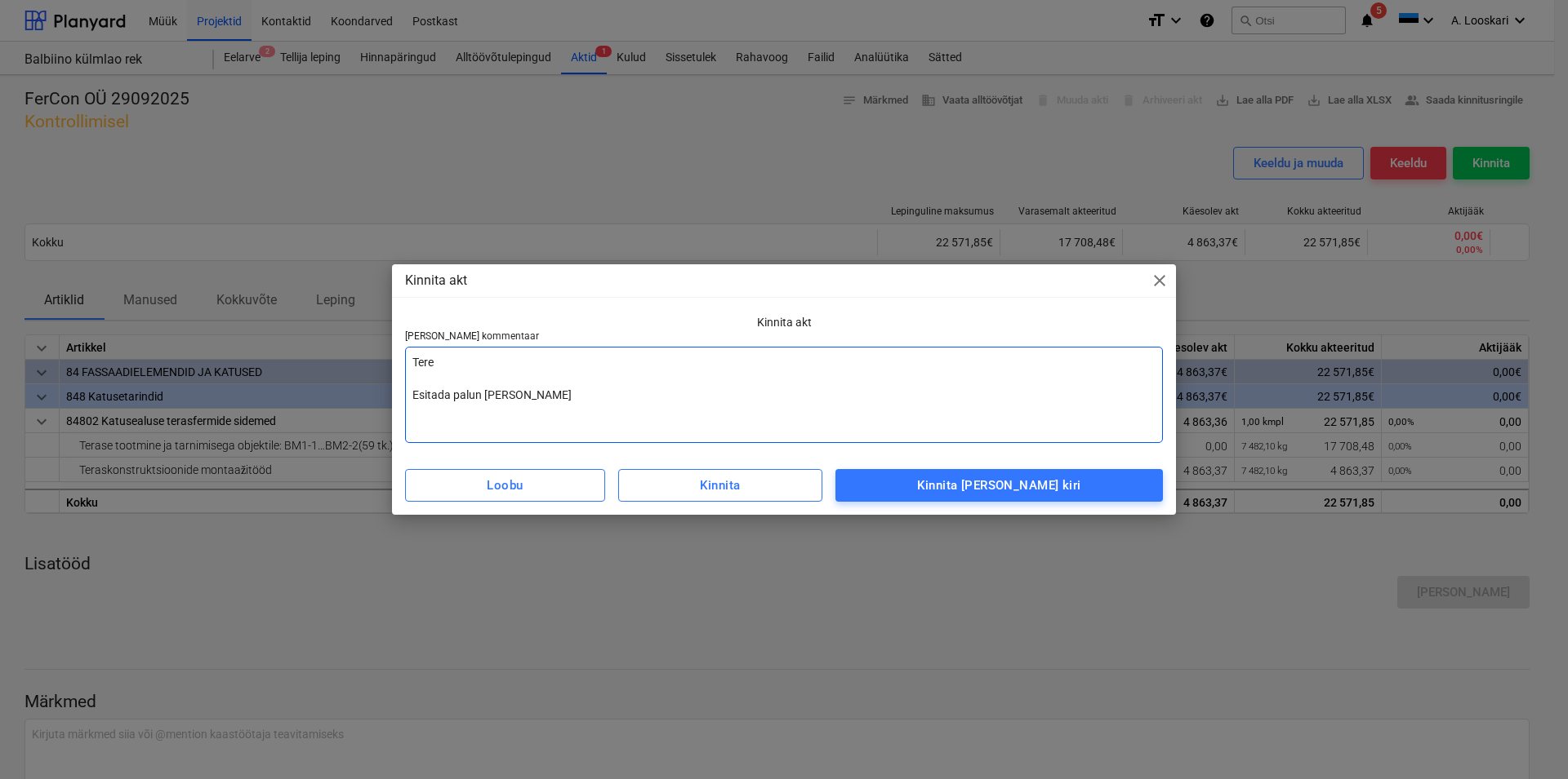
type textarea "x"
type textarea "Tere Esitada palun [PERSON_NAME] g"
type textarea "x"
type textarea "Tere Esitada palun [PERSON_NAME] ga"
type textarea "x"
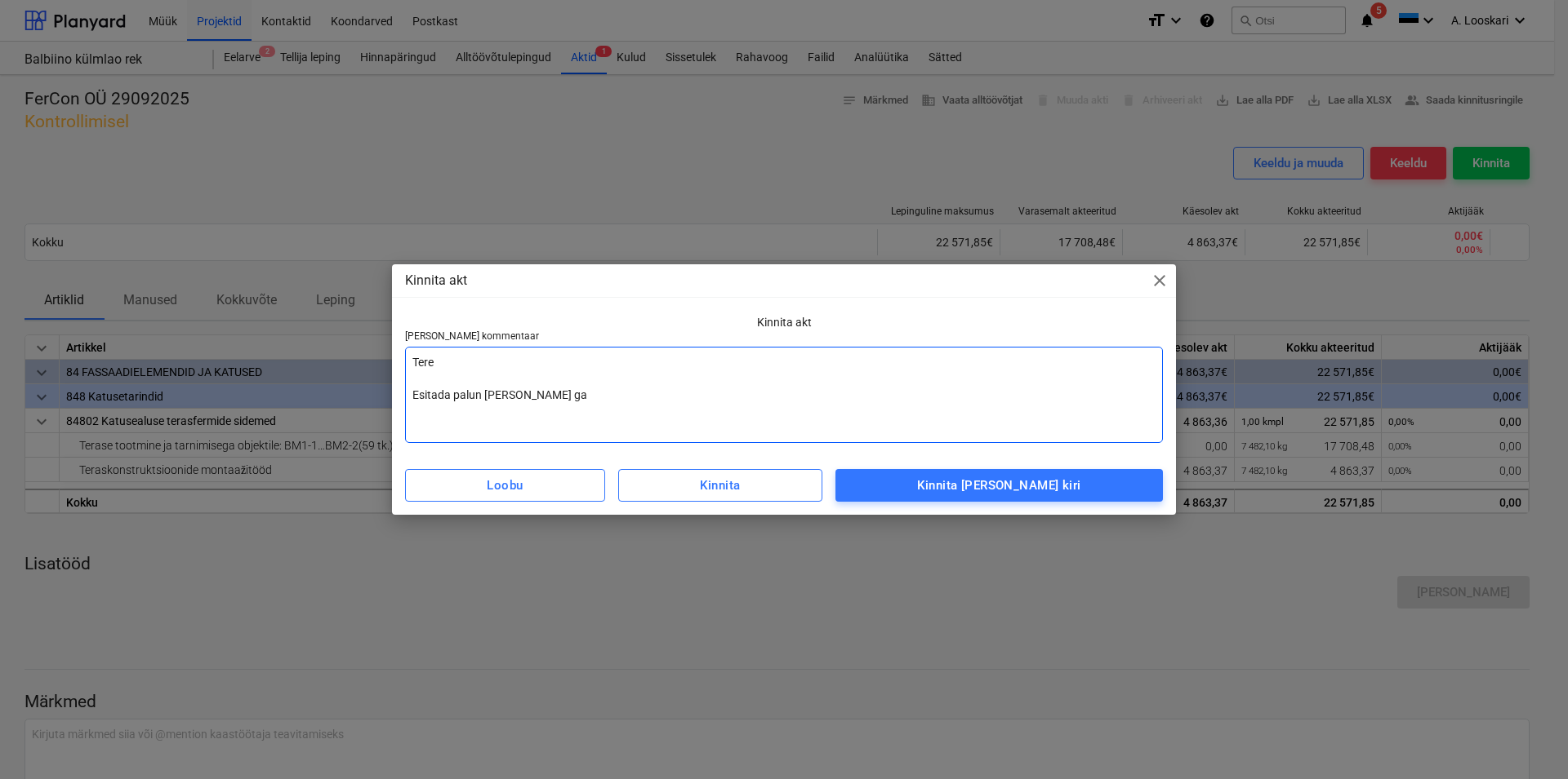
type textarea "Tere Esitada palun [PERSON_NAME] gar"
type textarea "x"
type textarea "Tere Esitada palun [PERSON_NAME] gara"
type textarea "x"
type textarea "Tere Esitada palun [PERSON_NAME] [PERSON_NAME]"
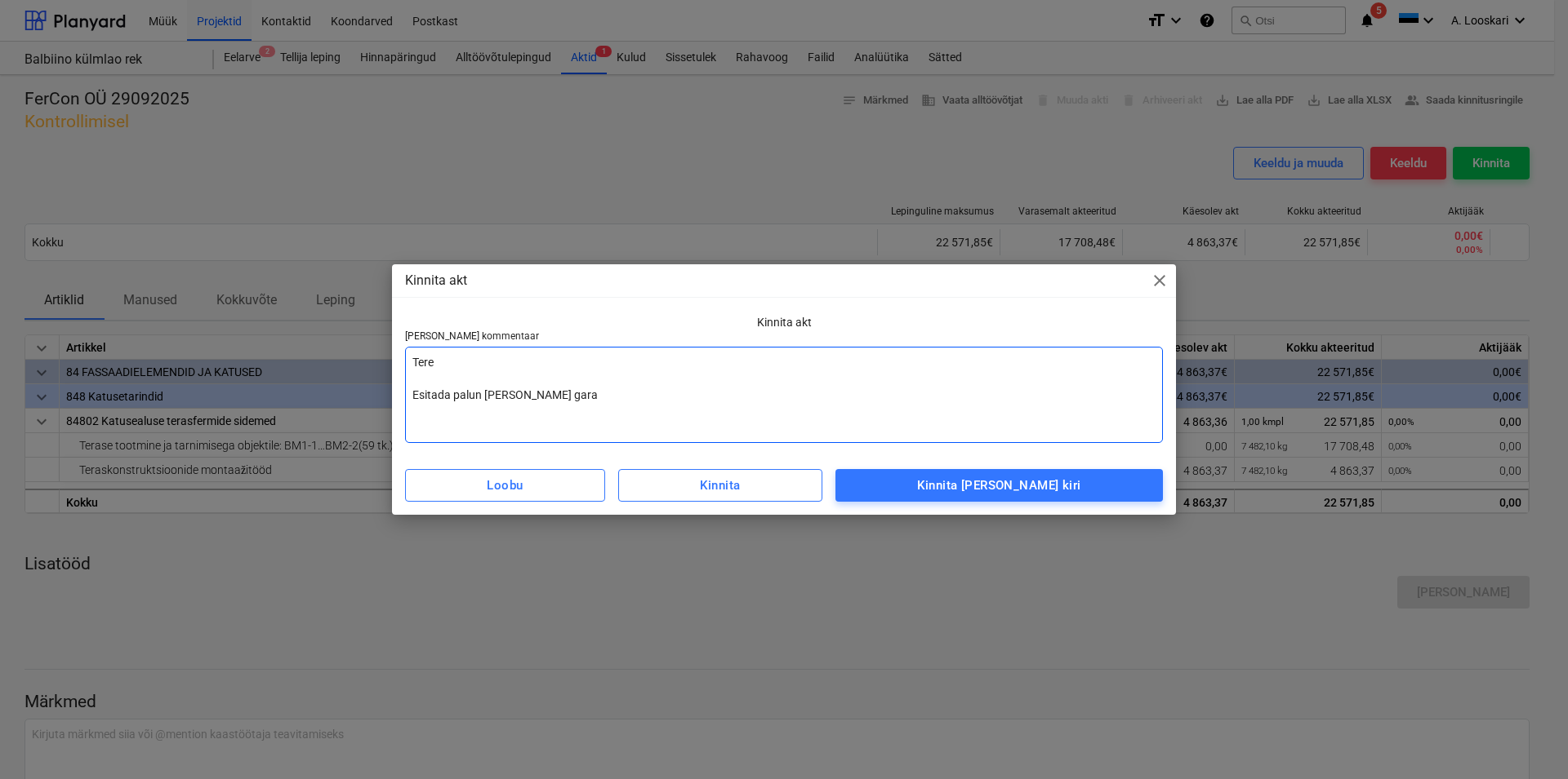
type textarea "x"
type textarea "Tere Esitada palun [PERSON_NAME] [PERSON_NAME]"
type textarea "x"
type textarea "Tere Esitada palun [PERSON_NAME] garanti"
type textarea "x"
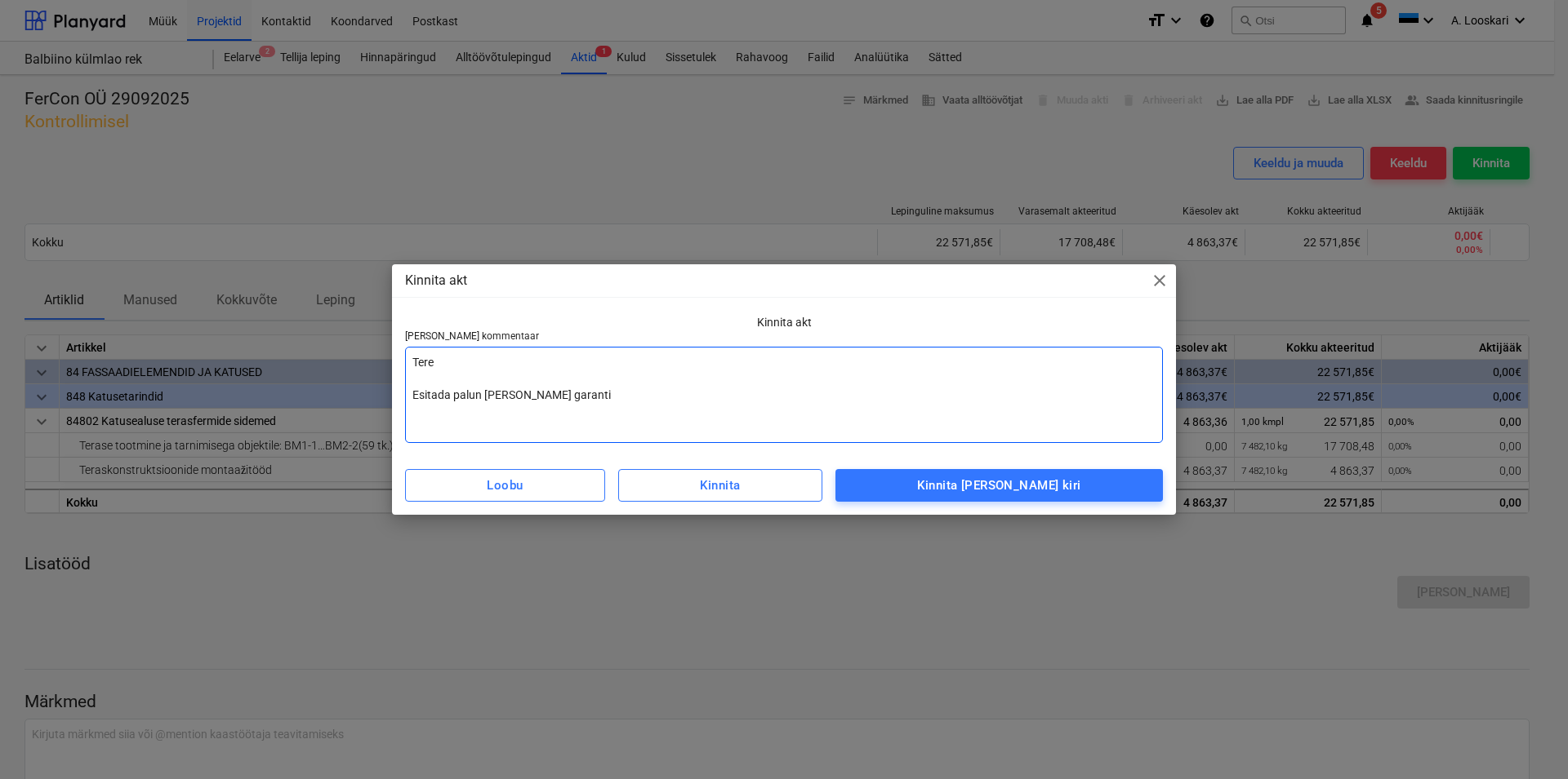
type textarea "Tere Esitada palun [PERSON_NAME] garantii"
type textarea "x"
type textarea "Tere Esitada palun [PERSON_NAME] garantiit"
type textarea "x"
type textarea "Tere Esitada palun [PERSON_NAME] garantiita"
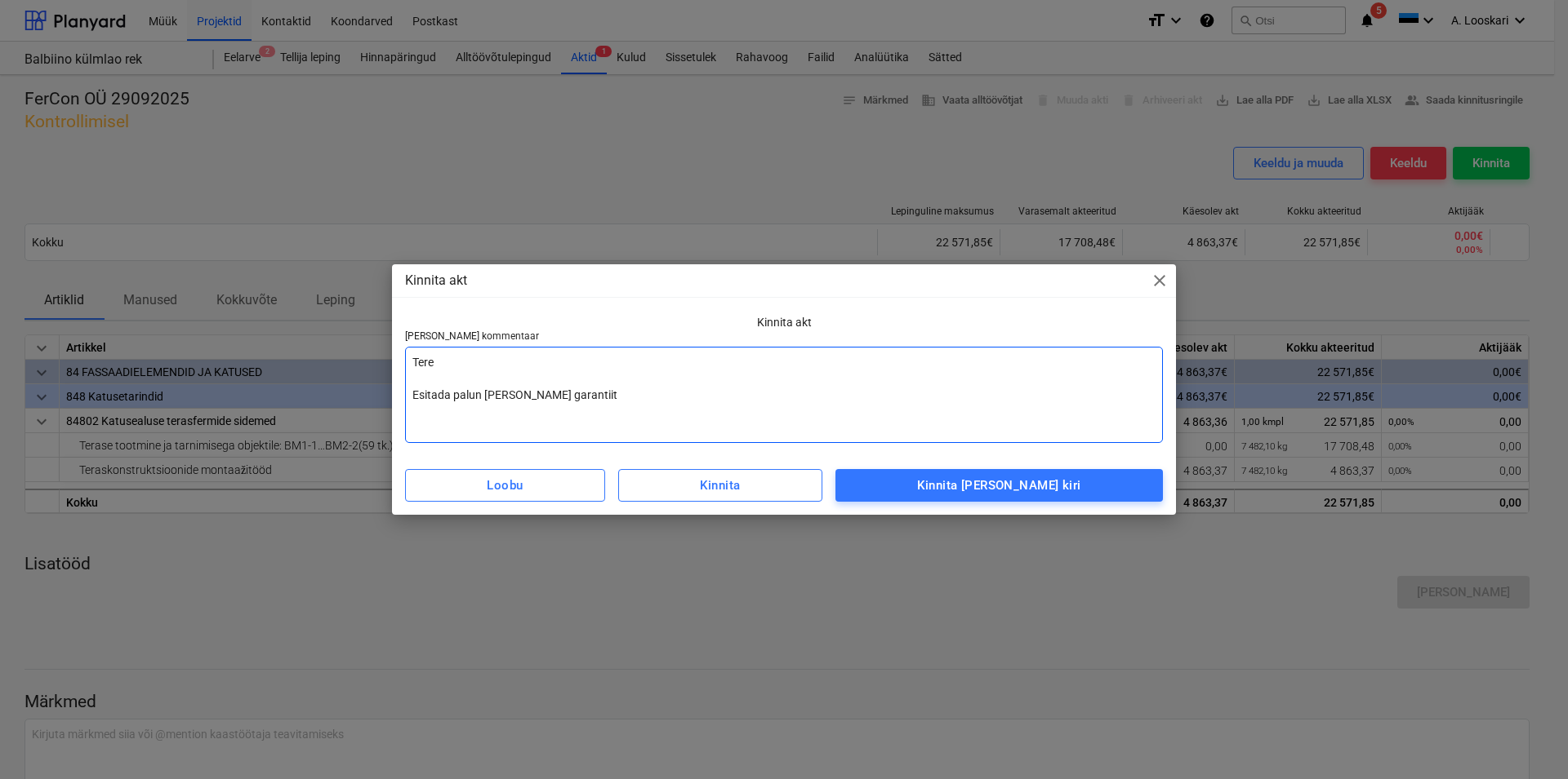
type textarea "x"
type textarea "Tere Esitada palun [PERSON_NAME] garantiitag"
type textarea "x"
type textarea "Tere Esitada palun [PERSON_NAME] garantiitaga"
type textarea "x"
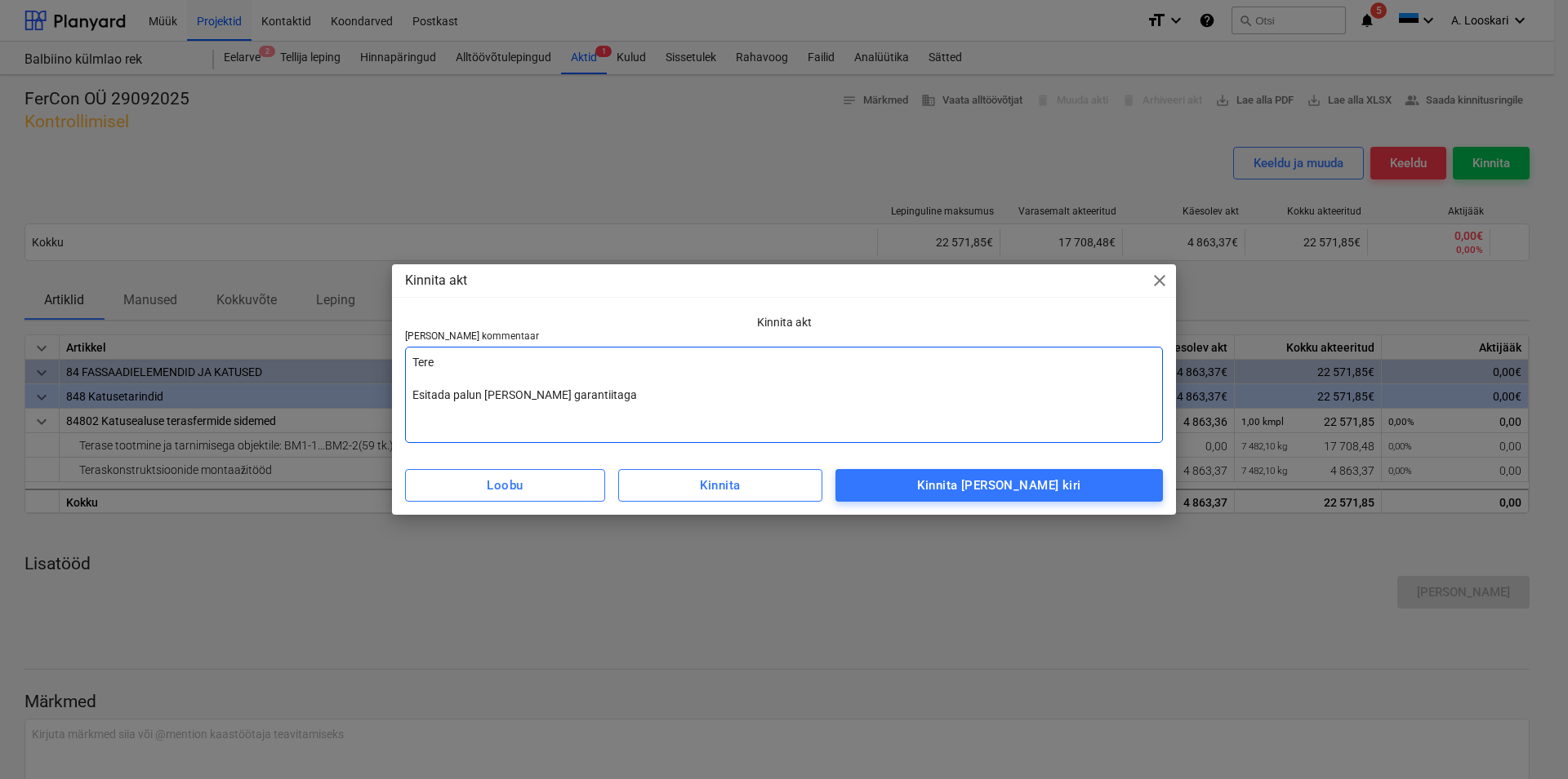
type textarea "Tere Esitada palun [PERSON_NAME] garantiitagat"
type textarea "x"
type textarea "Tere Esitada palun [PERSON_NAME] garantiitagati"
type textarea "x"
type textarea "Tere Esitada palun [PERSON_NAME] garantiitagatis"
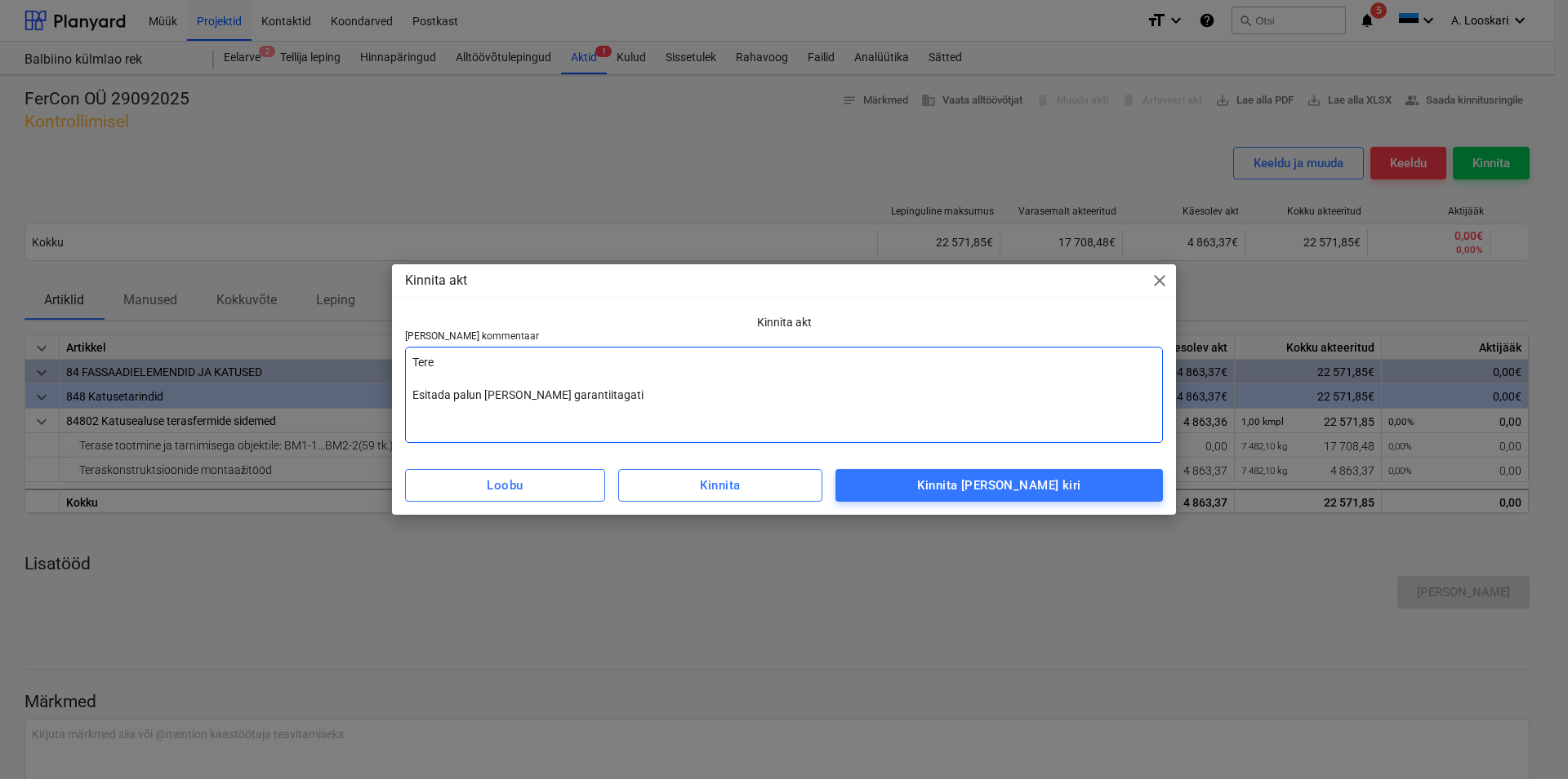
type textarea "x"
type textarea "Tere Esitada palun [PERSON_NAME] garantiitagatise"
type textarea "x"
type textarea "Tere Esitada palun [PERSON_NAME] garantiitagatisea"
type textarea "x"
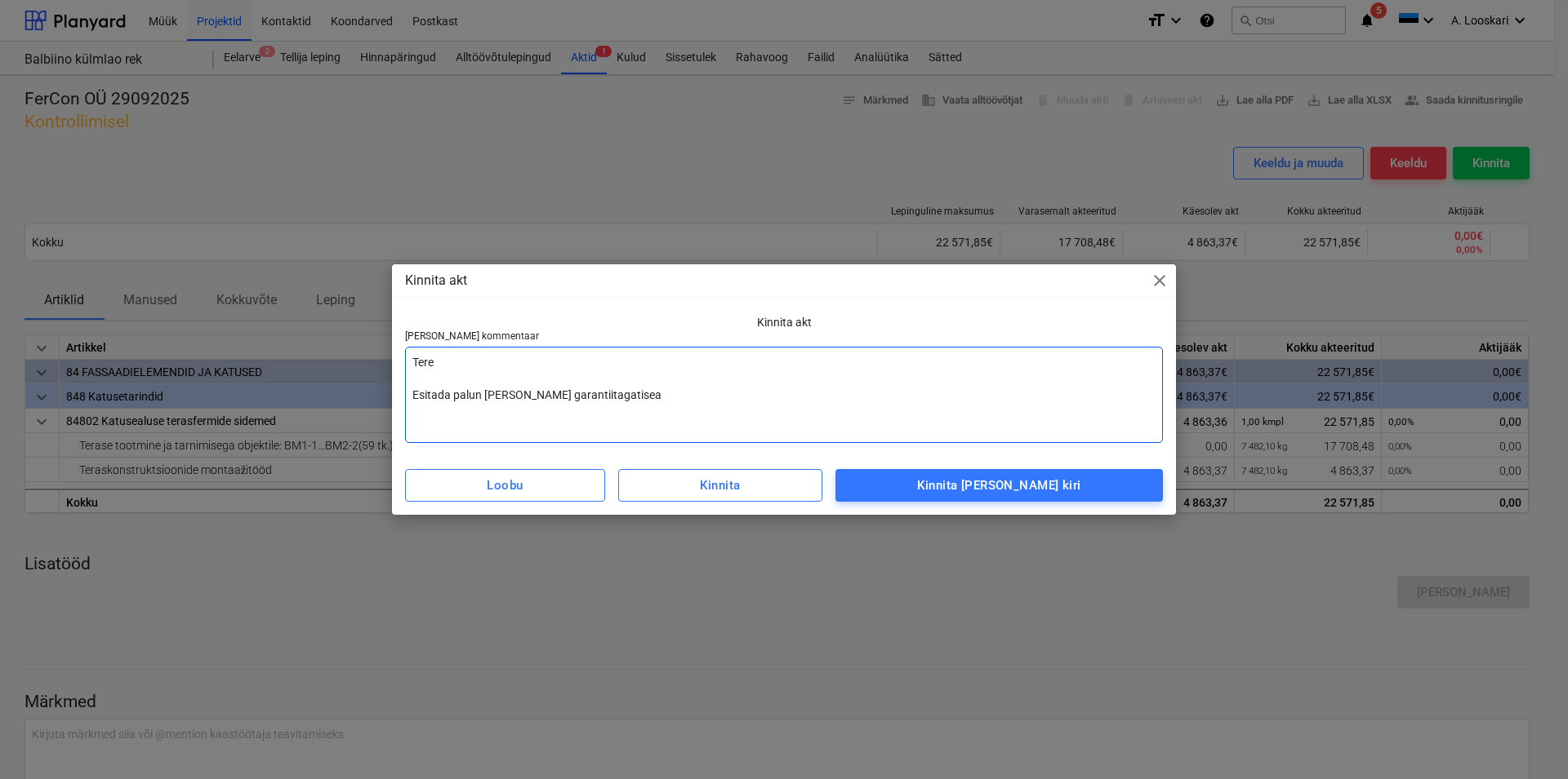
type textarea "Tere Esitada palun [PERSON_NAME] garantiitagatisea"
type textarea "x"
type textarea "Tere Esitada palun [PERSON_NAME] garantiitagatisea ("
type textarea "x"
type textarea "Tere Esitada palun [PERSON_NAME] garantiitagatisea ("
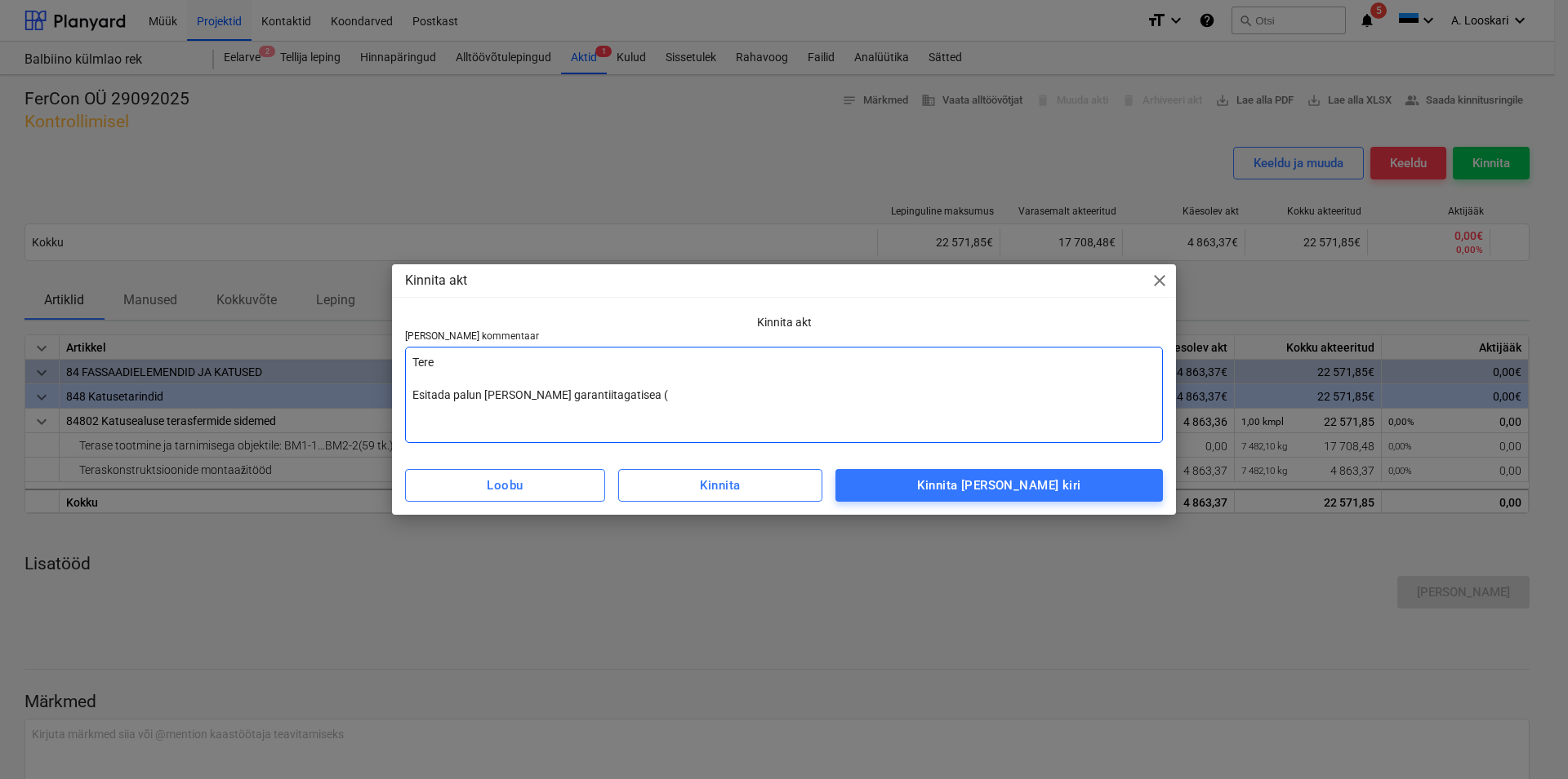
type textarea "x"
type textarea "Tere Esitada palun [PERSON_NAME] garantiitagatisea ( s"
type textarea "x"
click at [622, 395] on textarea "Tere Esitada palun [PERSON_NAME] garantiitagatisea ( saata meilile)" at bounding box center [784, 394] width 758 height 96
click at [615, 395] on textarea "Tere Esitada palun [PERSON_NAME] garantiitagatisea ( saata meilile)" at bounding box center [784, 394] width 758 height 96
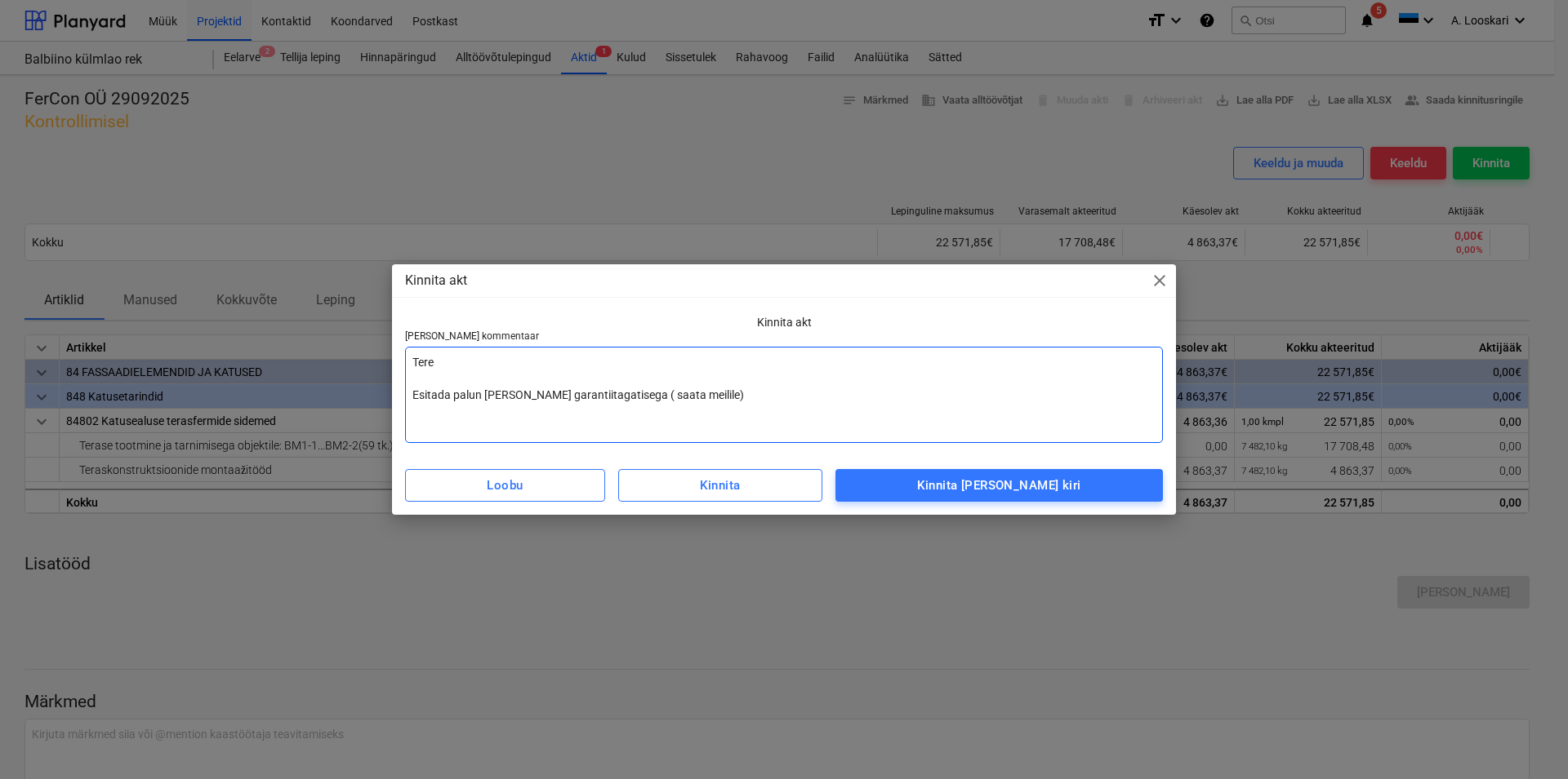
click at [637, 394] on textarea "Tere Esitada palun [PERSON_NAME] garantiitagatisega ( saata meilile)" at bounding box center [784, 394] width 758 height 96
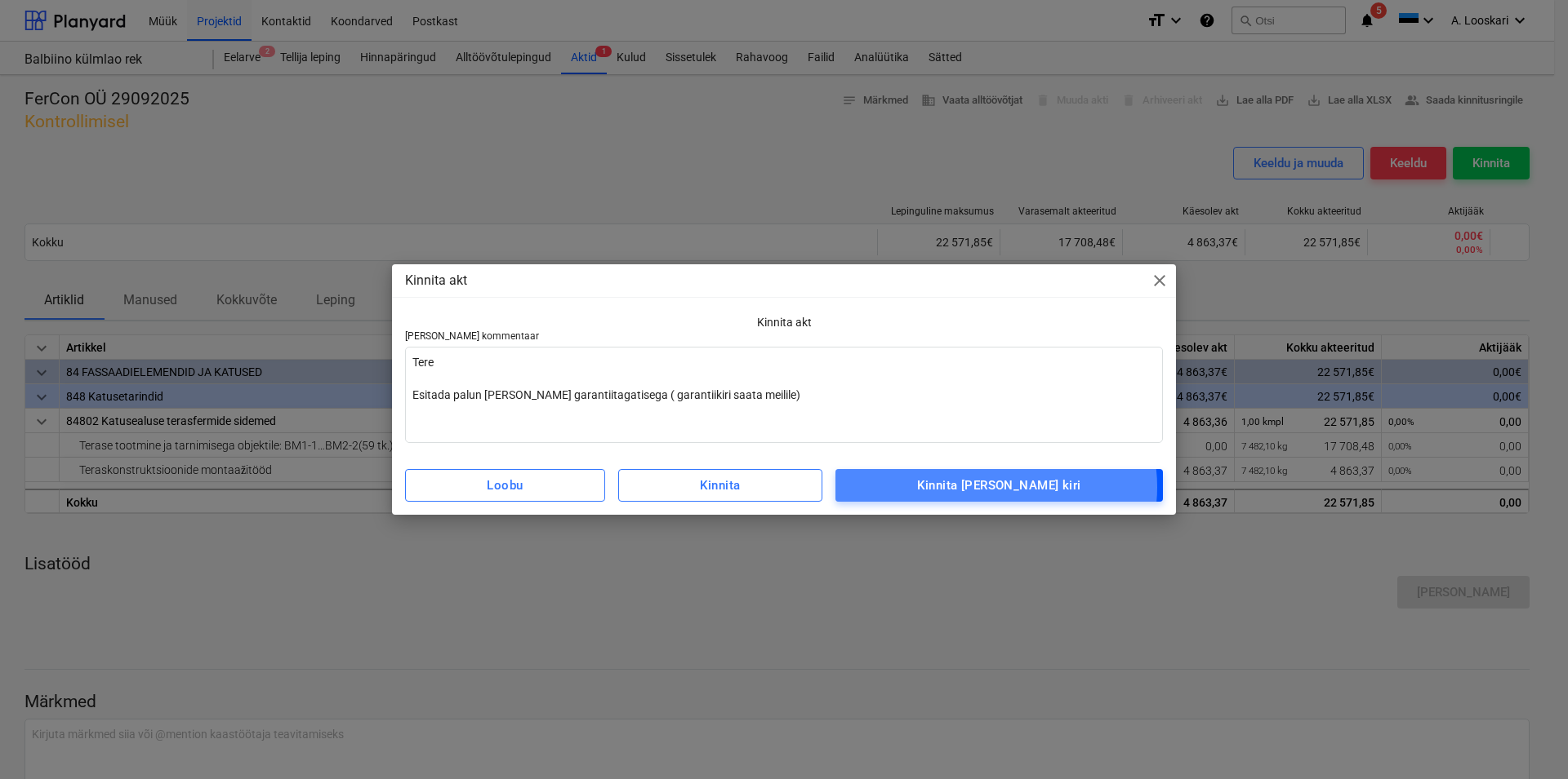
click at [1028, 488] on div "Kinnita [PERSON_NAME] kiri" at bounding box center [998, 486] width 164 height 21
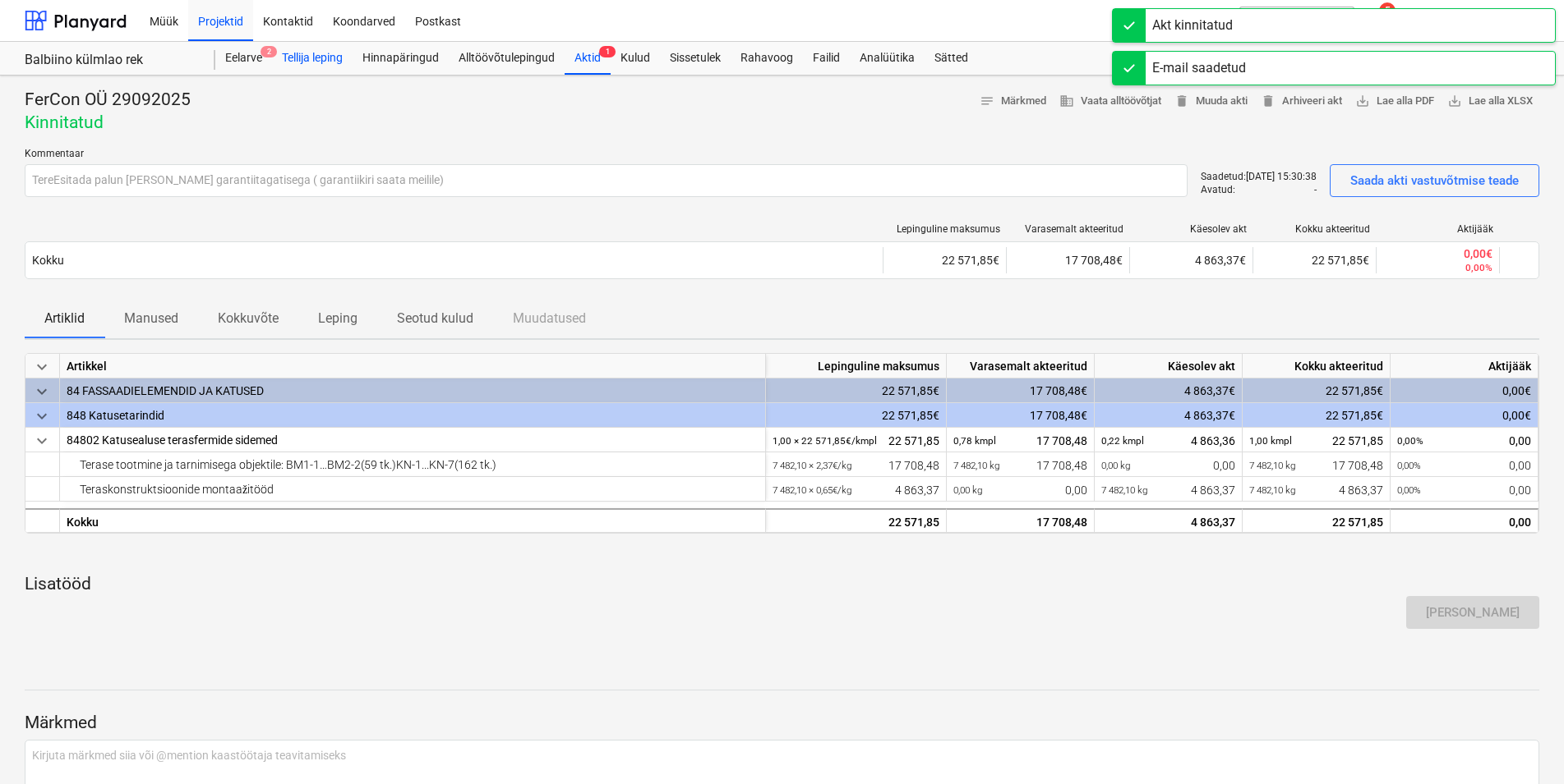
drag, startPoint x: 343, startPoint y: 56, endPoint x: 340, endPoint y: 65, distance: 9.5
click at [343, 57] on div "Tellija leping" at bounding box center [312, 59] width 80 height 33
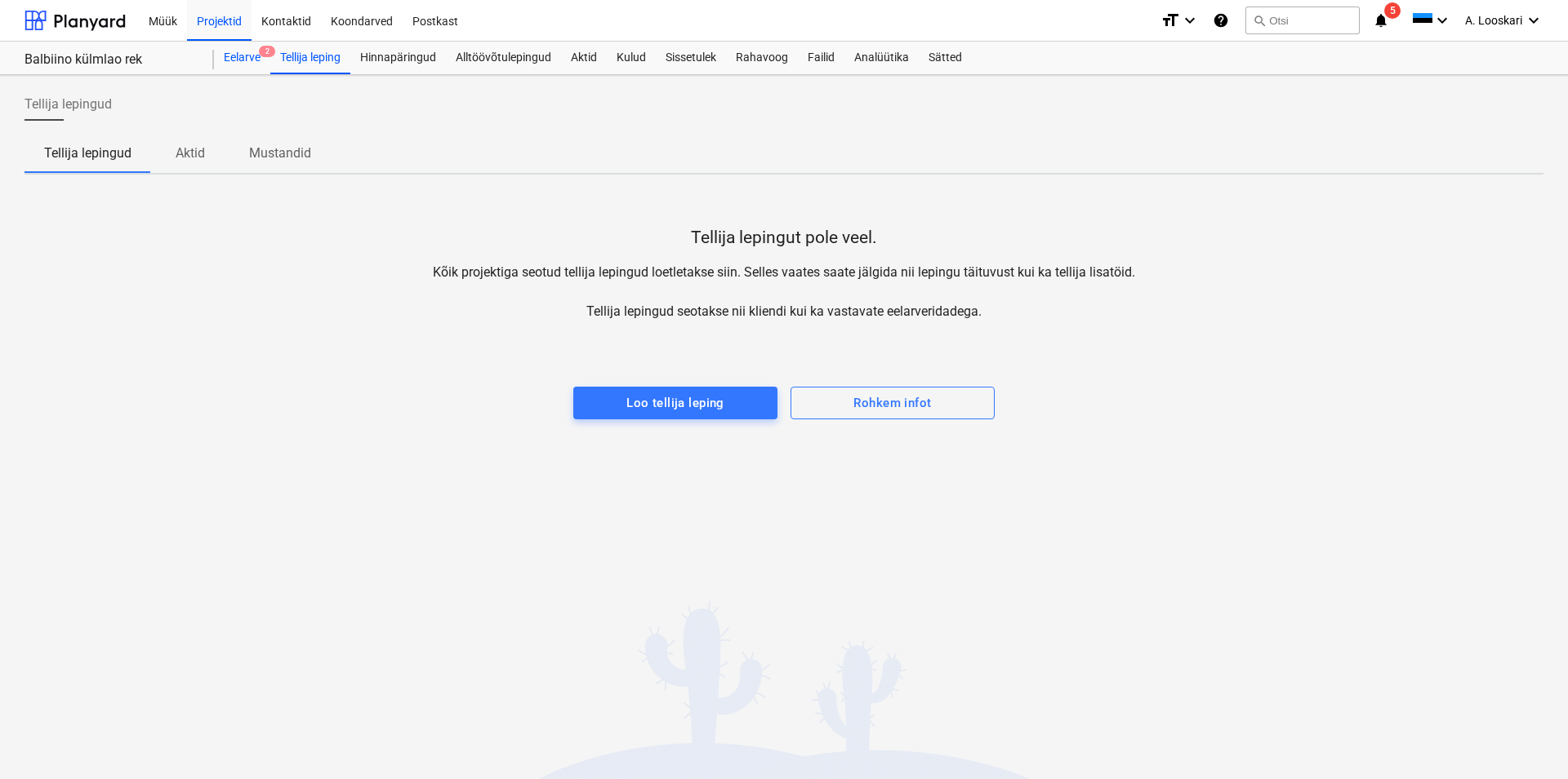
click at [247, 57] on div "Eelarve 2" at bounding box center [242, 58] width 57 height 33
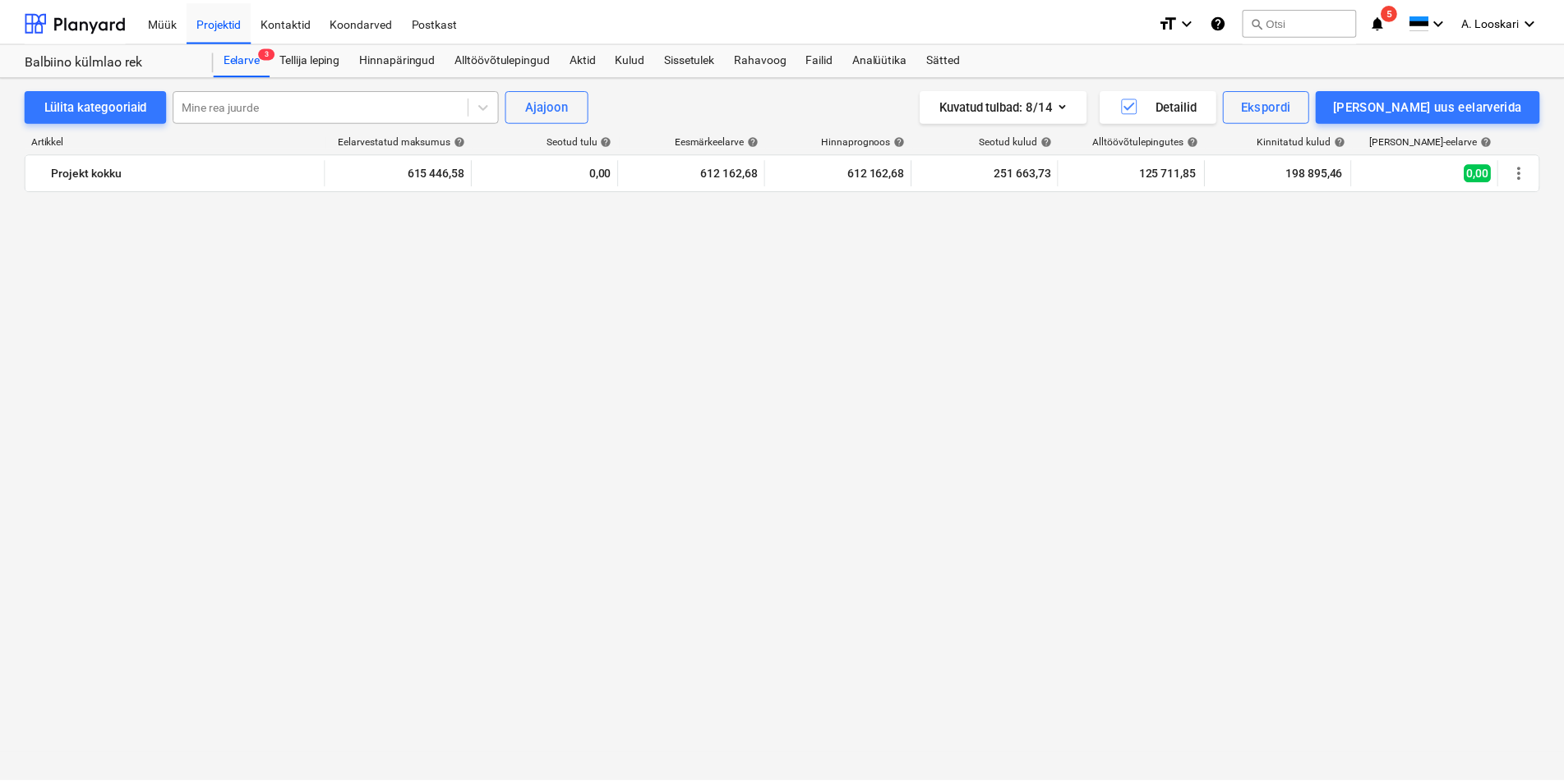
scroll to position [1699, 0]
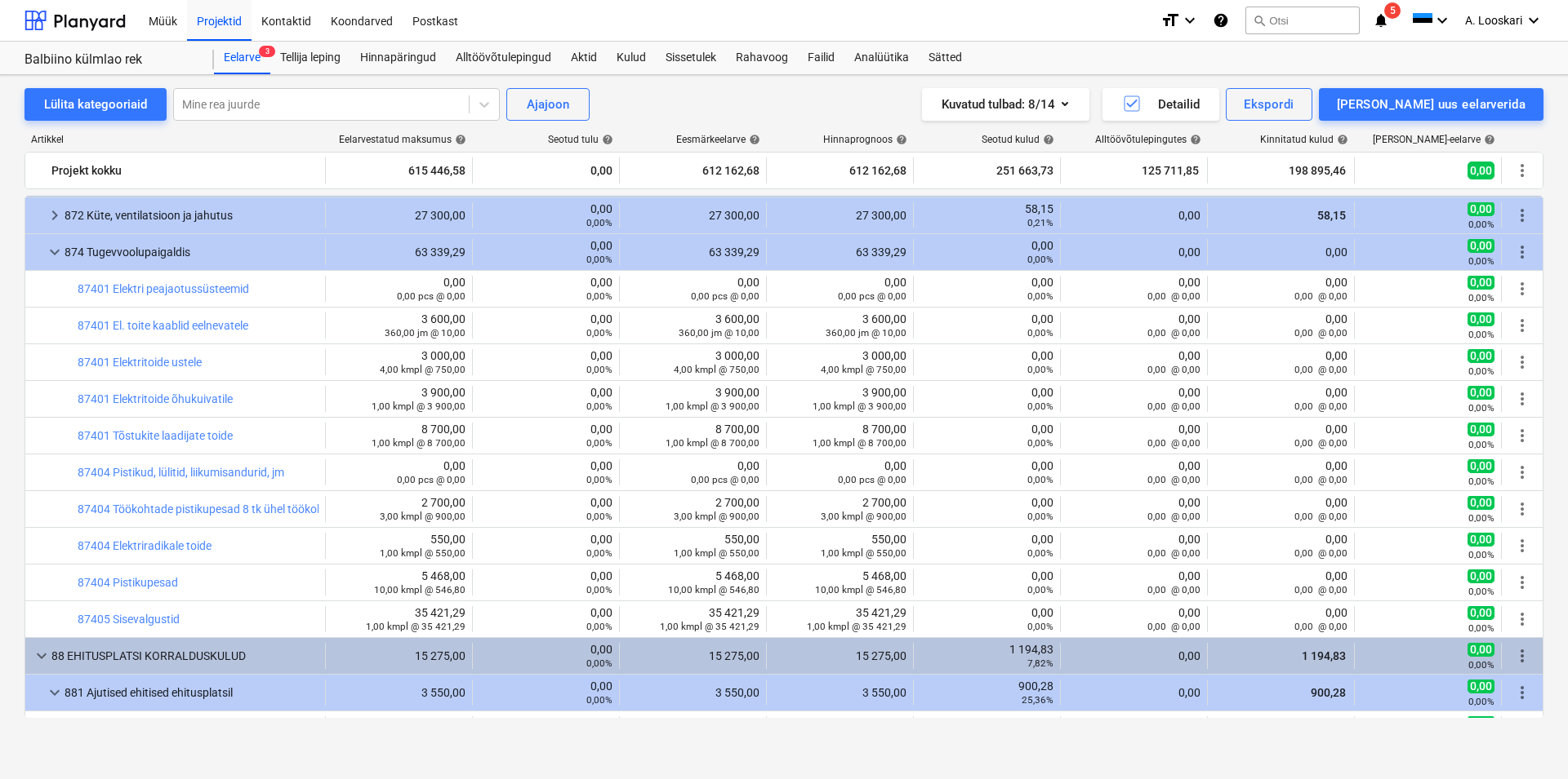
click at [1382, 21] on icon "notifications" at bounding box center [1381, 21] width 16 height 20
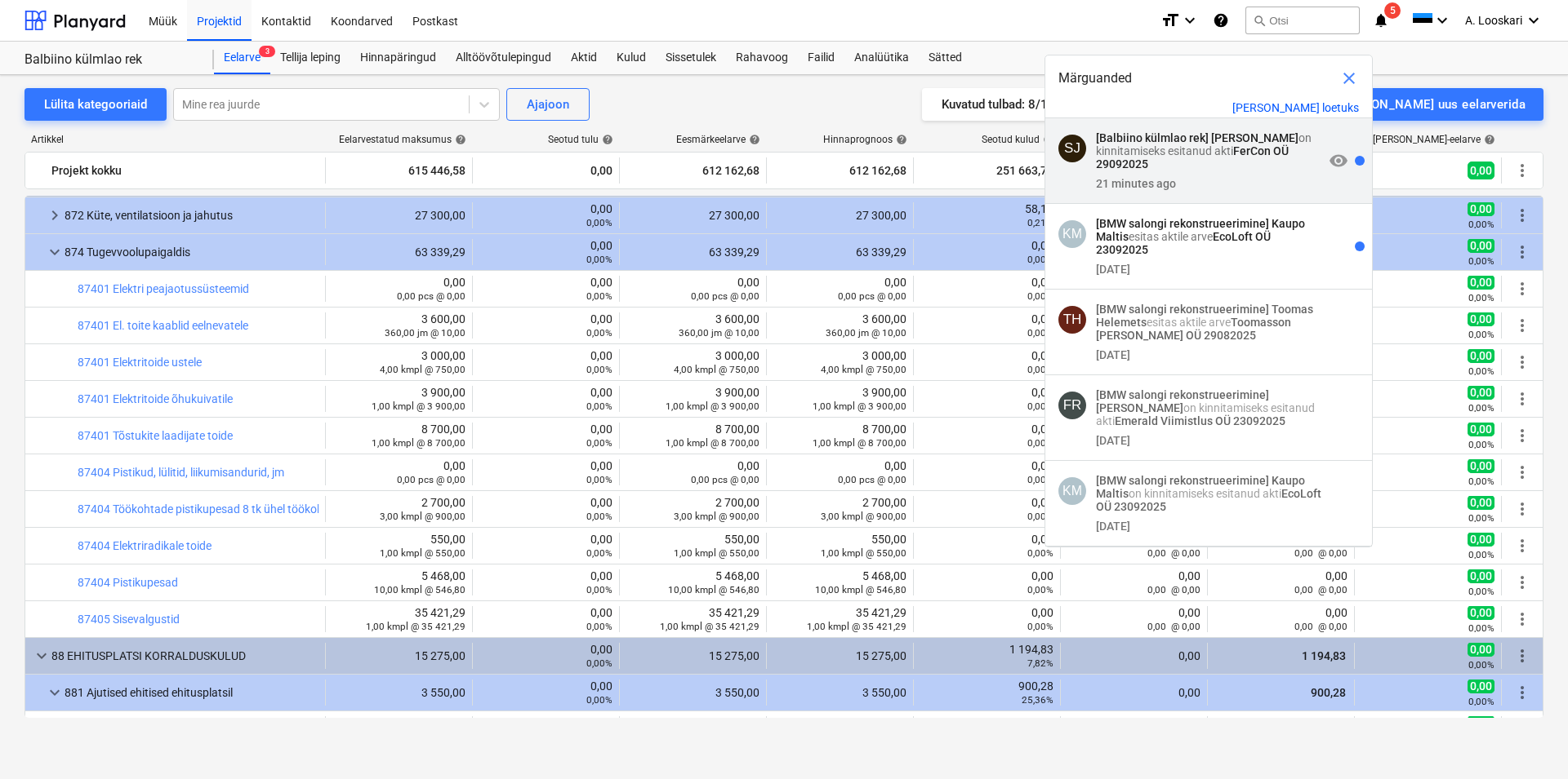
click at [1329, 164] on span "visibility" at bounding box center [1339, 161] width 20 height 20
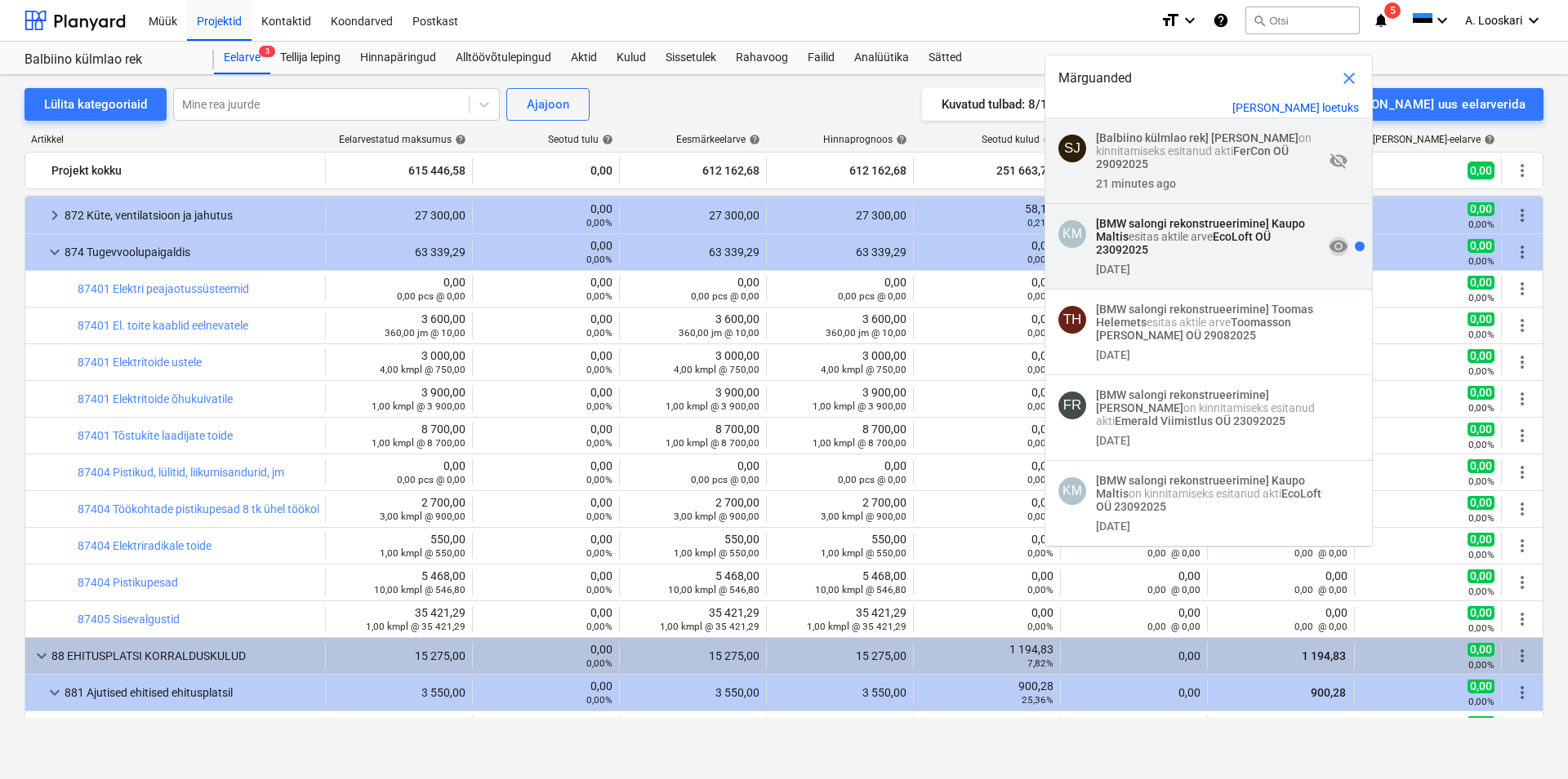
click at [1329, 247] on span "visibility" at bounding box center [1339, 247] width 20 height 20
click at [640, 54] on div "Kulud" at bounding box center [631, 58] width 49 height 33
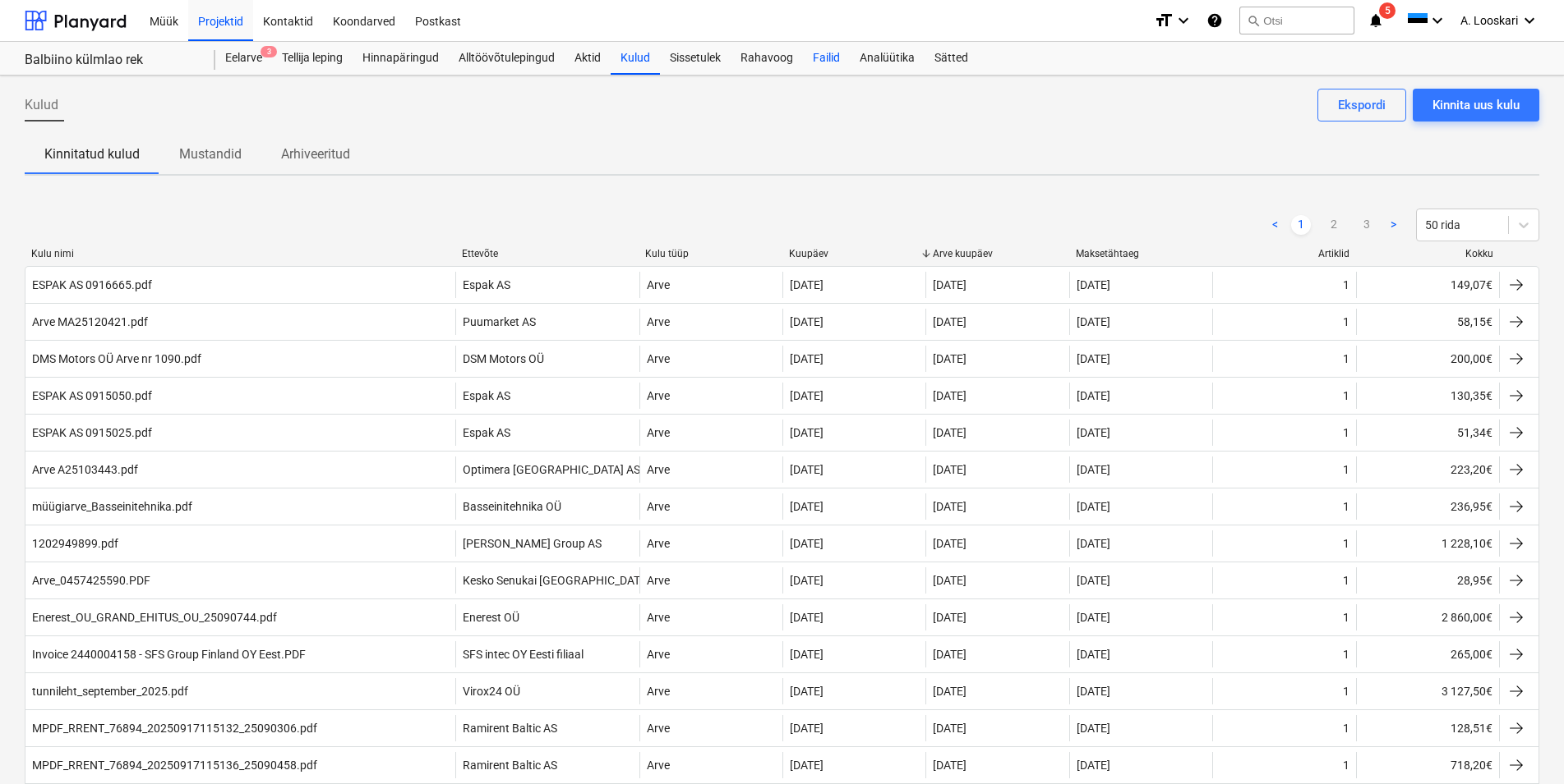
click at [824, 57] on div "Failid" at bounding box center [826, 59] width 47 height 33
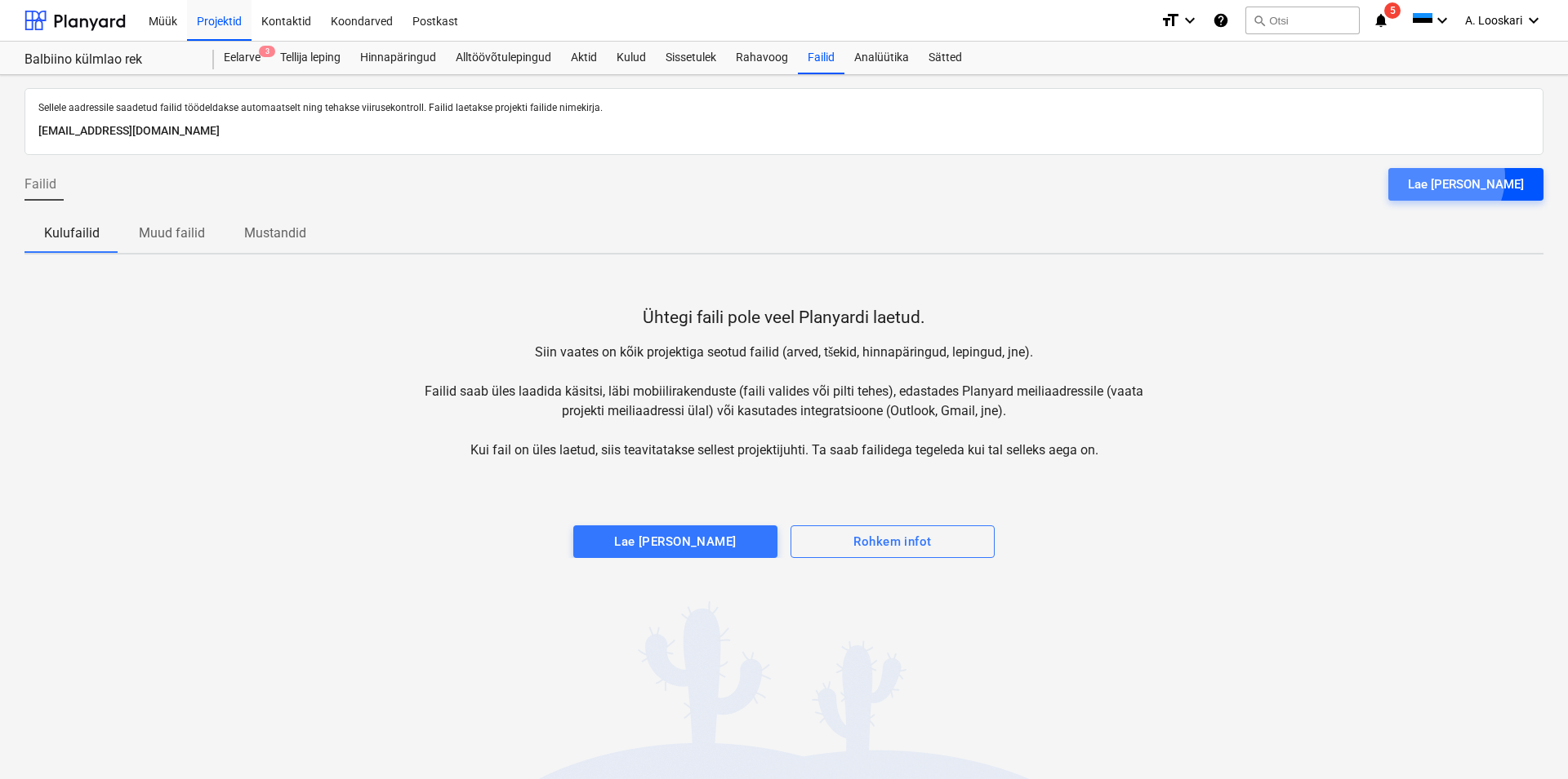
click at [1474, 177] on div "Lae [PERSON_NAME]" at bounding box center [1465, 185] width 116 height 21
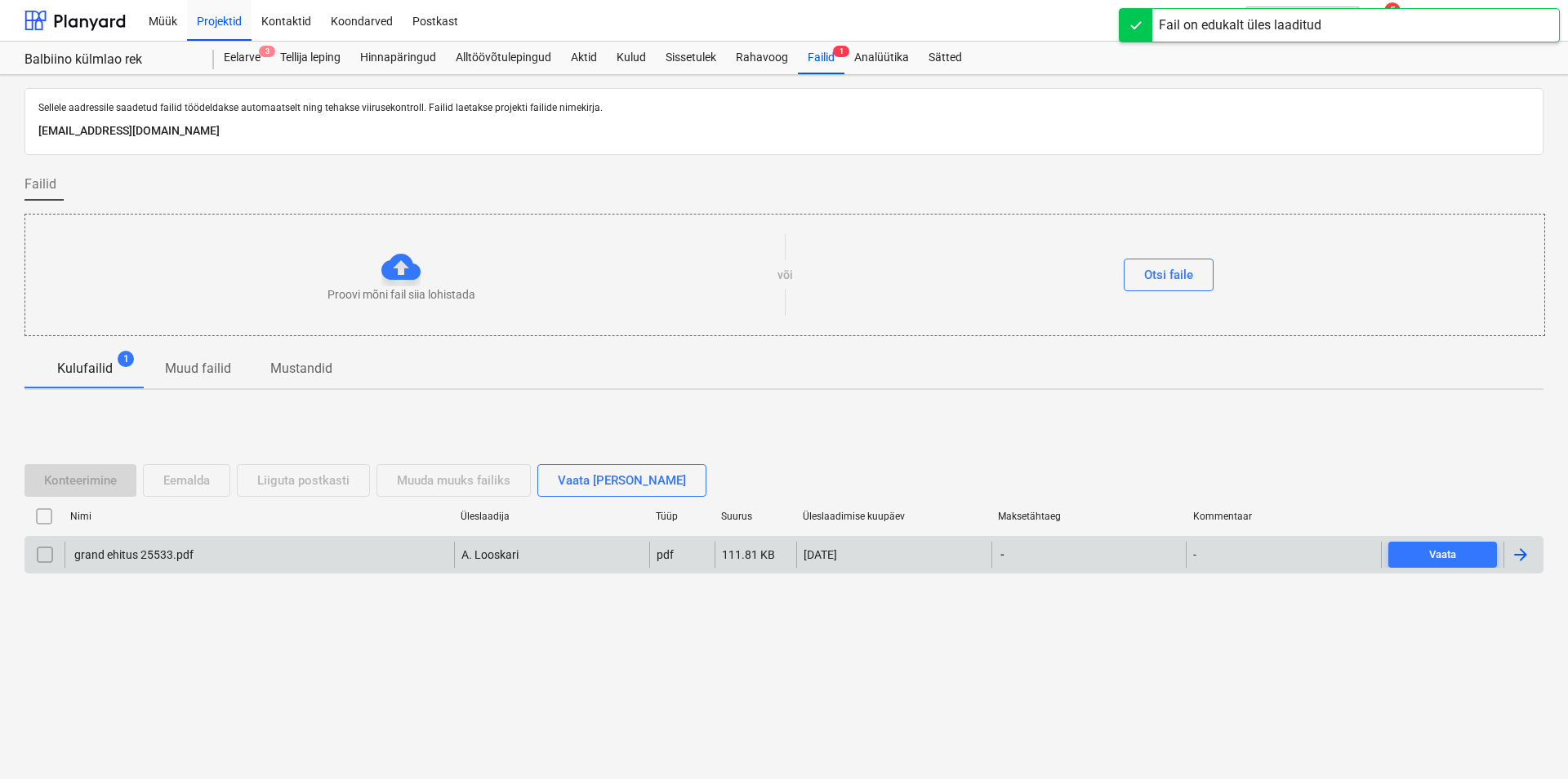
click at [123, 551] on div "grand ehitus 25533.pdf" at bounding box center [132, 555] width 122 height 13
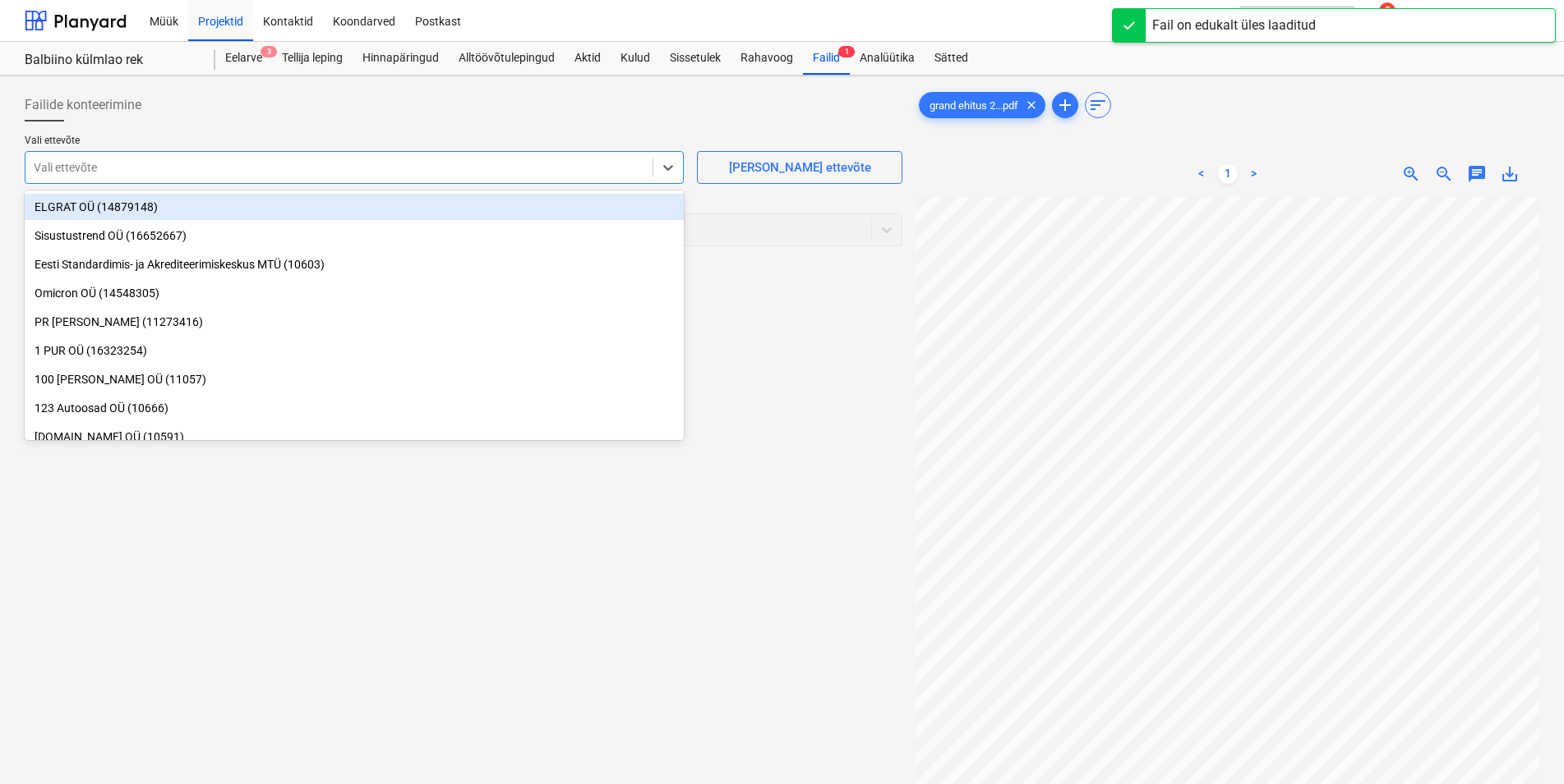
click at [126, 163] on div at bounding box center [339, 168] width 611 height 17
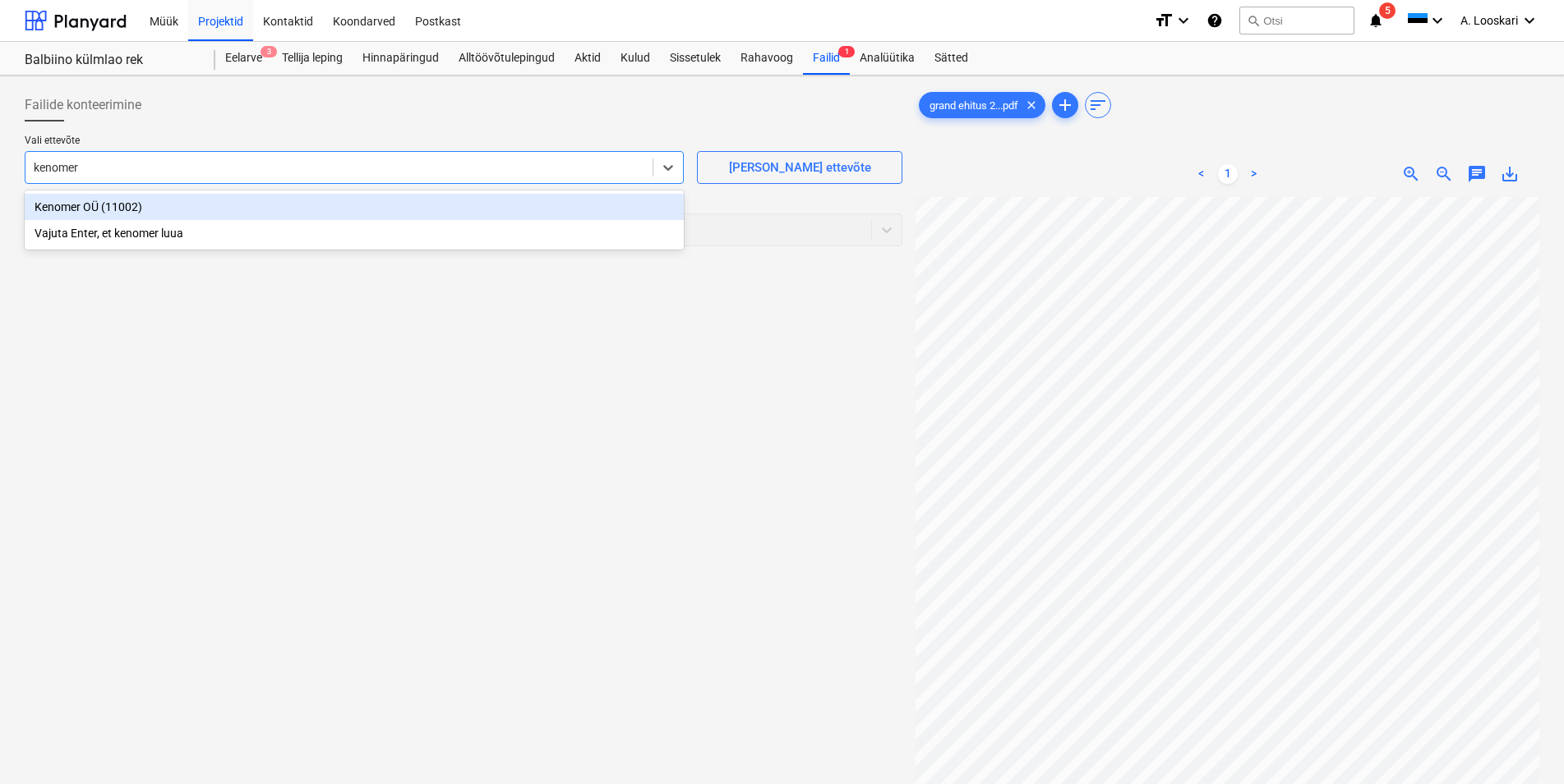
click at [160, 210] on div "Kenomer OÜ (11002)" at bounding box center [354, 207] width 659 height 26
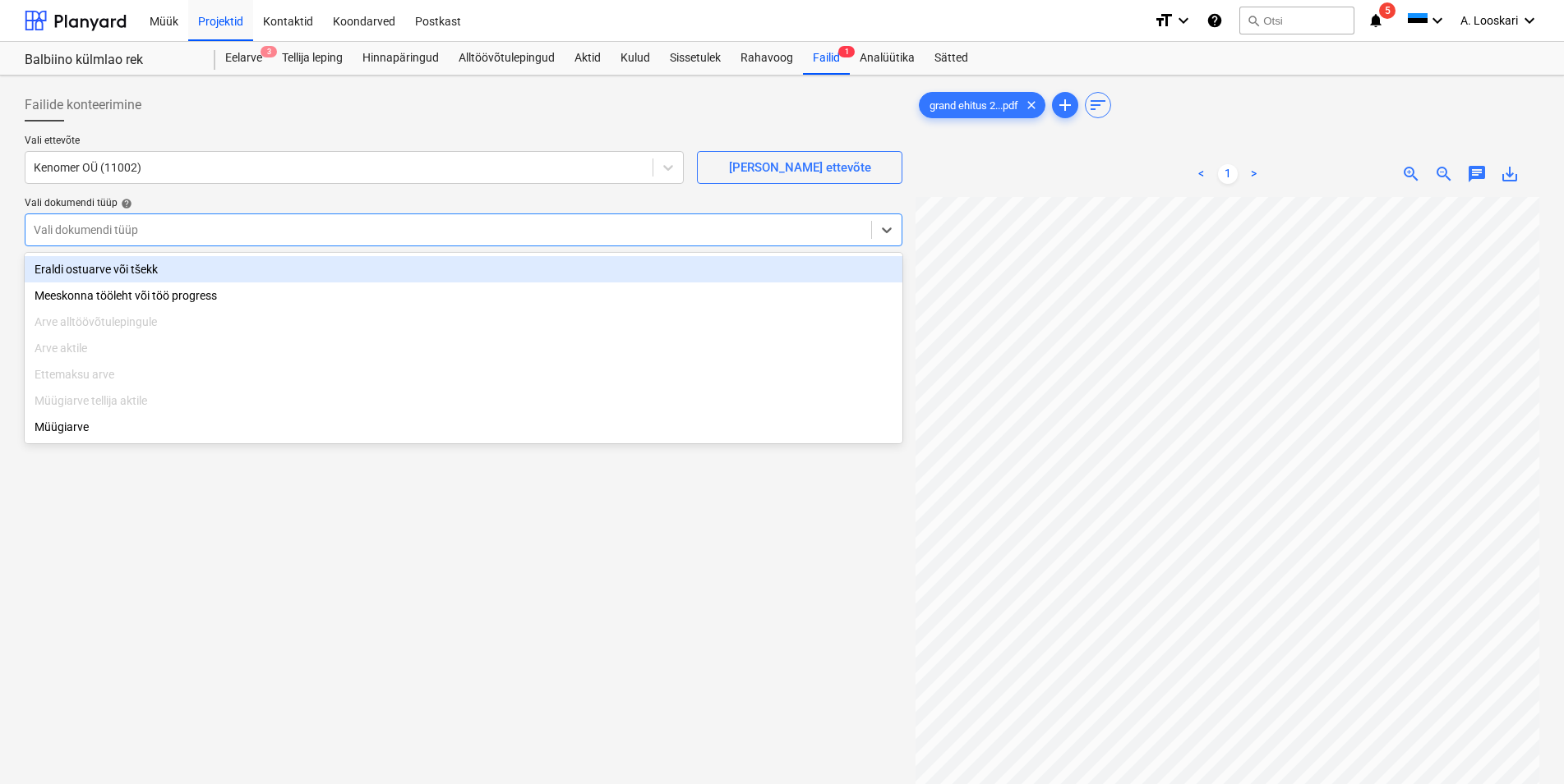
click at [151, 227] on div at bounding box center [449, 230] width 829 height 17
click at [137, 270] on div "Eraldi ostuarve või tšekk" at bounding box center [463, 270] width 878 height 26
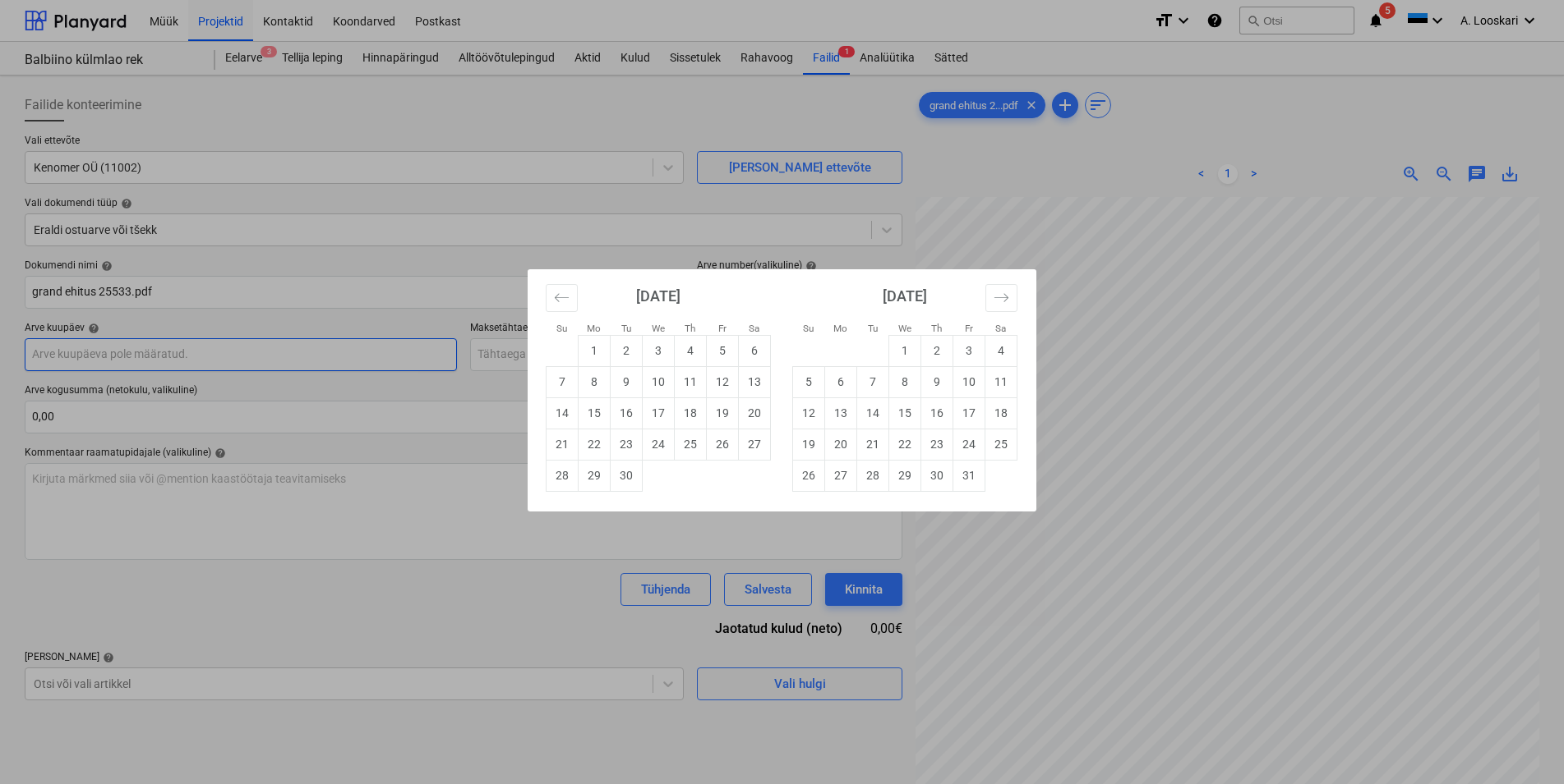
click at [170, 361] on input "text" at bounding box center [241, 355] width 432 height 33
click at [729, 447] on td "26" at bounding box center [722, 444] width 32 height 31
click at [616, 351] on input "text" at bounding box center [686, 355] width 432 height 33
click at [659, 414] on td "17" at bounding box center [659, 414] width 32 height 31
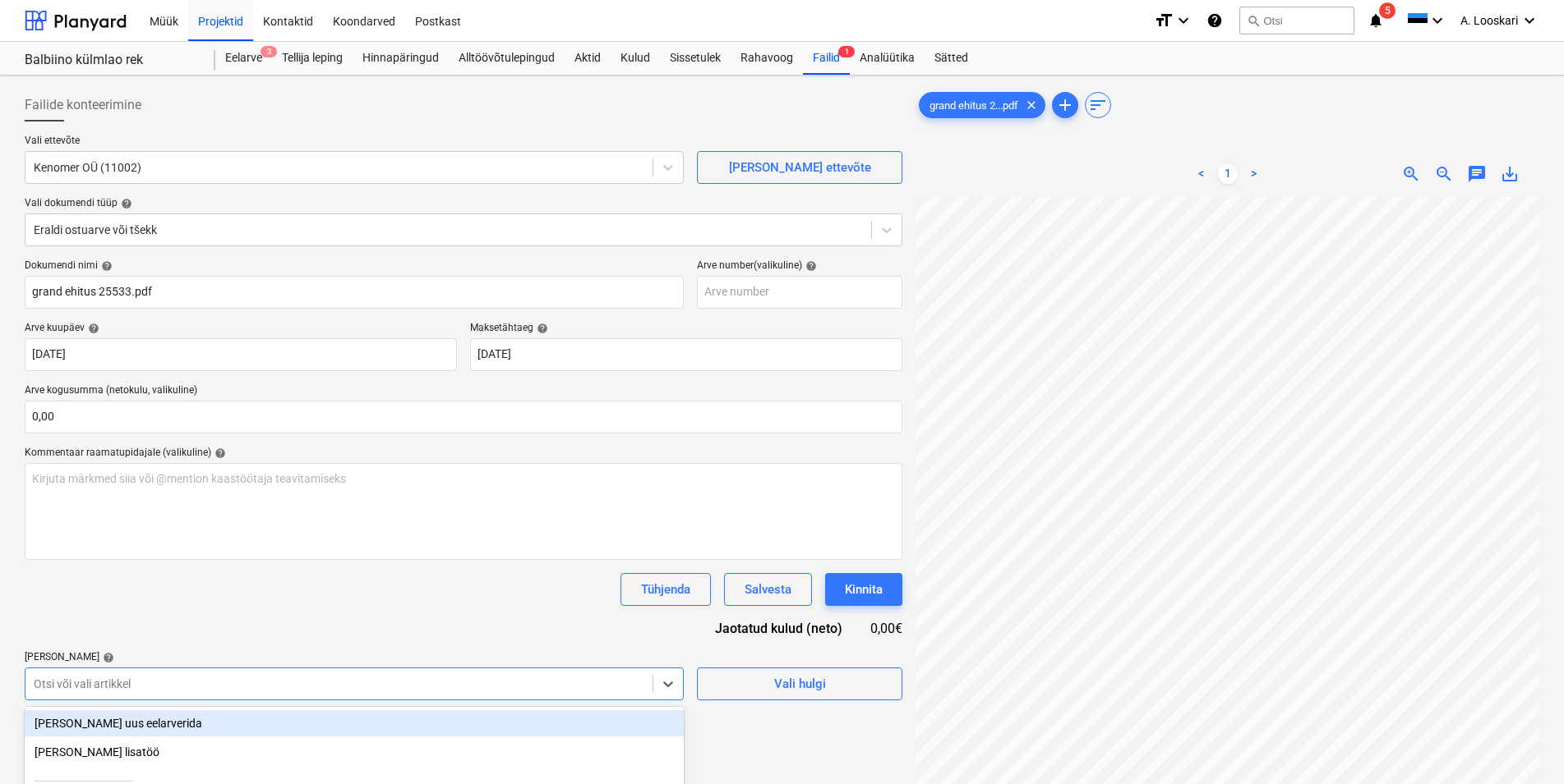
click at [140, 686] on body "Müük Projektid Kontaktid Koondarved Postkast format_size keyboard_arrow_down he…" at bounding box center [782, 392] width 1564 height 784
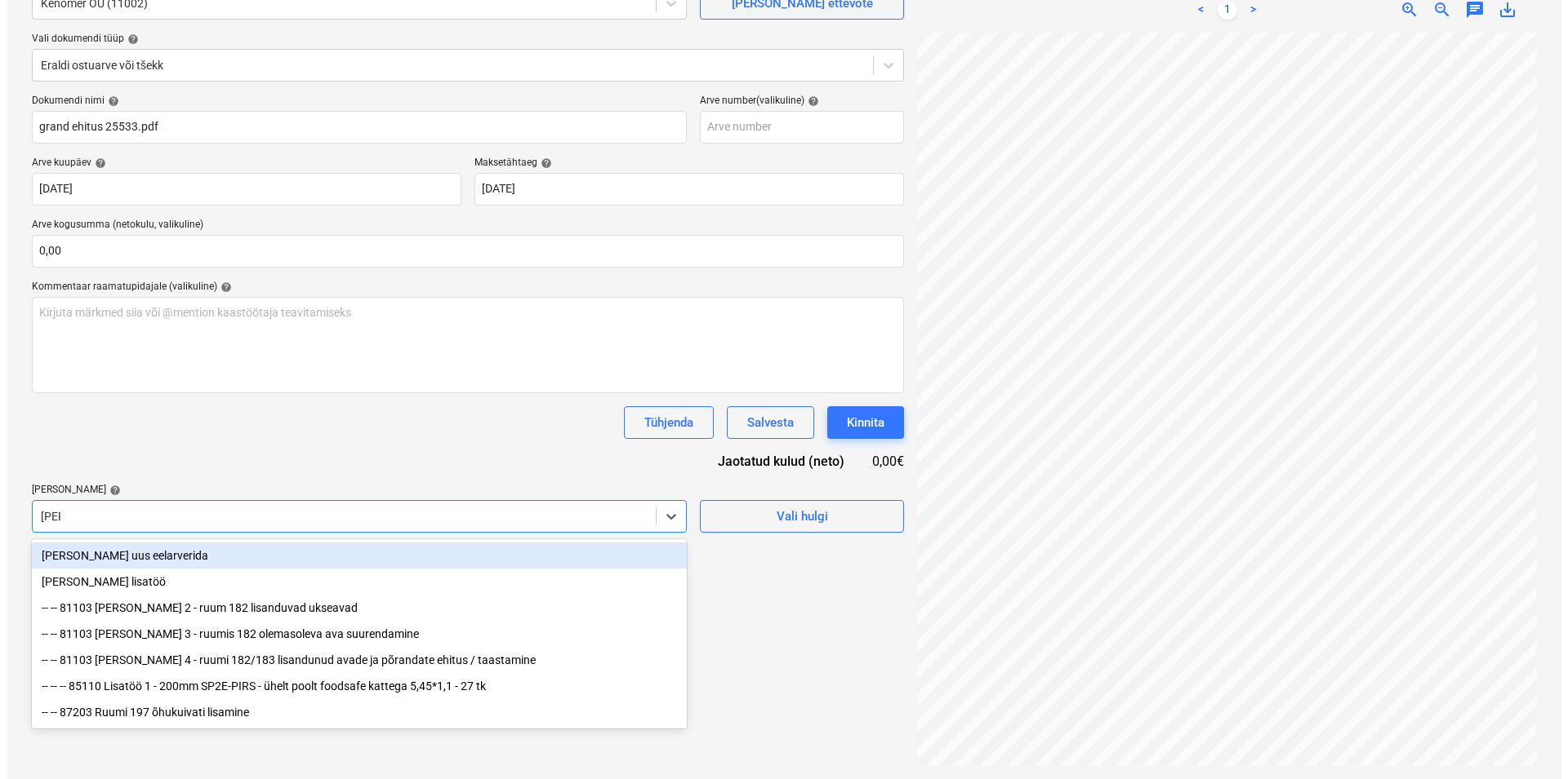
scroll to position [164, 0]
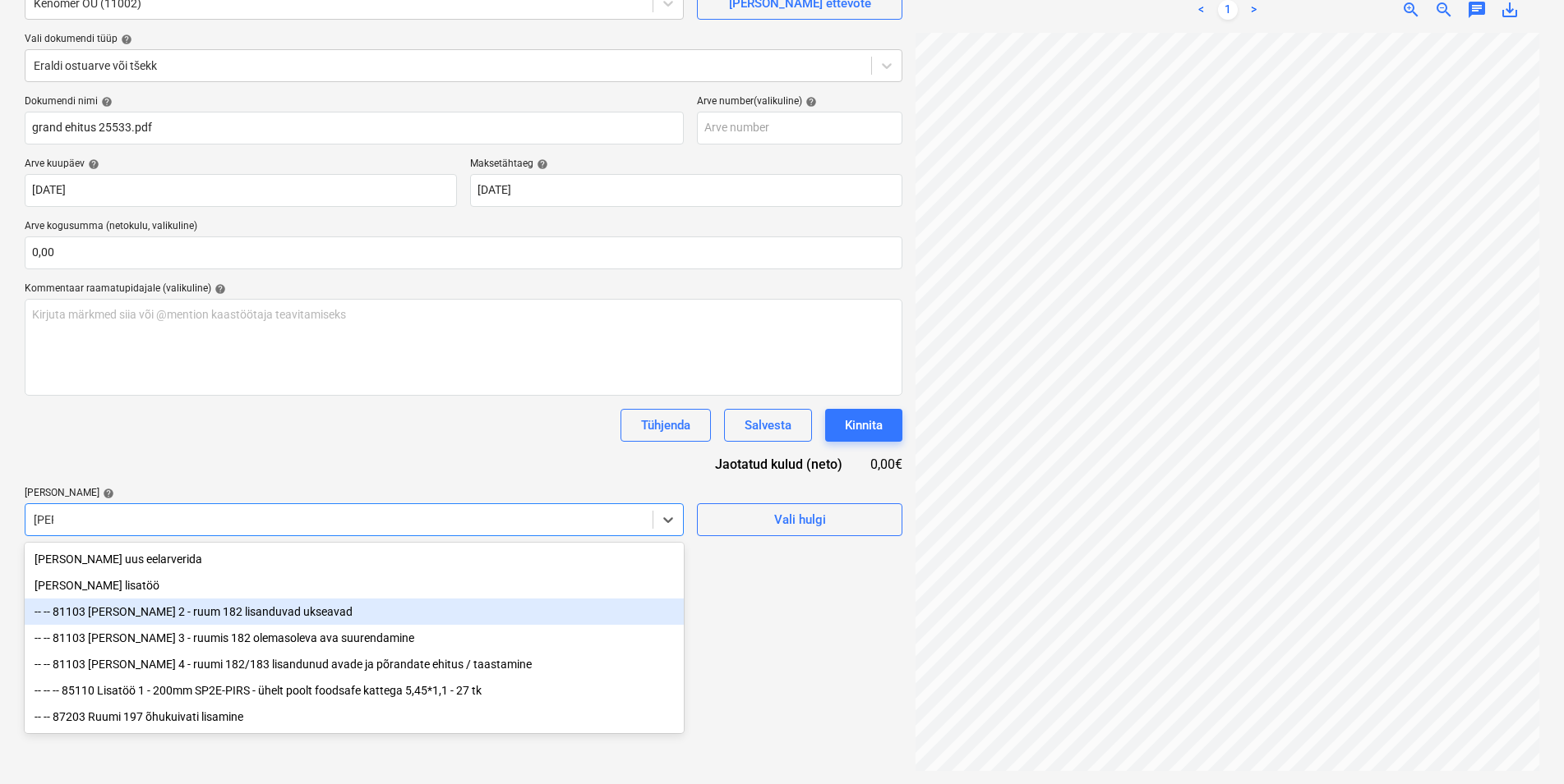
click at [188, 610] on div "-- -- 81103 [PERSON_NAME] 2 - ruum 182 lisanduvad ukseavad" at bounding box center [354, 612] width 659 height 26
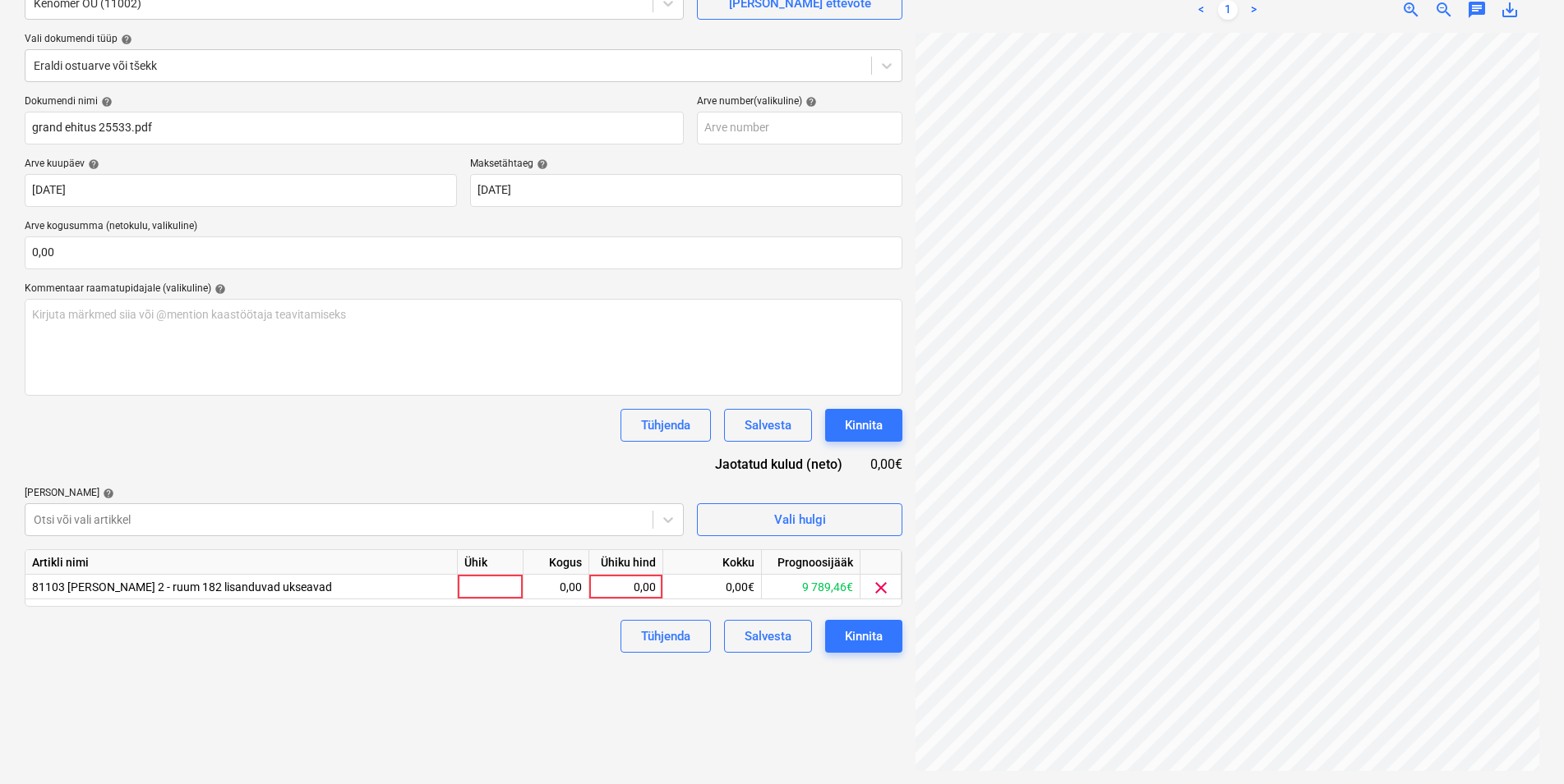
click at [302, 428] on div "Tühjenda Salvesta Kinnita" at bounding box center [463, 426] width 878 height 33
click at [483, 593] on div at bounding box center [490, 587] width 65 height 25
click at [548, 589] on div "0,00" at bounding box center [555, 587] width 52 height 25
click at [638, 586] on div "0,00" at bounding box center [626, 587] width 60 height 25
drag, startPoint x: 458, startPoint y: 652, endPoint x: 492, endPoint y: 654, distance: 34.1
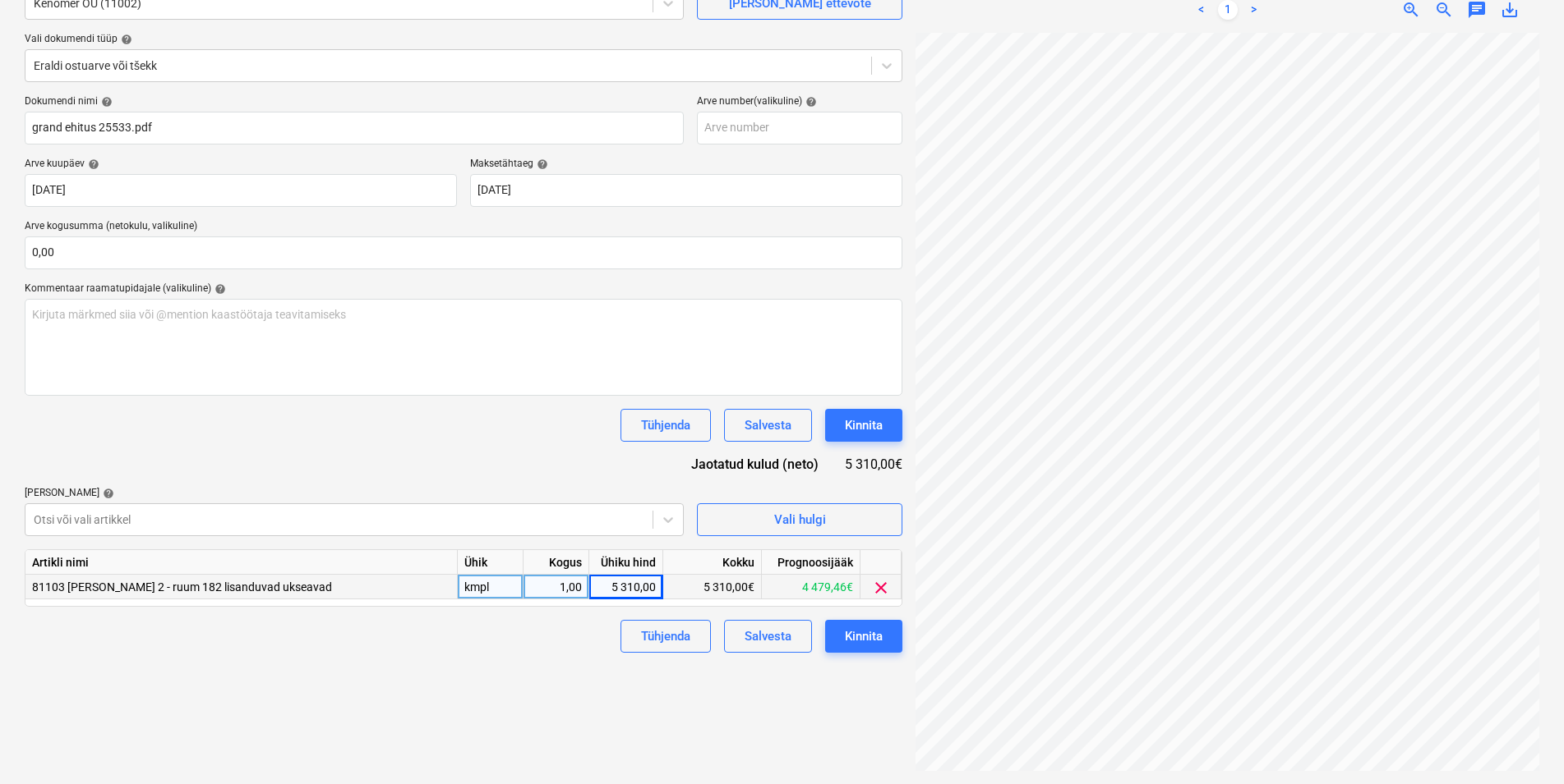
click at [460, 653] on div "Failide konteerimine Vali ettevõte Kenomer OÜ (11002) [PERSON_NAME] uus ettevõt…" at bounding box center [463, 348] width 890 height 860
click at [874, 637] on div "Kinnita" at bounding box center [864, 637] width 38 height 22
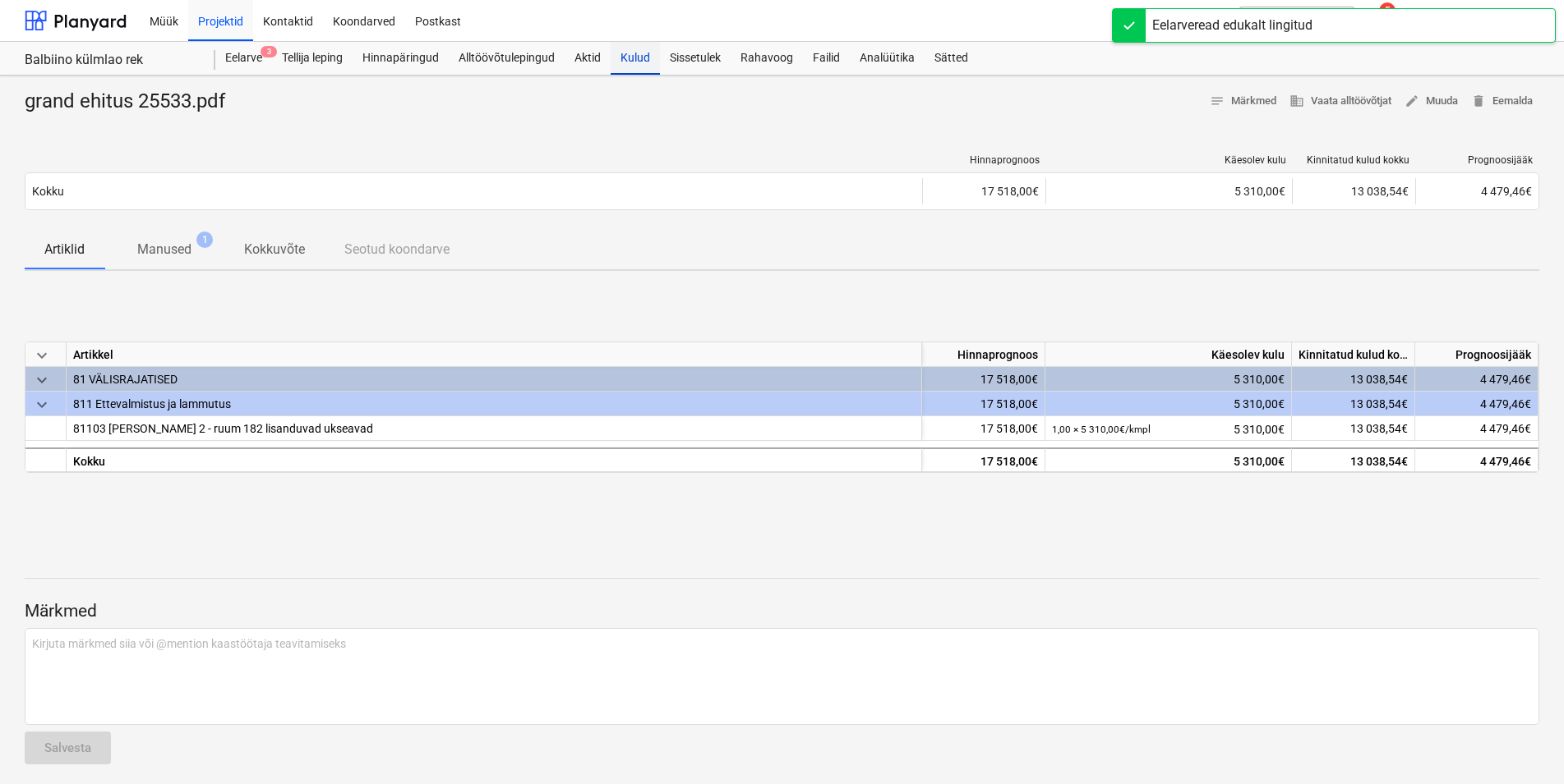
click at [636, 56] on div "Kulud" at bounding box center [636, 59] width 50 height 33
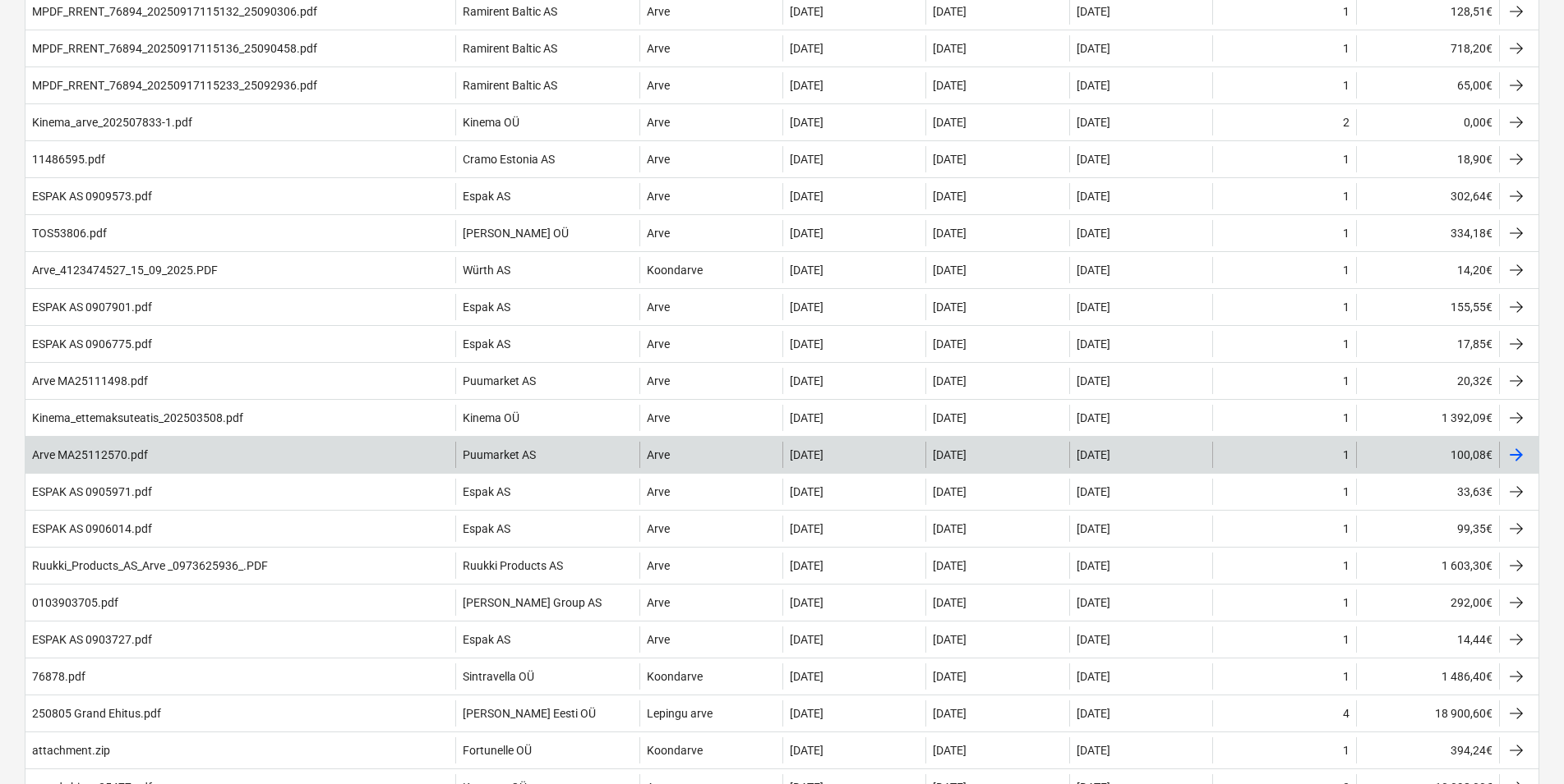
scroll to position [838, 0]
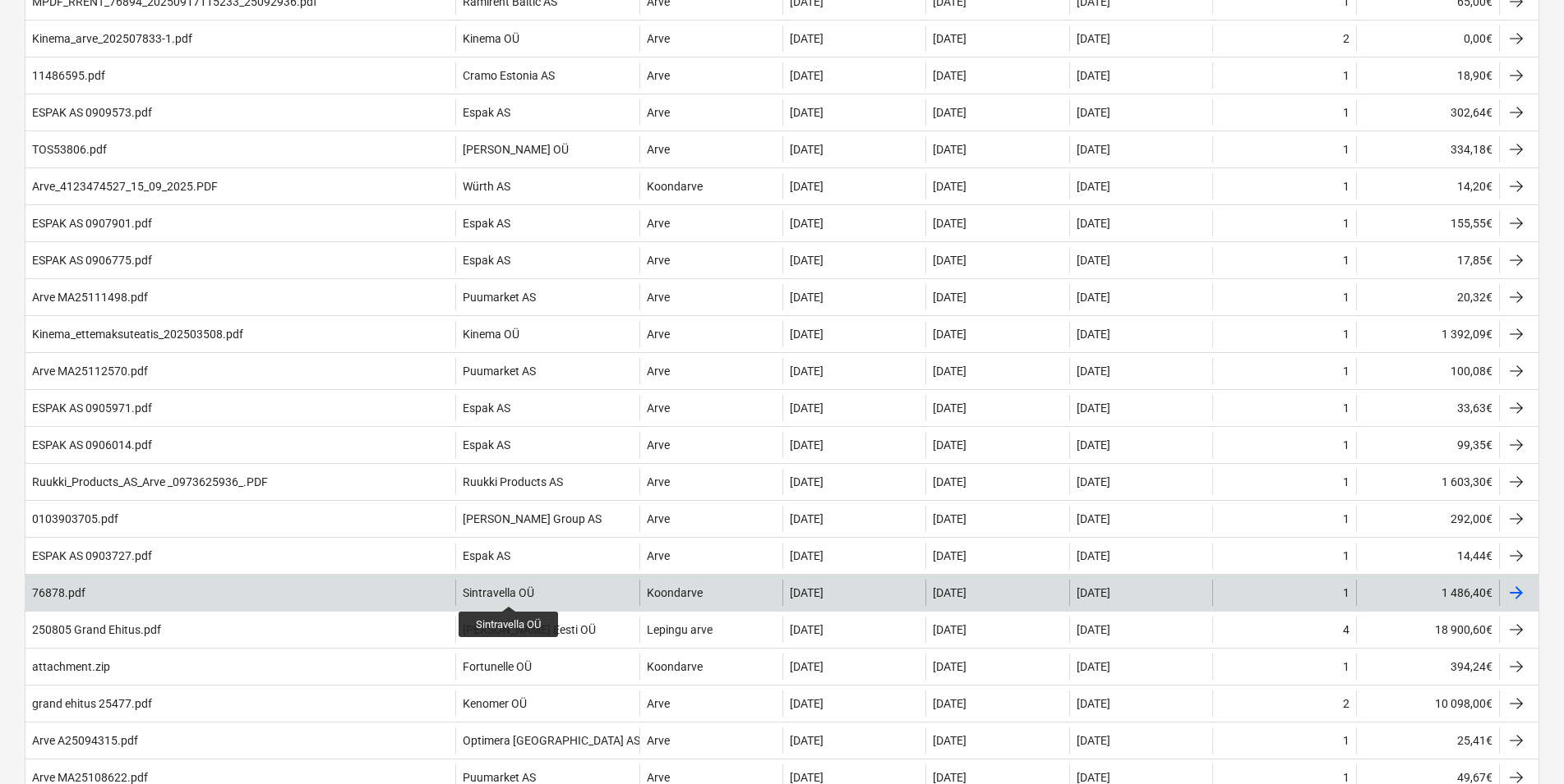
click at [507, 591] on div "Sintravella OÜ" at bounding box center [498, 593] width 71 height 13
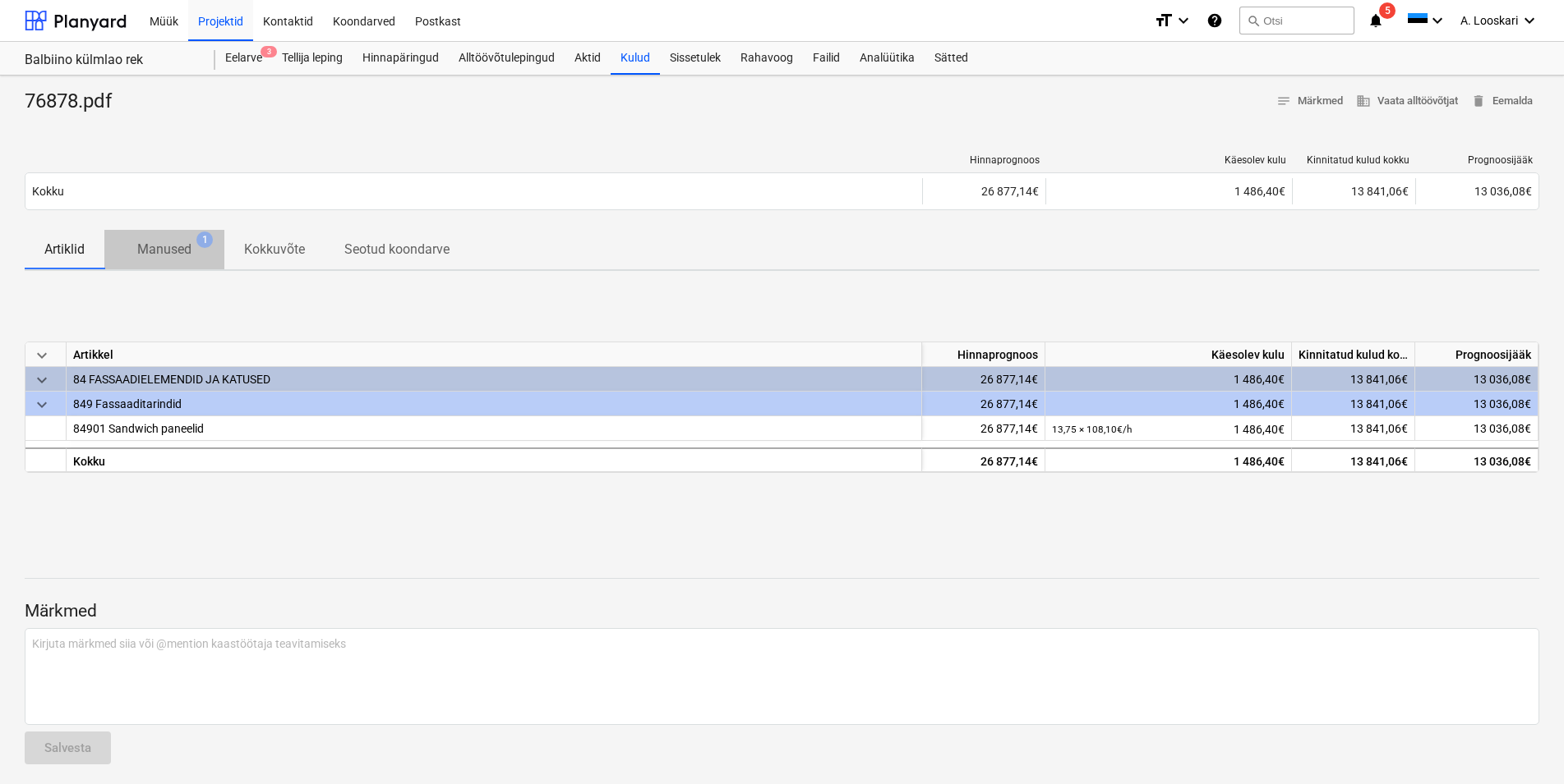
click at [165, 250] on p "Manused" at bounding box center [165, 250] width 55 height 20
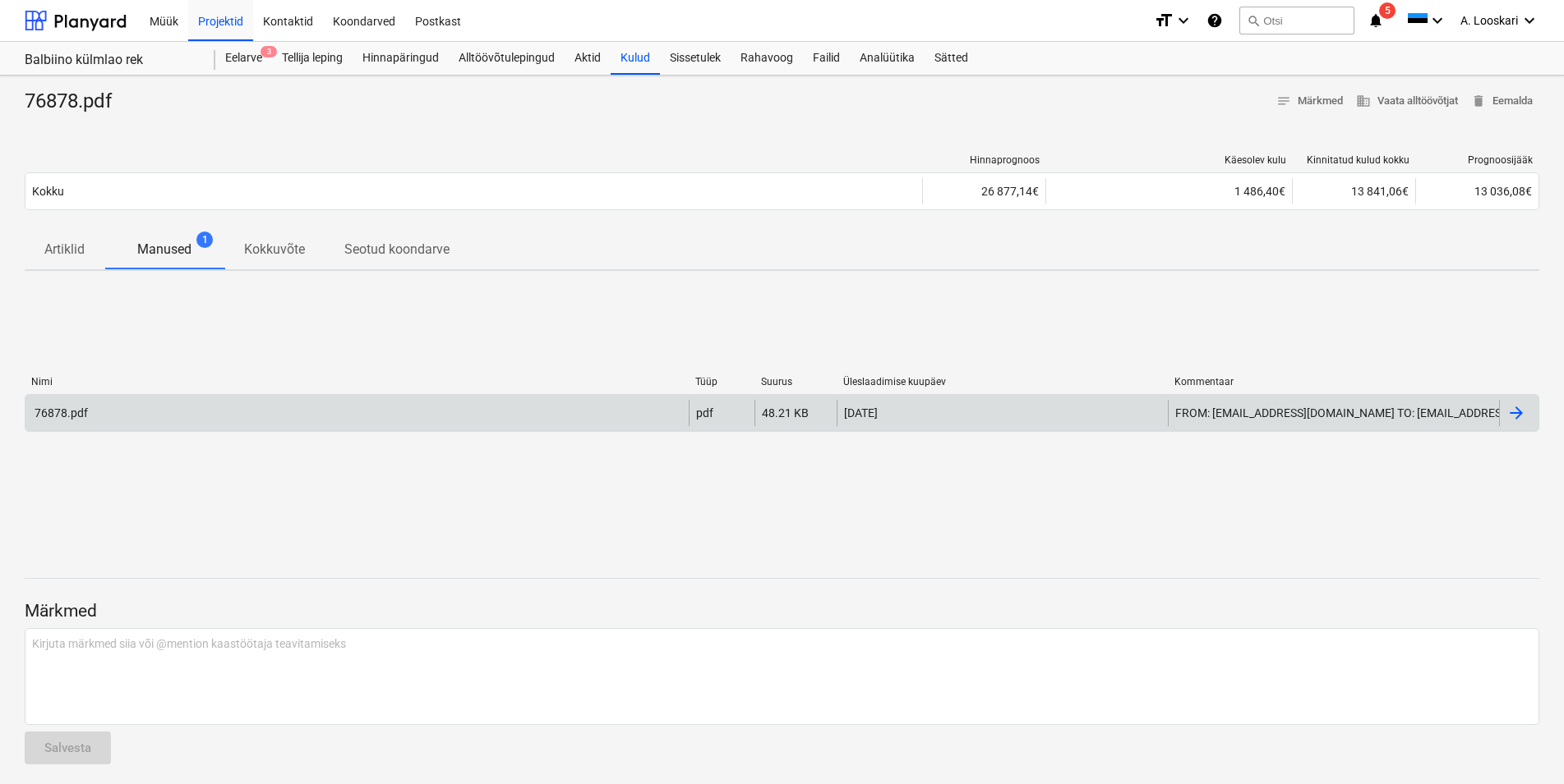
click at [61, 408] on div "76878.pdf" at bounding box center [60, 414] width 56 height 13
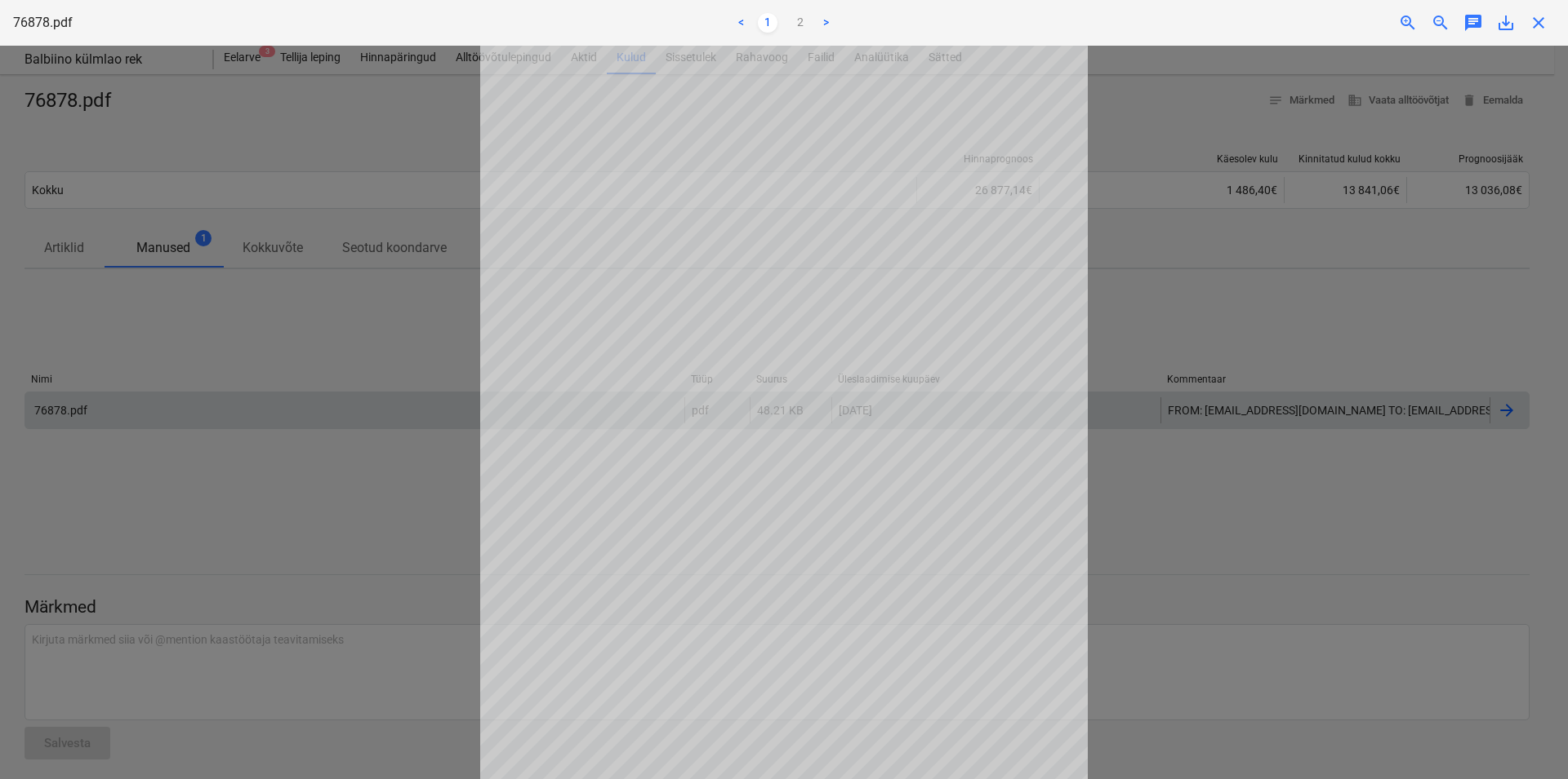
click at [1179, 279] on div at bounding box center [784, 413] width 1568 height 734
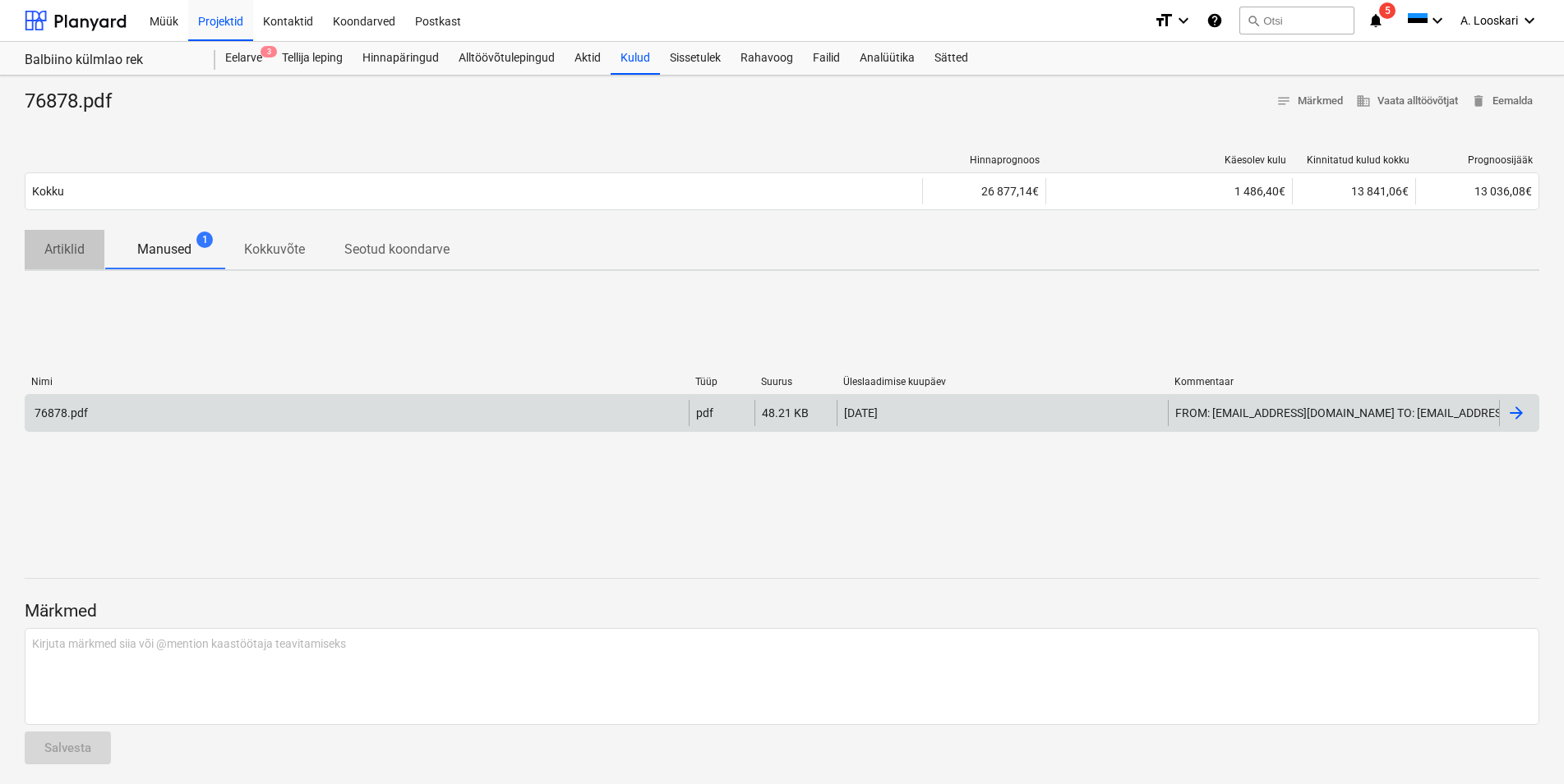
click at [50, 245] on p "Artiklid" at bounding box center [65, 250] width 41 height 20
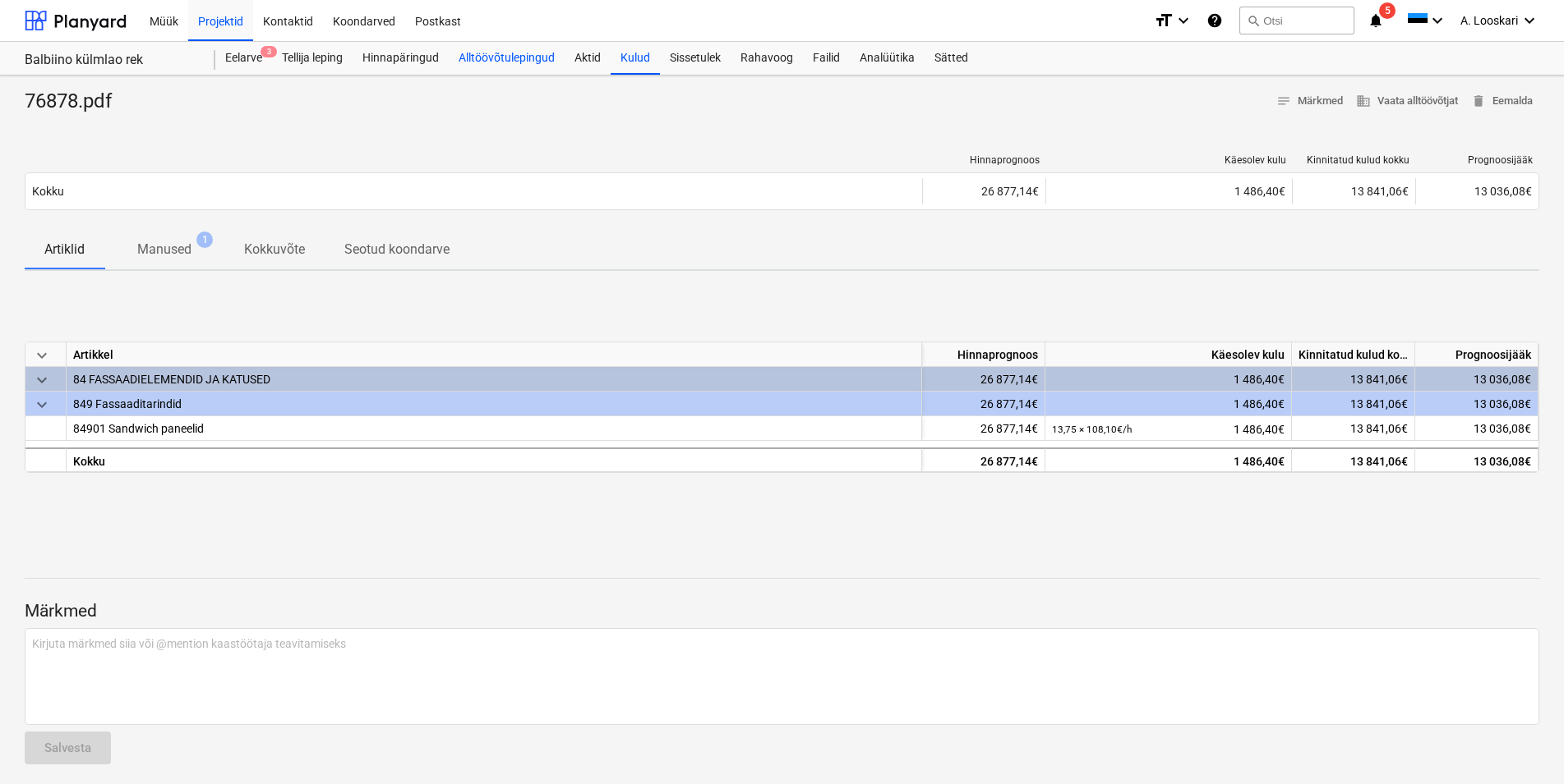
click at [499, 59] on div "Alltöövõtulepingud" at bounding box center [506, 59] width 116 height 33
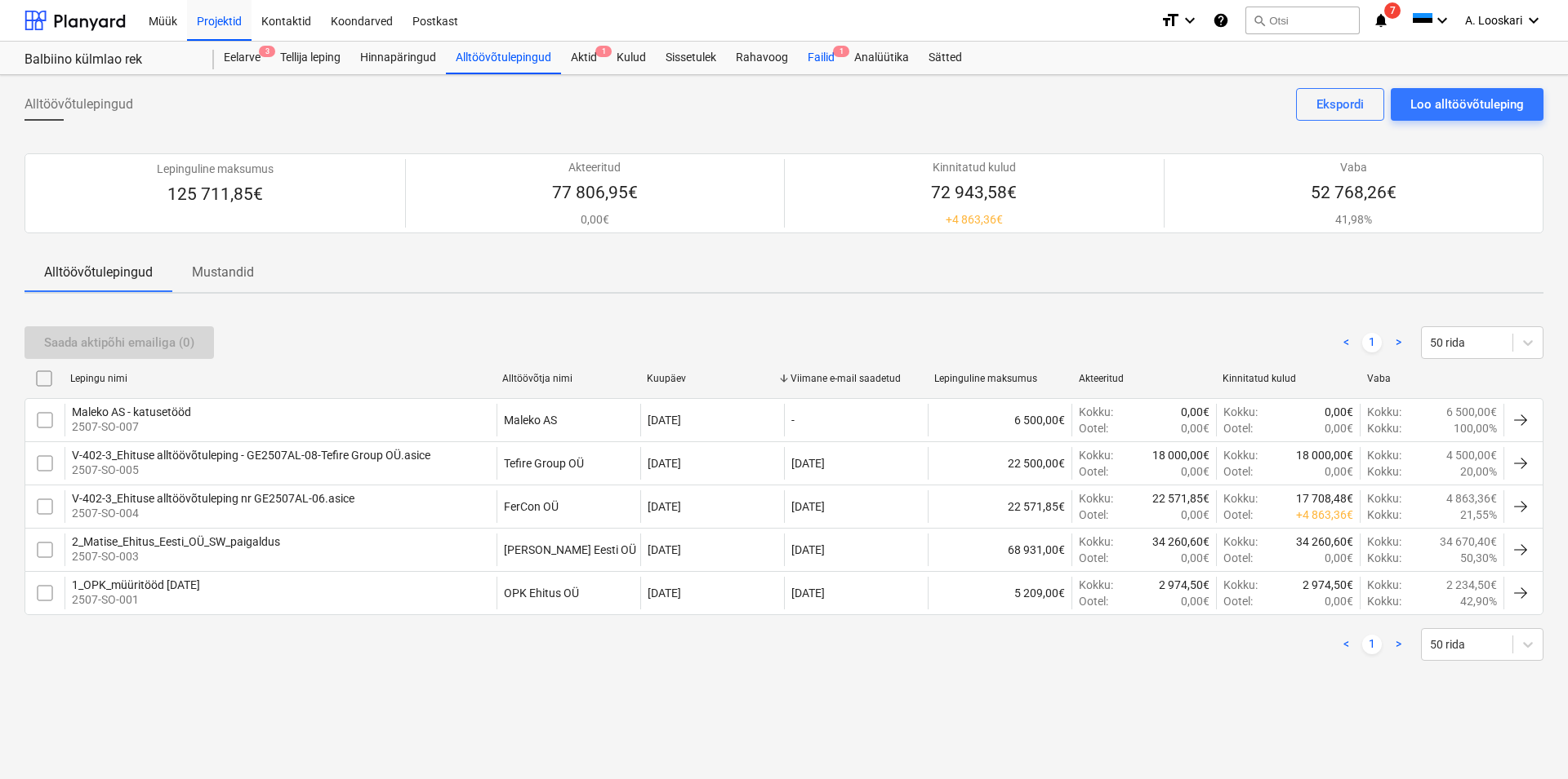
click at [817, 54] on div "Failid 1" at bounding box center [821, 58] width 47 height 33
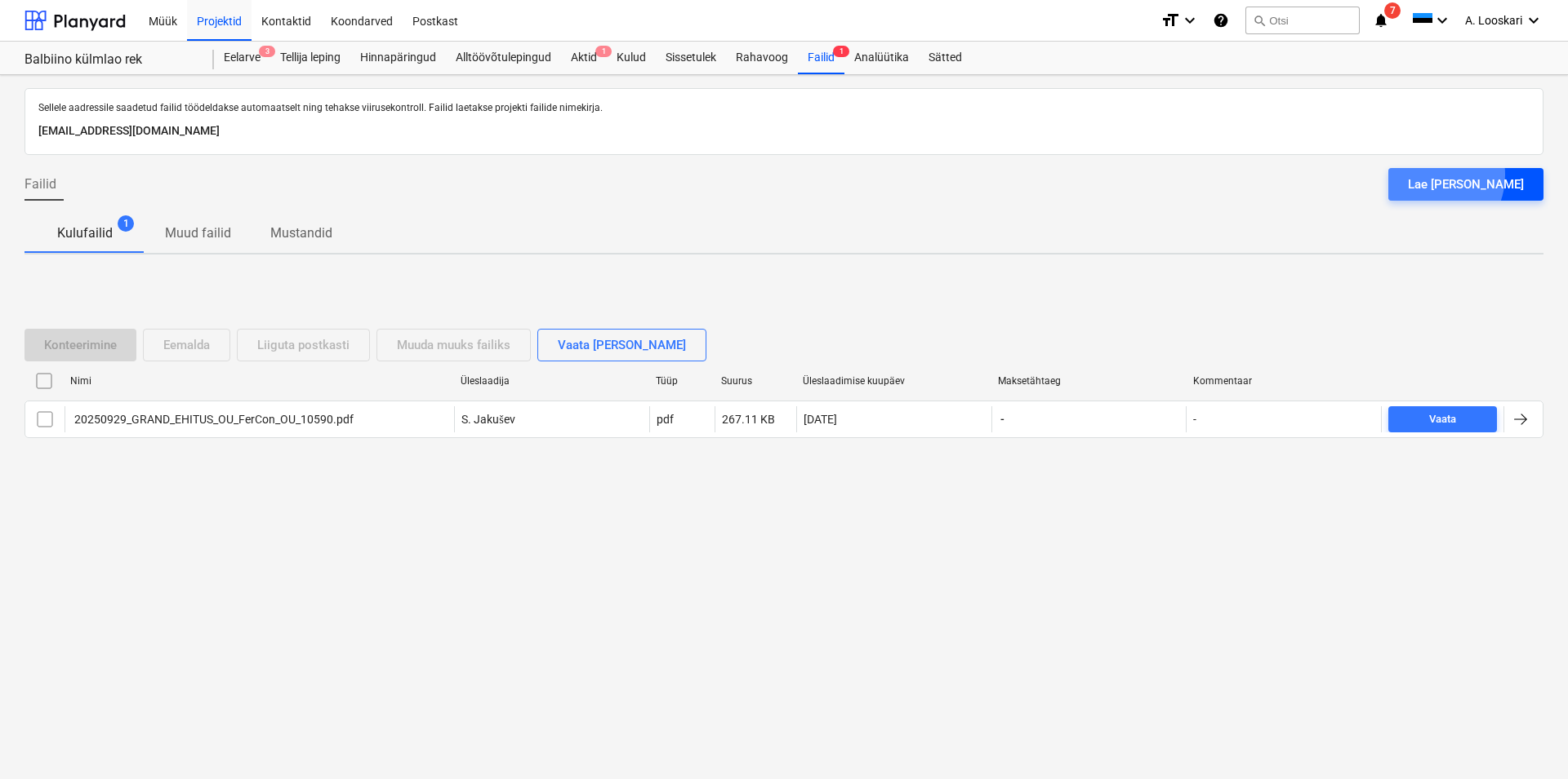
click at [1469, 175] on div "Lae [PERSON_NAME]" at bounding box center [1465, 185] width 116 height 21
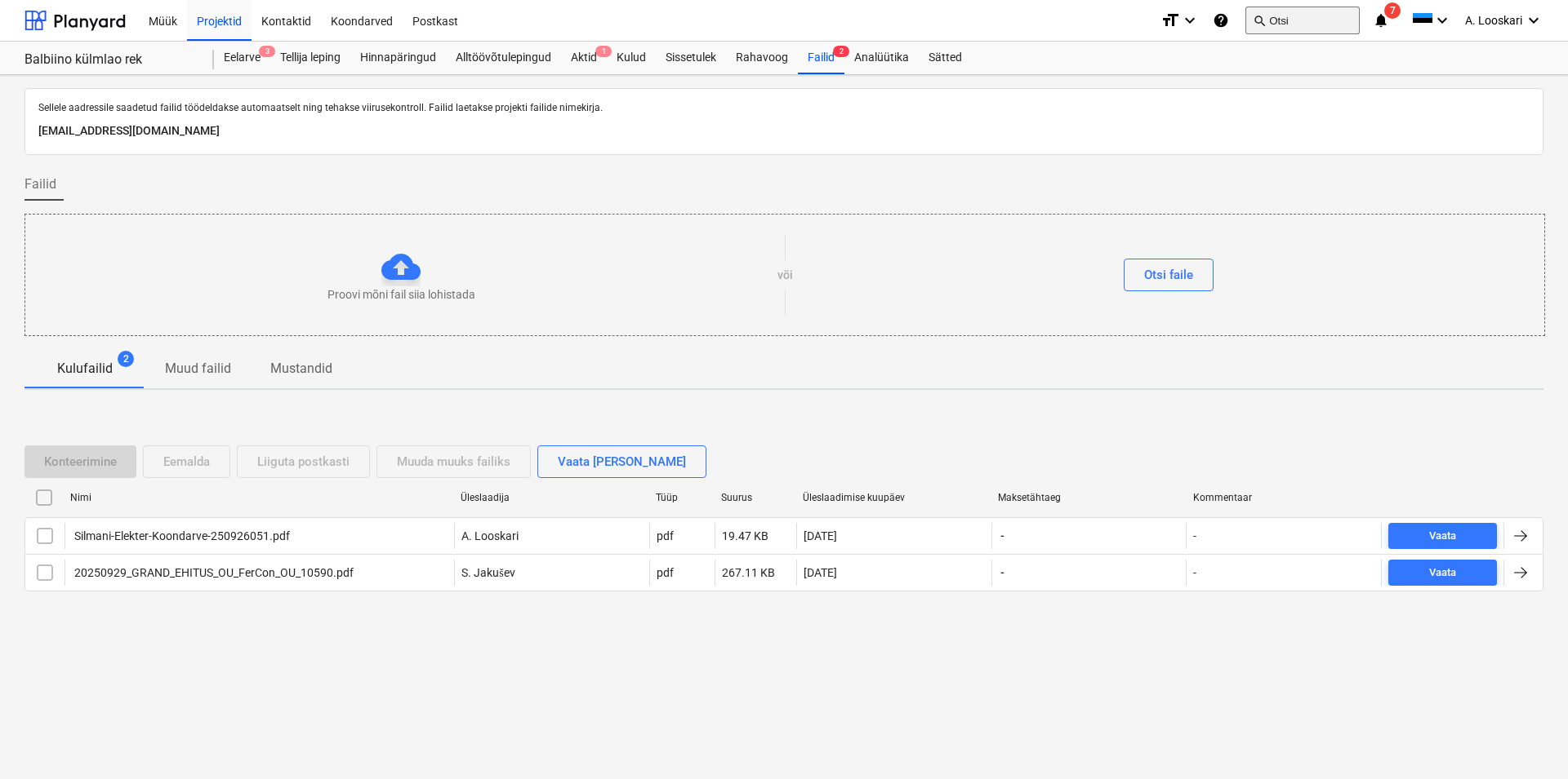
click at [1302, 18] on button "search Otsi" at bounding box center [1302, 21] width 114 height 28
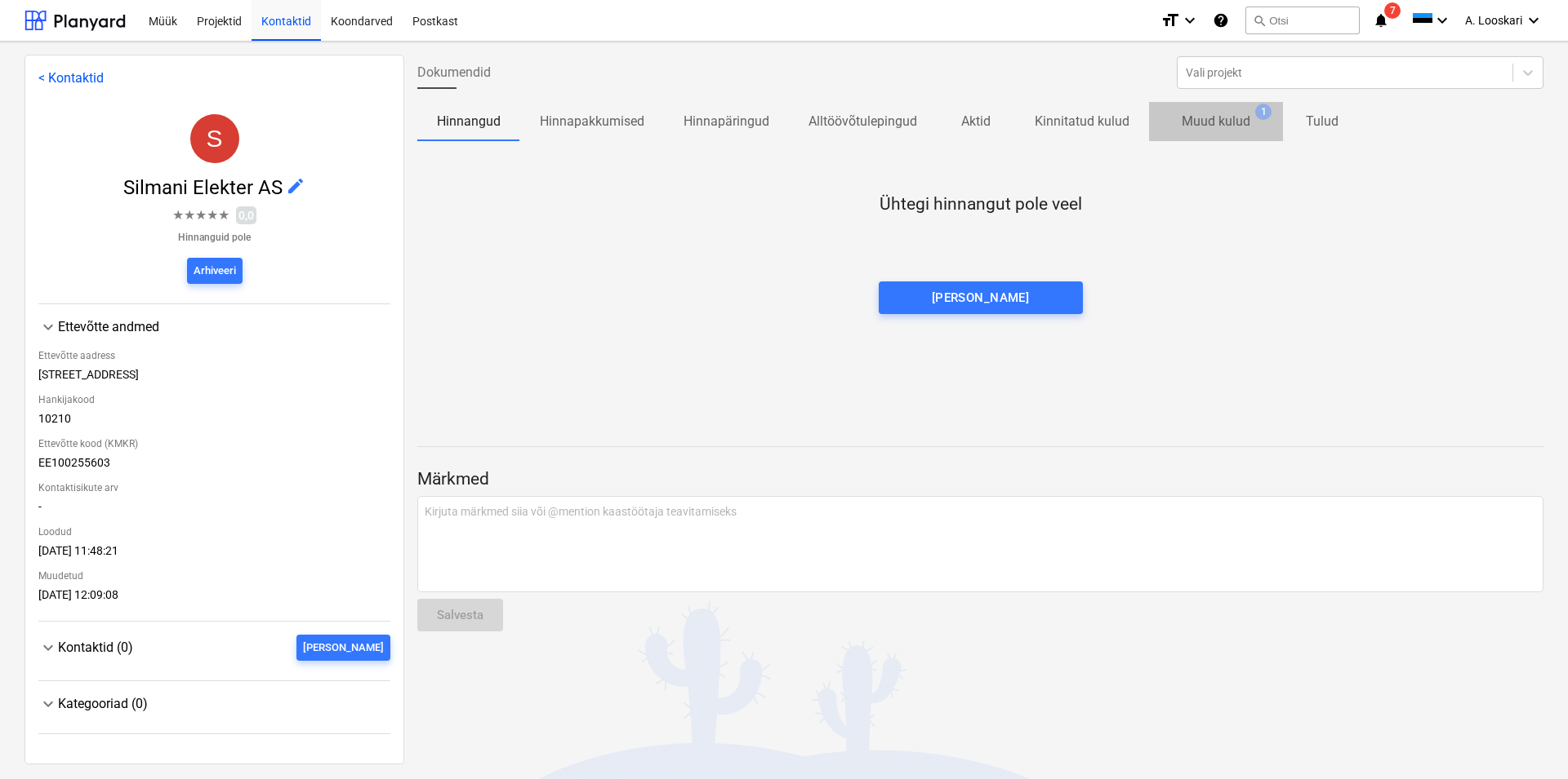
click at [1227, 124] on p "Muud kulud" at bounding box center [1215, 122] width 68 height 20
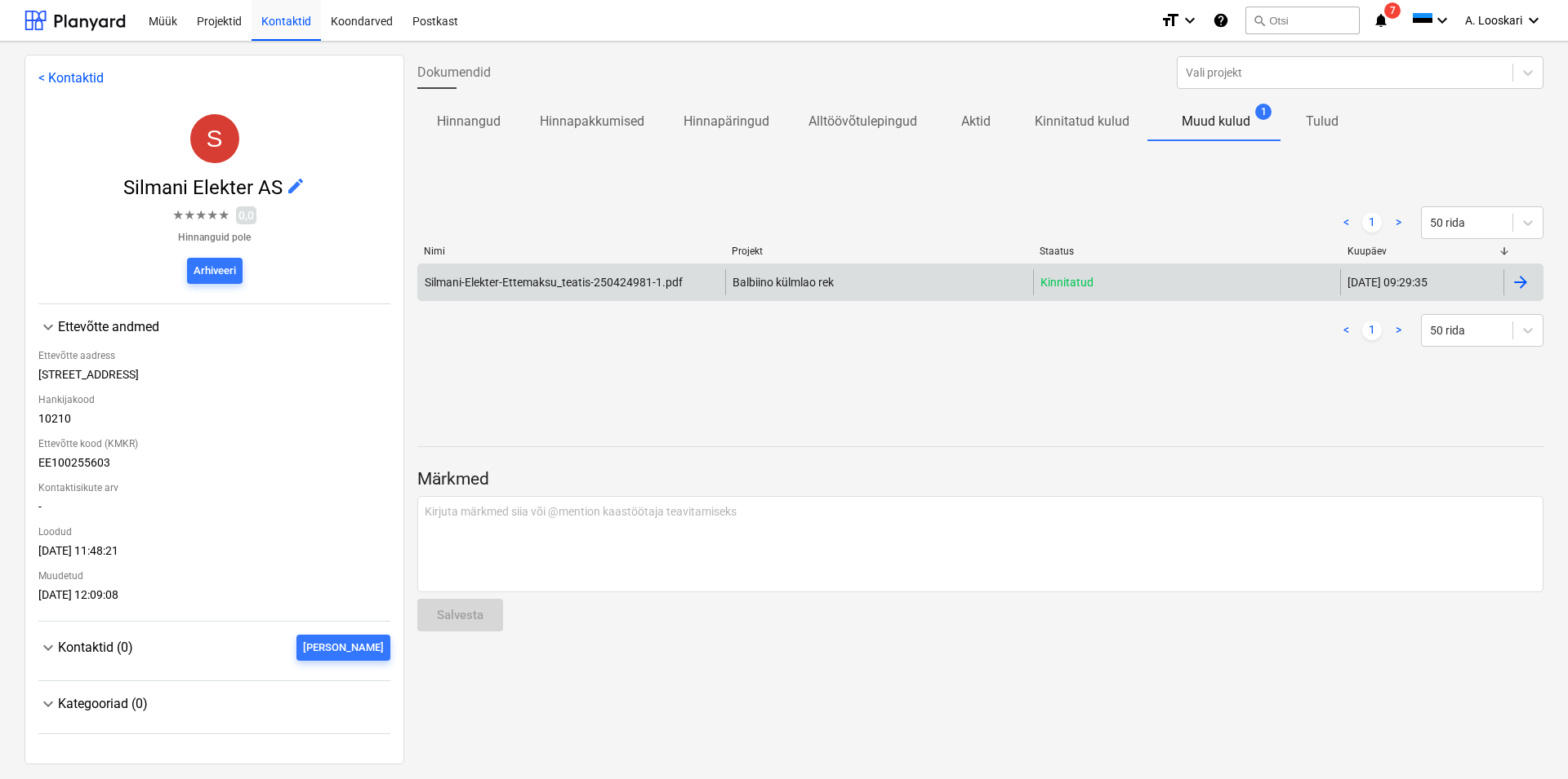
click at [622, 282] on div "Silmani-Elekter-Ettemaksu_teatis-250424981-1.pdf" at bounding box center [553, 283] width 258 height 13
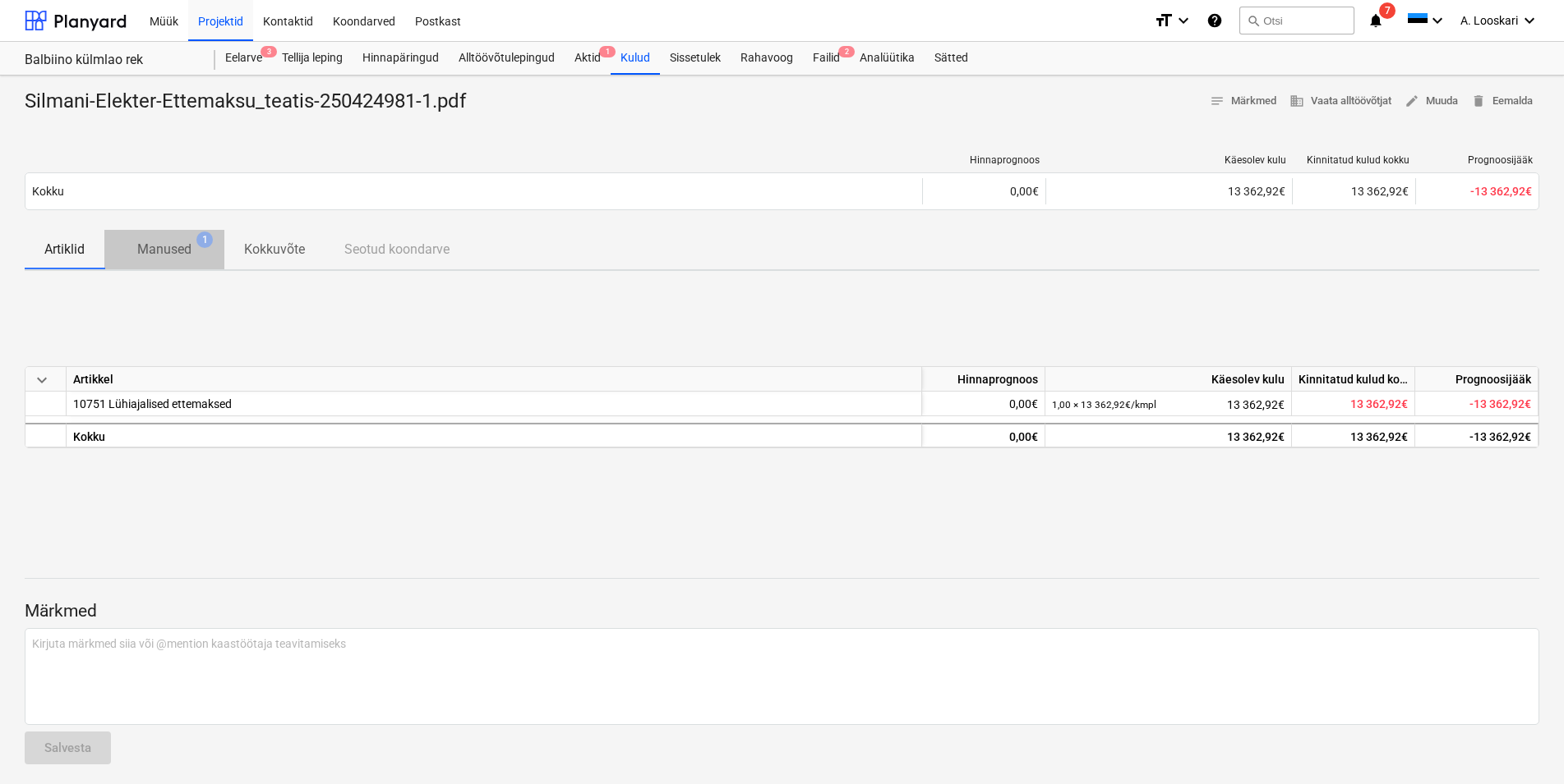
click at [175, 247] on p "Manused" at bounding box center [165, 250] width 55 height 20
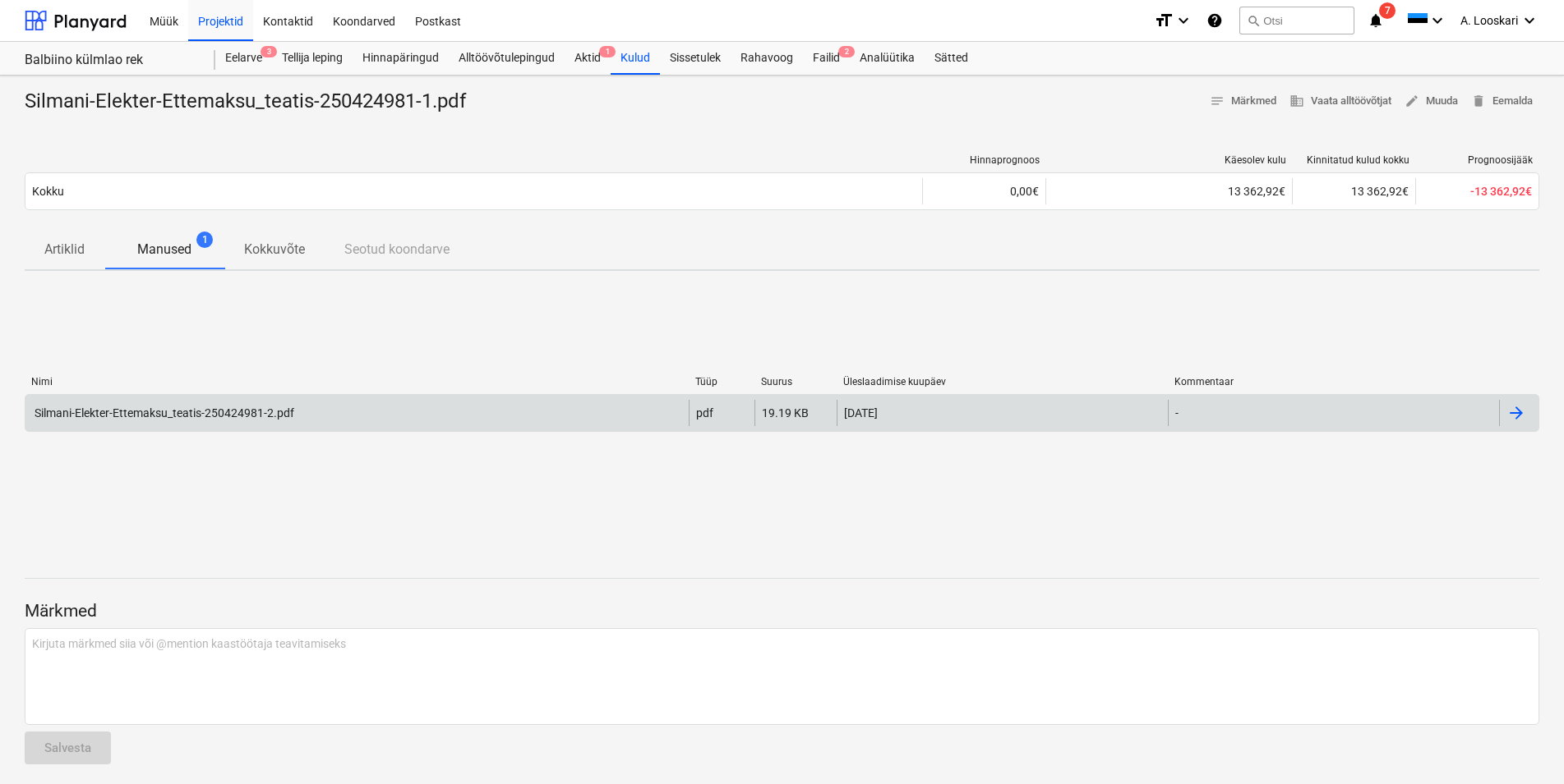
click at [217, 407] on div "Silmani-Elekter-Ettemaksu_teatis-250424981-2.pdf" at bounding box center [163, 414] width 262 height 13
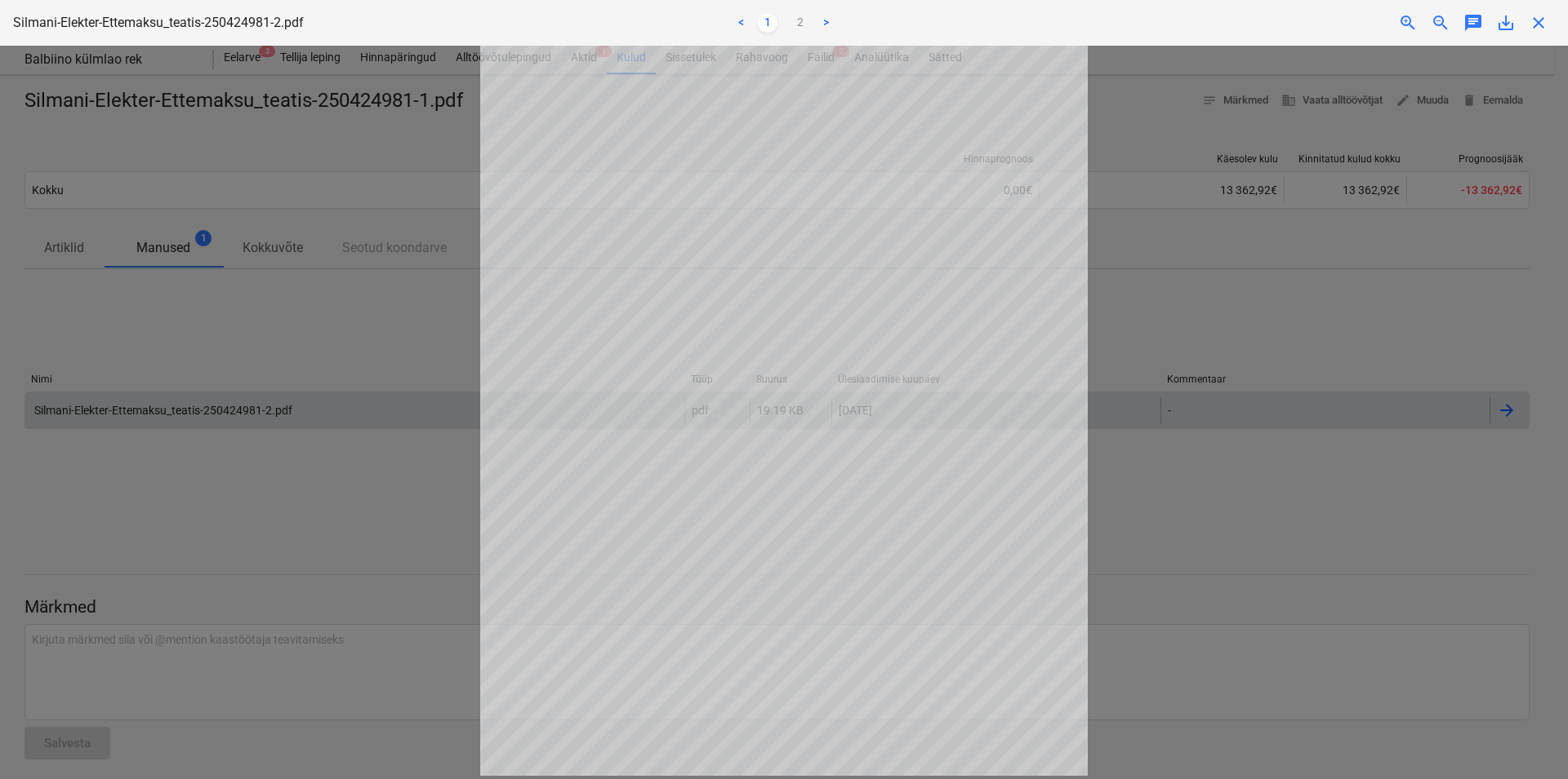
scroll to position [36, 0]
click at [798, 19] on link "2" at bounding box center [800, 23] width 20 height 20
click at [768, 21] on link "1" at bounding box center [768, 23] width 20 height 20
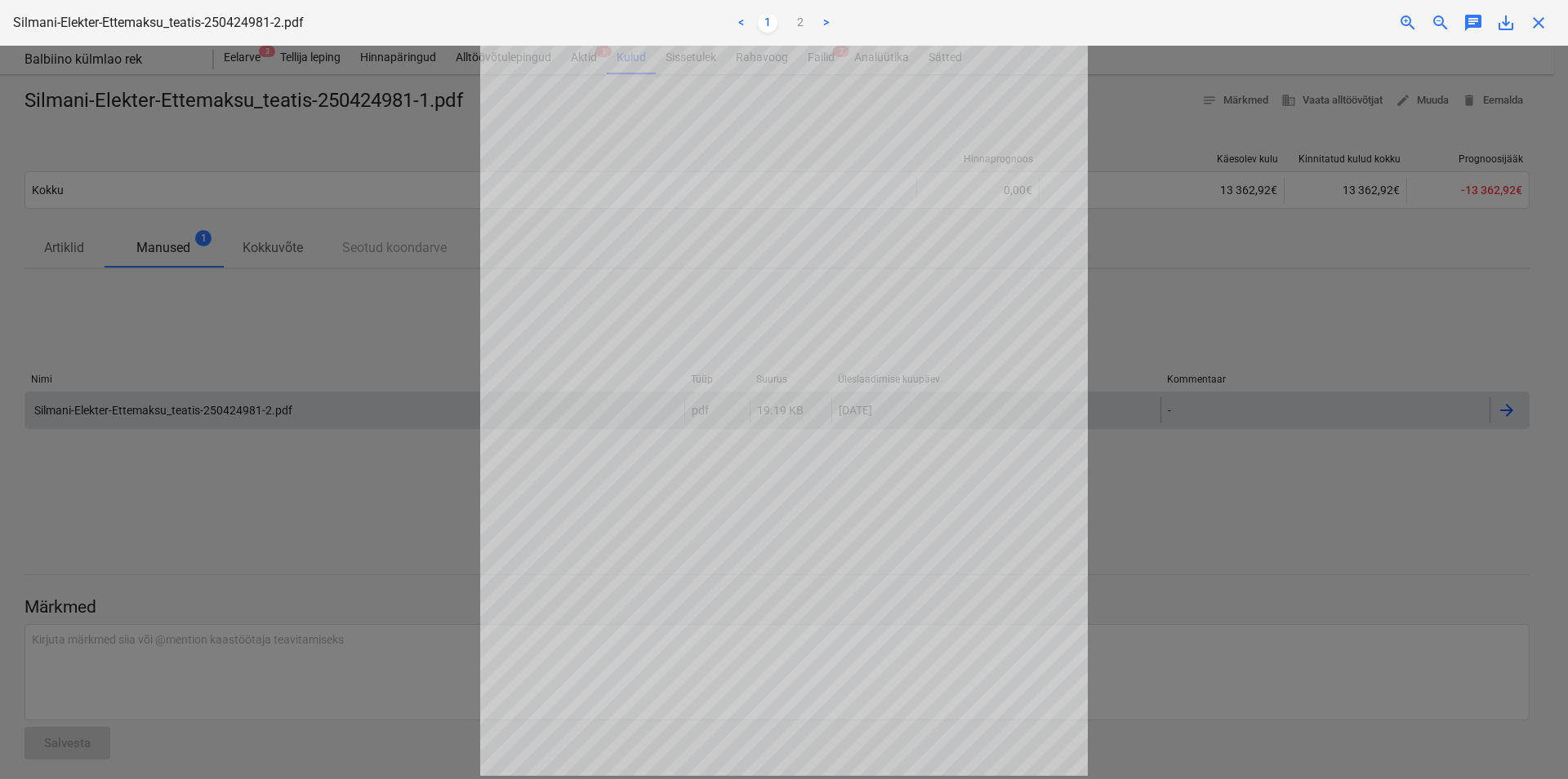
click at [263, 151] on div at bounding box center [784, 413] width 1568 height 734
click at [349, 316] on div at bounding box center [784, 413] width 1568 height 734
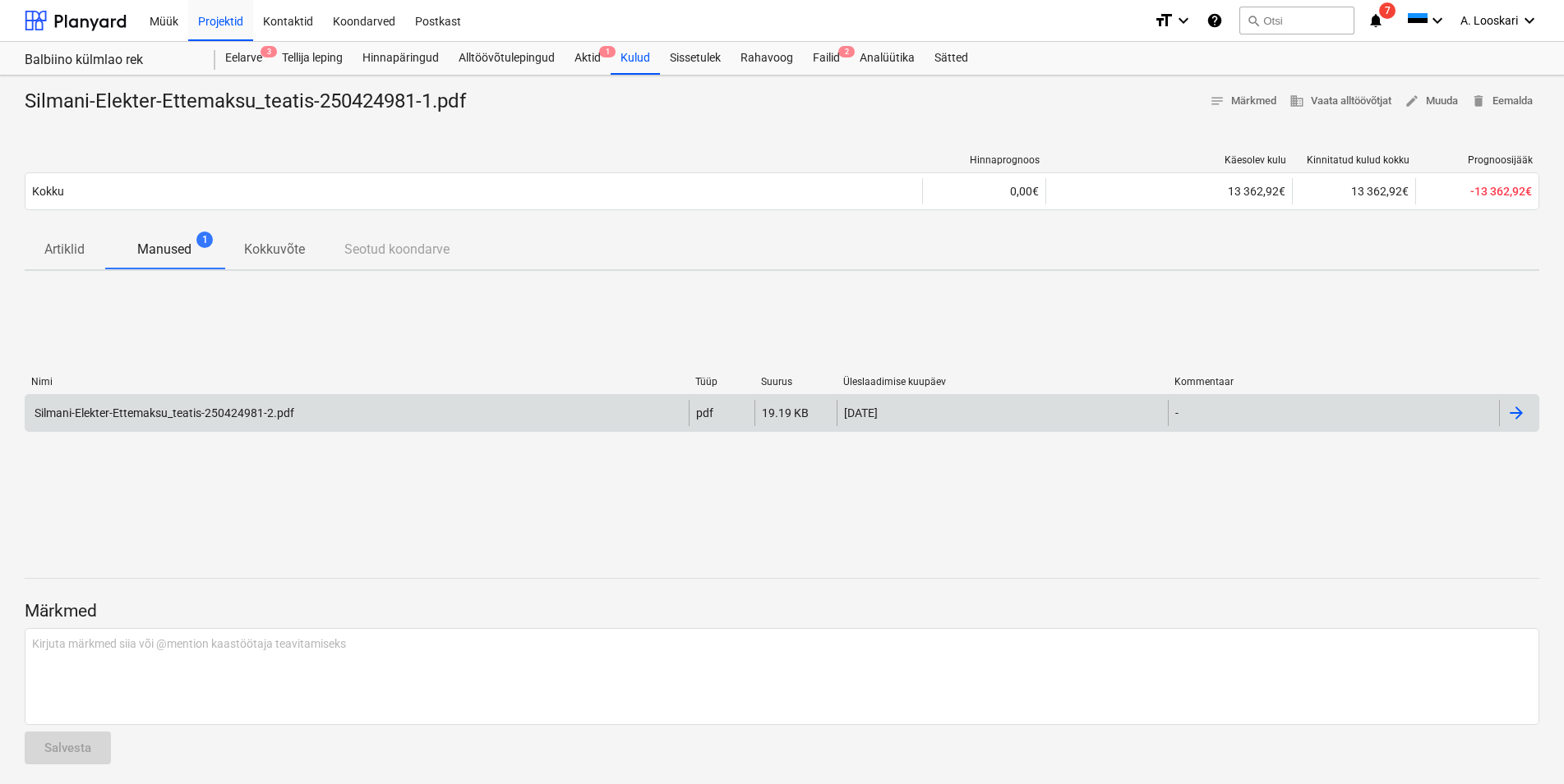
click at [59, 241] on p "Artiklid" at bounding box center [65, 250] width 41 height 20
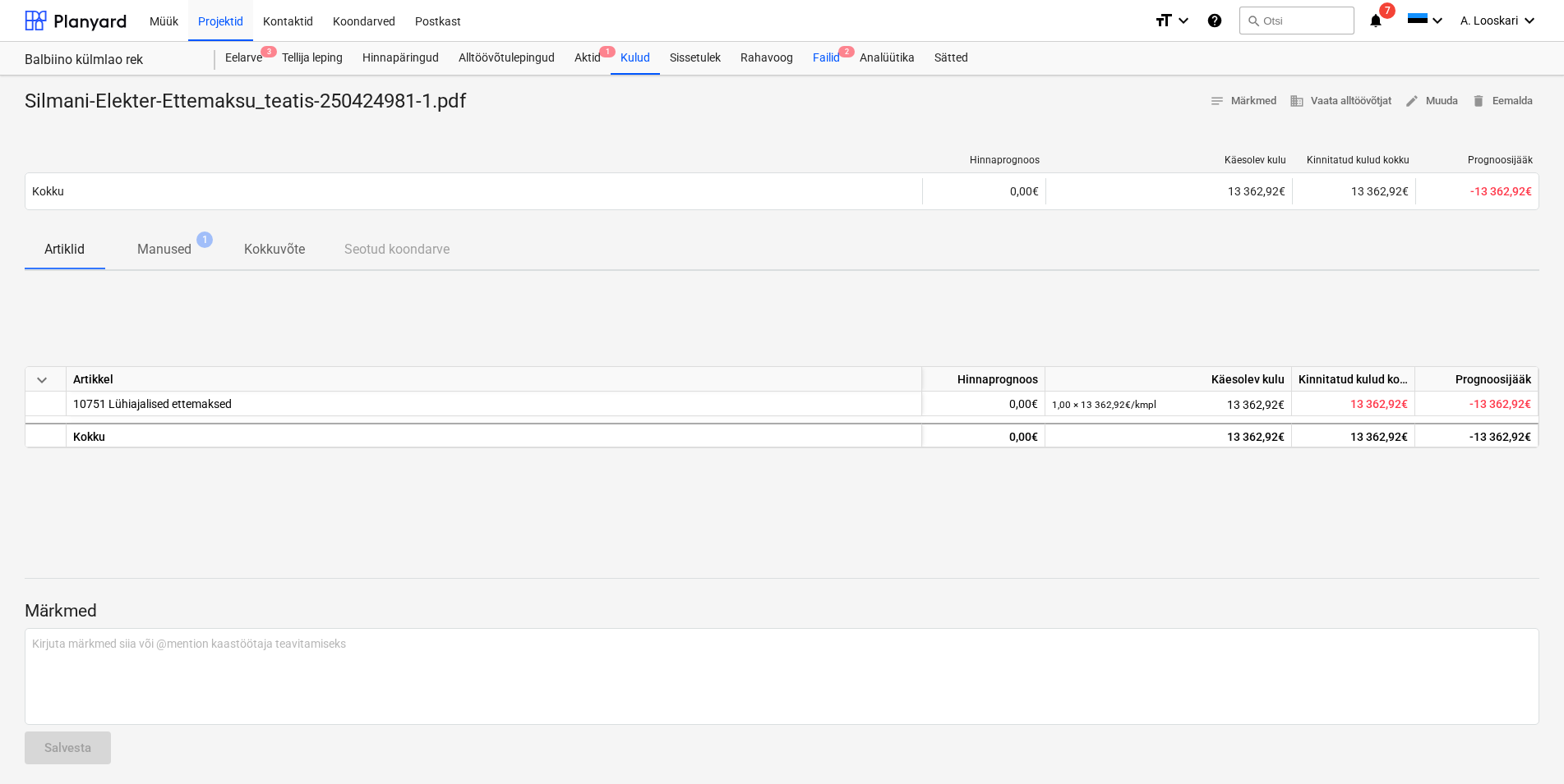
click at [839, 55] on div "Failid 2" at bounding box center [826, 59] width 47 height 33
